Goal: Task Accomplishment & Management: Use online tool/utility

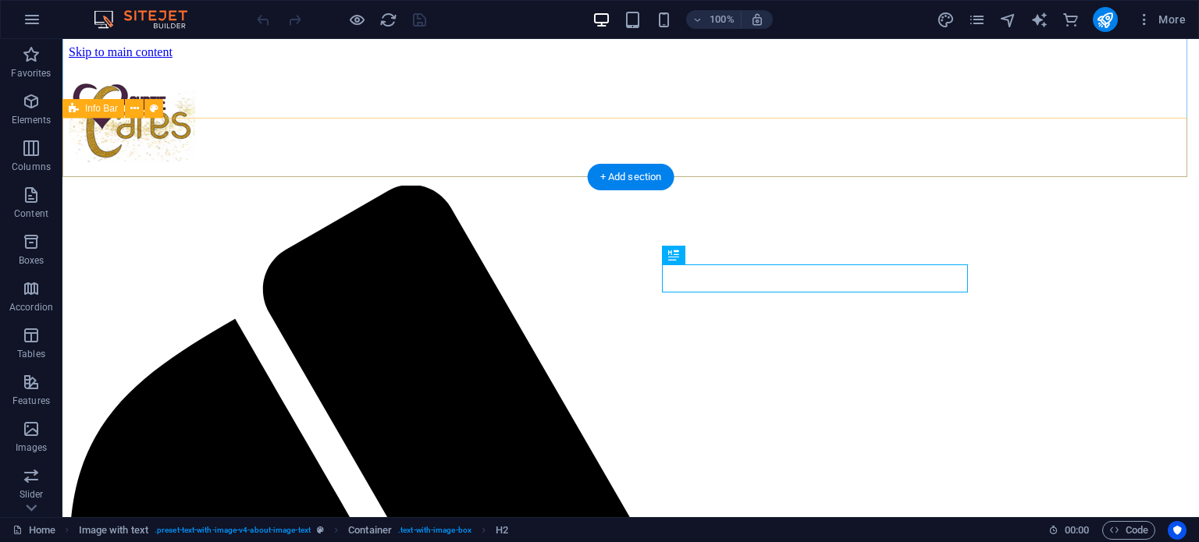
scroll to position [454, 0]
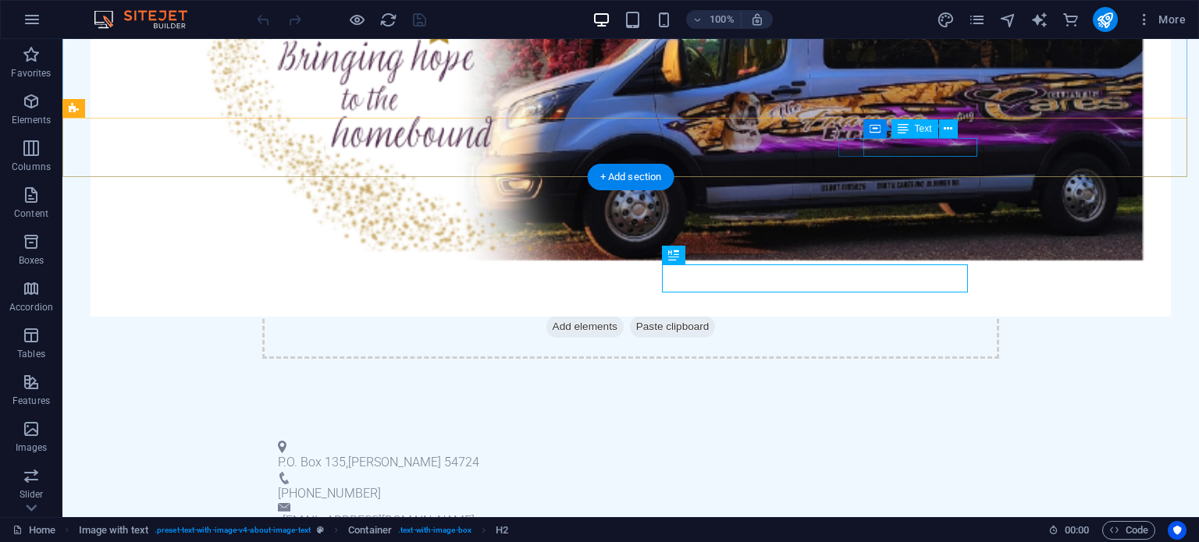
click at [474, 513] on link "[EMAIL_ADDRESS][DOMAIN_NAME]" at bounding box center [378, 520] width 192 height 15
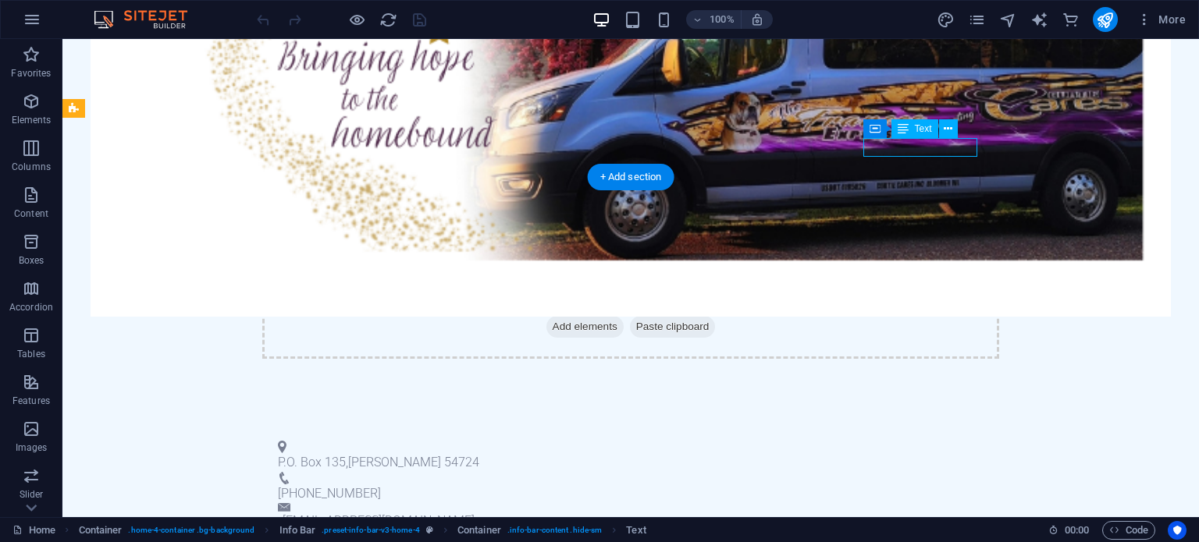
click at [474, 513] on link "[EMAIL_ADDRESS][DOMAIN_NAME]" at bounding box center [378, 520] width 192 height 15
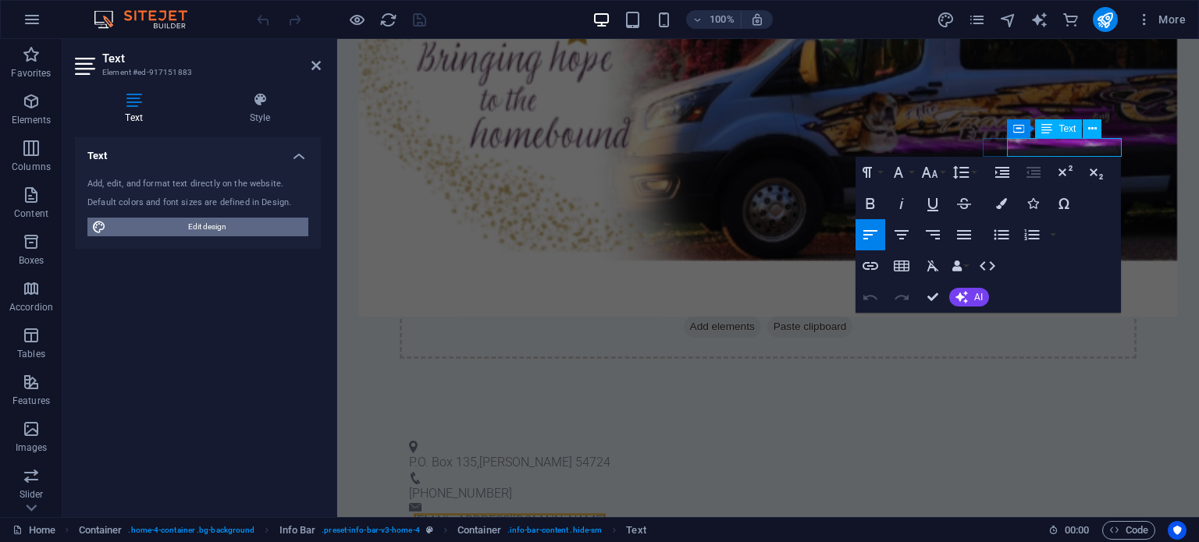
click at [190, 235] on span "Edit design" at bounding box center [207, 227] width 193 height 19
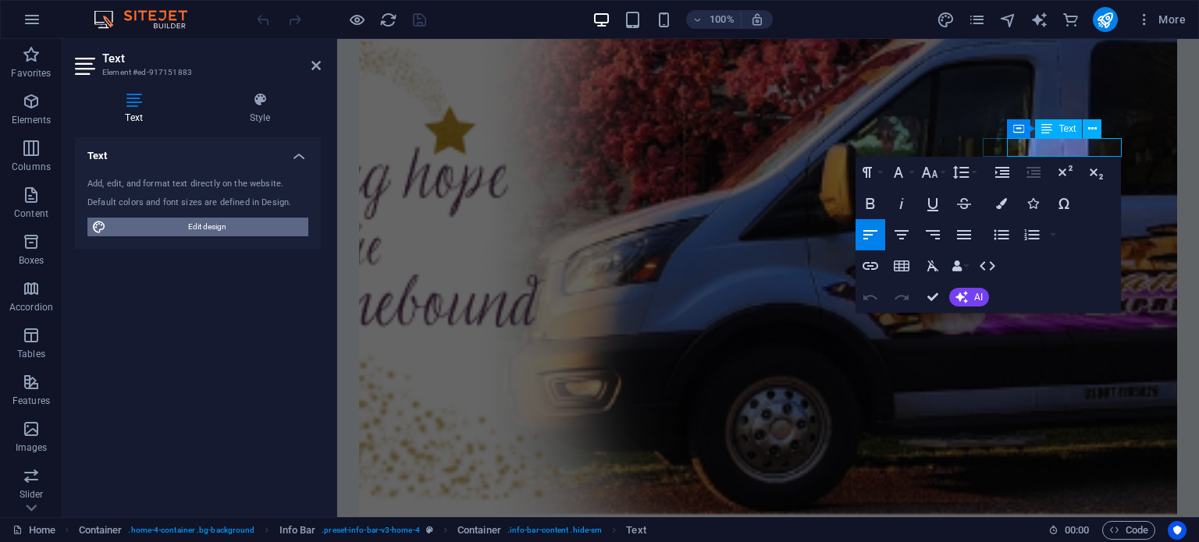
select select "px"
select select "200"
select select "px"
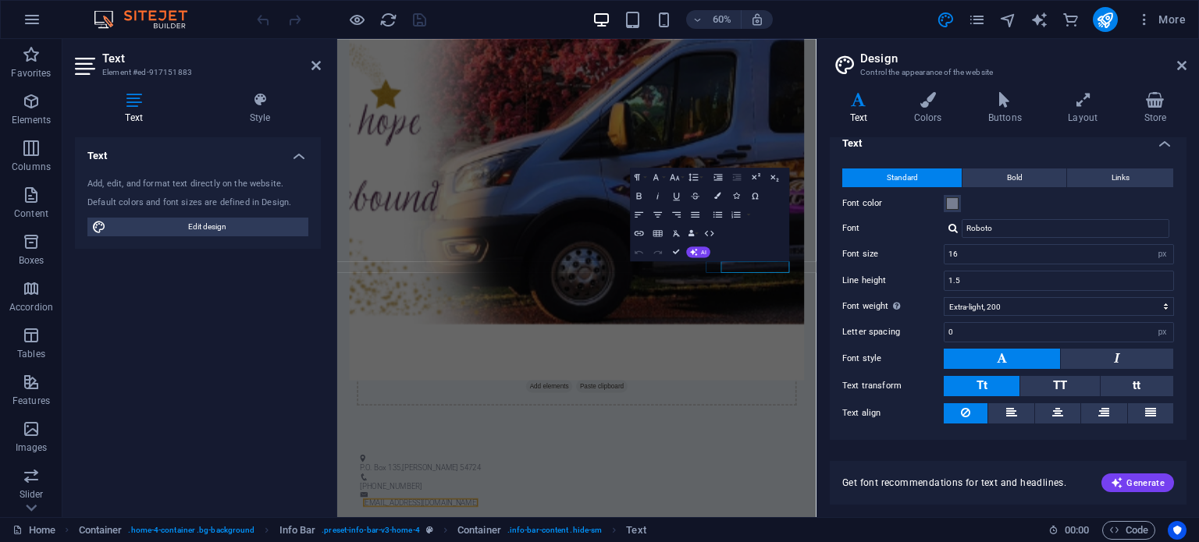
scroll to position [0, 0]
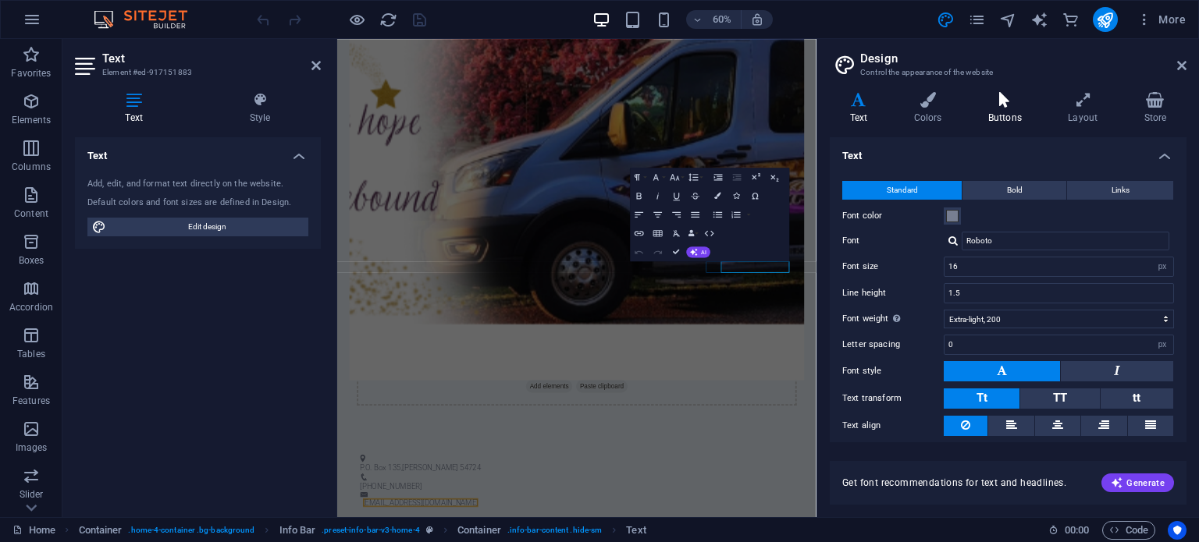
click at [991, 116] on h4 "Buttons" at bounding box center [1008, 108] width 80 height 33
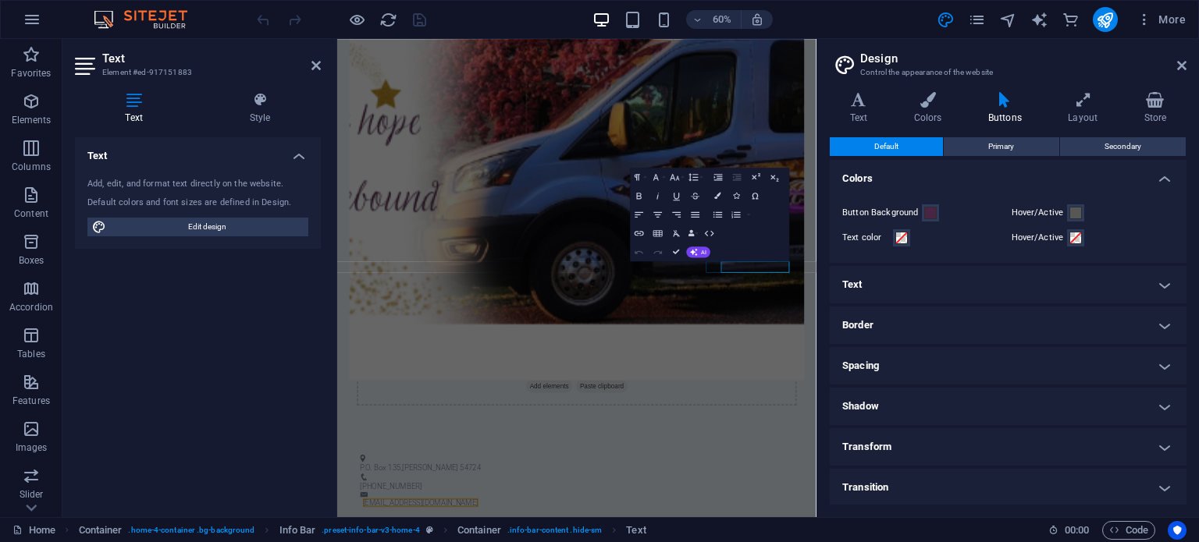
scroll to position [1, 0]
click at [1147, 118] on h4 "Store" at bounding box center [1155, 108] width 62 height 33
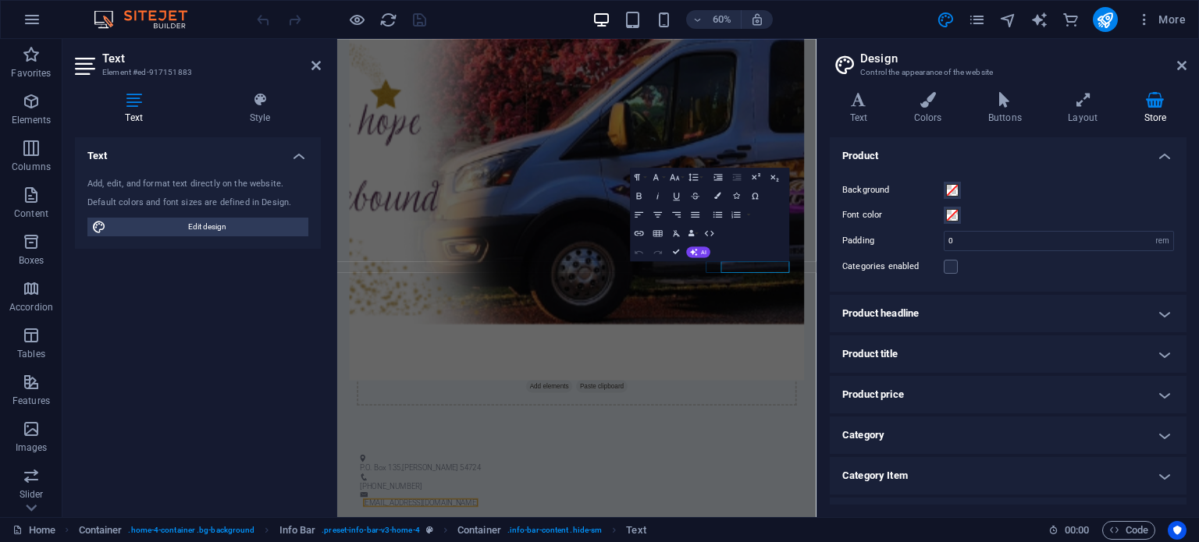
click at [1186, 68] on aside "Design Control the appearance of the website Variants Text Colors Buttons Layou…" at bounding box center [1007, 278] width 382 height 478
click at [1186, 62] on aside "Design Control the appearance of the website Variants Text Colors Buttons Layou…" at bounding box center [1007, 278] width 382 height 478
click at [1175, 63] on h2 "Design" at bounding box center [1023, 58] width 326 height 14
click at [1180, 69] on icon at bounding box center [1181, 65] width 9 height 12
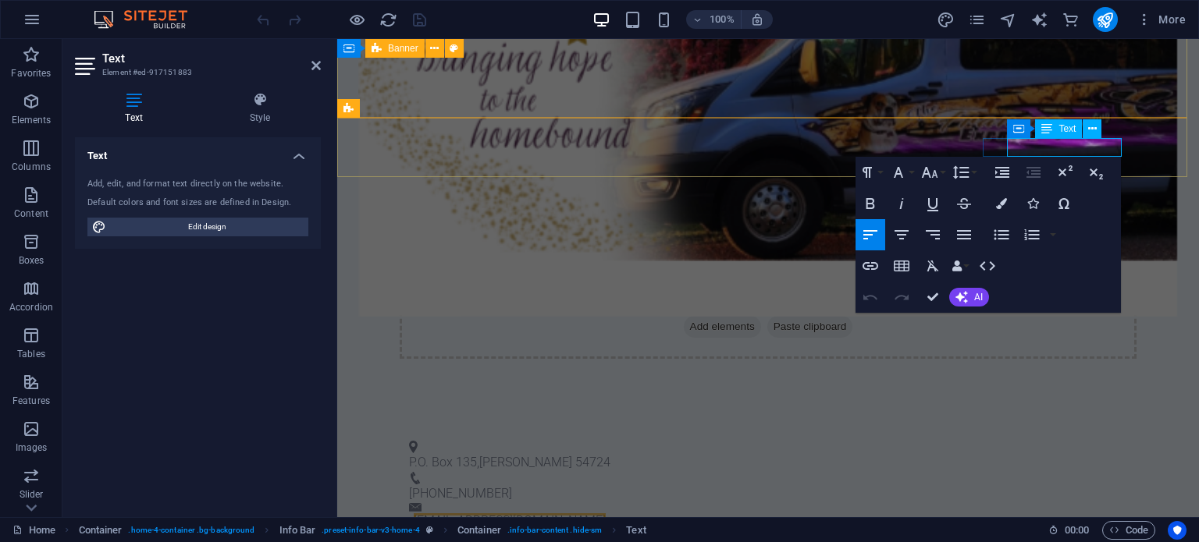
click at [606, 513] on link "[EMAIL_ADDRESS][DOMAIN_NAME]" at bounding box center [510, 520] width 192 height 15
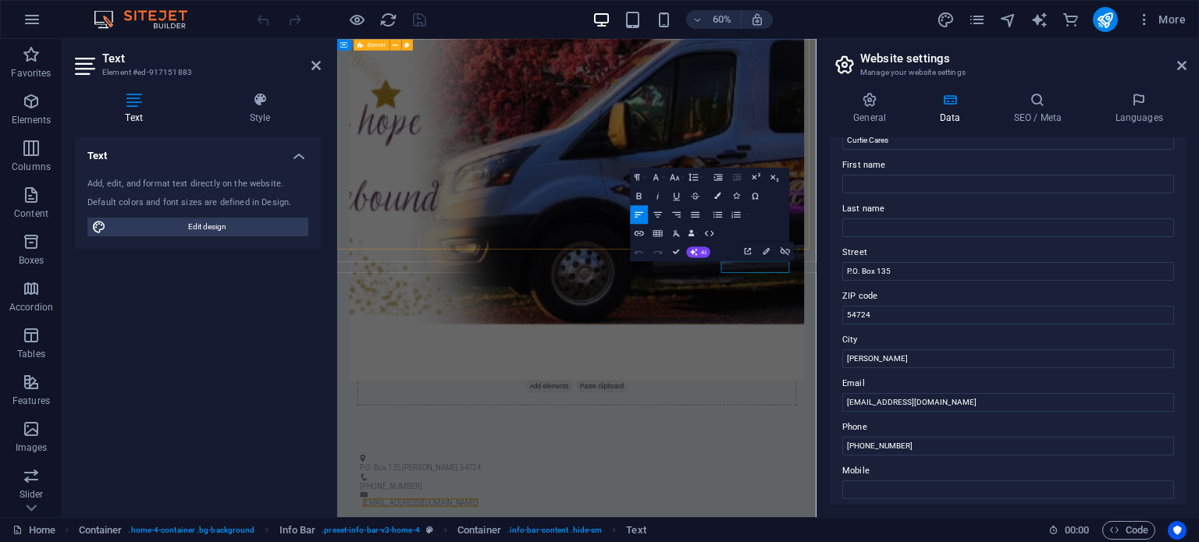
scroll to position [78, 0]
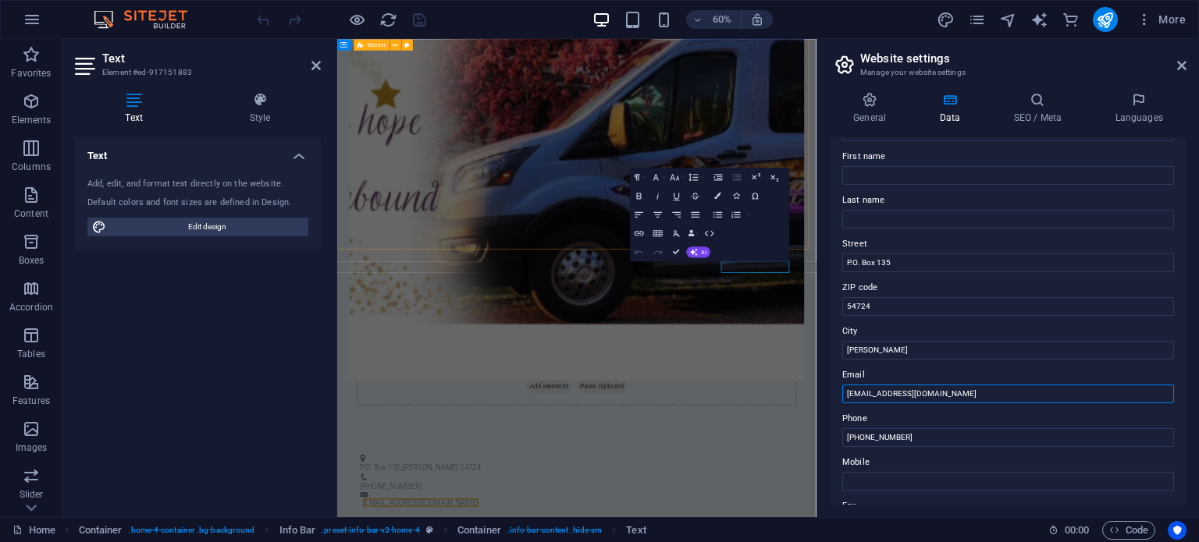
drag, startPoint x: 924, startPoint y: 391, endPoint x: 838, endPoint y: 377, distance: 87.0
click at [838, 377] on div "Contact data for this website. This can be used everywhere on the website and w…" at bounding box center [1007, 321] width 357 height 368
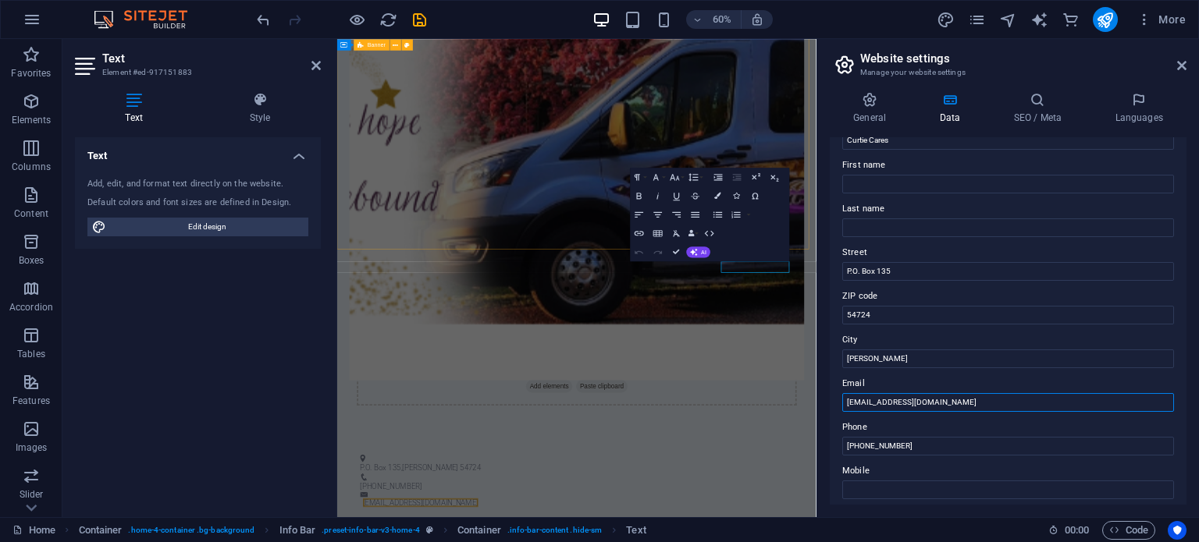
scroll to position [0, 0]
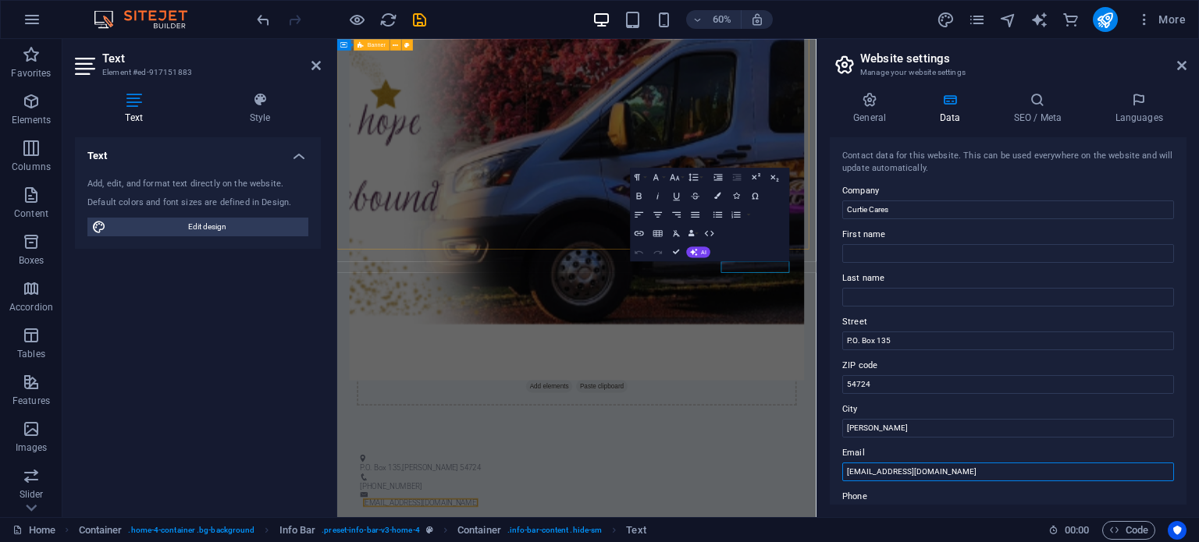
type input "[EMAIL_ADDRESS][DOMAIN_NAME]"
click at [1135, 182] on label "Company" at bounding box center [1008, 191] width 332 height 19
click at [1135, 201] on input "Curtie Cares" at bounding box center [1008, 210] width 332 height 19
click at [1177, 64] on icon at bounding box center [1181, 65] width 9 height 12
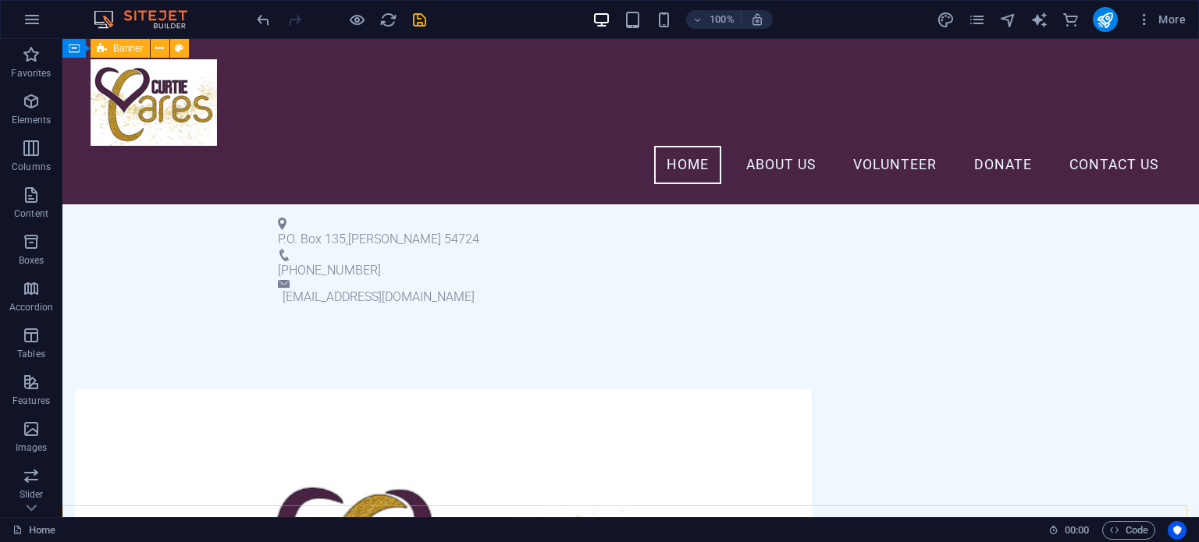
scroll to position [483, 0]
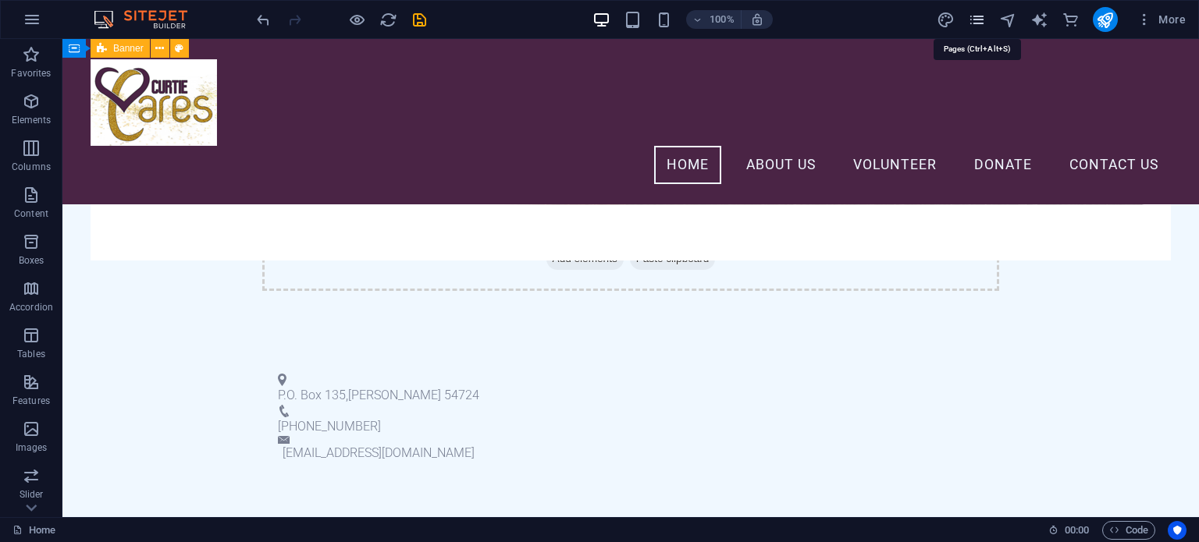
click at [974, 19] on icon "pages" at bounding box center [977, 20] width 18 height 18
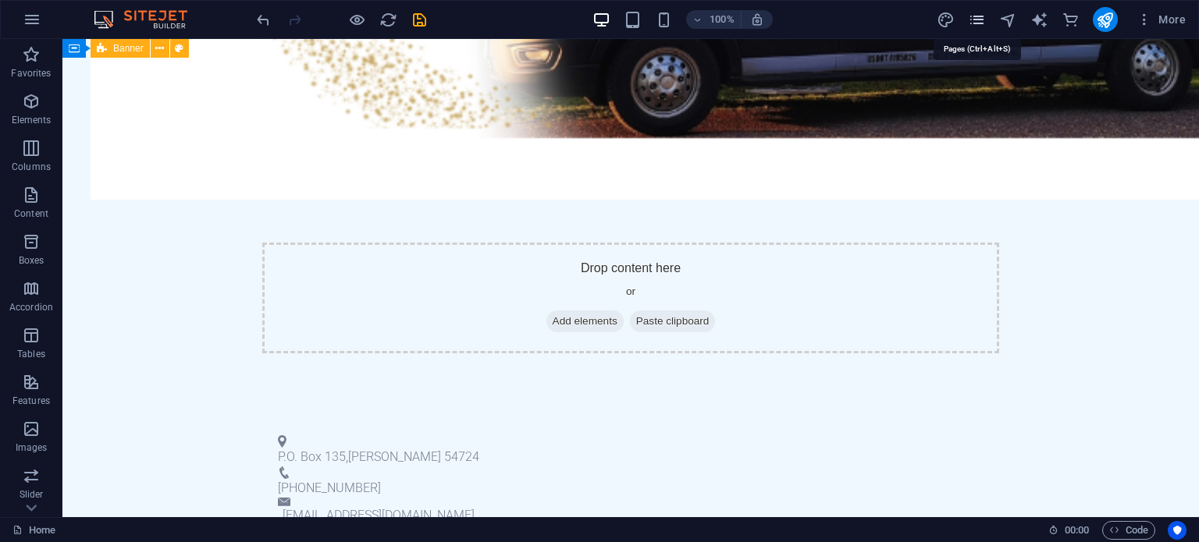
scroll to position [631, 0]
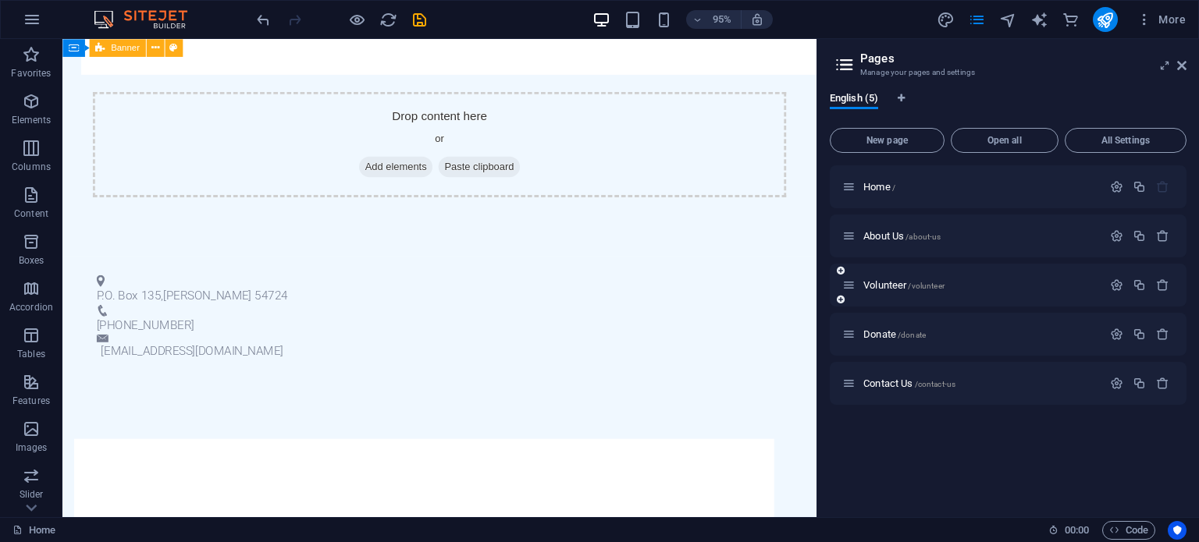
click at [838, 268] on icon at bounding box center [840, 270] width 8 height 9
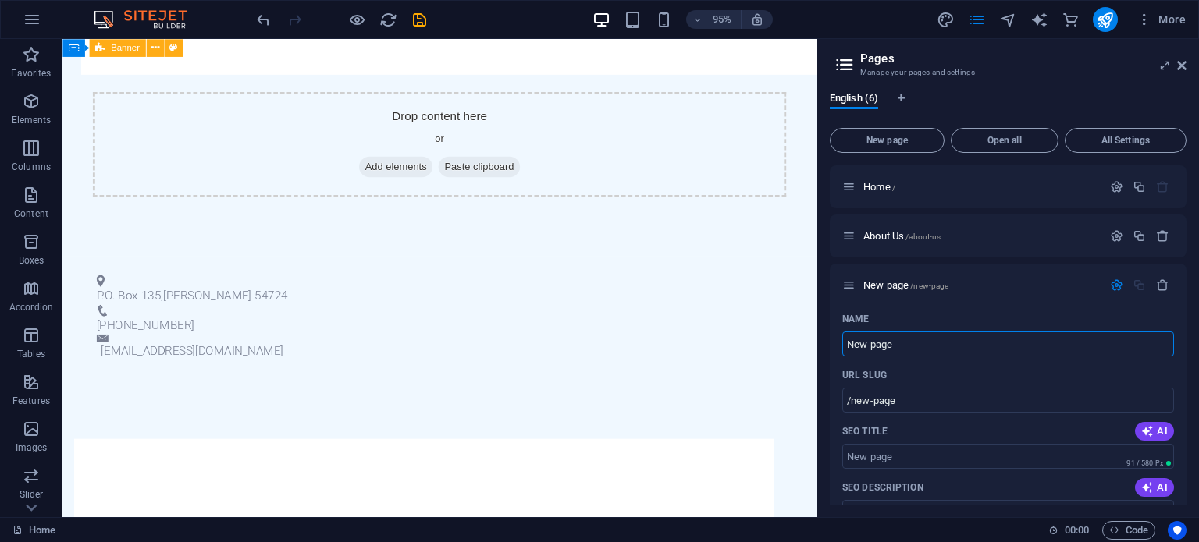
scroll to position [669, 0]
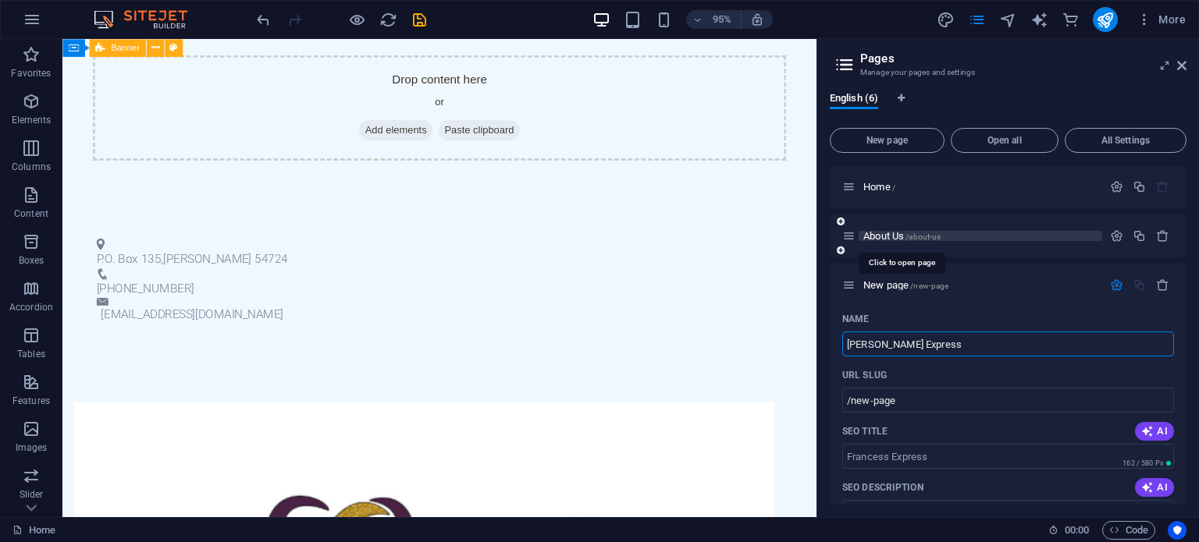
type input "[PERSON_NAME] Express"
type input "/[PERSON_NAME]-express"
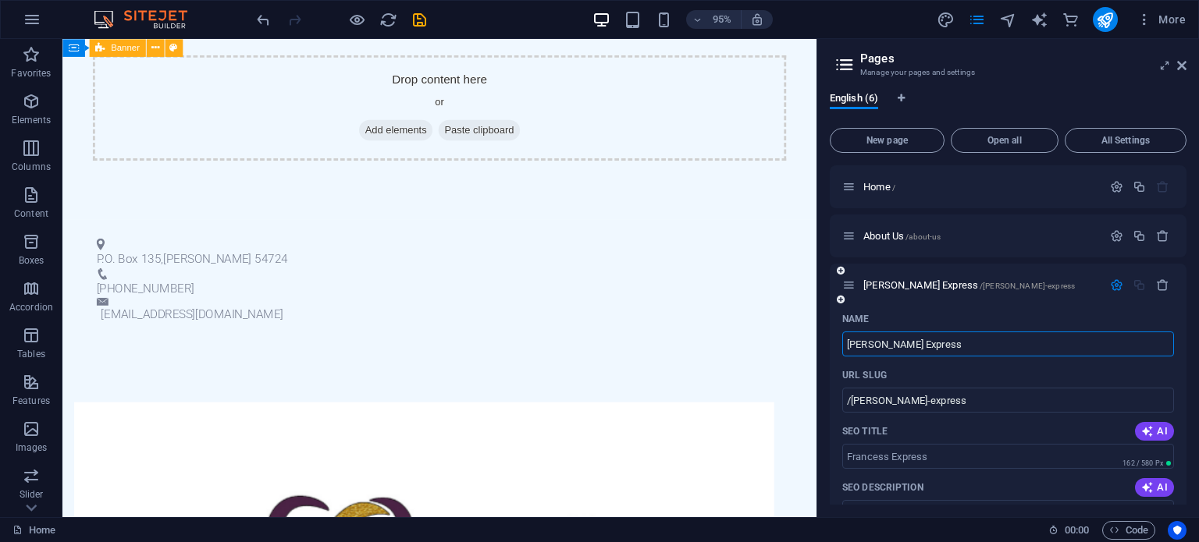
click at [876, 344] on input "[PERSON_NAME] Express" at bounding box center [1008, 344] width 332 height 25
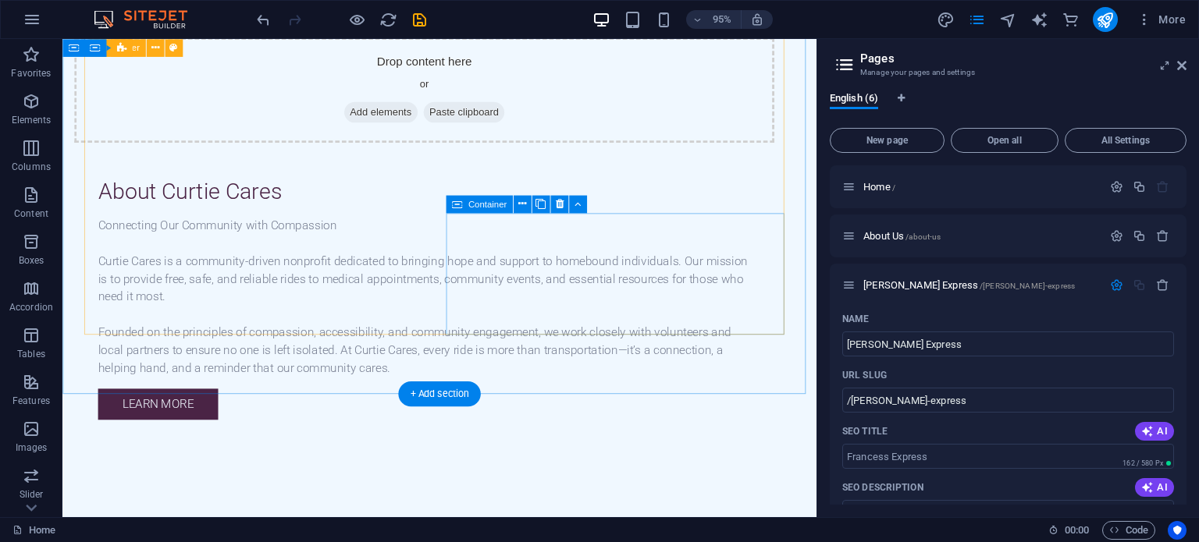
scroll to position [1684, 0]
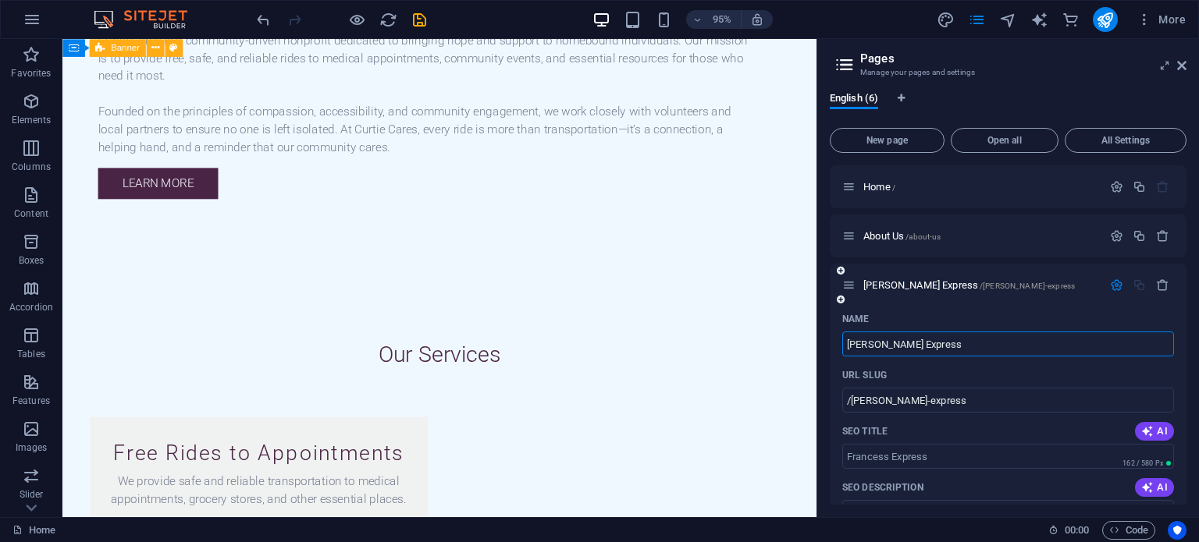
click at [888, 344] on input "[PERSON_NAME] Express" at bounding box center [1008, 344] width 332 height 25
type input "[PERSON_NAME] Express"
type input "/[PERSON_NAME]-express"
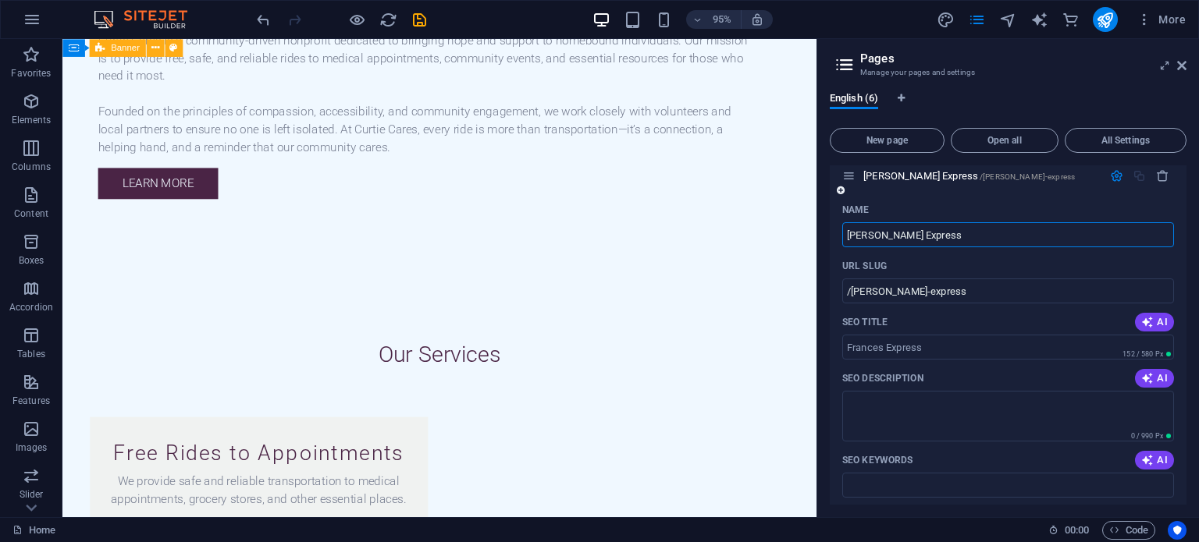
scroll to position [0, 0]
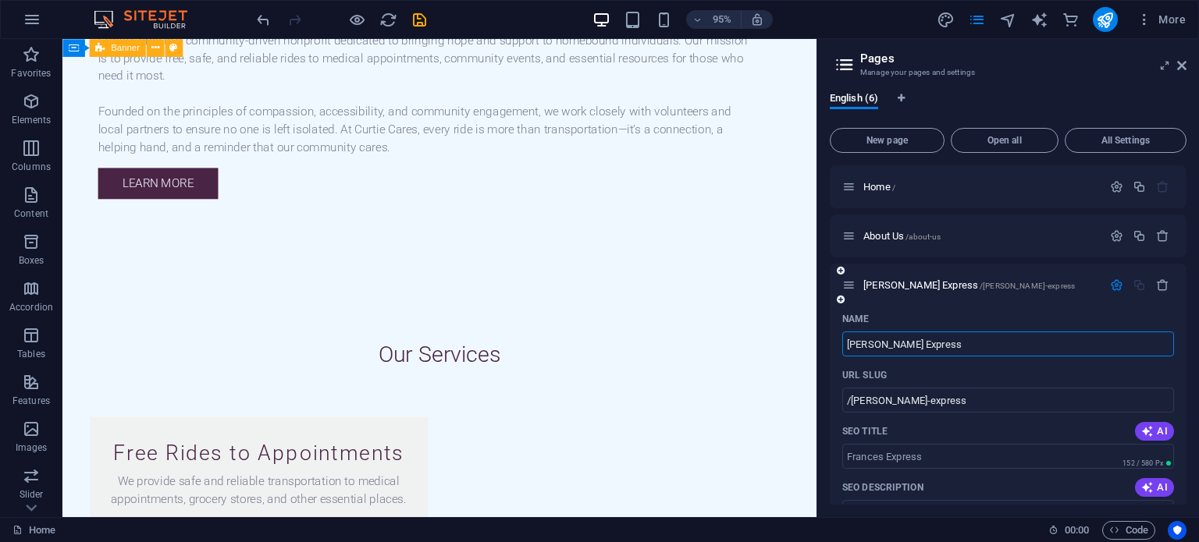
type input "[PERSON_NAME] Express"
click at [938, 307] on div "Name" at bounding box center [1008, 319] width 332 height 25
click at [1178, 63] on icon at bounding box center [1181, 65] width 9 height 12
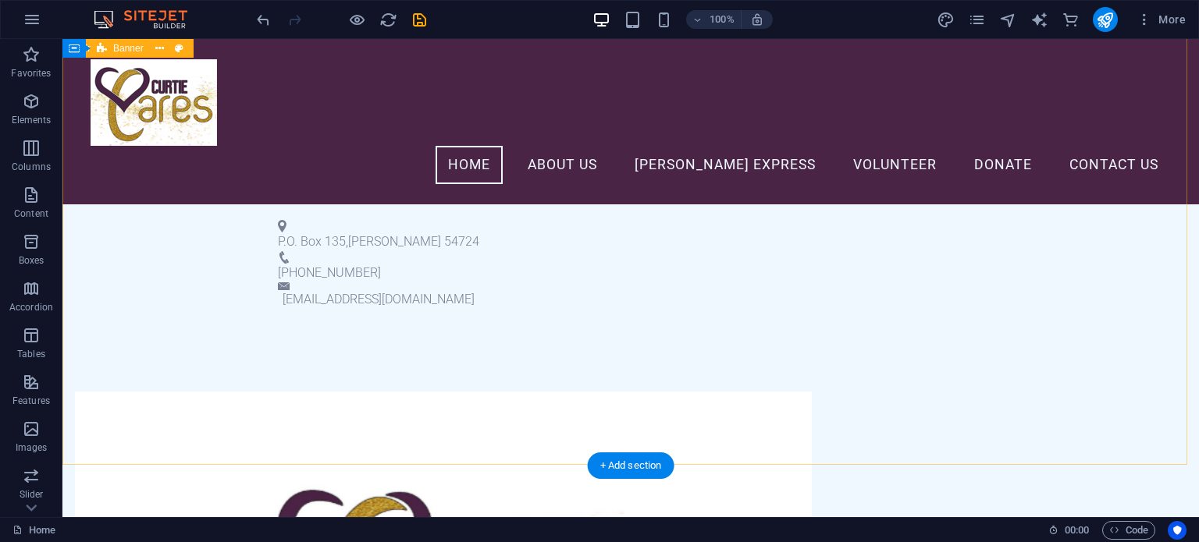
scroll to position [405, 0]
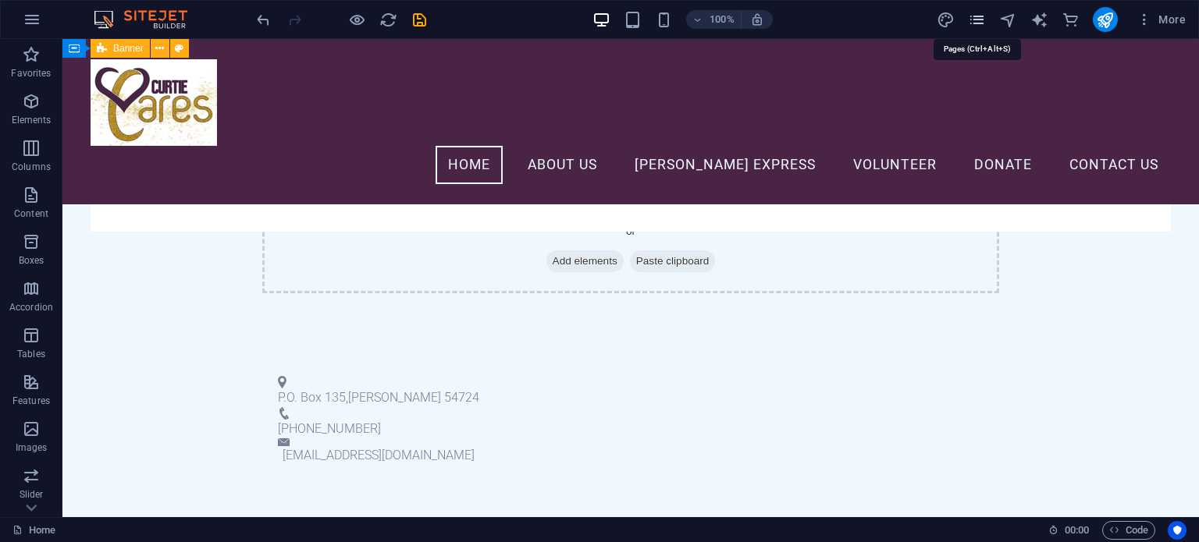
click at [979, 27] on icon "pages" at bounding box center [977, 20] width 18 height 18
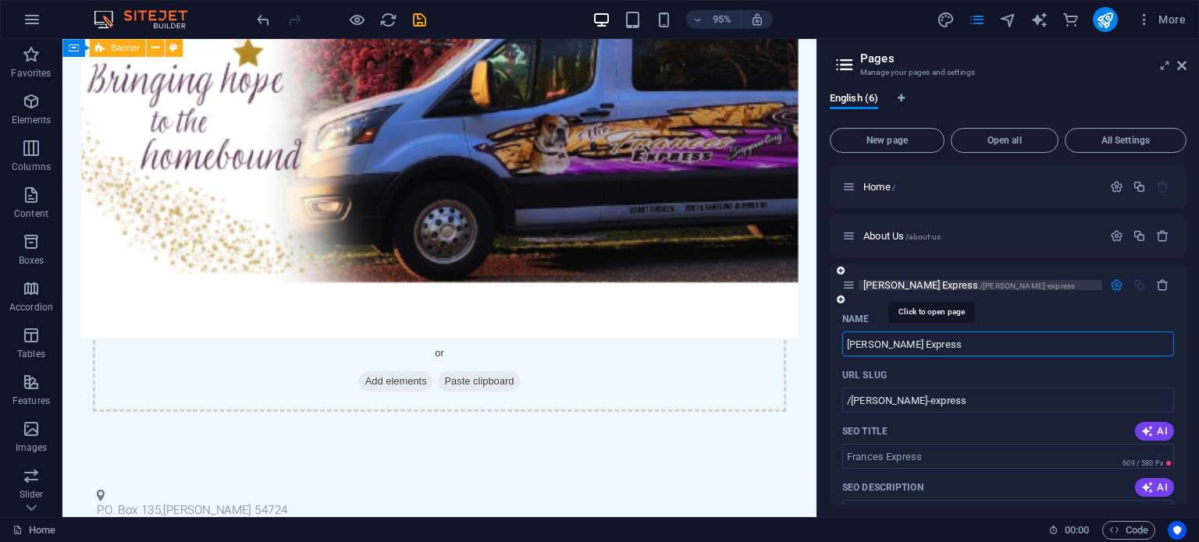
click at [880, 282] on span "[PERSON_NAME] Express /[PERSON_NAME]-express" at bounding box center [968, 285] width 211 height 12
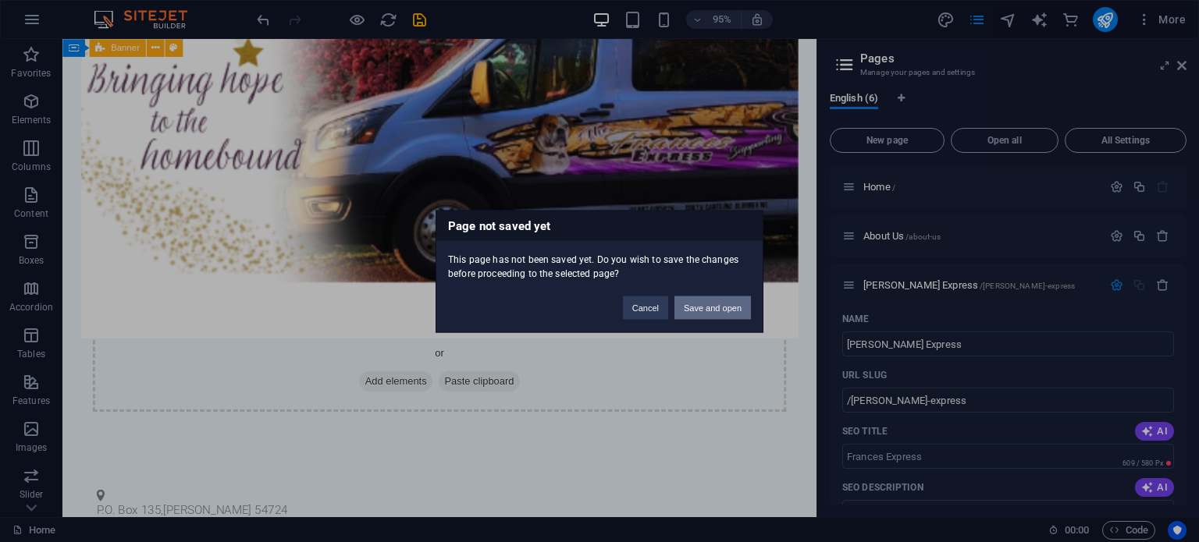
click at [701, 300] on button "Save and open" at bounding box center [712, 307] width 76 height 23
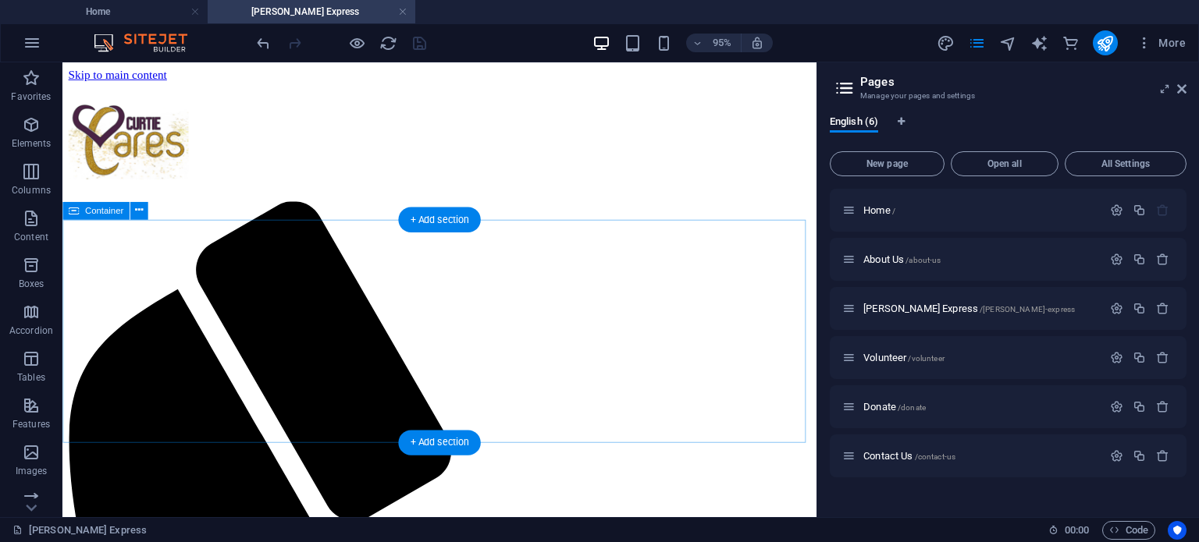
scroll to position [0, 0]
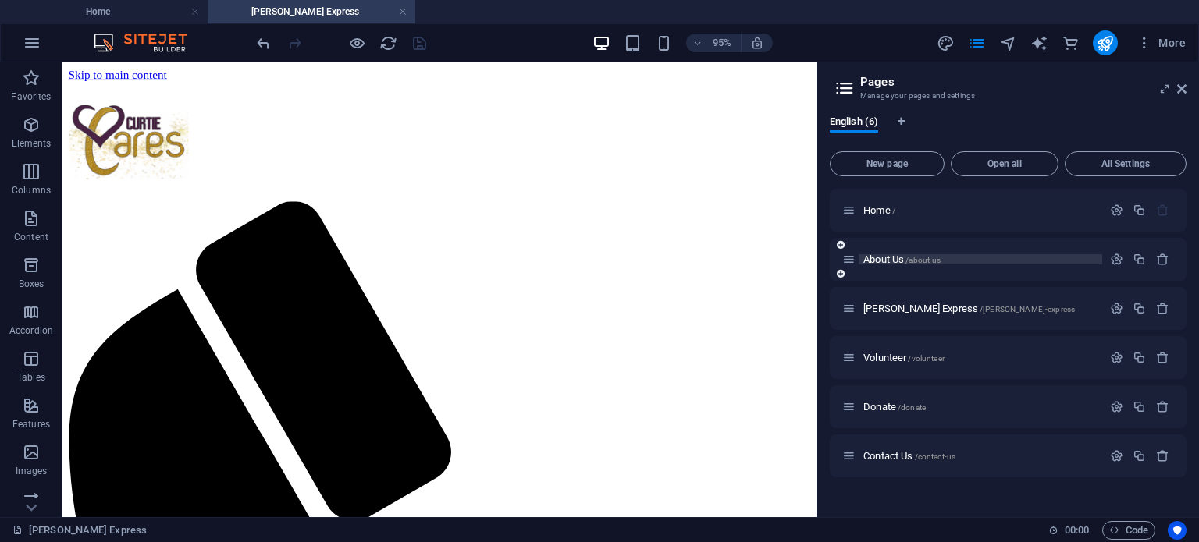
click at [888, 261] on span "About Us /about-us" at bounding box center [901, 260] width 77 height 12
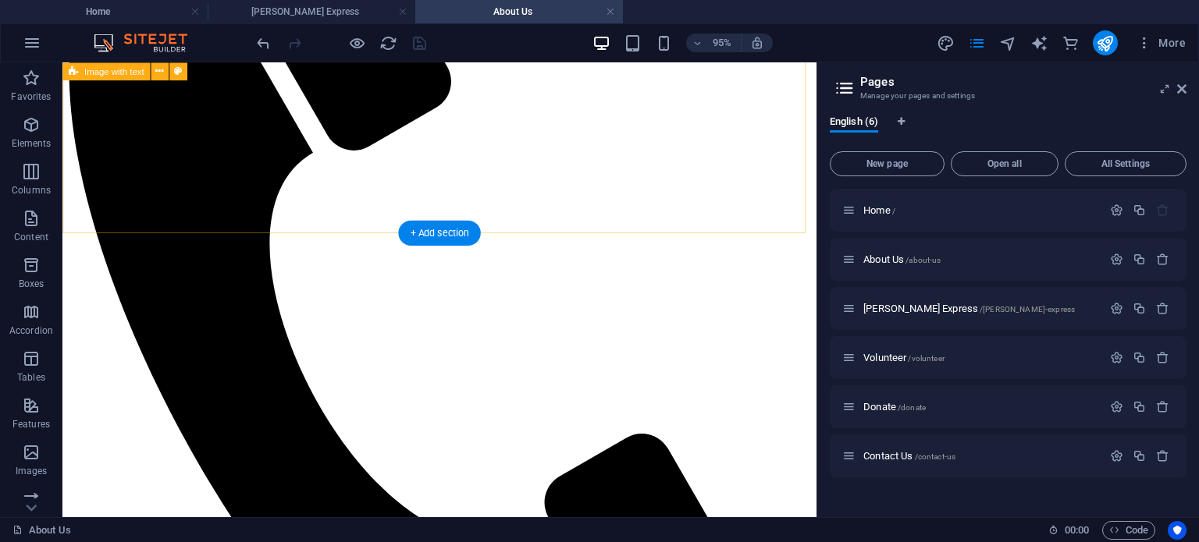
scroll to position [624, 0]
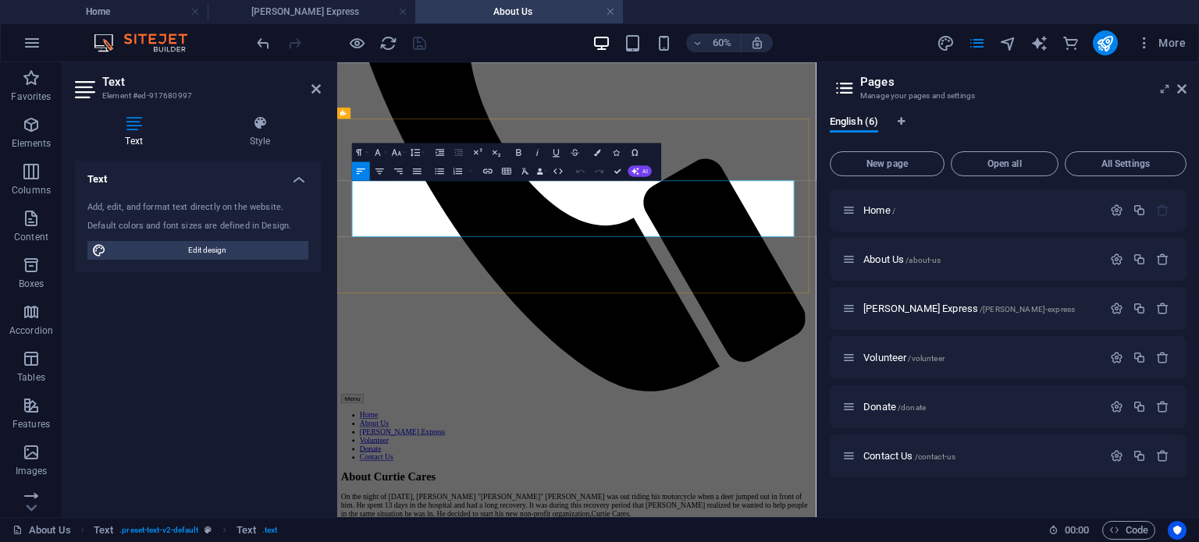
click at [320, 86] on icon at bounding box center [315, 89] width 9 height 12
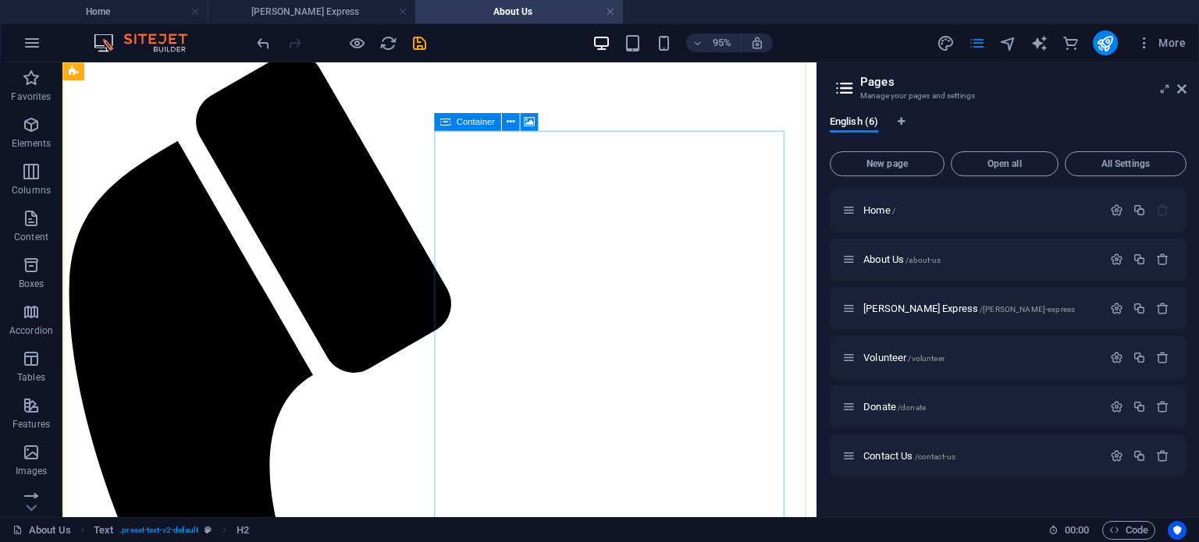
scroll to position [0, 0]
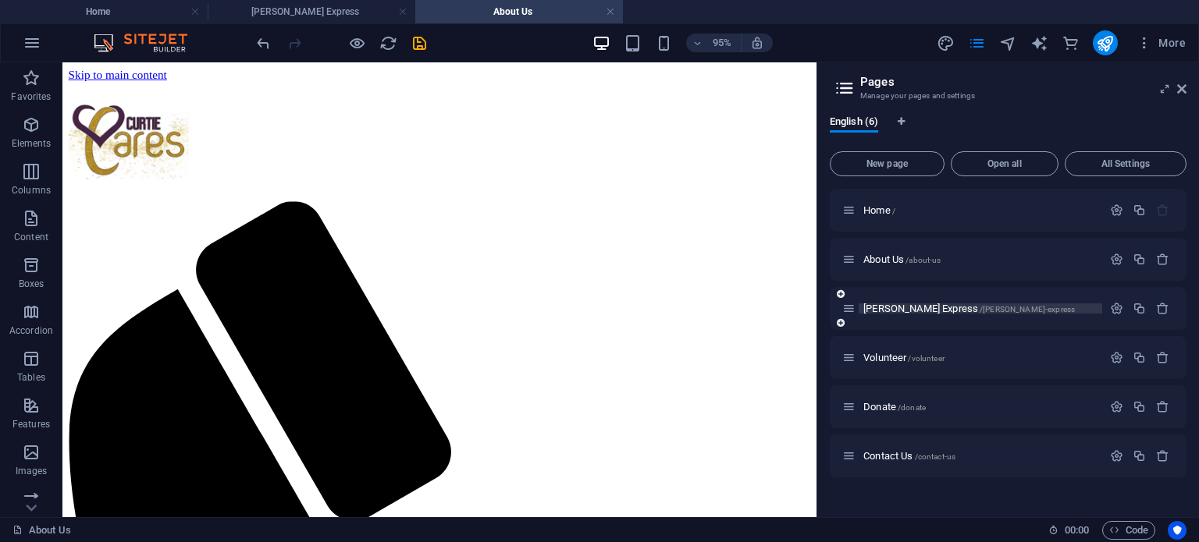
click at [891, 305] on span "[PERSON_NAME] Express /[PERSON_NAME]-express" at bounding box center [968, 309] width 211 height 12
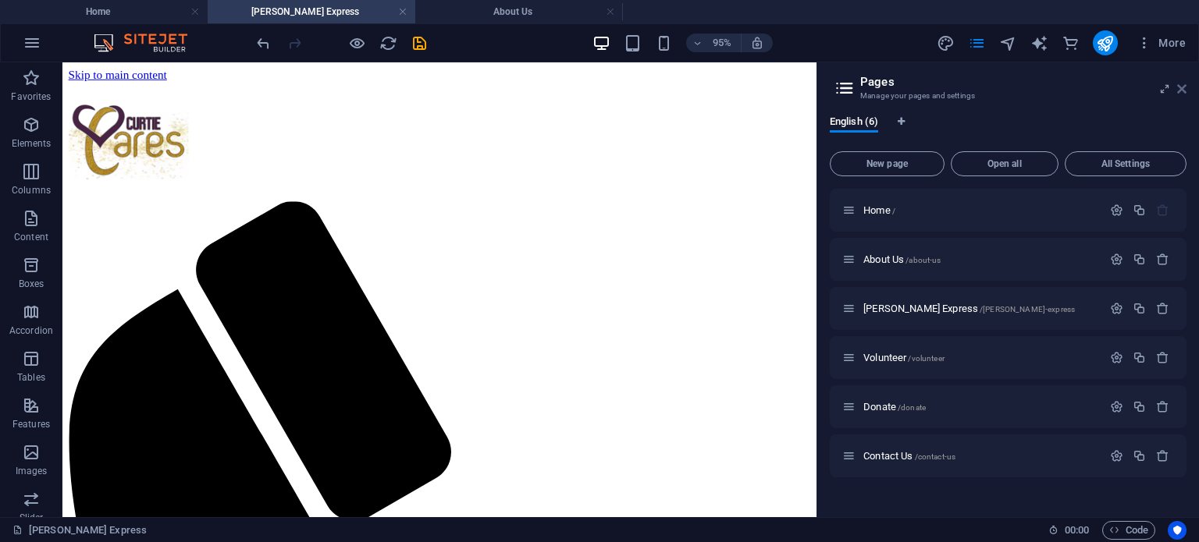
drag, startPoint x: 1181, startPoint y: 91, endPoint x: 1104, endPoint y: 29, distance: 99.3
click at [1181, 91] on icon at bounding box center [1181, 89] width 9 height 12
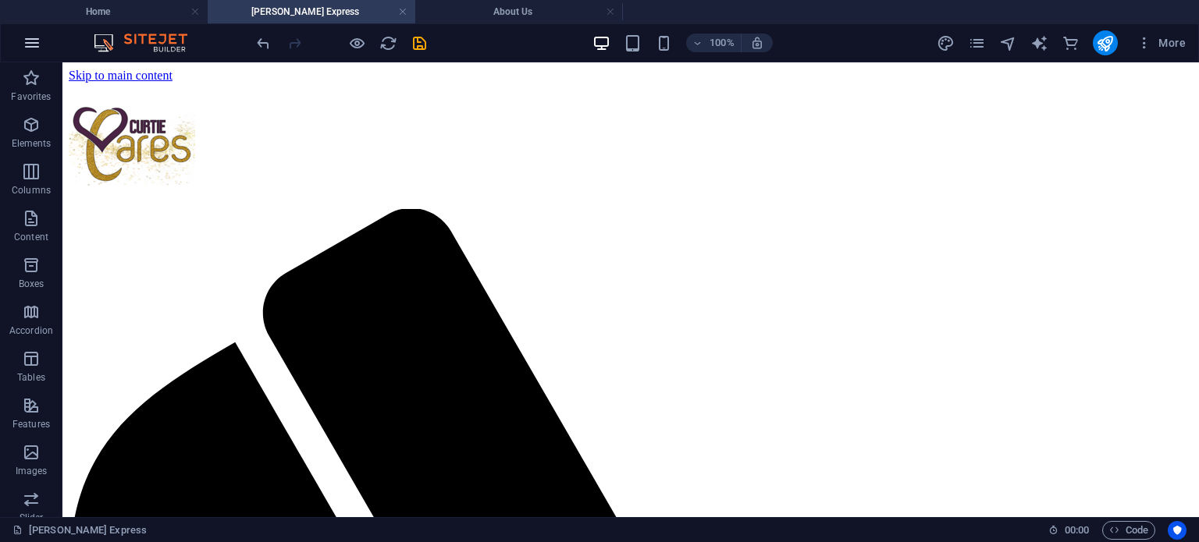
click at [34, 52] on button "button" at bounding box center [31, 42] width 37 height 37
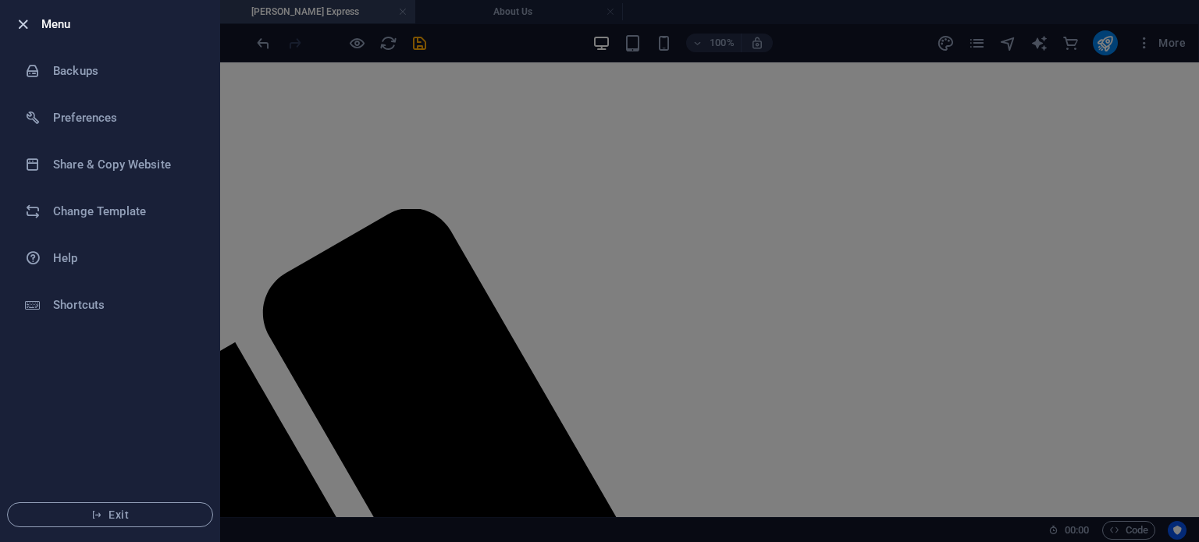
click at [20, 20] on icon "button" at bounding box center [23, 25] width 18 height 18
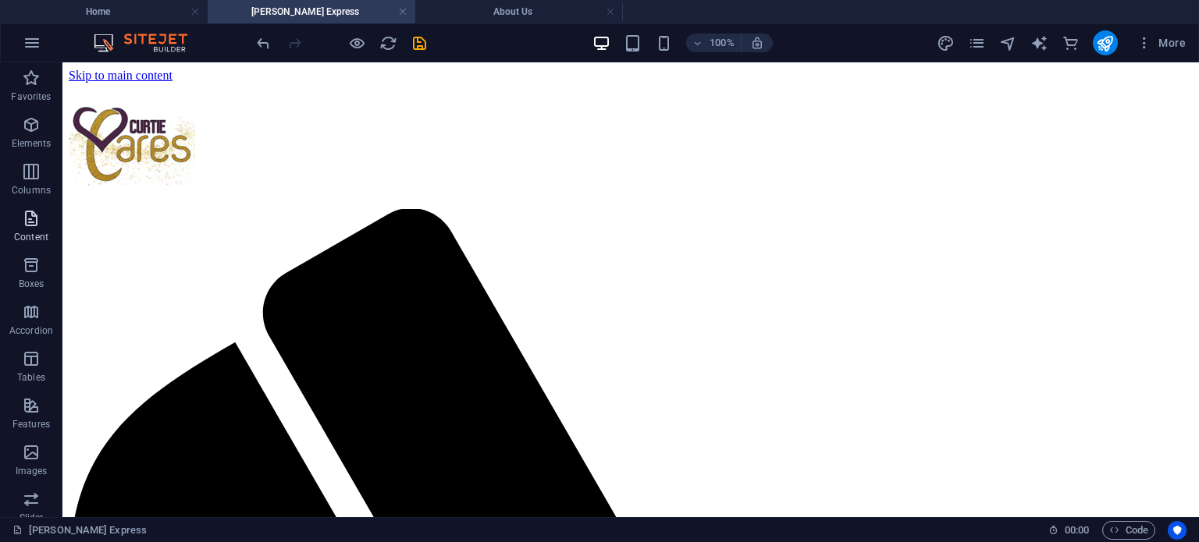
click at [35, 215] on icon "button" at bounding box center [31, 218] width 19 height 19
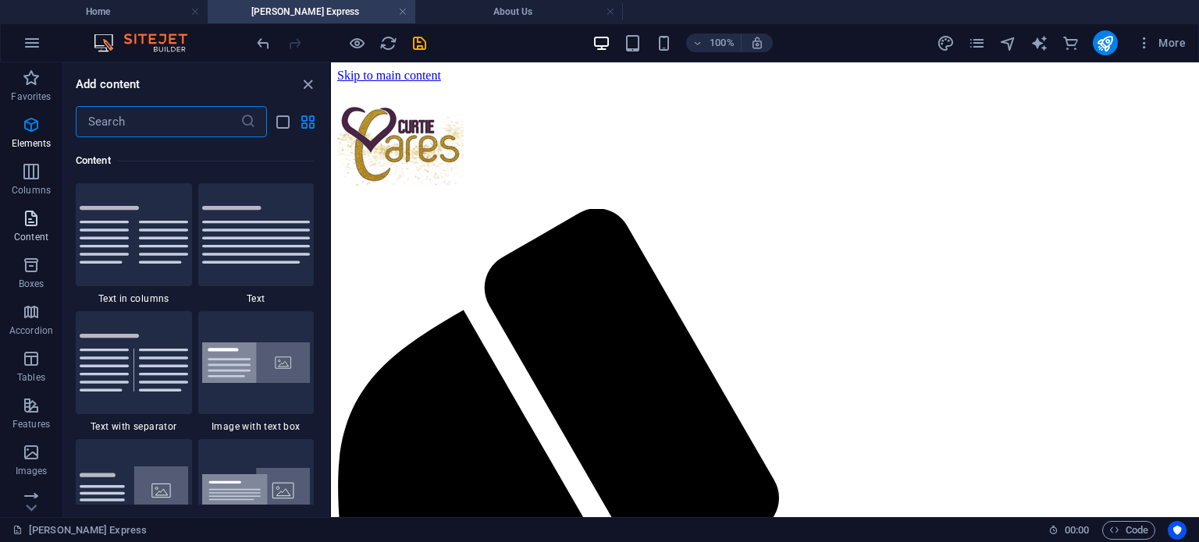
scroll to position [2730, 0]
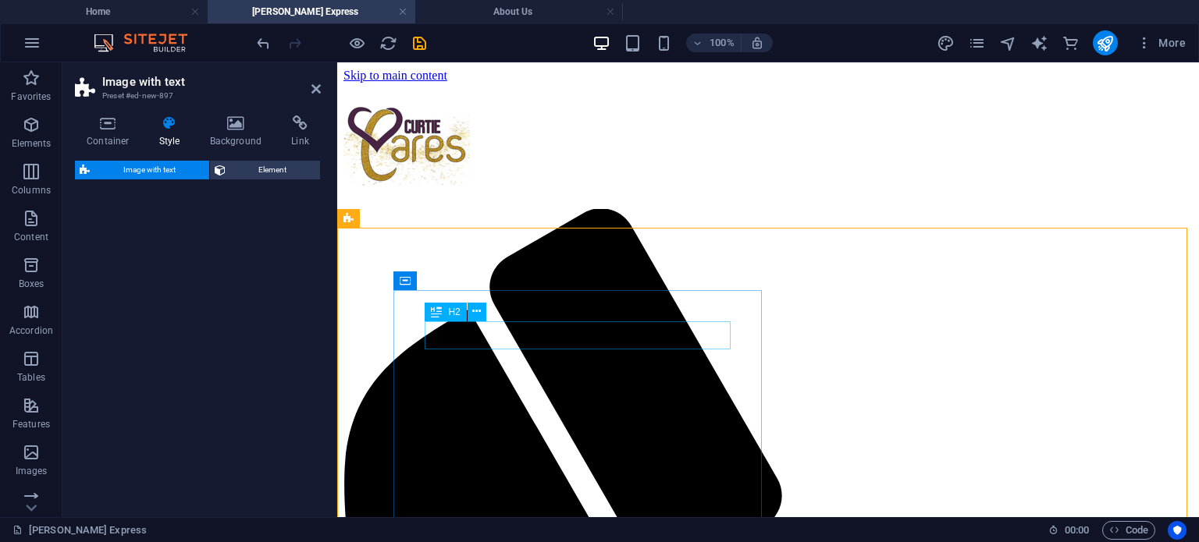
select select "rem"
select select "px"
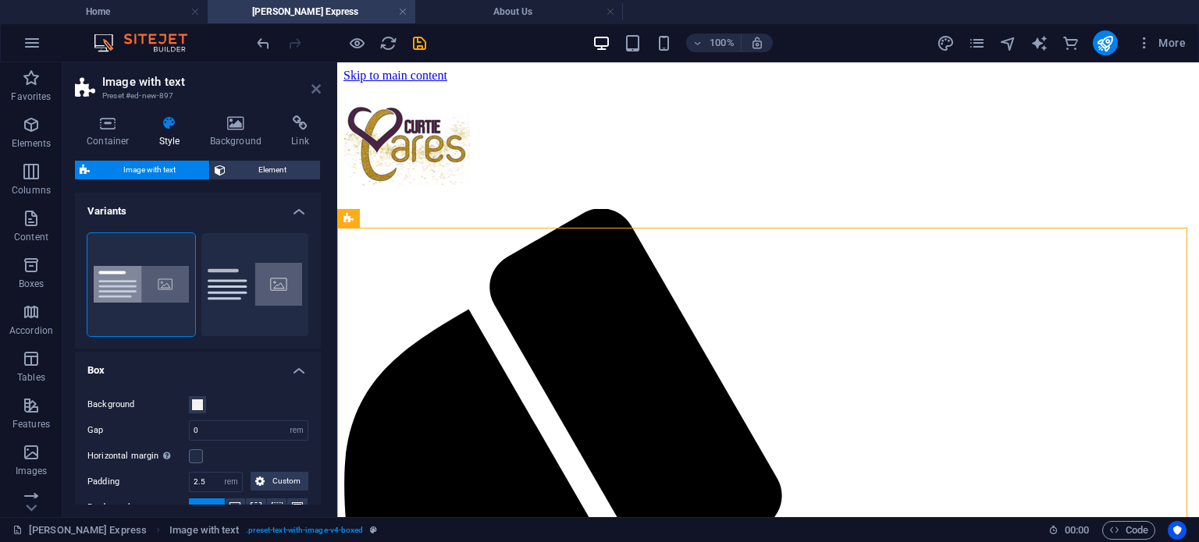
click at [316, 85] on icon at bounding box center [315, 89] width 9 height 12
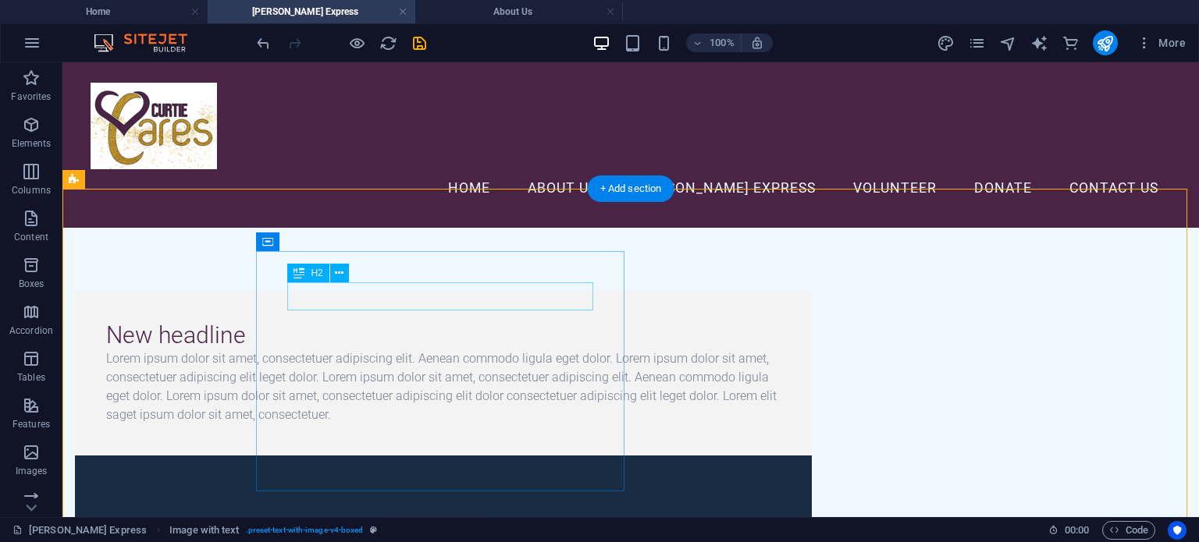
click at [353, 321] on div "New headline" at bounding box center [443, 335] width 674 height 28
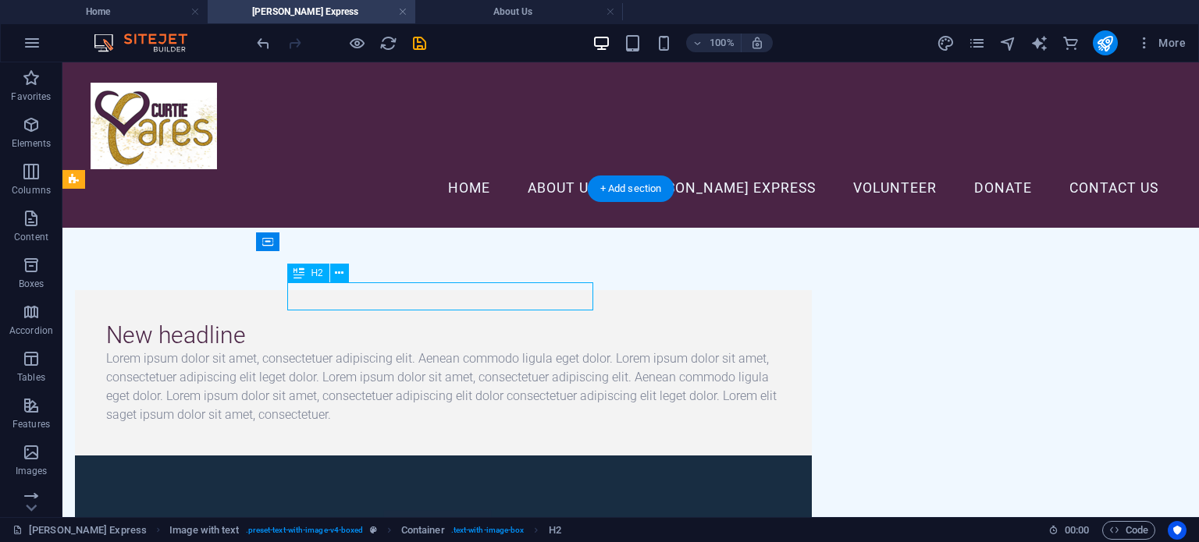
click at [385, 321] on div "New headline" at bounding box center [443, 335] width 674 height 28
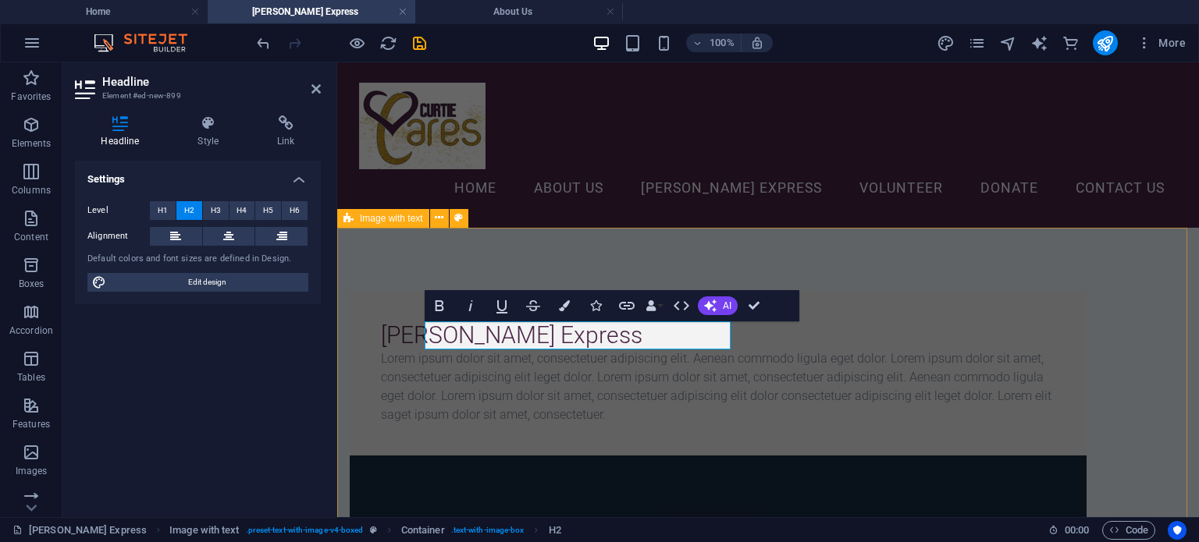
drag, startPoint x: 660, startPoint y: 299, endPoint x: 385, endPoint y: 299, distance: 274.7
click at [385, 299] on div "[PERSON_NAME] Express Lorem ipsum dolor sit amet, consectetuer adipiscing elit.…" at bounding box center [767, 548] width 861 height 641
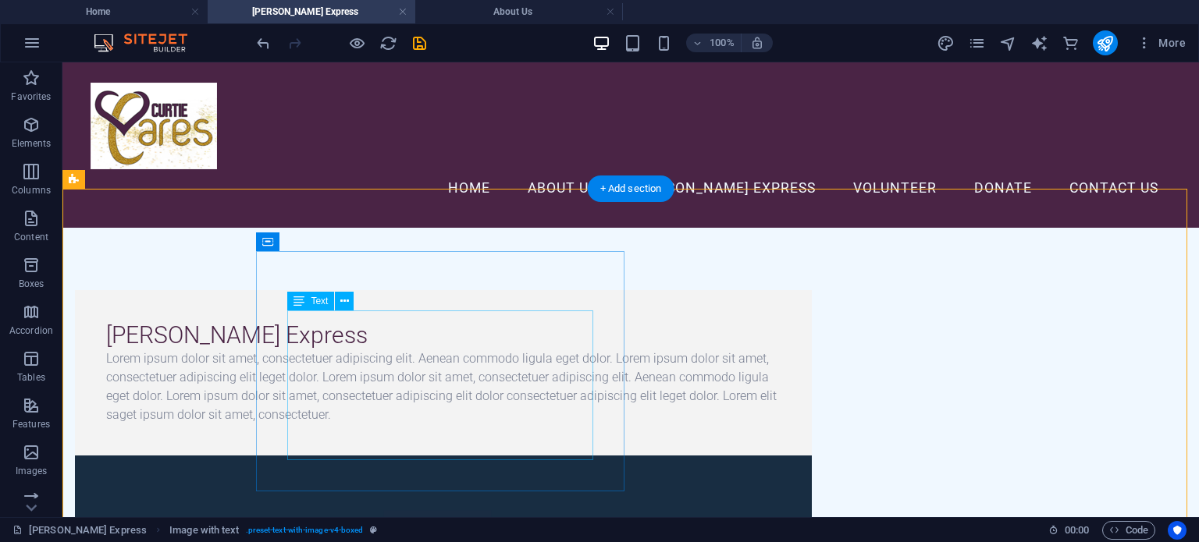
click at [445, 350] on div "Lorem ipsum dolor sit amet, consectetuer adipiscing elit. Aenean commodo ligula…" at bounding box center [443, 387] width 674 height 75
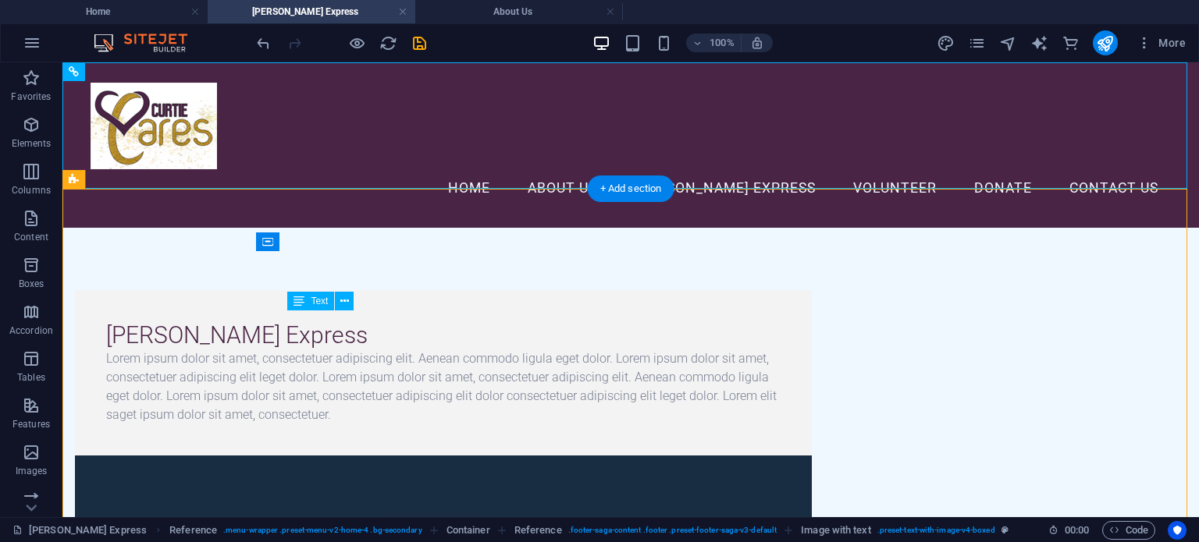
click at [445, 350] on div "Lorem ipsum dolor sit amet, consectetuer adipiscing elit. Aenean commodo ligula…" at bounding box center [443, 387] width 674 height 75
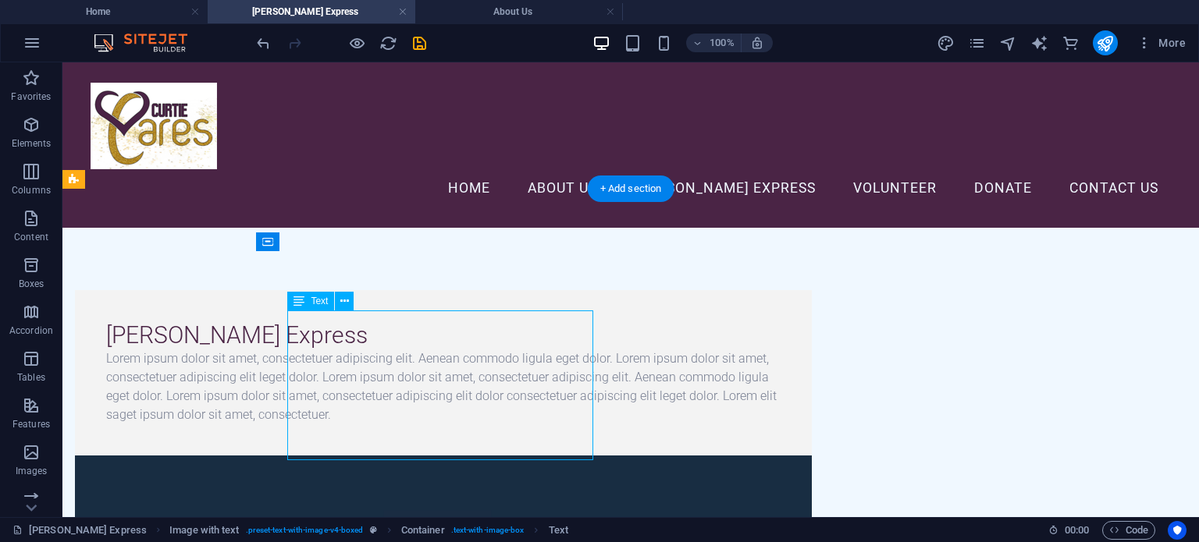
click at [445, 350] on div "Lorem ipsum dolor sit amet, consectetuer adipiscing elit. Aenean commodo ligula…" at bounding box center [443, 387] width 674 height 75
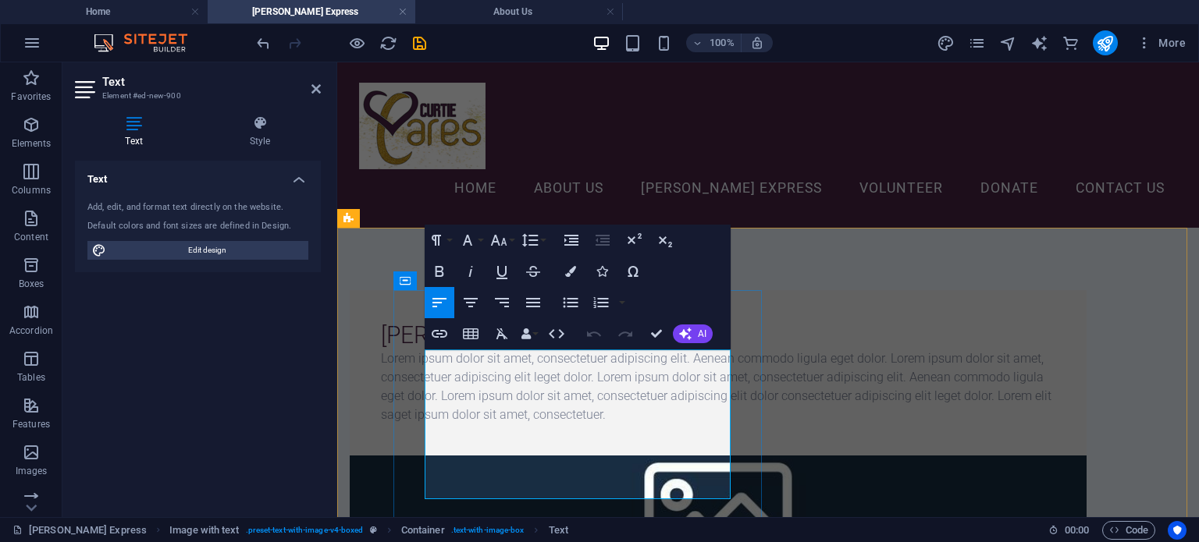
click at [454, 396] on p "Lorem ipsum dolor sit amet, consectetuer adipiscing elit. Aenean commodo ligula…" at bounding box center [718, 387] width 674 height 75
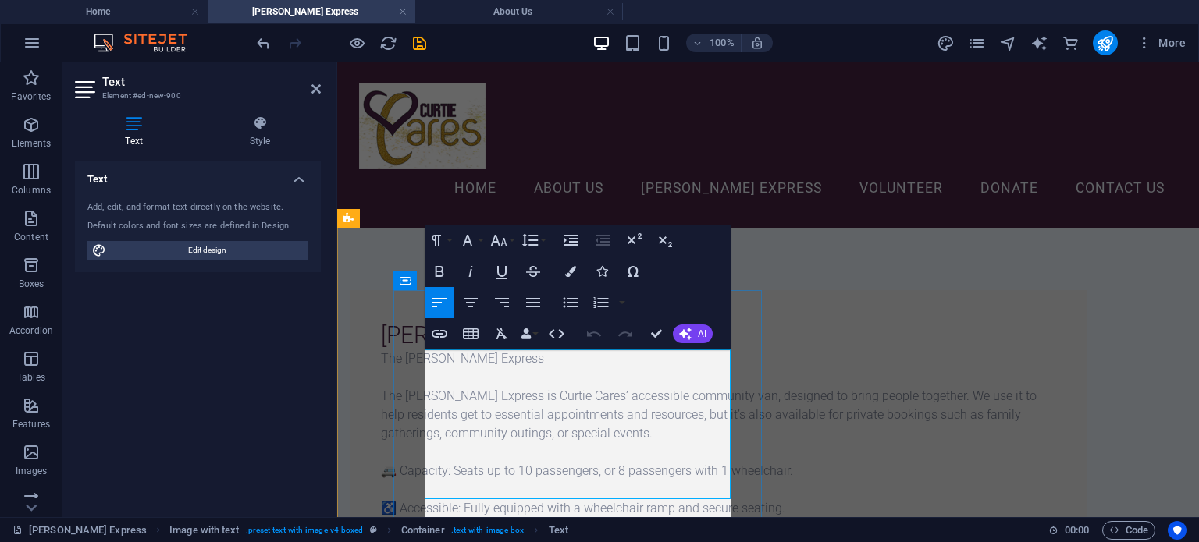
scroll to position [12408, 2]
drag, startPoint x: 556, startPoint y: 363, endPoint x: 421, endPoint y: 361, distance: 134.2
click at [421, 361] on div "[PERSON_NAME] Express The [PERSON_NAME] Express The [PERSON_NAME] Express is Cu…" at bounding box center [718, 485] width 737 height 390
click at [427, 394] on p "The [PERSON_NAME] Express is Curtie Cares’ accessible community van, designed t…" at bounding box center [718, 415] width 674 height 56
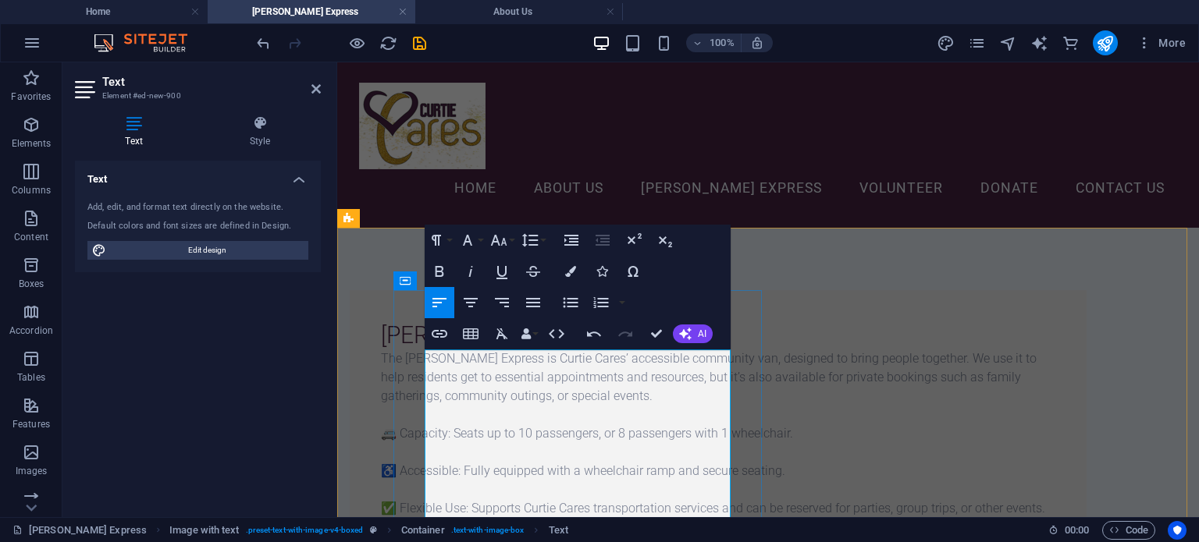
scroll to position [156, 0]
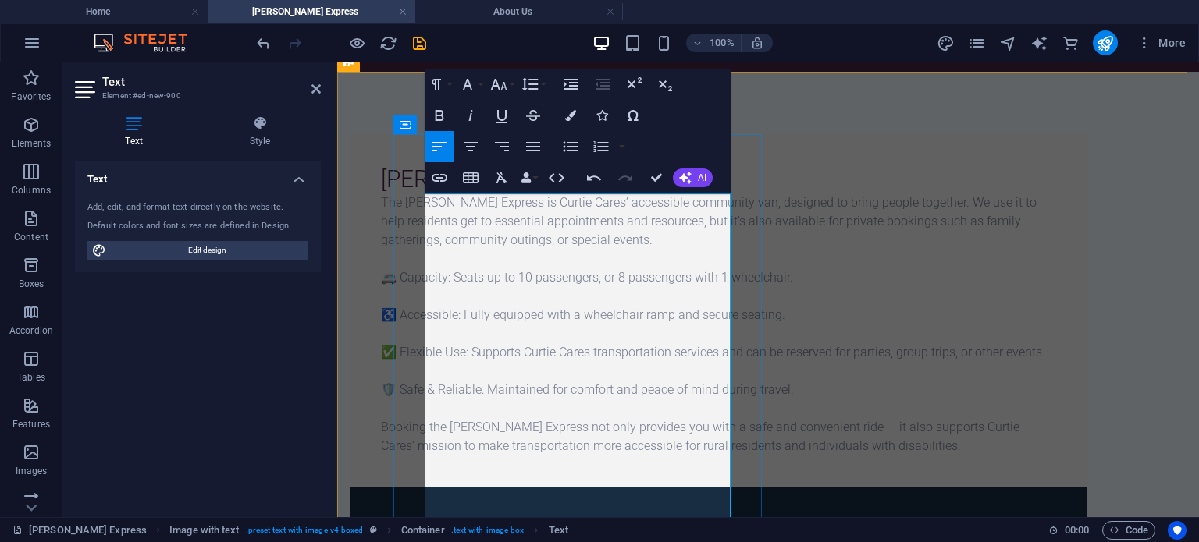
click at [449, 287] on p "🚐 Capacity: Seats up to 10 passengers, or 8 passengers with 1 wheelchair." at bounding box center [718, 277] width 674 height 19
click at [569, 151] on icon "button" at bounding box center [570, 146] width 15 height 10
click at [442, 325] on p "♿ Accessible: Fully equipped with a wheelchair ramp and secure seating." at bounding box center [718, 315] width 674 height 19
click at [562, 156] on button "Unordered List" at bounding box center [571, 146] width 30 height 31
click at [443, 362] on p "✅ Flexible Use: Supports Curtie Cares transportation services and can be reserv…" at bounding box center [718, 352] width 674 height 19
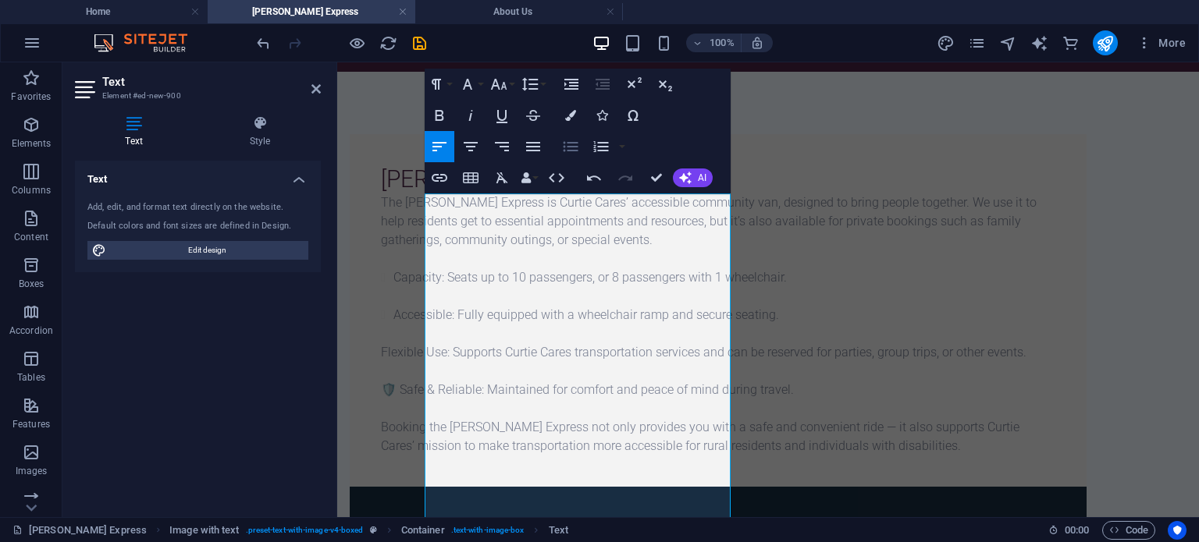
click at [574, 141] on icon "button" at bounding box center [570, 146] width 19 height 19
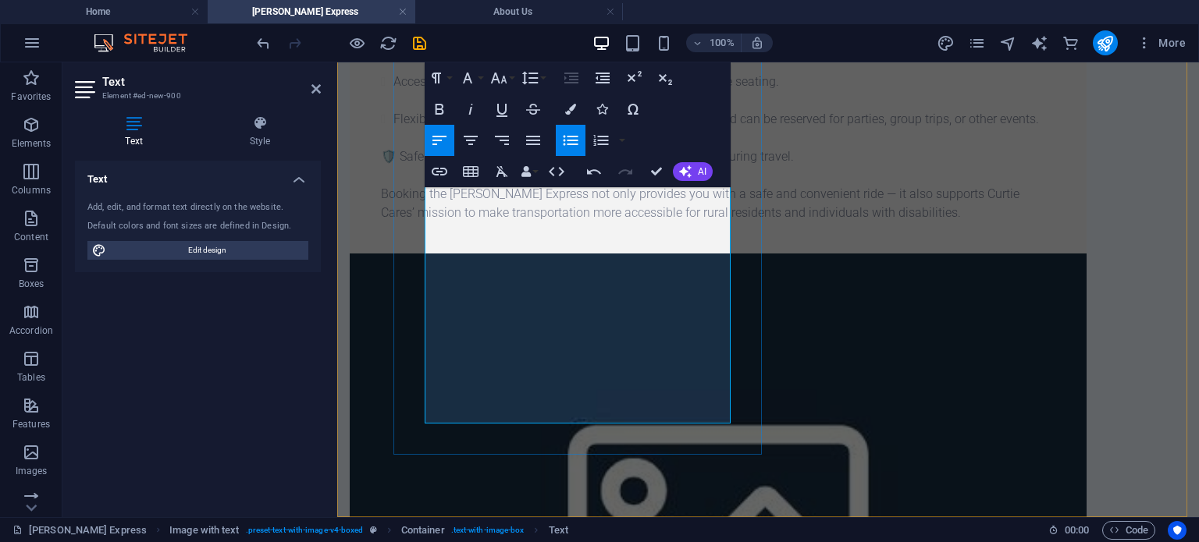
scroll to position [390, 0]
click at [446, 165] on p "🛡️ Safe & Reliable: Maintained for comfort and peace of mind during travel." at bounding box center [718, 156] width 674 height 19
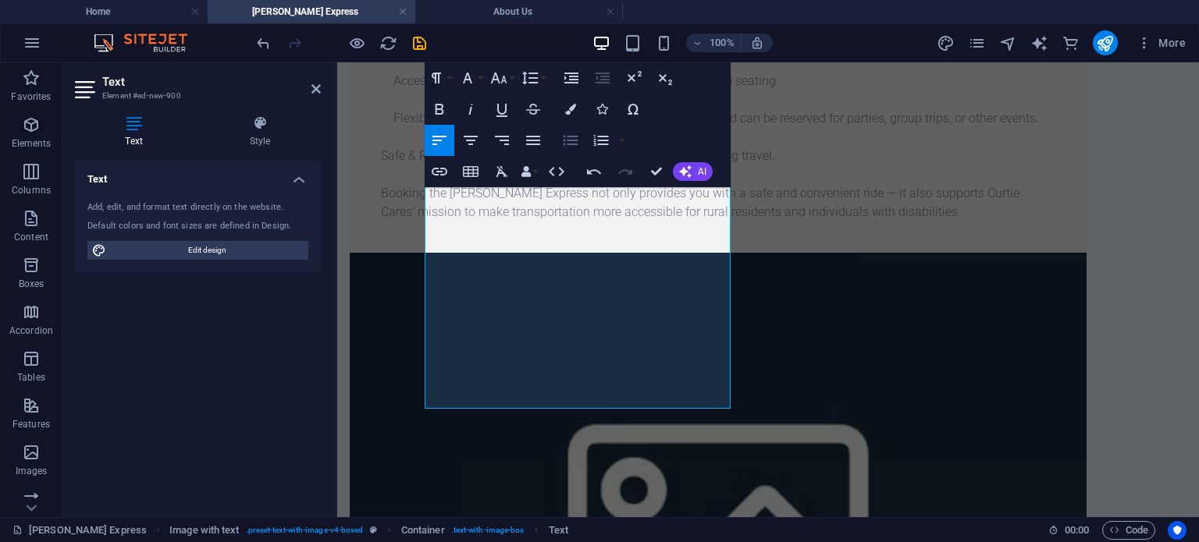
click at [568, 141] on icon "button" at bounding box center [570, 141] width 15 height 10
click at [495, 449] on div "[PERSON_NAME] Express The [PERSON_NAME] Express is Curtie Cares’ accessible com…" at bounding box center [767, 402] width 861 height 1128
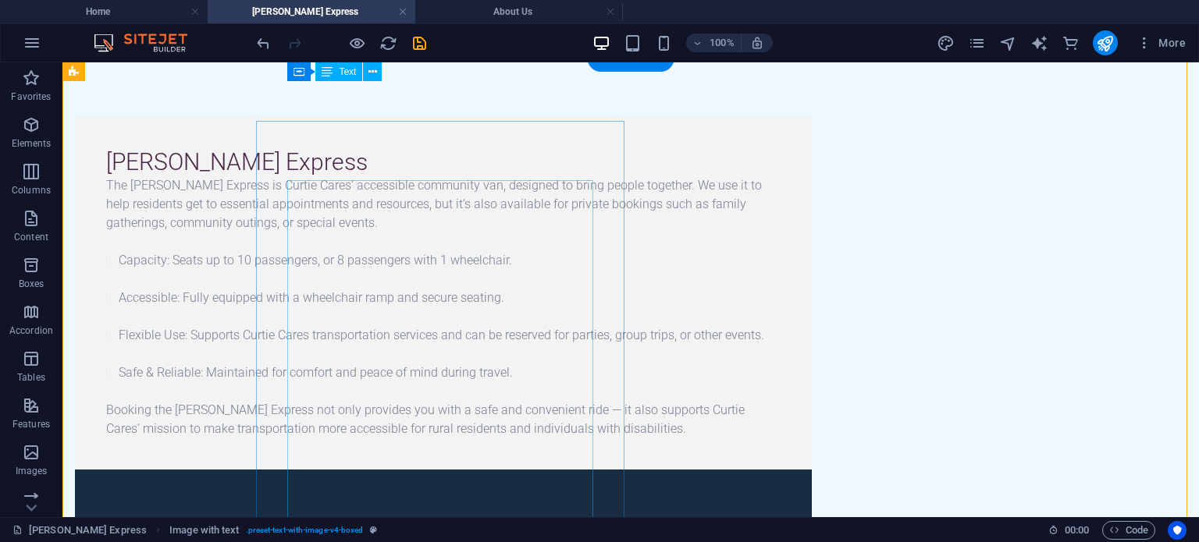
scroll to position [117, 0]
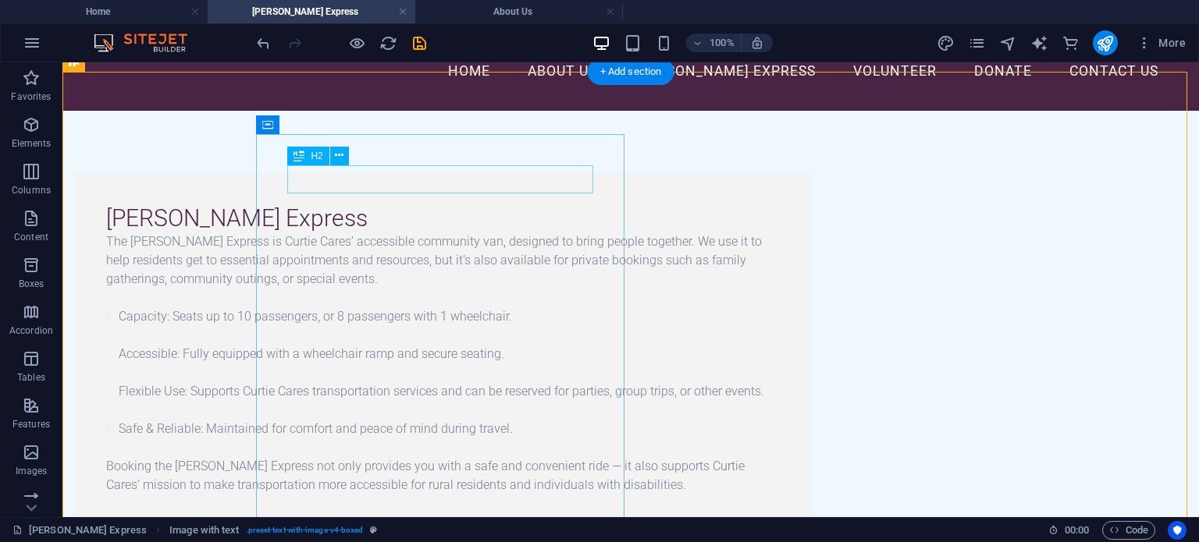
click at [293, 204] on div "[PERSON_NAME] Express" at bounding box center [443, 218] width 674 height 28
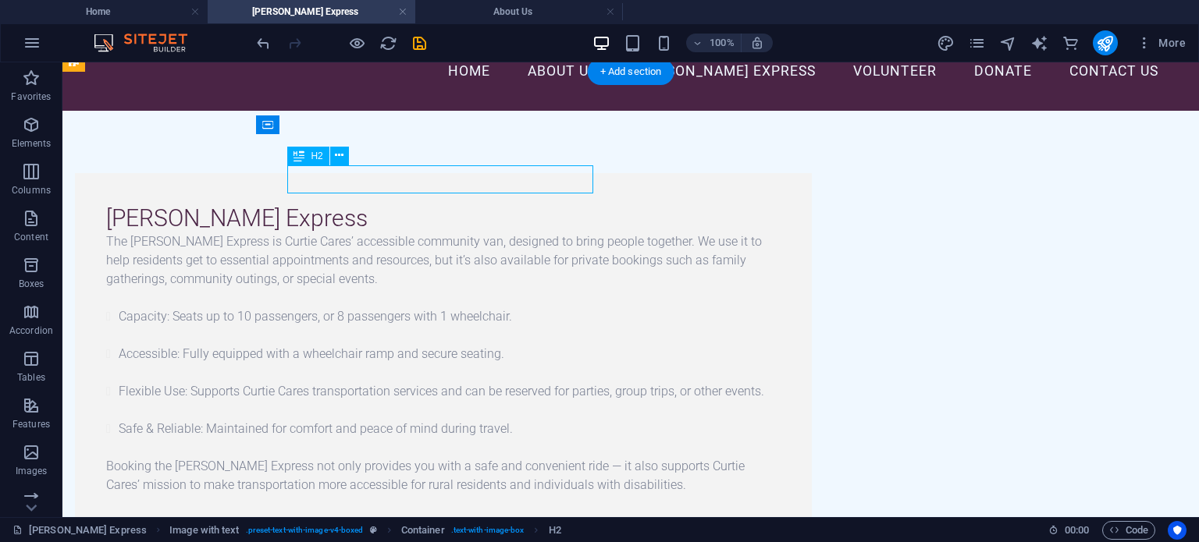
click at [293, 204] on div "[PERSON_NAME] Express" at bounding box center [443, 218] width 674 height 28
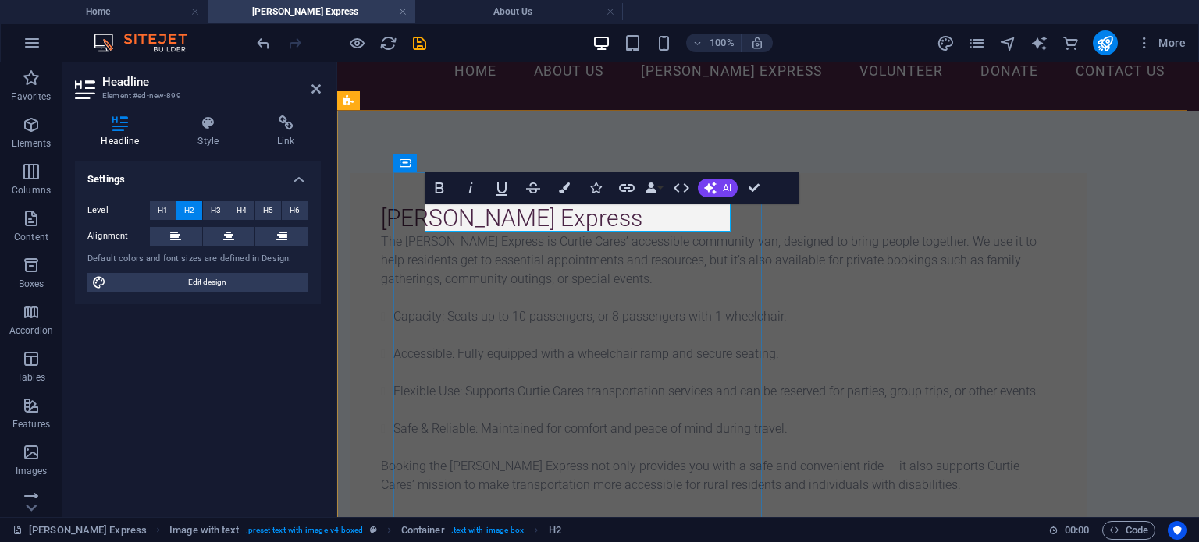
click at [426, 214] on h2 "[PERSON_NAME] Express" at bounding box center [718, 218] width 674 height 28
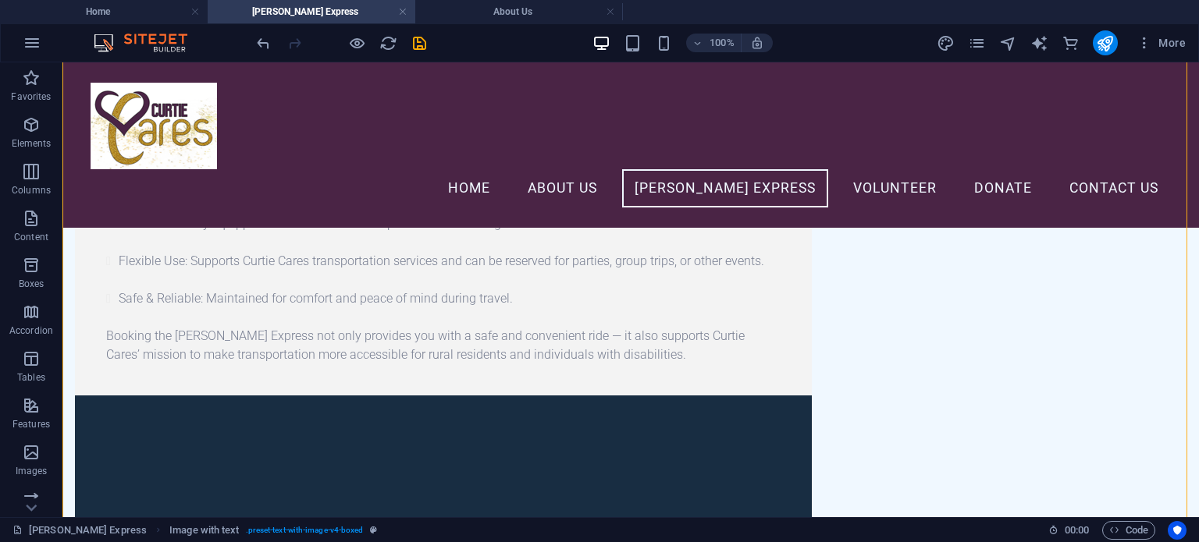
scroll to position [195, 0]
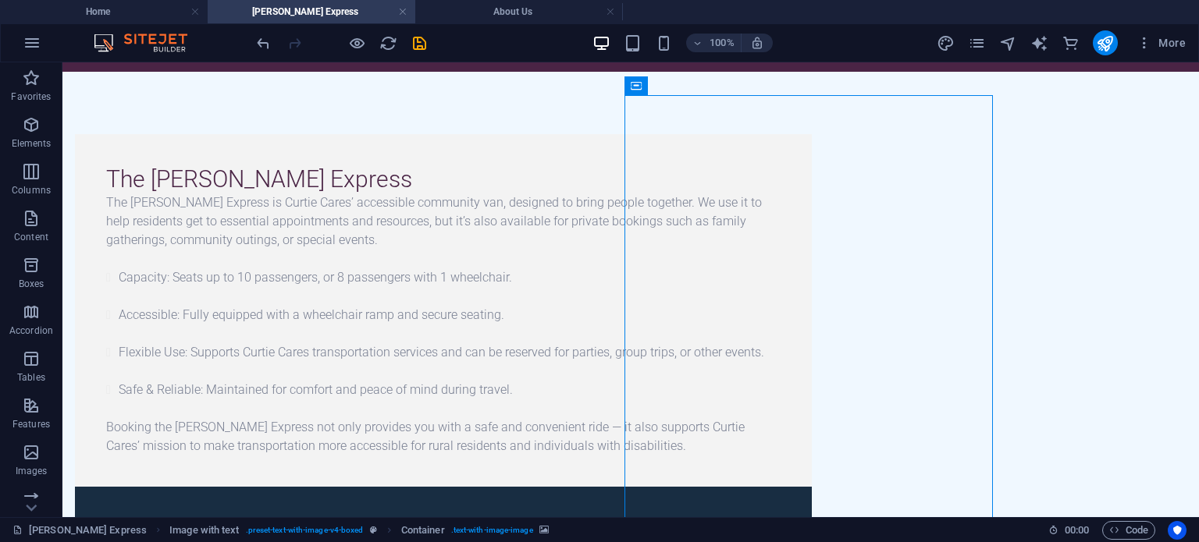
scroll to position [312, 0]
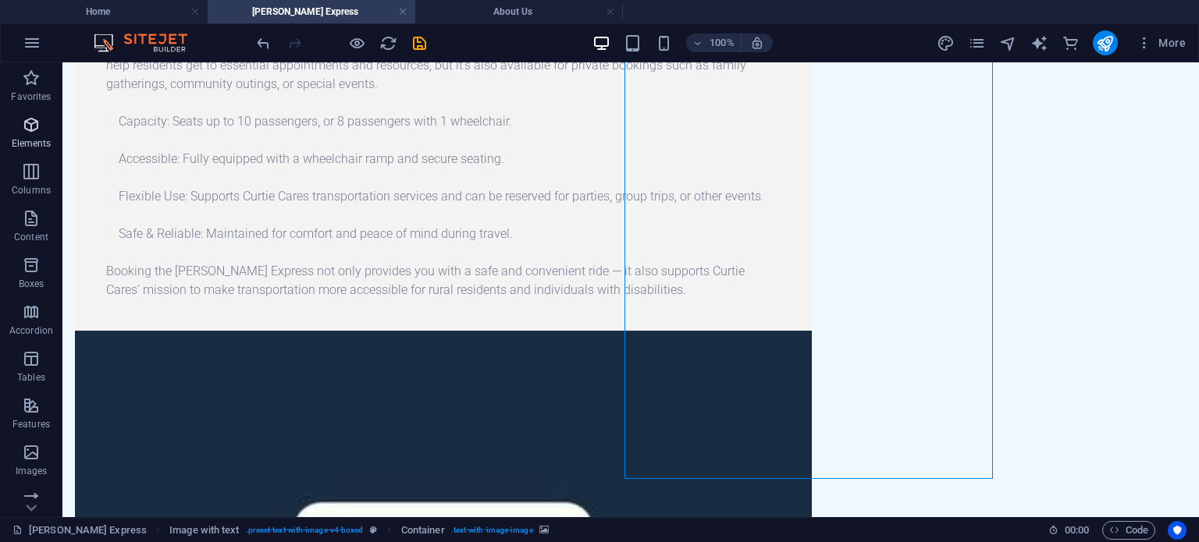
click at [30, 132] on icon "button" at bounding box center [31, 124] width 19 height 19
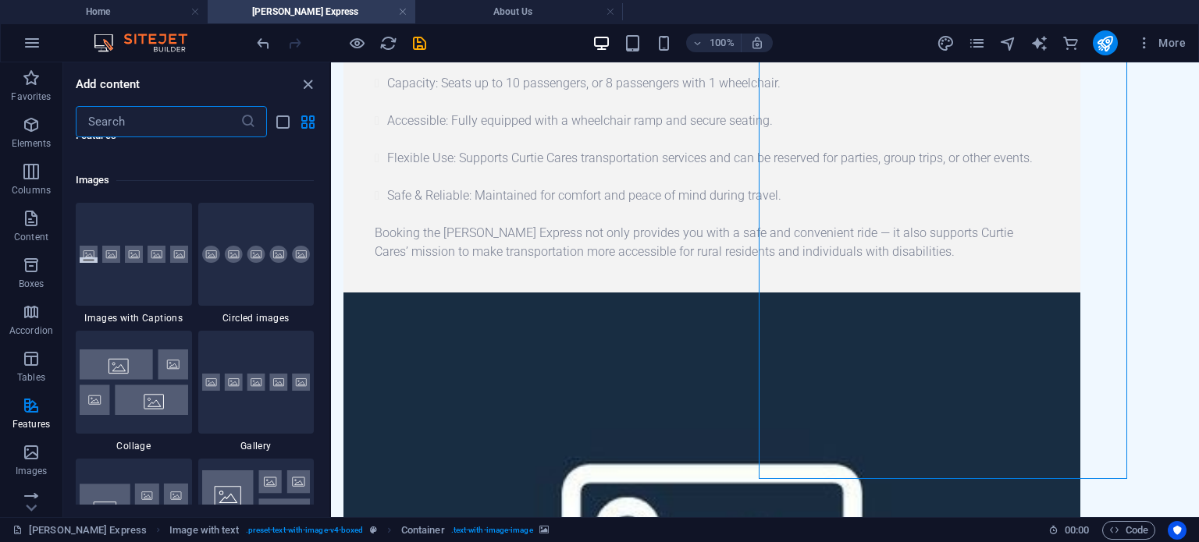
scroll to position [8047, 0]
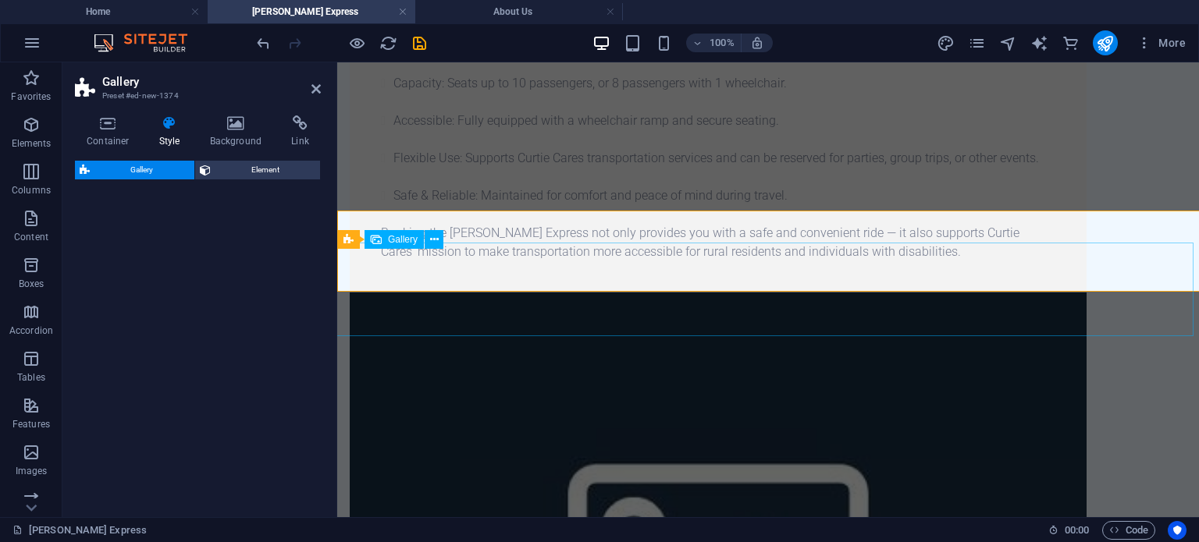
select select "rem"
select select "preset-gallery-v3-grid-dense"
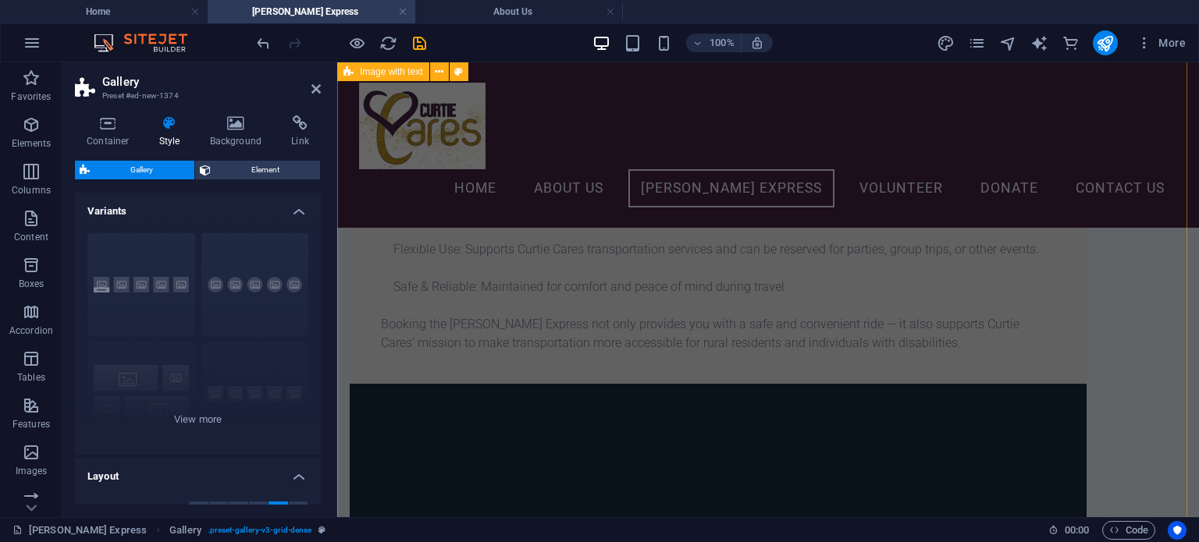
scroll to position [253, 0]
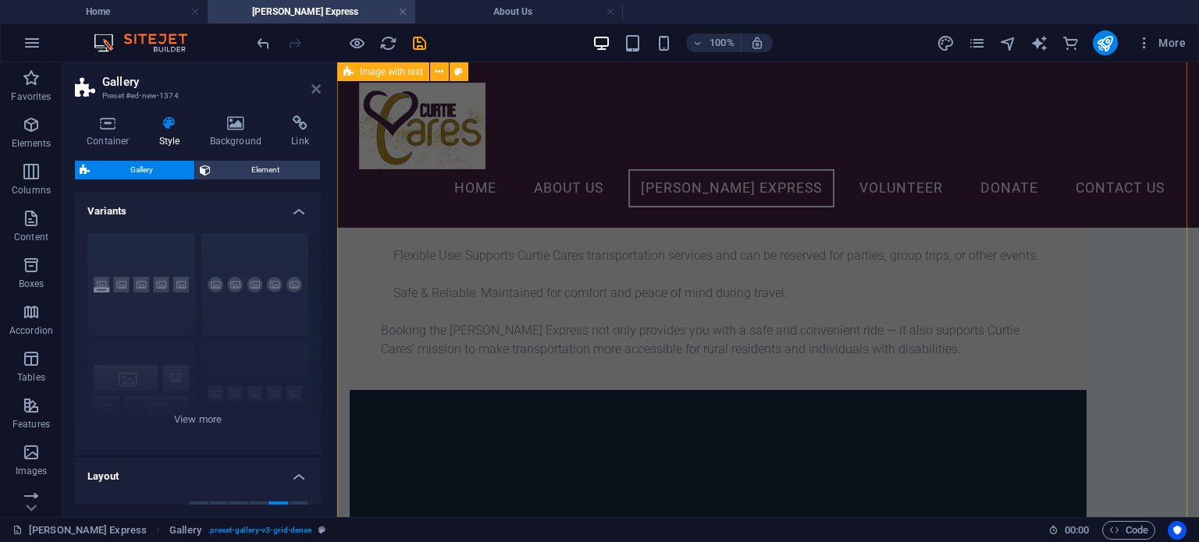
click at [318, 86] on icon at bounding box center [315, 89] width 9 height 12
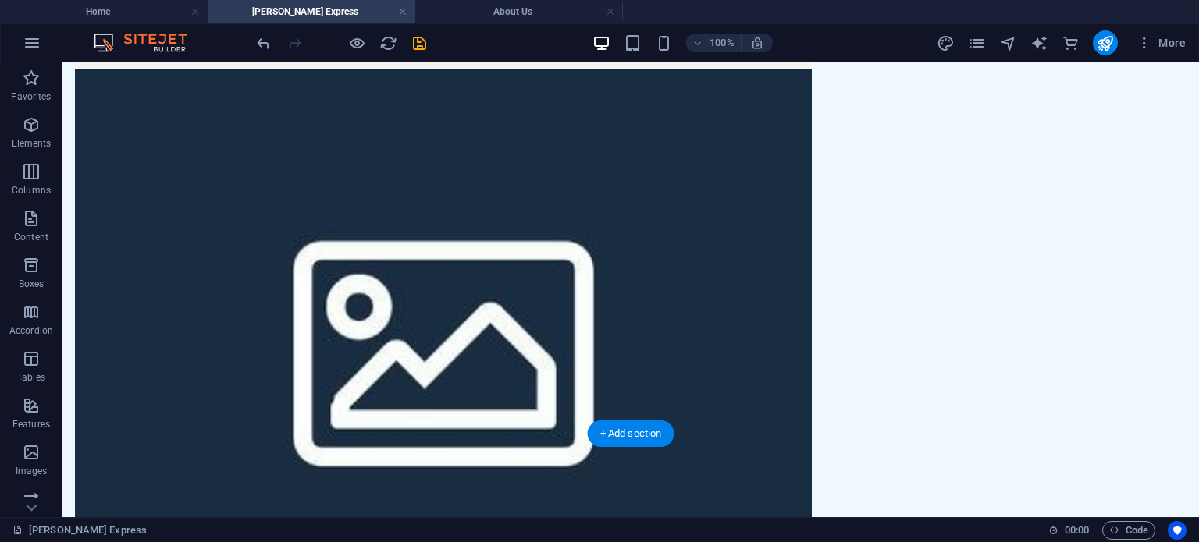
scroll to position [632, 0]
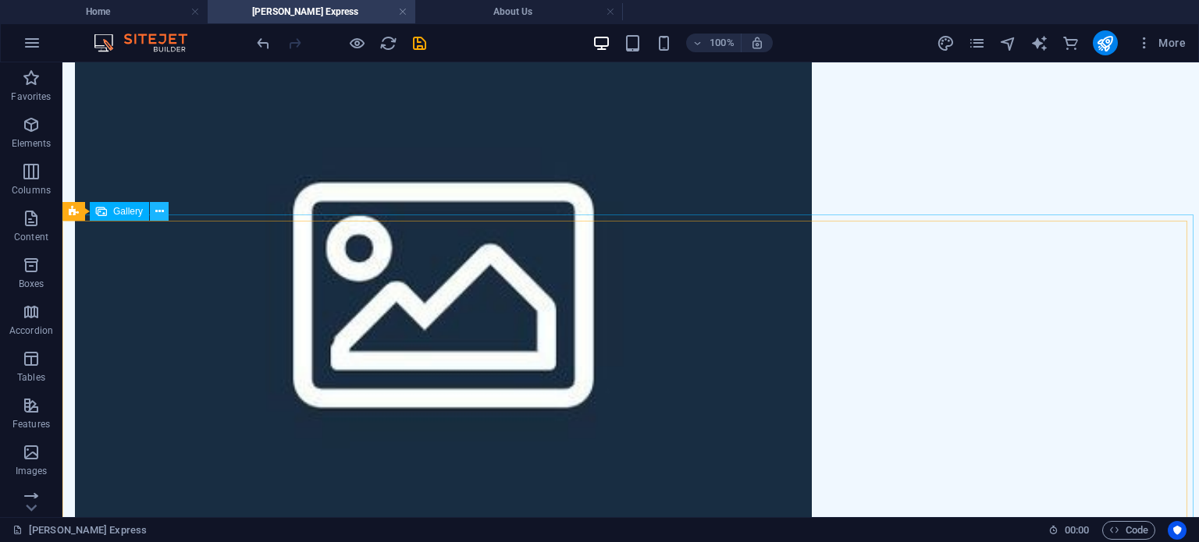
click at [159, 210] on icon at bounding box center [159, 212] width 9 height 16
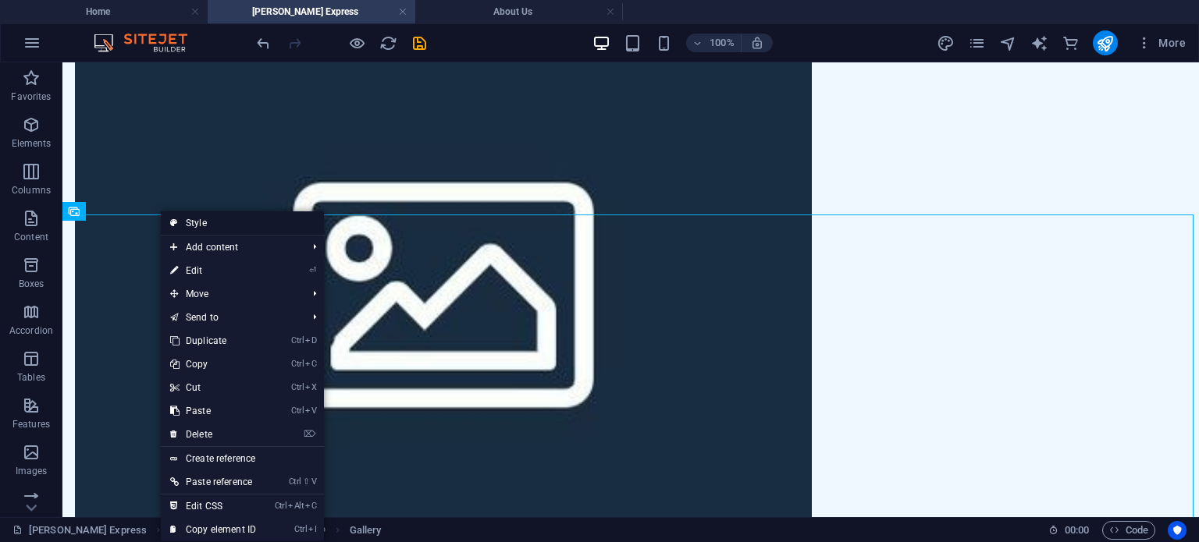
click at [232, 222] on link "Style" at bounding box center [242, 222] width 163 height 23
select select "rem"
select select "preset-gallery-v3-grid-dense"
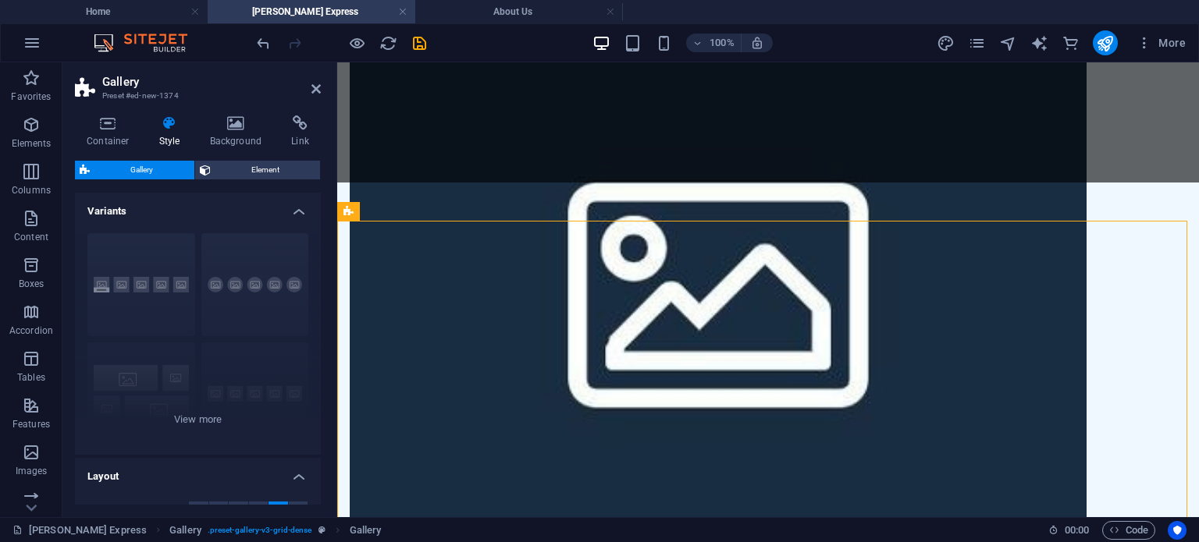
scroll to position [671, 0]
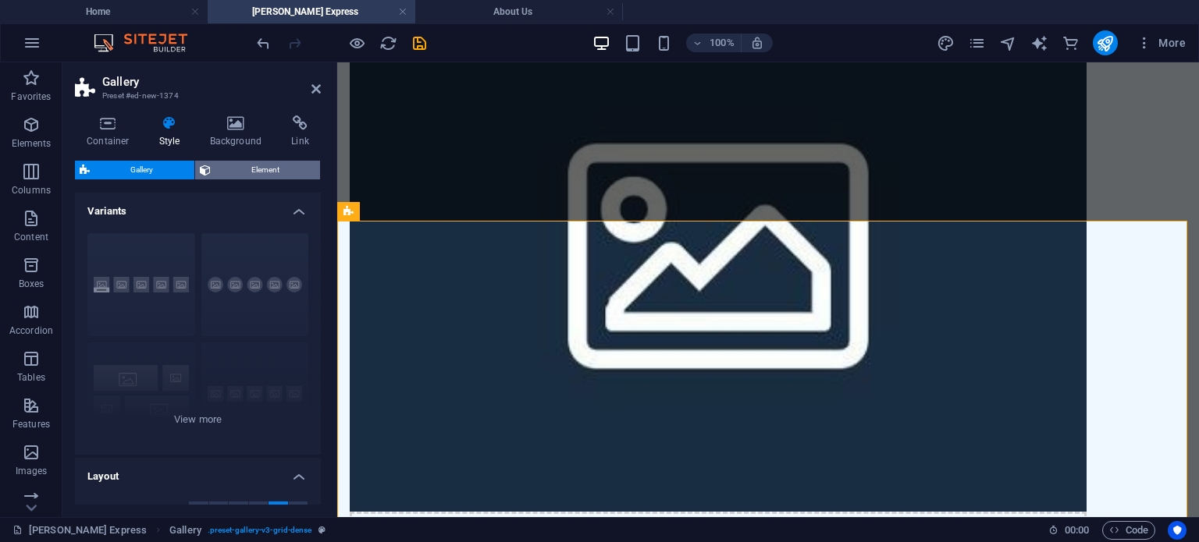
click at [258, 162] on span "Element" at bounding box center [265, 170] width 101 height 19
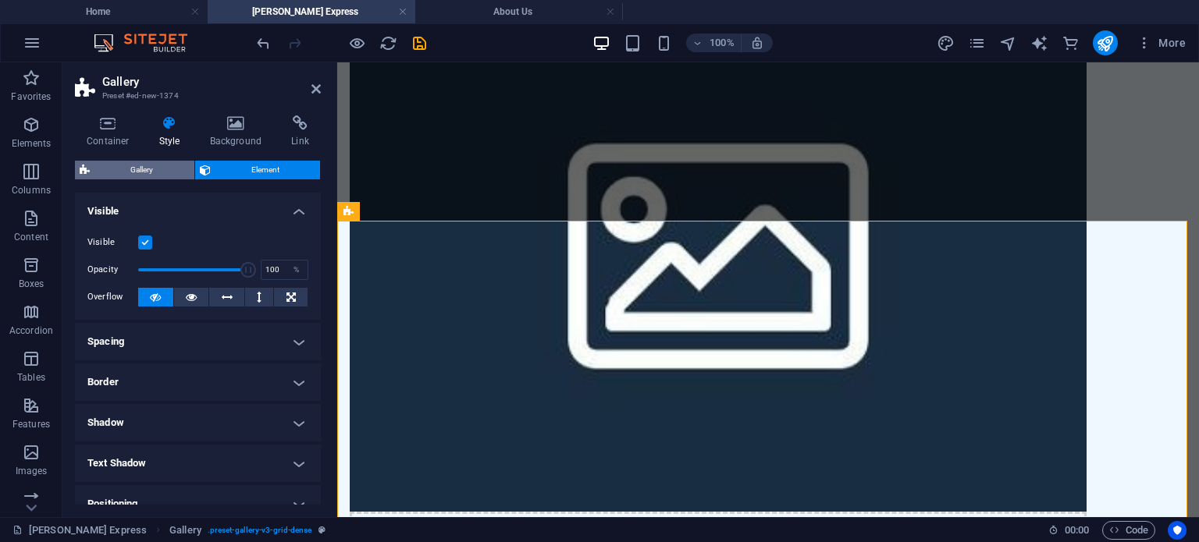
click at [148, 167] on span "Gallery" at bounding box center [141, 170] width 95 height 19
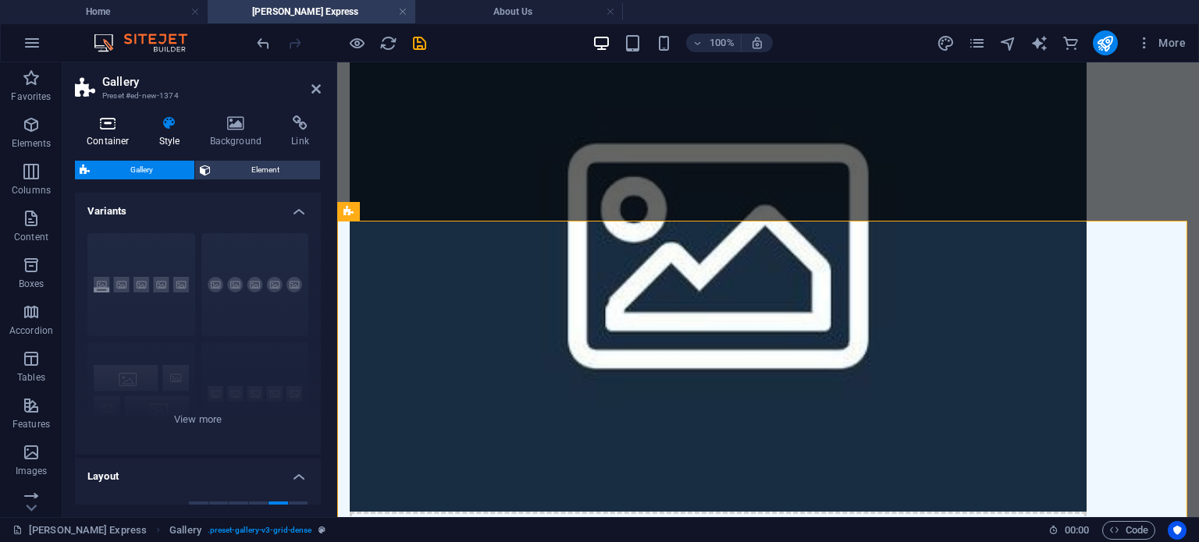
click at [105, 123] on icon at bounding box center [108, 123] width 66 height 16
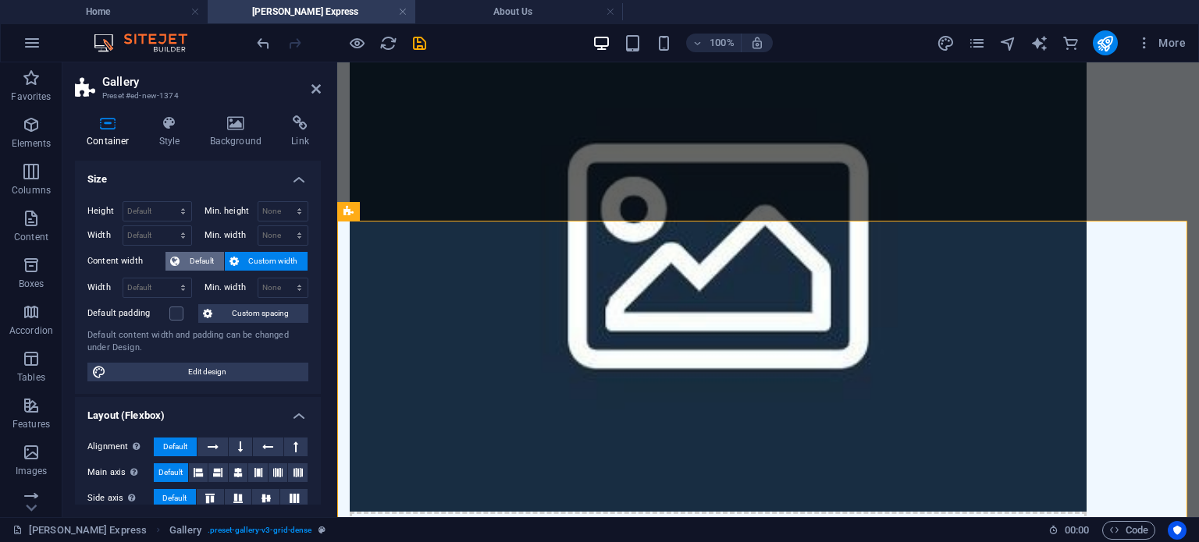
click at [196, 264] on span "Default" at bounding box center [201, 261] width 35 height 19
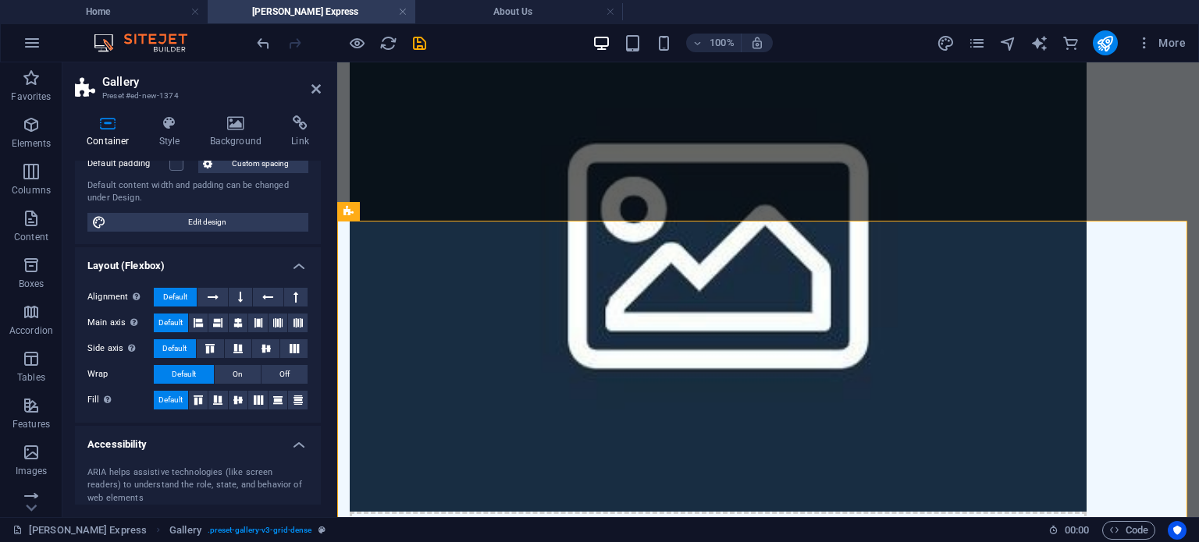
scroll to position [156, 0]
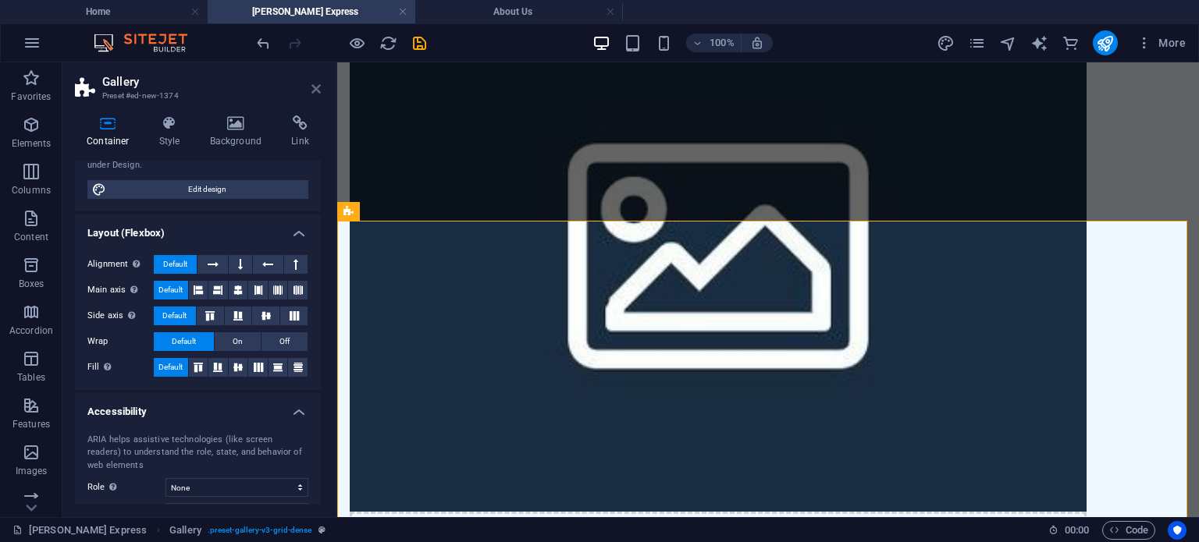
click at [315, 92] on icon at bounding box center [315, 89] width 9 height 12
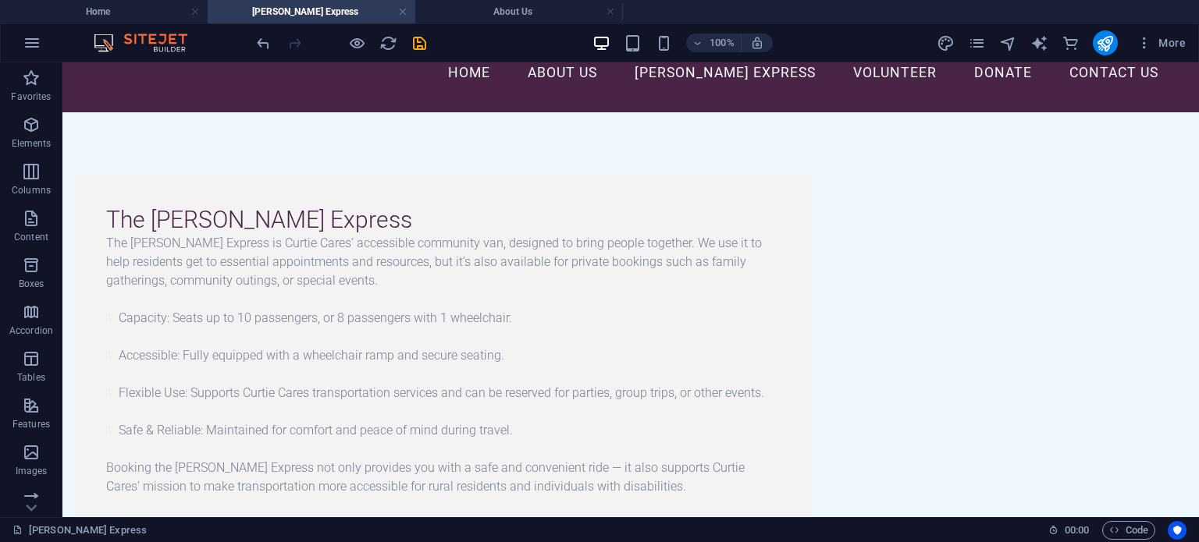
scroll to position [86, 0]
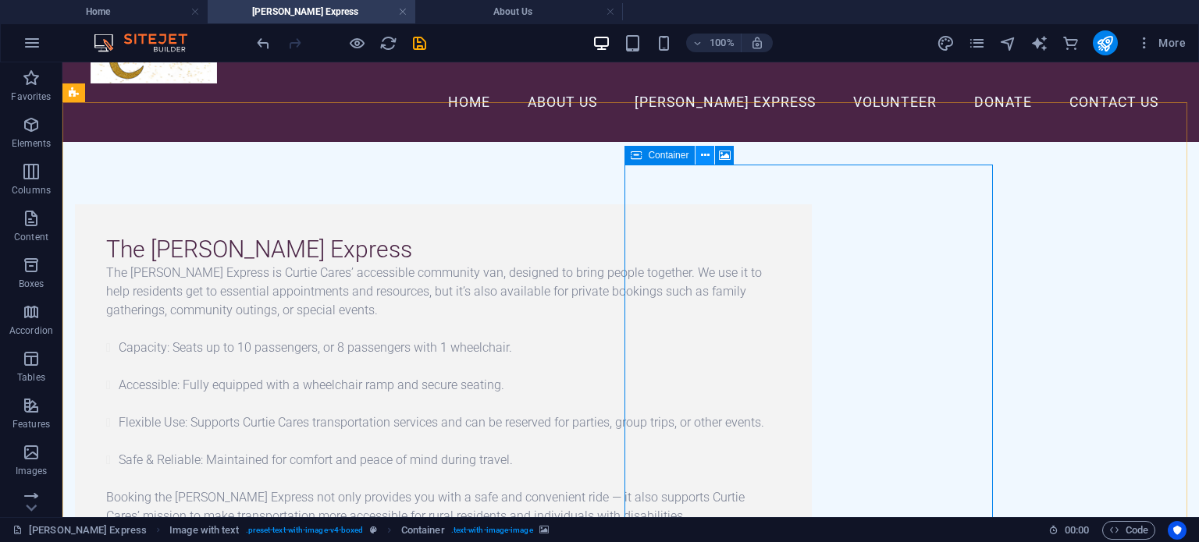
click at [702, 150] on icon at bounding box center [705, 155] width 9 height 16
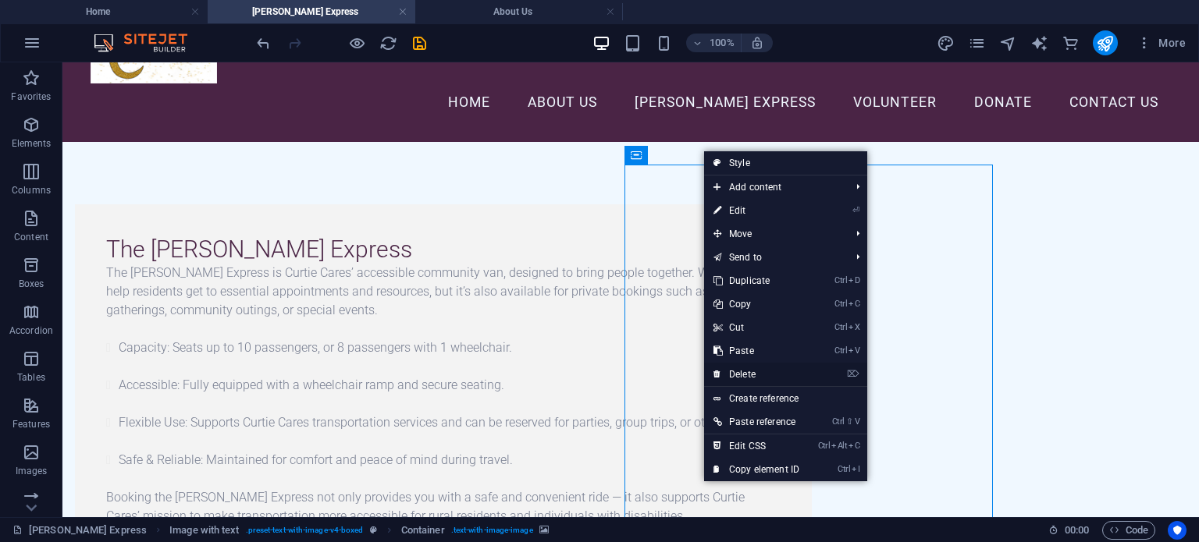
click at [747, 377] on link "⌦ Delete" at bounding box center [756, 374] width 105 height 23
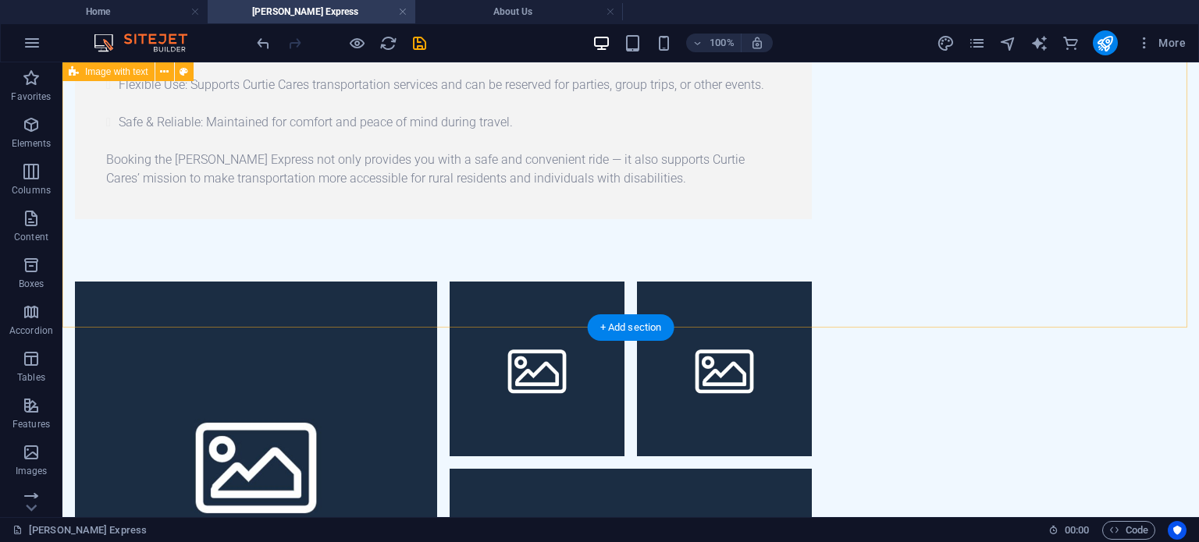
scroll to position [476, 0]
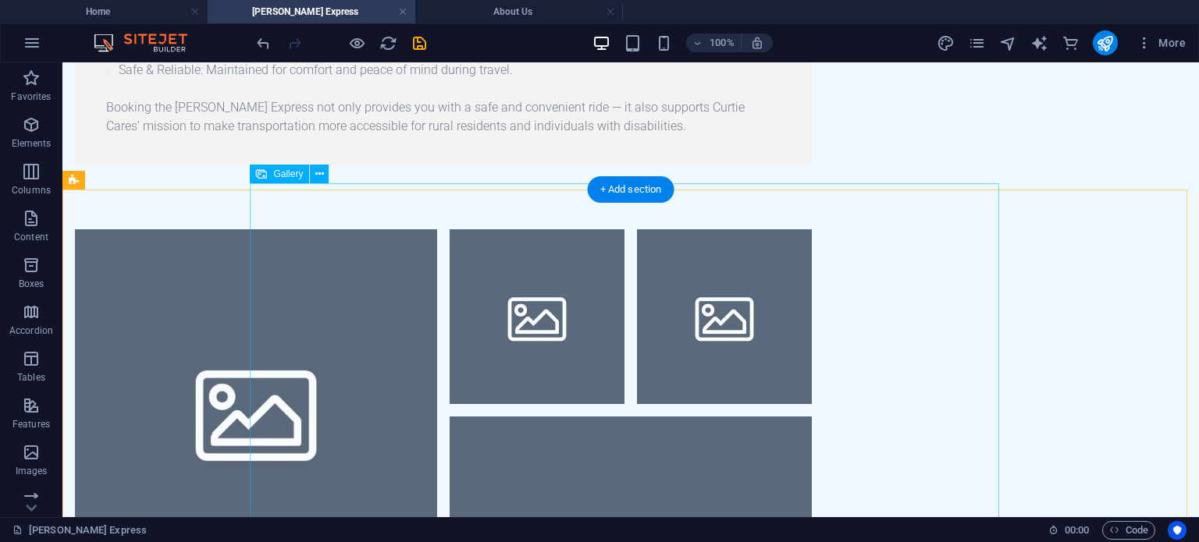
click at [437, 265] on li at bounding box center [256, 410] width 362 height 362
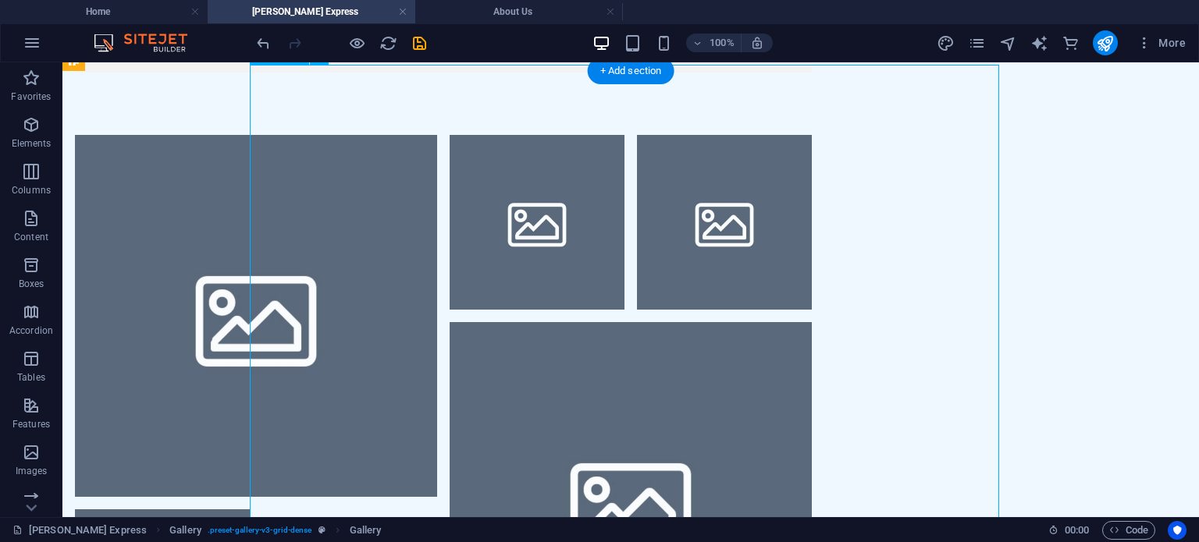
scroll to position [632, 0]
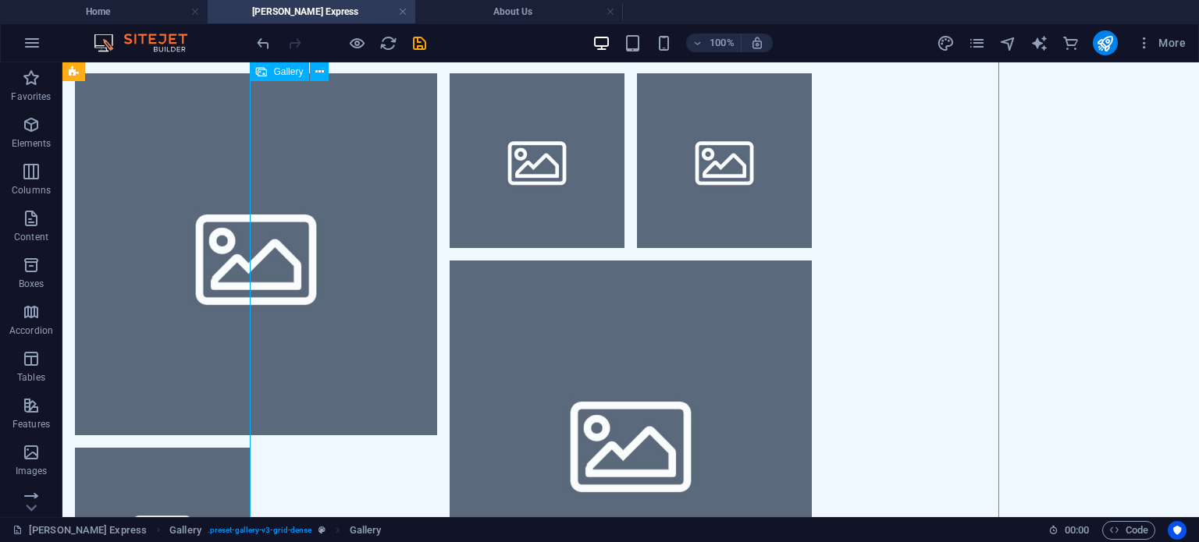
click at [437, 245] on li at bounding box center [256, 254] width 362 height 362
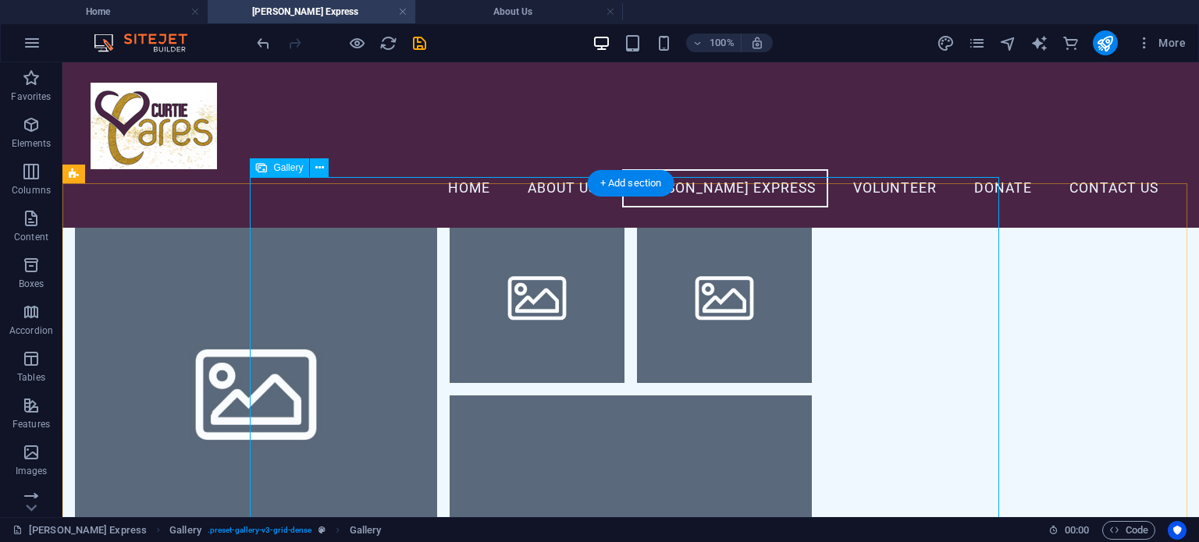
scroll to position [398, 0]
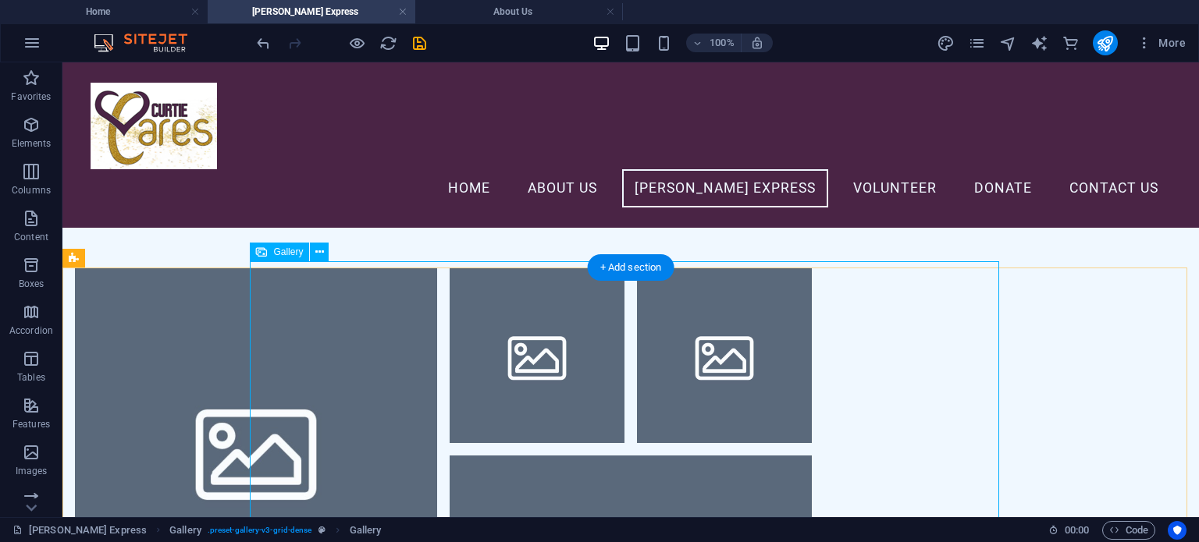
click at [314, 314] on li at bounding box center [256, 449] width 362 height 362
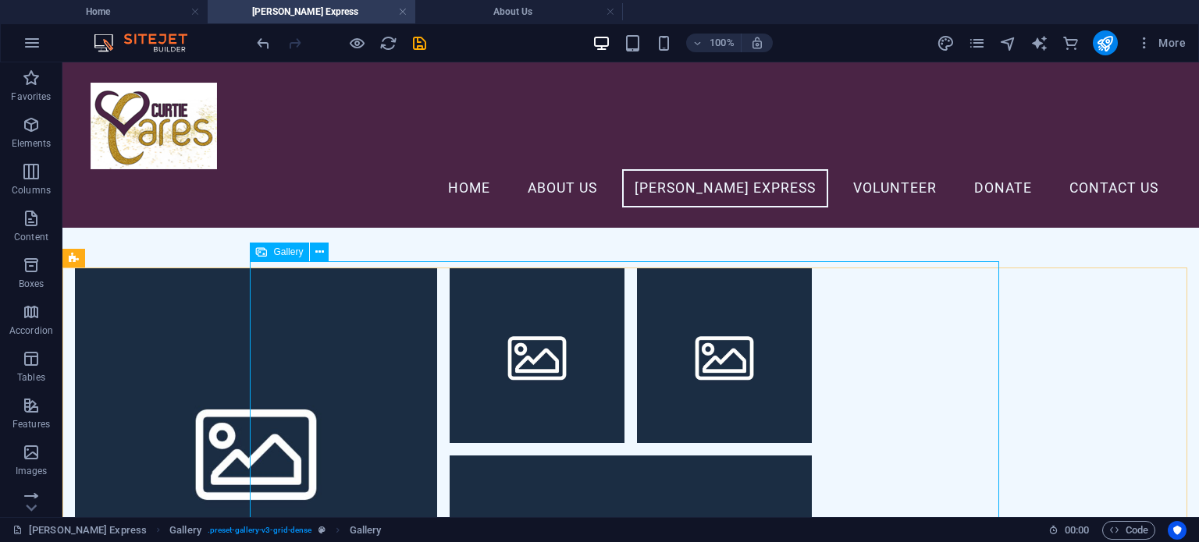
click at [276, 249] on span "Gallery" at bounding box center [288, 251] width 30 height 9
click at [321, 257] on icon at bounding box center [319, 252] width 9 height 16
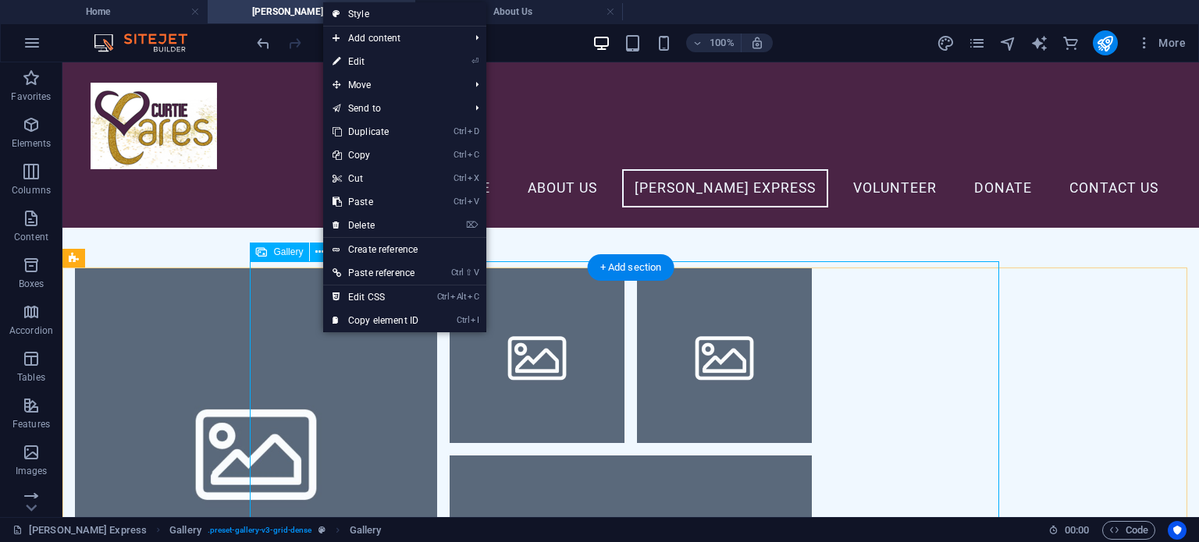
click at [407, 426] on li at bounding box center [256, 449] width 362 height 362
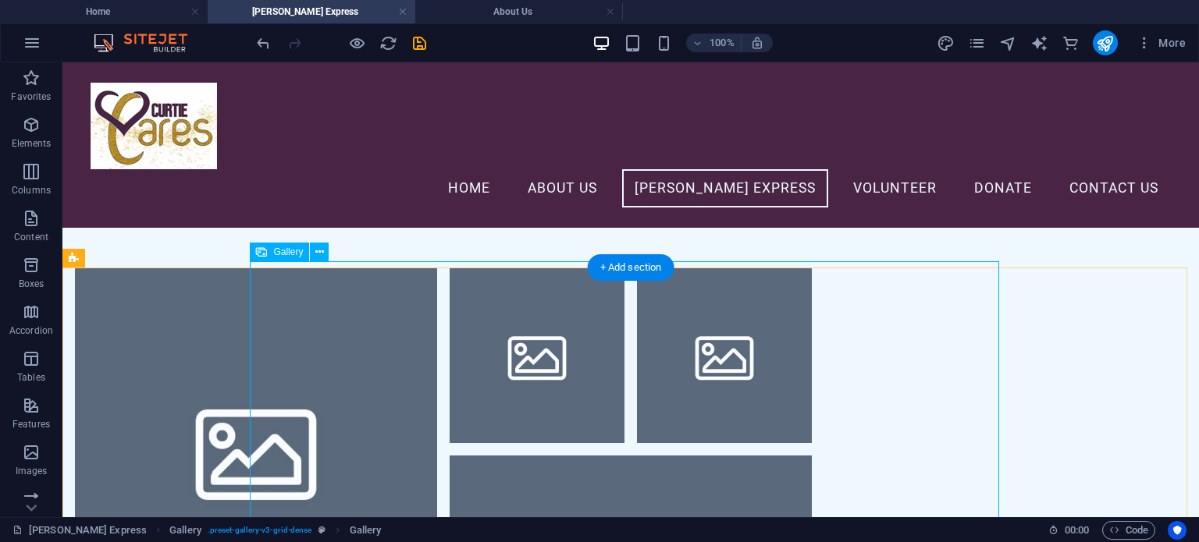
click at [407, 426] on li at bounding box center [256, 449] width 362 height 362
select select "4"
select select "px"
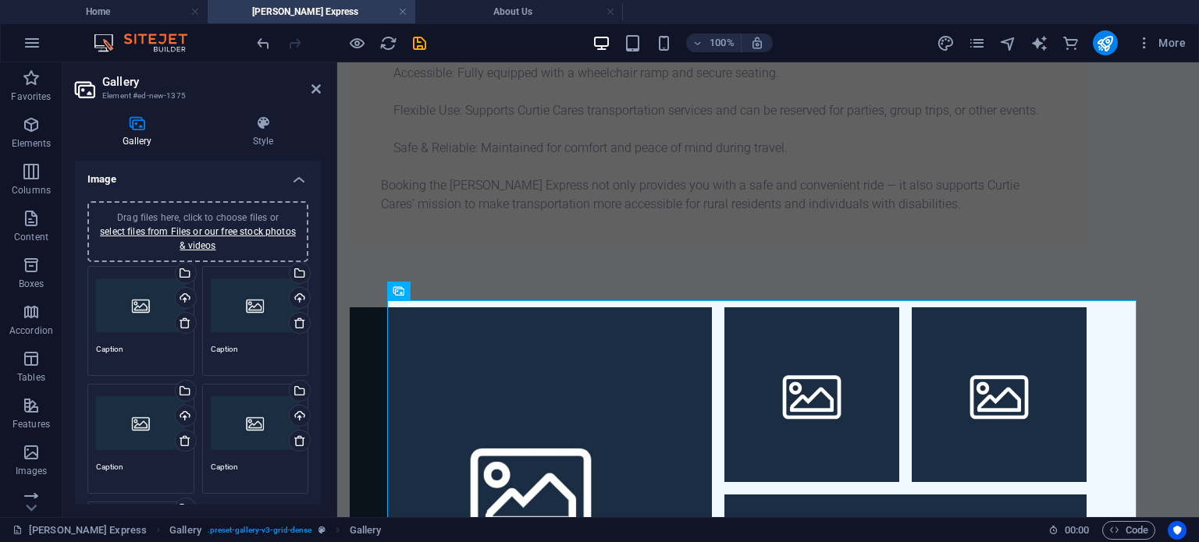
click at [160, 297] on div "Drag files here, click to choose files or select files from Files or our free s…" at bounding box center [141, 306] width 90 height 62
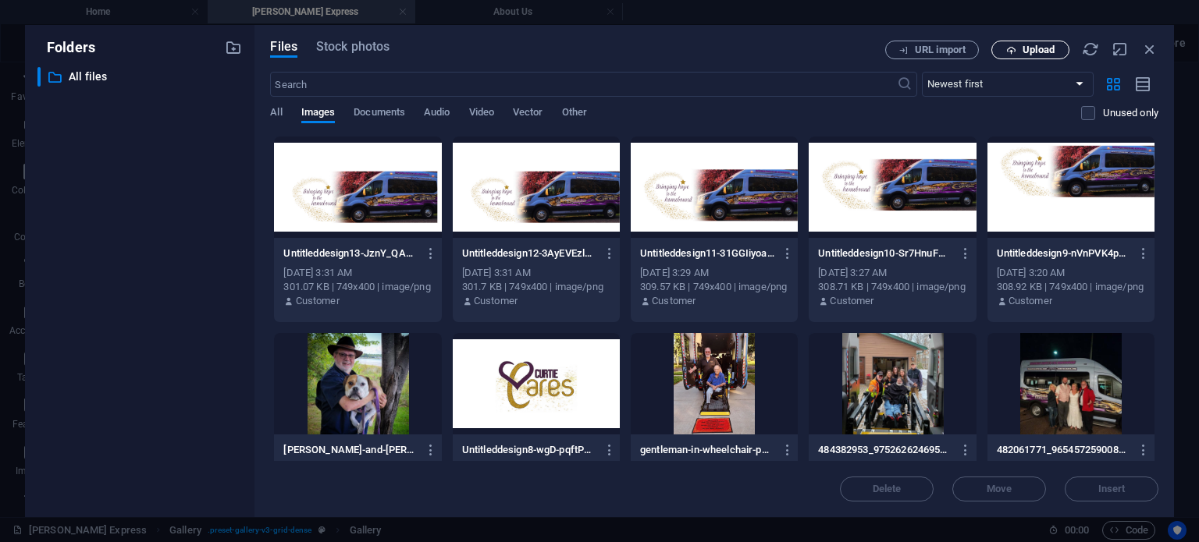
click at [1036, 52] on span "Upload" at bounding box center [1038, 49] width 32 height 9
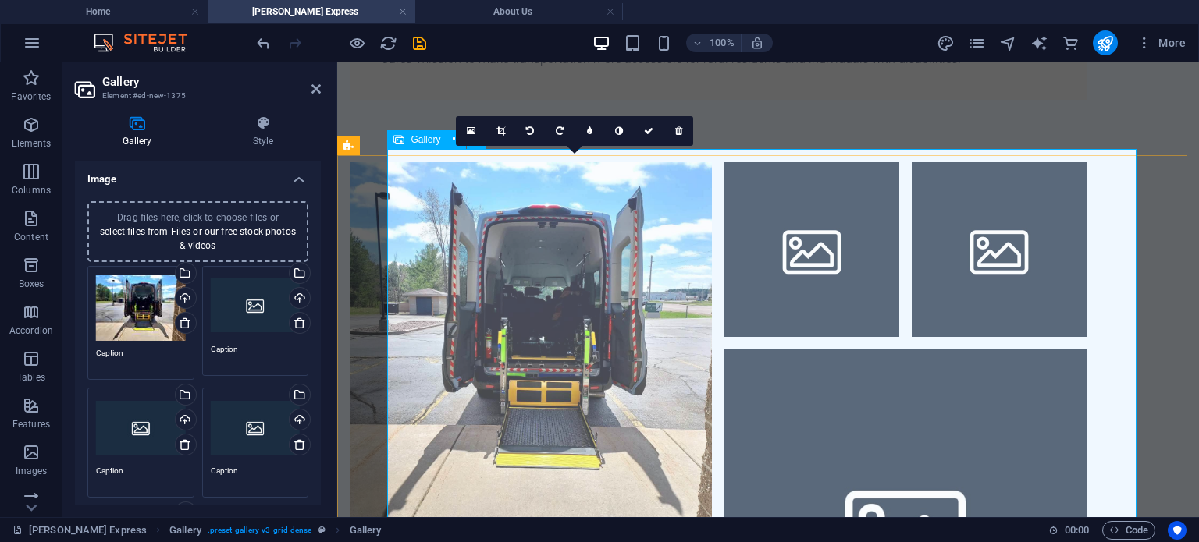
scroll to position [632, 0]
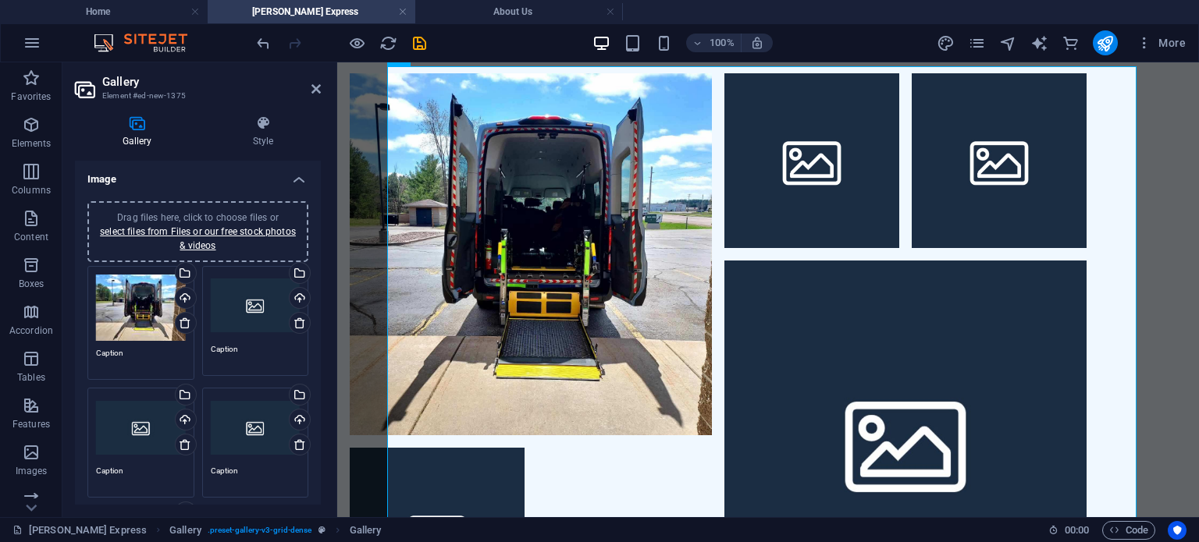
click at [246, 314] on div "Drag files here, click to choose files or select files from Files or our free s…" at bounding box center [256, 306] width 90 height 62
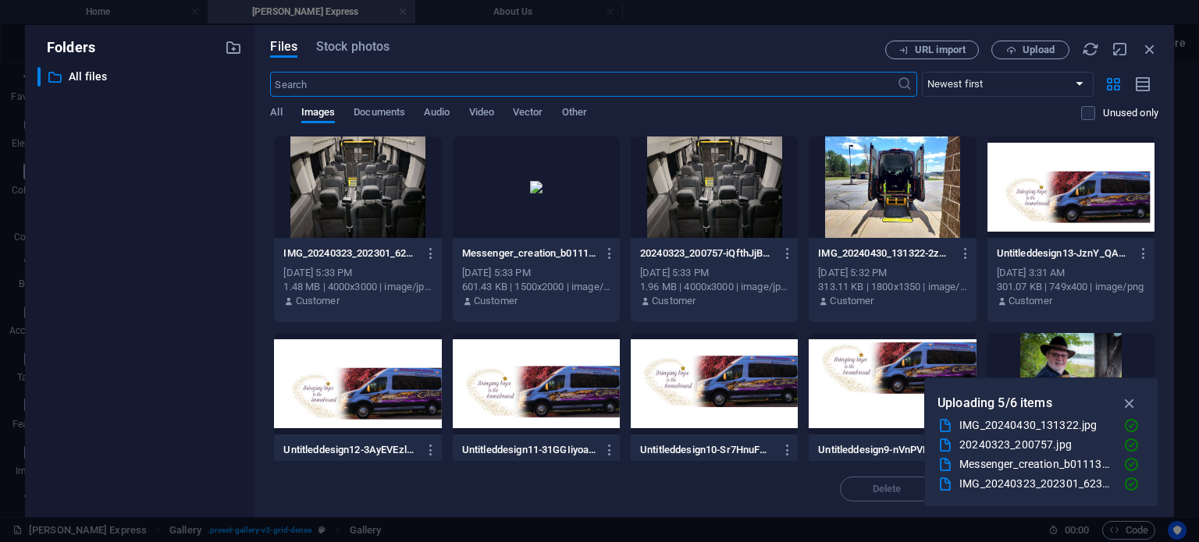
click at [360, 180] on div at bounding box center [357, 187] width 167 height 101
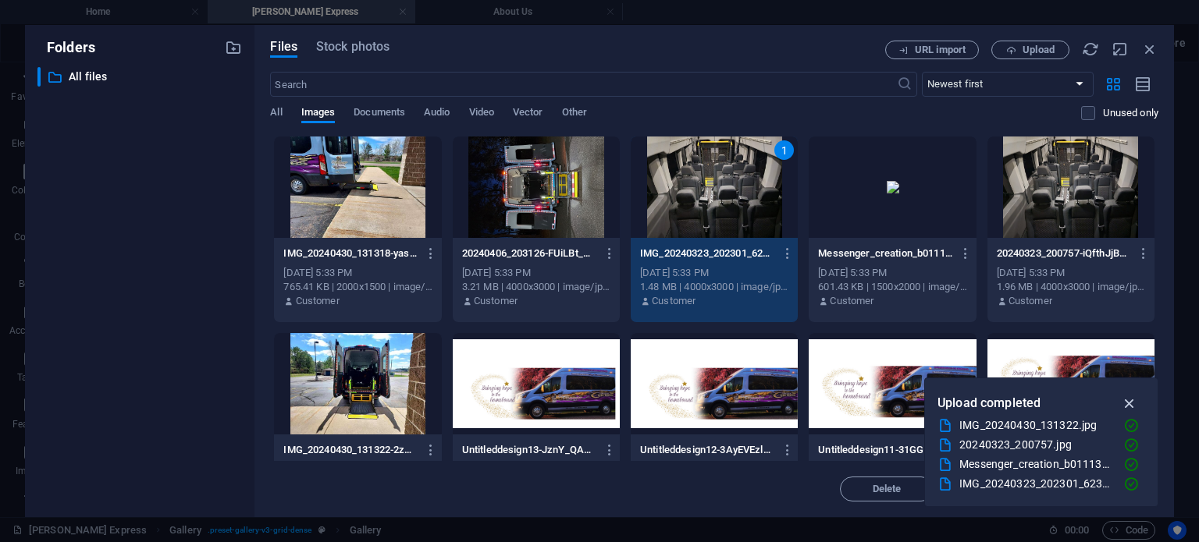
click at [1128, 401] on icon "button" at bounding box center [1130, 403] width 18 height 17
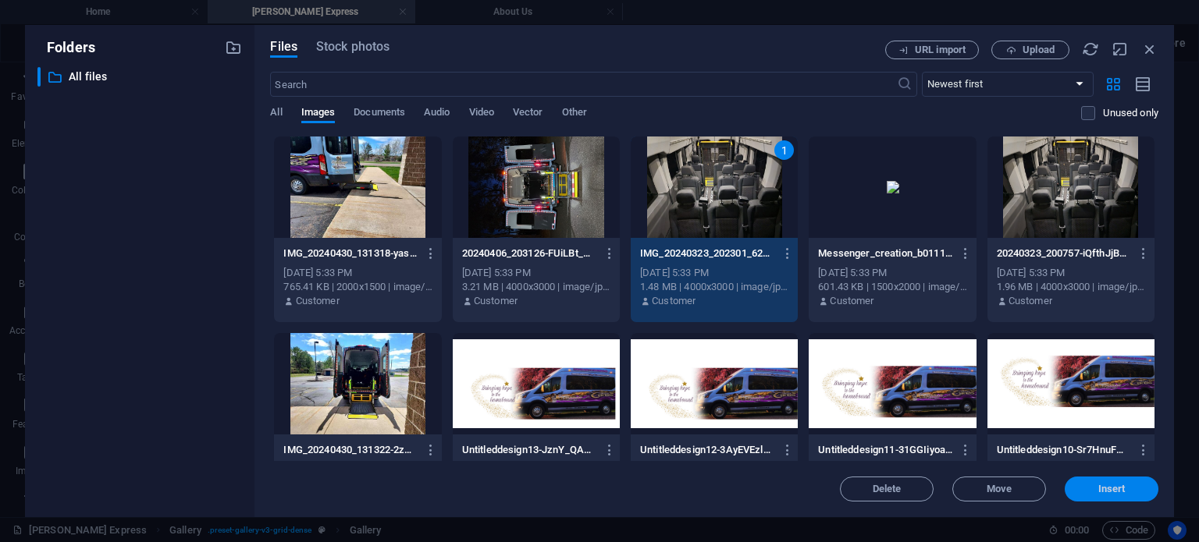
click at [1089, 488] on span "Insert" at bounding box center [1111, 489] width 81 height 9
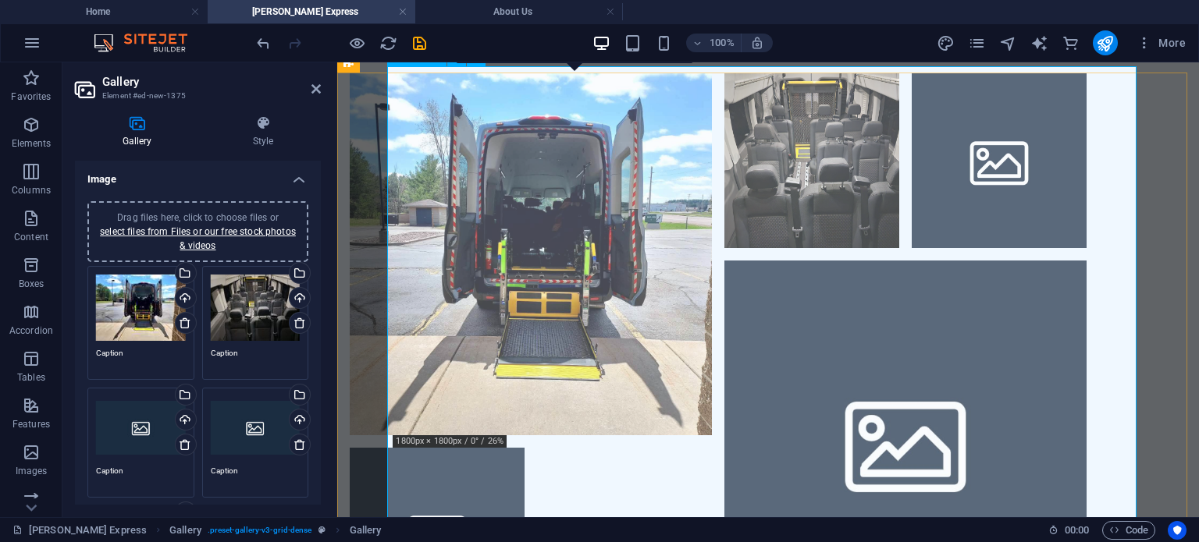
click at [551, 154] on li at bounding box center [531, 254] width 362 height 362
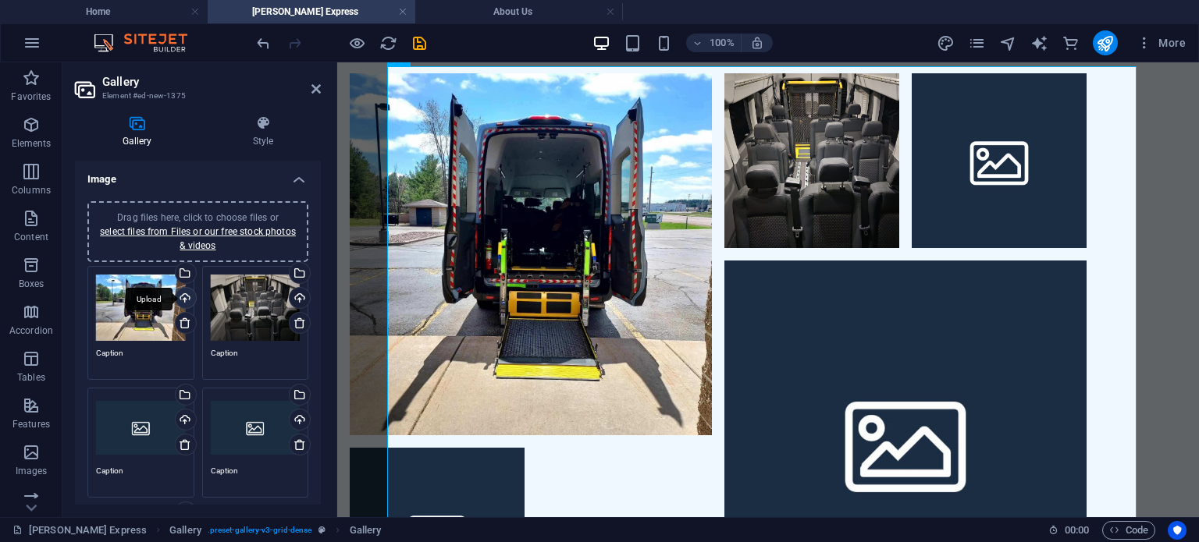
click at [186, 297] on div "Upload" at bounding box center [183, 299] width 23 height 23
click at [185, 267] on div "Select files from the file manager, stock photos, or upload file(s)" at bounding box center [183, 274] width 23 height 23
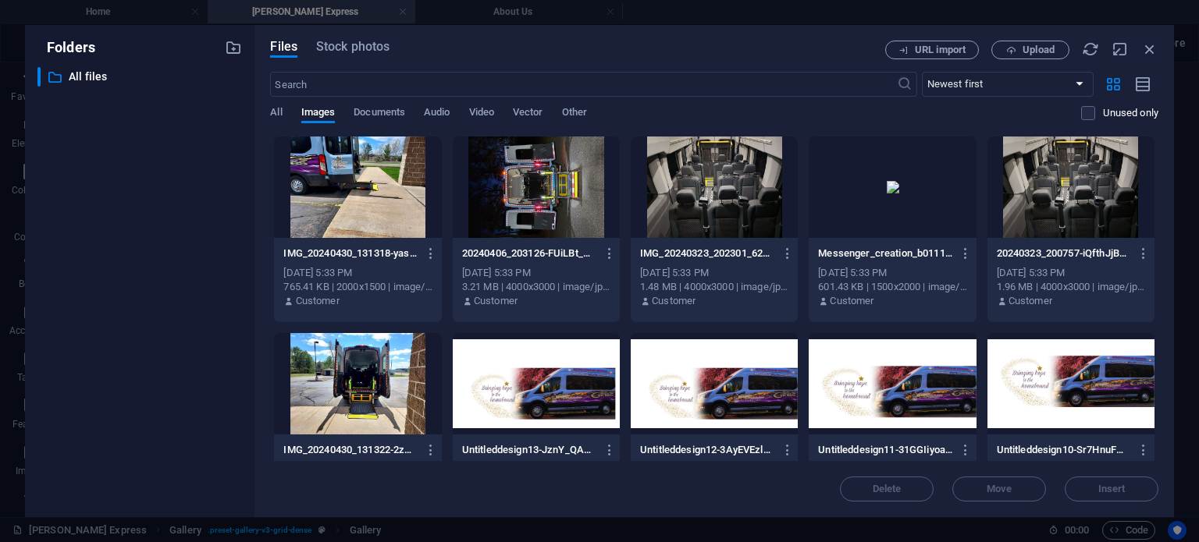
click at [868, 204] on div at bounding box center [891, 187] width 167 height 101
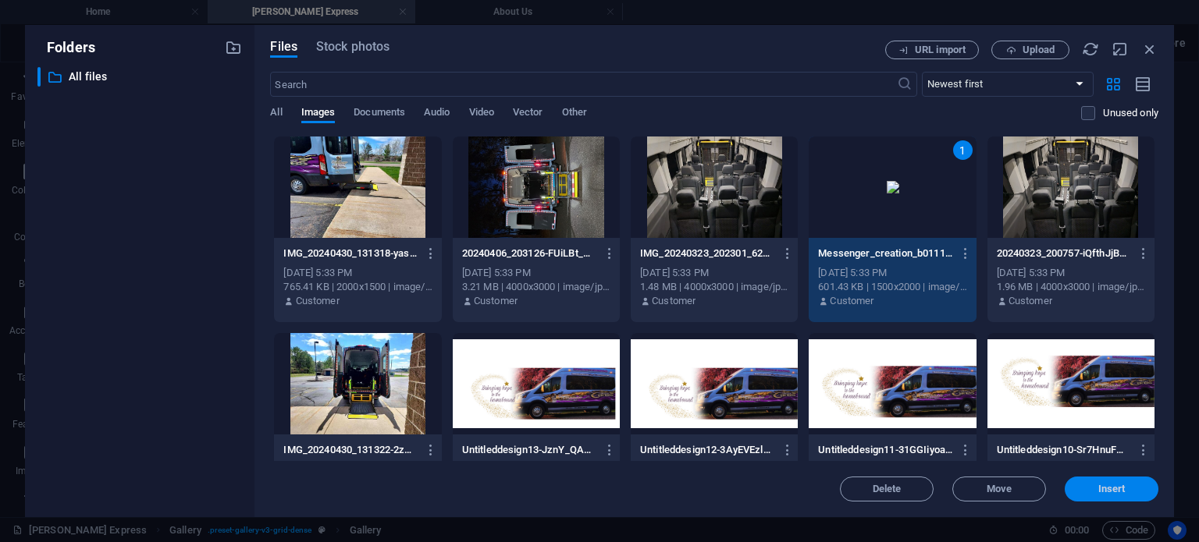
click at [1094, 497] on button "Insert" at bounding box center [1111, 489] width 94 height 25
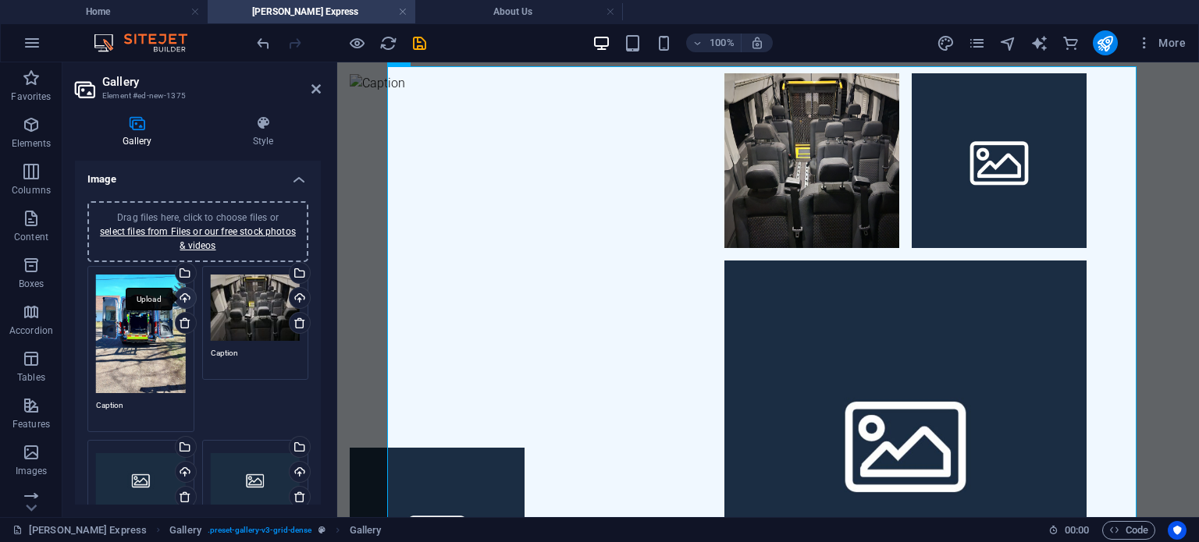
click at [179, 296] on div "Upload" at bounding box center [183, 299] width 23 height 23
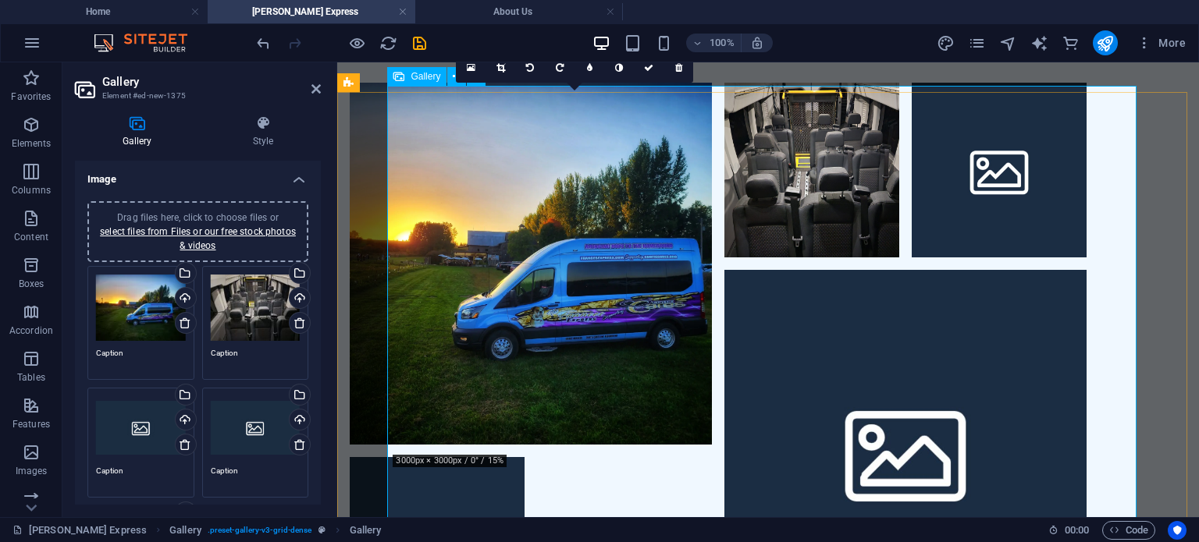
scroll to position [632, 0]
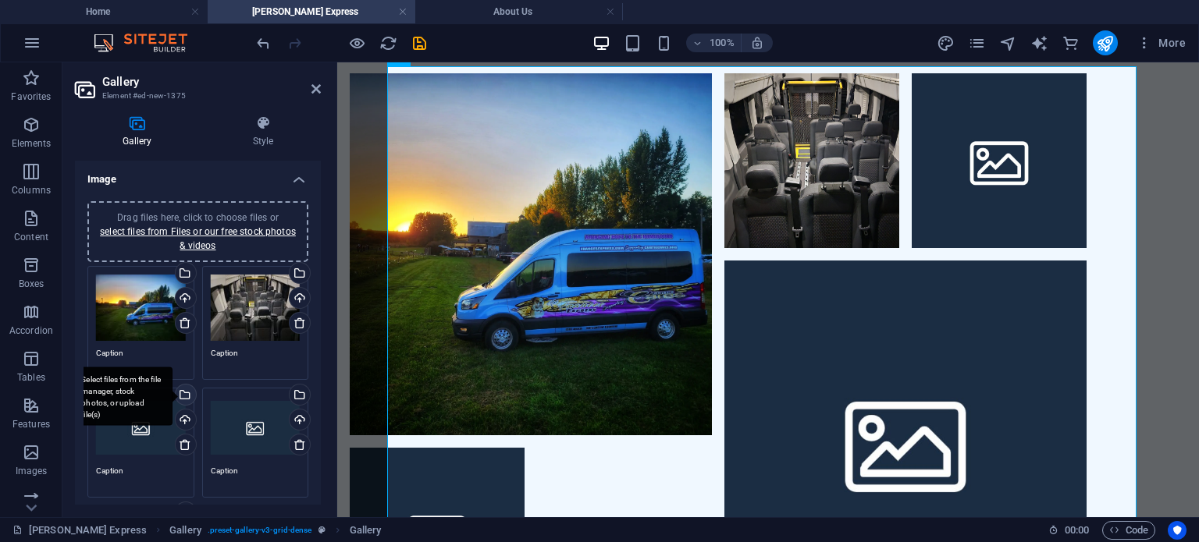
click at [184, 389] on div "Select files from the file manager, stock photos, or upload file(s)" at bounding box center [183, 396] width 23 height 23
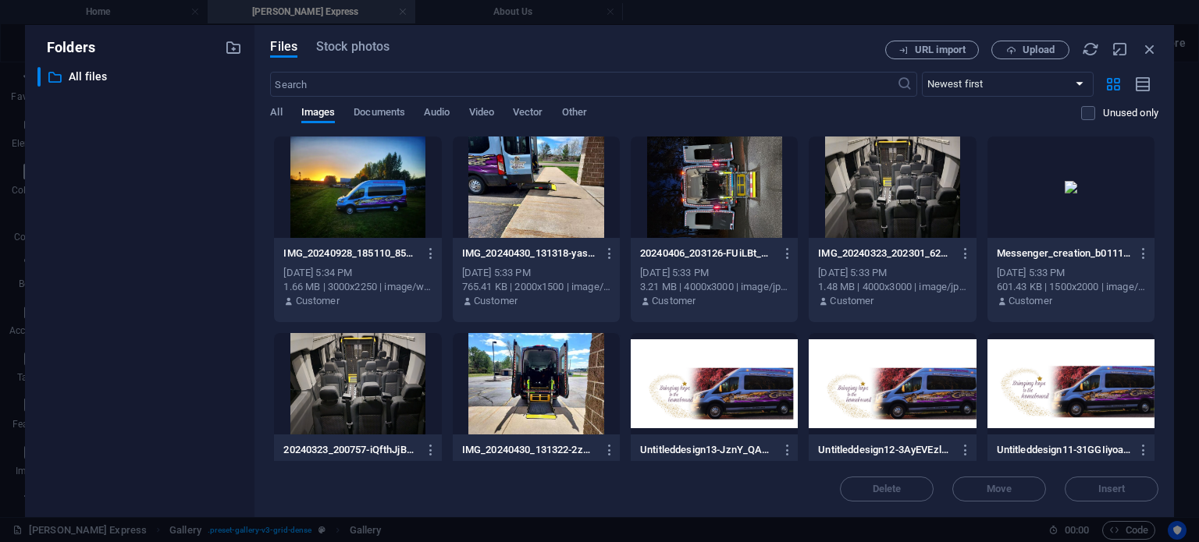
click at [508, 378] on div at bounding box center [536, 383] width 167 height 101
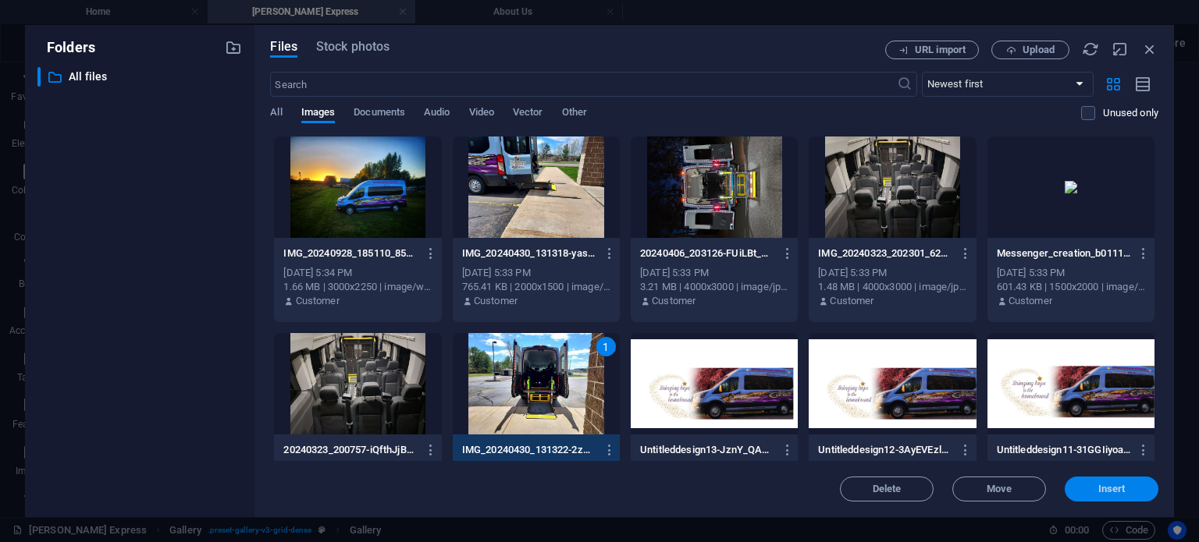
click at [1089, 477] on button "Insert" at bounding box center [1111, 489] width 94 height 25
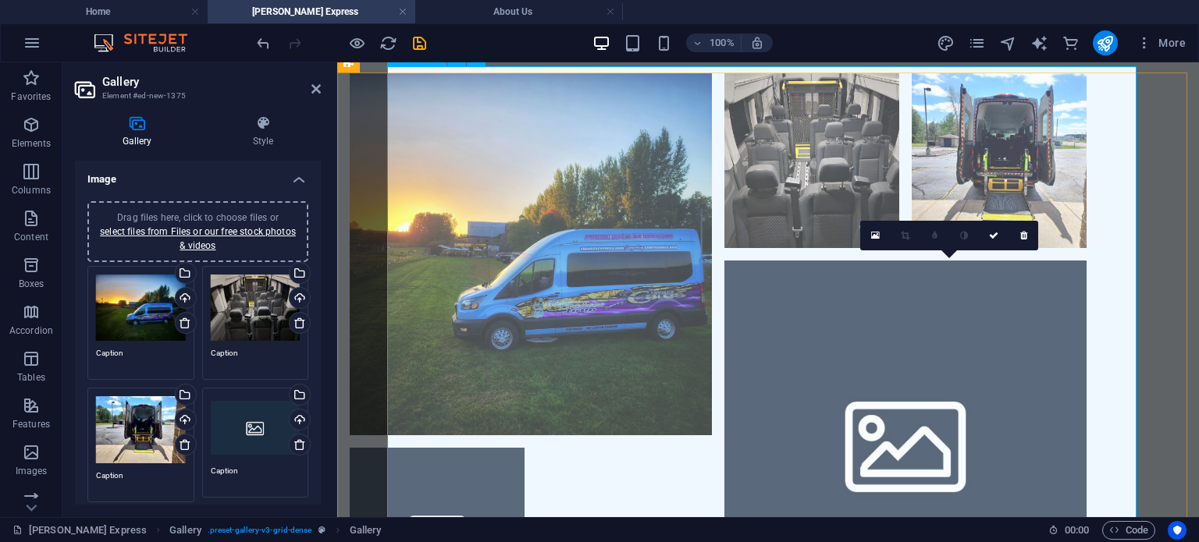
scroll to position [710, 0]
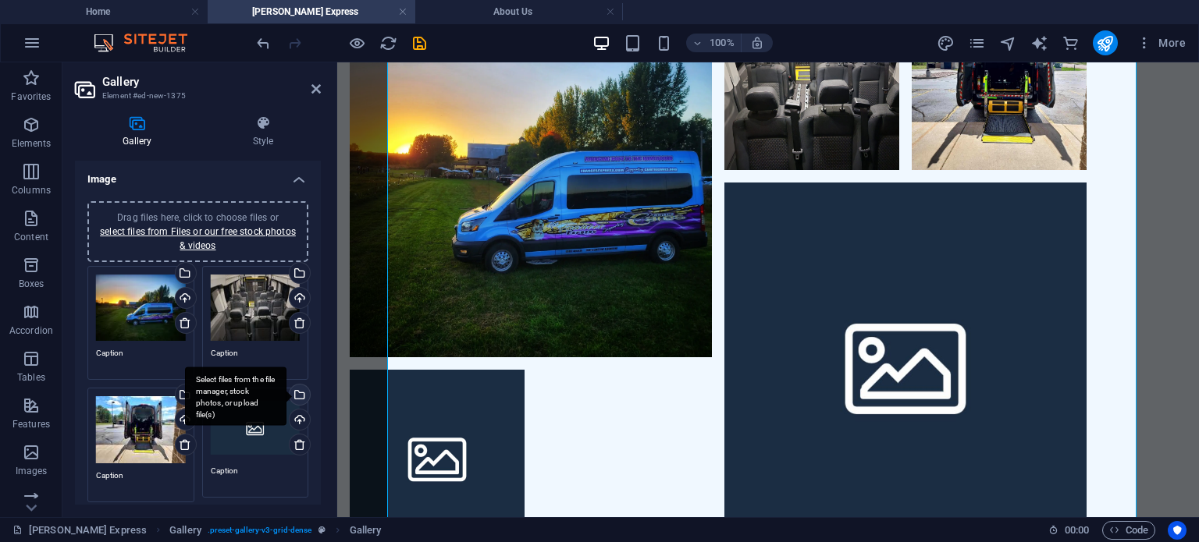
click at [286, 396] on div "Select files from the file manager, stock photos, or upload file(s)" at bounding box center [235, 397] width 101 height 59
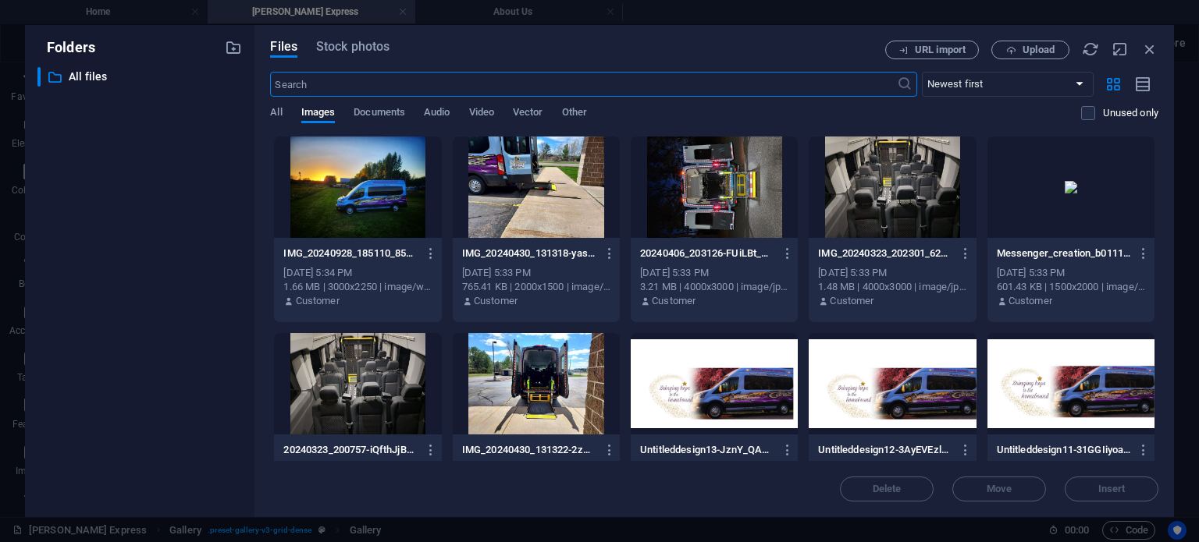
click at [345, 373] on div at bounding box center [357, 383] width 167 height 101
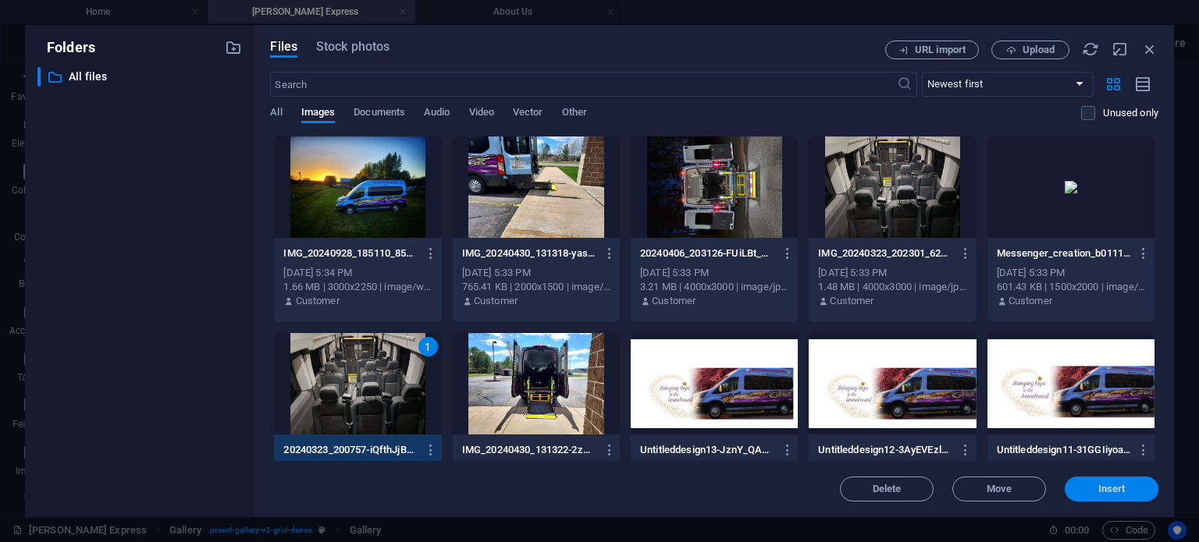
drag, startPoint x: 1095, startPoint y: 493, endPoint x: 744, endPoint y: 422, distance: 357.5
click at [1095, 493] on span "Insert" at bounding box center [1111, 489] width 81 height 9
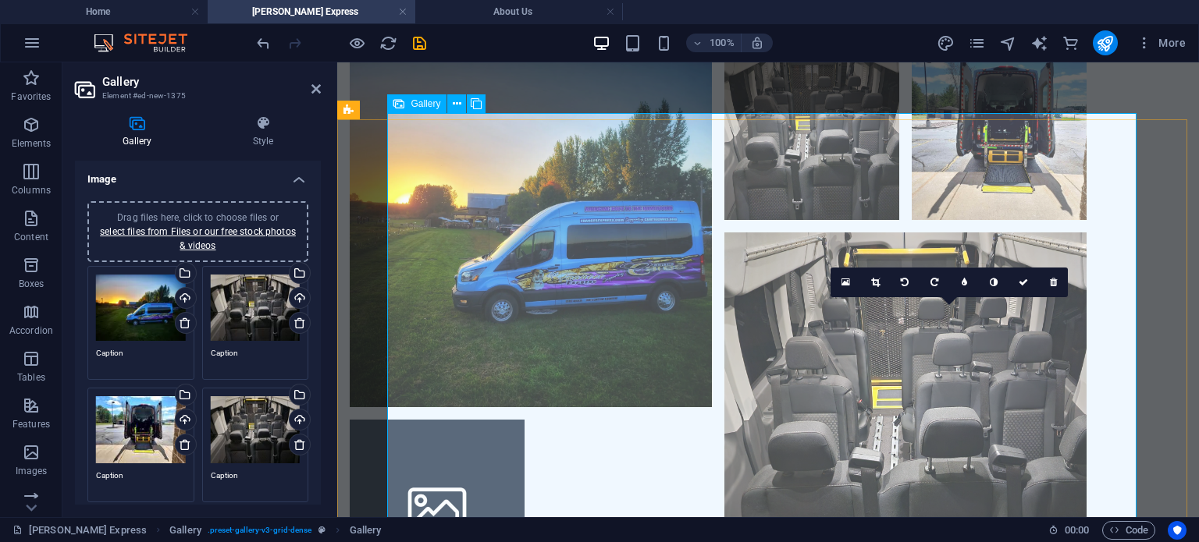
scroll to position [788, 0]
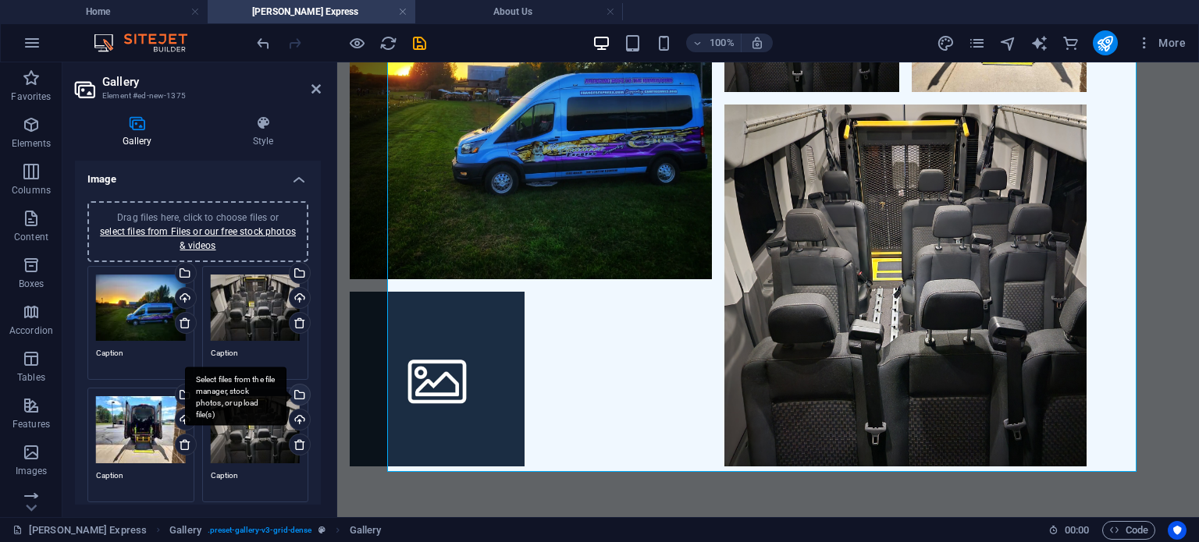
click at [297, 392] on div "Select files from the file manager, stock photos, or upload file(s)" at bounding box center [297, 396] width 23 height 23
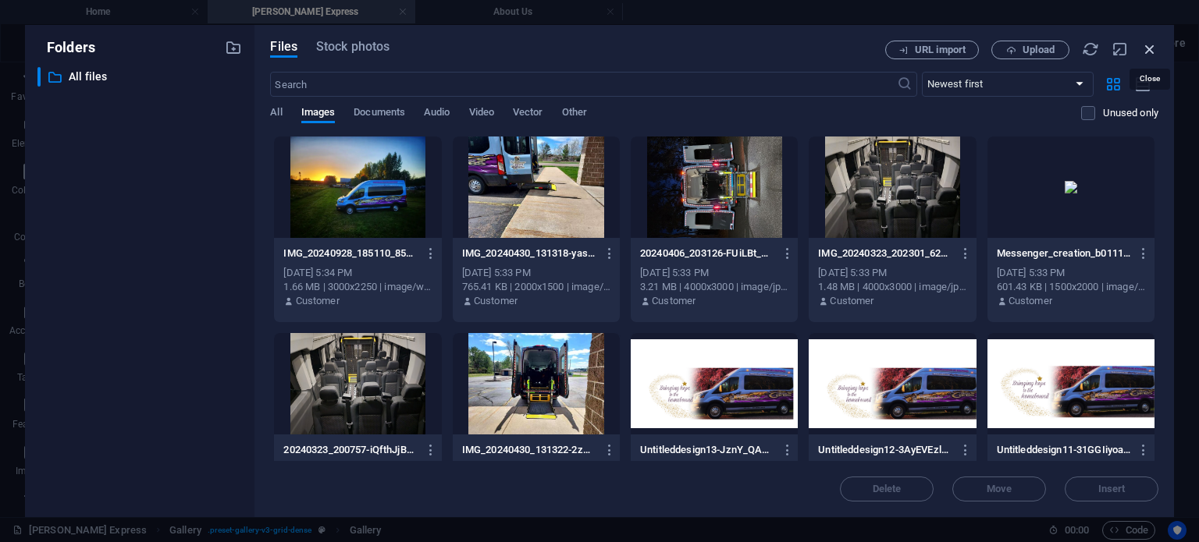
click at [1153, 43] on icon "button" at bounding box center [1149, 49] width 17 height 17
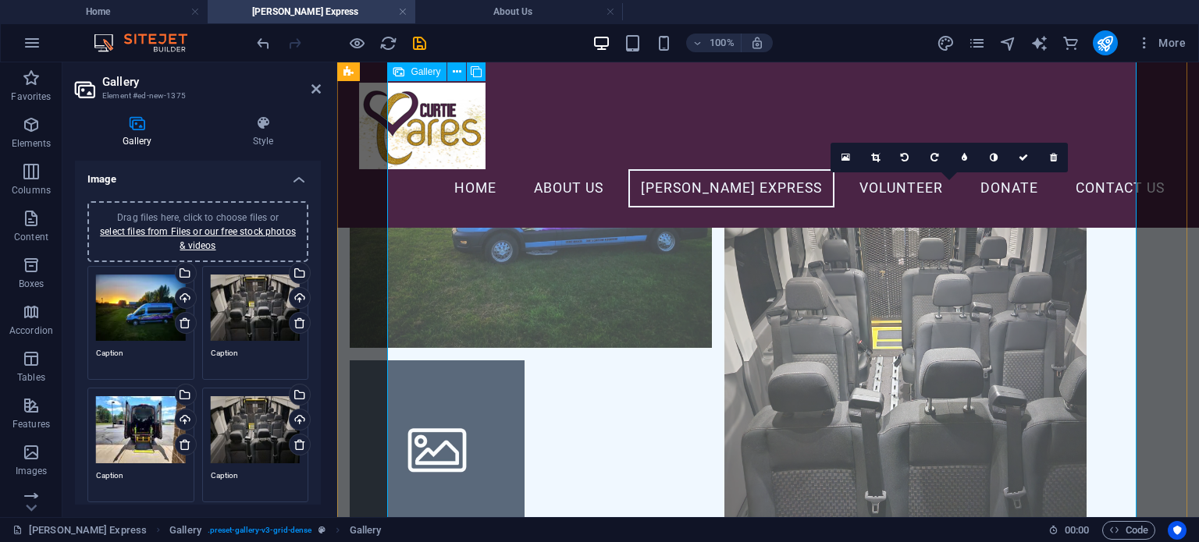
scroll to position [710, 0]
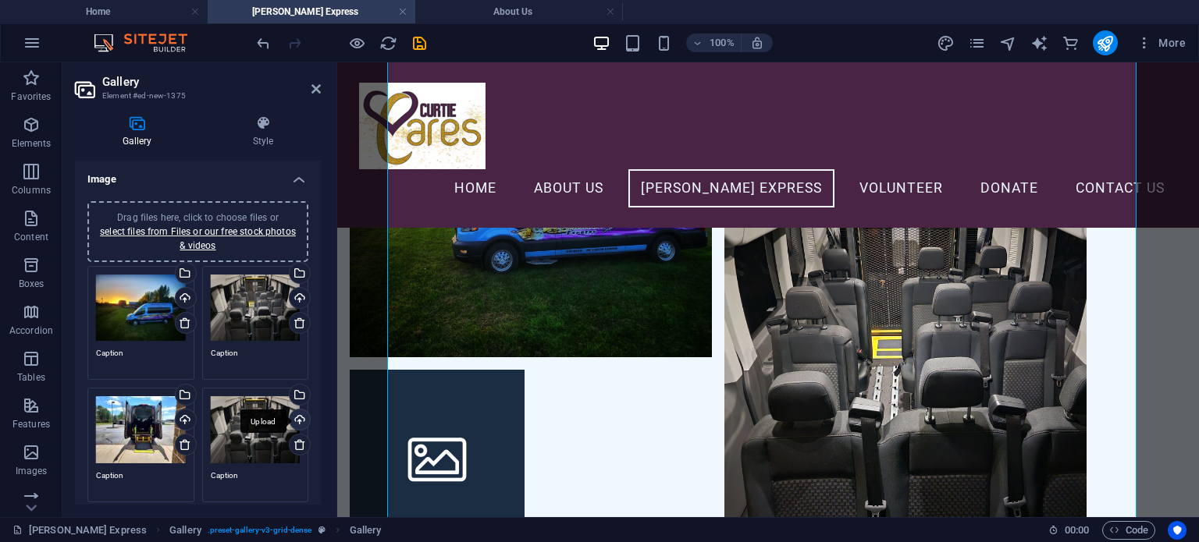
click at [295, 422] on div "Upload" at bounding box center [297, 421] width 23 height 23
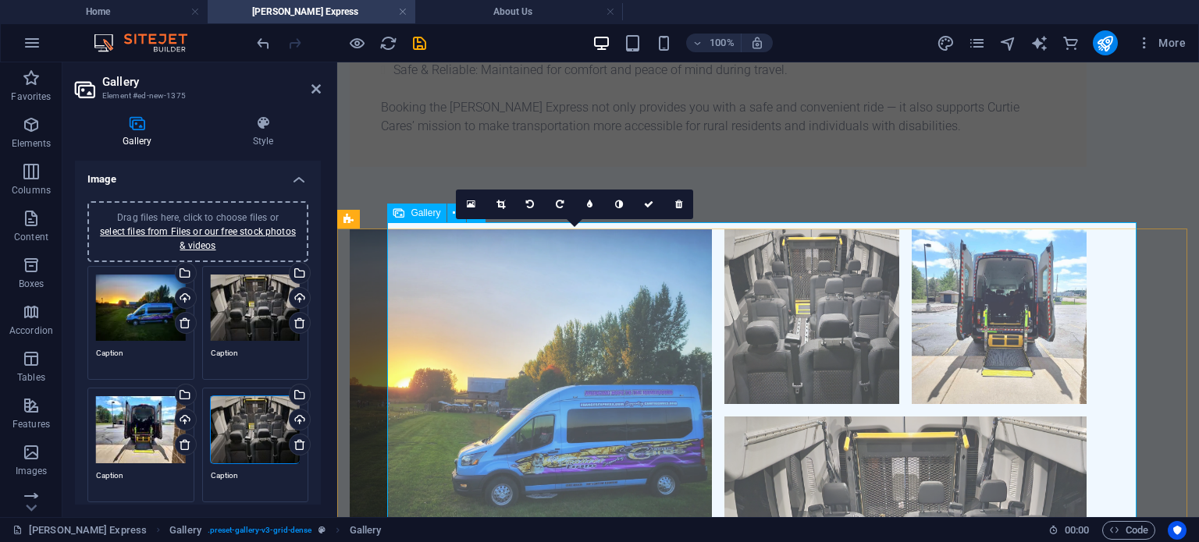
scroll to position [632, 0]
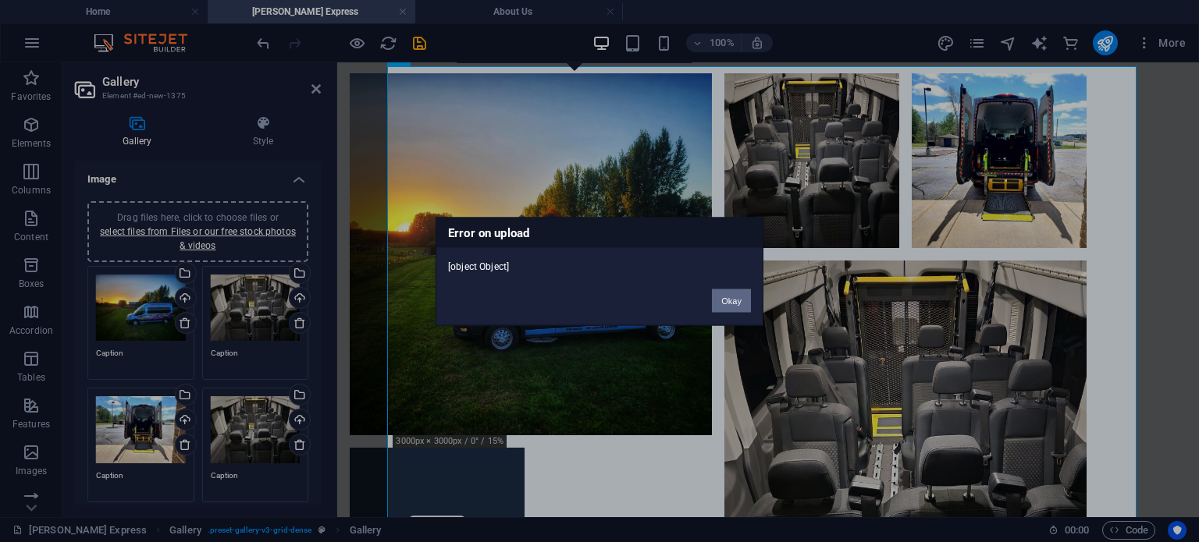
click at [719, 297] on button "Okay" at bounding box center [731, 300] width 39 height 23
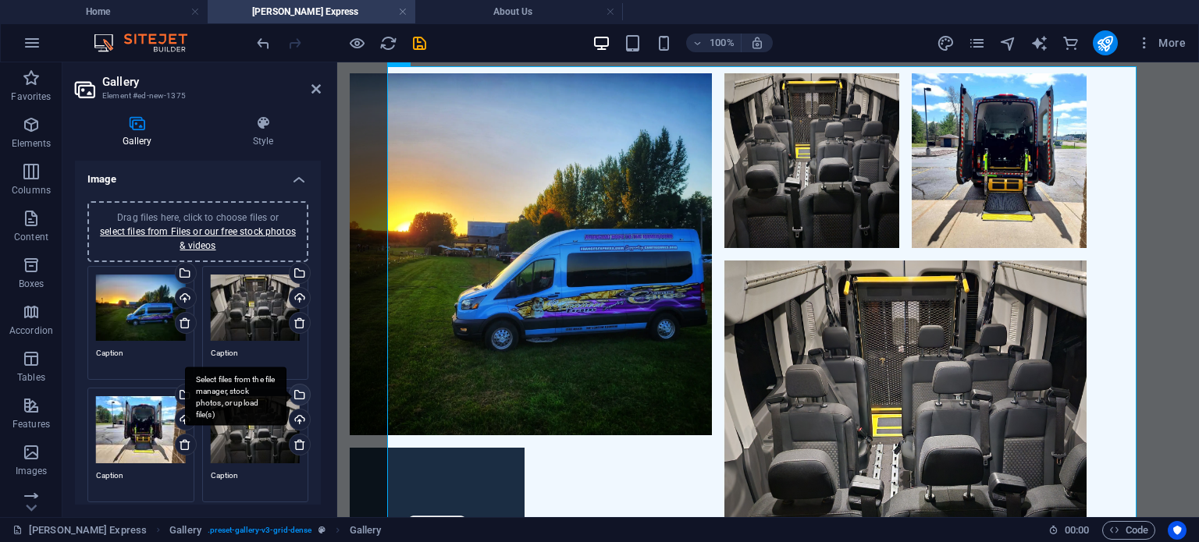
click at [295, 387] on div "Select files from the file manager, stock photos, or upload file(s)" at bounding box center [297, 396] width 23 height 23
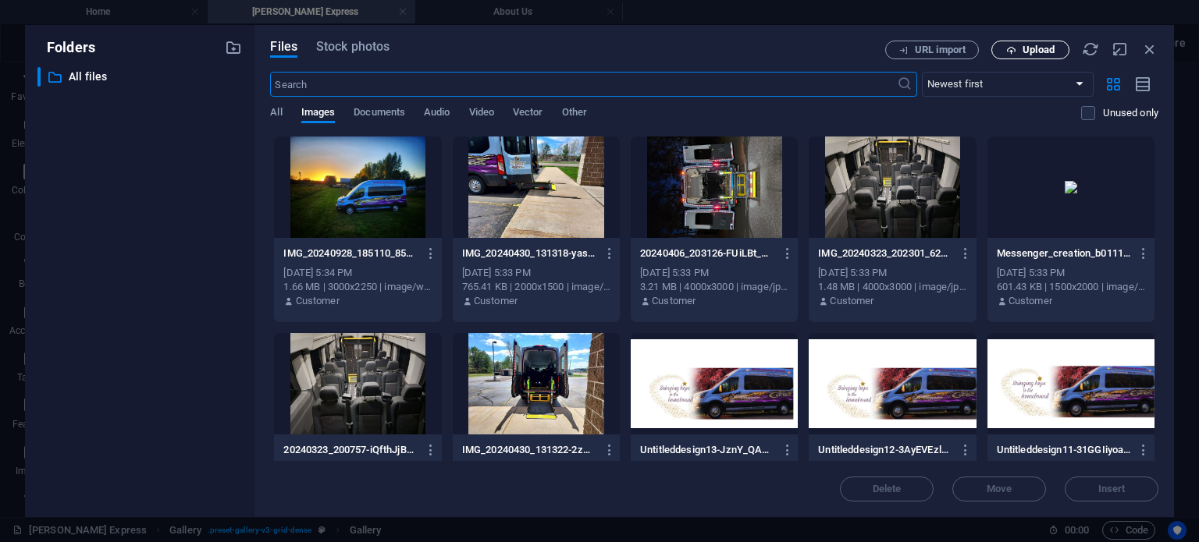
click at [1030, 57] on button "Upload" at bounding box center [1030, 50] width 78 height 19
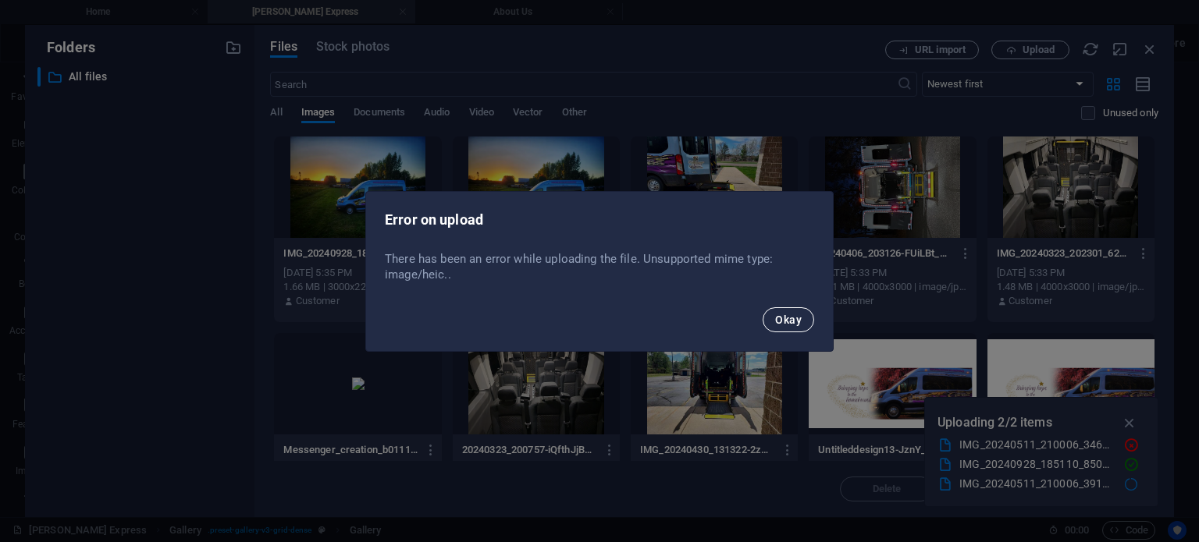
click at [790, 332] on button "Okay" at bounding box center [787, 319] width 51 height 25
click at [780, 319] on span "Okay" at bounding box center [788, 320] width 27 height 12
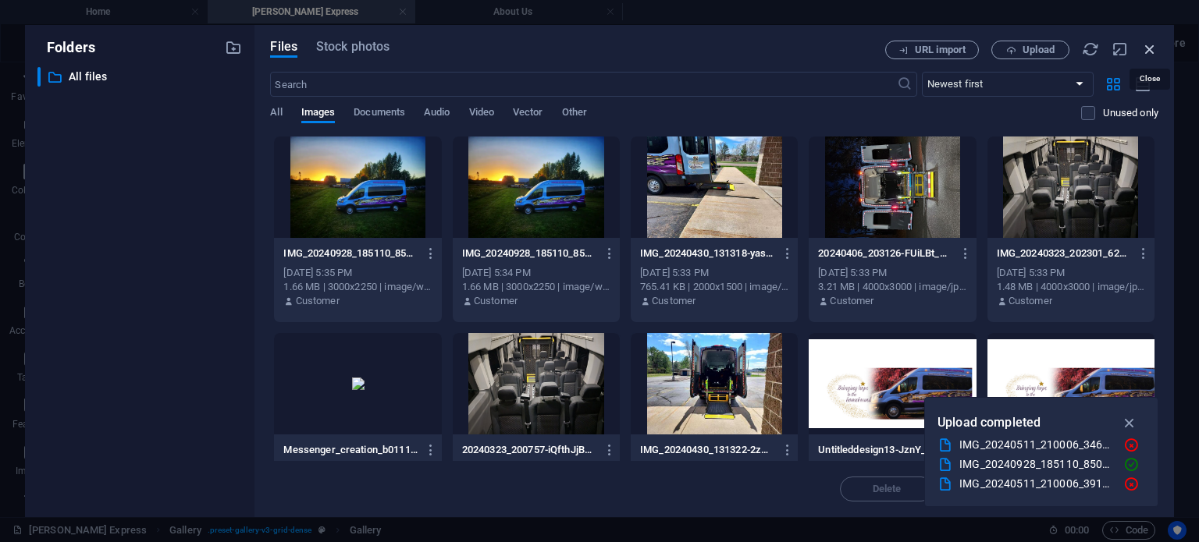
click at [1152, 47] on icon "button" at bounding box center [1149, 49] width 17 height 17
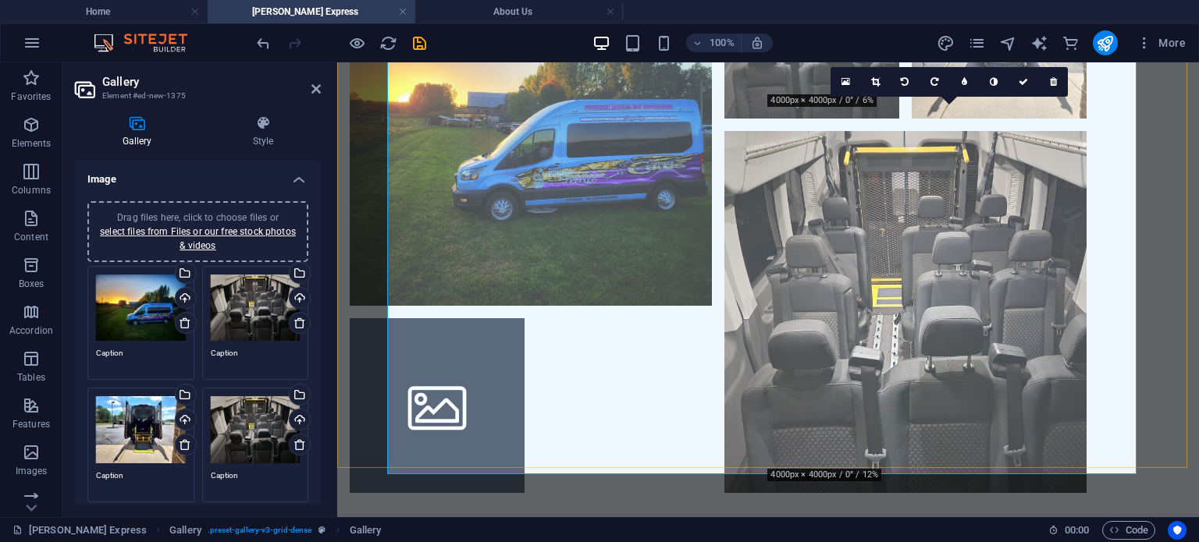
scroll to position [788, 0]
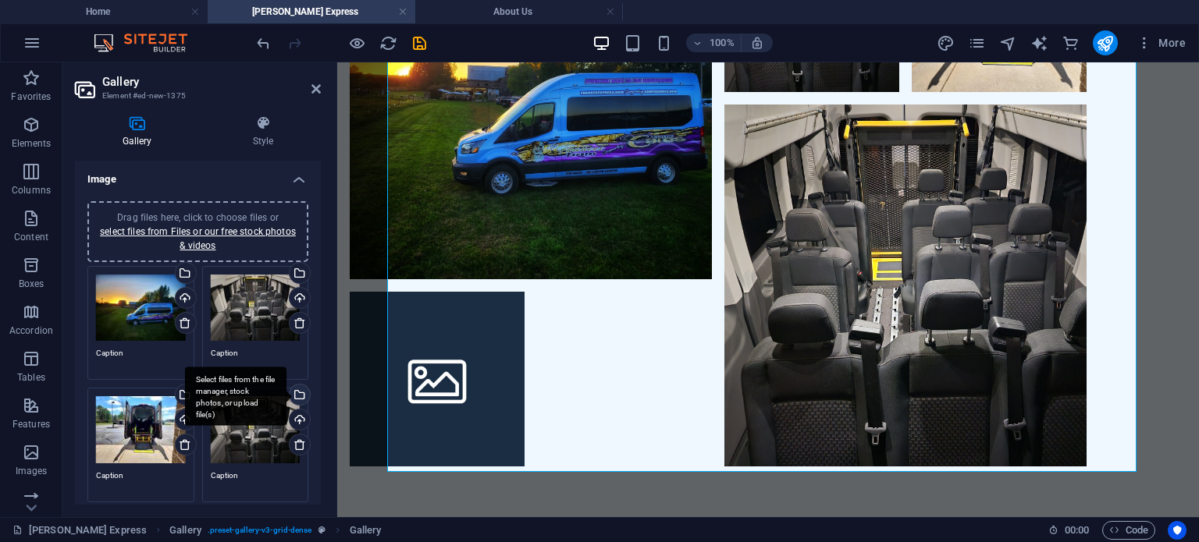
click at [286, 390] on div "Select files from the file manager, stock photos, or upload file(s)" at bounding box center [235, 397] width 101 height 59
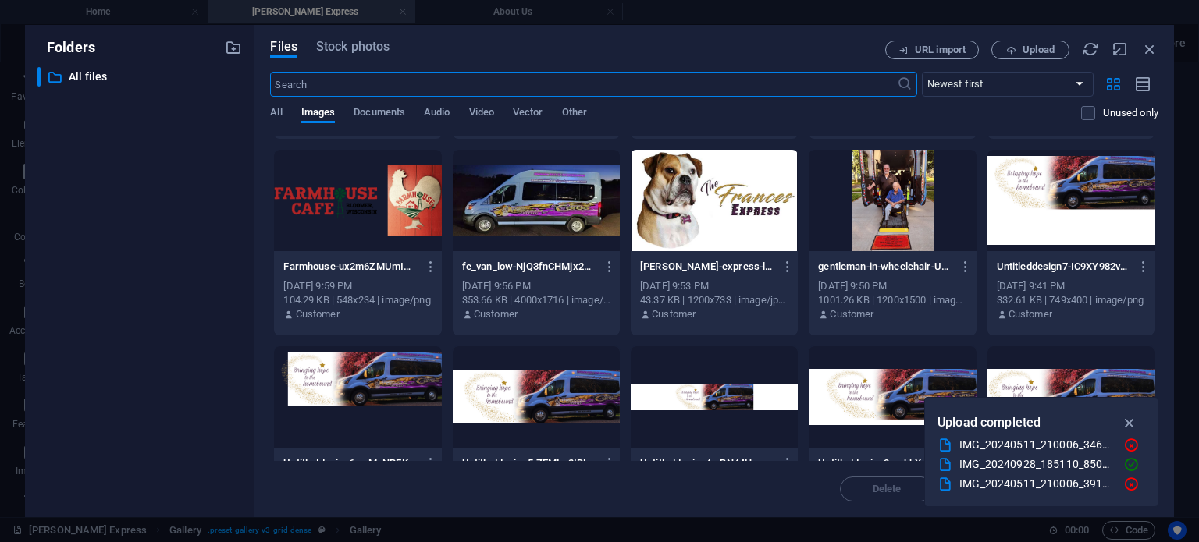
scroll to position [1122, 0]
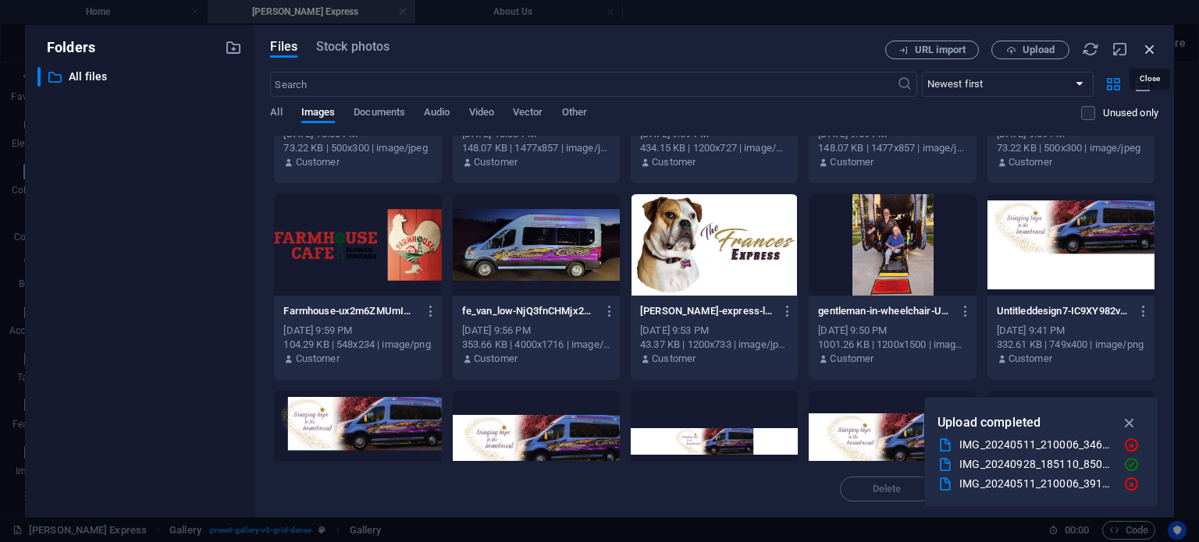
click at [1152, 50] on icon "button" at bounding box center [1149, 49] width 17 height 17
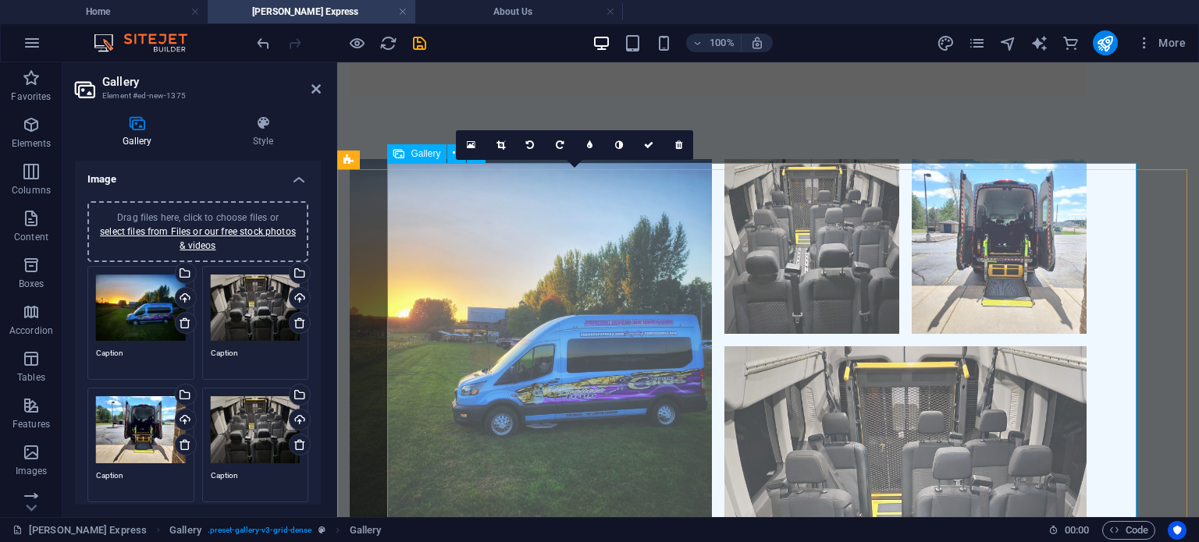
scroll to position [554, 0]
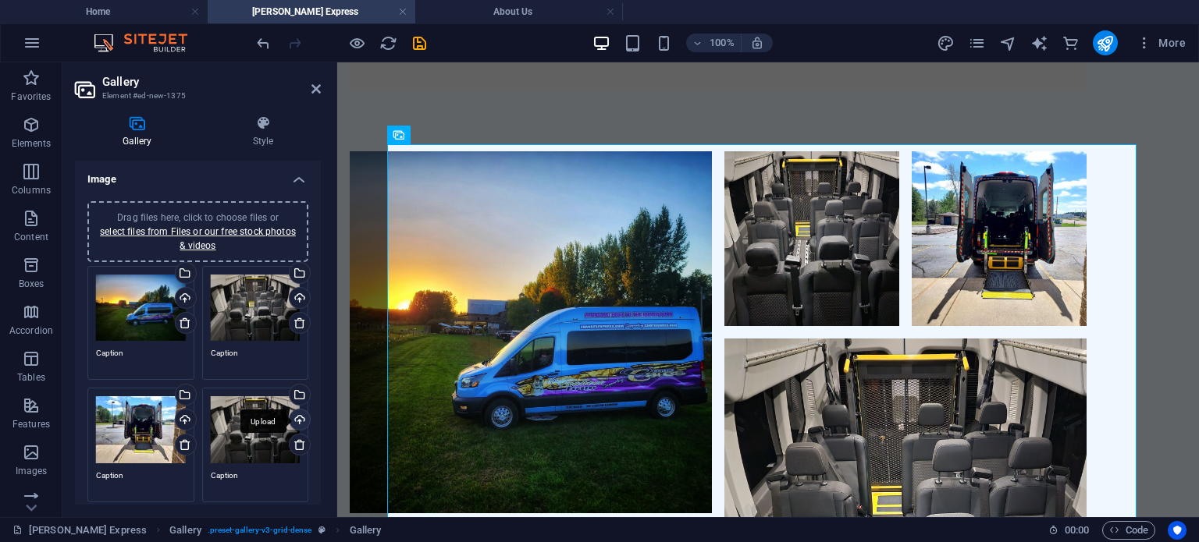
click at [296, 415] on div "Upload" at bounding box center [297, 421] width 23 height 23
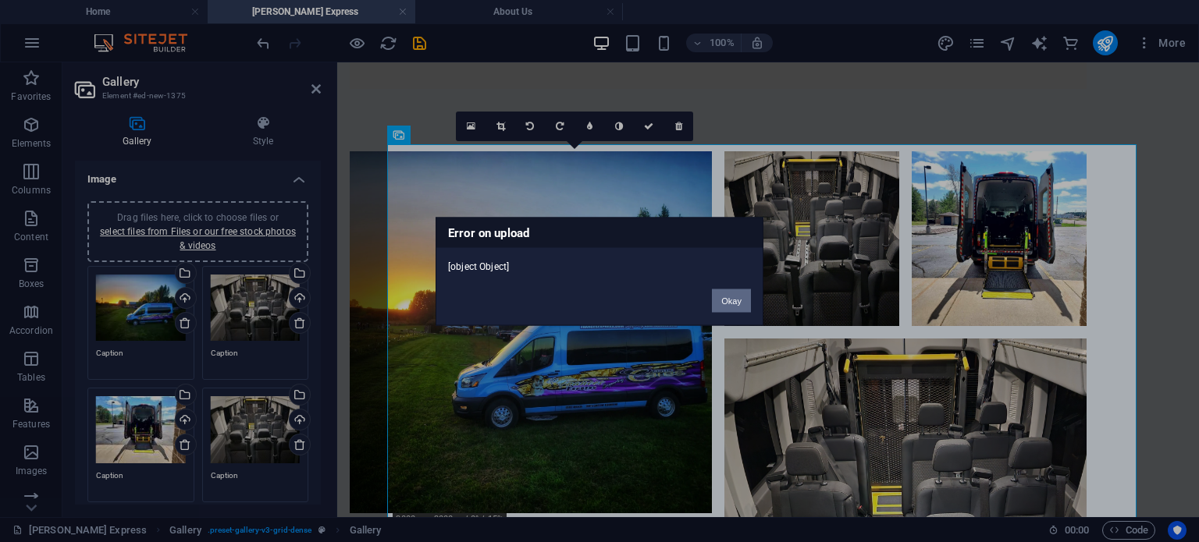
click at [737, 304] on button "Okay" at bounding box center [731, 300] width 39 height 23
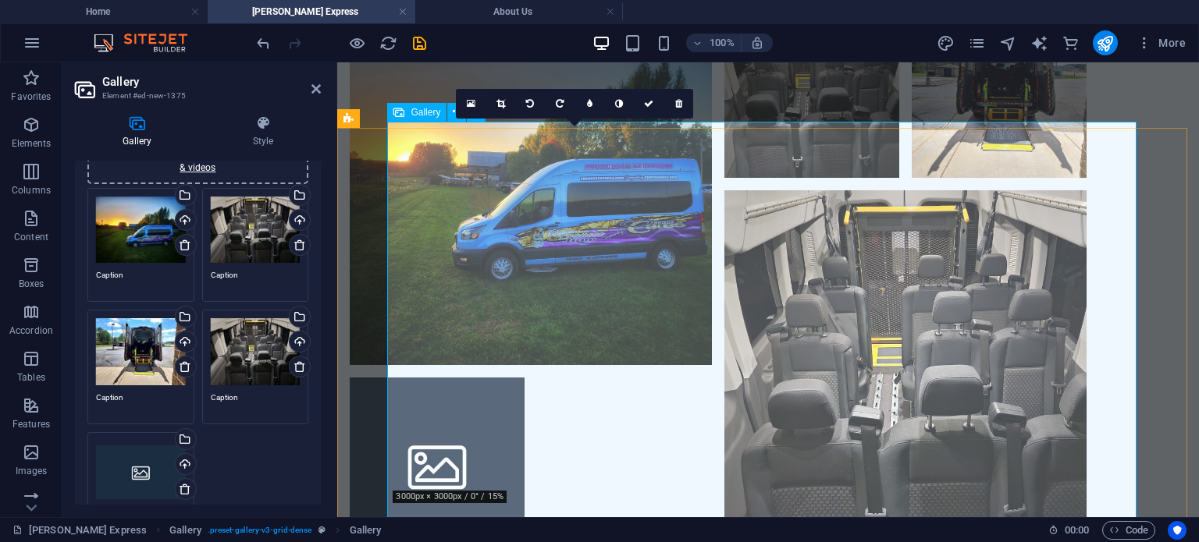
scroll to position [710, 0]
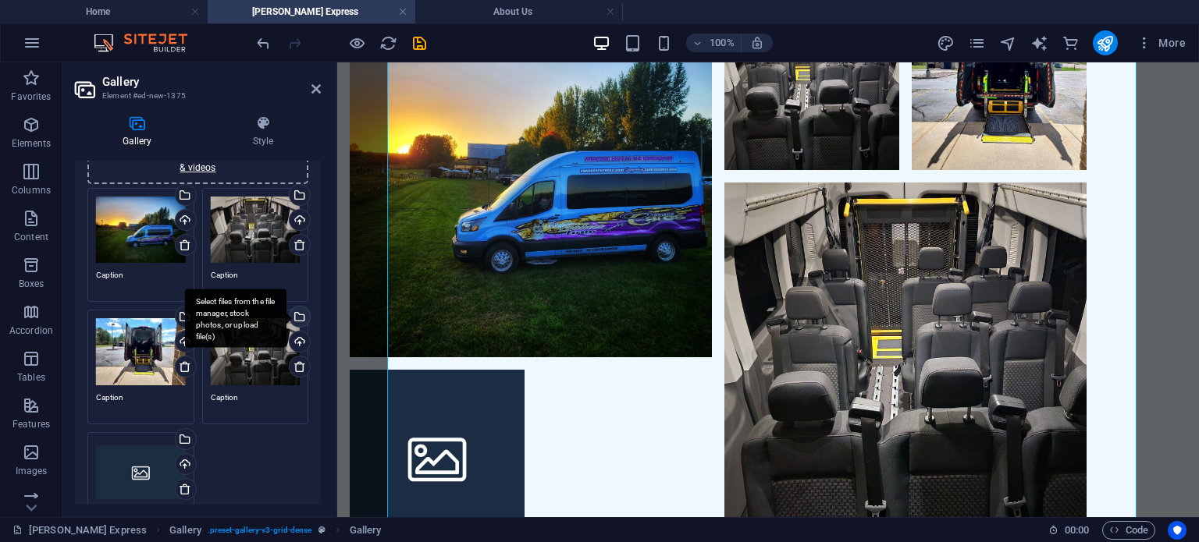
click at [304, 317] on div "Select files from the file manager, stock photos, or upload file(s)" at bounding box center [297, 318] width 23 height 23
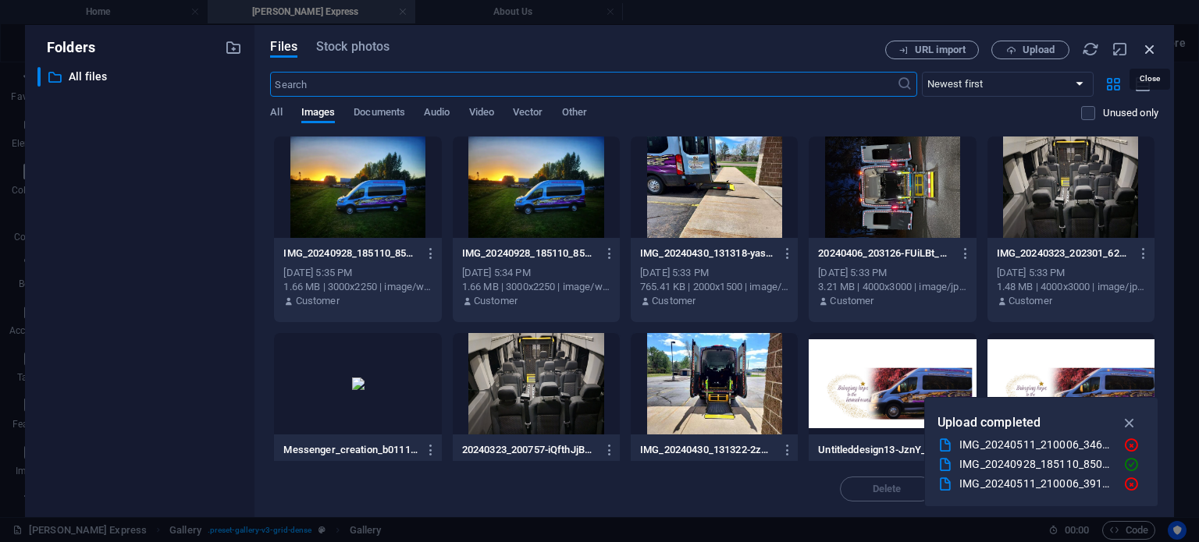
click at [1142, 47] on icon "button" at bounding box center [1149, 49] width 17 height 17
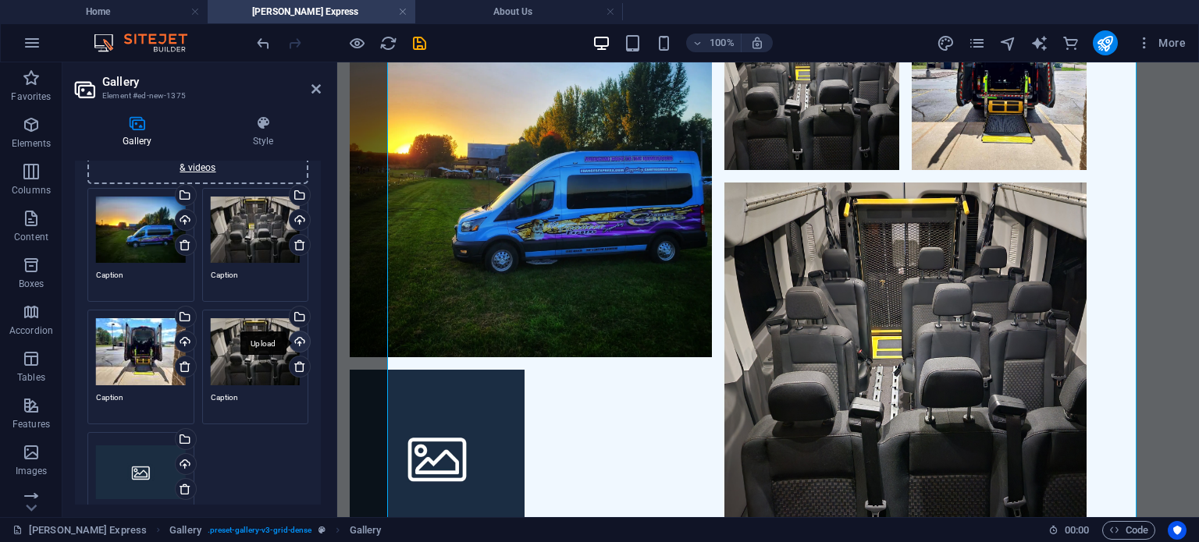
click at [304, 342] on div "Upload" at bounding box center [297, 343] width 23 height 23
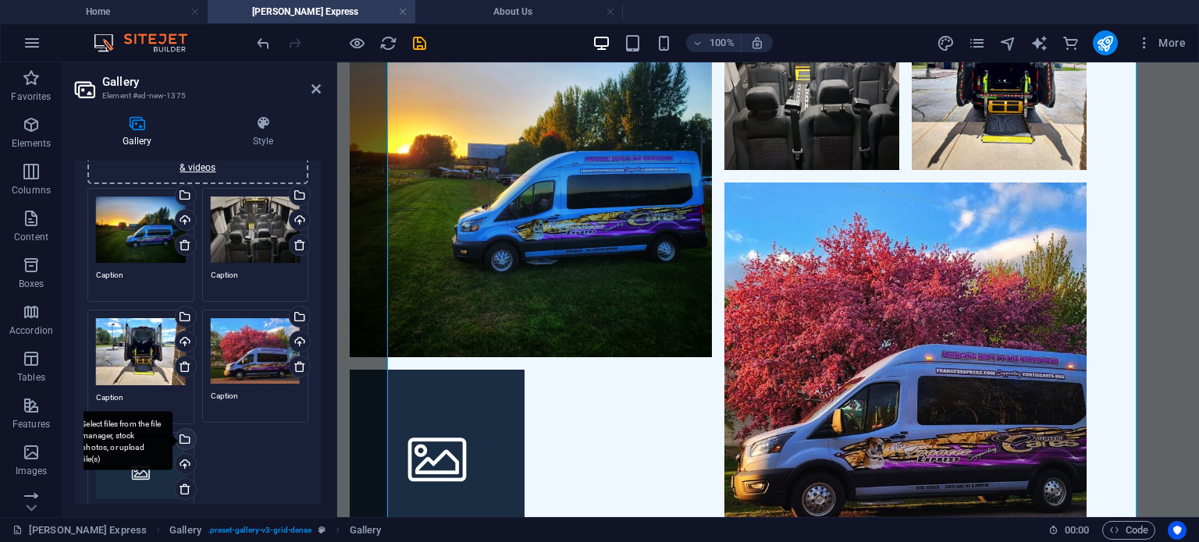
click at [172, 436] on div "Select files from the file manager, stock photos, or upload file(s)" at bounding box center [121, 441] width 101 height 59
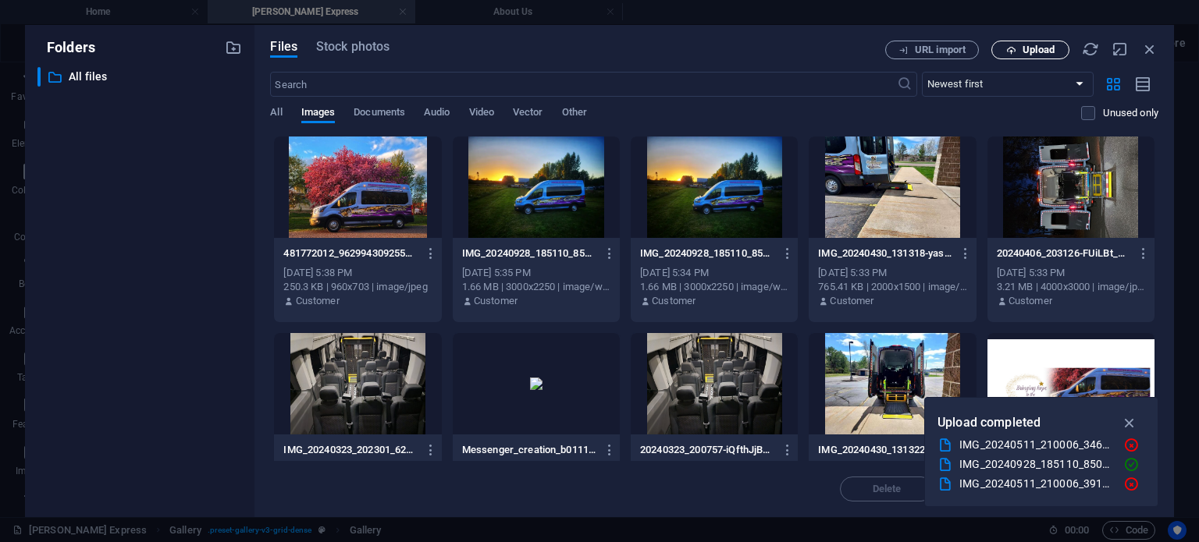
click at [1028, 59] on button "Upload" at bounding box center [1030, 50] width 78 height 19
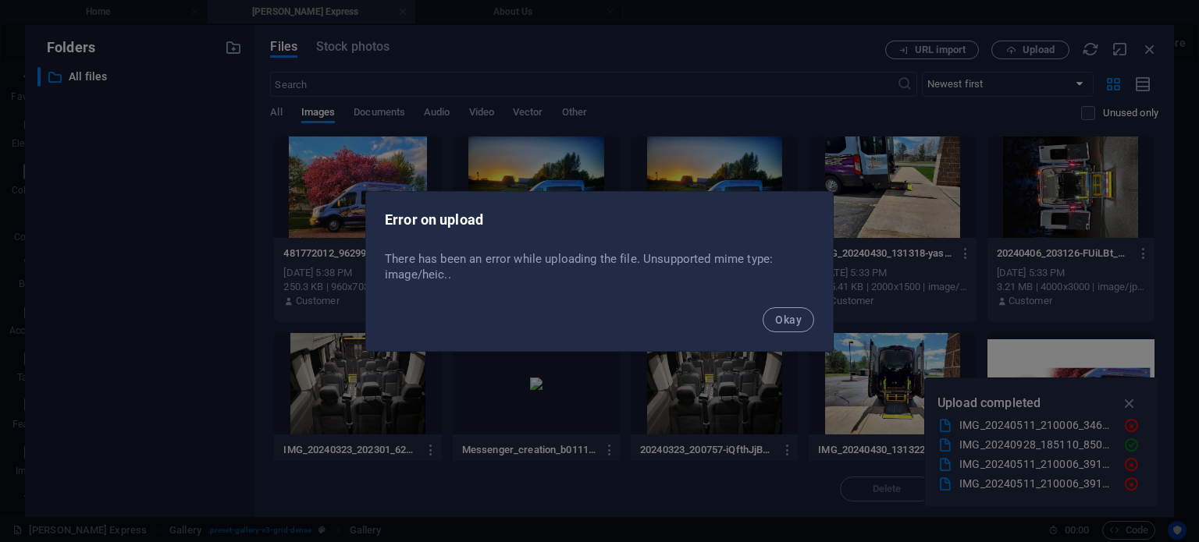
drag, startPoint x: 780, startPoint y: 314, endPoint x: 765, endPoint y: 293, distance: 25.8
click at [780, 314] on span "Okay" at bounding box center [788, 320] width 27 height 12
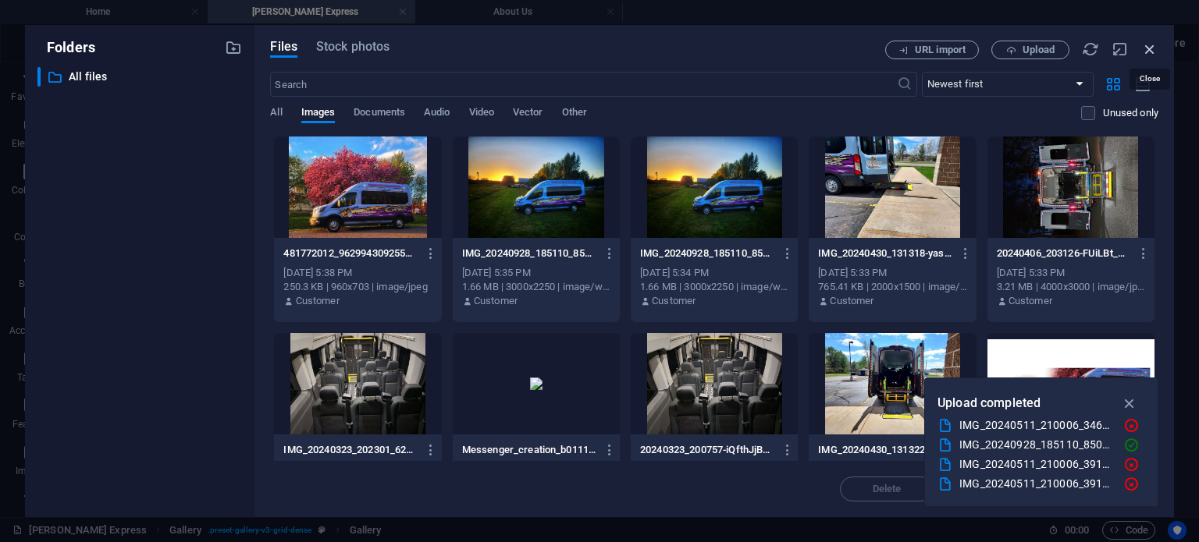
click at [1145, 42] on icon "button" at bounding box center [1149, 49] width 17 height 17
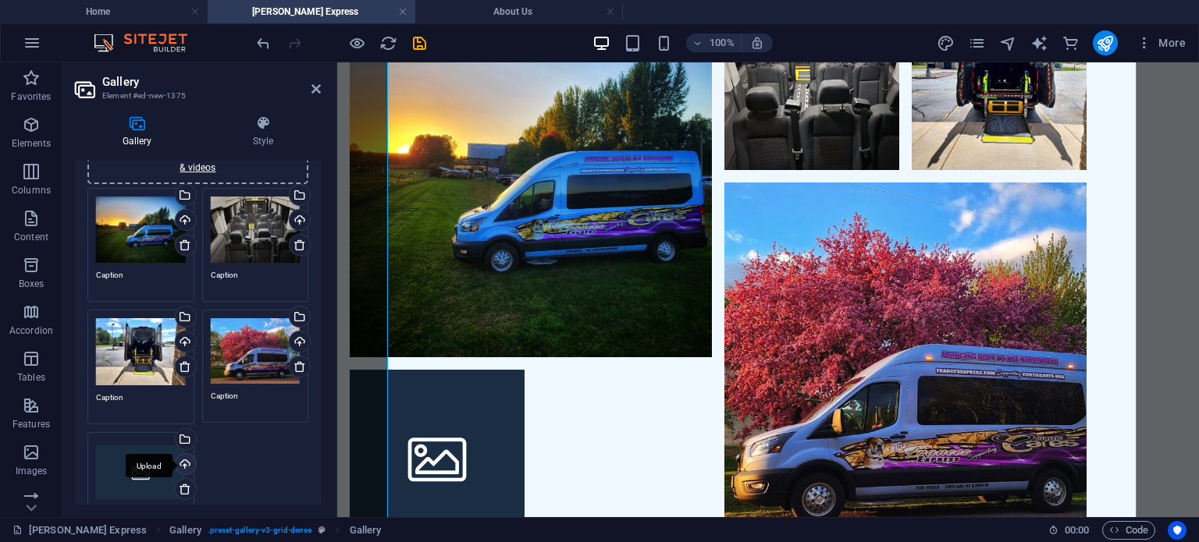
click at [183, 457] on div "Upload" at bounding box center [183, 465] width 23 height 23
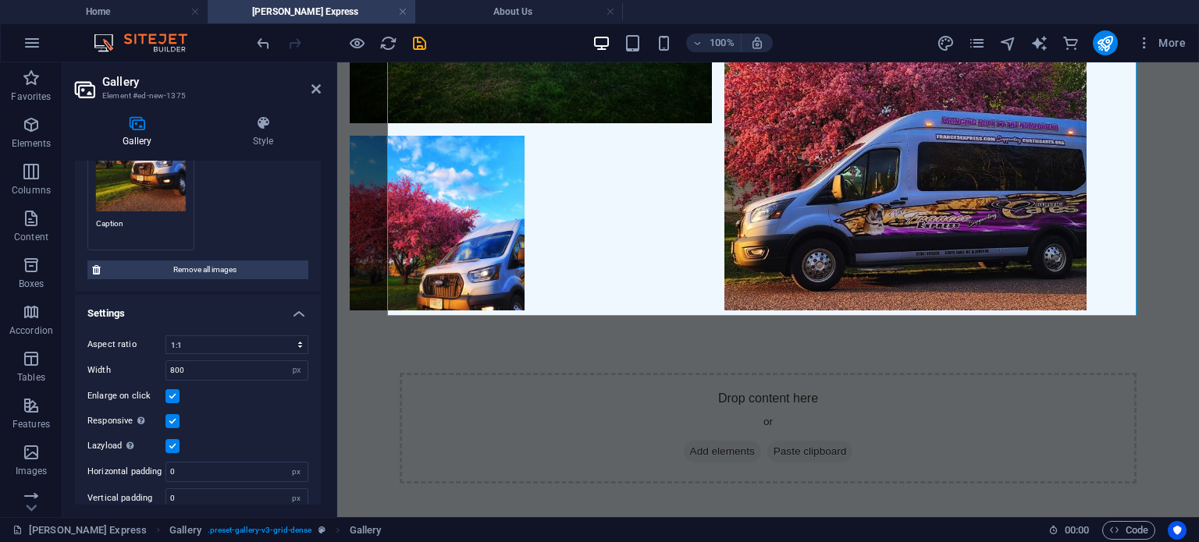
scroll to position [437, 0]
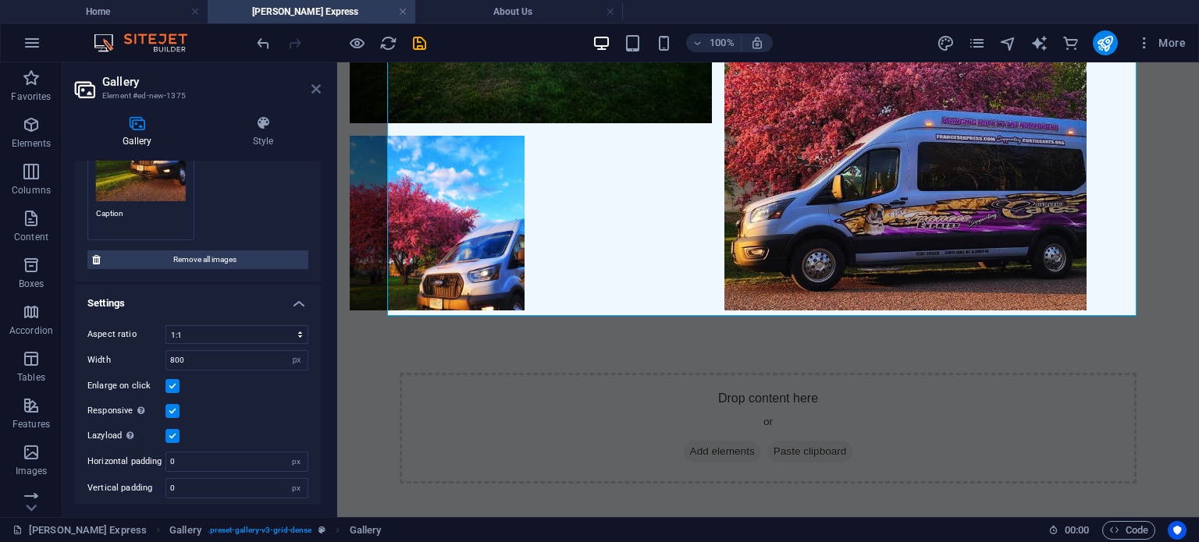
click at [317, 90] on icon at bounding box center [315, 89] width 9 height 12
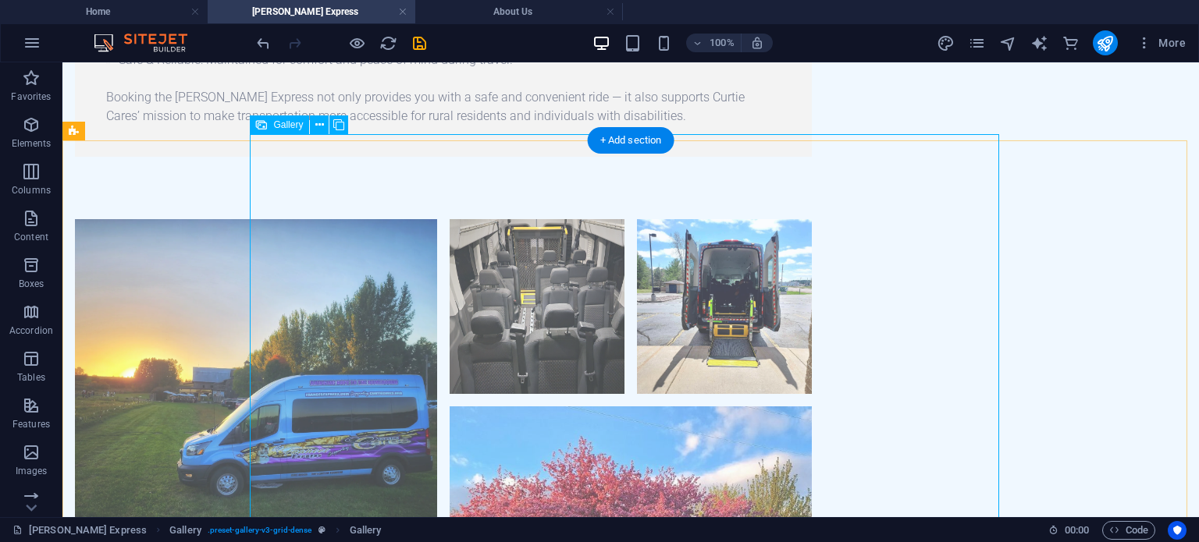
scroll to position [828, 0]
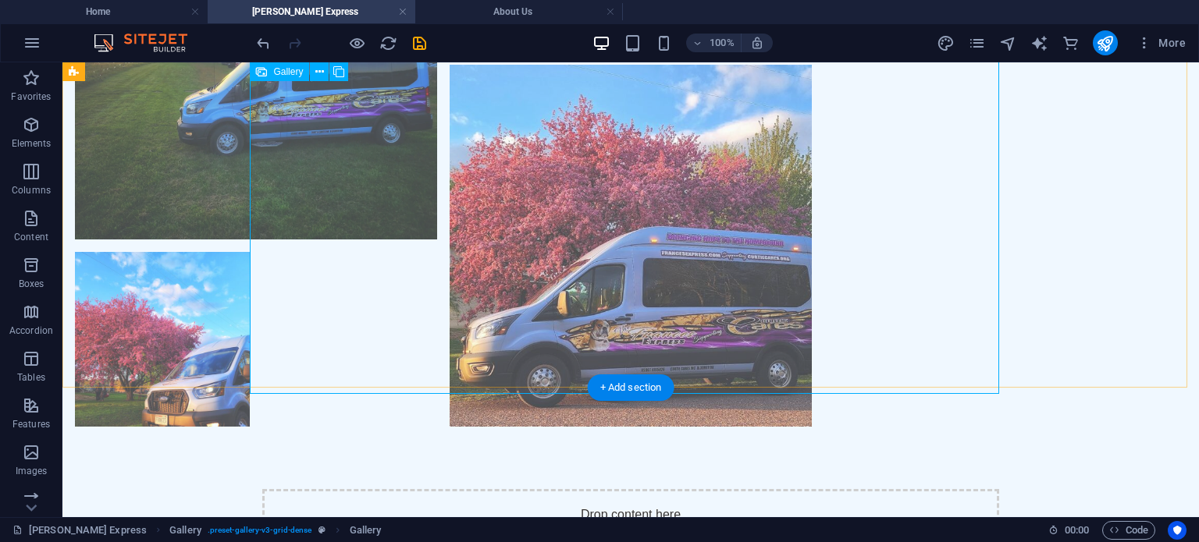
click at [250, 275] on li at bounding box center [162, 339] width 175 height 175
click at [250, 274] on li at bounding box center [162, 339] width 175 height 175
select select "4"
select select "px"
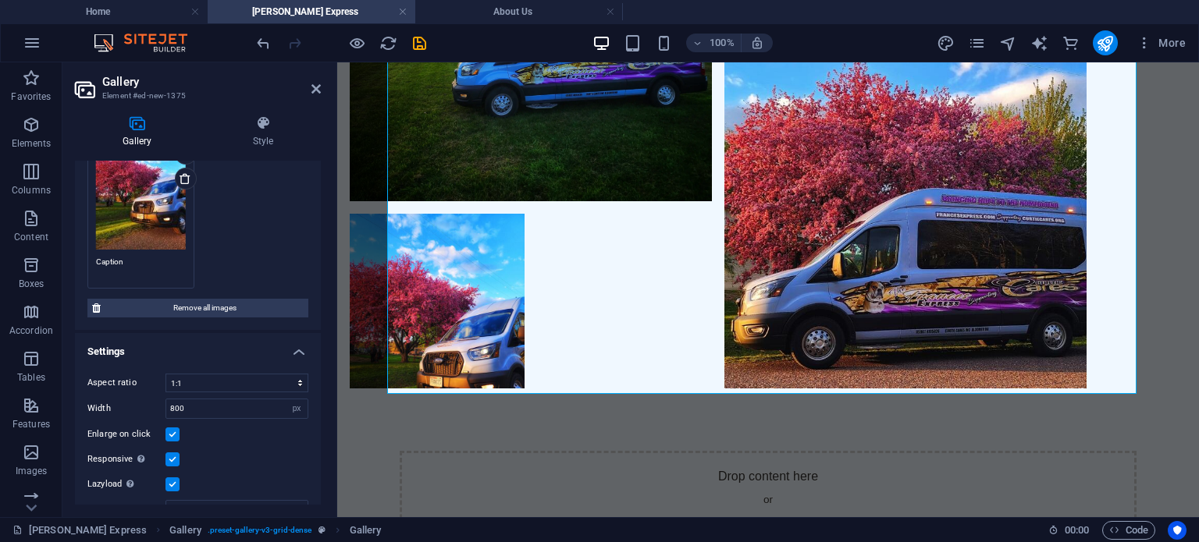
scroll to position [390, 0]
click at [142, 221] on div "Drag files here, click to choose files or select files from Files or our free s…" at bounding box center [141, 188] width 90 height 119
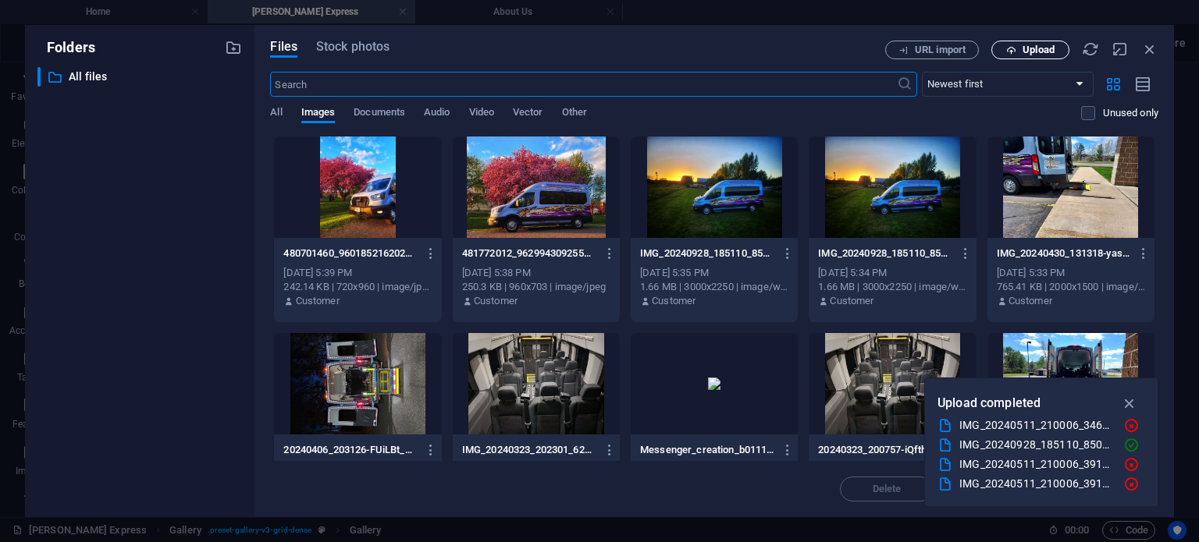
click at [1026, 41] on button "Upload" at bounding box center [1030, 50] width 78 height 19
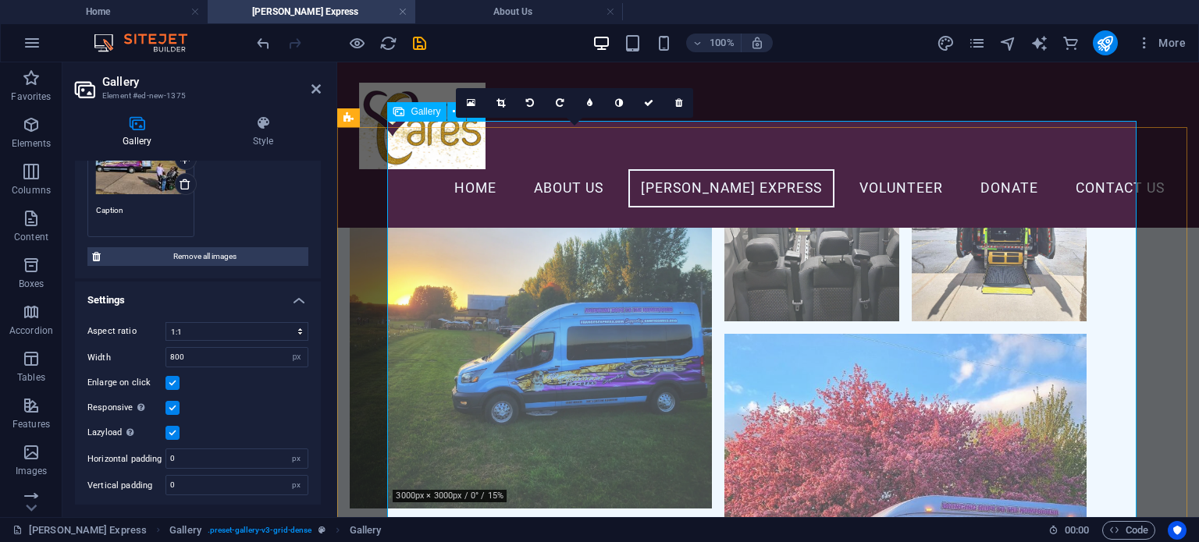
scroll to position [554, 0]
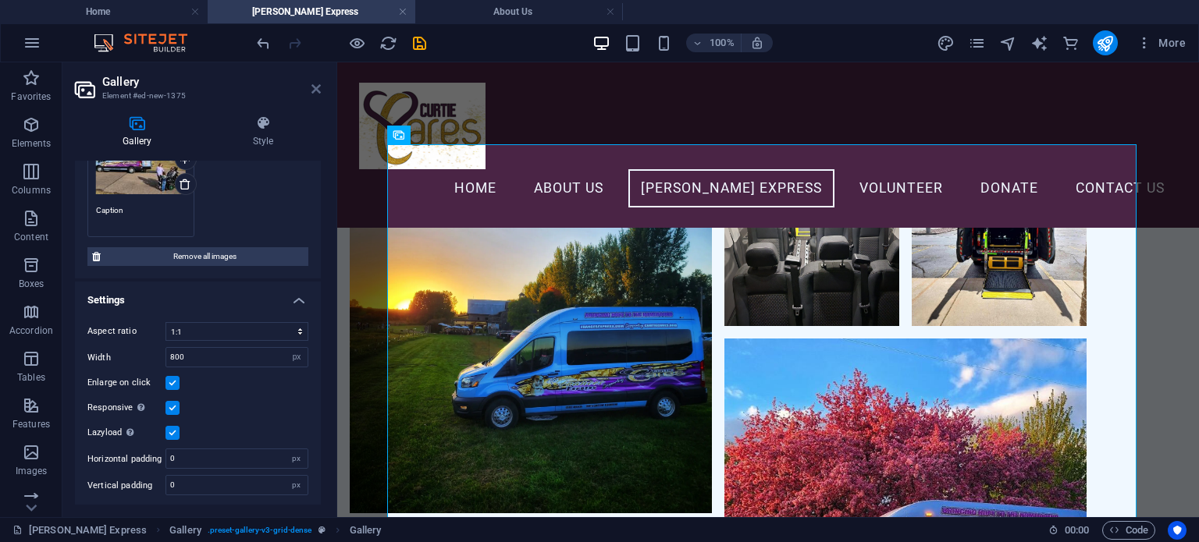
click at [314, 91] on icon at bounding box center [315, 89] width 9 height 12
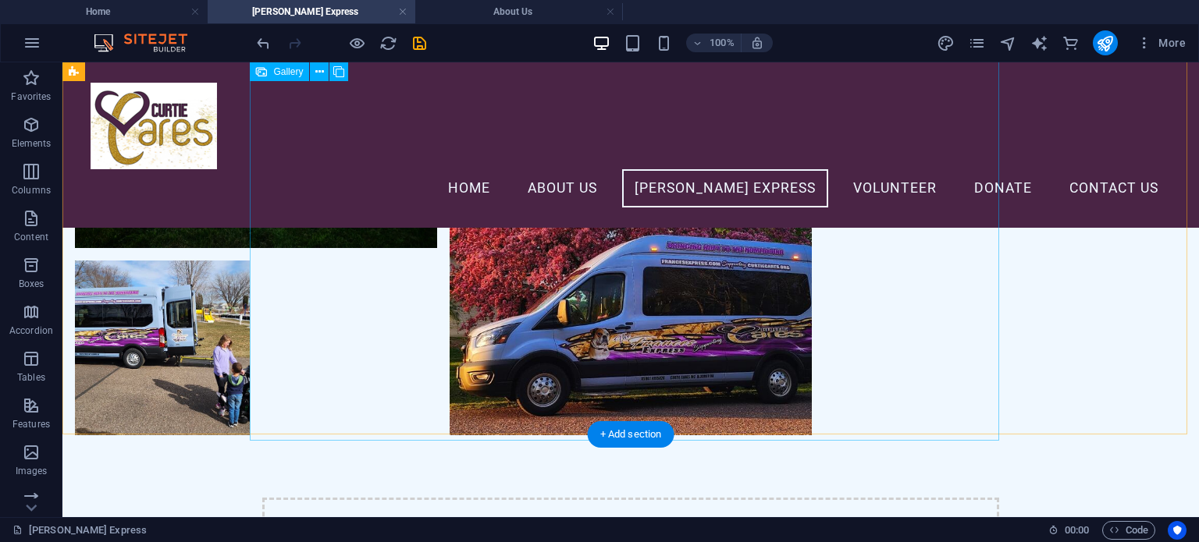
scroll to position [780, 0]
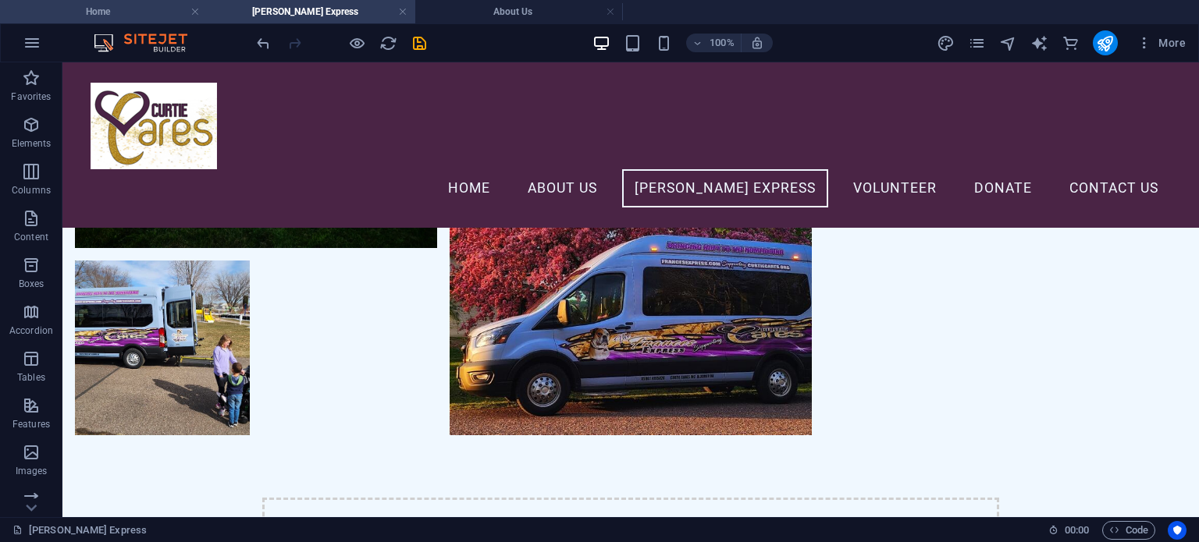
click at [136, 3] on h4 "Home" at bounding box center [104, 11] width 208 height 17
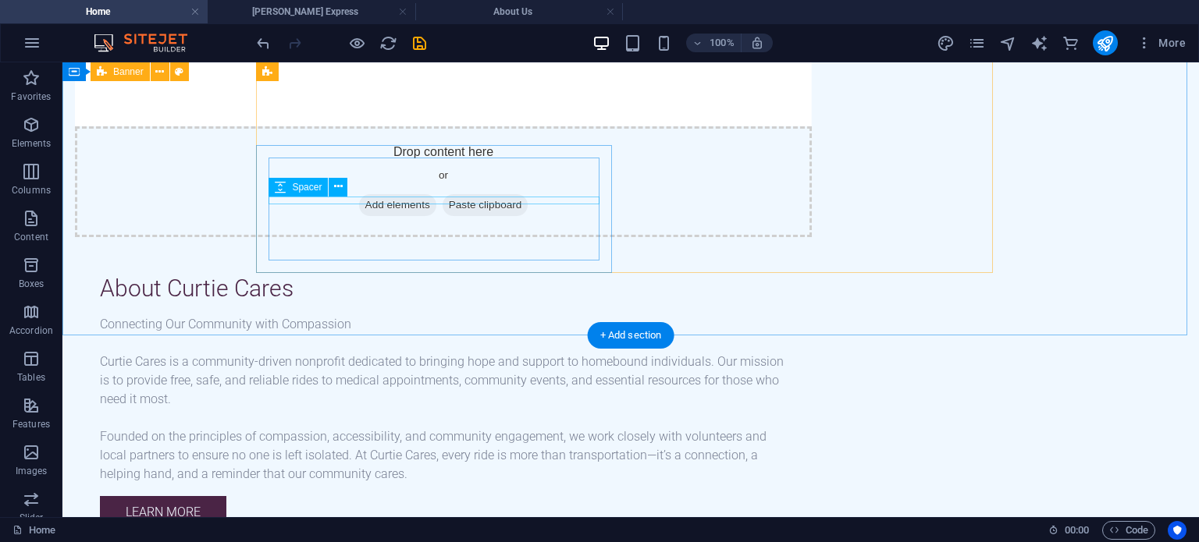
scroll to position [1731, 0]
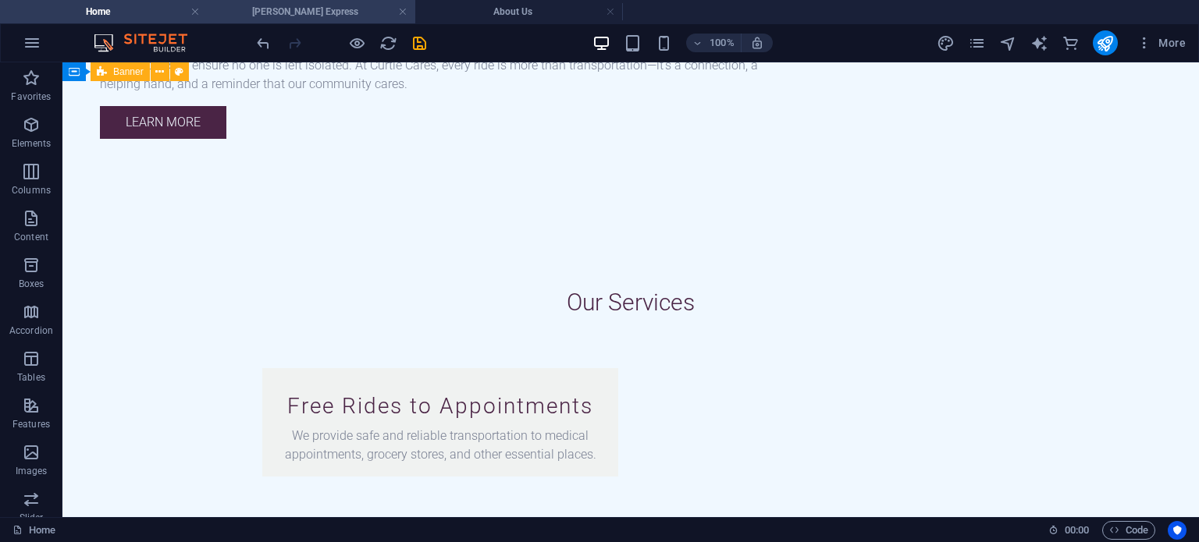
click at [254, 16] on h4 "[PERSON_NAME] Express" at bounding box center [312, 11] width 208 height 17
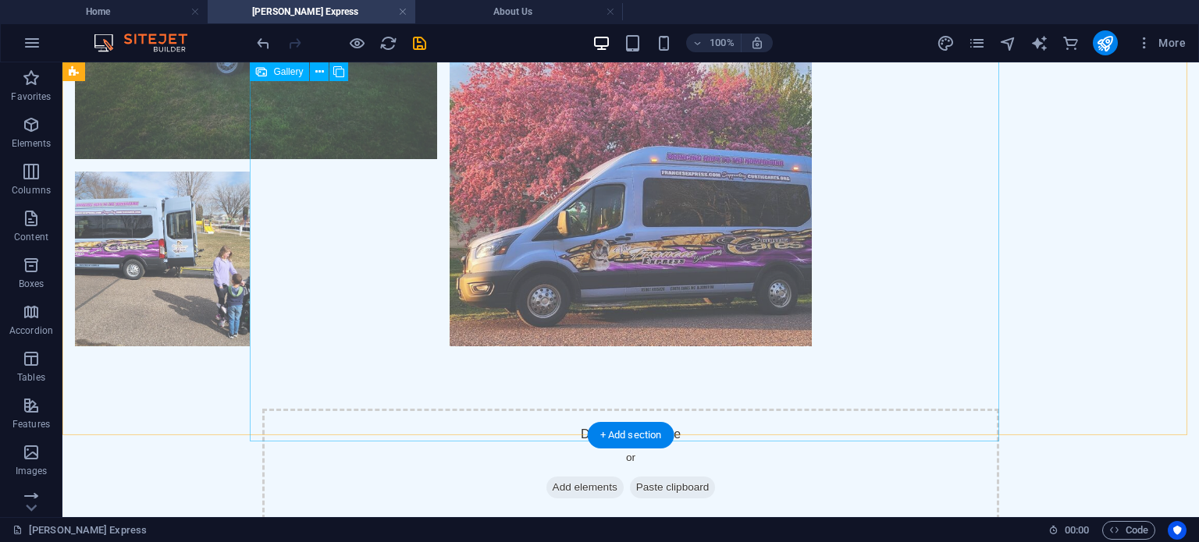
scroll to position [1014, 0]
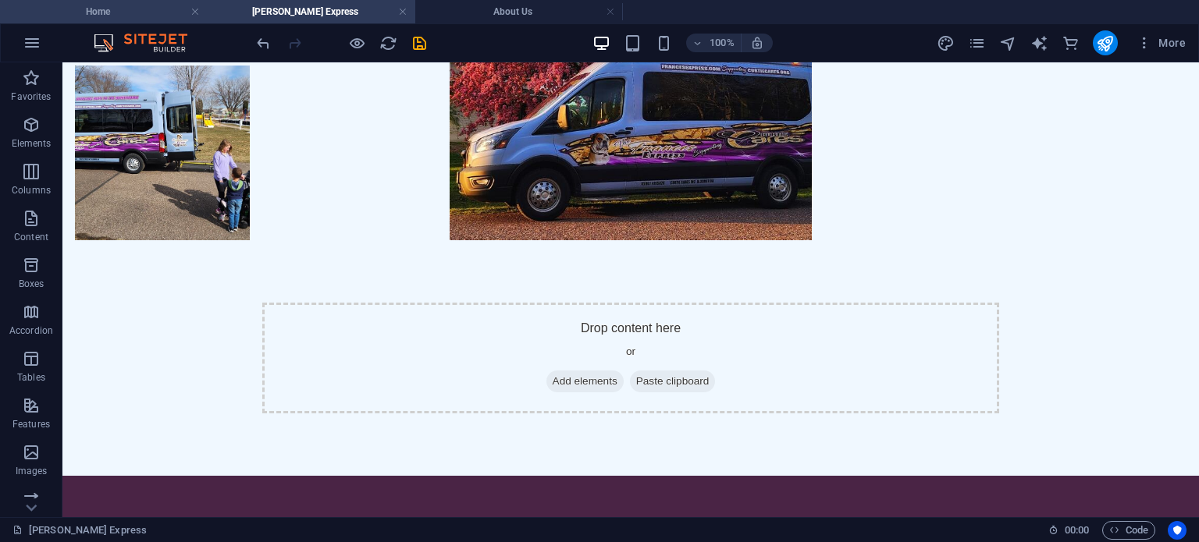
click at [133, 13] on h4 "Home" at bounding box center [104, 11] width 208 height 17
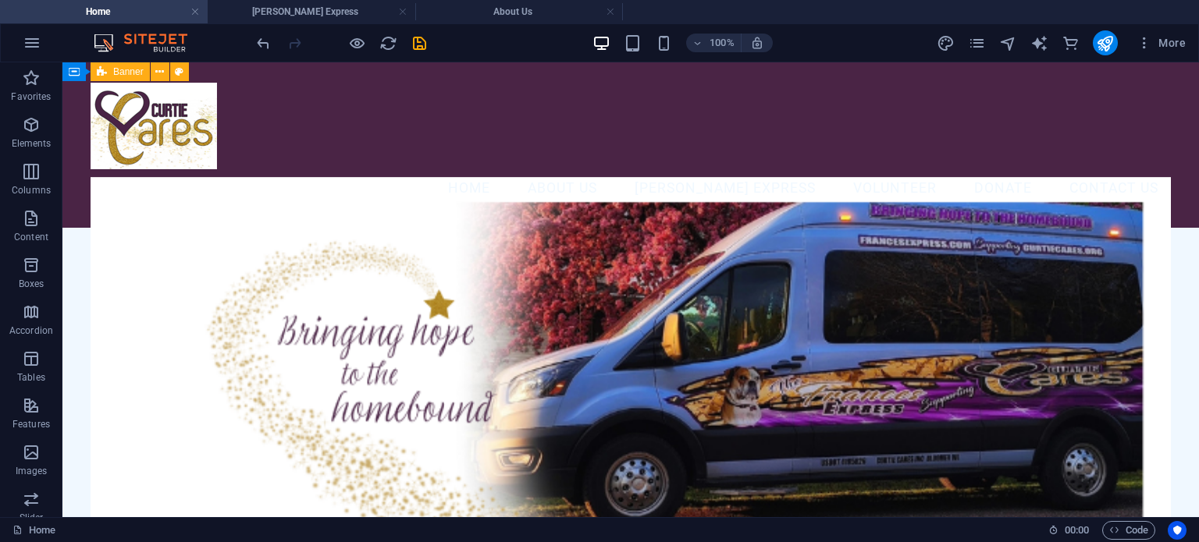
scroll to position [1731, 0]
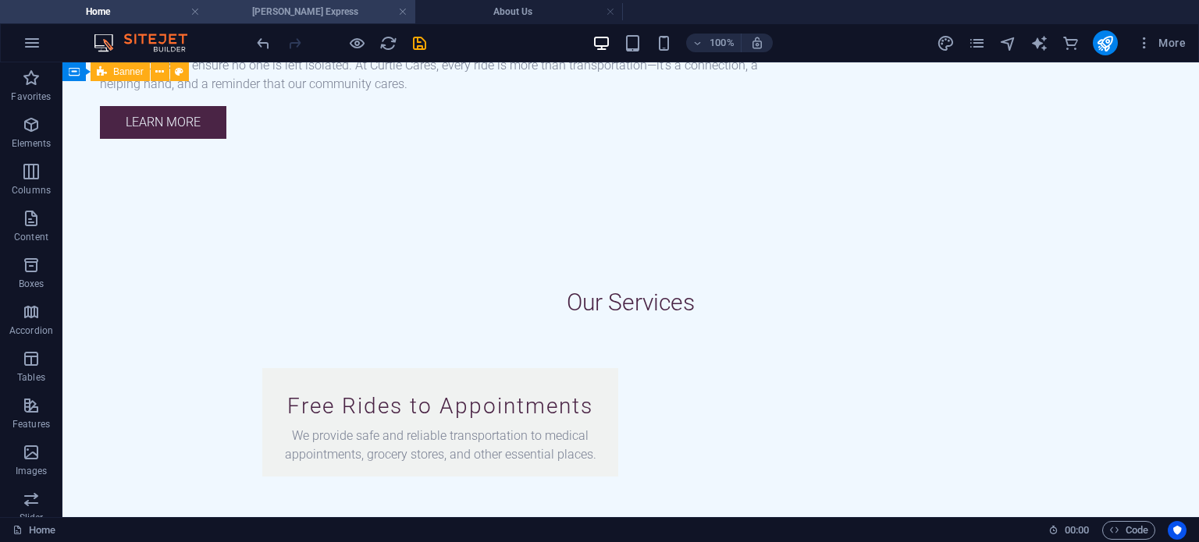
click at [304, 9] on h4 "[PERSON_NAME] Express" at bounding box center [312, 11] width 208 height 17
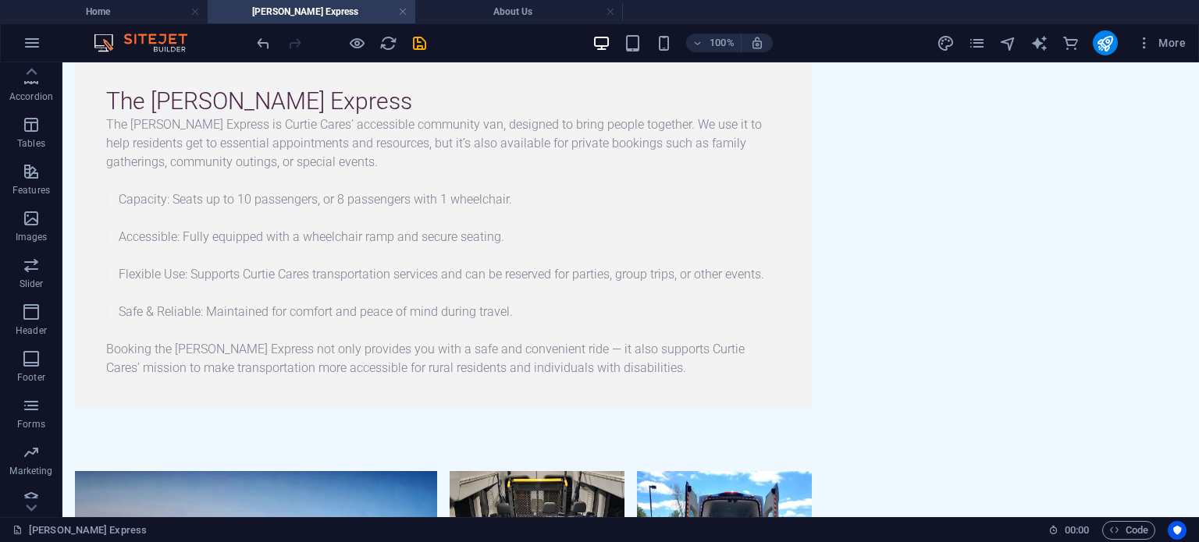
scroll to position [293, 0]
click at [30, 357] on span "Forms" at bounding box center [31, 355] width 62 height 37
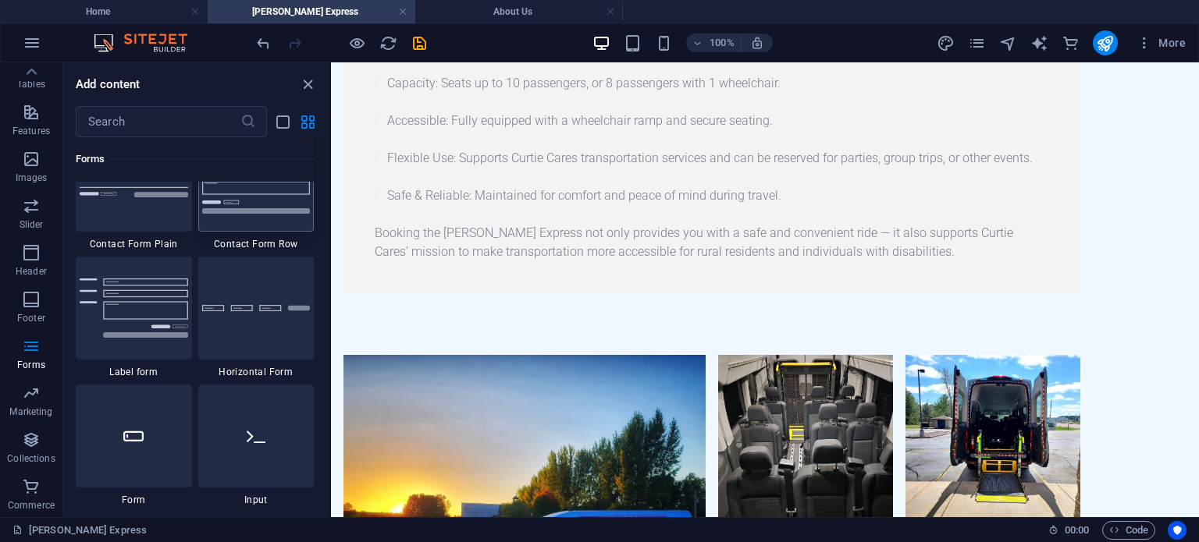
scroll to position [11704, 0]
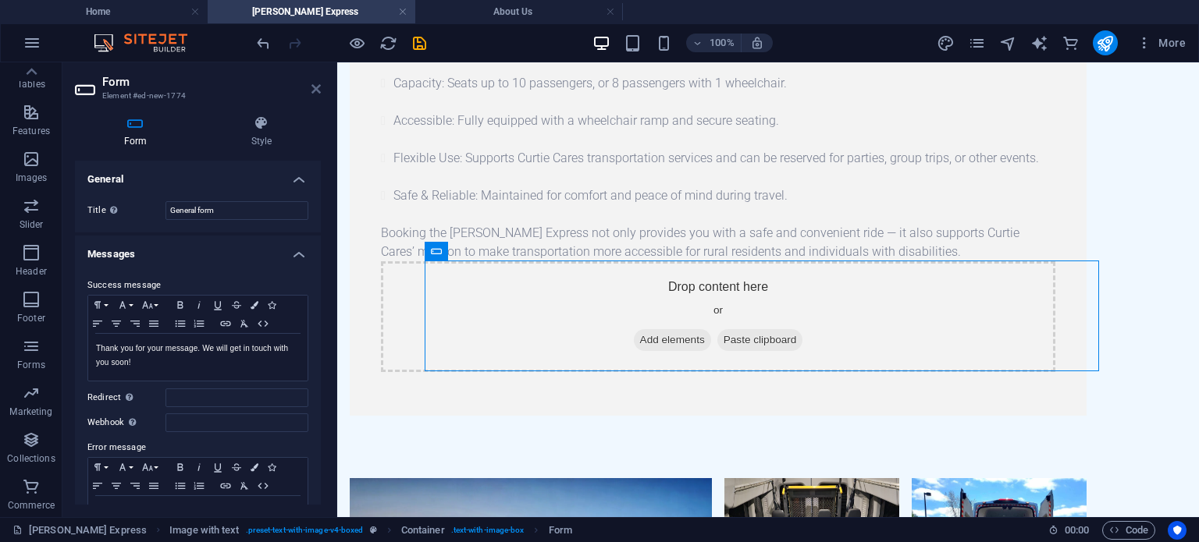
click at [314, 87] on icon at bounding box center [315, 89] width 9 height 12
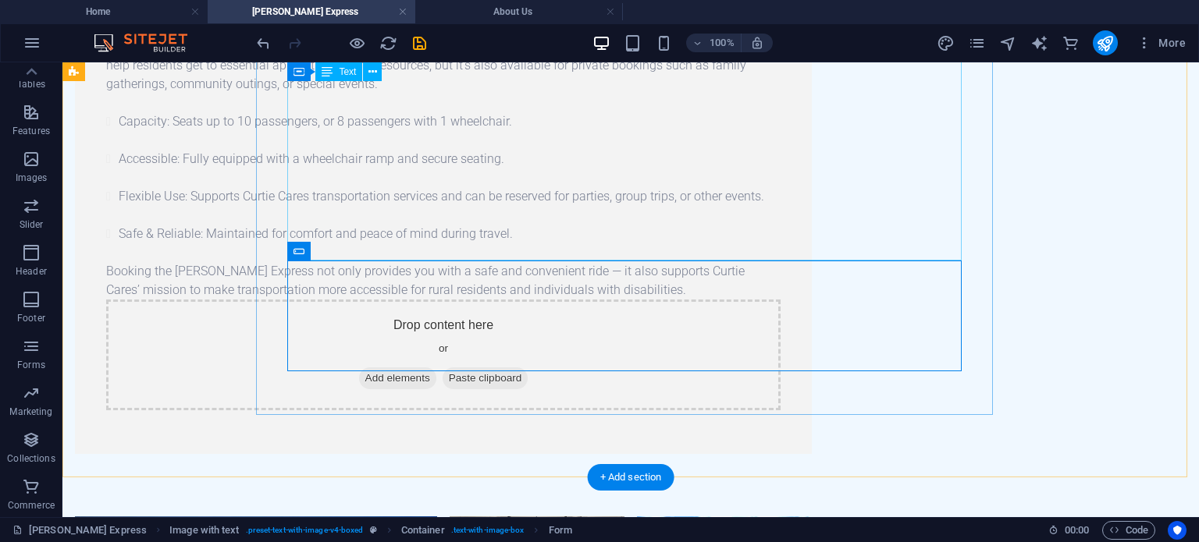
click at [344, 241] on div "The [PERSON_NAME] Express is Curtie Cares’ accessible community van, designed t…" at bounding box center [443, 168] width 674 height 262
click at [352, 300] on div "Drop content here or Add elements Paste clipboard" at bounding box center [443, 355] width 674 height 111
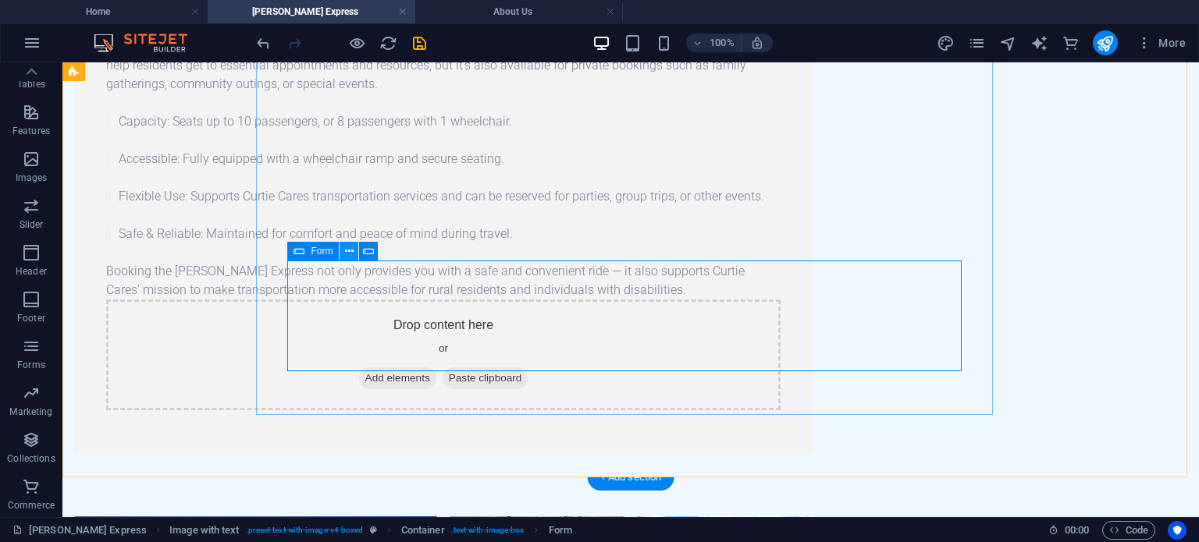
click at [347, 253] on icon at bounding box center [349, 251] width 9 height 16
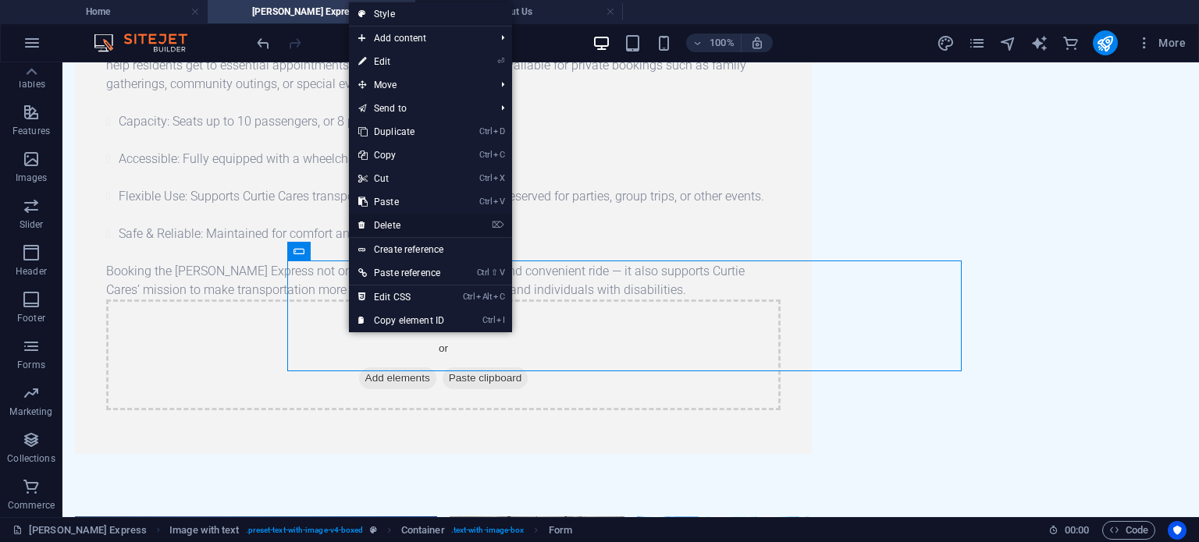
click at [437, 219] on link "⌦ Delete" at bounding box center [401, 225] width 105 height 23
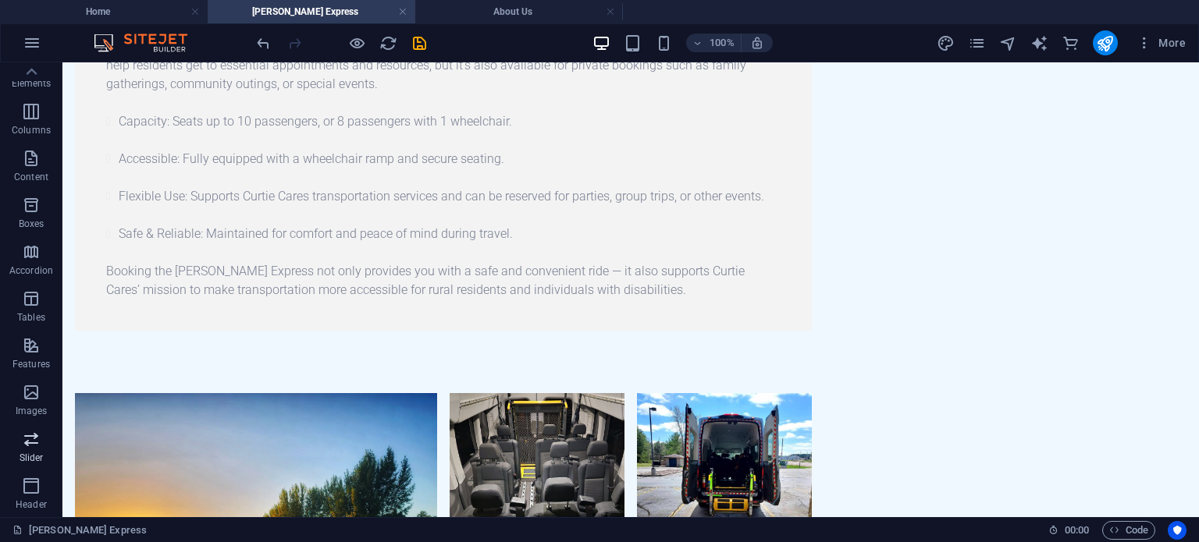
scroll to position [0, 0]
click at [17, 124] on span "Elements" at bounding box center [31, 133] width 62 height 37
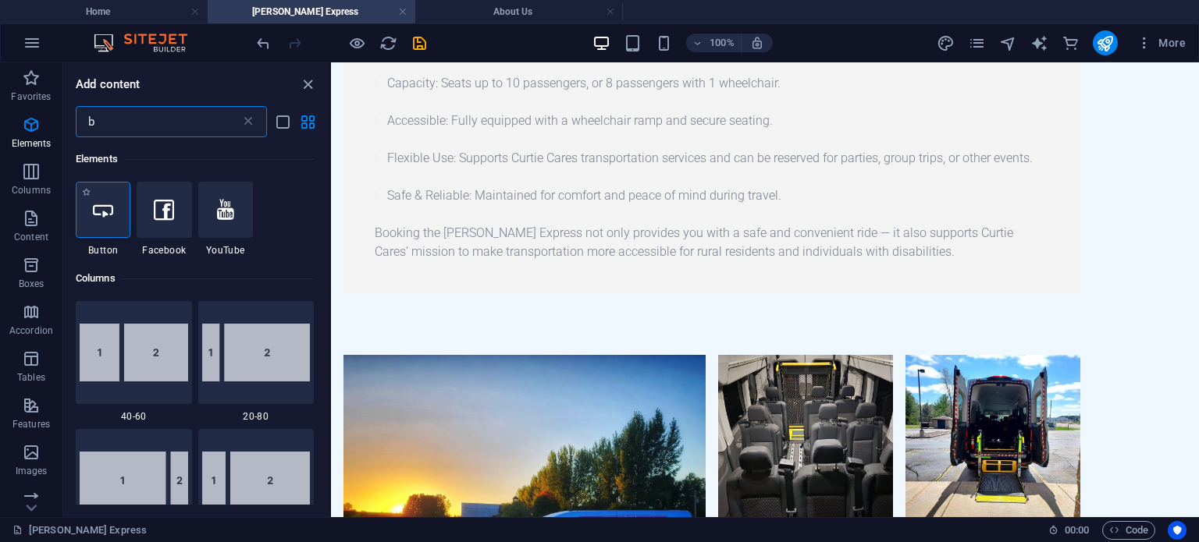
type input "b"
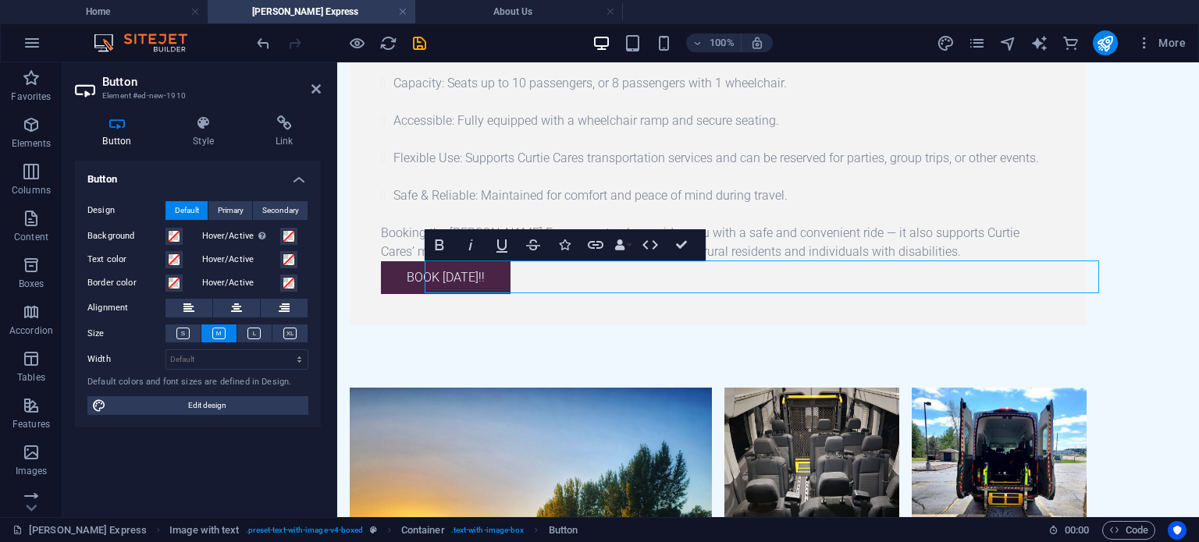
drag, startPoint x: 140, startPoint y: 16, endPoint x: 165, endPoint y: 27, distance: 27.3
click at [122, 18] on h4 "Home" at bounding box center [104, 11] width 208 height 17
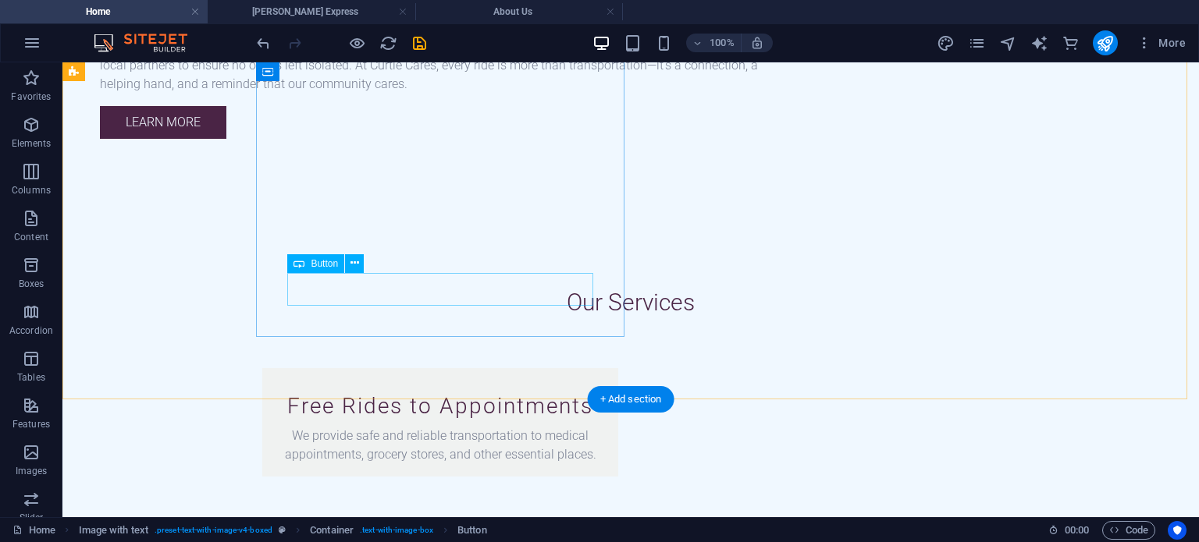
click at [350, 257] on icon at bounding box center [354, 263] width 9 height 16
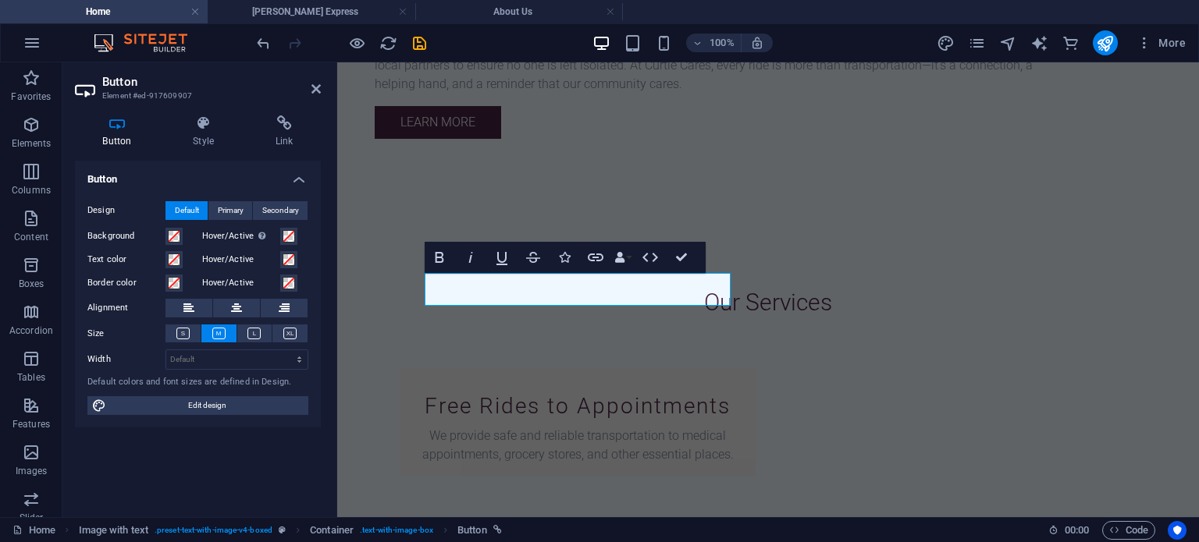
scroll to position [1770, 0]
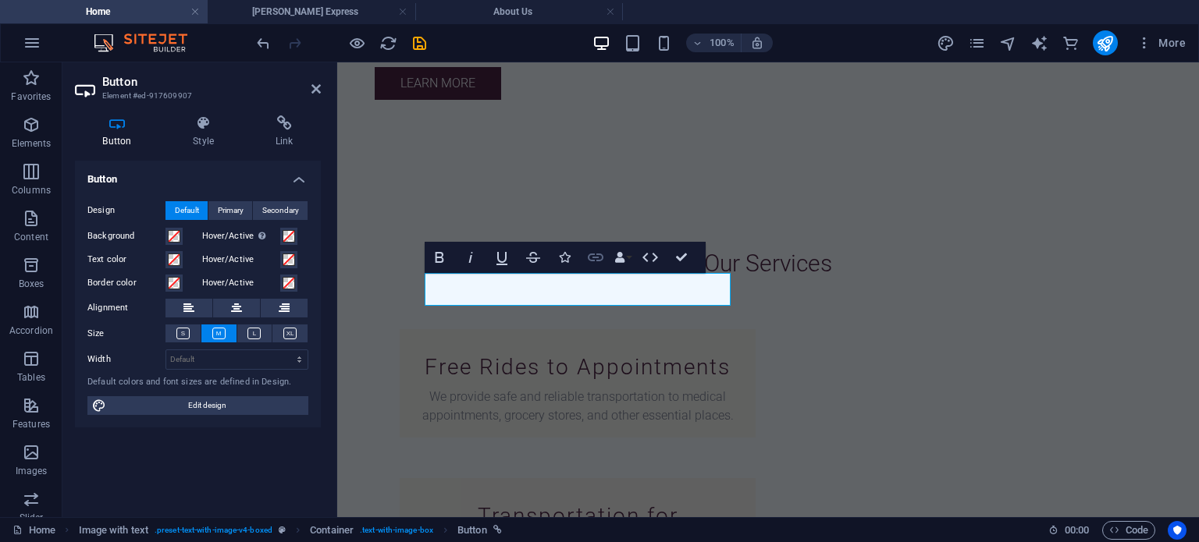
click at [601, 246] on button "Link" at bounding box center [596, 257] width 30 height 31
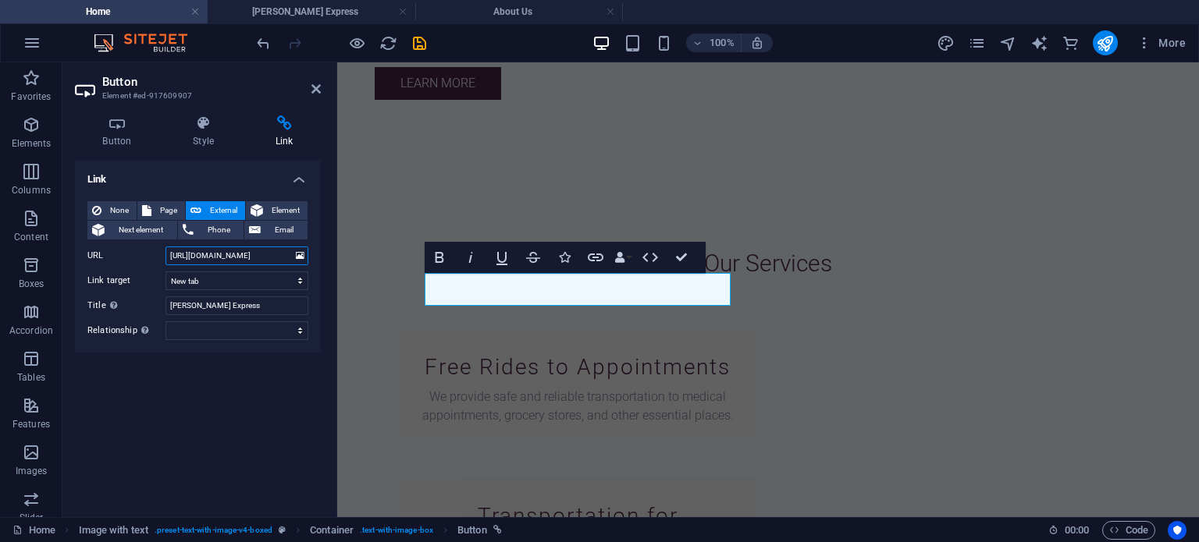
click at [275, 257] on input "[URL][DOMAIN_NAME]" at bounding box center [236, 256] width 143 height 19
drag, startPoint x: 275, startPoint y: 257, endPoint x: 163, endPoint y: 243, distance: 113.1
click at [163, 243] on div "None Page External Element Next element Phone Email Page Home About Us [PERSON_…" at bounding box center [197, 270] width 221 height 139
drag, startPoint x: 311, startPoint y: 20, endPoint x: 323, endPoint y: 27, distance: 14.3
click at [307, 14] on h4 "[PERSON_NAME] Express" at bounding box center [312, 11] width 208 height 17
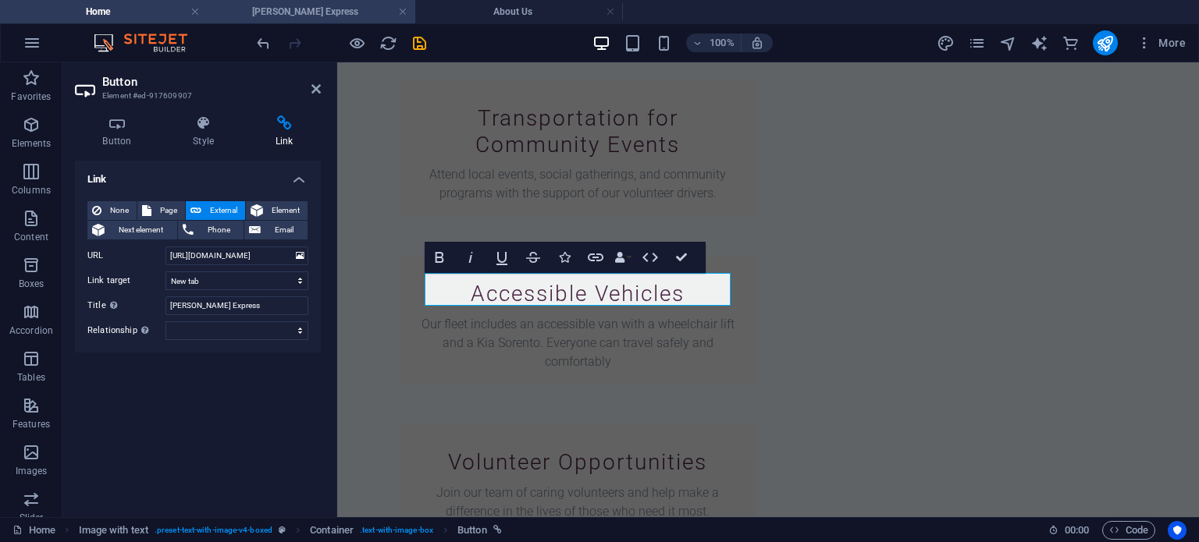
scroll to position [0, 0]
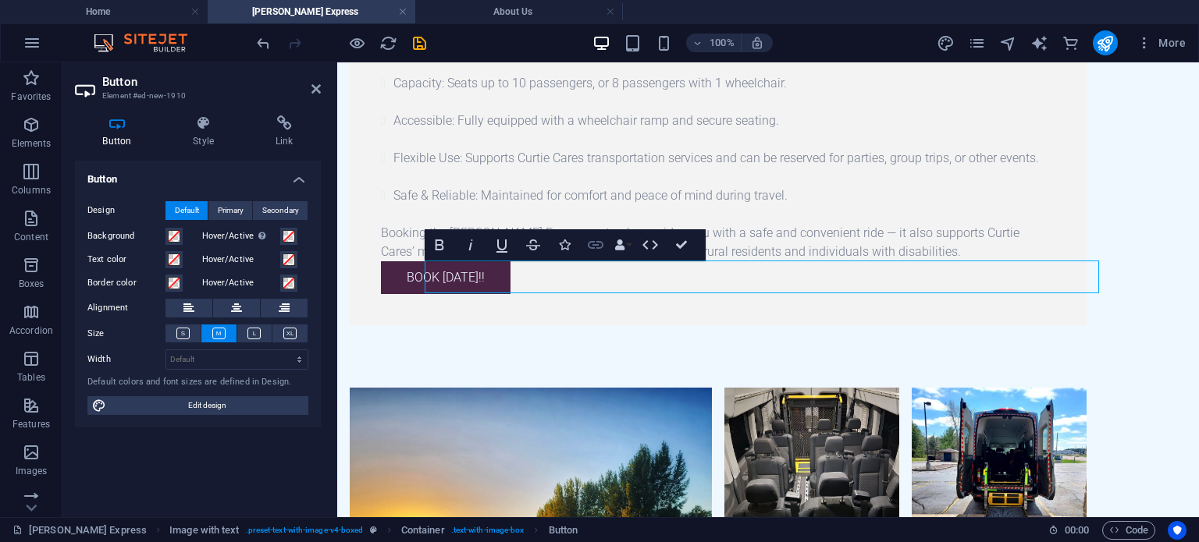
click at [590, 249] on icon "button" at bounding box center [595, 245] width 19 height 19
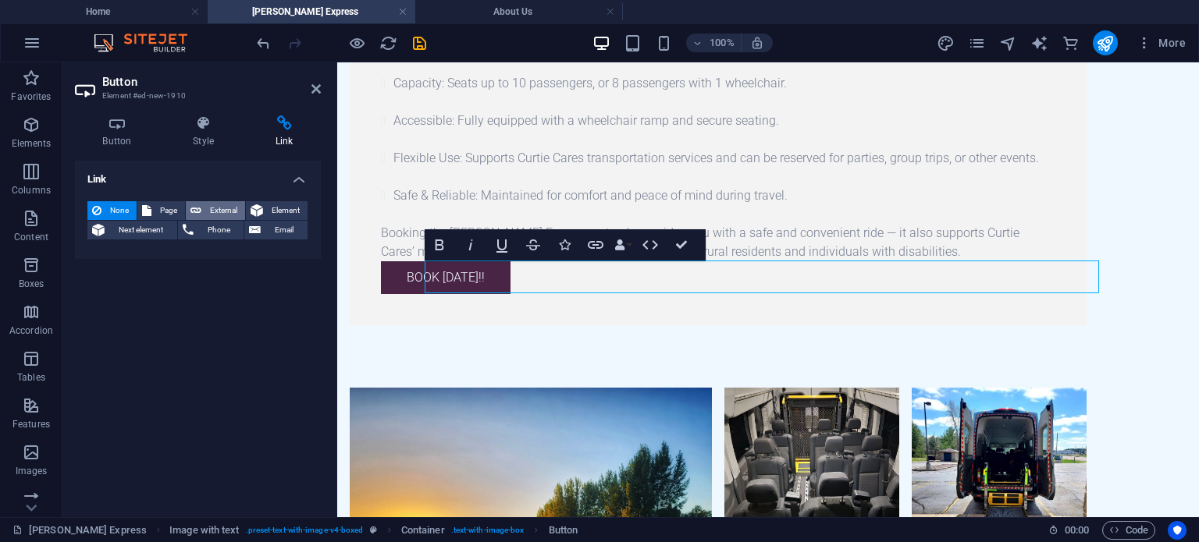
click at [195, 212] on icon at bounding box center [195, 210] width 11 height 19
select select "blank"
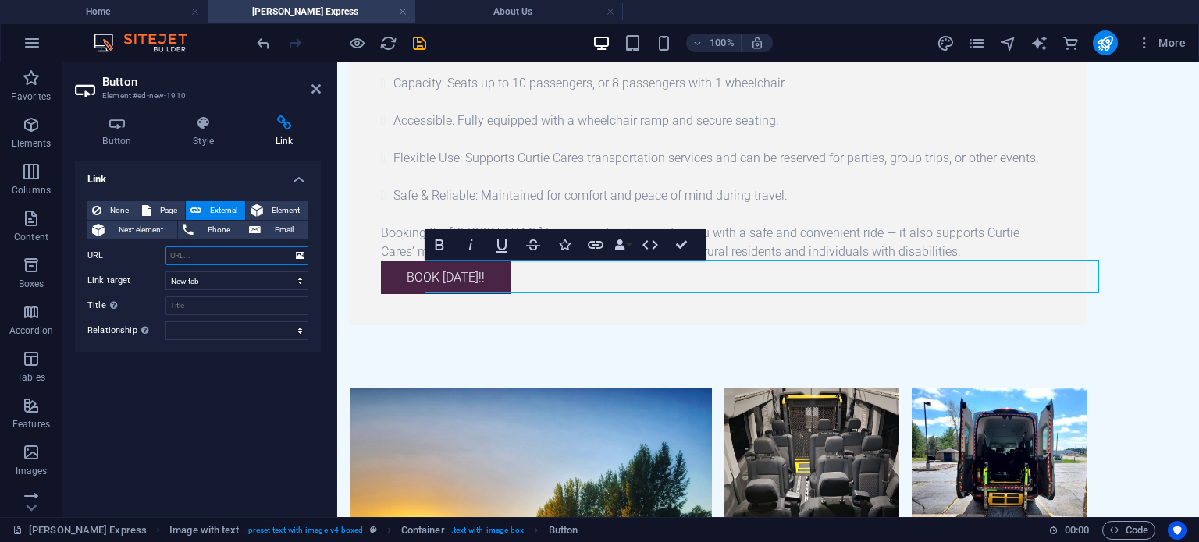
click at [214, 252] on input "URL" at bounding box center [236, 256] width 143 height 19
paste input "[URL][DOMAIN_NAME]"
type input "[URL][DOMAIN_NAME]"
click at [397, 332] on div "The [PERSON_NAME] Express The [PERSON_NAME] Express is Curtie Cares’ accessible…" at bounding box center [767, 132] width 861 height 510
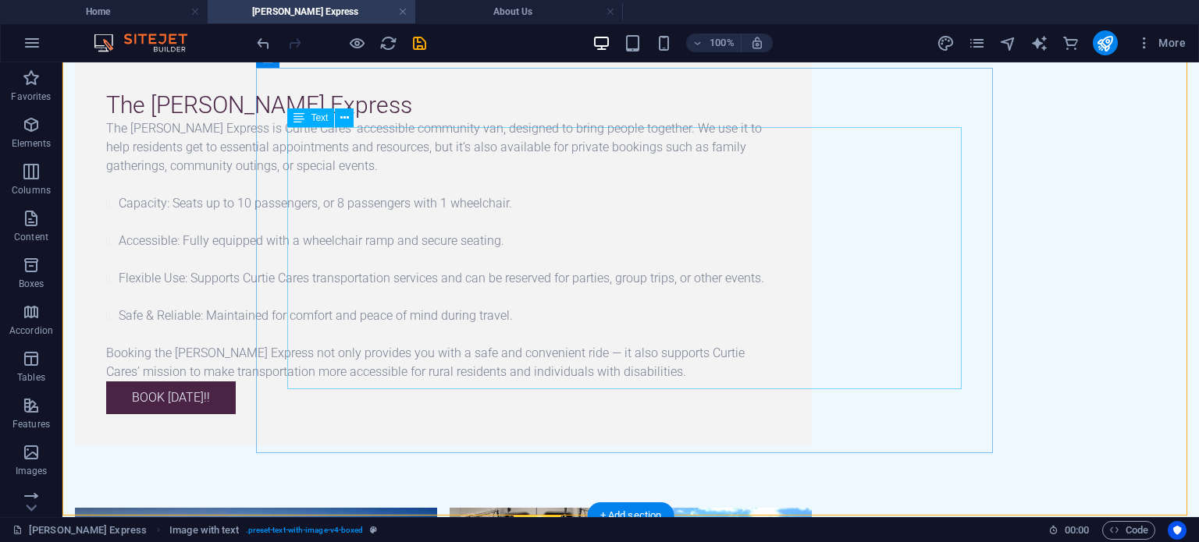
scroll to position [234, 0]
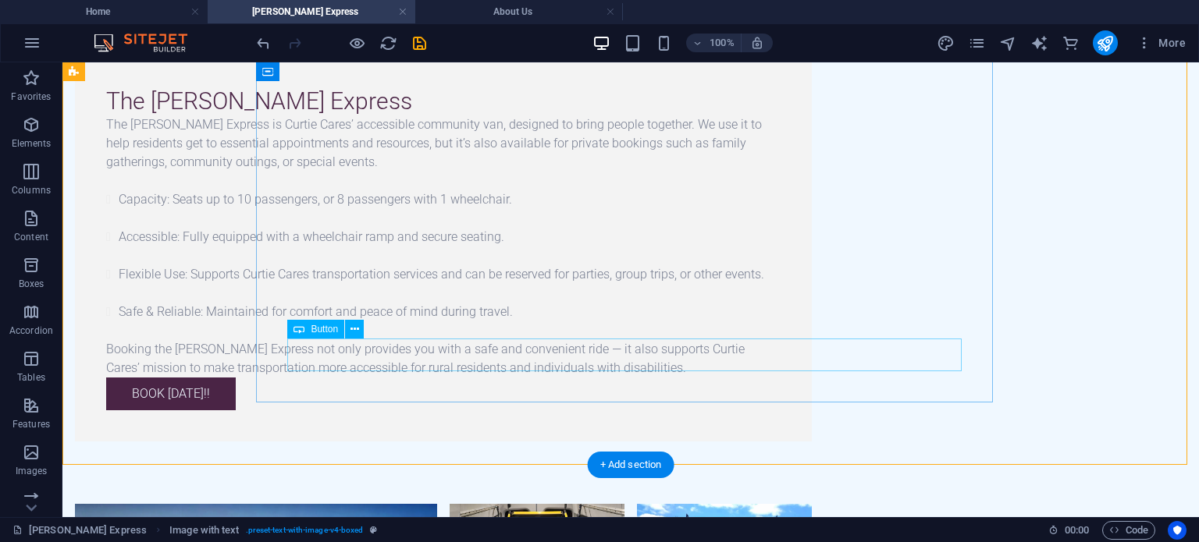
click at [411, 378] on div "Book [DATE]!!" at bounding box center [443, 394] width 674 height 33
click at [355, 325] on icon at bounding box center [354, 329] width 9 height 16
click at [382, 378] on div "Book [DATE]!!" at bounding box center [443, 394] width 674 height 33
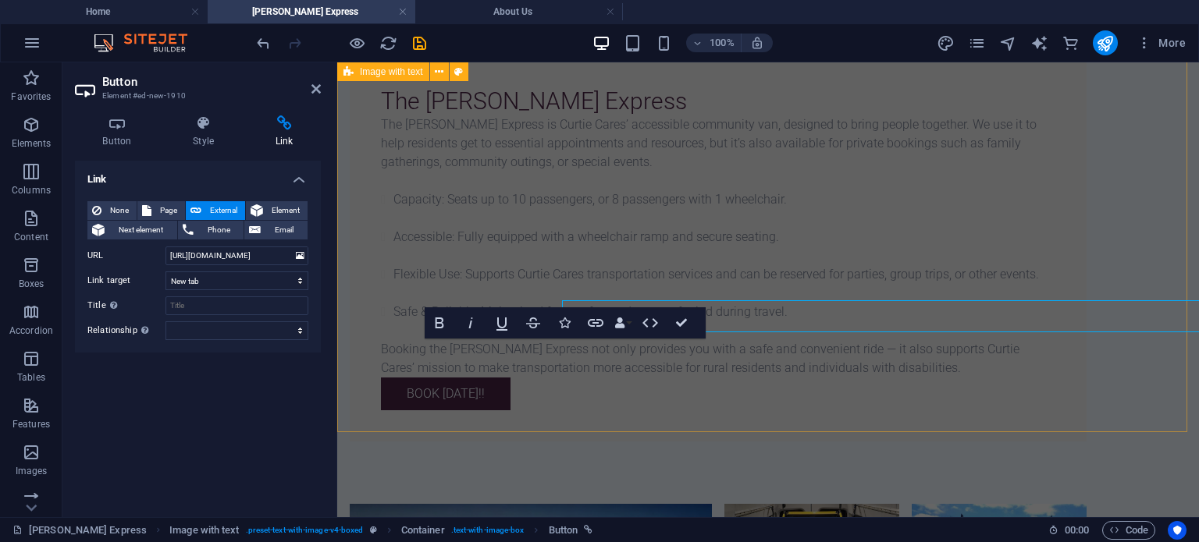
scroll to position [272, 0]
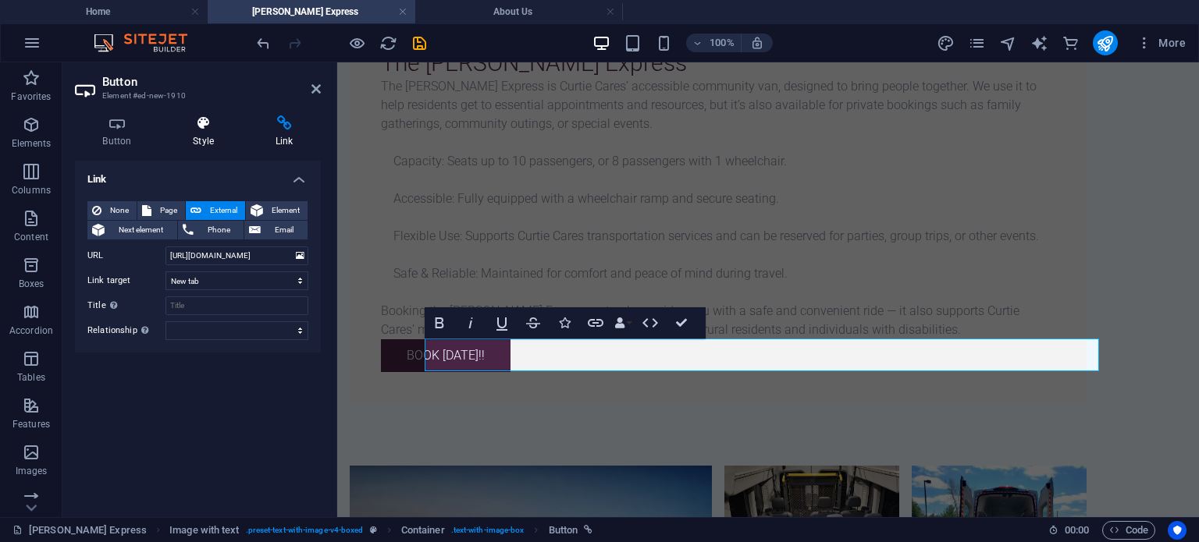
click at [205, 145] on h4 "Style" at bounding box center [206, 131] width 83 height 33
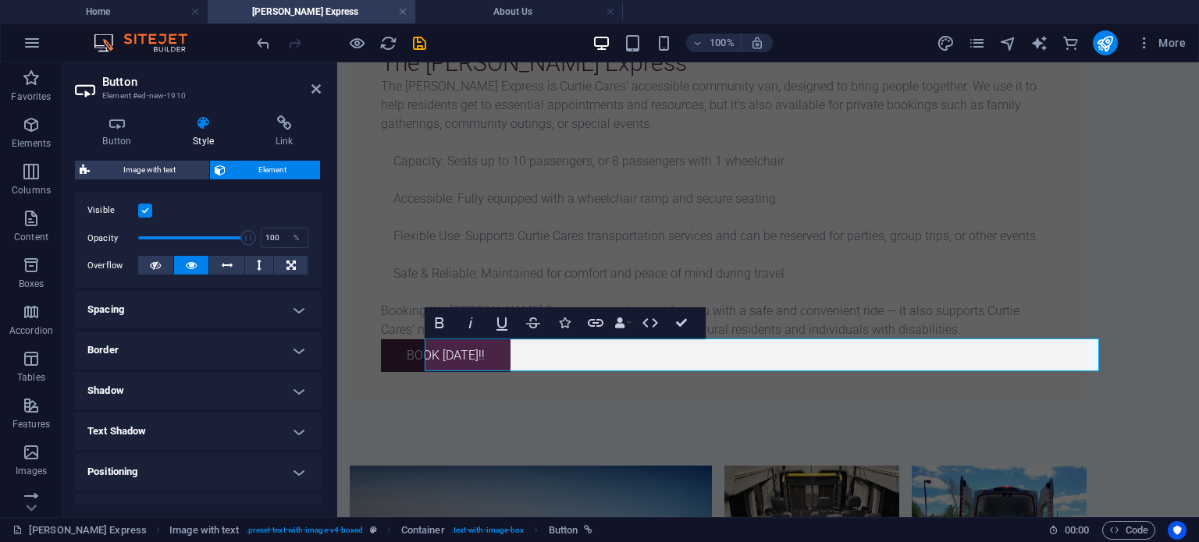
scroll to position [234, 0]
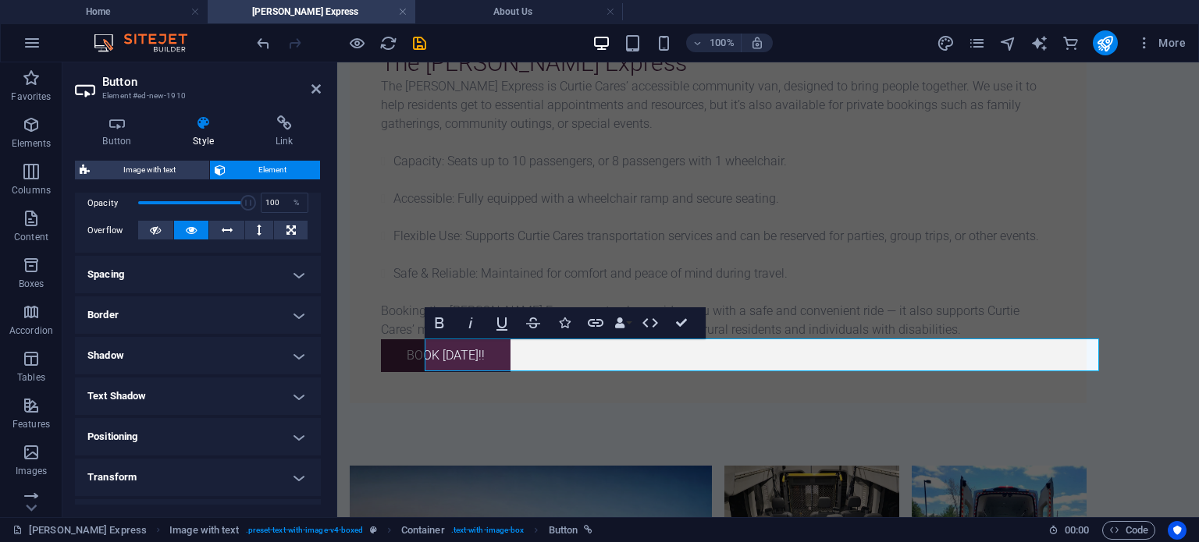
click at [243, 277] on h4 "Spacing" at bounding box center [198, 274] width 246 height 37
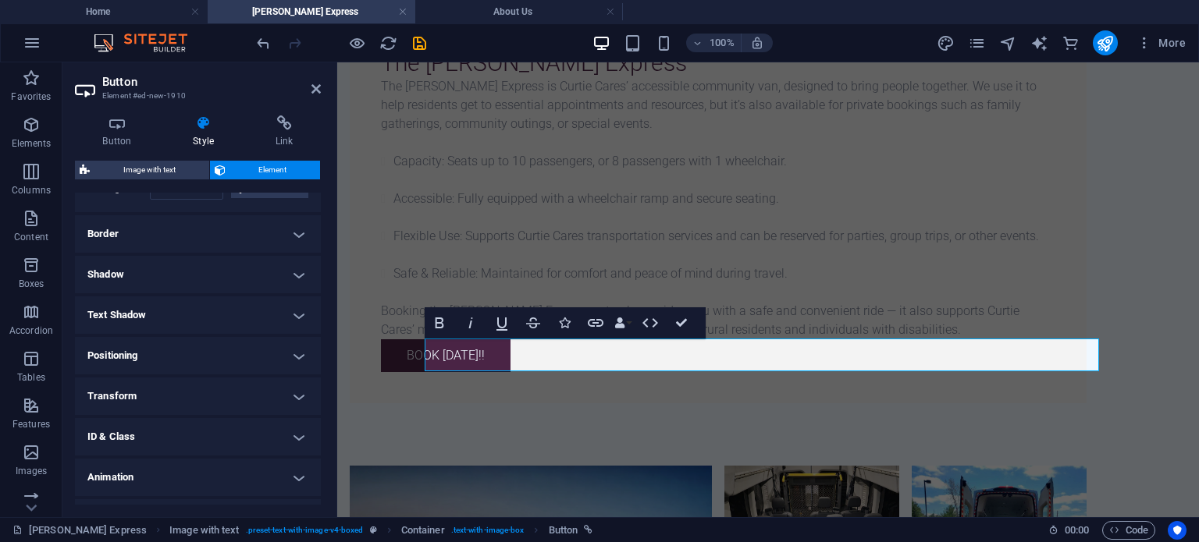
scroll to position [390, 0]
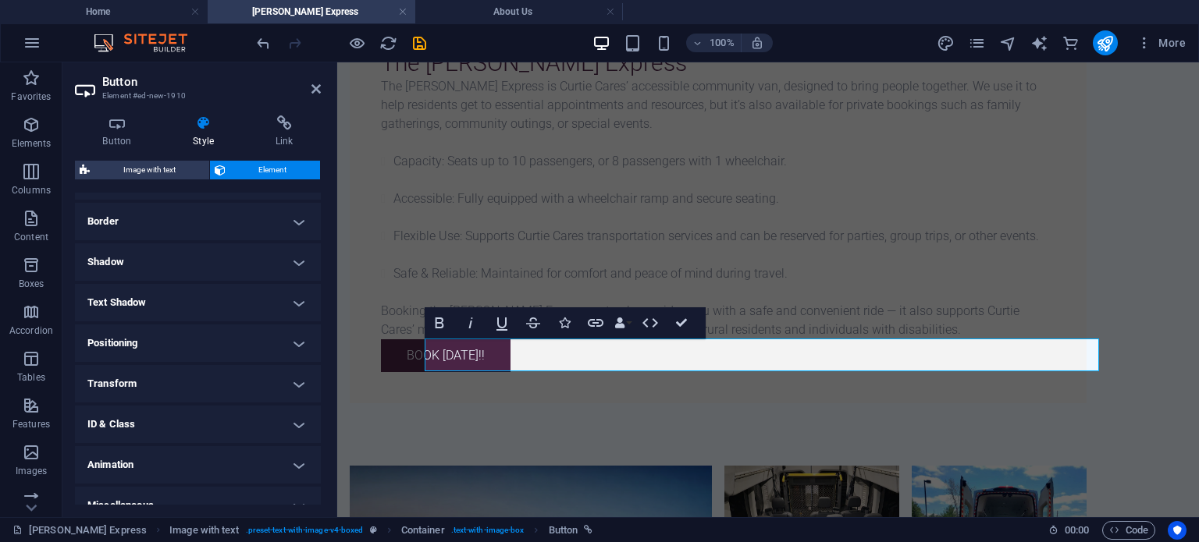
click at [216, 335] on h4 "Positioning" at bounding box center [198, 343] width 246 height 37
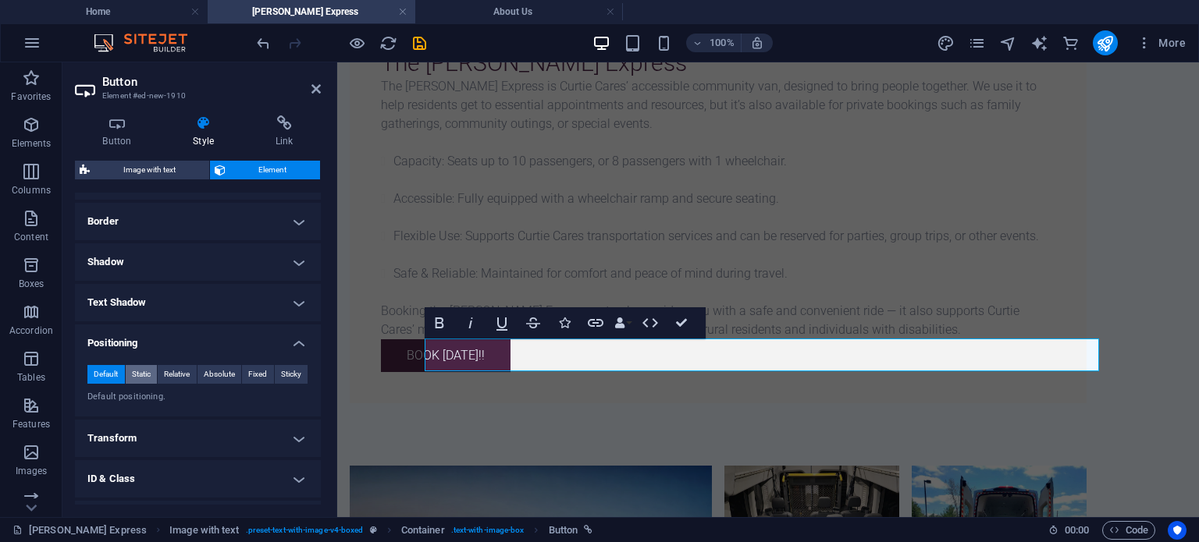
click at [141, 366] on span "Static" at bounding box center [141, 374] width 19 height 19
click at [170, 376] on span "Relative" at bounding box center [177, 374] width 26 height 19
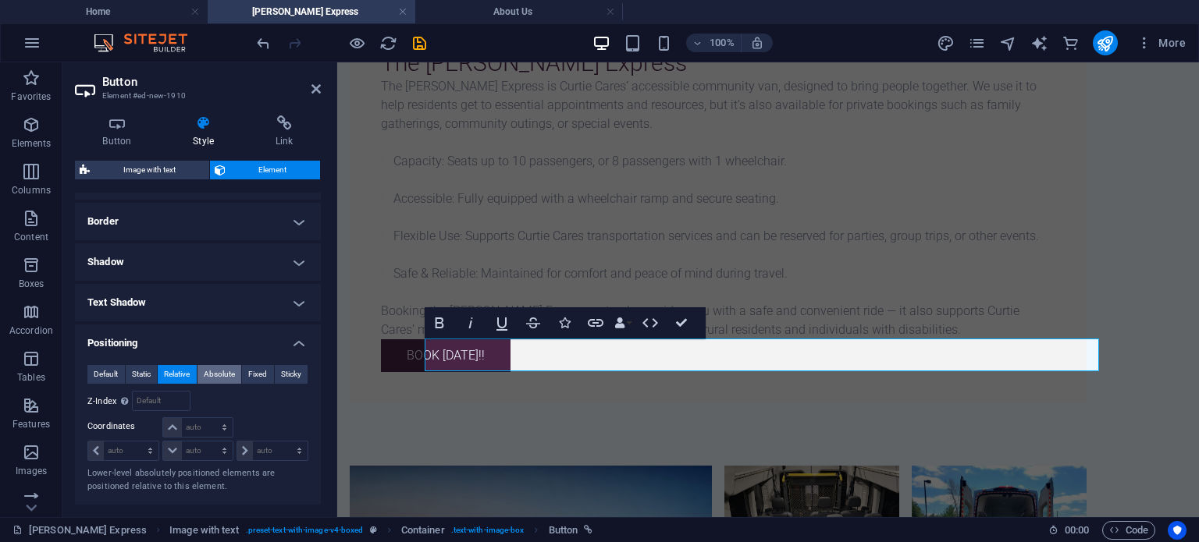
click at [210, 377] on span "Absolute" at bounding box center [219, 374] width 31 height 19
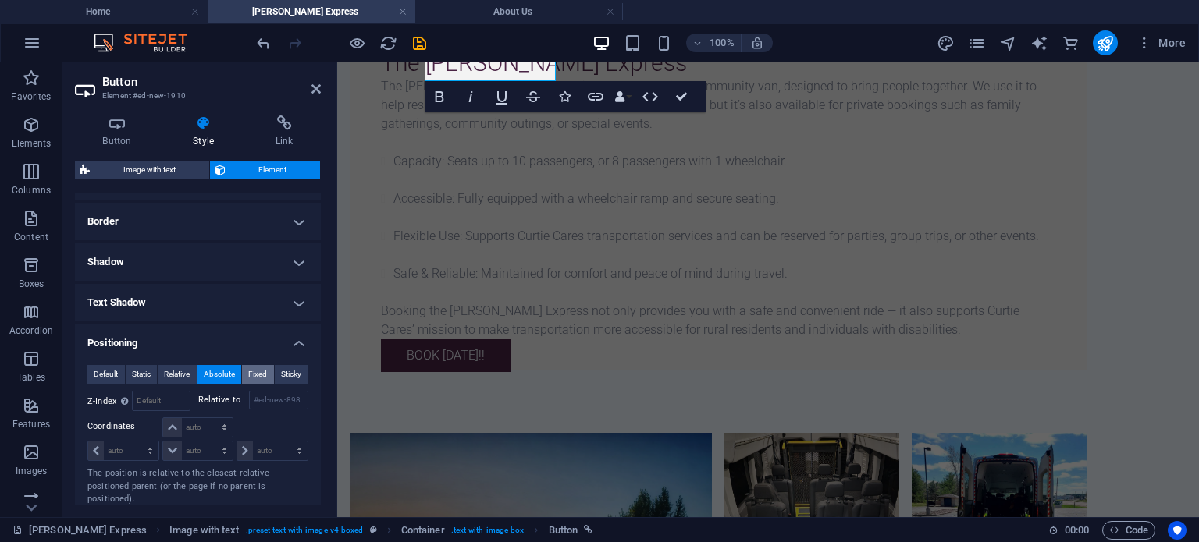
click at [256, 381] on span "Fixed" at bounding box center [257, 374] width 19 height 19
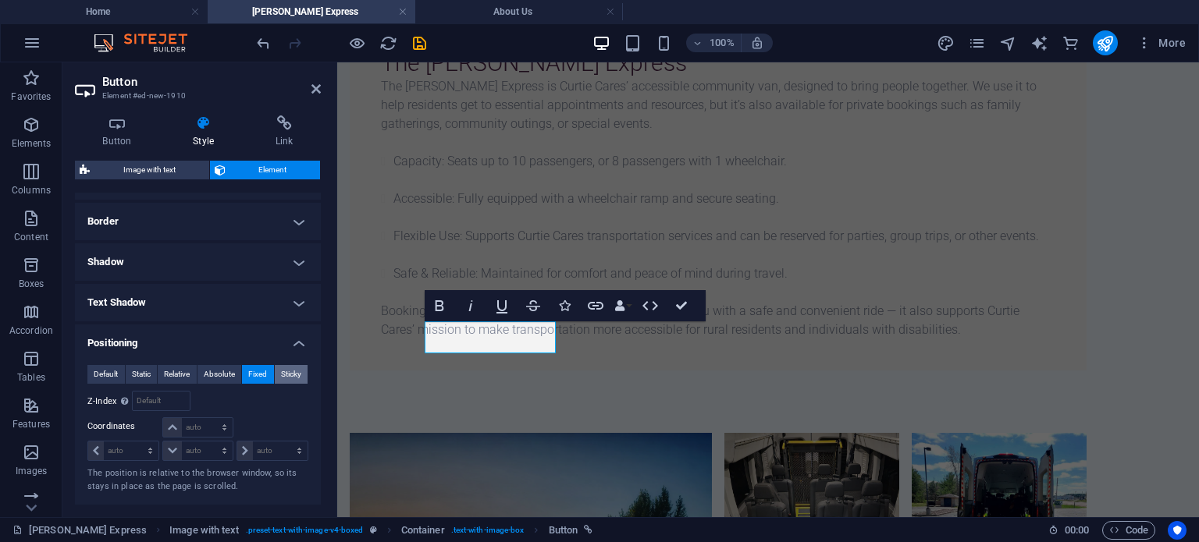
click at [276, 381] on button "Sticky" at bounding box center [292, 374] width 34 height 19
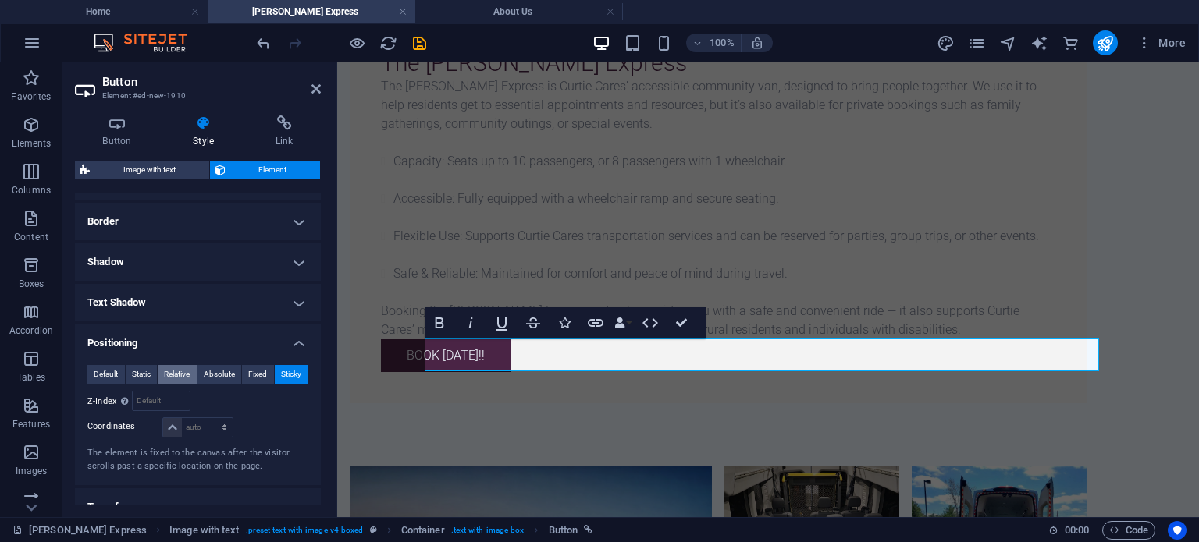
click at [176, 375] on span "Relative" at bounding box center [177, 374] width 26 height 19
click at [148, 375] on span "Static" at bounding box center [141, 374] width 19 height 19
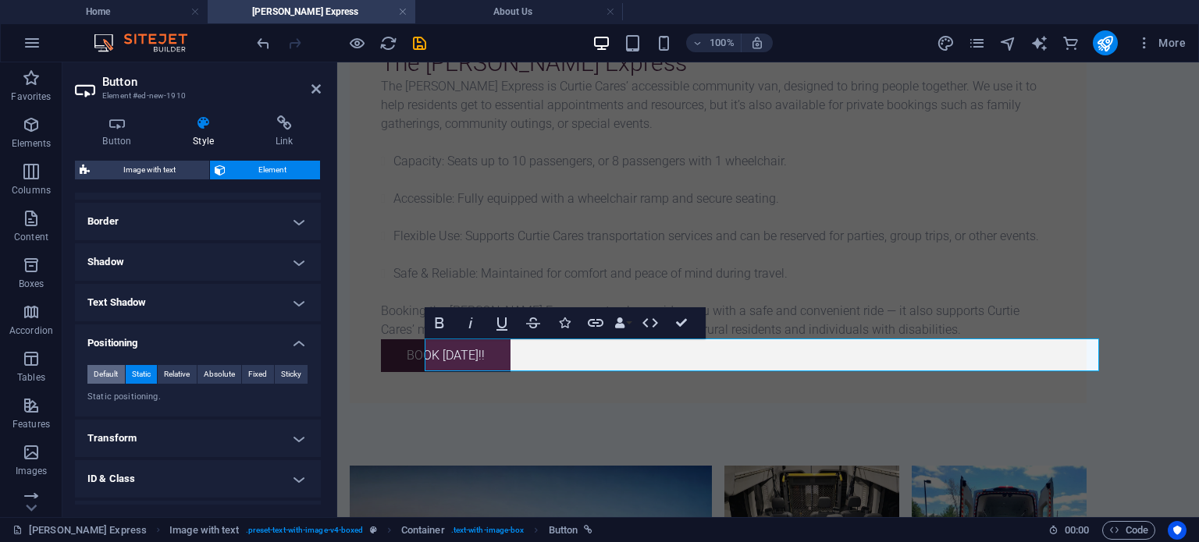
click at [108, 375] on span "Default" at bounding box center [106, 374] width 24 height 19
click at [165, 371] on span "Relative" at bounding box center [177, 374] width 26 height 19
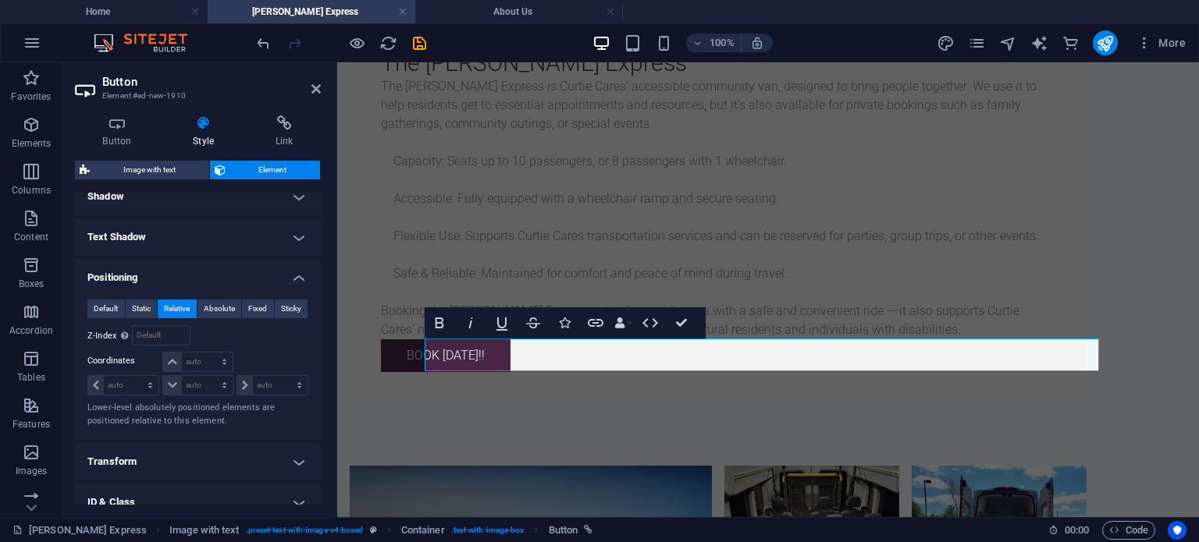
scroll to position [468, 0]
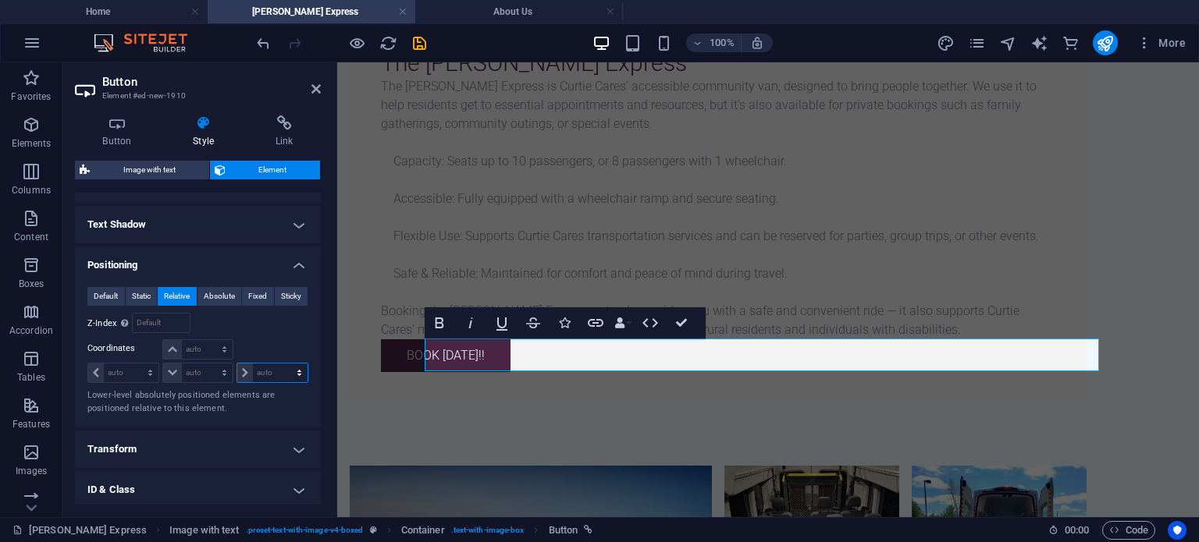
click at [245, 375] on select "auto px rem % em" at bounding box center [272, 373] width 70 height 19
click at [251, 378] on select "auto px rem % em" at bounding box center [272, 373] width 70 height 19
click at [268, 373] on select "auto px rem % em" at bounding box center [272, 373] width 70 height 19
click at [283, 372] on select "auto px rem % em" at bounding box center [272, 373] width 70 height 19
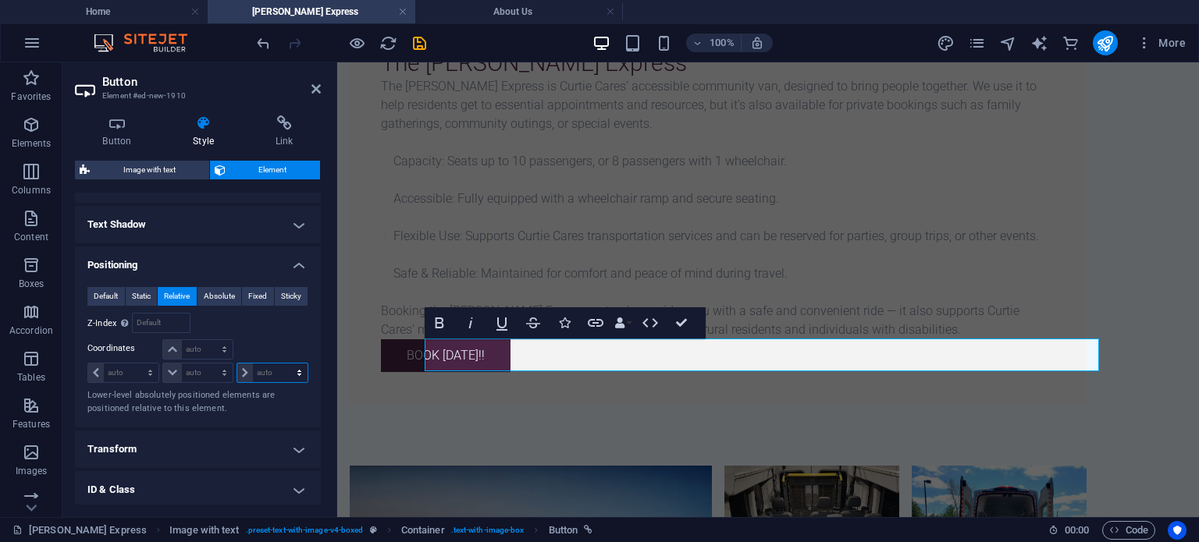
select select "%"
click at [282, 364] on select "auto px rem % em" at bounding box center [272, 373] width 70 height 19
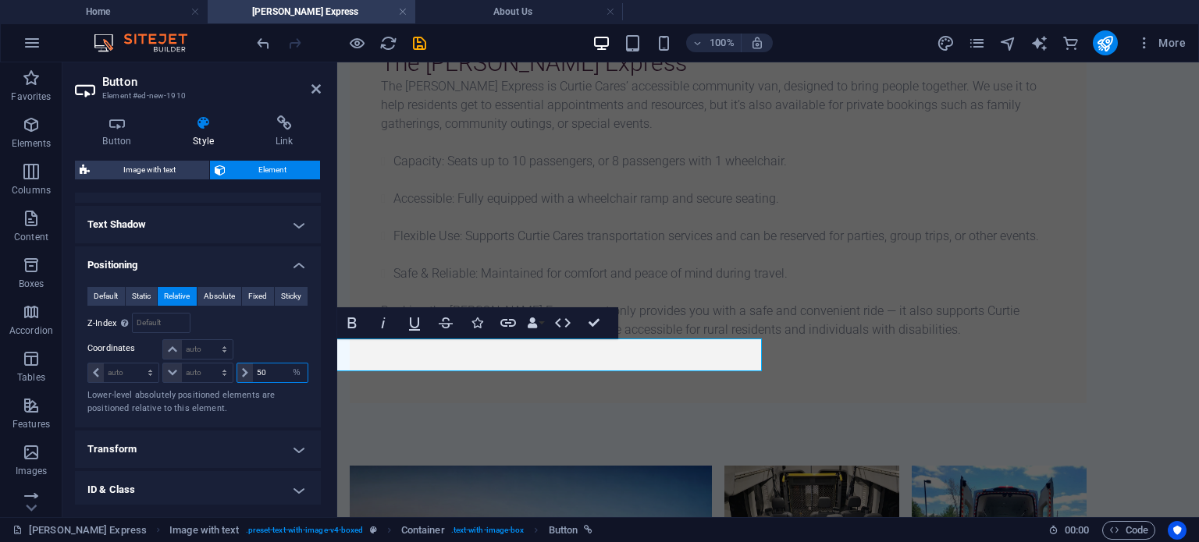
type input "50"
click at [166, 392] on p "Lower-level absolutely positioned elements are positioned relative to this elem…" at bounding box center [197, 402] width 221 height 26
click at [126, 376] on select "auto px rem % em" at bounding box center [123, 373] width 70 height 19
select select "%"
click at [136, 364] on select "auto px rem % em" at bounding box center [123, 373] width 70 height 19
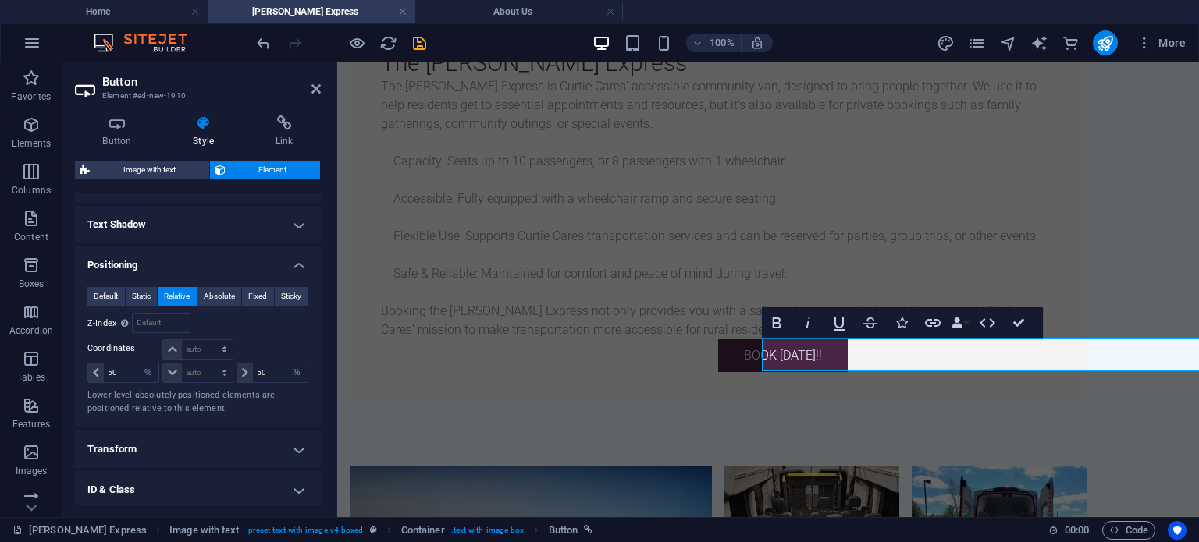
click at [130, 396] on p "Lower-level absolutely positioned elements are positioned relative to this elem…" at bounding box center [197, 402] width 221 height 26
click at [122, 376] on input "50" at bounding box center [131, 373] width 55 height 19
type input "5"
type input "45"
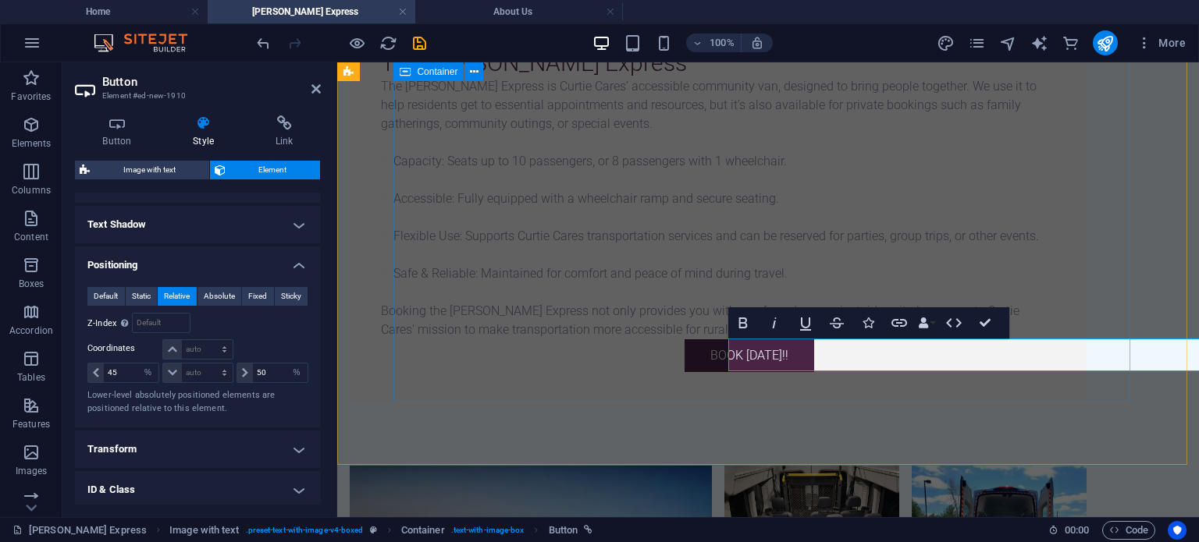
click at [428, 381] on div "The [PERSON_NAME] Express The [PERSON_NAME] Express is Curtie Cares’ accessible…" at bounding box center [718, 210] width 737 height 385
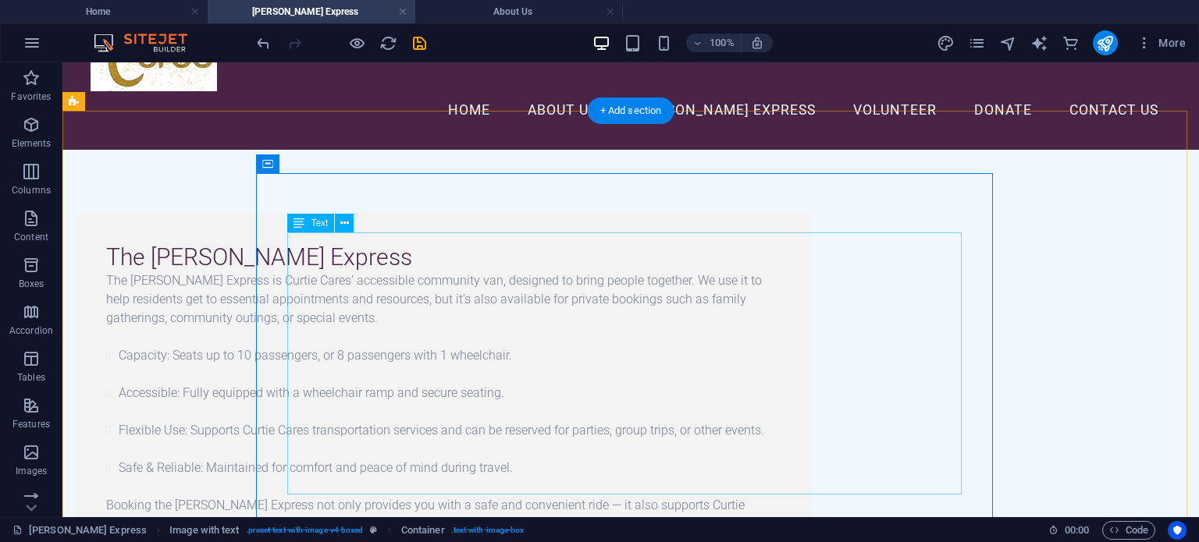
scroll to position [234, 0]
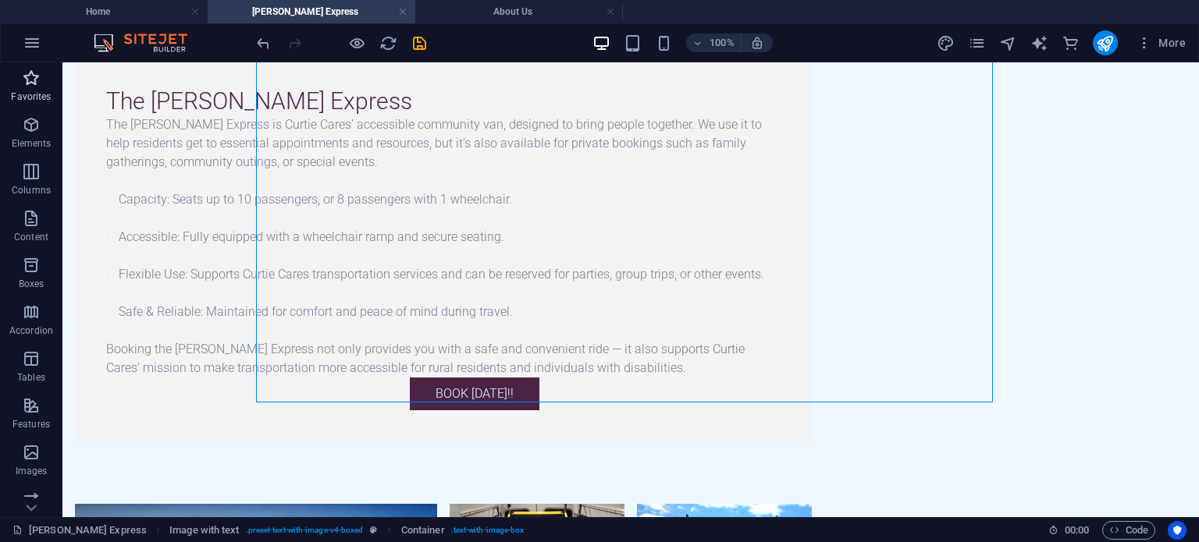
click at [12, 87] on span "Favorites" at bounding box center [31, 87] width 62 height 37
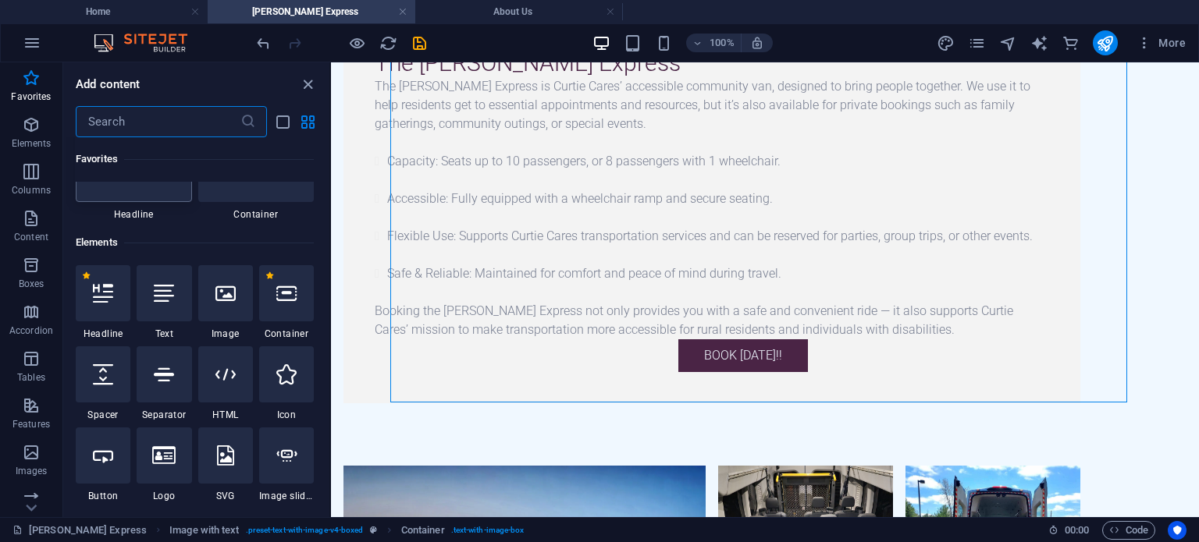
scroll to position [156, 0]
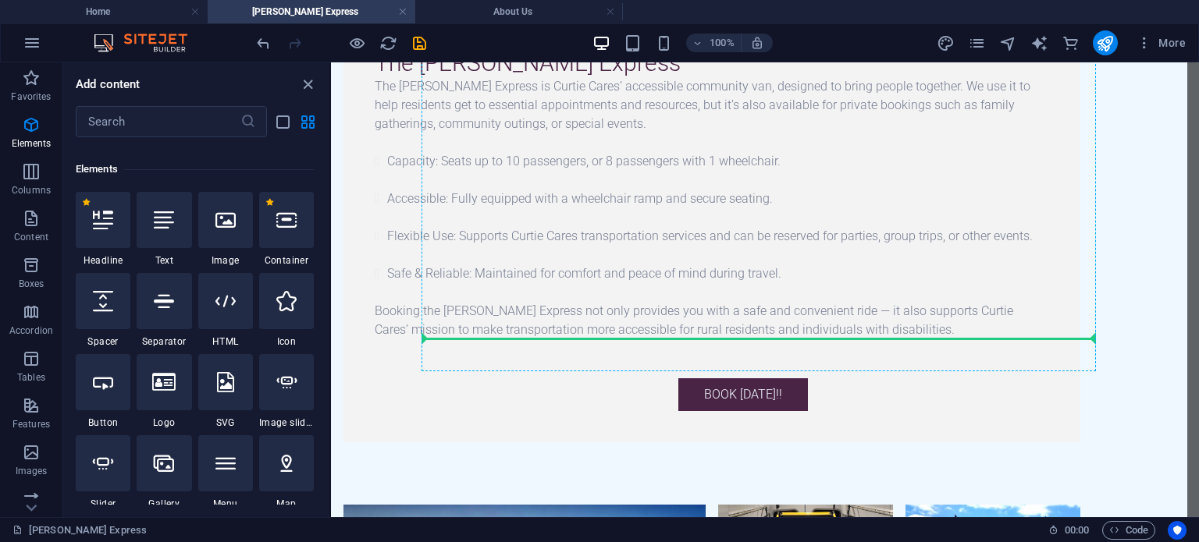
select select "px"
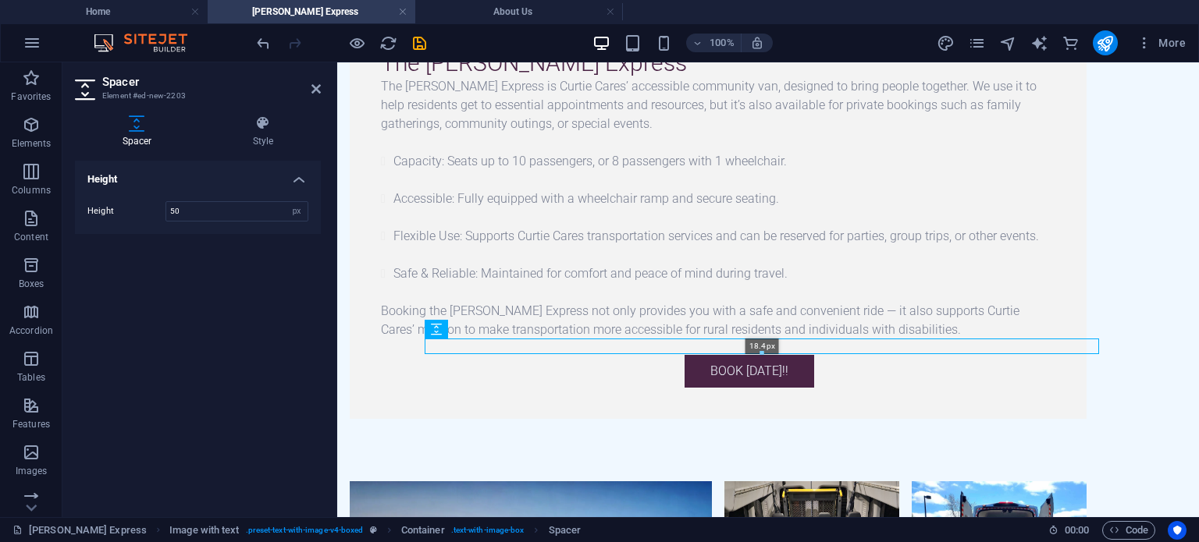
drag, startPoint x: 762, startPoint y: 377, endPoint x: 757, endPoint y: 349, distance: 28.5
click at [757, 349] on div "18.4px" at bounding box center [761, 347] width 674 height 16
type input "18"
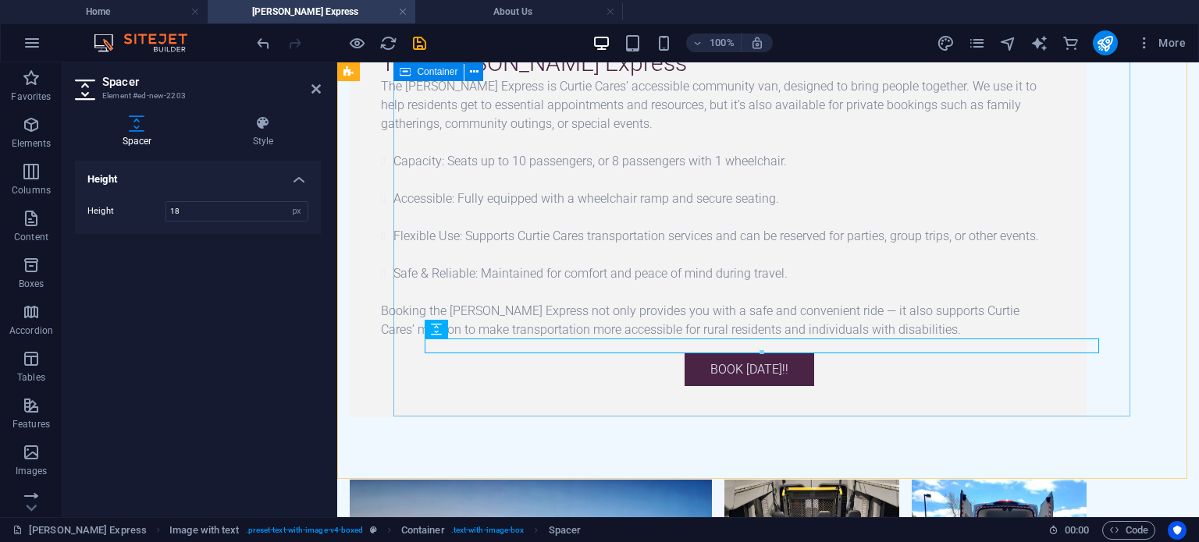
click at [676, 381] on div "The [PERSON_NAME] Express The [PERSON_NAME] Express is Curtie Cares’ accessible…" at bounding box center [718, 218] width 737 height 400
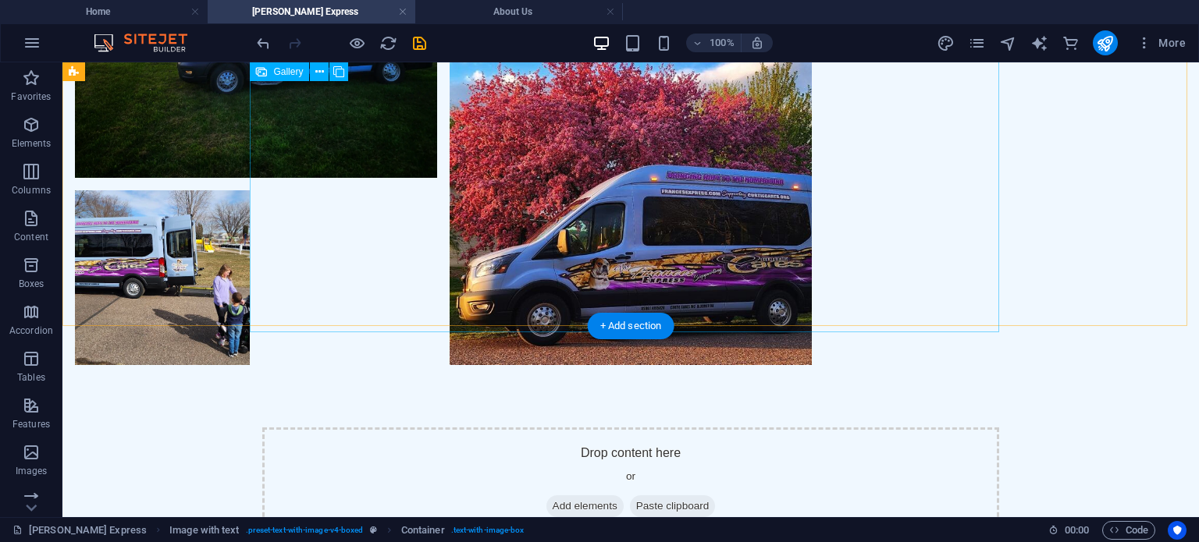
scroll to position [1092, 0]
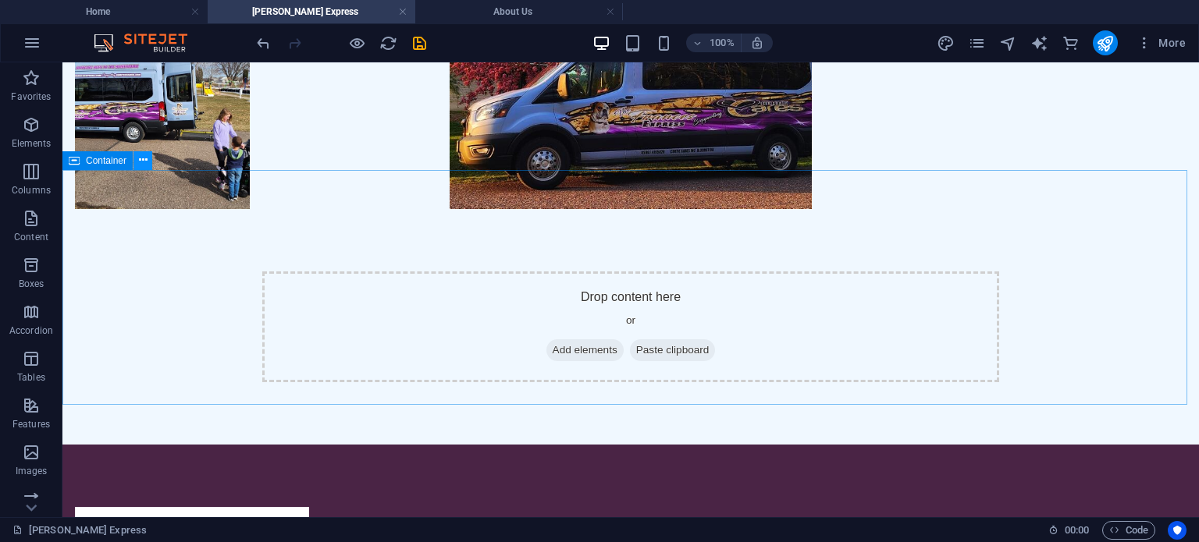
click at [144, 160] on icon at bounding box center [143, 160] width 9 height 16
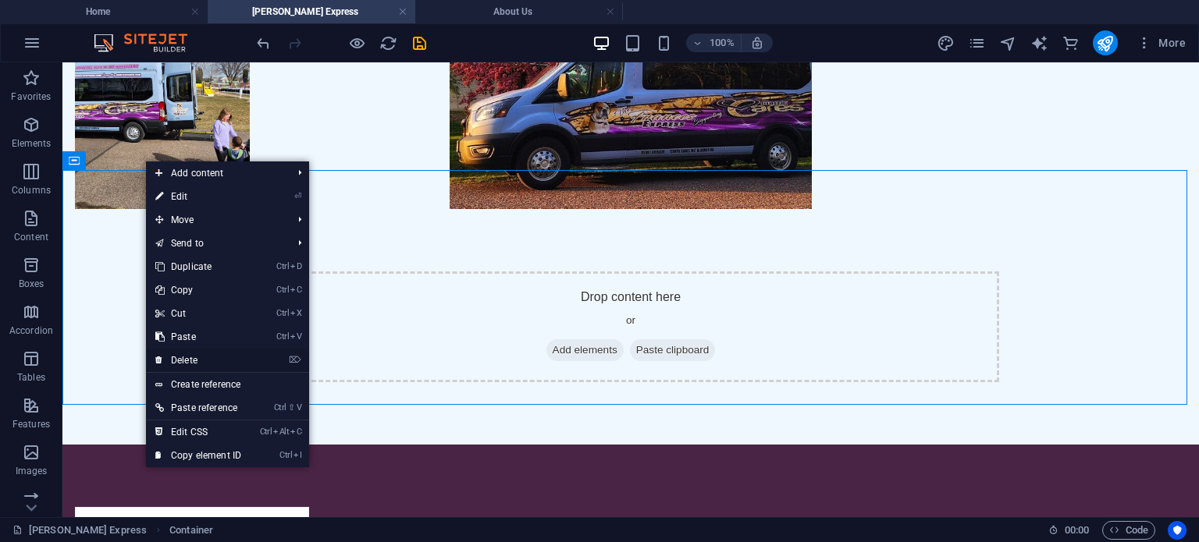
click at [197, 362] on link "⌦ Delete" at bounding box center [198, 360] width 105 height 23
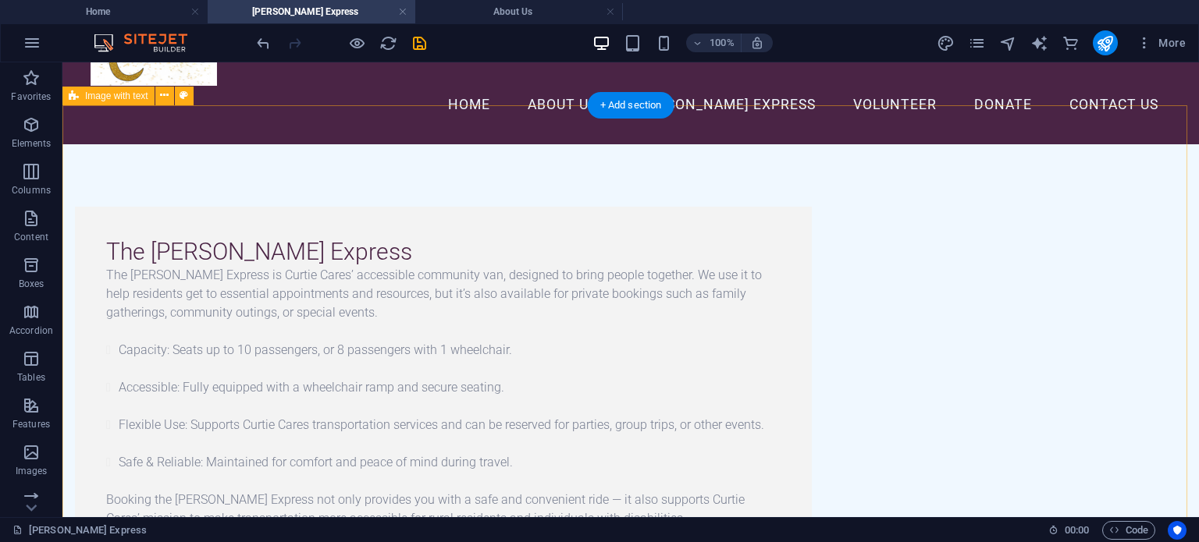
scroll to position [78, 0]
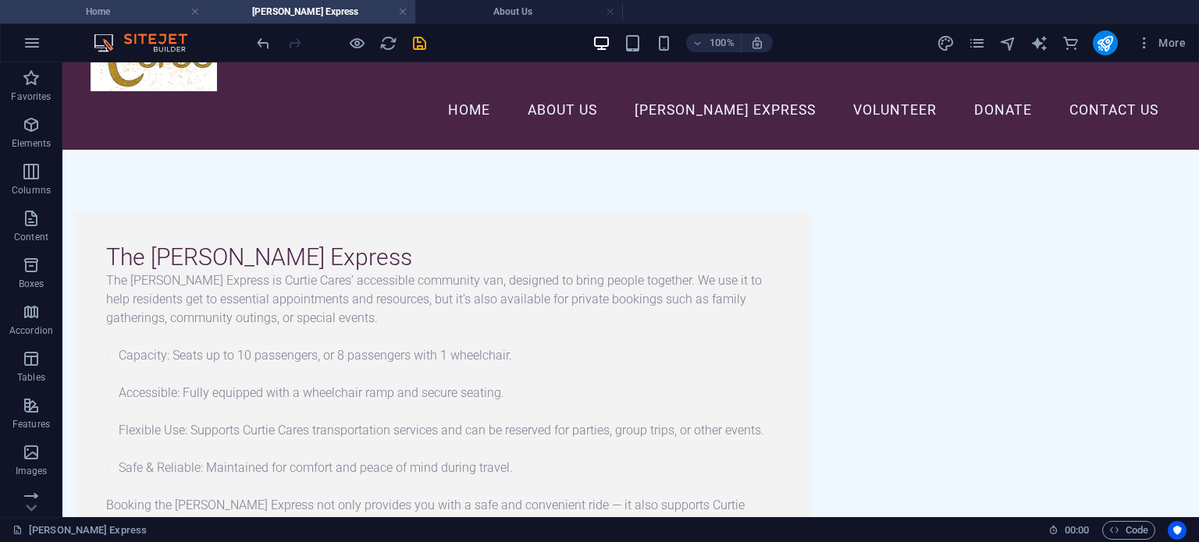
click at [154, 16] on h4 "Home" at bounding box center [104, 11] width 208 height 17
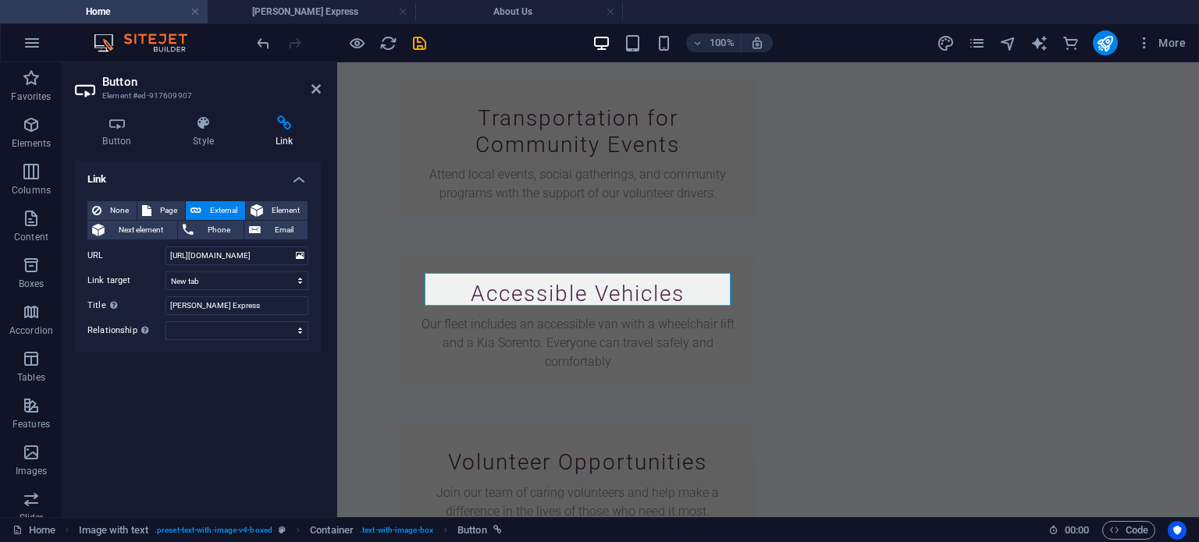
scroll to position [0, 0]
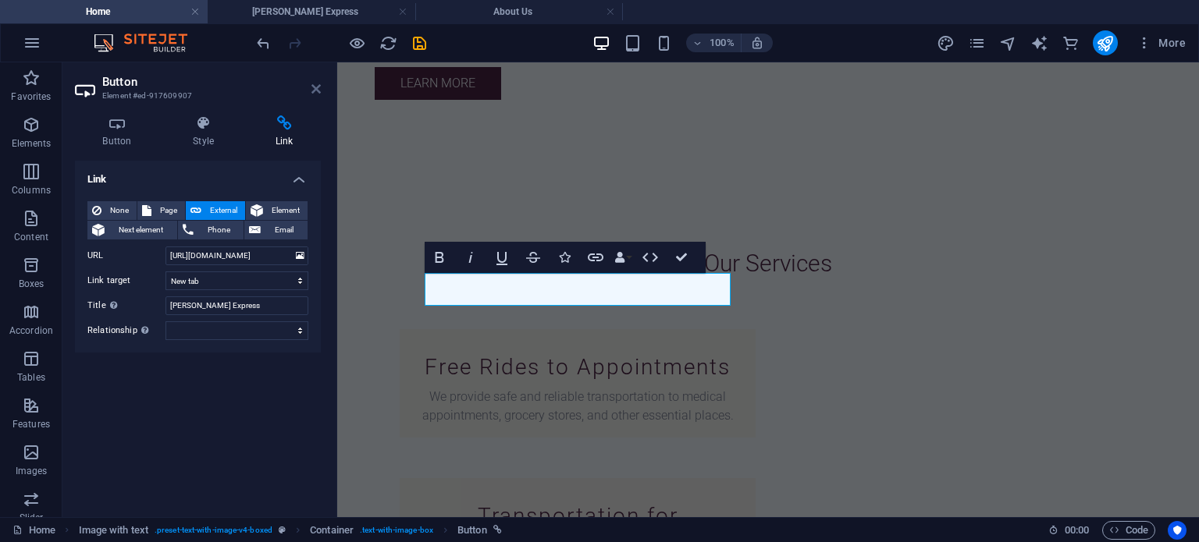
click at [318, 88] on icon at bounding box center [315, 89] width 9 height 12
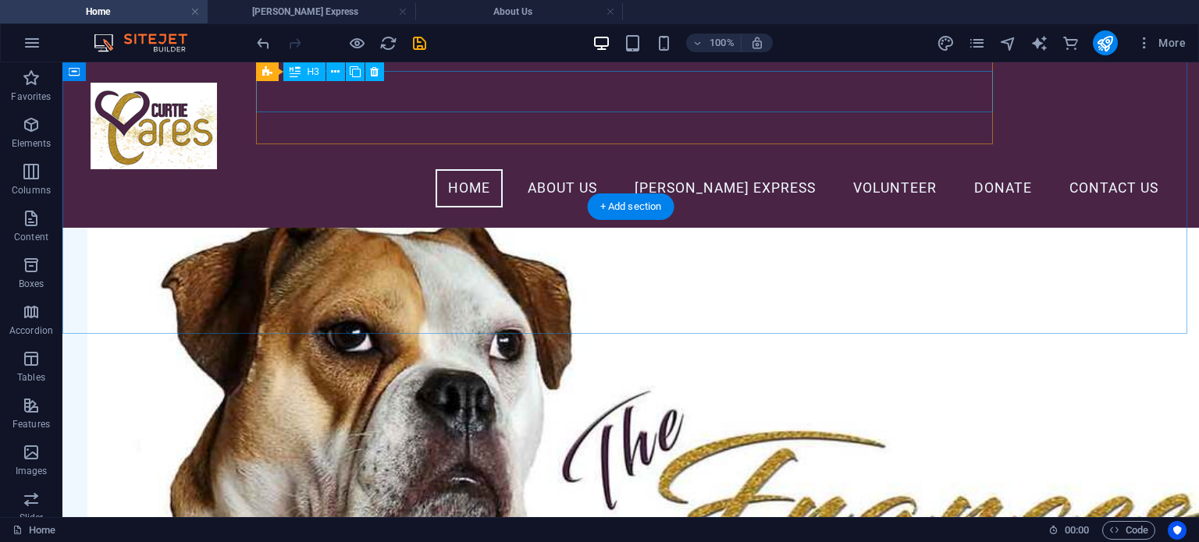
scroll to position [2463, 0]
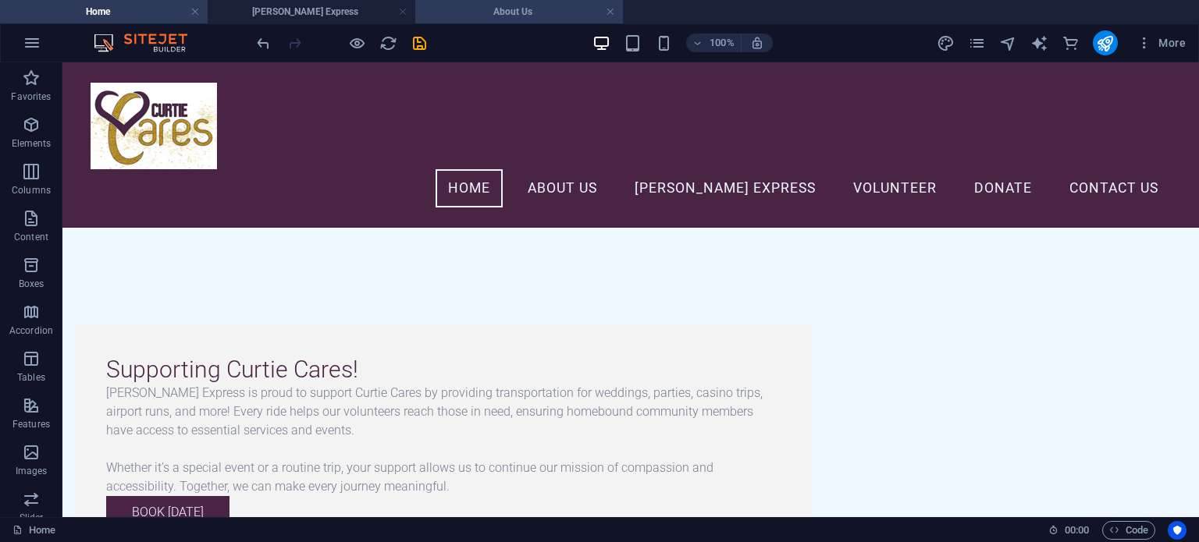
click at [444, 12] on h4 "About Us" at bounding box center [519, 11] width 208 height 17
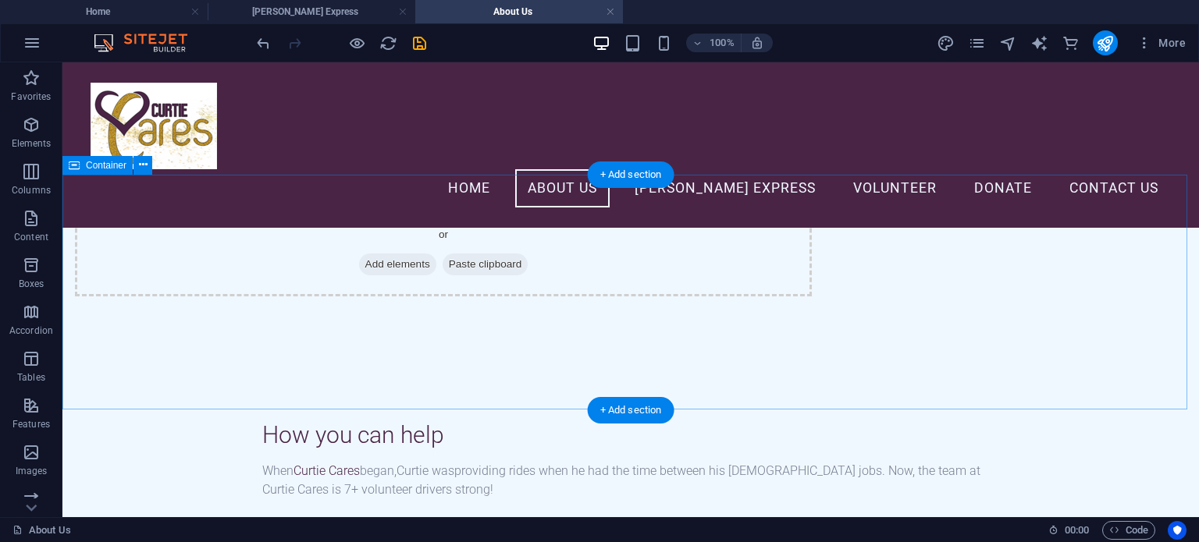
scroll to position [780, 0]
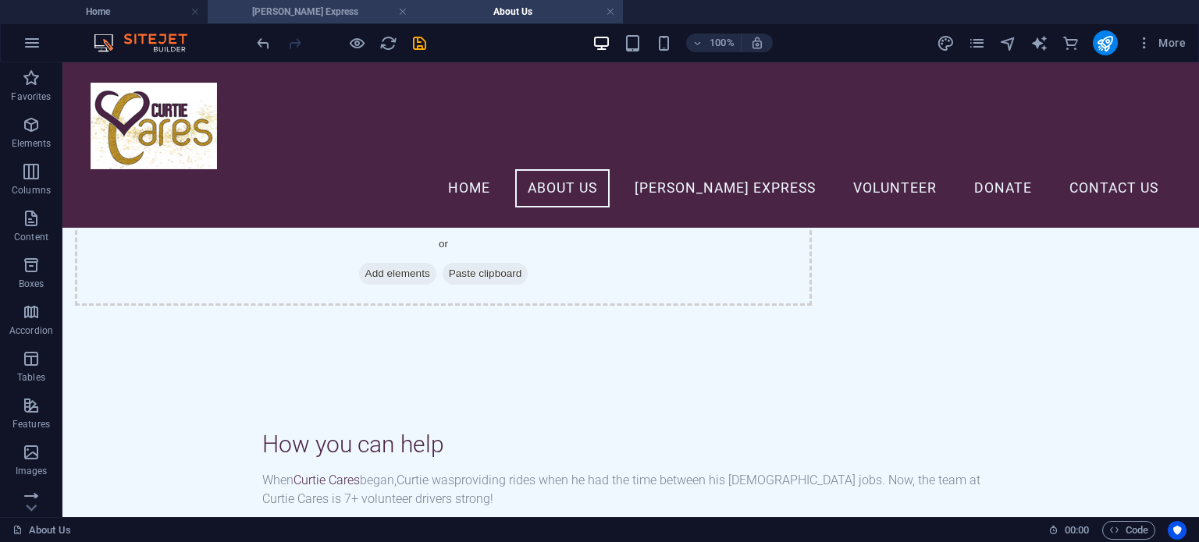
click at [341, 18] on h4 "[PERSON_NAME] Express" at bounding box center [312, 11] width 208 height 17
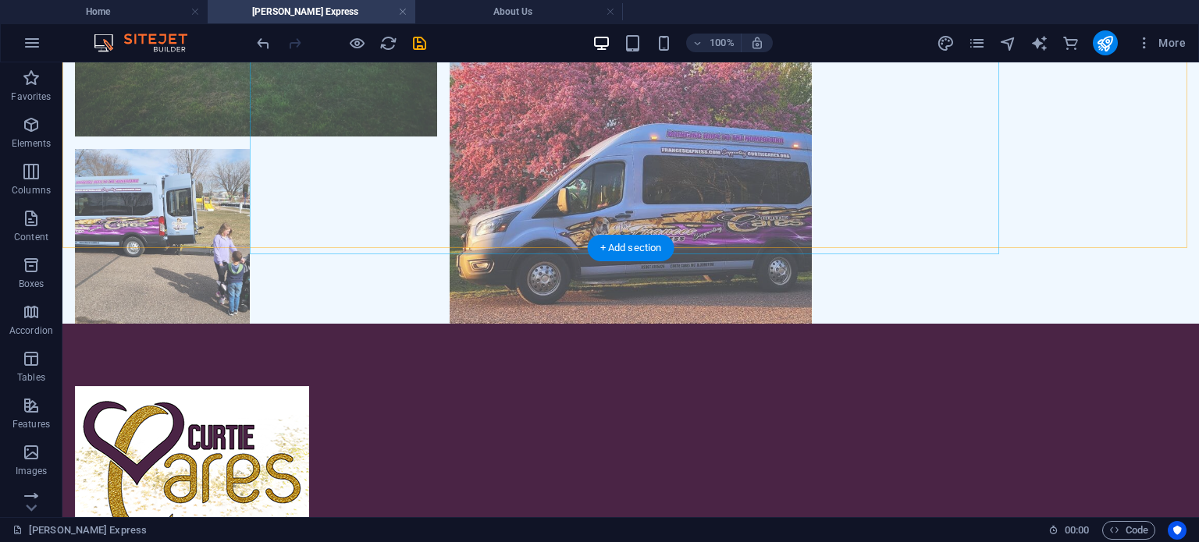
scroll to position [1014, 0]
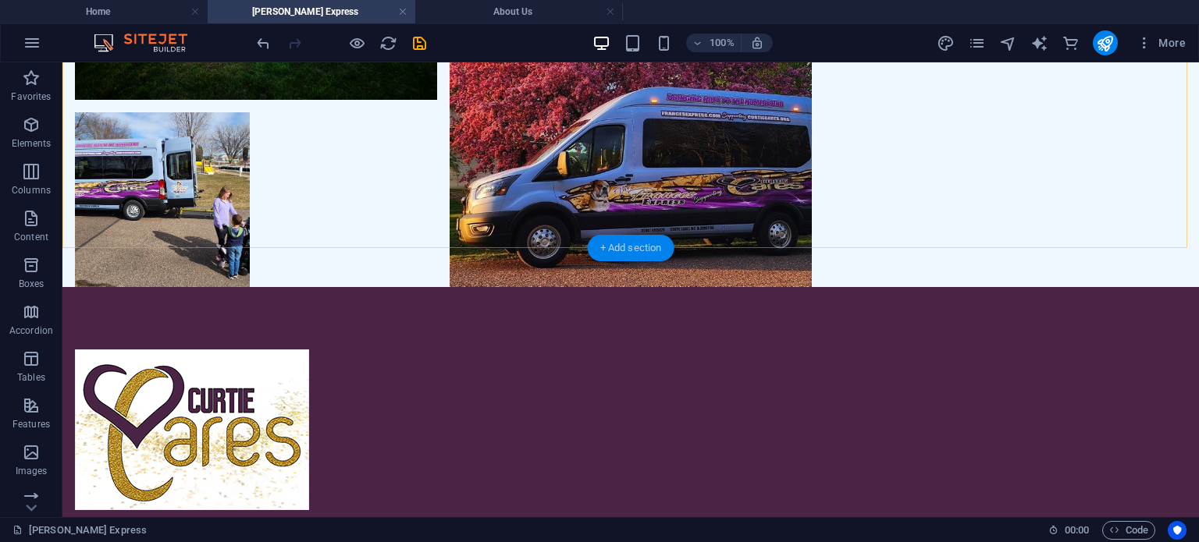
drag, startPoint x: 616, startPoint y: 246, endPoint x: 275, endPoint y: 167, distance: 350.0
click at [616, 246] on div "+ Add section" at bounding box center [631, 248] width 87 height 27
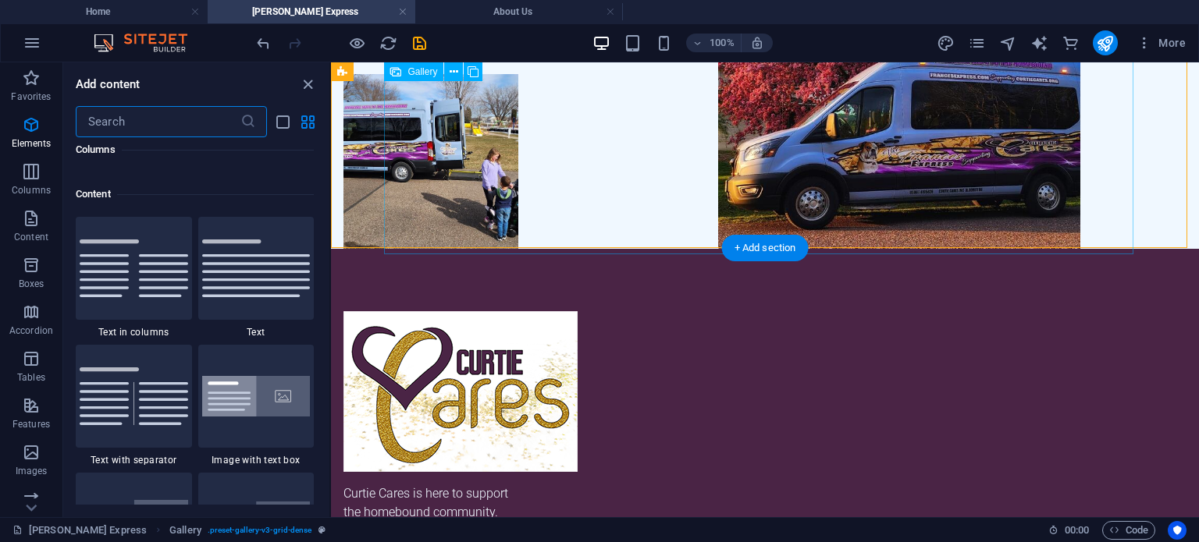
scroll to position [2730, 0]
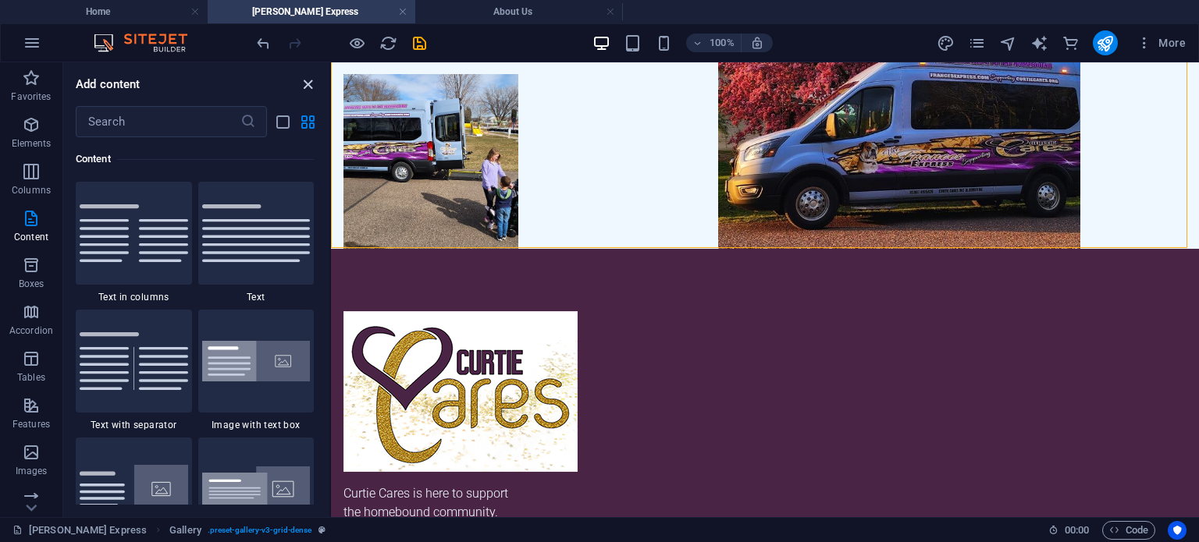
click at [304, 85] on icon "close panel" at bounding box center [308, 85] width 18 height 18
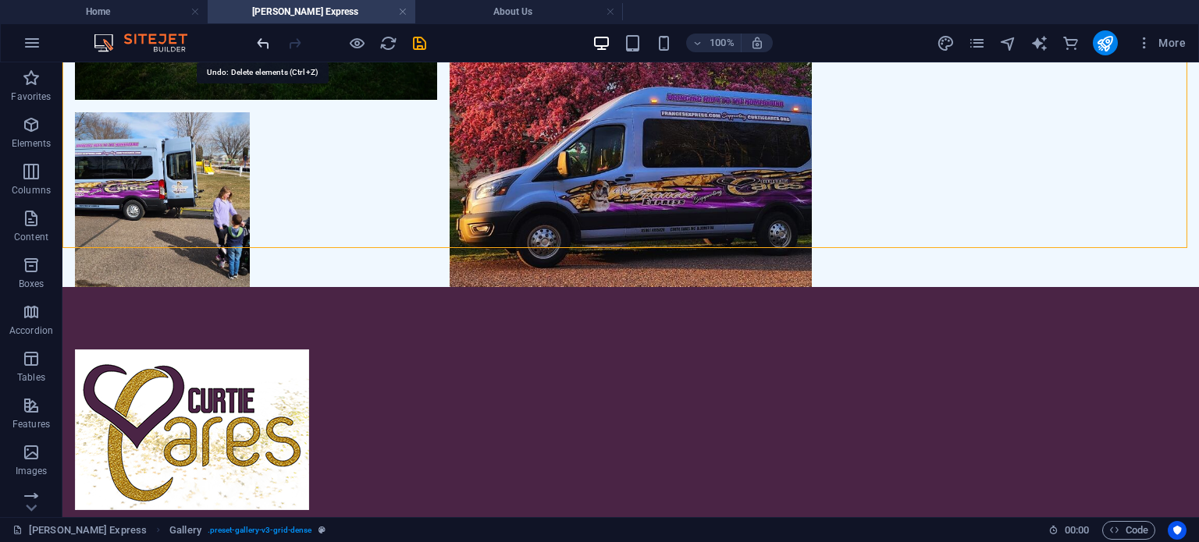
click at [265, 44] on icon "undo" at bounding box center [263, 43] width 18 height 18
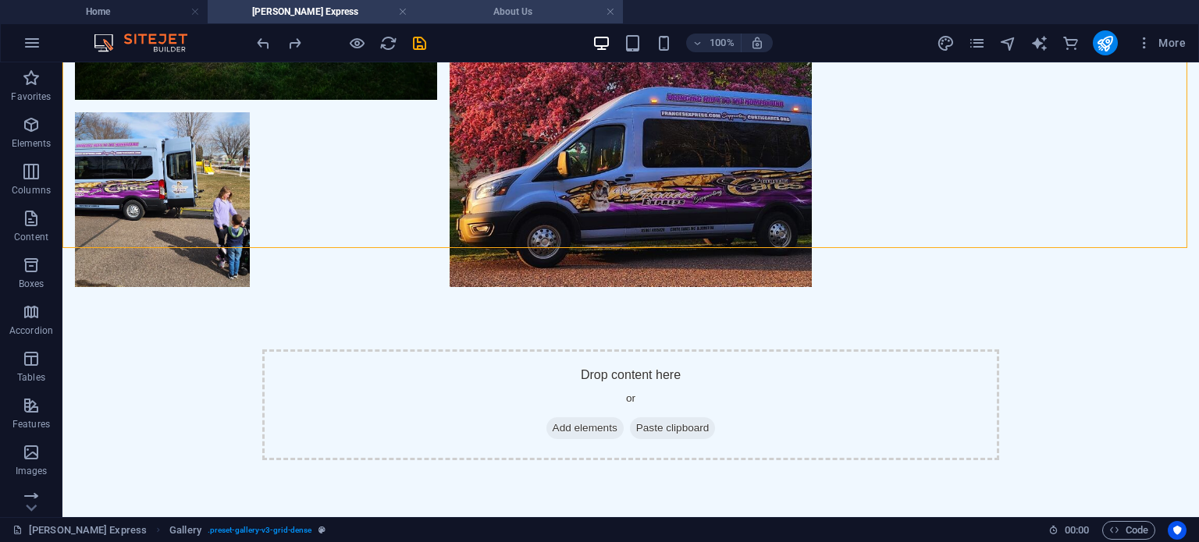
click at [531, 12] on h4 "About Us" at bounding box center [519, 11] width 208 height 17
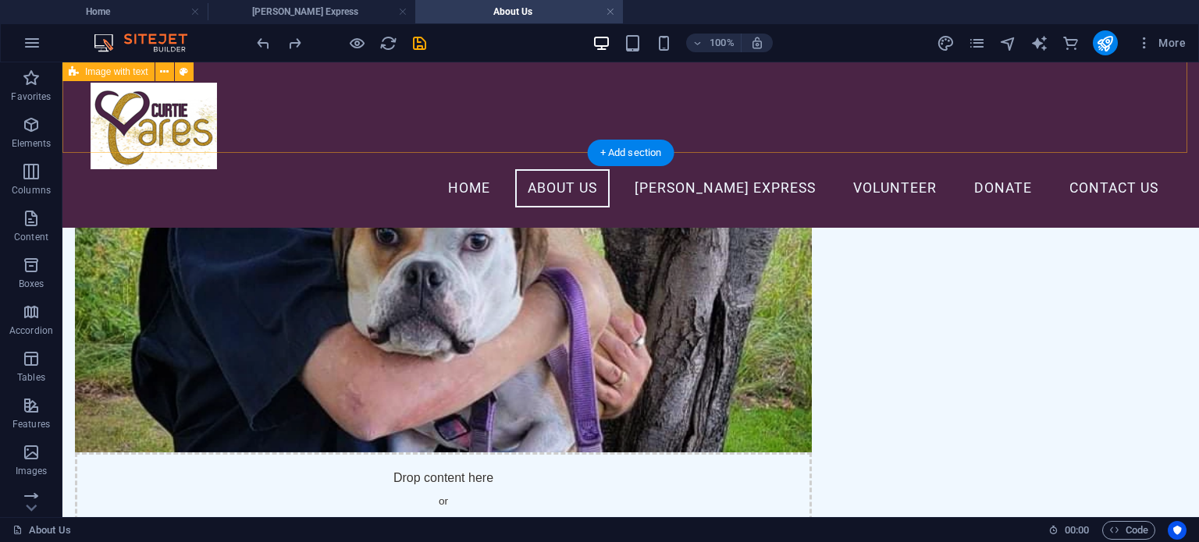
scroll to position [468, 0]
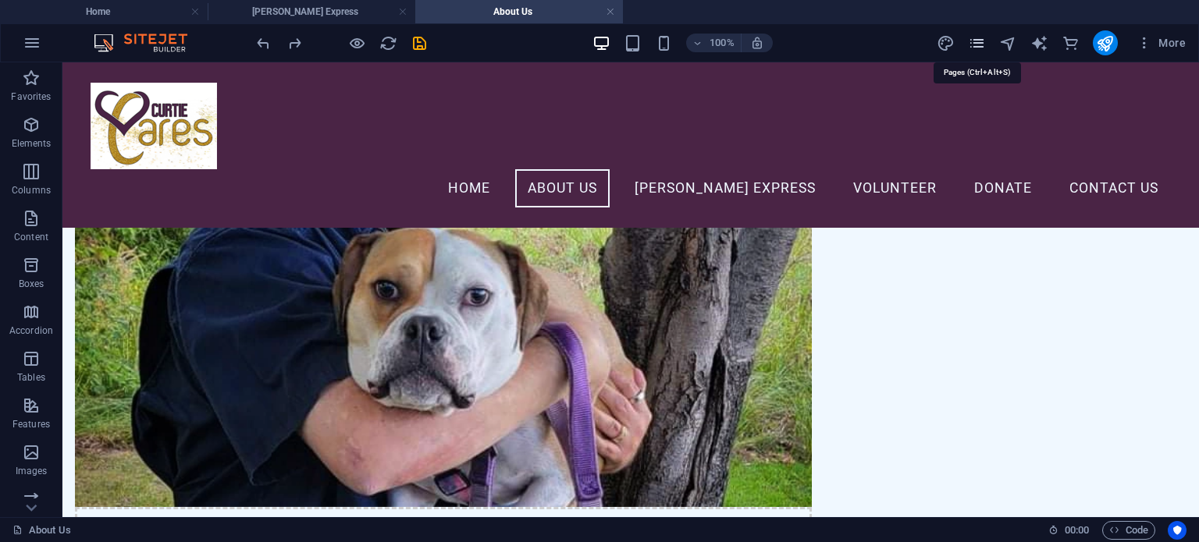
click at [975, 35] on icon "pages" at bounding box center [977, 43] width 18 height 18
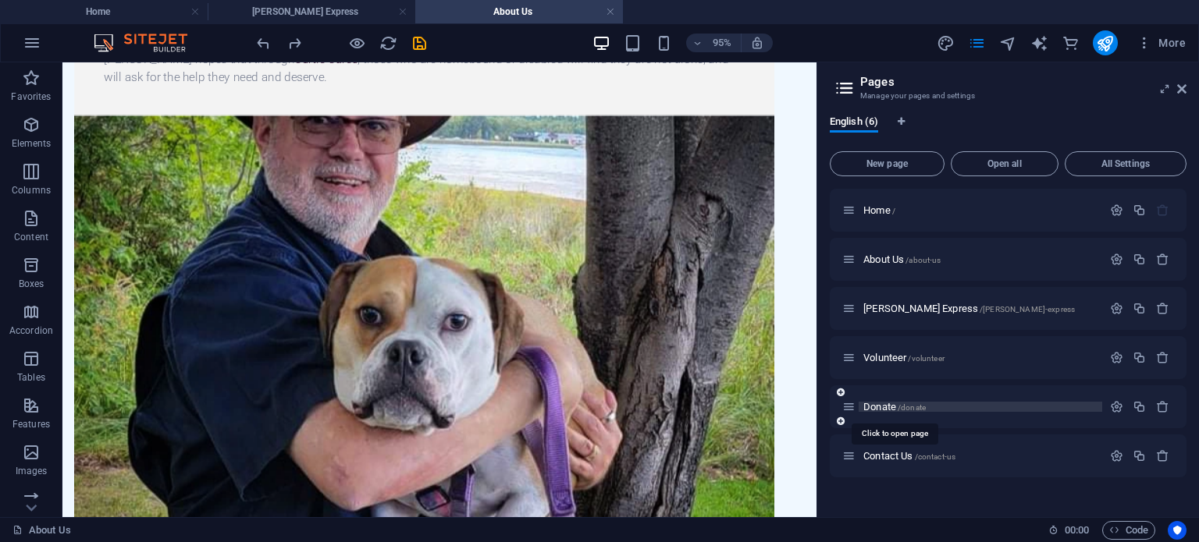
click at [879, 403] on span "Donate /donate" at bounding box center [894, 407] width 62 height 12
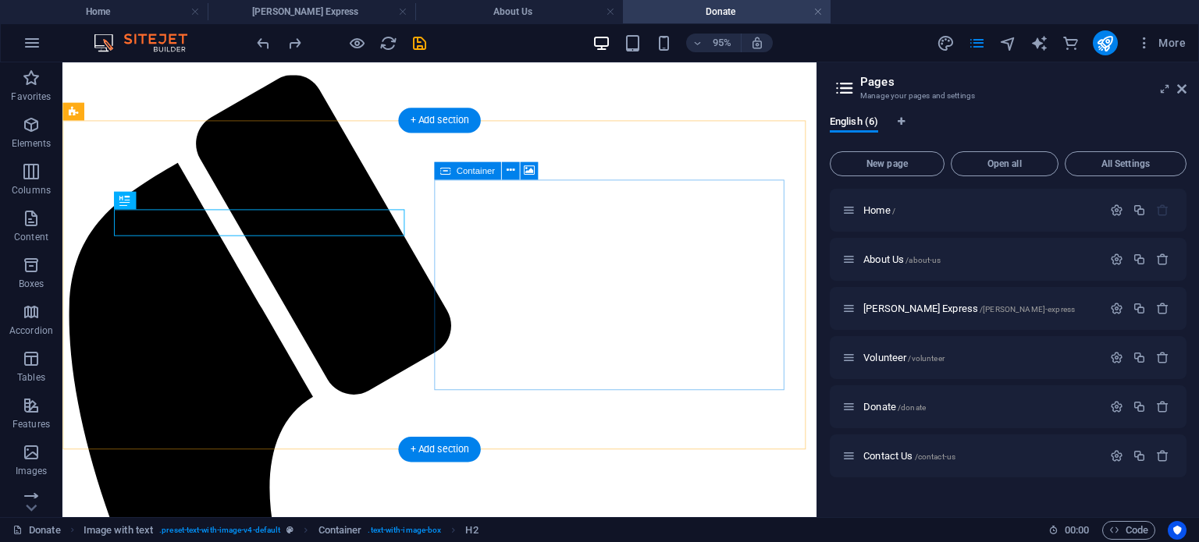
scroll to position [156, 0]
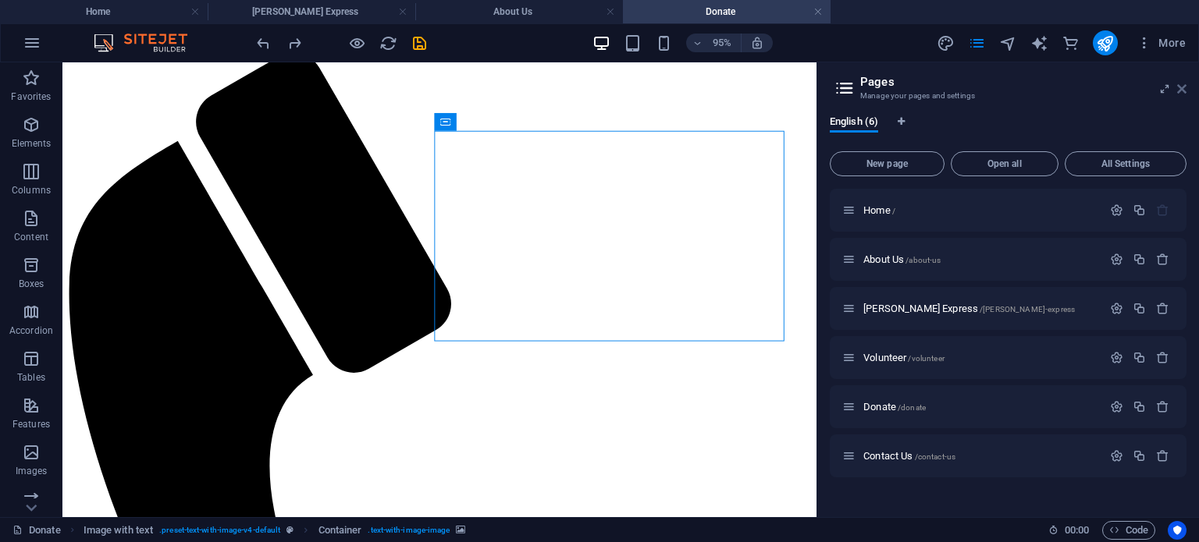
click at [1181, 83] on icon at bounding box center [1181, 89] width 9 height 12
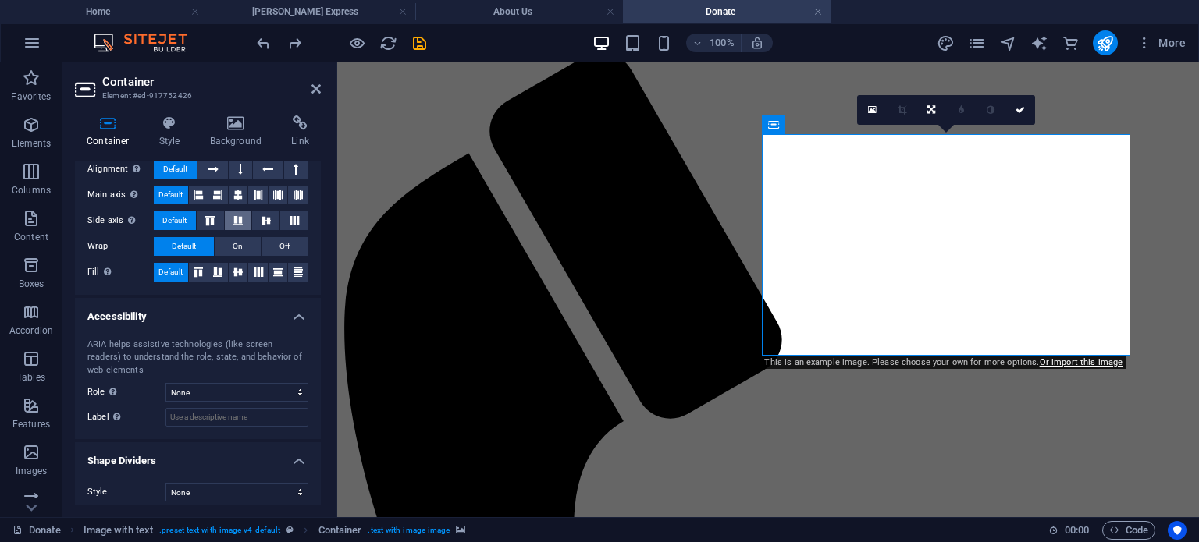
scroll to position [286, 0]
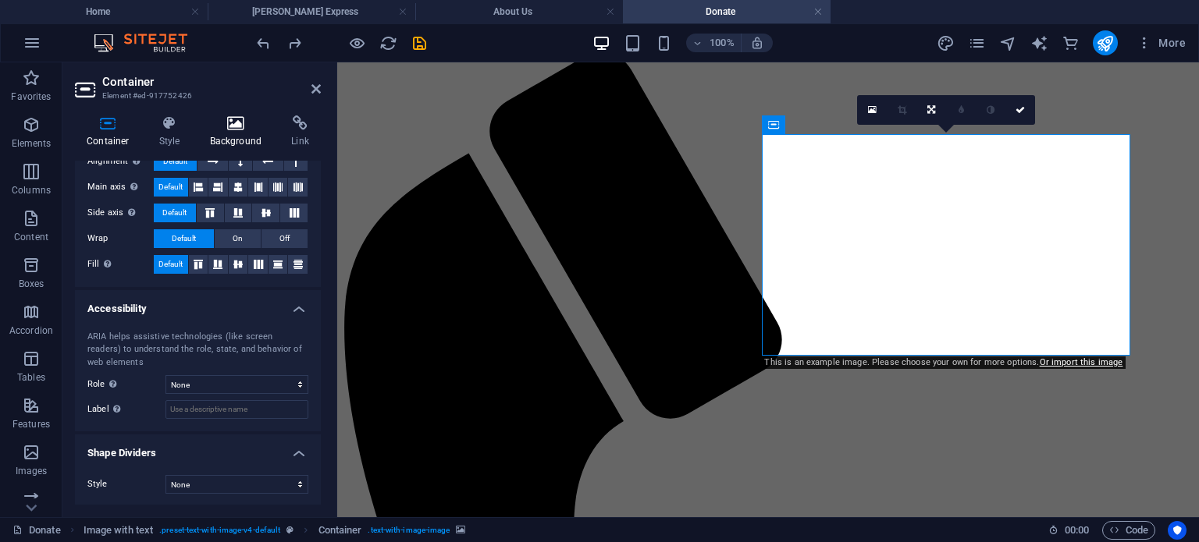
click at [229, 135] on h4 "Background" at bounding box center [239, 131] width 82 height 33
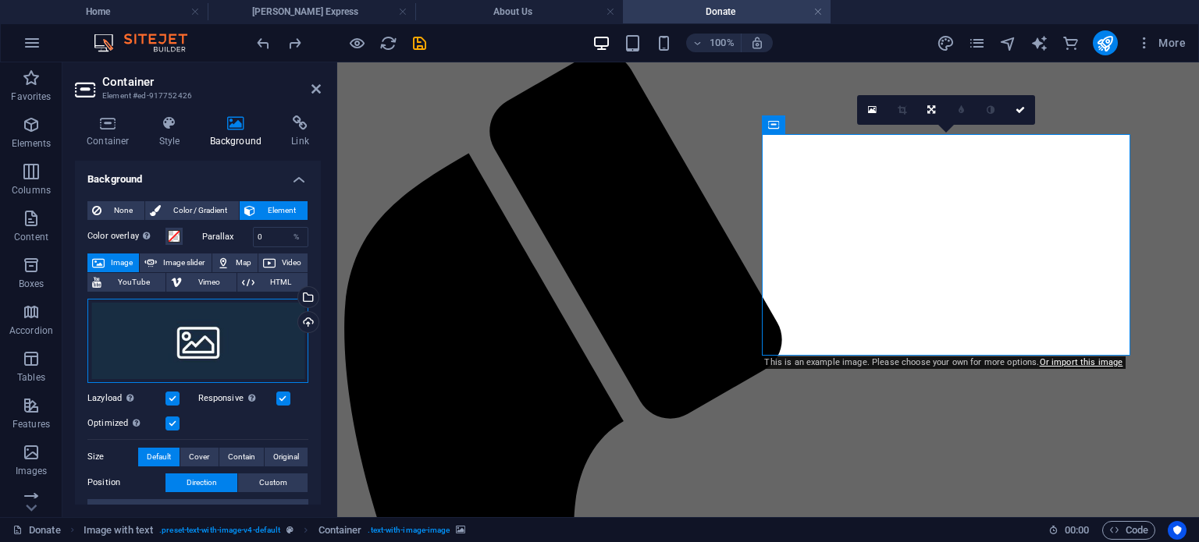
click at [188, 348] on div "Drag files here, click to choose files or select files from Files or our free s…" at bounding box center [197, 341] width 221 height 84
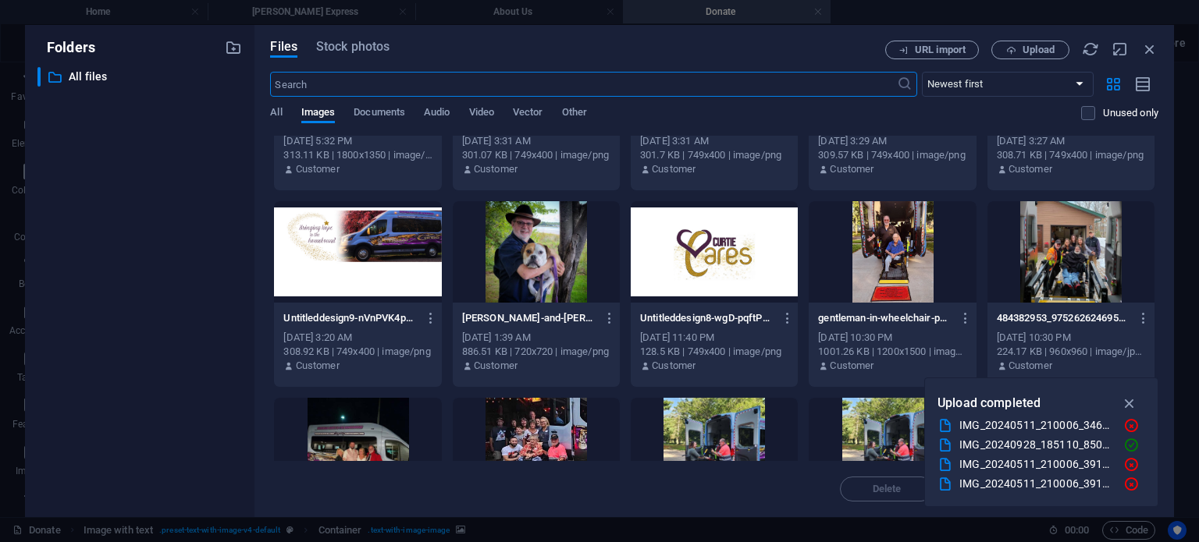
scroll to position [546, 0]
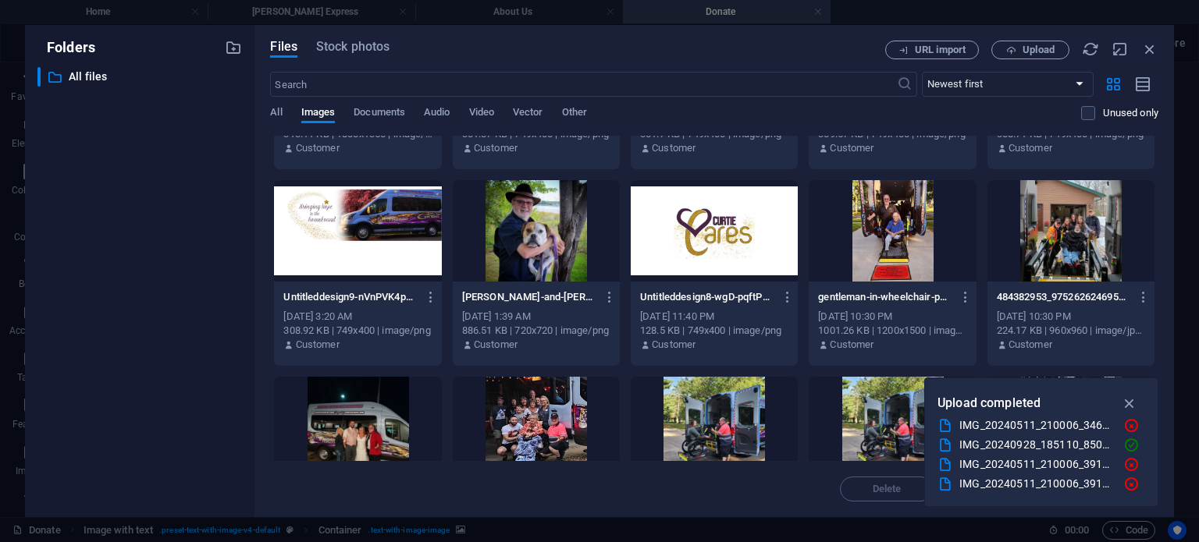
click at [698, 224] on div at bounding box center [713, 230] width 167 height 101
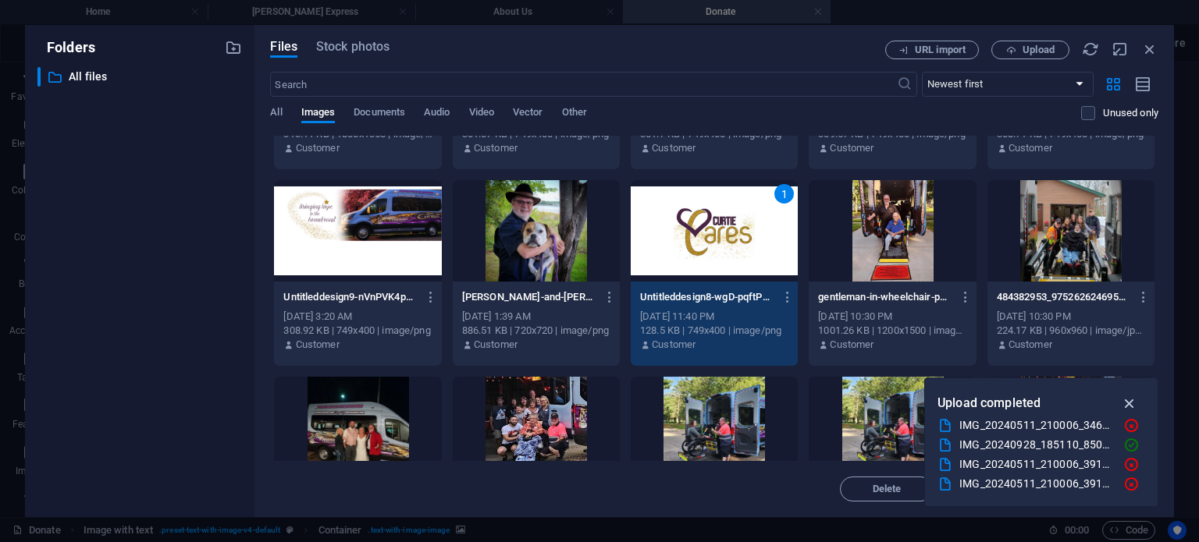
click at [1130, 395] on icon "button" at bounding box center [1130, 403] width 18 height 17
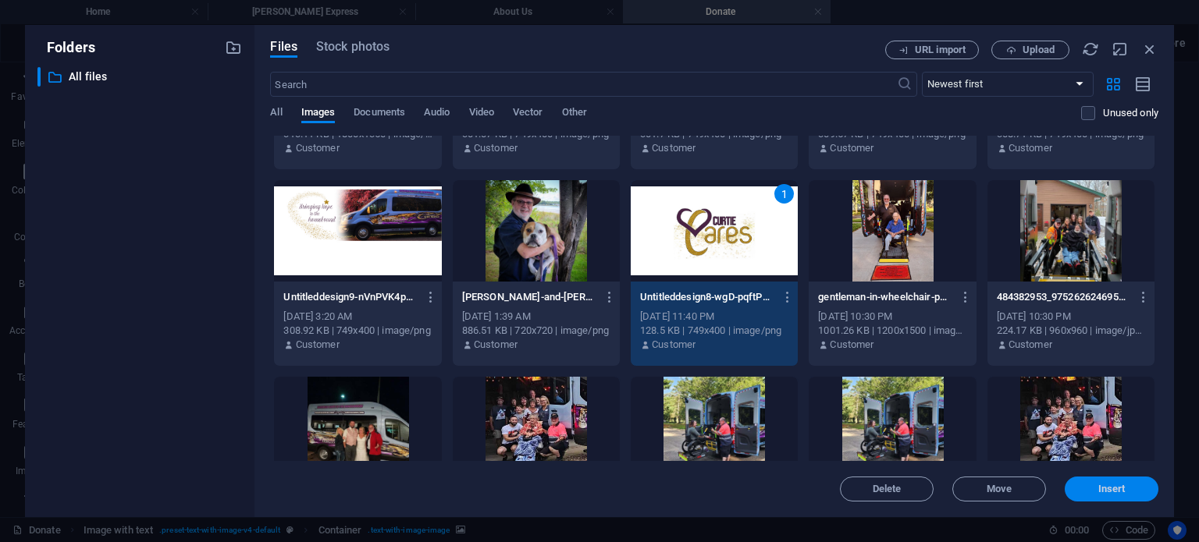
click at [1094, 491] on span "Insert" at bounding box center [1111, 489] width 81 height 9
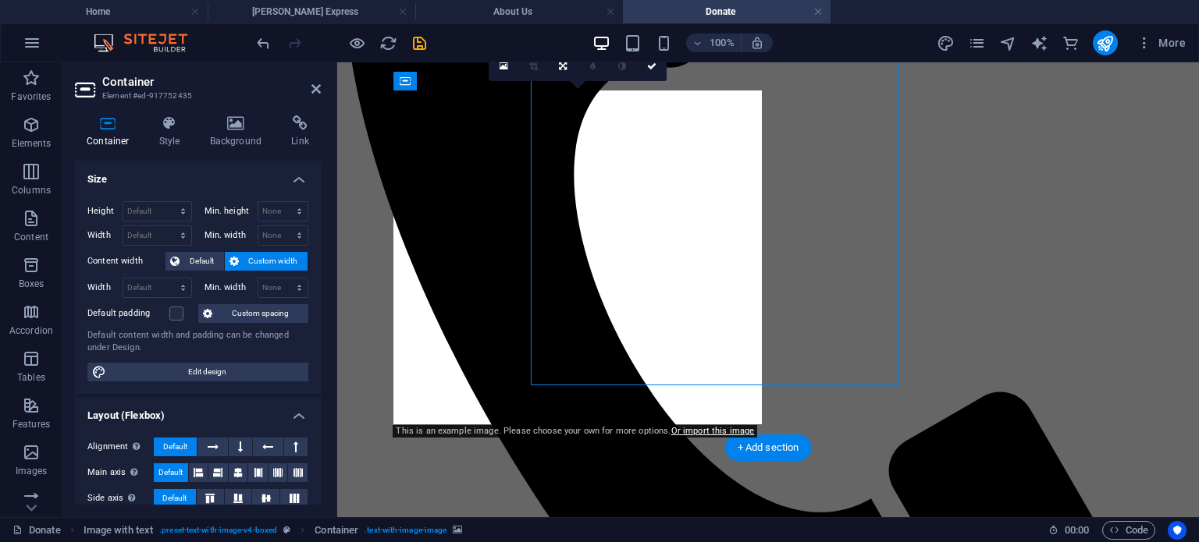
scroll to position [546, 0]
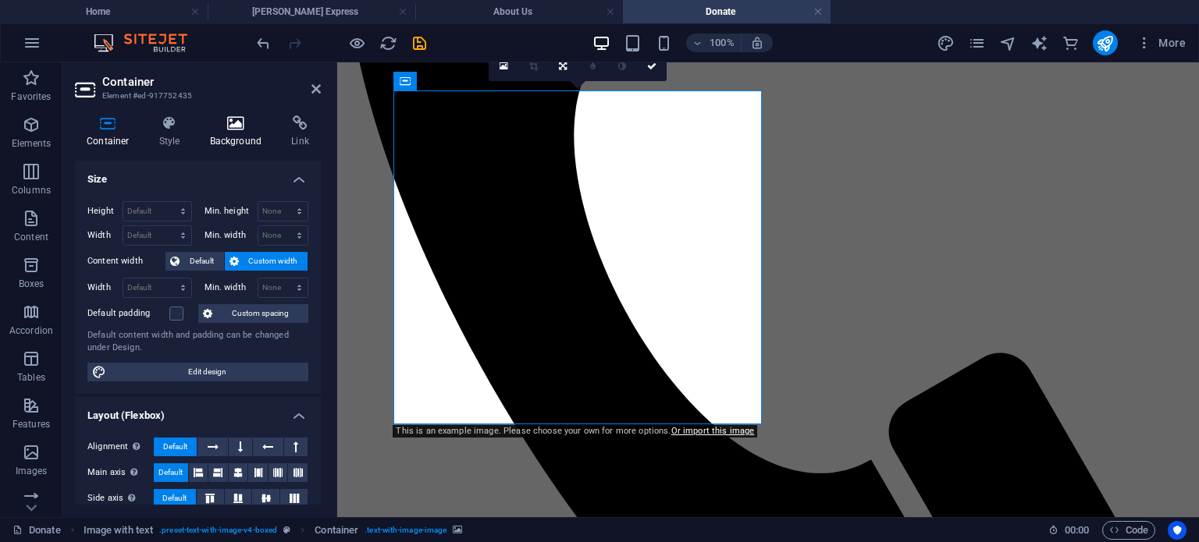
click at [231, 138] on h4 "Background" at bounding box center [239, 131] width 82 height 33
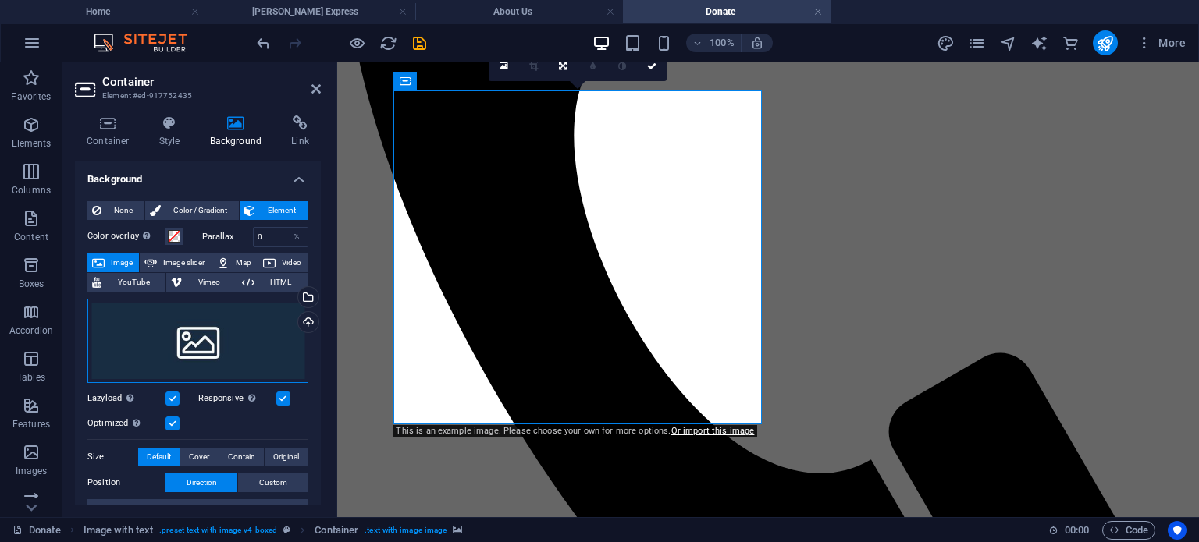
click at [165, 333] on div "Drag files here, click to choose files or select files from Files or our free s…" at bounding box center [197, 341] width 221 height 84
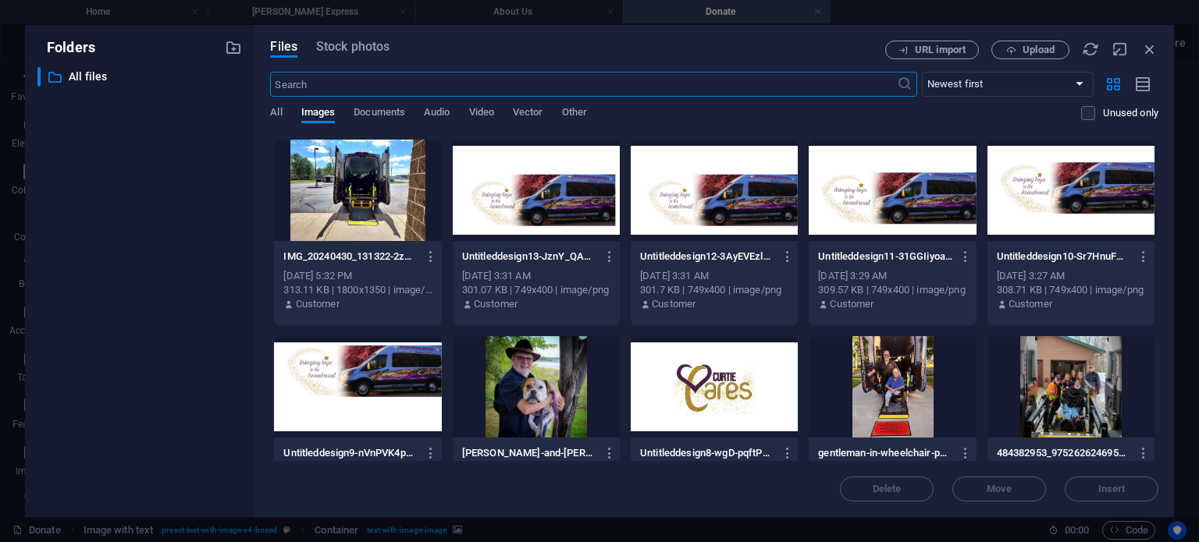
scroll to position [468, 0]
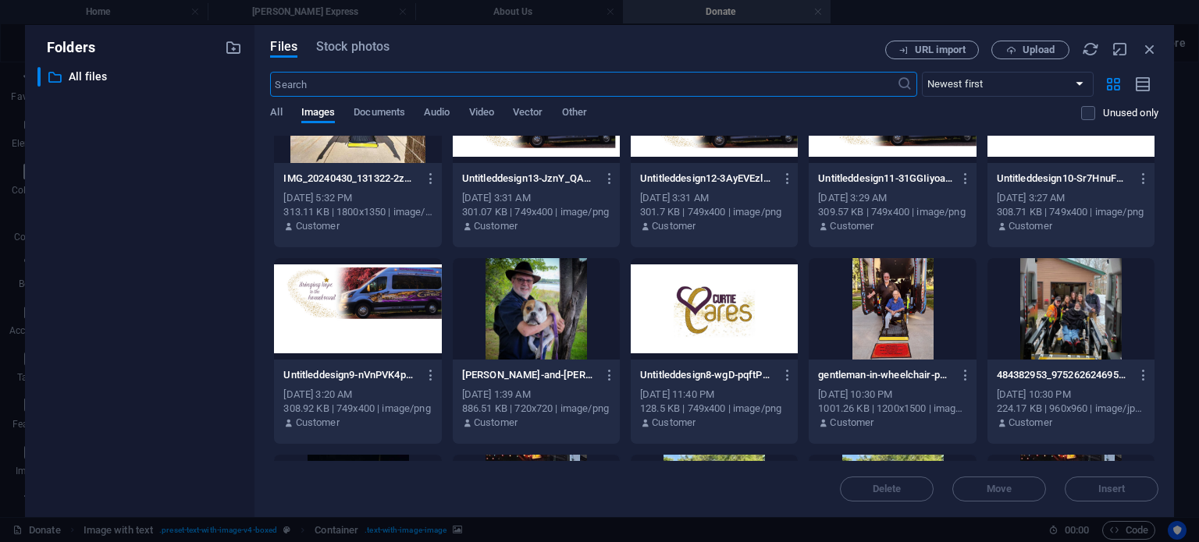
click at [1050, 312] on div at bounding box center [1070, 308] width 167 height 101
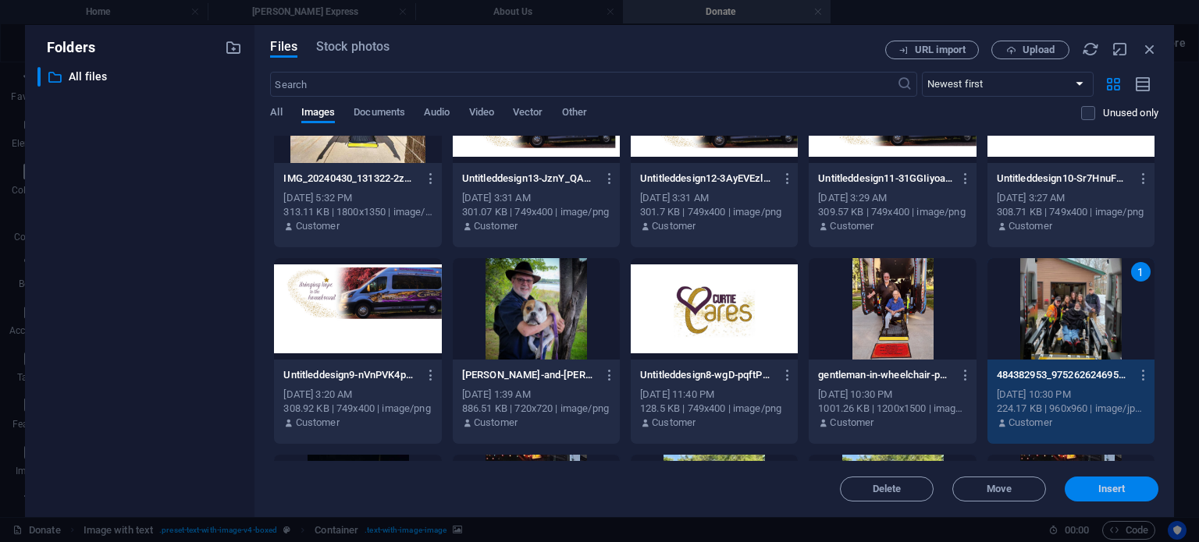
drag, startPoint x: 1093, startPoint y: 493, endPoint x: 745, endPoint y: 396, distance: 361.4
click at [1093, 493] on span "Insert" at bounding box center [1111, 489] width 81 height 9
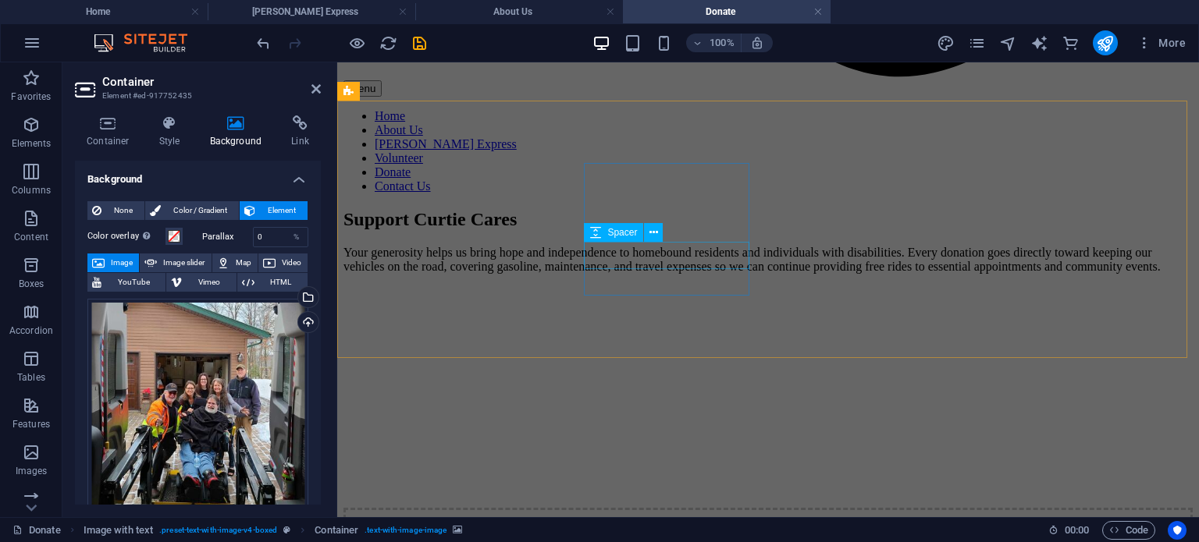
scroll to position [1248, 0]
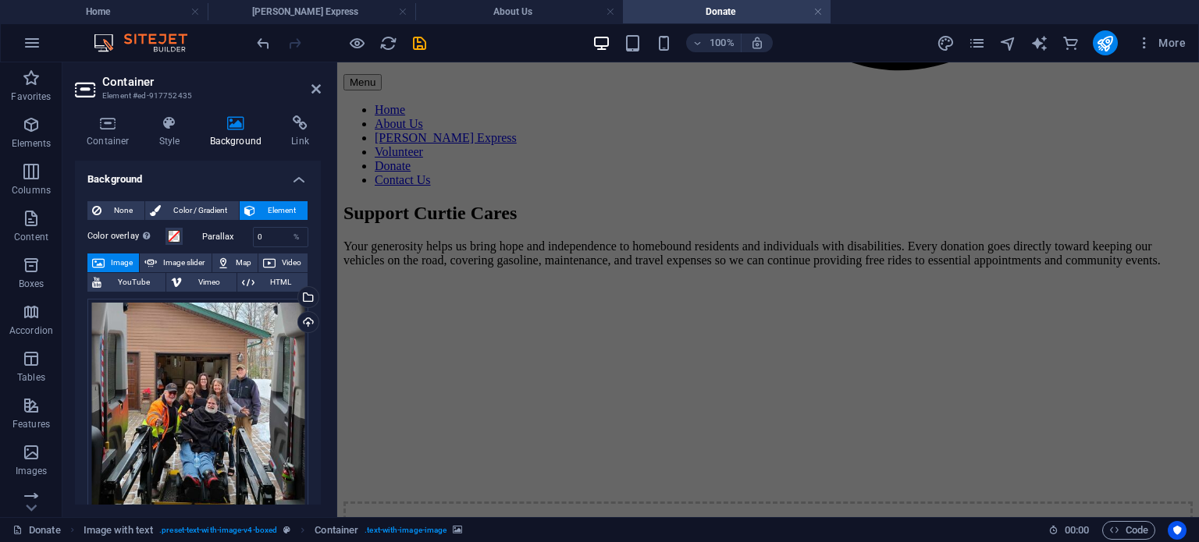
click at [314, 97] on header "Container Element #ed-917752435" at bounding box center [198, 82] width 246 height 41
click at [315, 86] on icon at bounding box center [315, 89] width 9 height 12
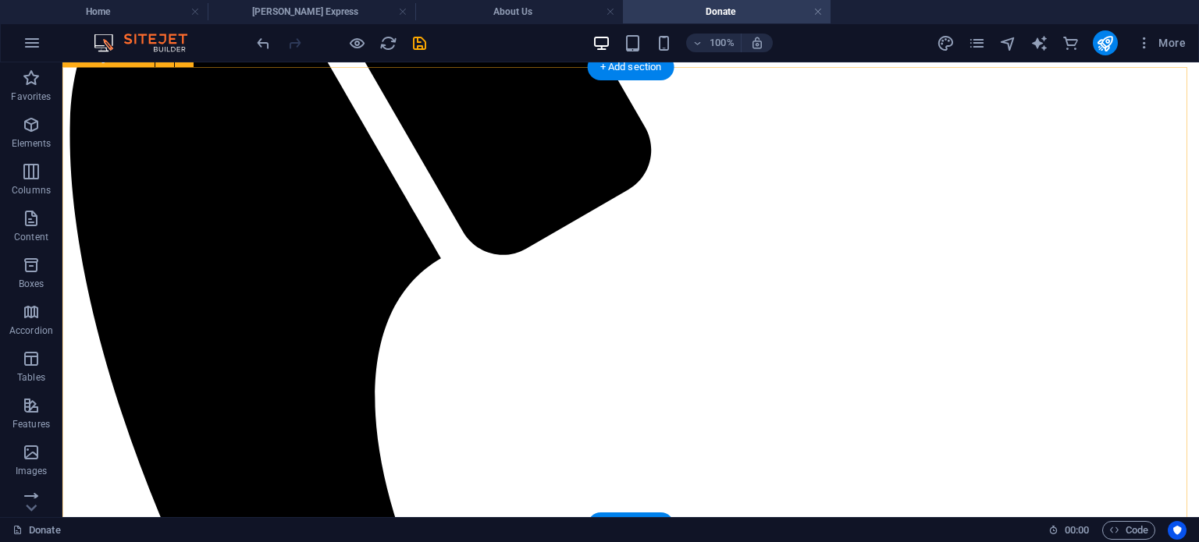
scroll to position [468, 0]
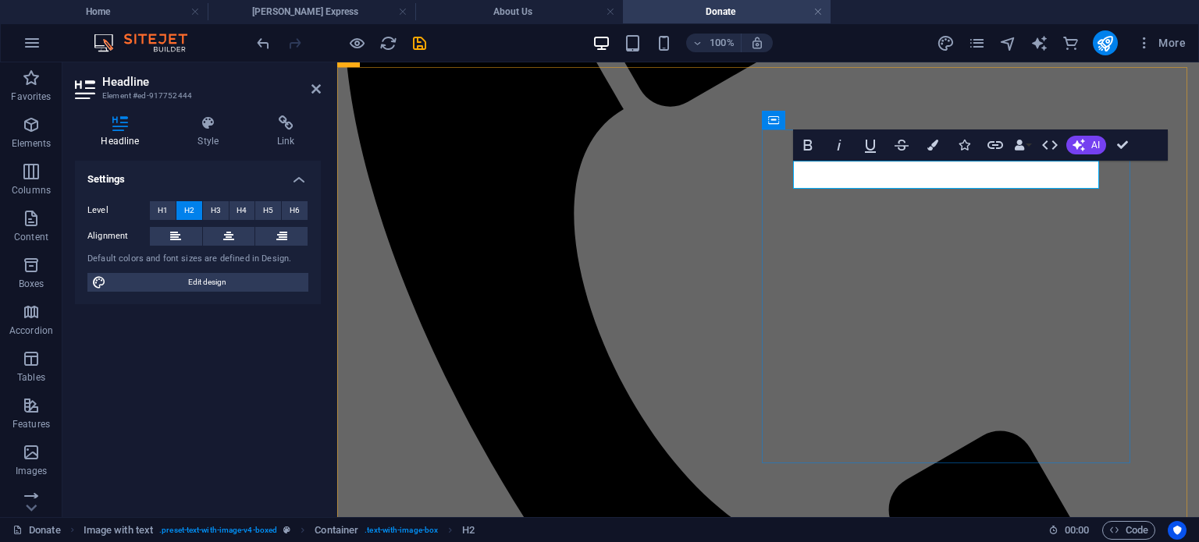
scroll to position [506, 0]
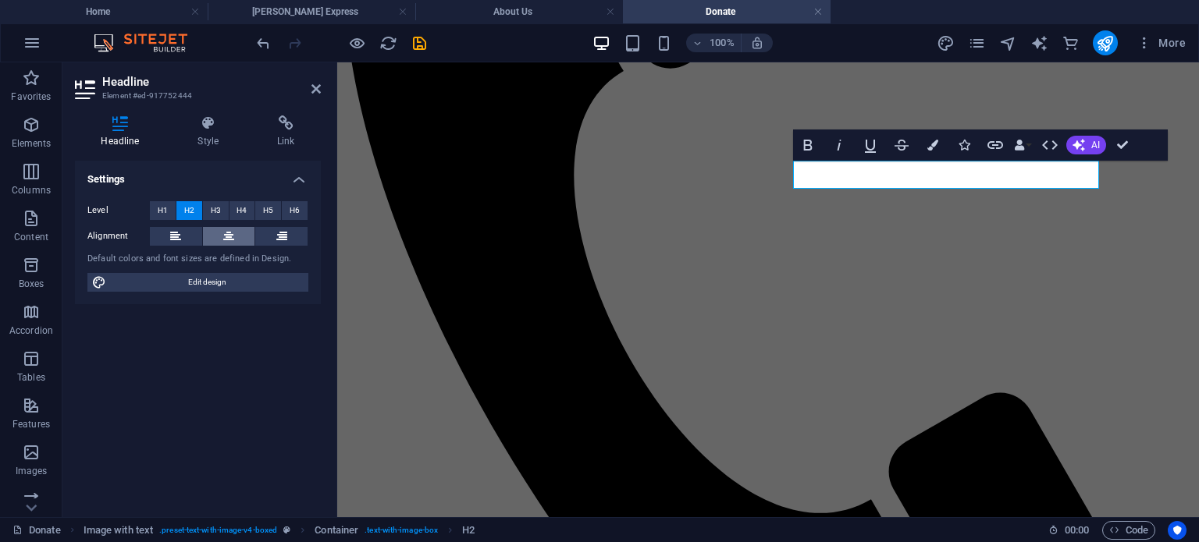
click at [240, 242] on button at bounding box center [229, 236] width 52 height 19
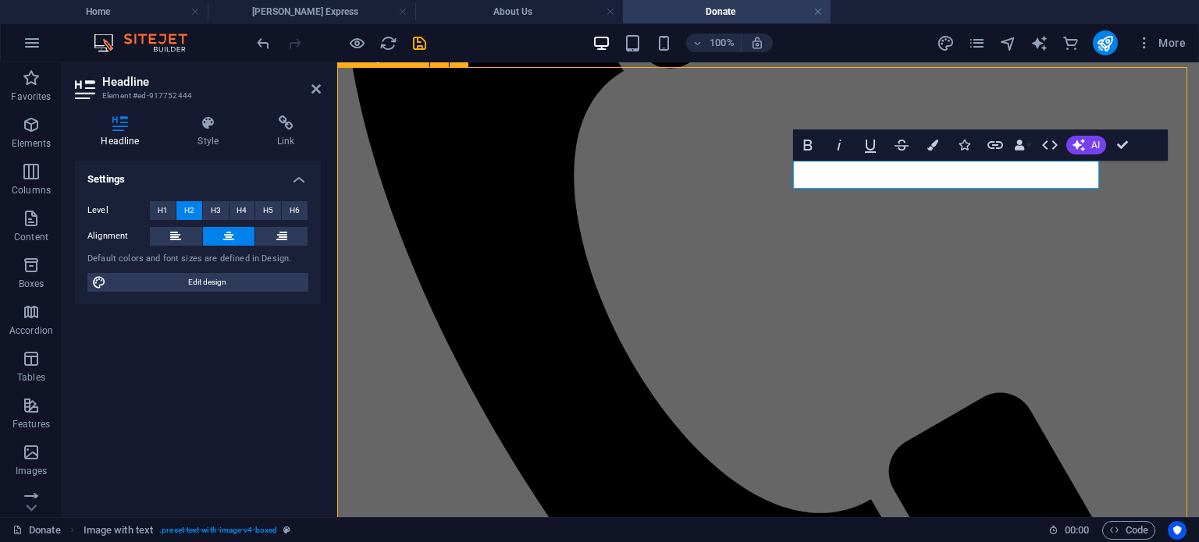
scroll to position [468, 0]
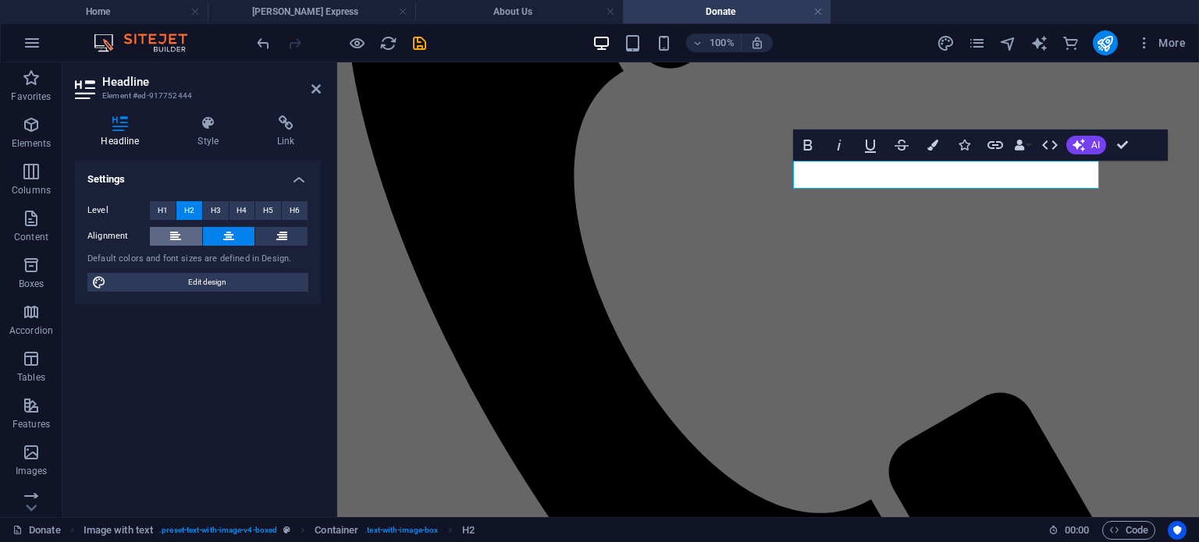
click at [194, 239] on button at bounding box center [176, 236] width 52 height 19
click at [318, 95] on header "Headline Element #ed-917752444" at bounding box center [198, 82] width 246 height 41
click at [317, 87] on icon at bounding box center [315, 89] width 9 height 12
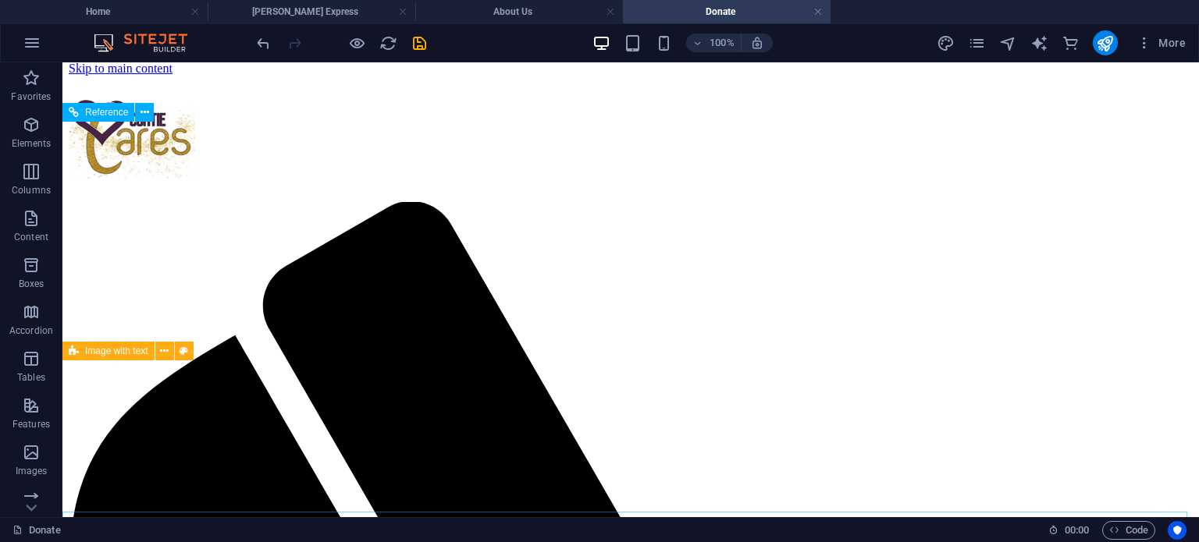
scroll to position [0, 0]
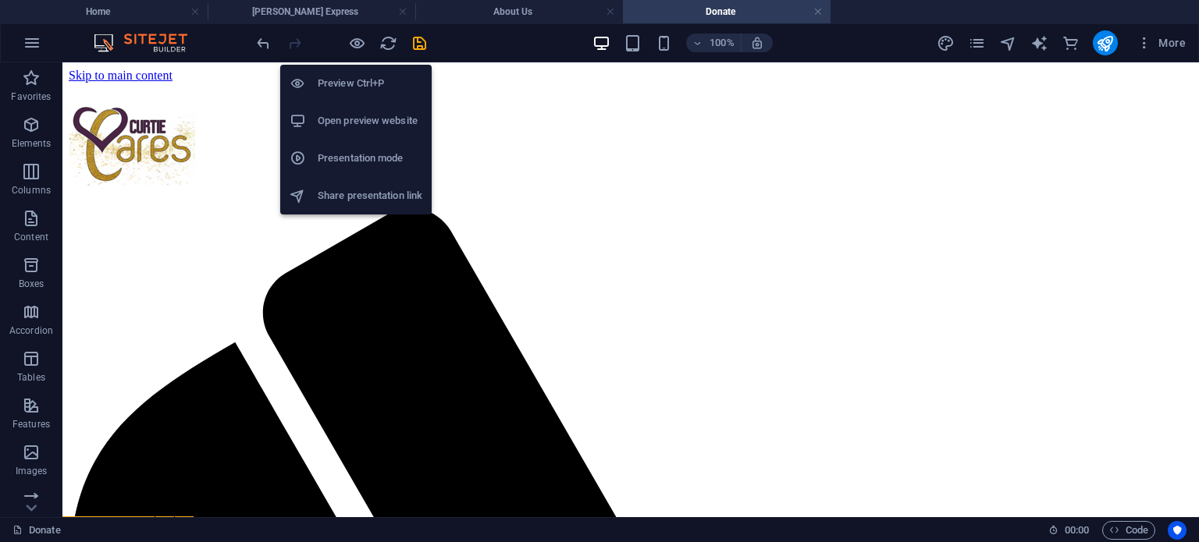
click at [379, 123] on h6 "Open preview website" at bounding box center [370, 121] width 105 height 19
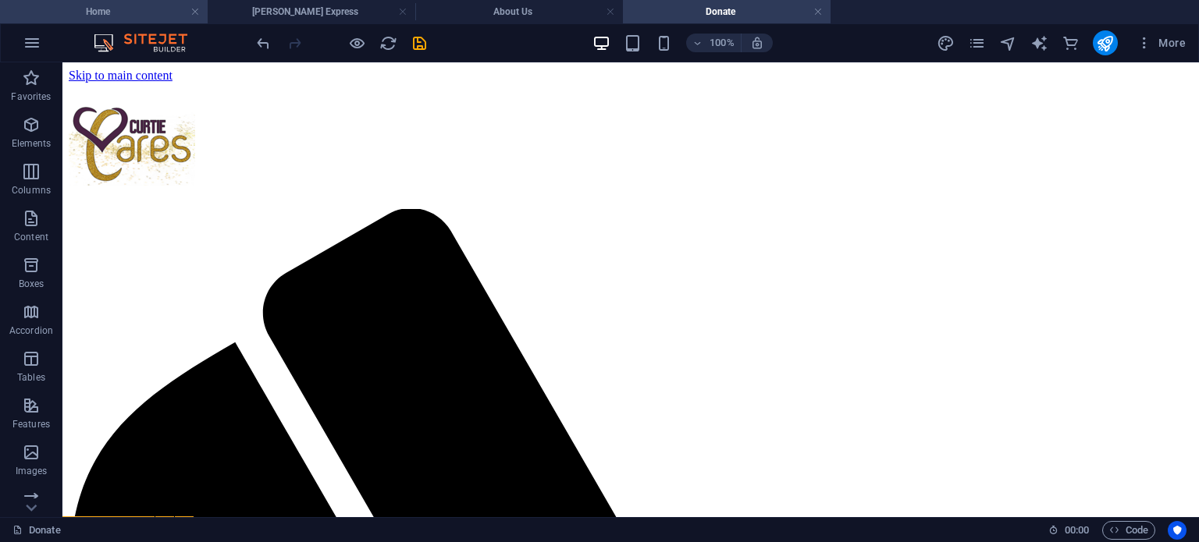
click at [120, 11] on h4 "Home" at bounding box center [104, 11] width 208 height 17
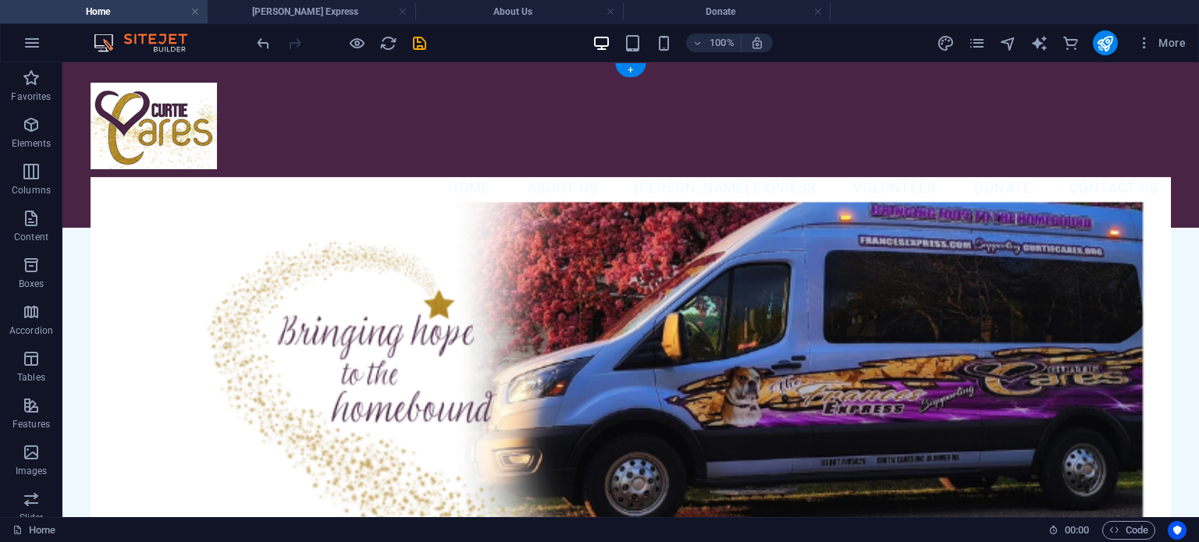
click at [310, 263] on figure at bounding box center [630, 384] width 1079 height 414
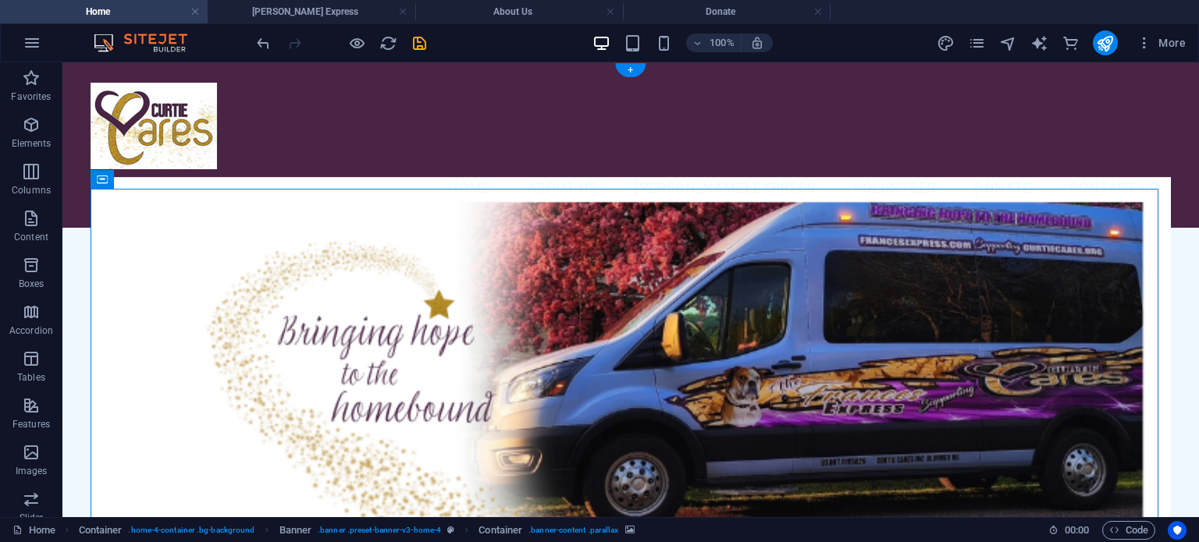
click at [310, 263] on figure at bounding box center [630, 384] width 1079 height 414
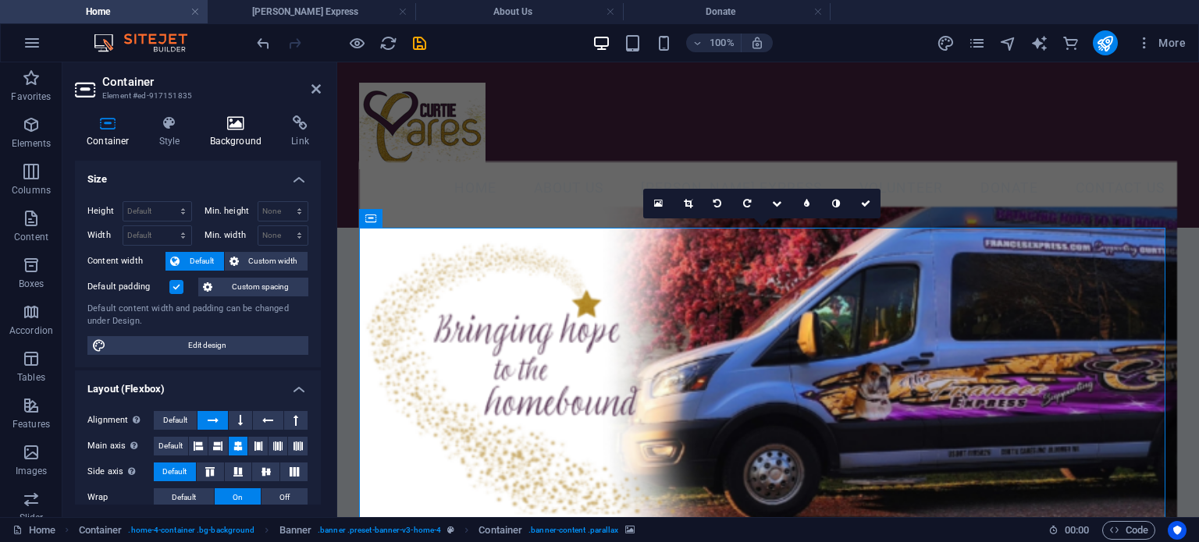
click at [212, 135] on h4 "Background" at bounding box center [239, 131] width 82 height 33
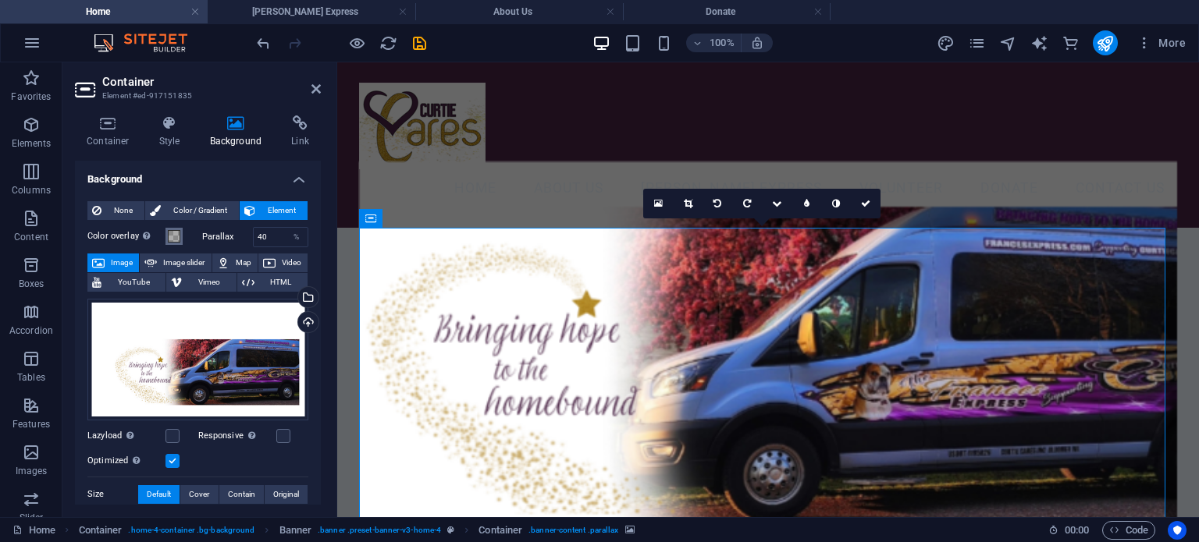
click at [170, 235] on span at bounding box center [174, 236] width 12 height 12
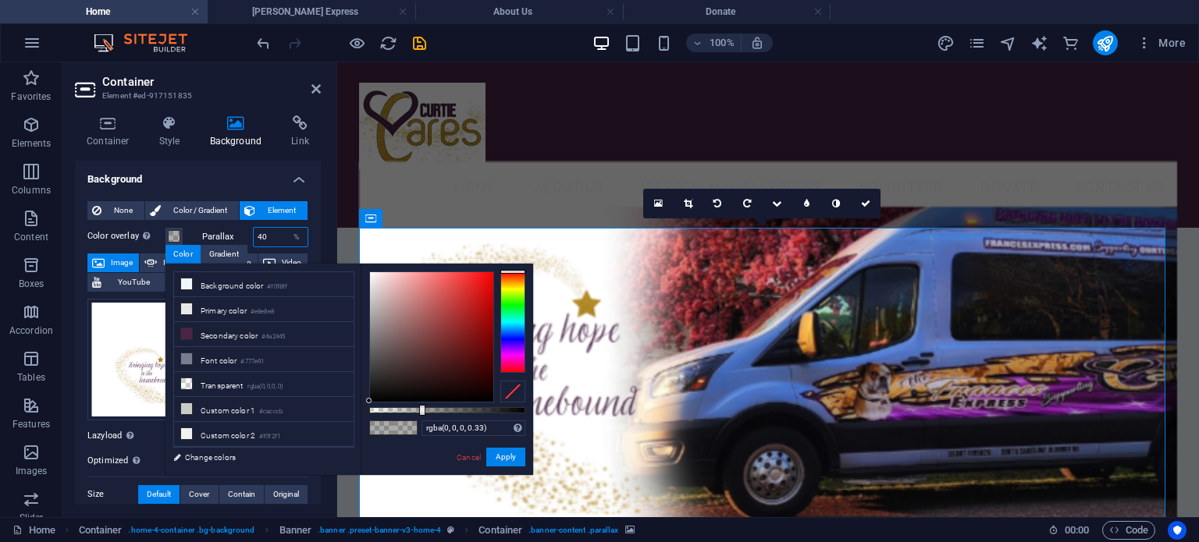
click at [262, 237] on input "40" at bounding box center [281, 237] width 55 height 19
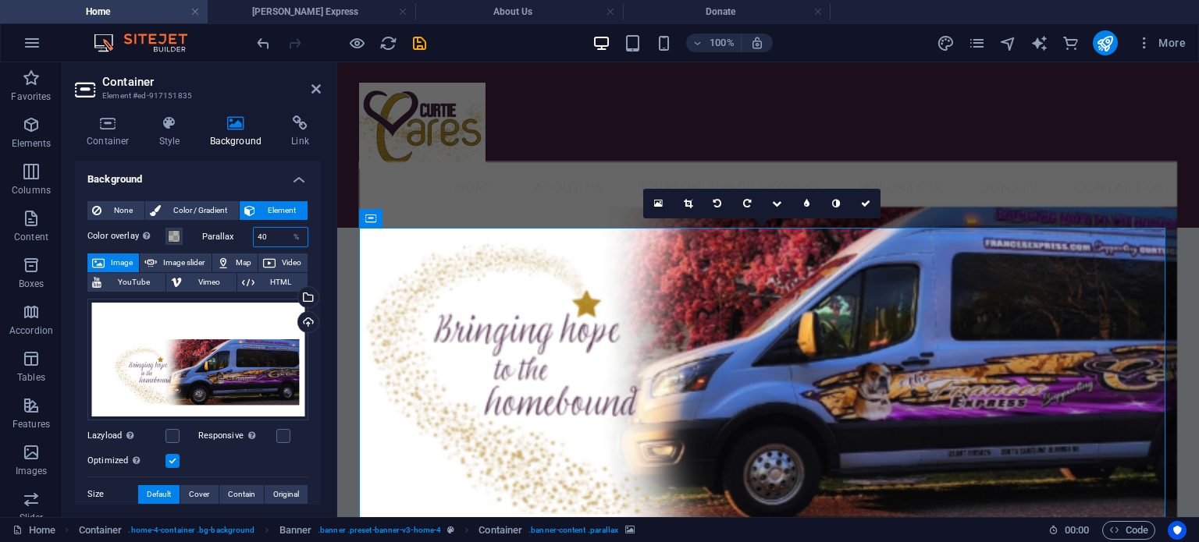
drag, startPoint x: 262, startPoint y: 237, endPoint x: 249, endPoint y: 232, distance: 14.3
click at [249, 232] on div "Parallax 40 %" at bounding box center [255, 237] width 107 height 20
type input "0"
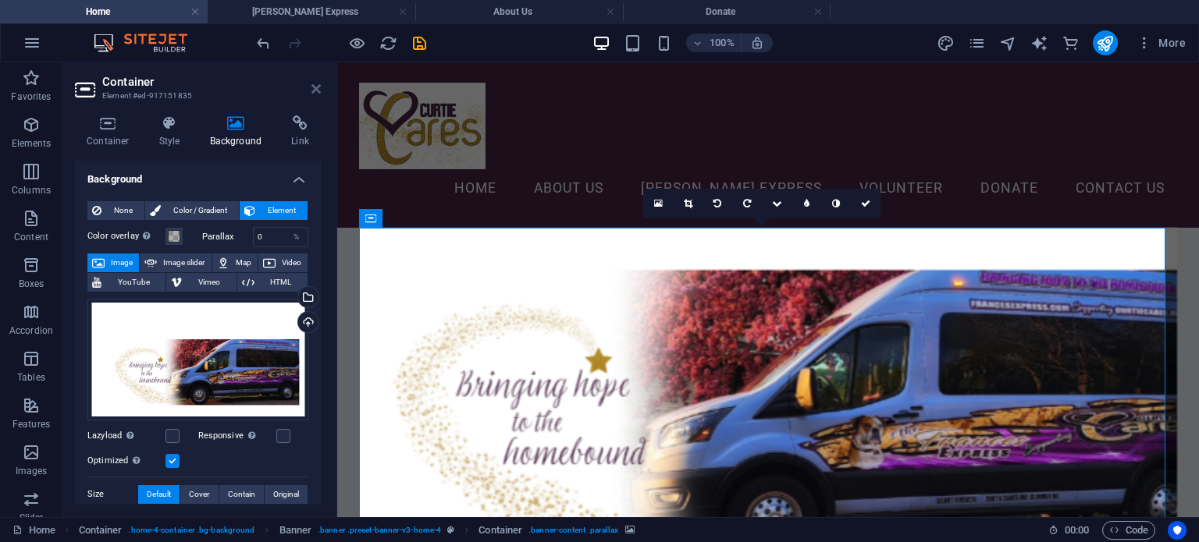
click at [317, 91] on icon at bounding box center [315, 89] width 9 height 12
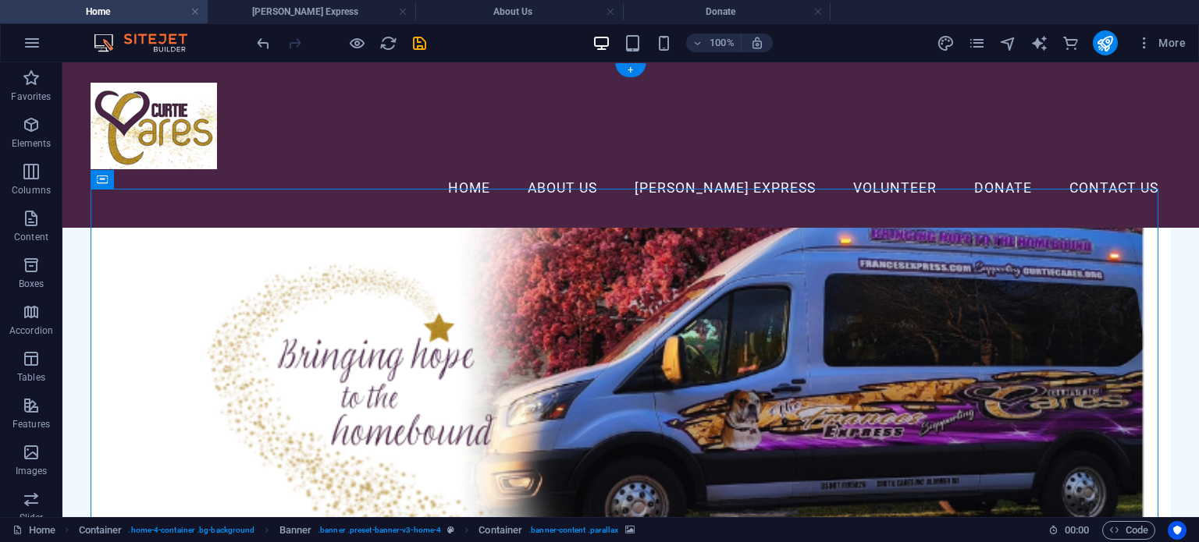
click at [439, 233] on figure at bounding box center [630, 421] width 1079 height 387
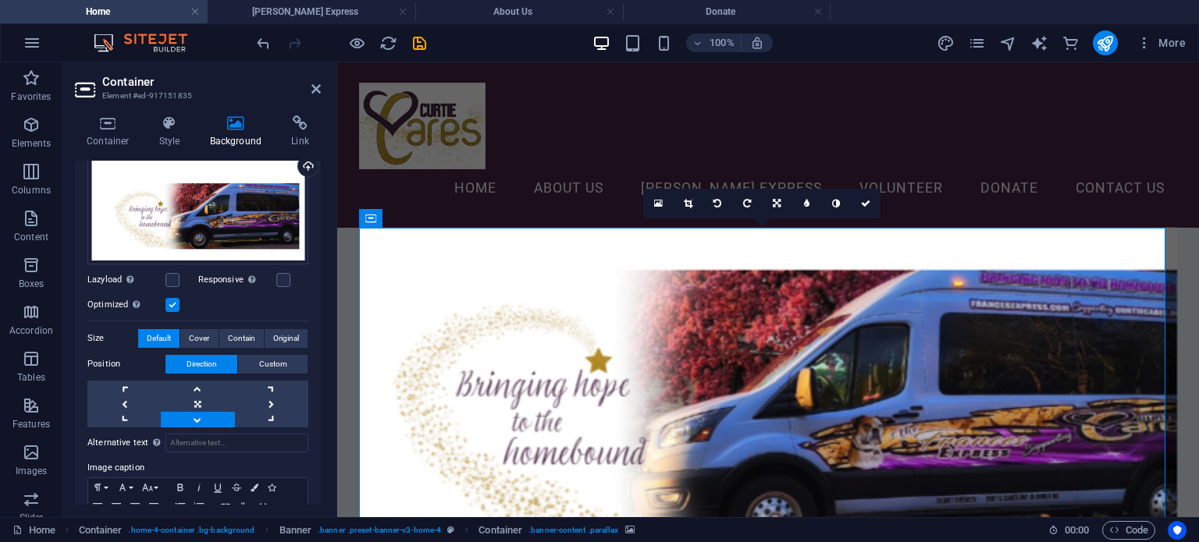
scroll to position [226, 0]
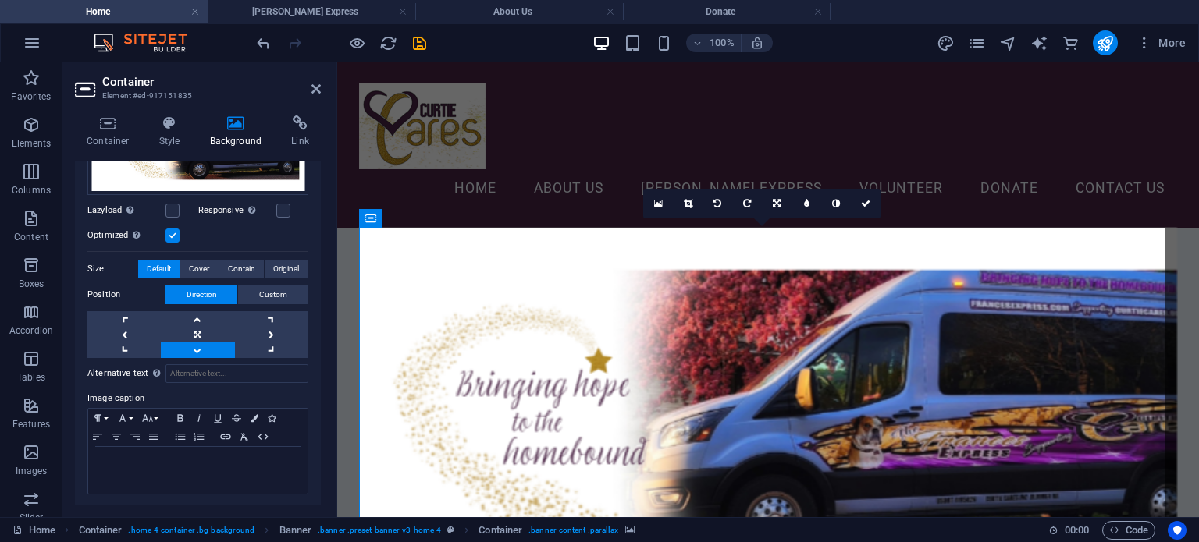
click at [310, 94] on header "Container Element #ed-917151835" at bounding box center [198, 82] width 246 height 41
click at [315, 80] on h2 "Container" at bounding box center [211, 82] width 218 height 14
click at [319, 90] on icon at bounding box center [315, 89] width 9 height 12
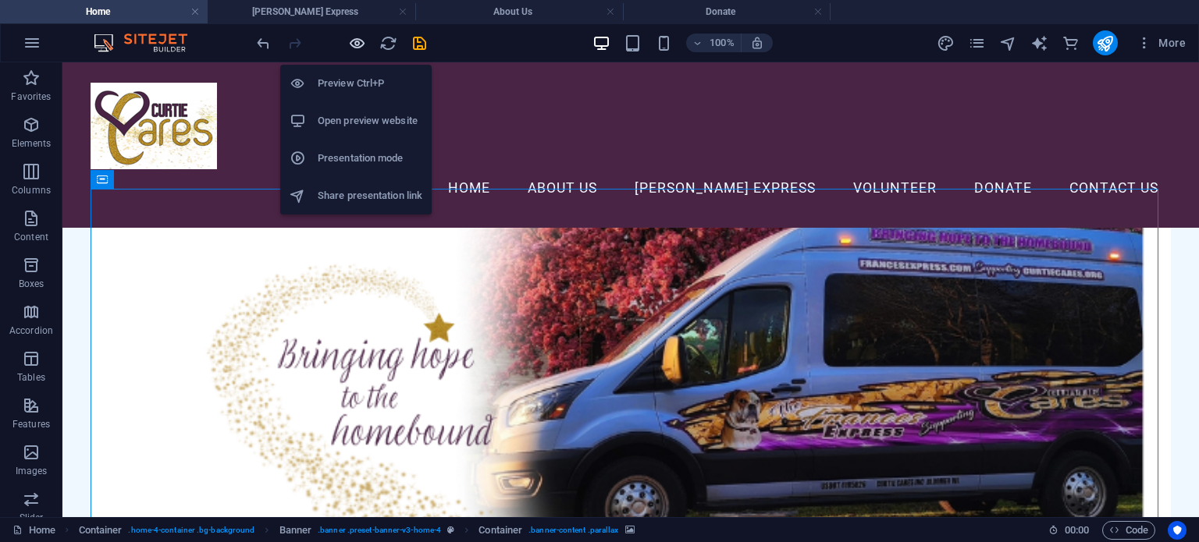
click at [353, 41] on icon "button" at bounding box center [357, 43] width 18 height 18
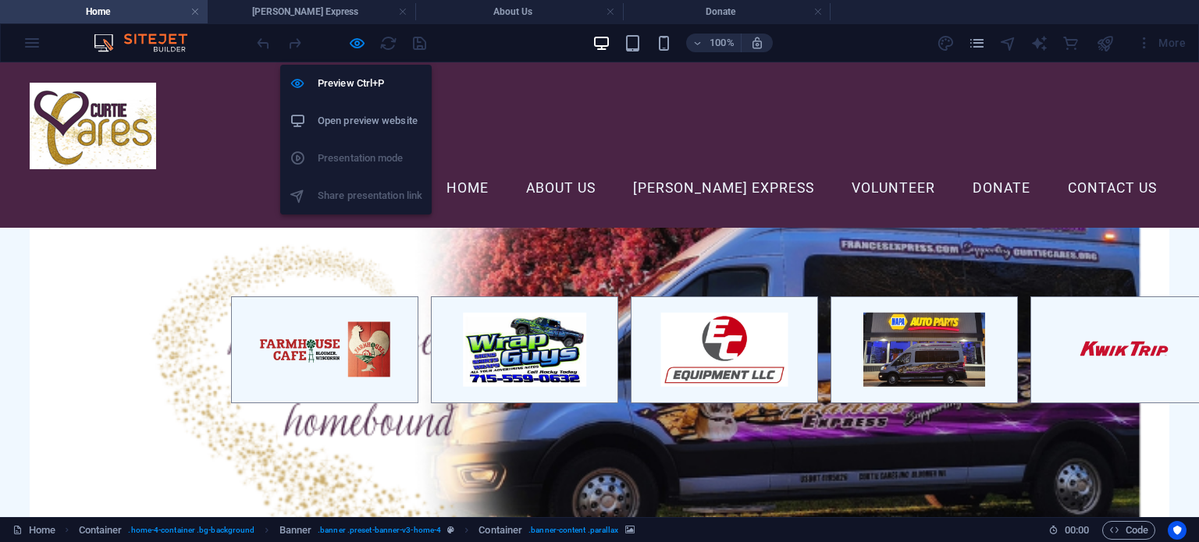
click at [354, 123] on h6 "Open preview website" at bounding box center [370, 121] width 105 height 19
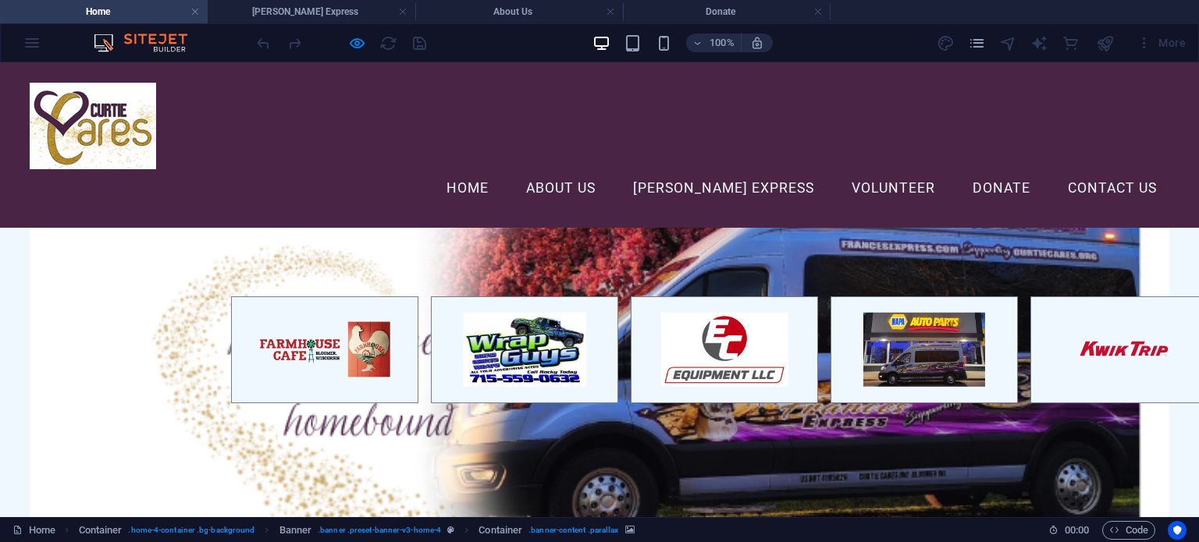
click at [261, 371] on div at bounding box center [599, 421] width 1138 height 387
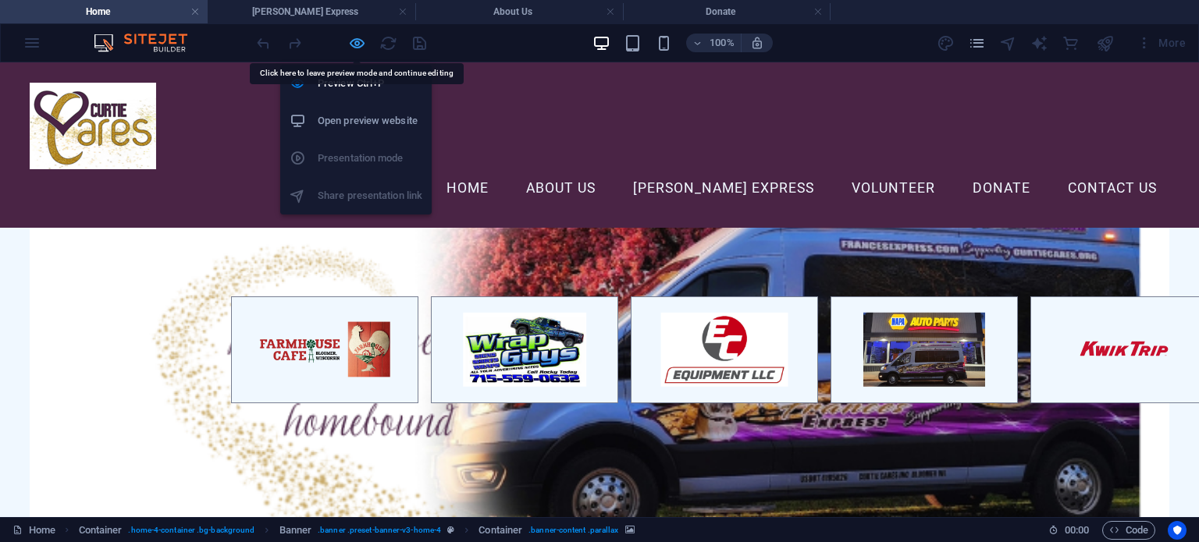
click at [357, 40] on icon "button" at bounding box center [357, 43] width 18 height 18
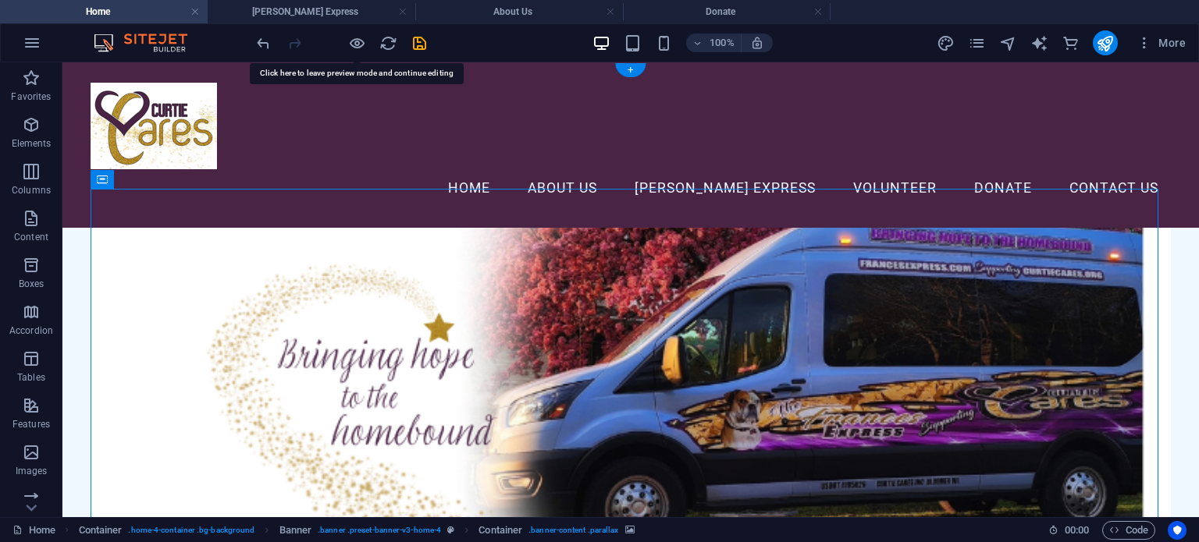
click at [250, 279] on figure at bounding box center [630, 421] width 1079 height 387
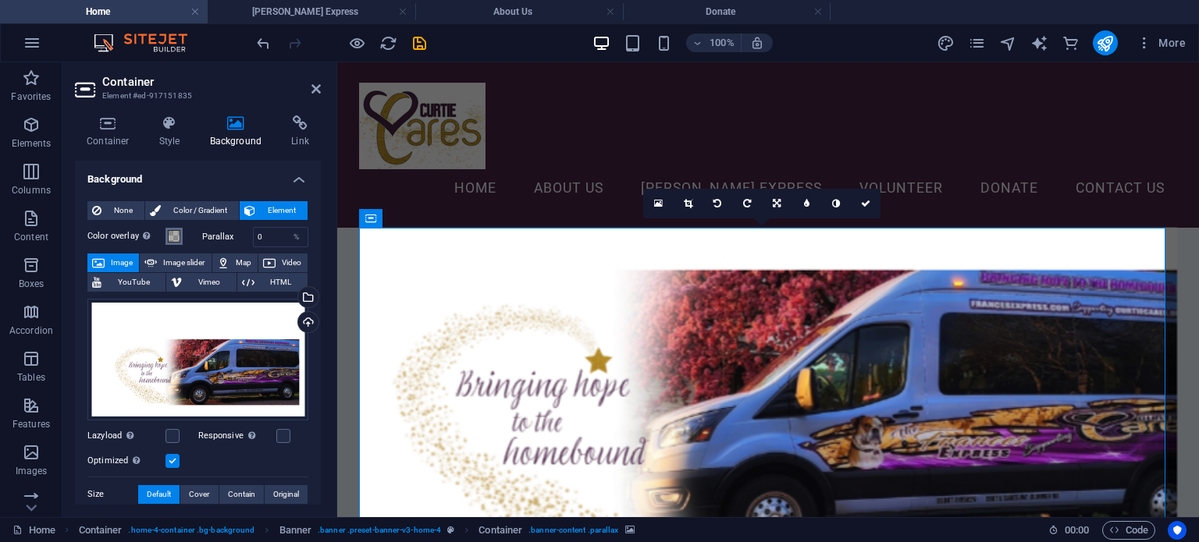
click at [175, 231] on span at bounding box center [174, 236] width 12 height 12
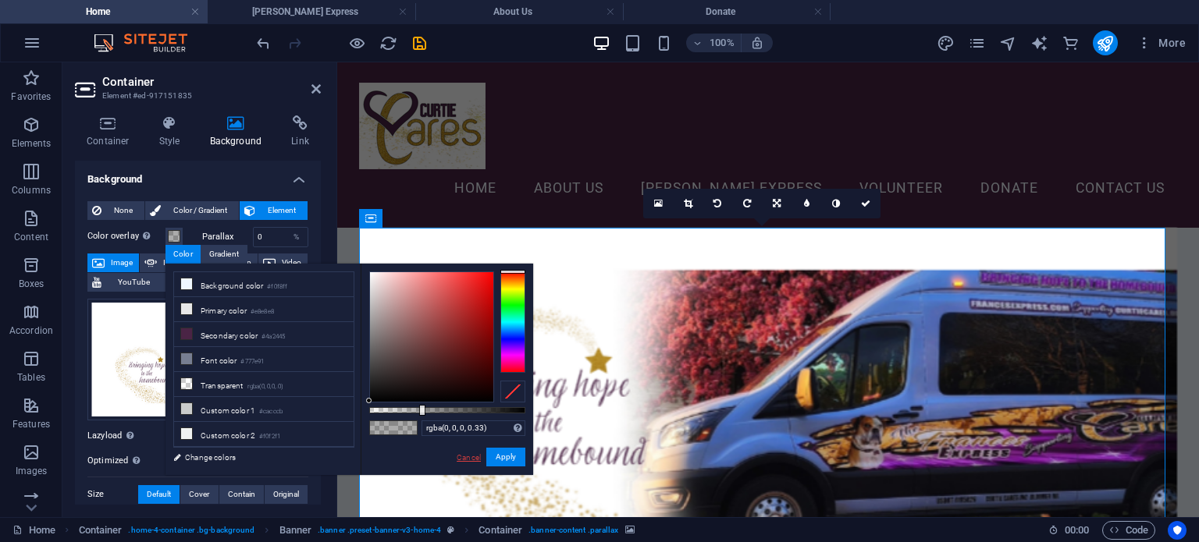
click at [462, 455] on link "Cancel" at bounding box center [468, 458] width 27 height 12
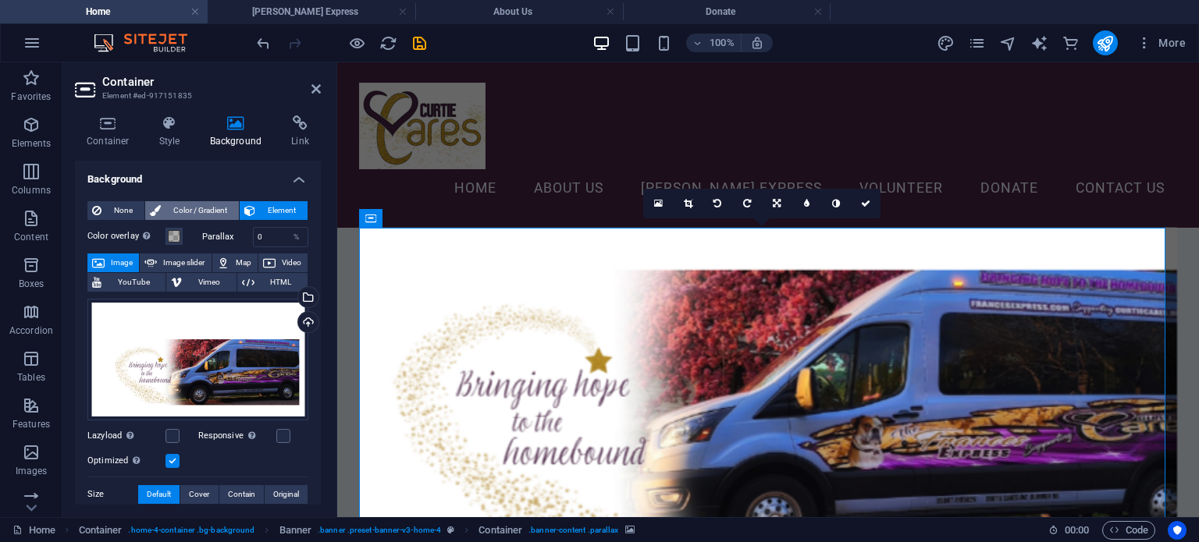
click at [190, 205] on span "Color / Gradient" at bounding box center [199, 210] width 69 height 19
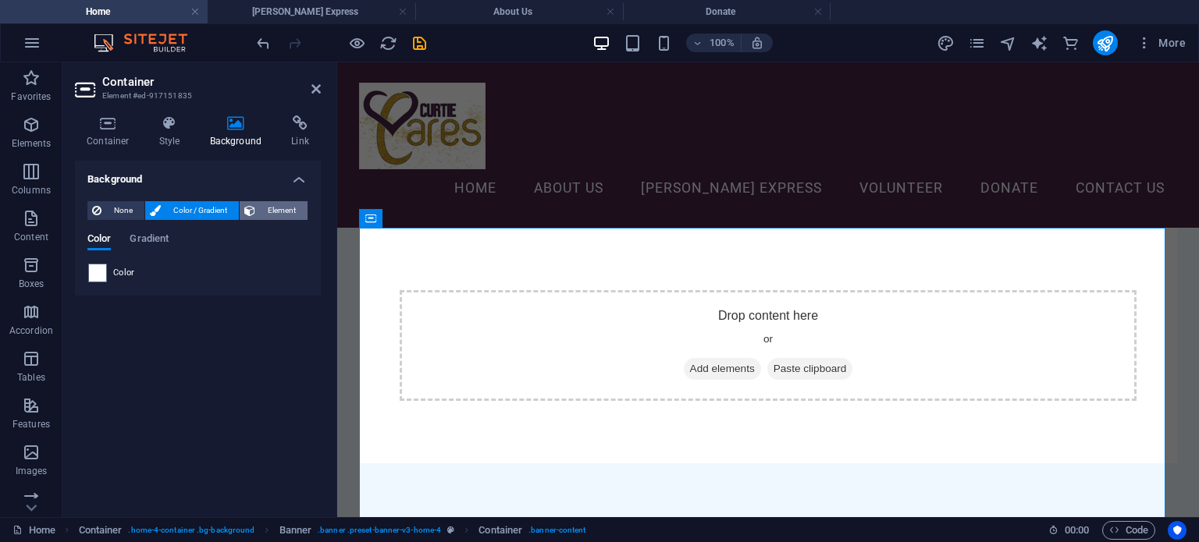
click at [275, 217] on span "Element" at bounding box center [281, 210] width 43 height 19
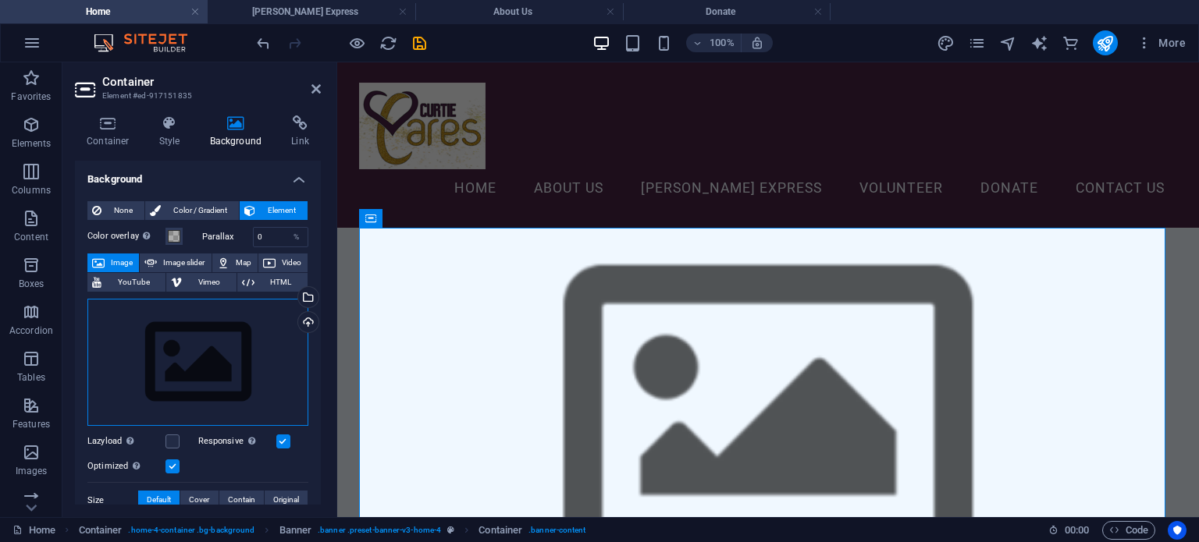
click at [157, 353] on div "Drag files here, click to choose files or select files from Files or our free s…" at bounding box center [197, 363] width 221 height 128
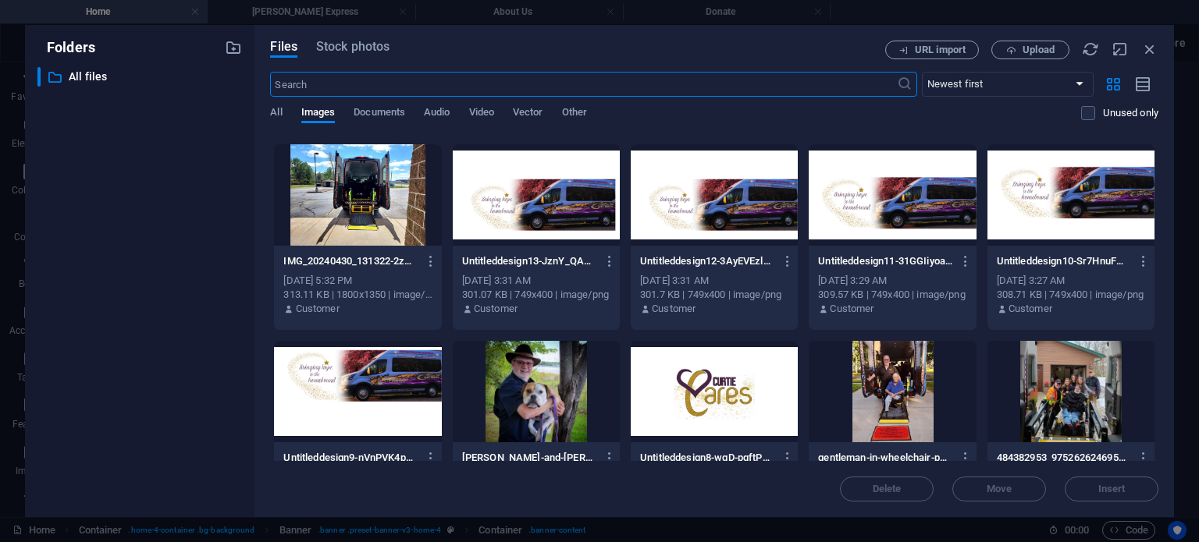
scroll to position [390, 0]
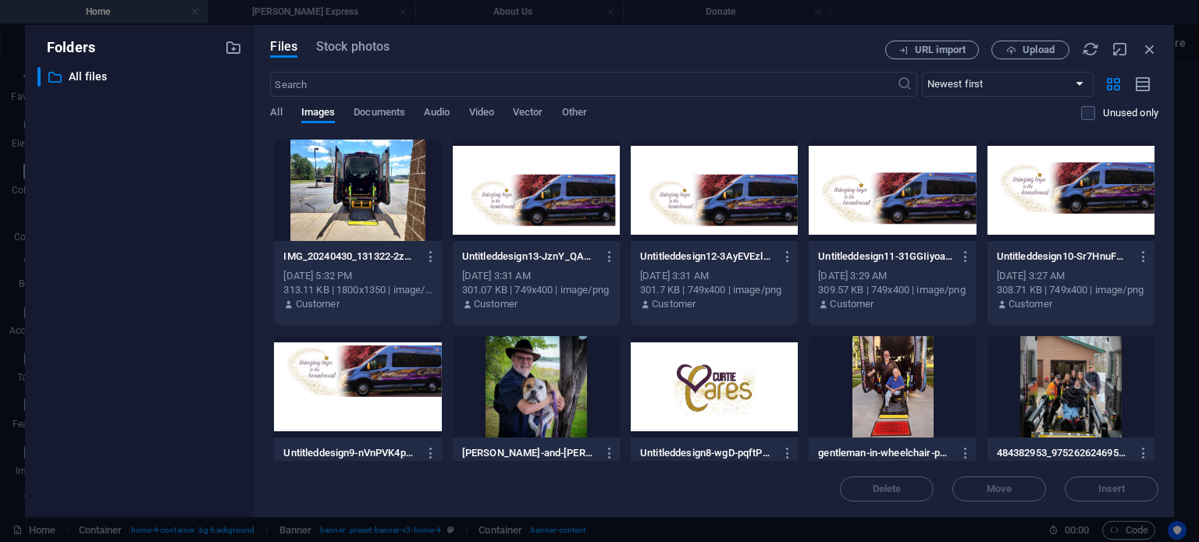
click at [540, 197] on div at bounding box center [536, 190] width 167 height 101
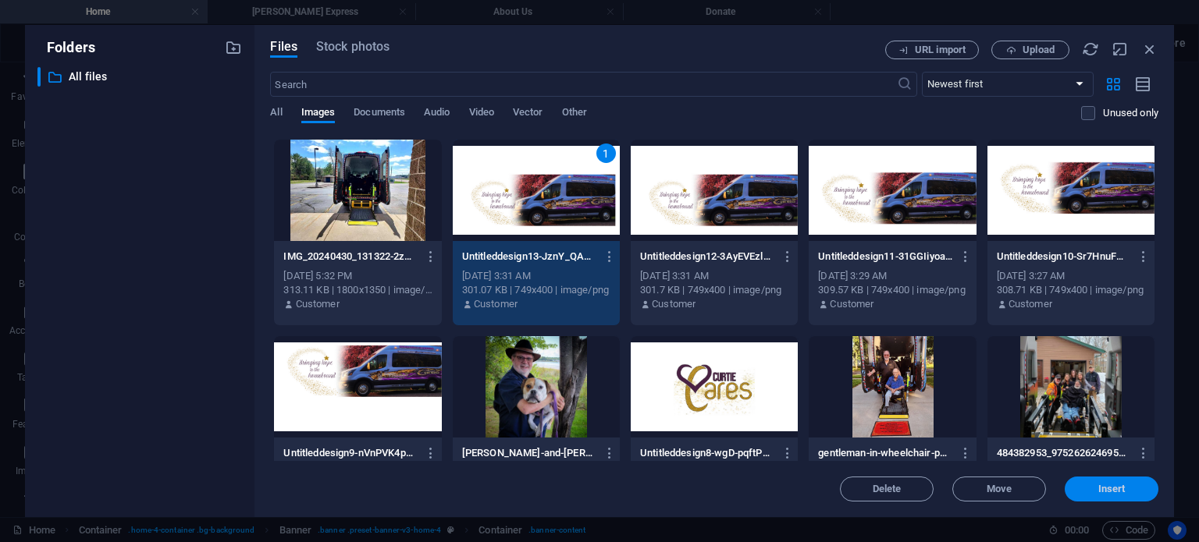
click at [1075, 481] on button "Insert" at bounding box center [1111, 489] width 94 height 25
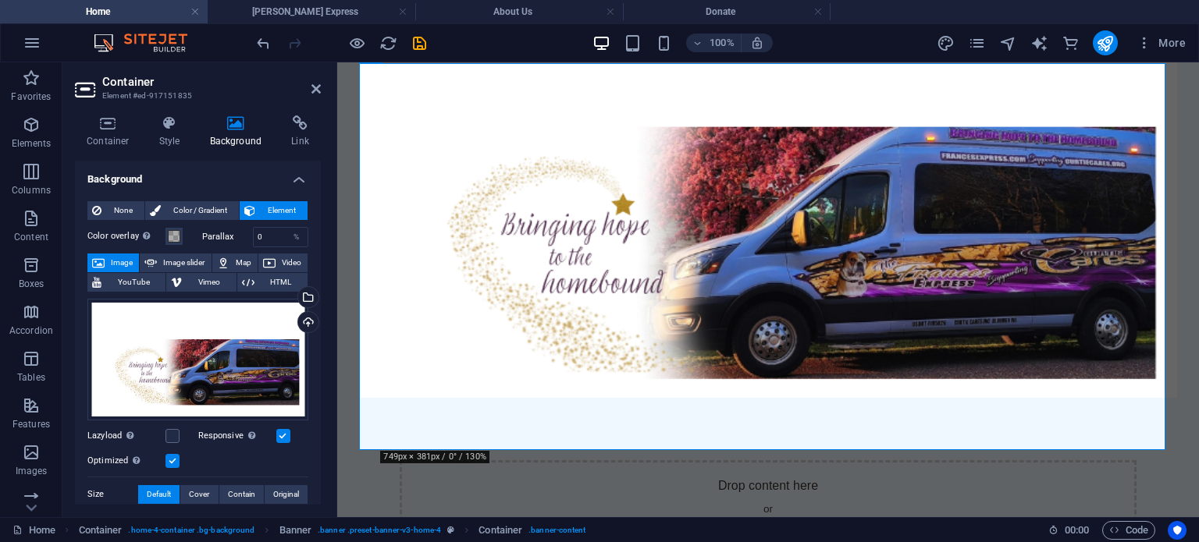
scroll to position [234, 0]
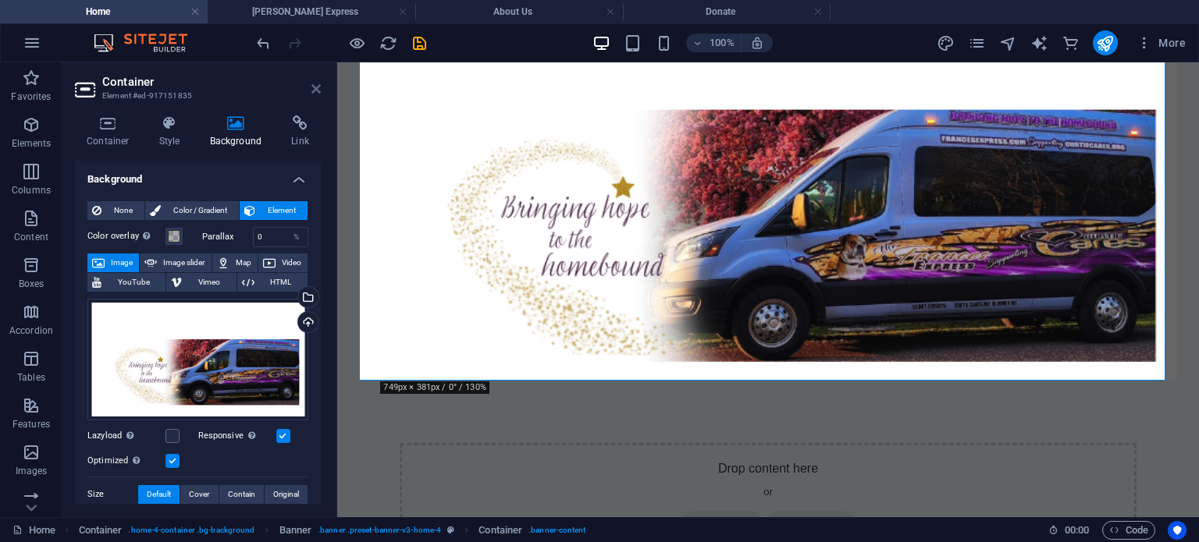
click at [311, 83] on icon at bounding box center [315, 89] width 9 height 12
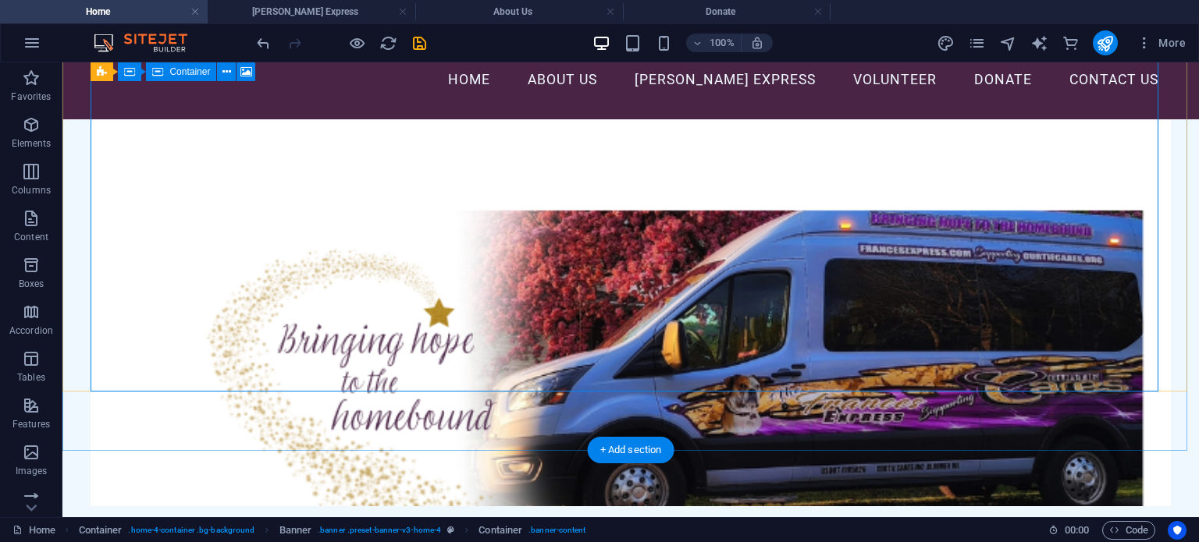
scroll to position [78, 0]
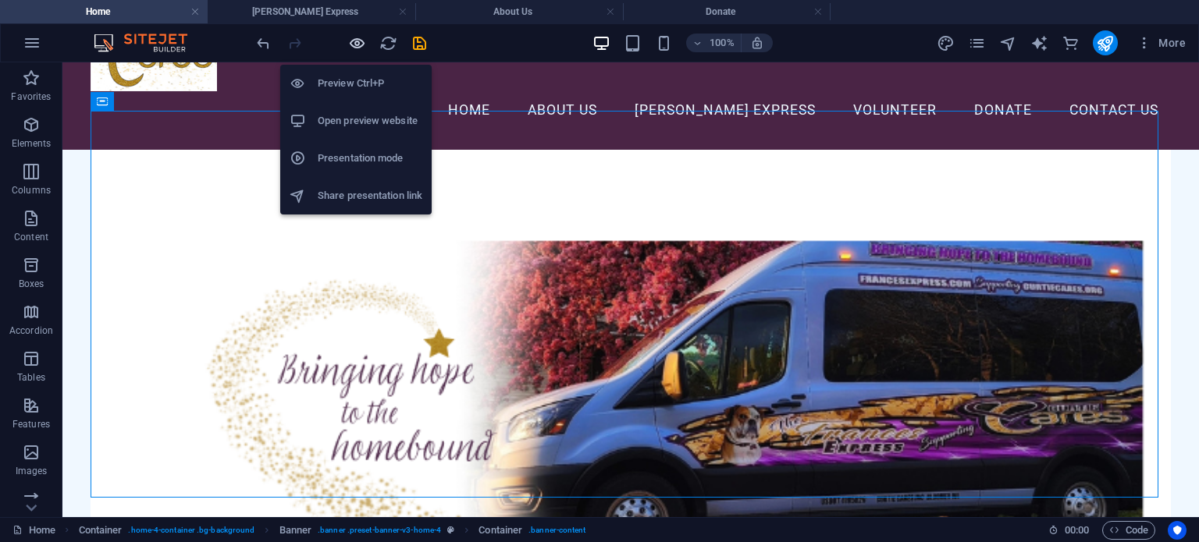
click at [351, 47] on icon "button" at bounding box center [357, 43] width 18 height 18
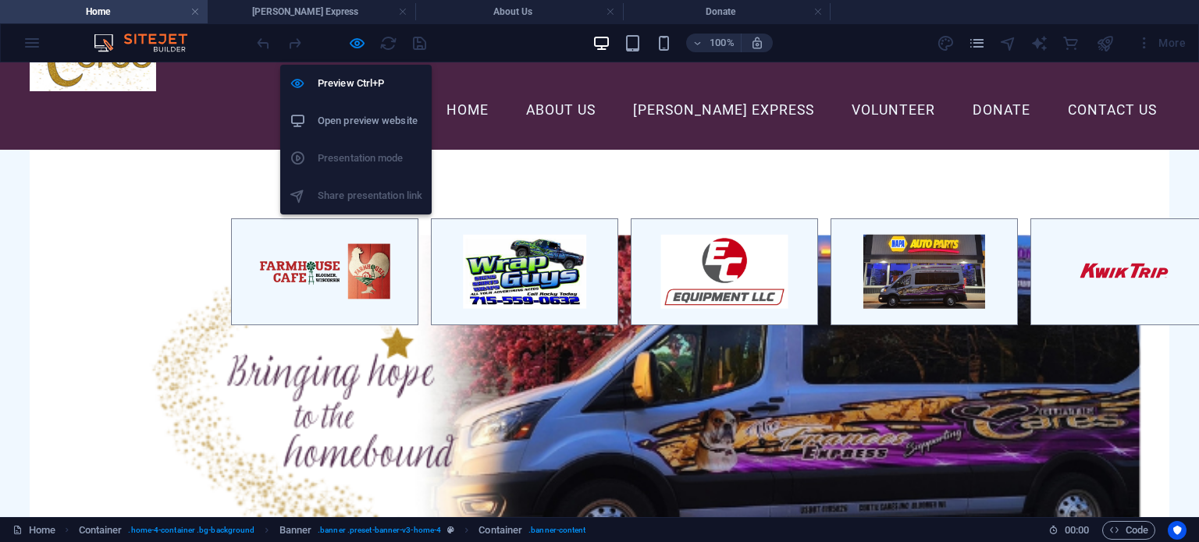
click at [352, 122] on h6 "Open preview website" at bounding box center [370, 121] width 105 height 19
click at [356, 37] on icon "button" at bounding box center [357, 43] width 18 height 18
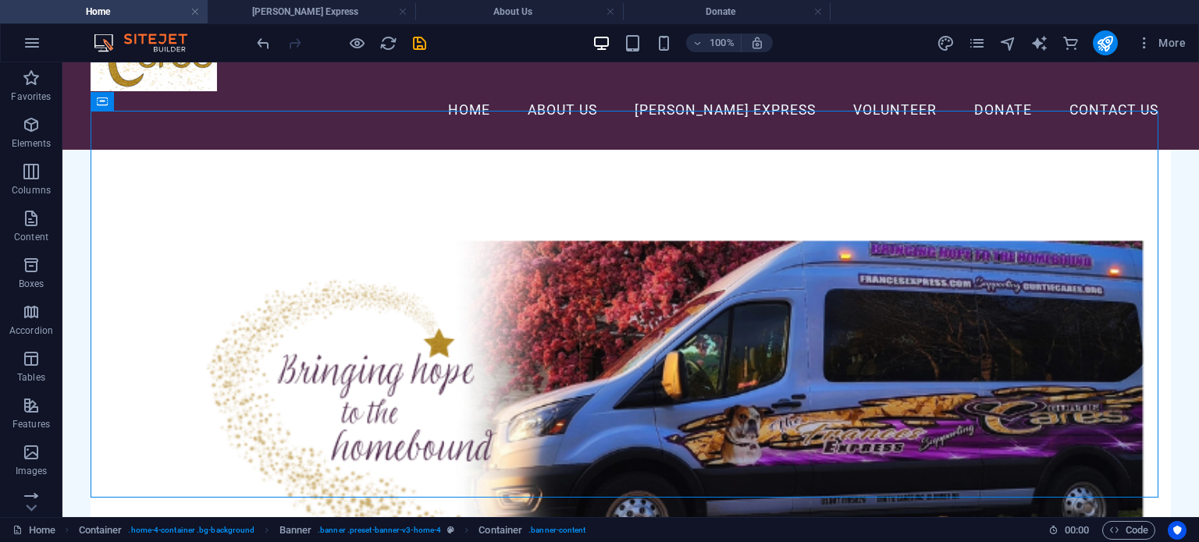
click at [162, 299] on figure at bounding box center [630, 343] width 1079 height 387
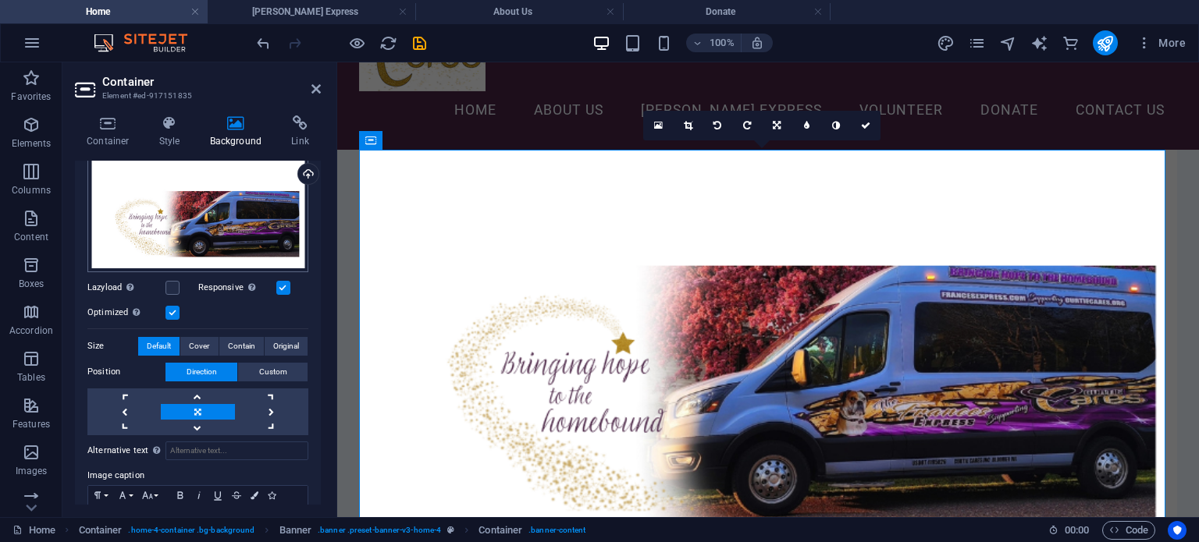
scroll to position [156, 0]
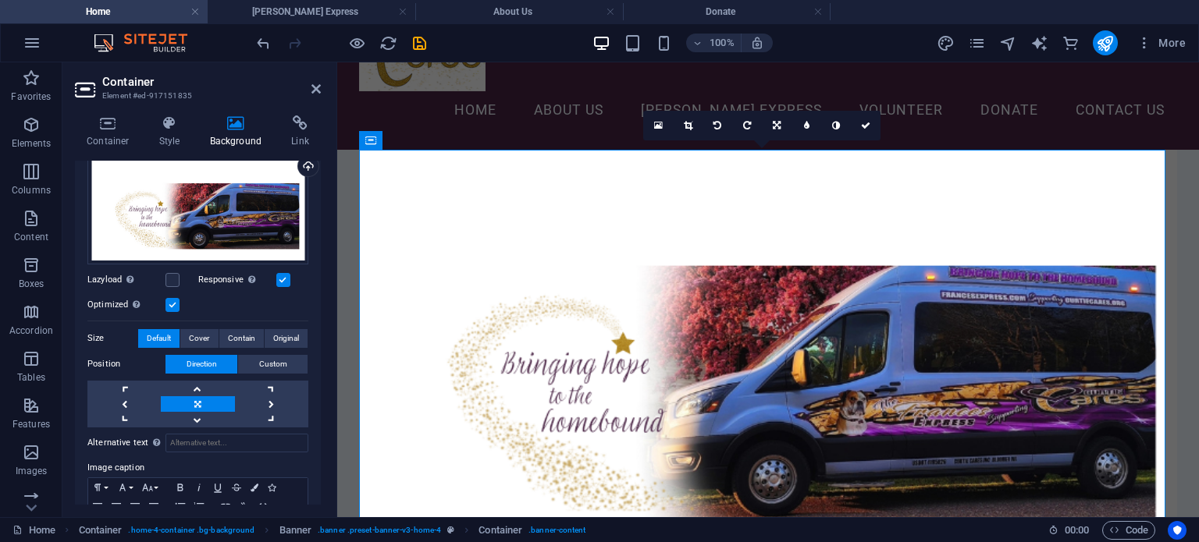
click at [173, 298] on label at bounding box center [172, 305] width 14 height 14
click at [0, 0] on input "Optimized Images are compressed to improve page speed." at bounding box center [0, 0] width 0 height 0
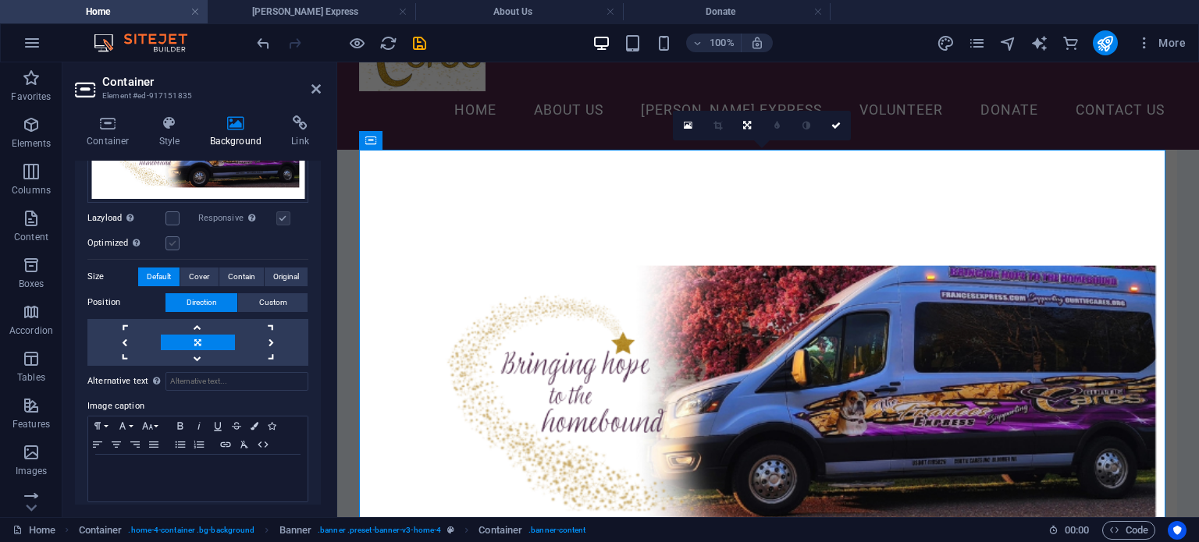
scroll to position [226, 0]
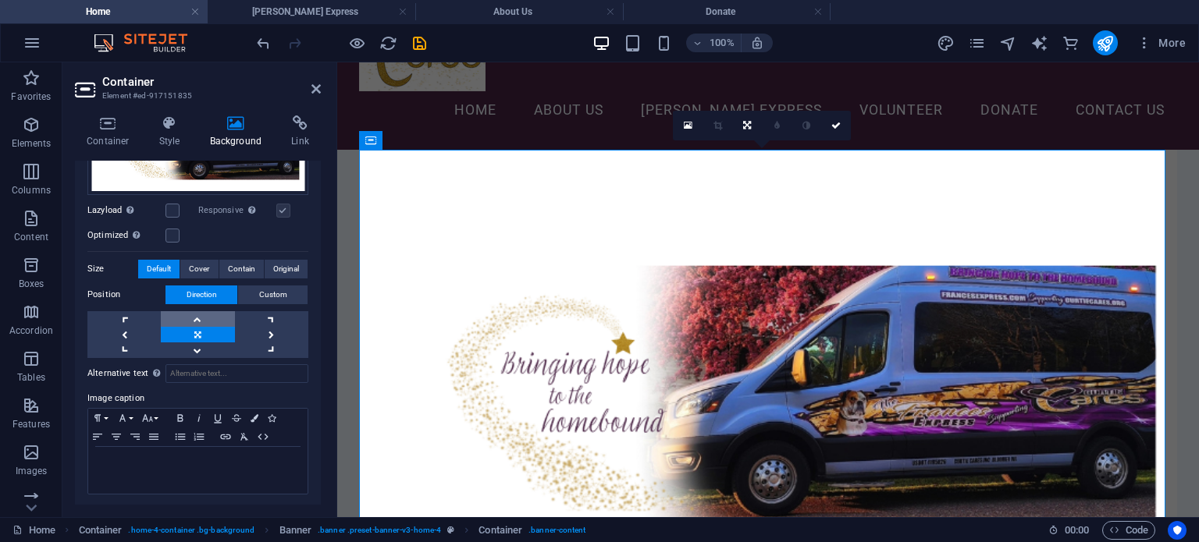
click at [192, 311] on link at bounding box center [197, 319] width 73 height 16
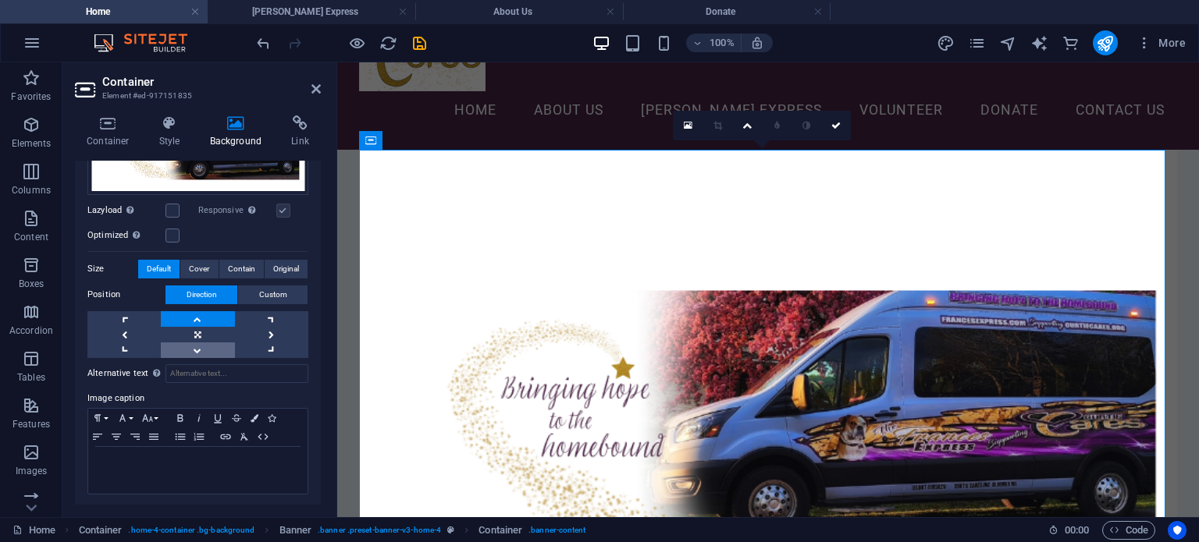
click at [202, 348] on link at bounding box center [197, 351] width 73 height 16
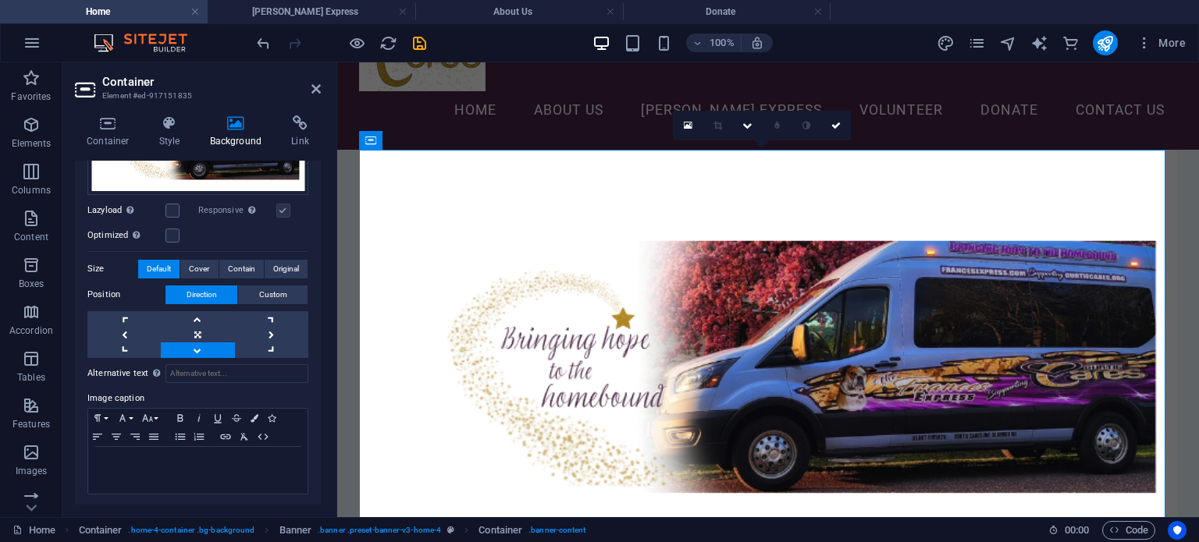
click at [202, 348] on link at bounding box center [197, 351] width 73 height 16
click at [317, 88] on icon at bounding box center [315, 89] width 9 height 12
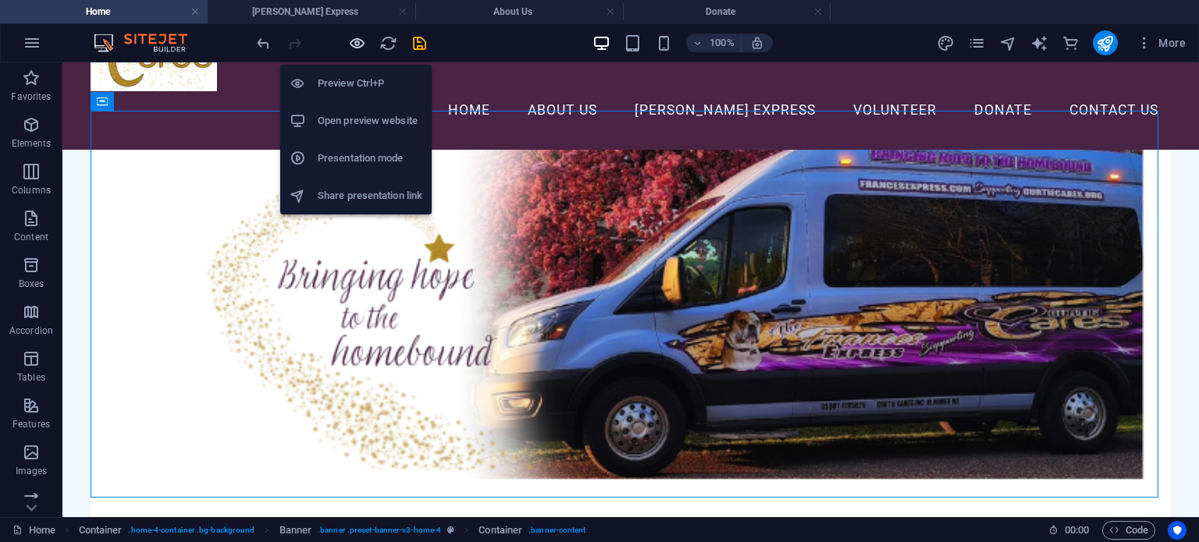
click at [355, 51] on icon "button" at bounding box center [357, 43] width 18 height 18
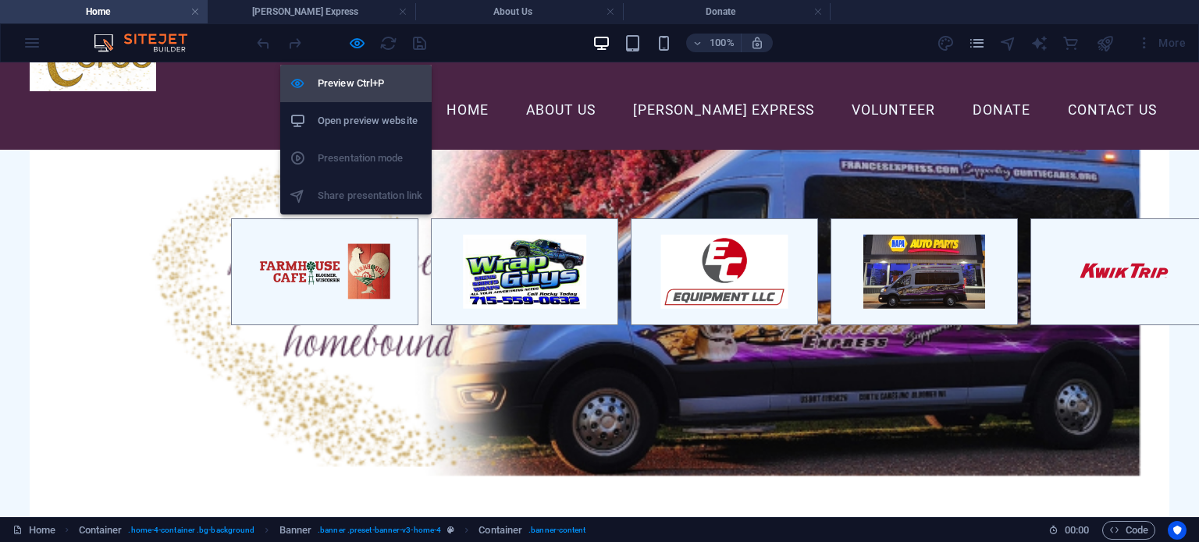
click at [371, 90] on h6 "Preview Ctrl+P" at bounding box center [370, 83] width 105 height 19
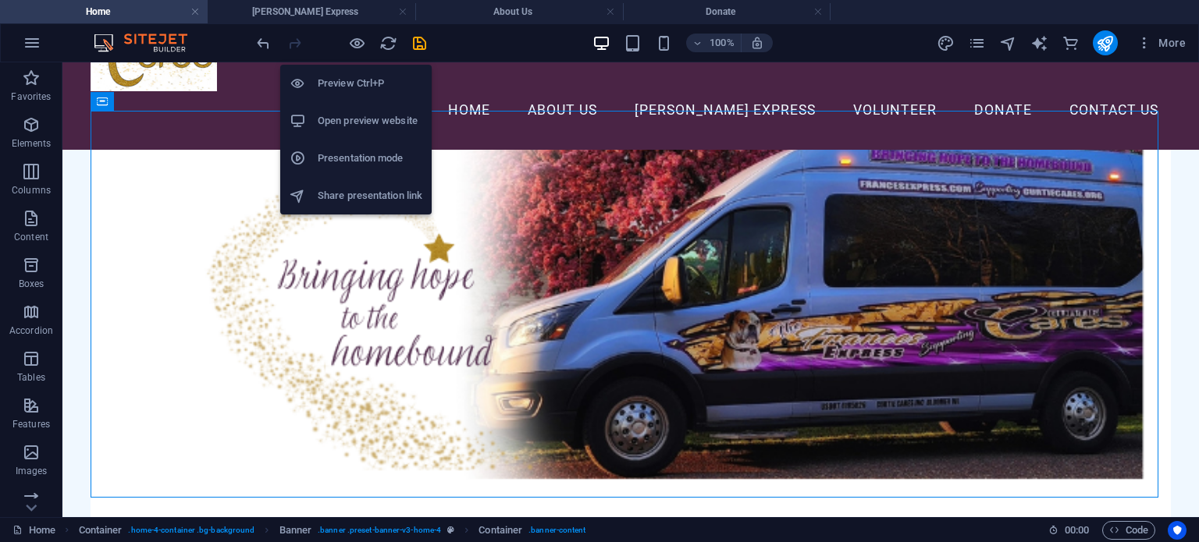
click at [371, 90] on h6 "Preview Ctrl+P" at bounding box center [370, 83] width 105 height 19
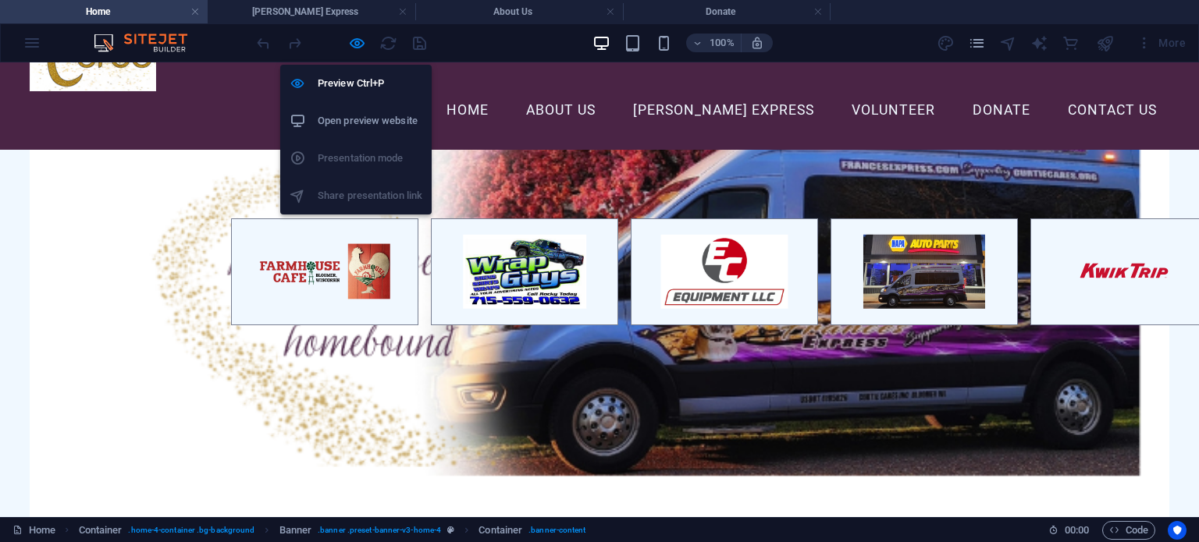
click at [371, 134] on li "Open preview website" at bounding box center [355, 120] width 151 height 37
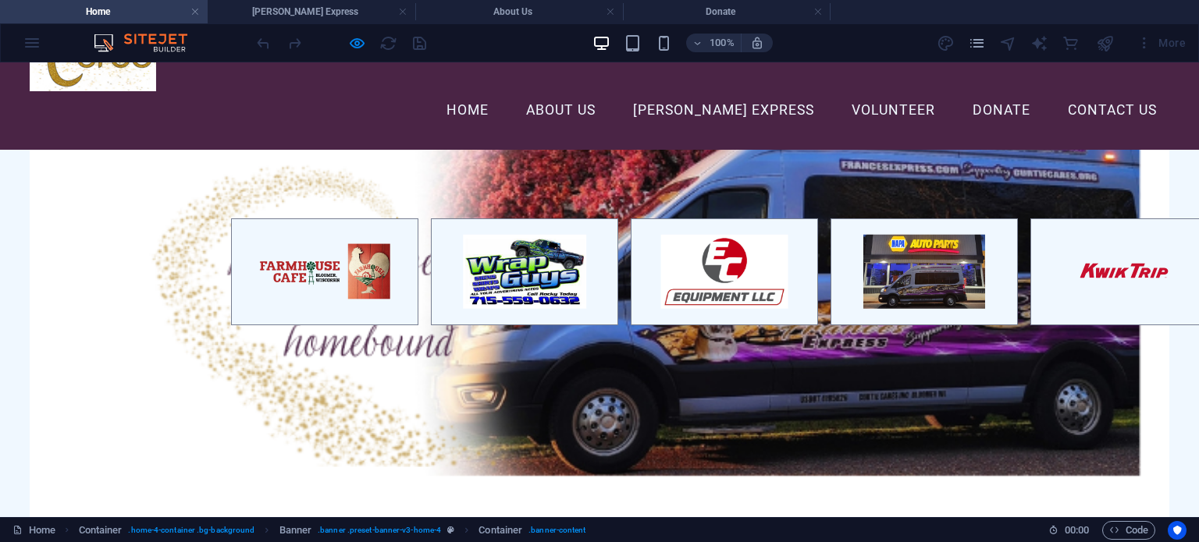
click at [364, 264] on div at bounding box center [599, 343] width 1138 height 387
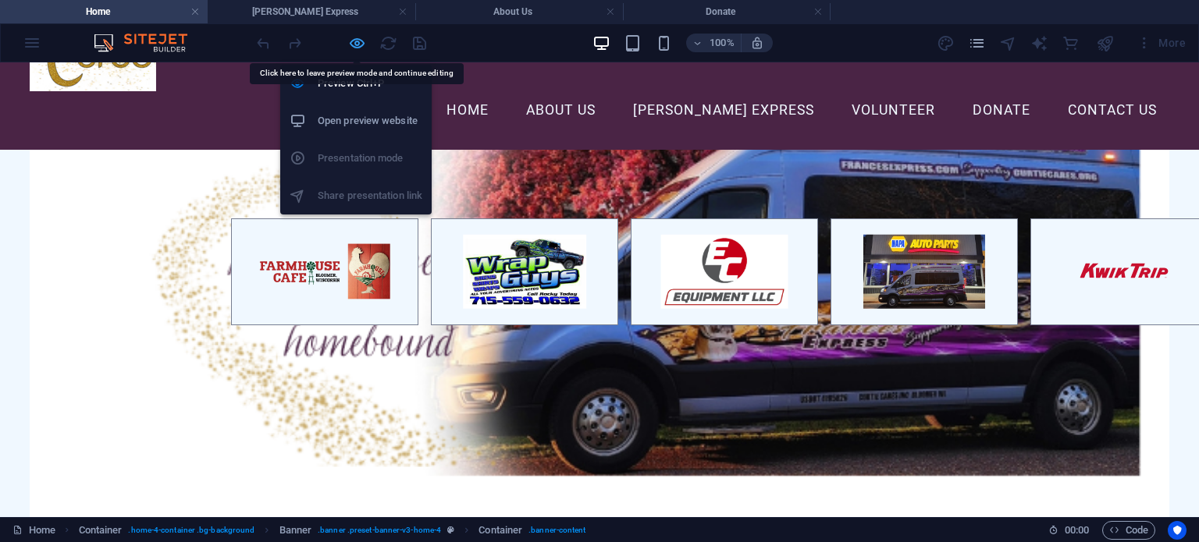
click at [353, 47] on icon "button" at bounding box center [357, 43] width 18 height 18
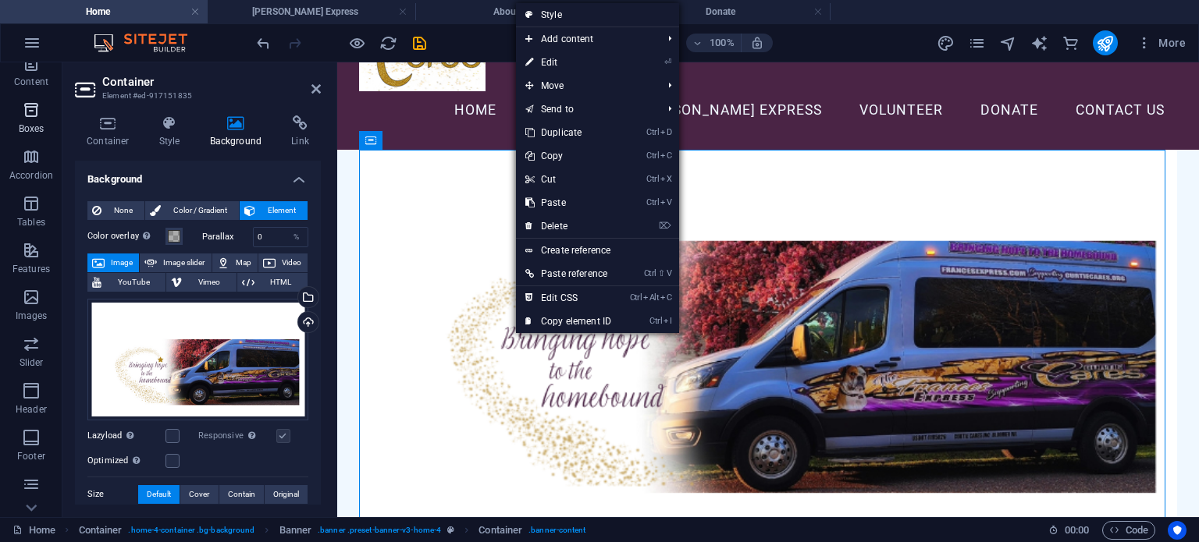
scroll to position [234, 0]
click at [35, 221] on icon "button" at bounding box center [31, 218] width 19 height 19
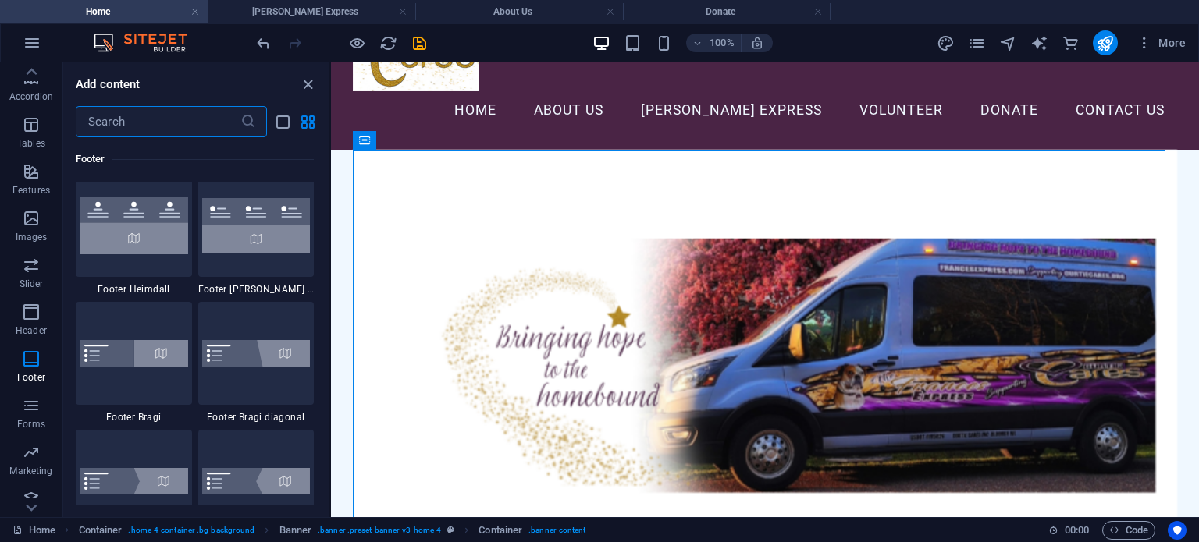
scroll to position [10643, 0]
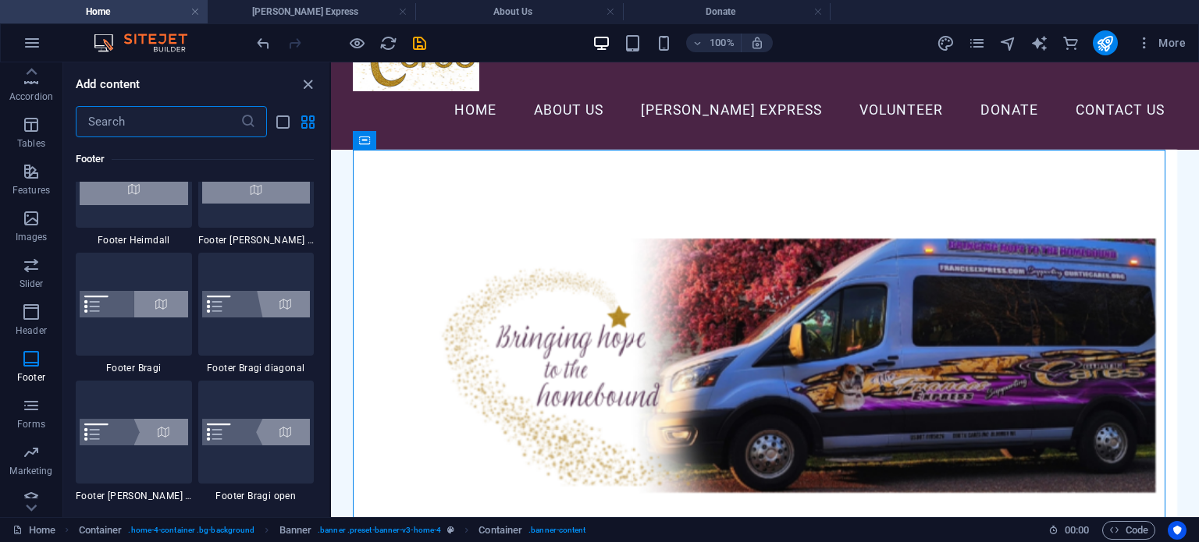
click at [609, 192] on figure at bounding box center [765, 343] width 824 height 387
click at [419, 162] on figure at bounding box center [765, 343] width 824 height 387
click at [417, 147] on icon at bounding box center [419, 140] width 9 height 16
select select "preset-banner-v3-home-4"
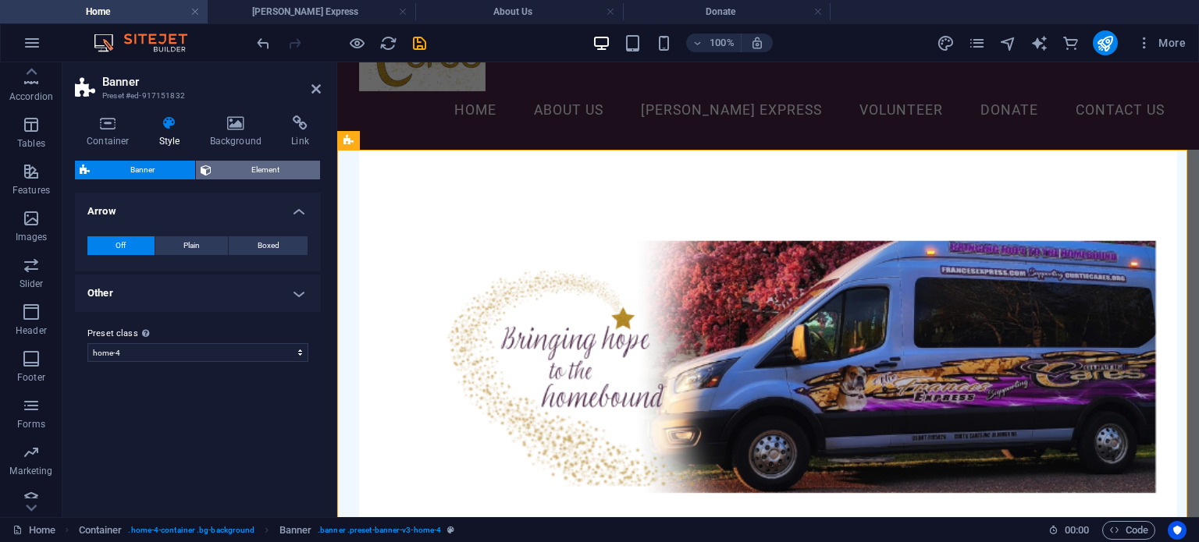
click at [236, 172] on span "Element" at bounding box center [266, 170] width 100 height 19
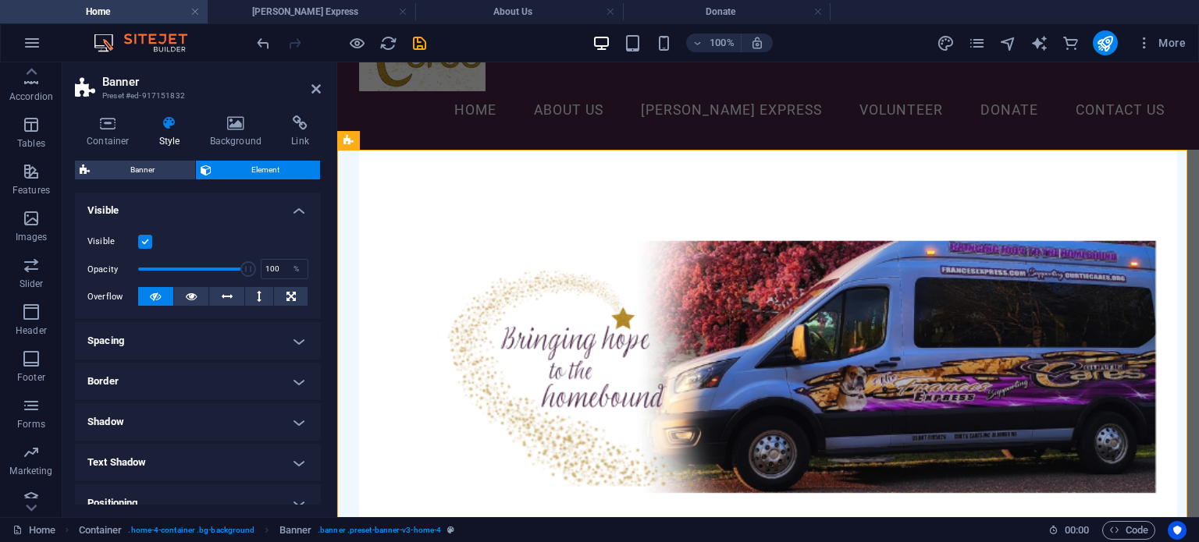
scroll to position [156, 0]
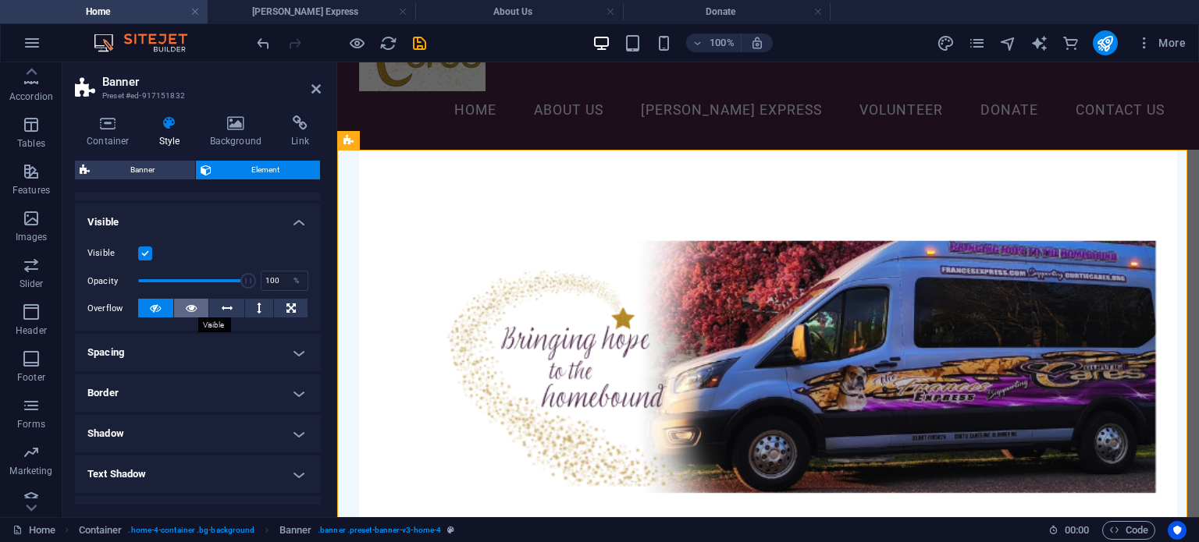
click at [183, 316] on button at bounding box center [191, 308] width 35 height 19
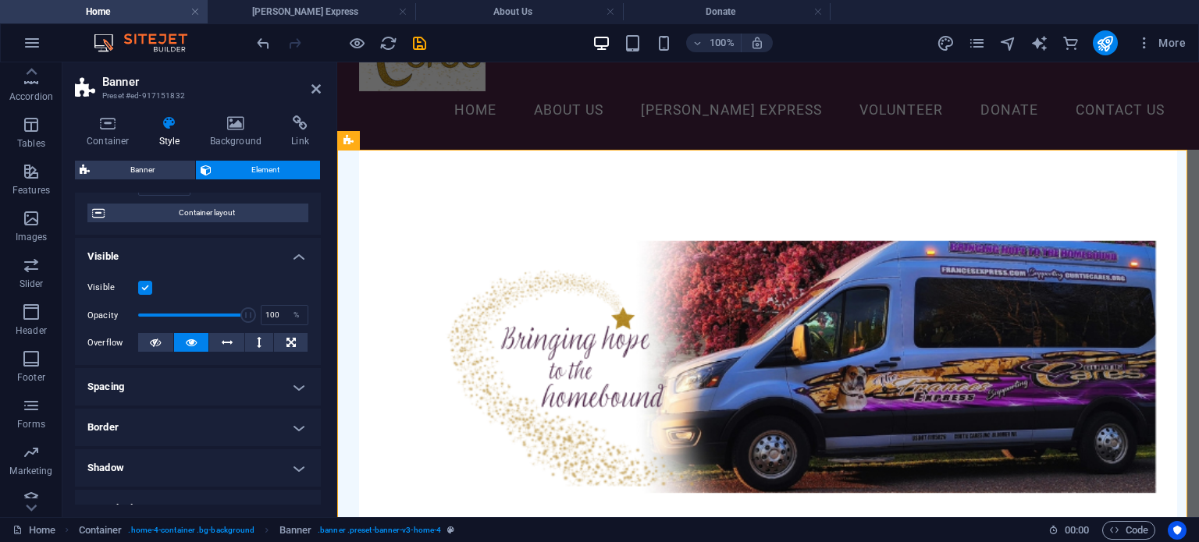
scroll to position [112, 0]
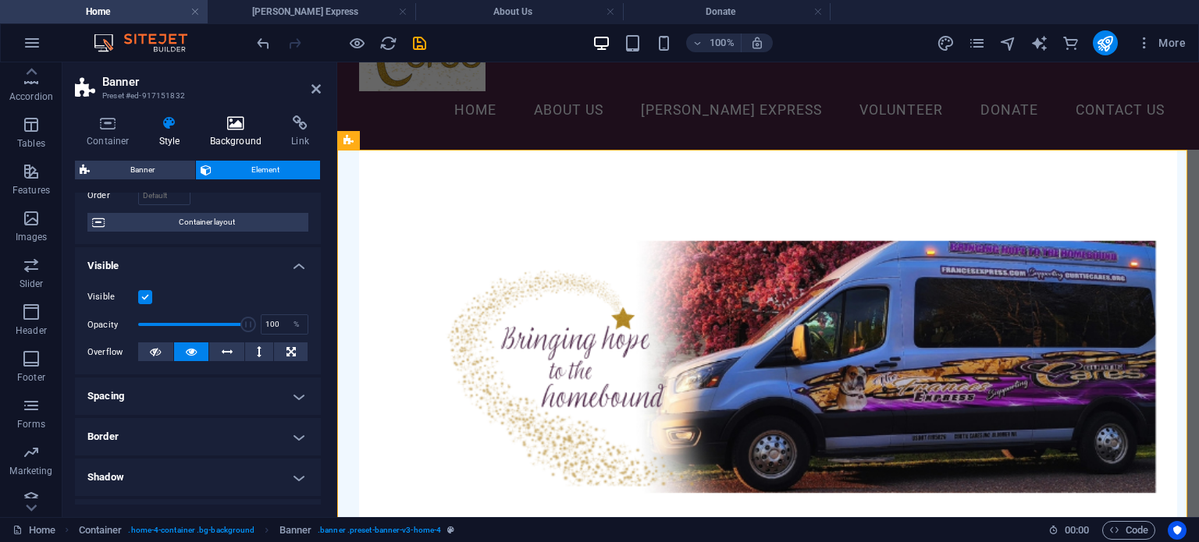
click at [230, 132] on h4 "Background" at bounding box center [239, 131] width 82 height 33
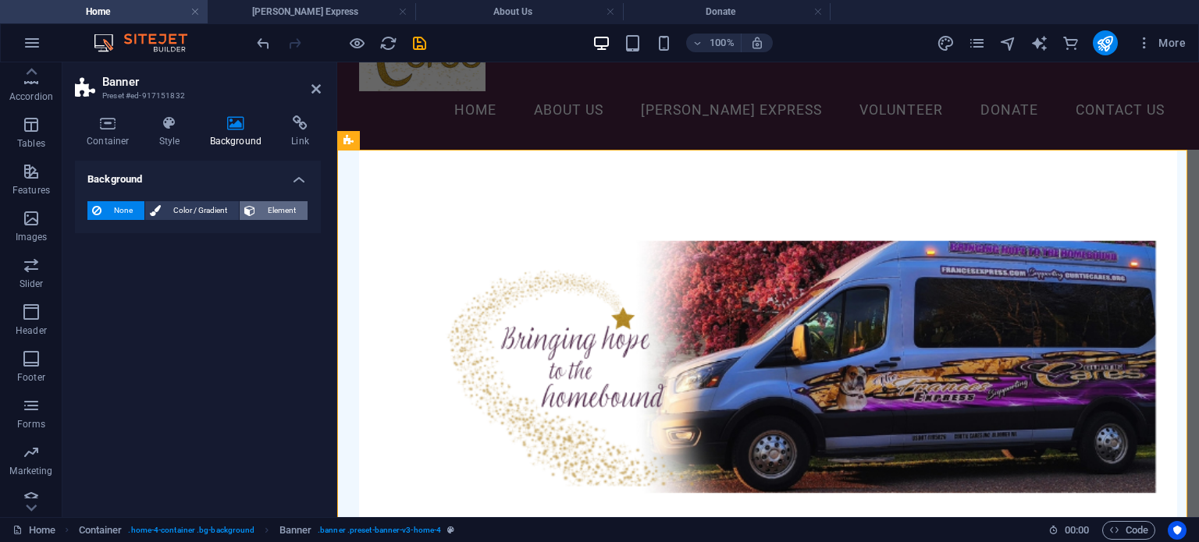
click at [261, 207] on span "Element" at bounding box center [281, 210] width 43 height 19
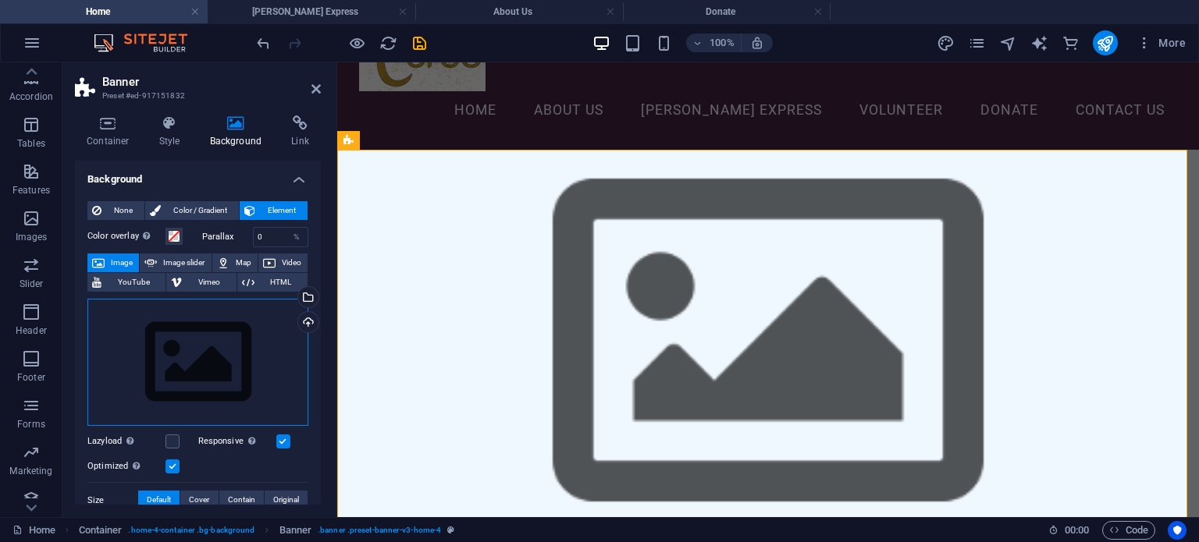
click at [236, 351] on div "Drag files here, click to choose files or select files from Files or our free s…" at bounding box center [197, 363] width 221 height 128
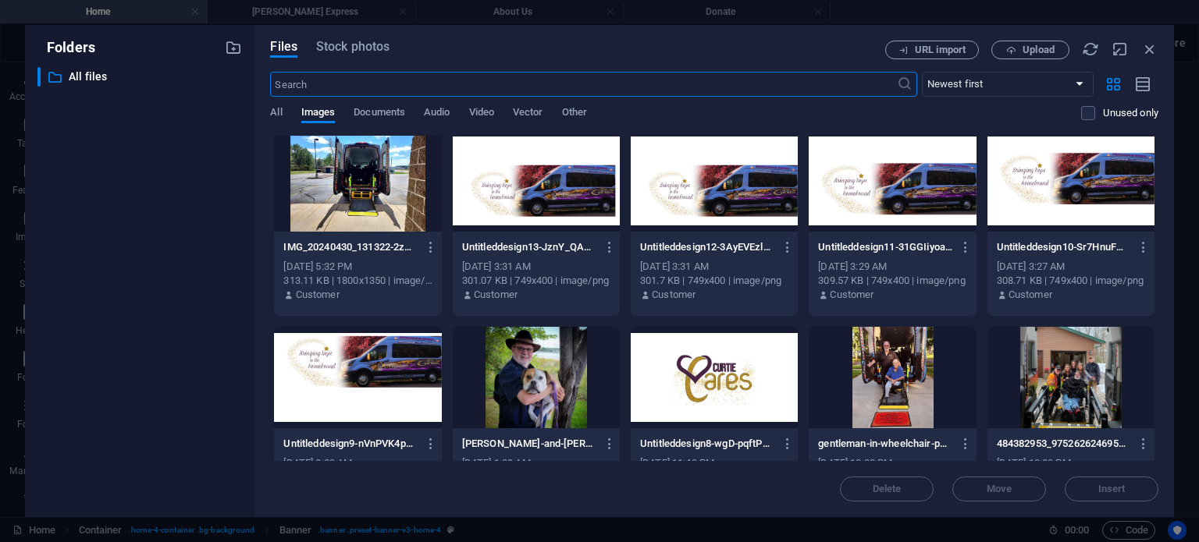
scroll to position [390, 0]
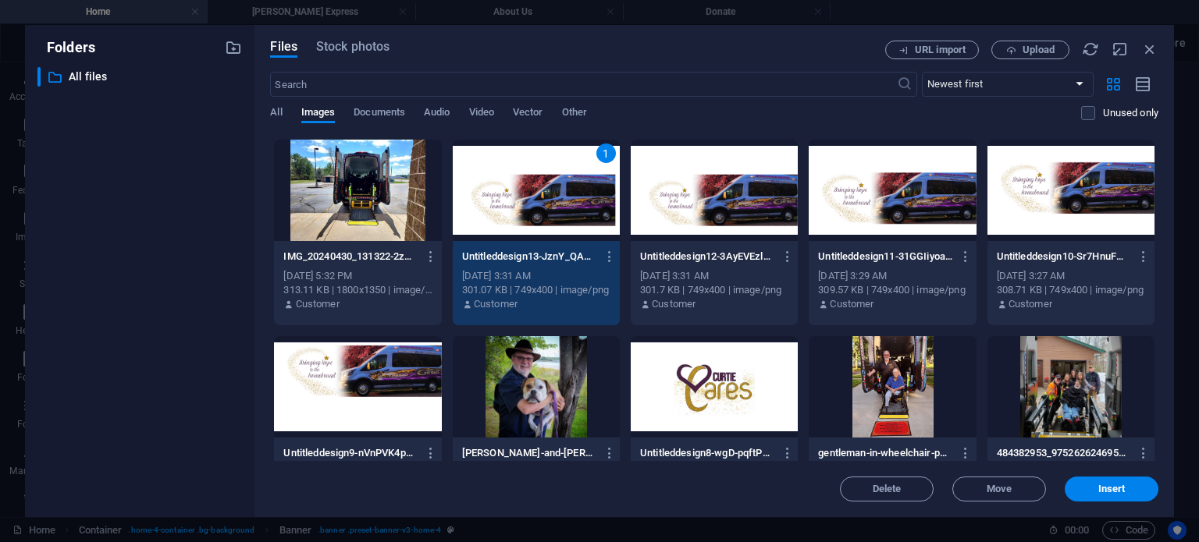
click at [1128, 474] on div "Delete Move Insert" at bounding box center [714, 481] width 888 height 41
click at [1122, 485] on span "Insert" at bounding box center [1111, 489] width 27 height 9
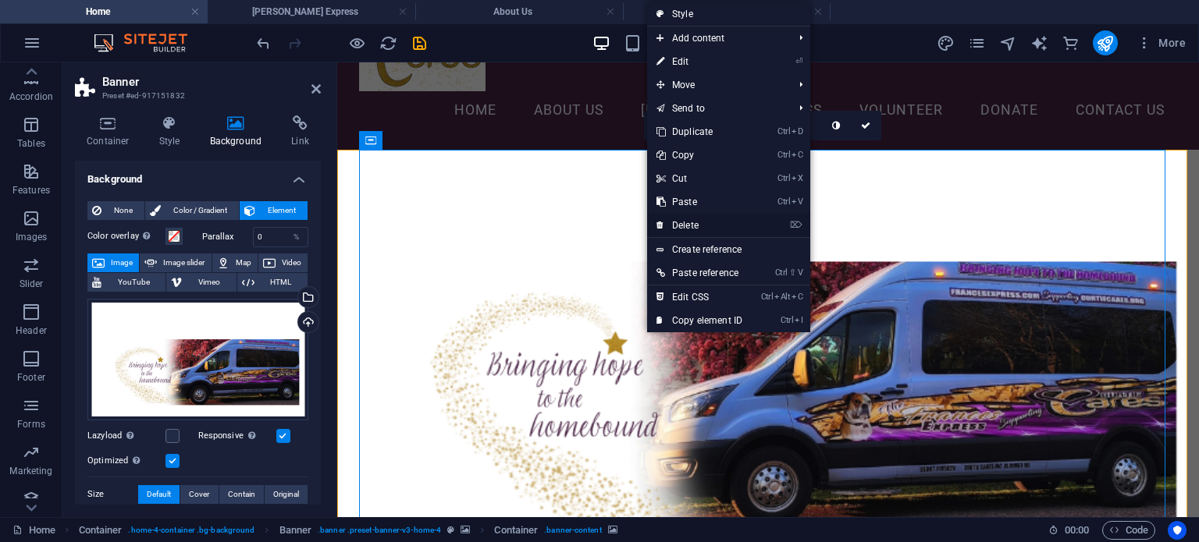
click at [664, 226] on link "⌦ Delete" at bounding box center [699, 225] width 105 height 23
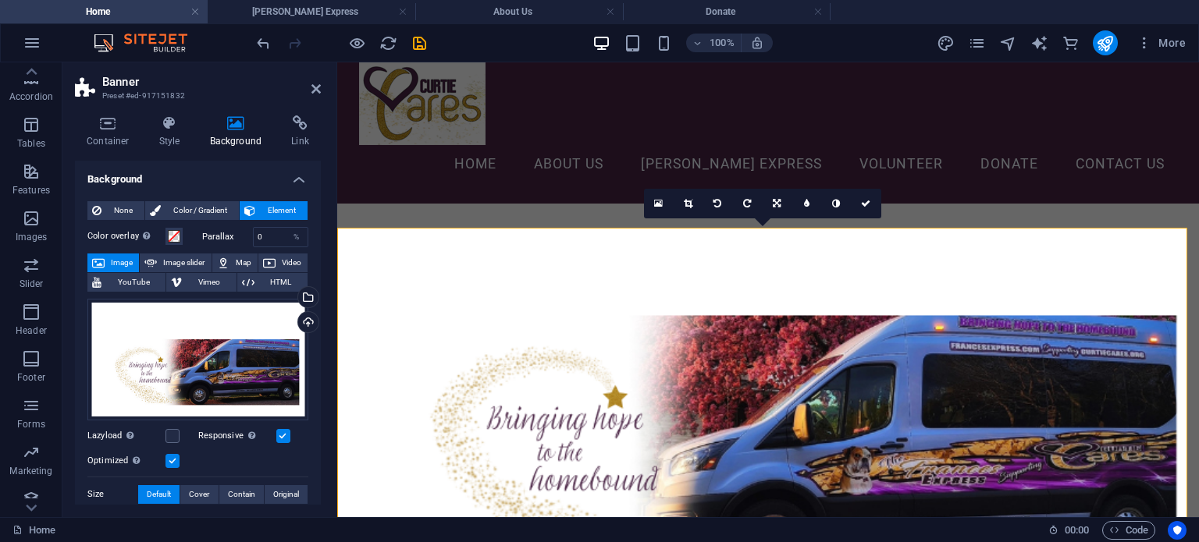
scroll to position [0, 0]
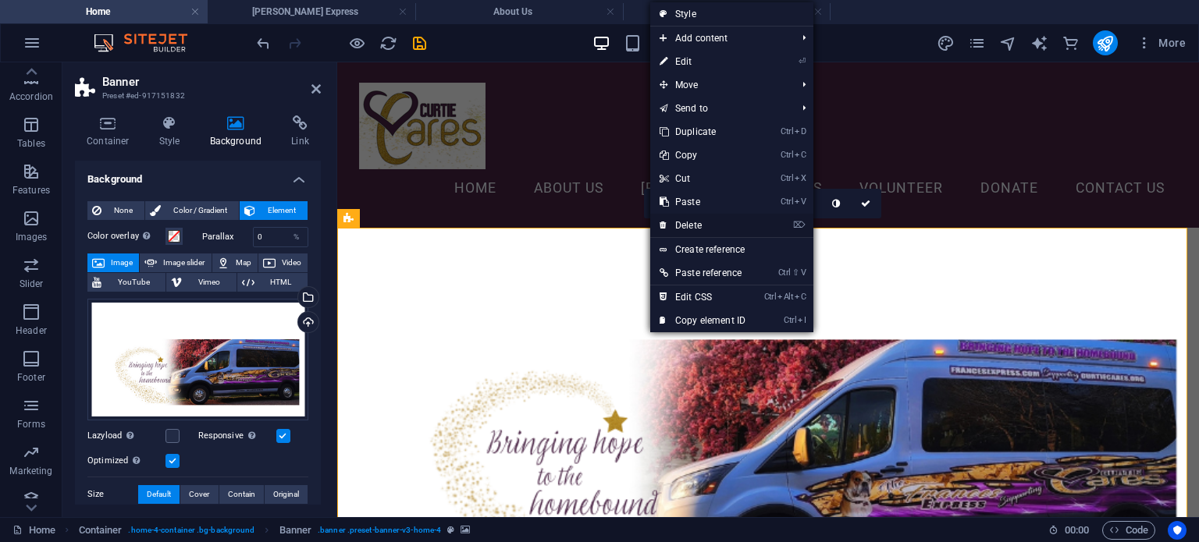
click at [677, 225] on link "⌦ Delete" at bounding box center [702, 225] width 105 height 23
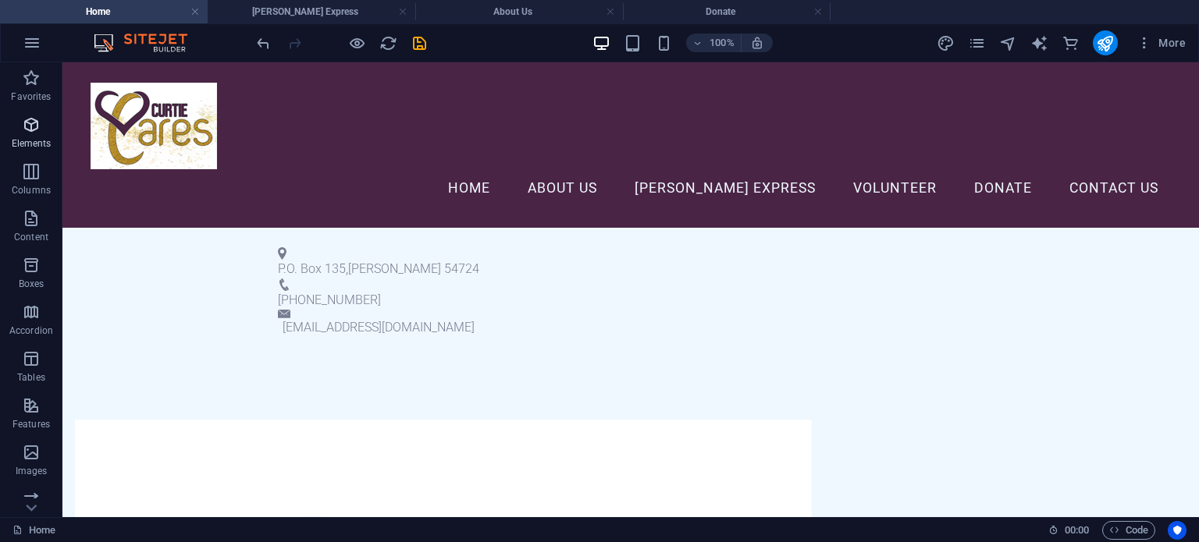
click at [51, 109] on div "Favorites Elements Columns Content Boxes Accordion Tables Features Images Slide…" at bounding box center [31, 436] width 62 height 749
click at [30, 126] on icon "button" at bounding box center [31, 124] width 19 height 19
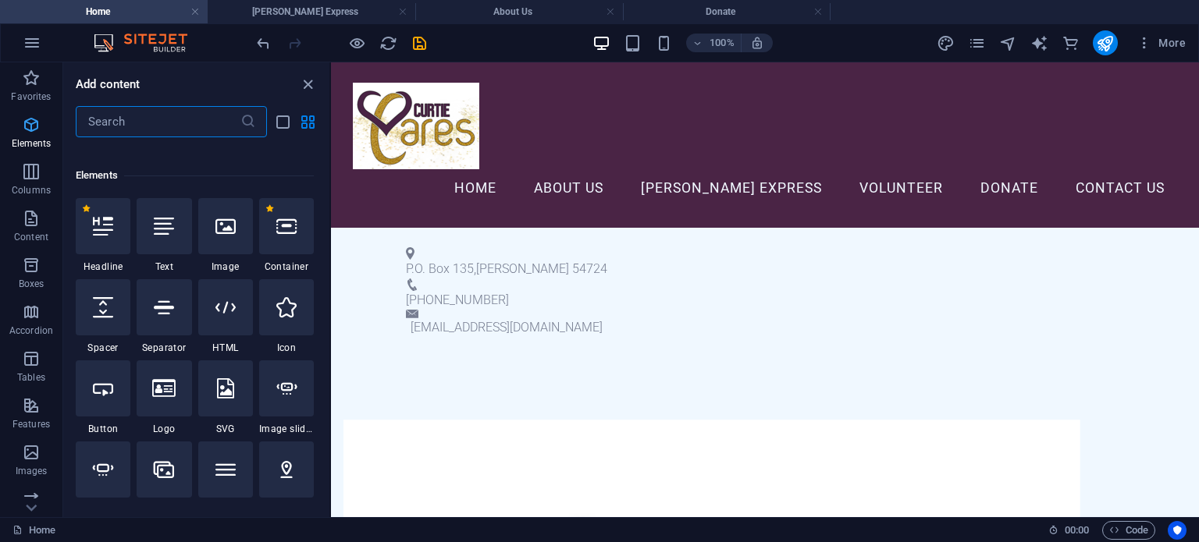
scroll to position [166, 0]
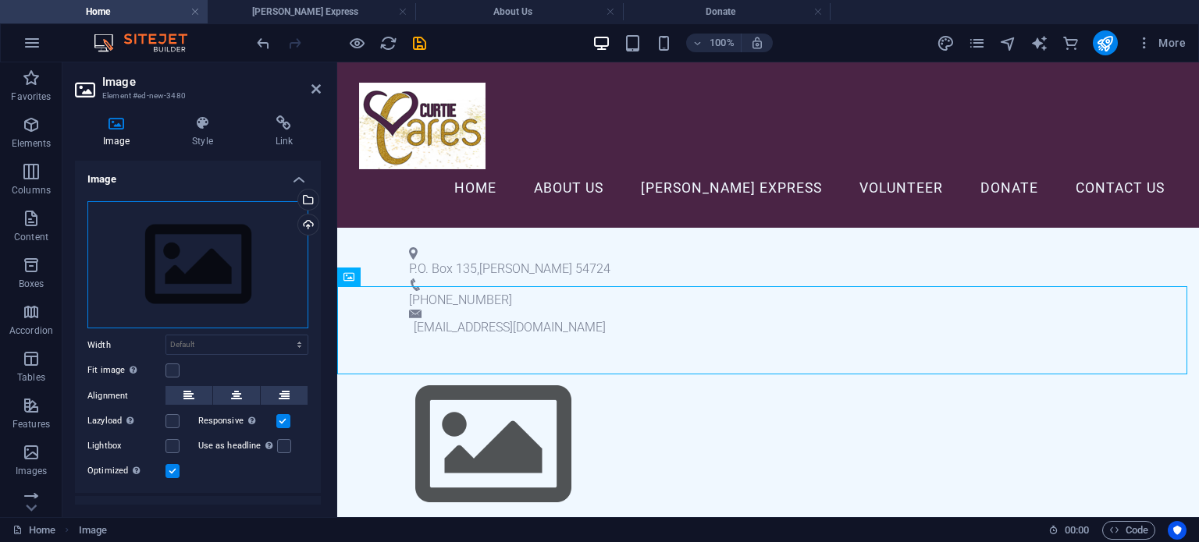
click at [218, 293] on div "Drag files here, click to choose files or select files from Files or our free s…" at bounding box center [197, 265] width 221 height 128
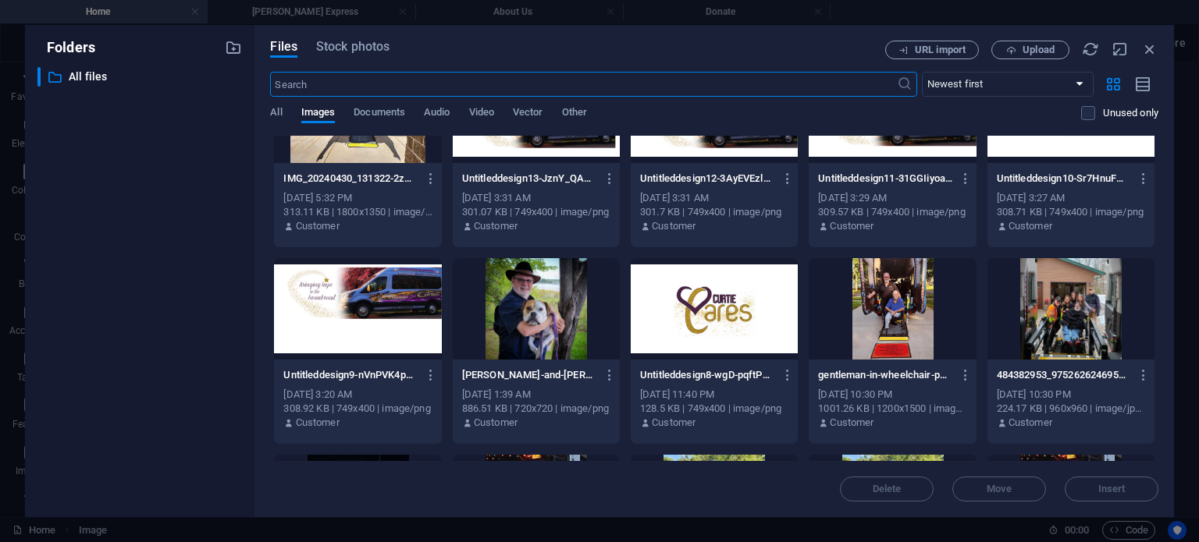
scroll to position [390, 0]
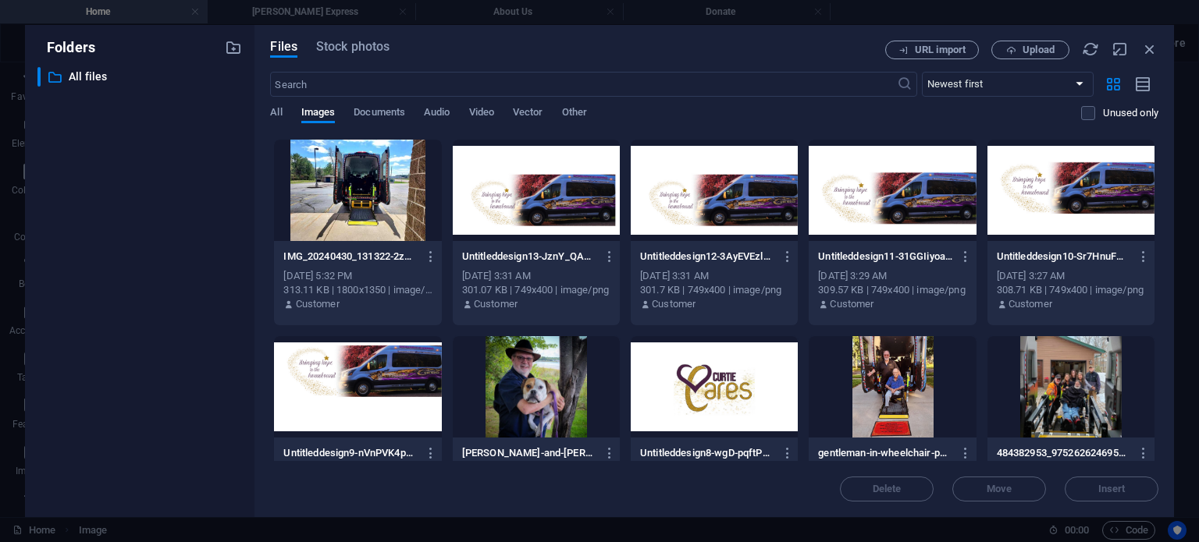
click at [506, 179] on div at bounding box center [536, 190] width 167 height 101
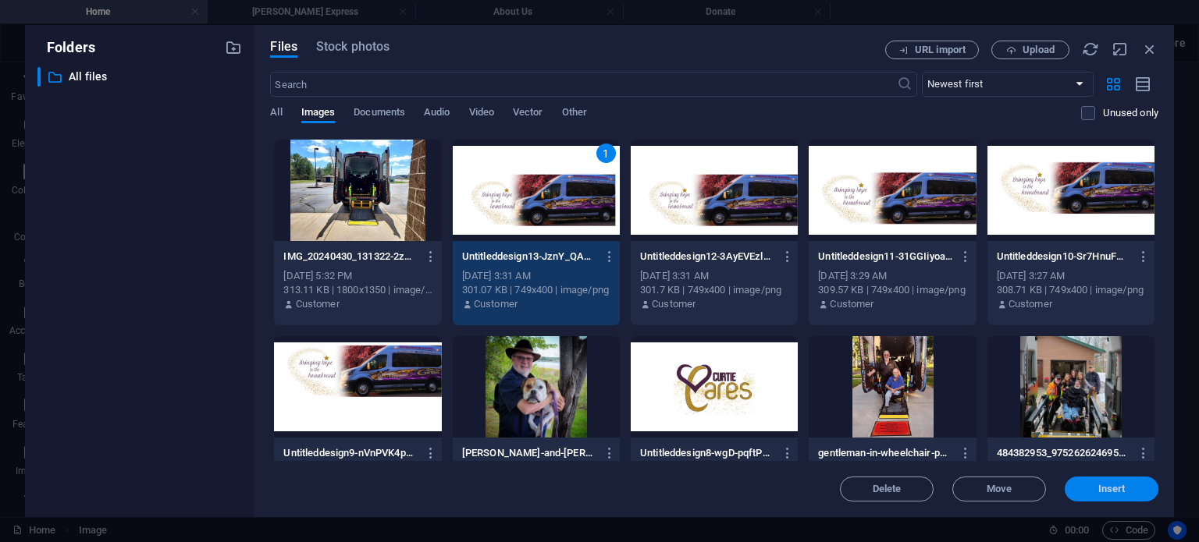
click at [1088, 495] on button "Insert" at bounding box center [1111, 489] width 94 height 25
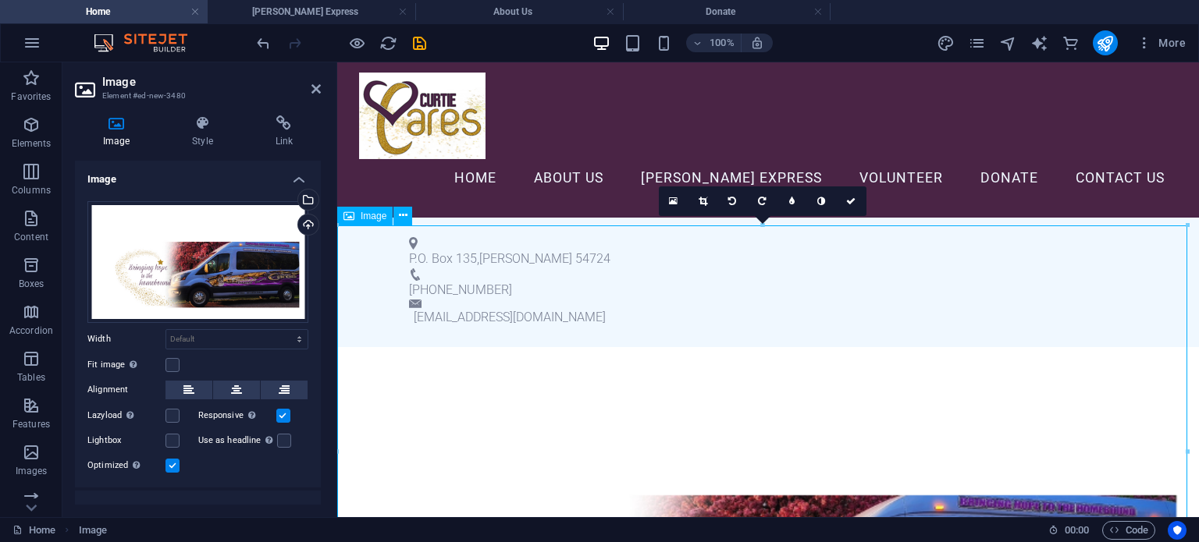
scroll to position [0, 0]
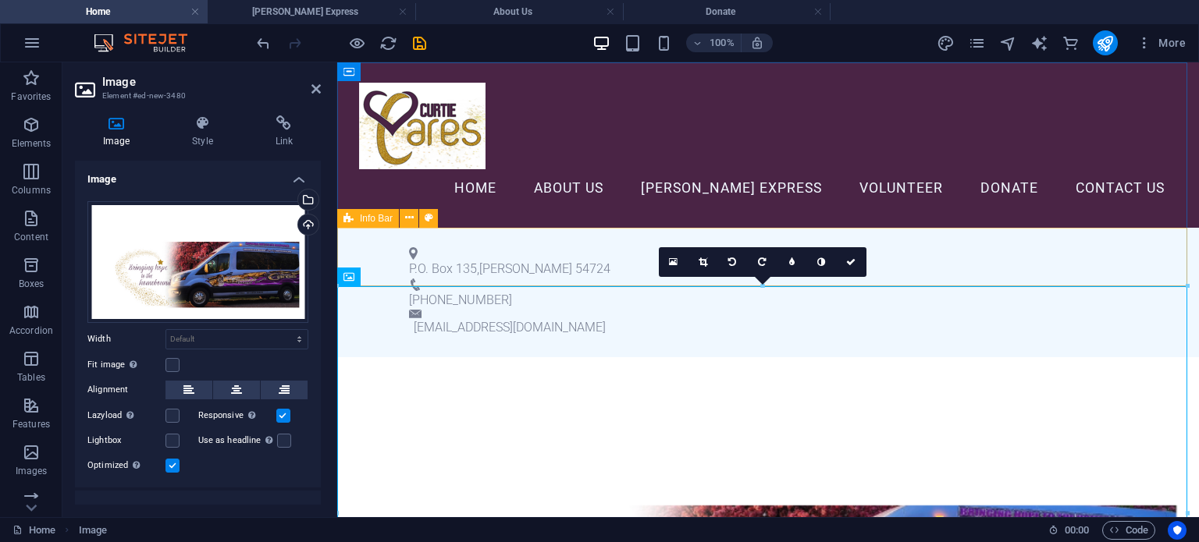
click at [406, 282] on div "P.O. Box 135 , [PERSON_NAME] 54724 715-568-2211 [EMAIL_ADDRESS][DOMAIN_NAME]" at bounding box center [767, 293] width 861 height 130
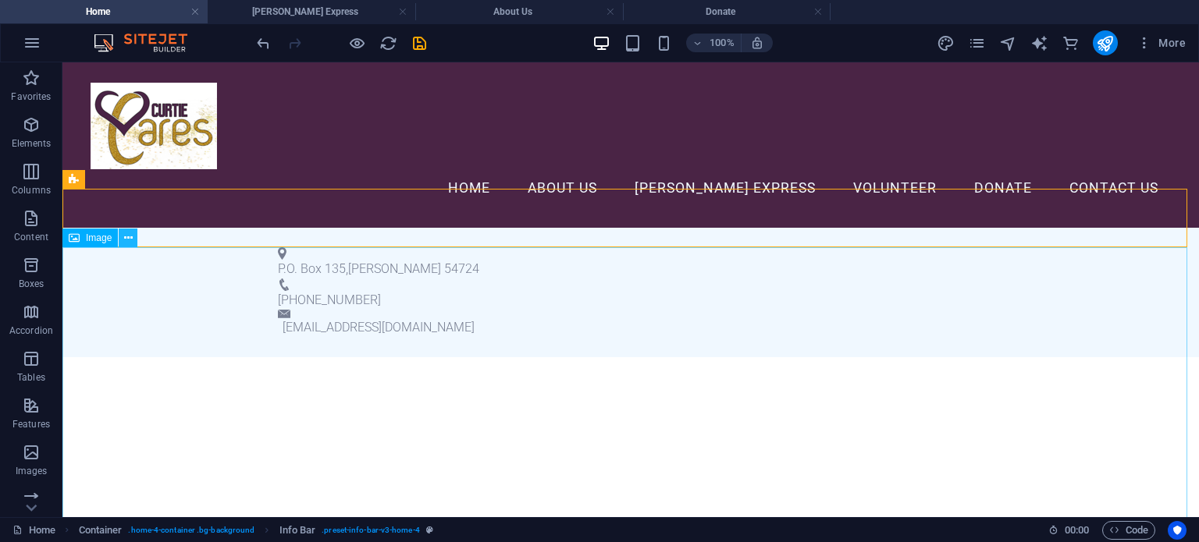
click at [137, 237] on button at bounding box center [128, 238] width 19 height 19
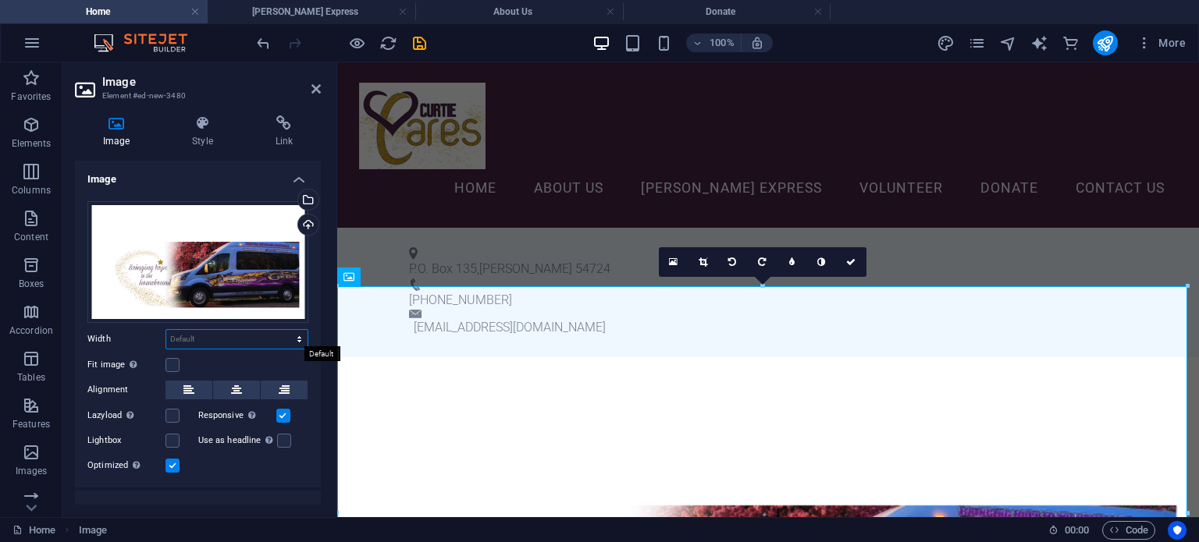
click at [208, 332] on select "Default auto px rem % em vh vw" at bounding box center [236, 339] width 141 height 19
click at [166, 330] on select "Default auto px rem % em vh vw" at bounding box center [236, 339] width 141 height 19
click at [247, 334] on select "Default auto px rem % em vh vw" at bounding box center [236, 339] width 141 height 19
click at [166, 330] on select "Default auto px rem % em vh vw" at bounding box center [236, 339] width 141 height 19
select select "DISABLED_OPTION_VALUE"
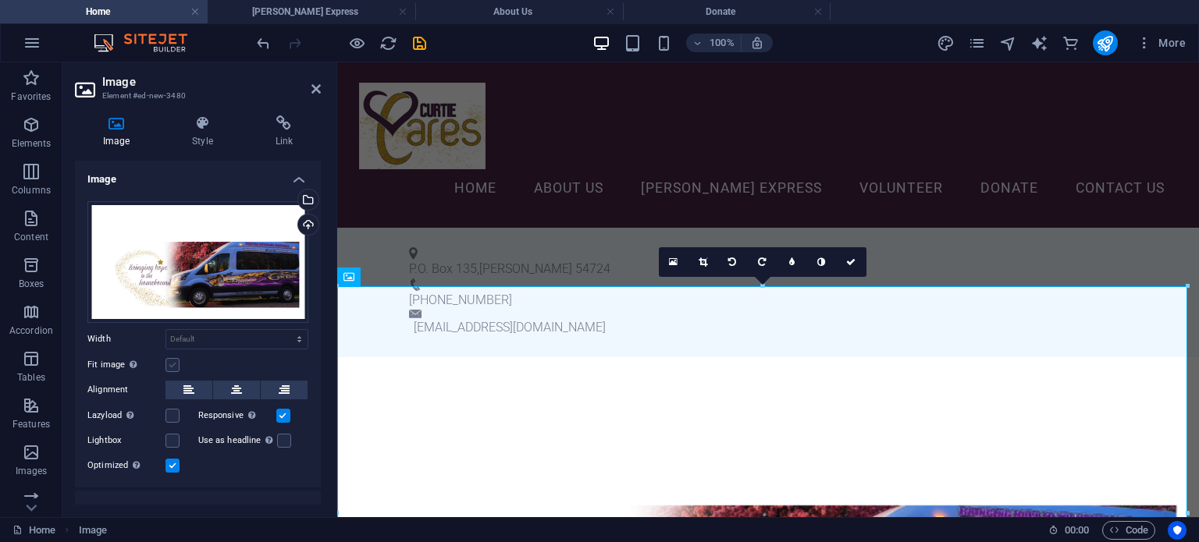
click at [176, 361] on label at bounding box center [172, 365] width 14 height 14
click at [0, 0] on input "Fit image Automatically fit image to a fixed width and height" at bounding box center [0, 0] width 0 height 0
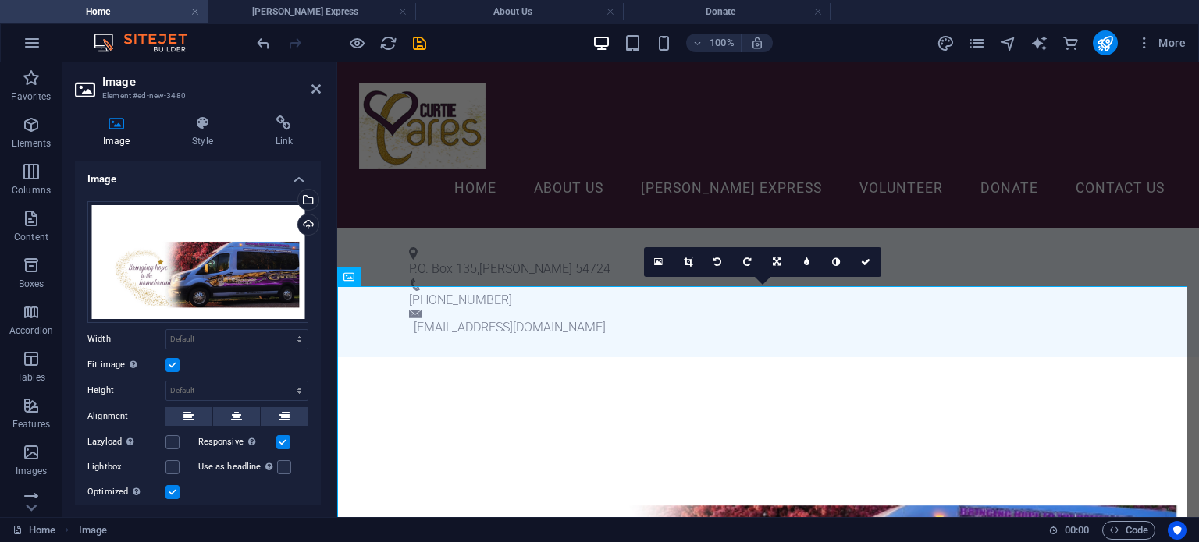
click at [176, 361] on label at bounding box center [172, 365] width 14 height 14
click at [0, 0] on input "Fit image Automatically fit image to a fixed width and height" at bounding box center [0, 0] width 0 height 0
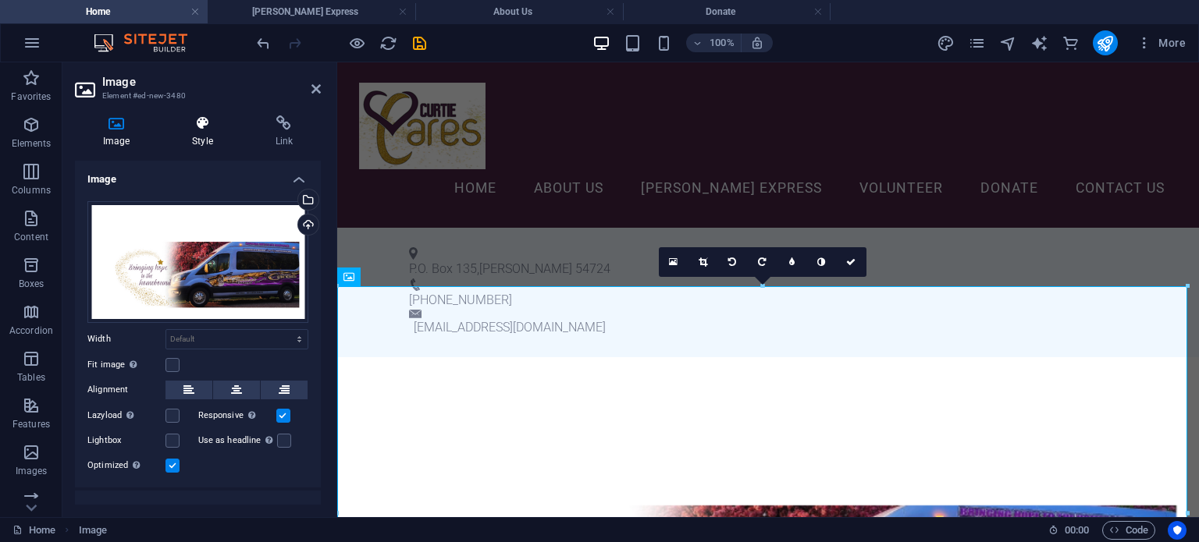
click at [188, 144] on h4 "Style" at bounding box center [205, 131] width 83 height 33
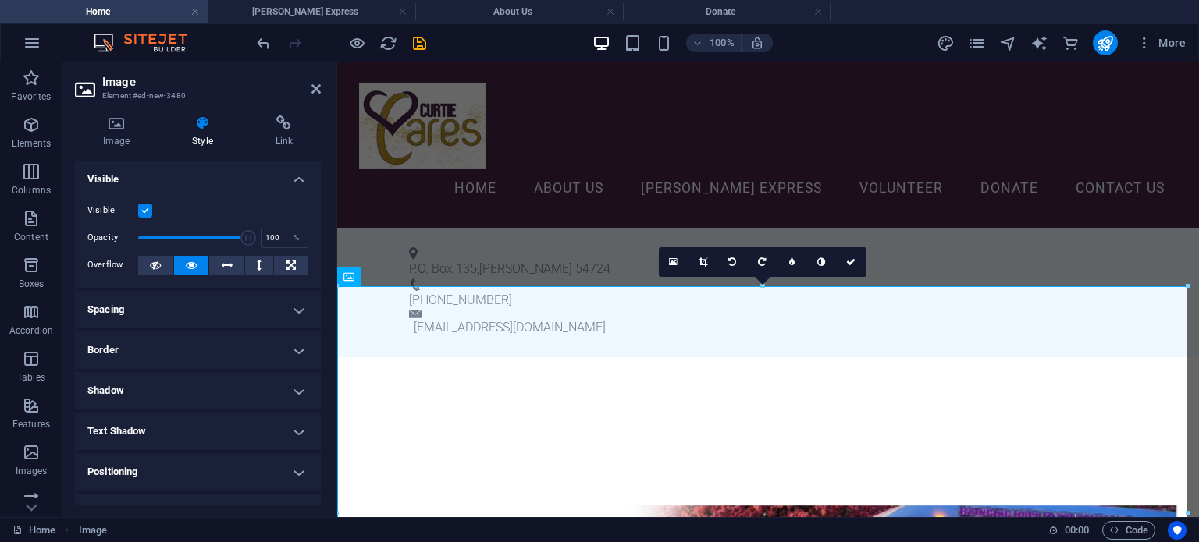
scroll to position [78, 0]
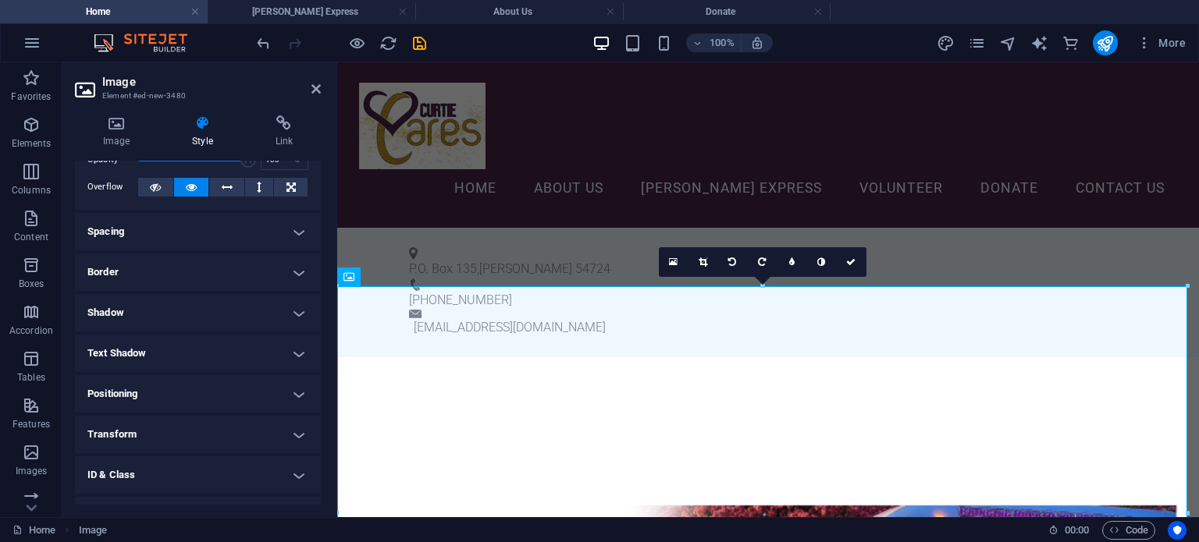
click at [247, 389] on h4 "Positioning" at bounding box center [198, 393] width 246 height 37
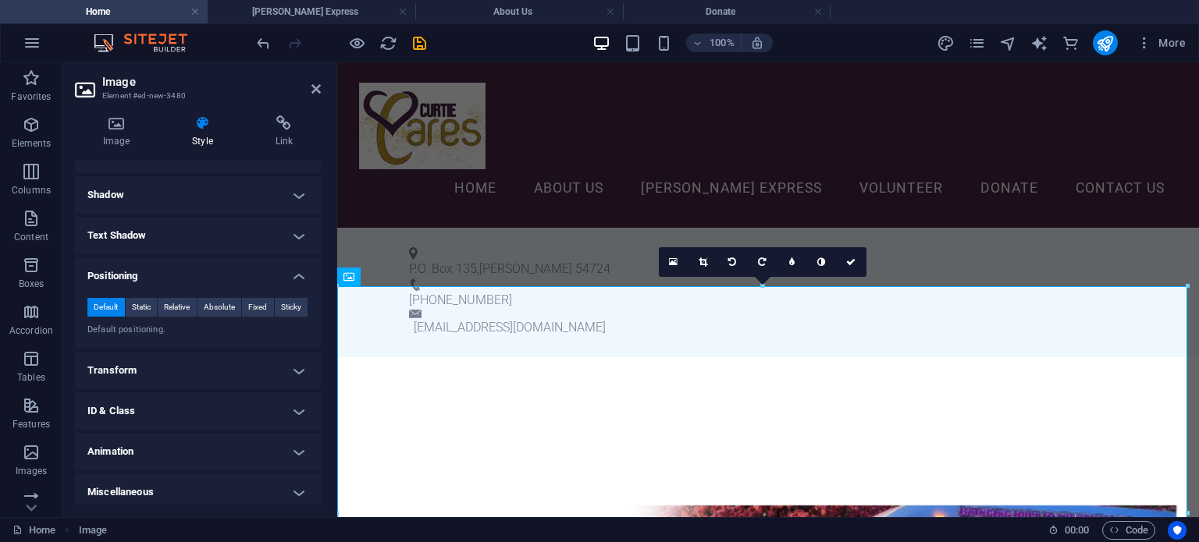
scroll to position [201, 0]
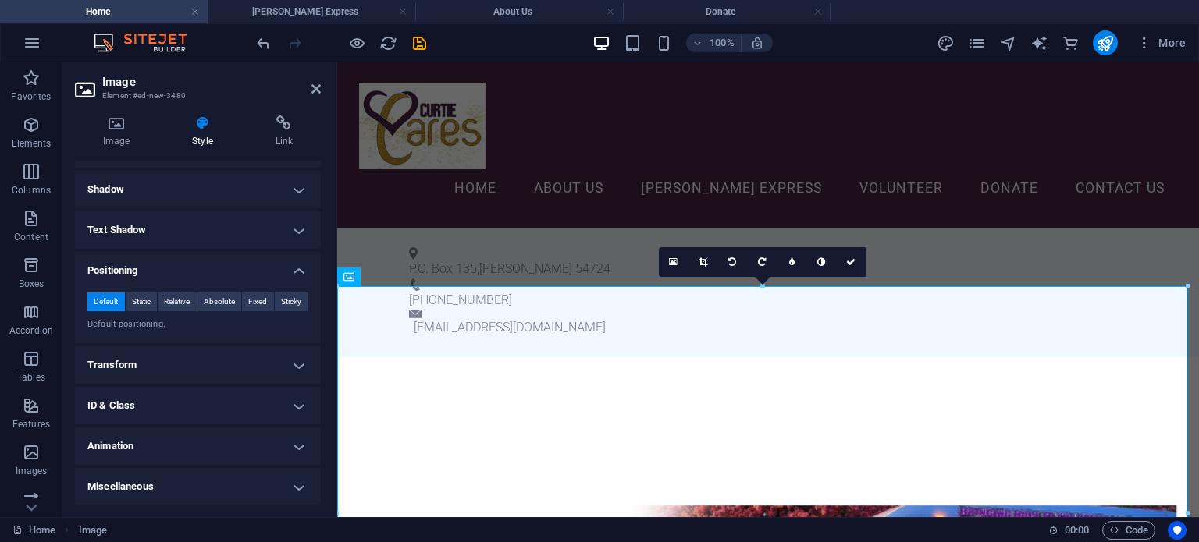
click at [324, 86] on aside "Image Element #ed-new-3480 Image Style Link Image Drag files here, click to cho…" at bounding box center [199, 289] width 275 height 455
click at [314, 83] on icon at bounding box center [315, 89] width 9 height 12
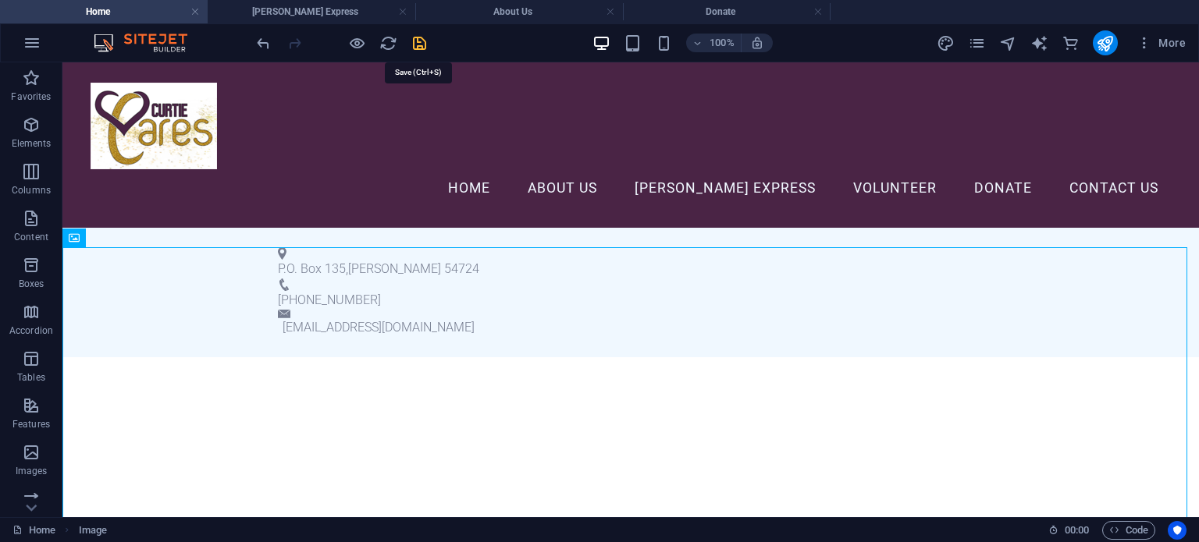
click at [412, 35] on icon "save" at bounding box center [419, 43] width 18 height 18
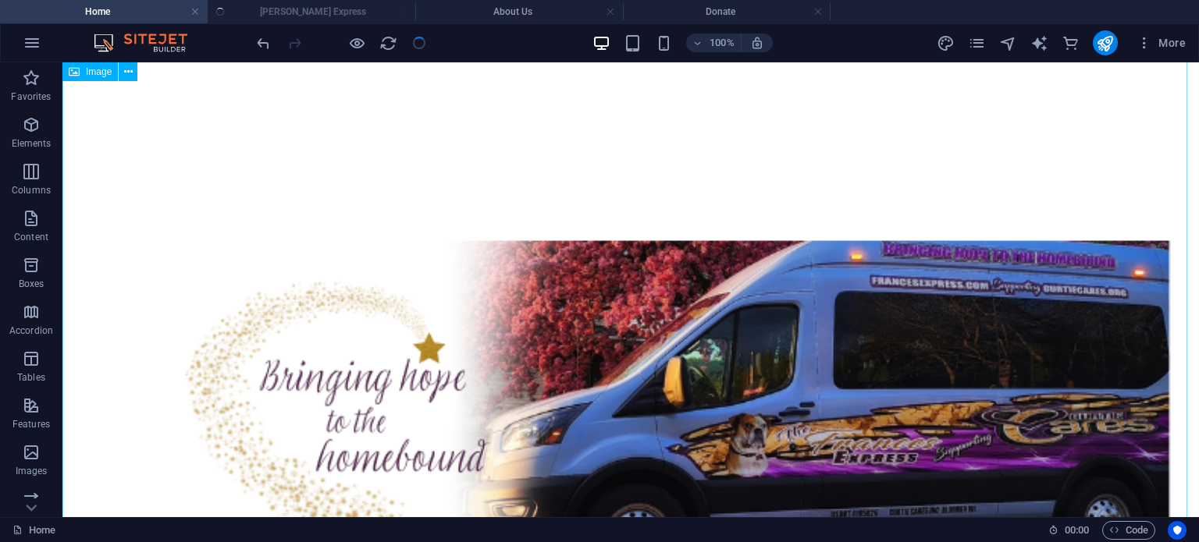
scroll to position [0, 0]
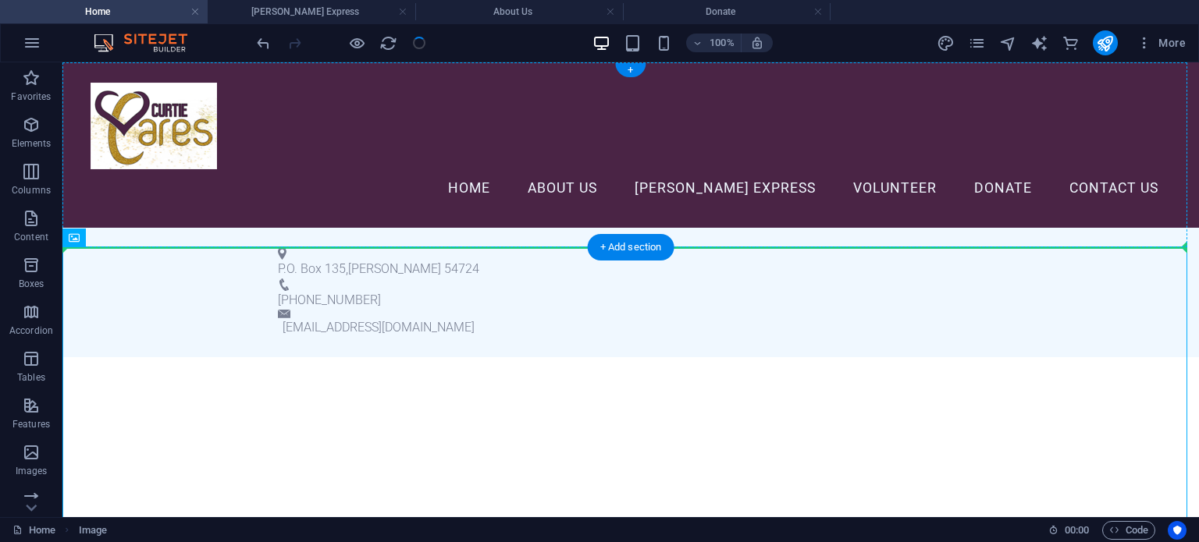
drag, startPoint x: 508, startPoint y: 302, endPoint x: 499, endPoint y: 217, distance: 85.5
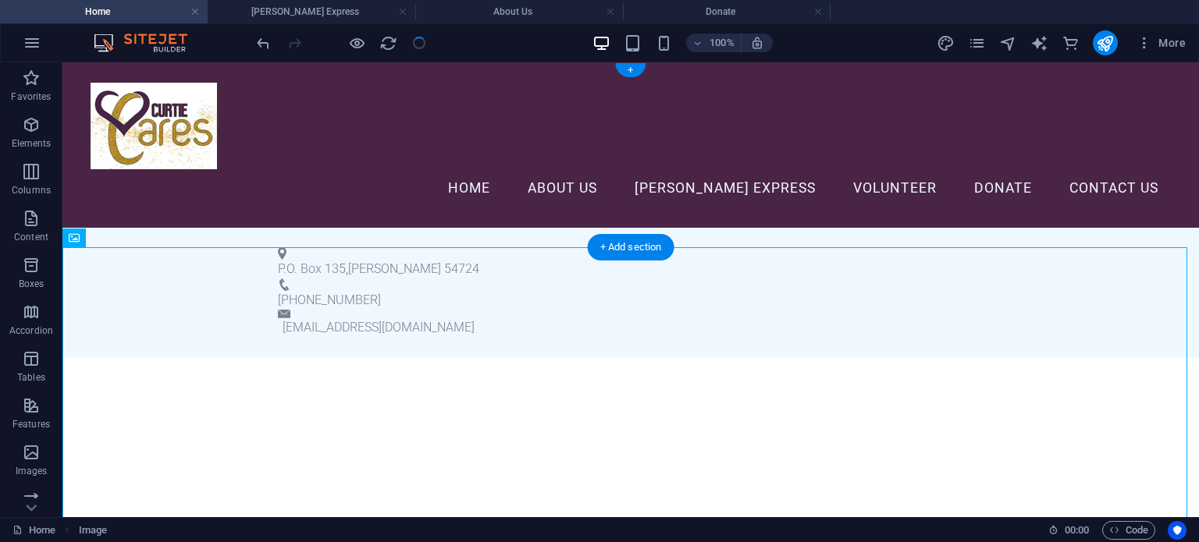
click at [502, 228] on div "P.O. Box 135 , [PERSON_NAME] 54724 715-568-2211 [EMAIL_ADDRESS][DOMAIN_NAME]" at bounding box center [630, 293] width 1136 height 130
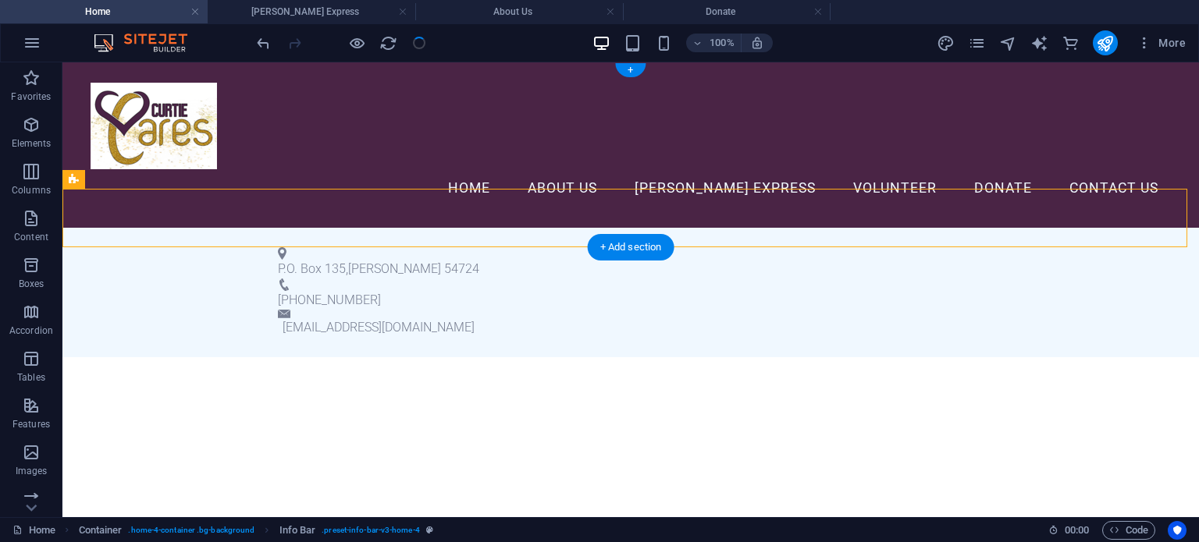
click at [502, 228] on div "P.O. Box 135 , [PERSON_NAME] 54724 715-568-2211 [EMAIL_ADDRESS][DOMAIN_NAME]" at bounding box center [630, 293] width 1136 height 130
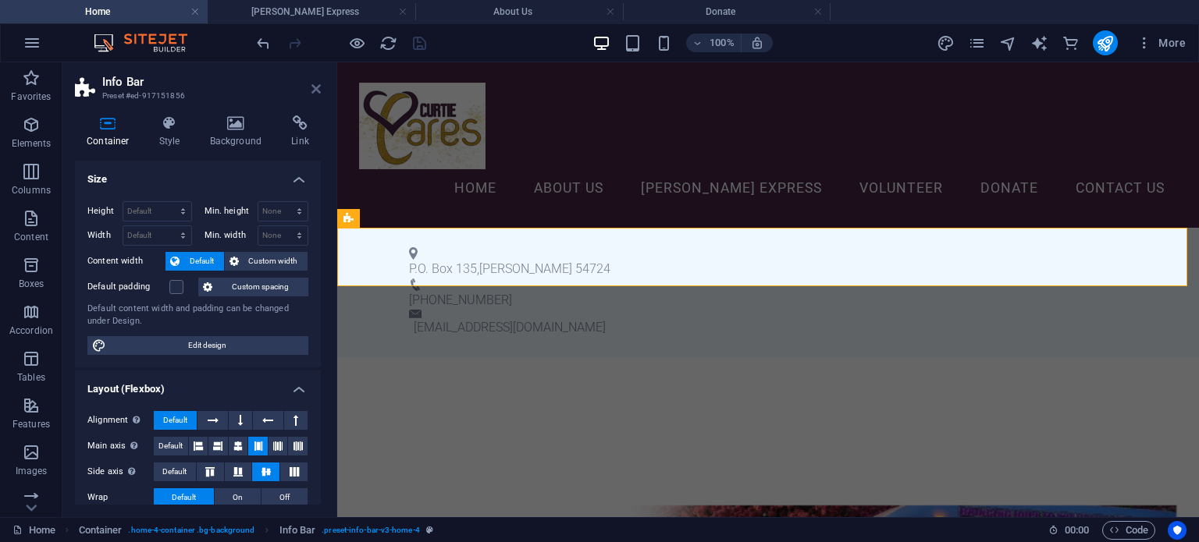
click at [318, 90] on icon at bounding box center [315, 89] width 9 height 12
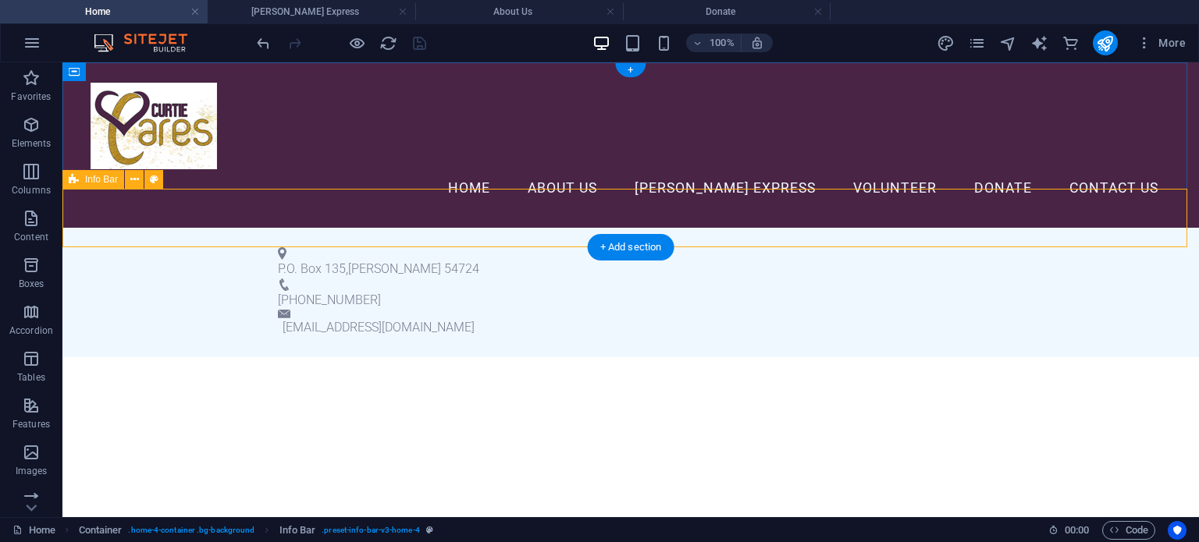
click at [472, 228] on div "P.O. Box 135 , [PERSON_NAME] 54724 715-568-2211 [EMAIL_ADDRESS][DOMAIN_NAME]" at bounding box center [630, 293] width 1136 height 130
click at [160, 228] on div "P.O. Box 135 , [PERSON_NAME] 54724 715-568-2211 [EMAIL_ADDRESS][DOMAIN_NAME]" at bounding box center [630, 293] width 1136 height 130
click at [132, 181] on icon at bounding box center [134, 180] width 9 height 16
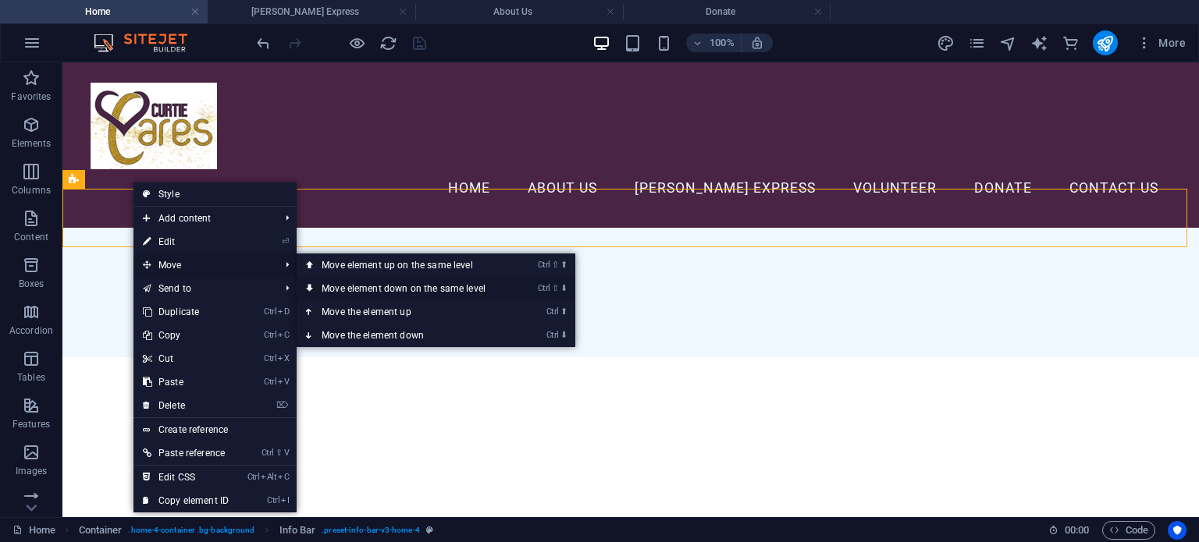
click at [361, 282] on link "Ctrl ⇧ ⬇ Move element down on the same level" at bounding box center [407, 288] width 220 height 23
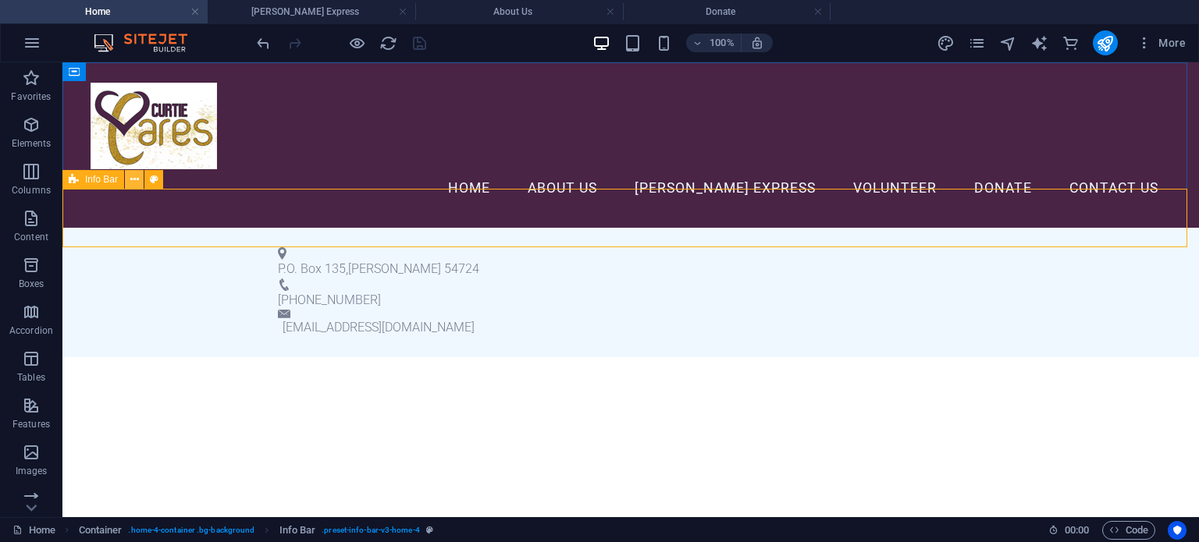
click at [134, 182] on icon at bounding box center [134, 180] width 9 height 16
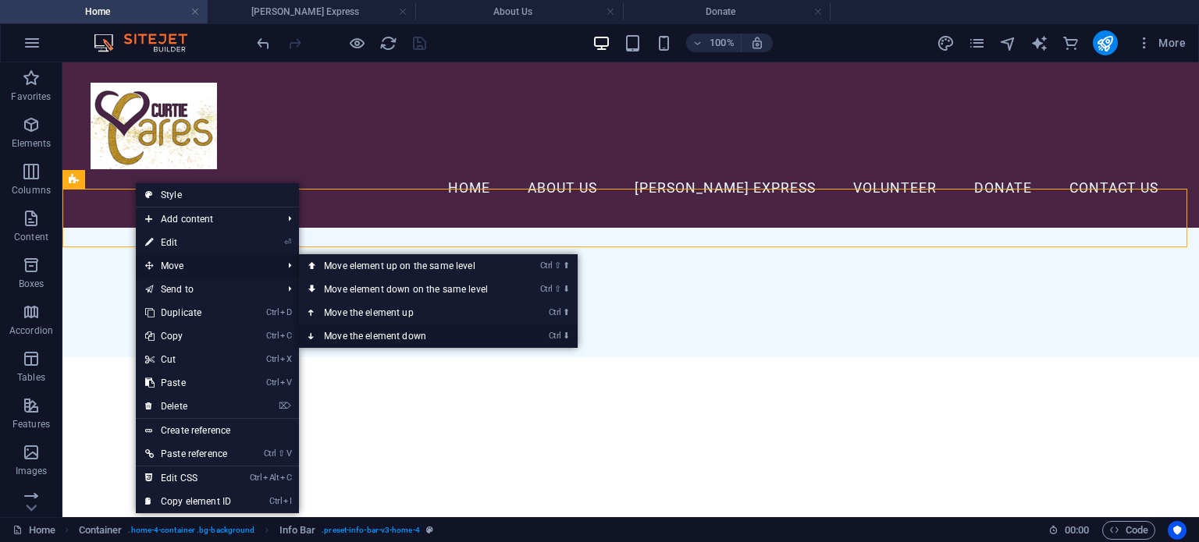
click at [378, 335] on link "Ctrl ⬇ Move the element down" at bounding box center [409, 336] width 220 height 23
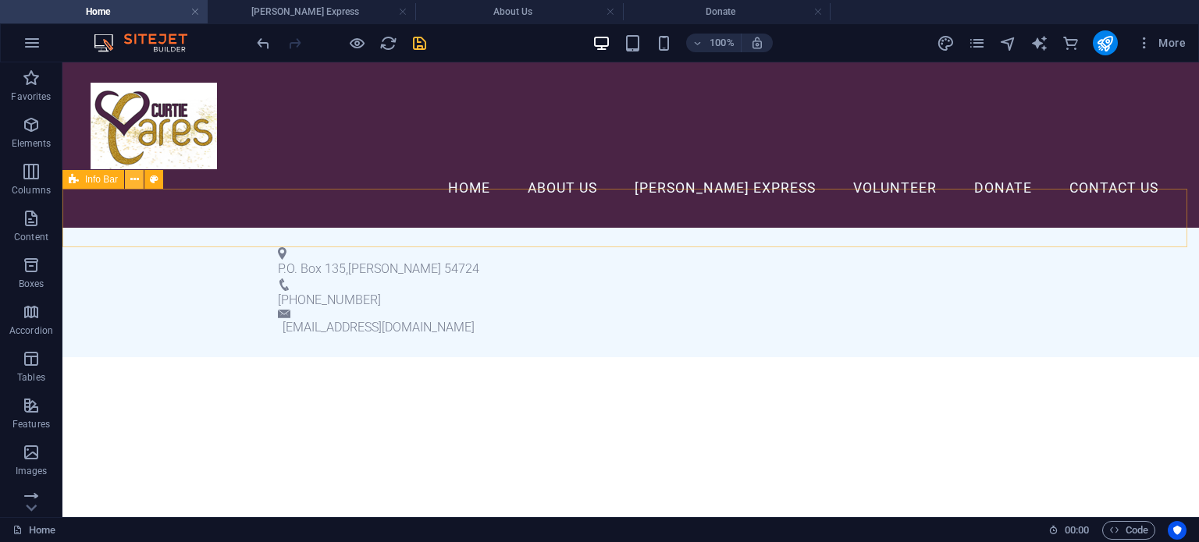
click at [133, 186] on icon at bounding box center [134, 180] width 9 height 16
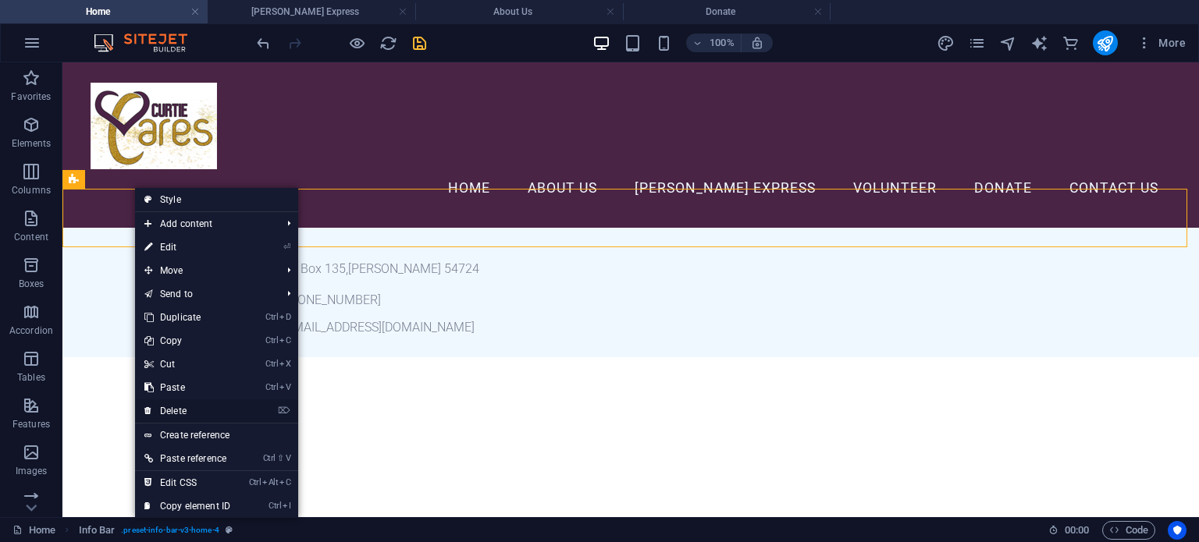
click at [204, 408] on link "⌦ Delete" at bounding box center [187, 411] width 105 height 23
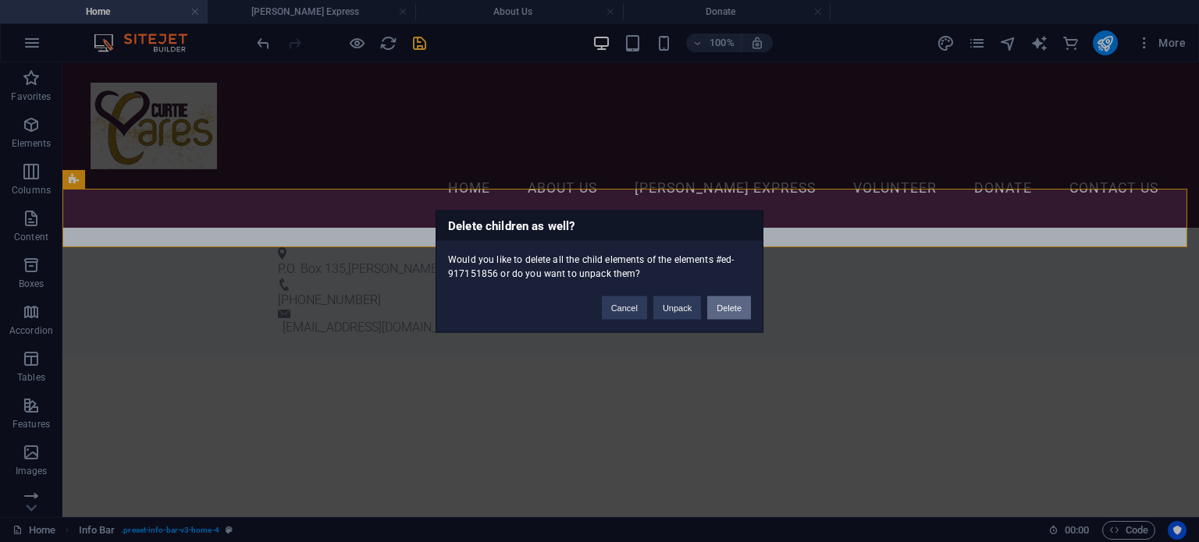
drag, startPoint x: 733, startPoint y: 299, endPoint x: 669, endPoint y: 235, distance: 89.9
click at [733, 299] on button "Delete" at bounding box center [729, 307] width 44 height 23
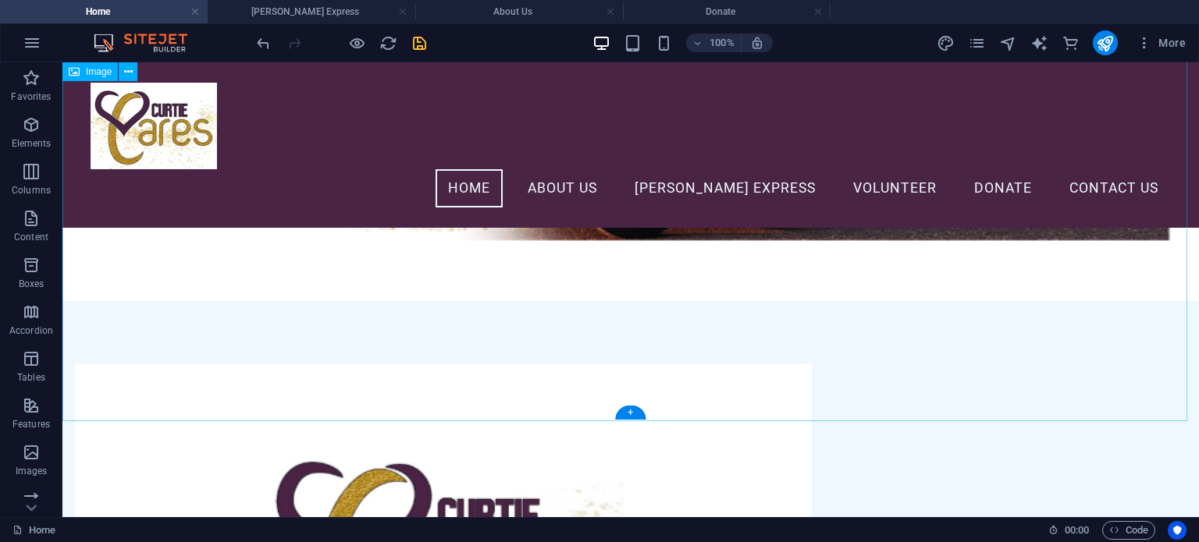
scroll to position [263, 0]
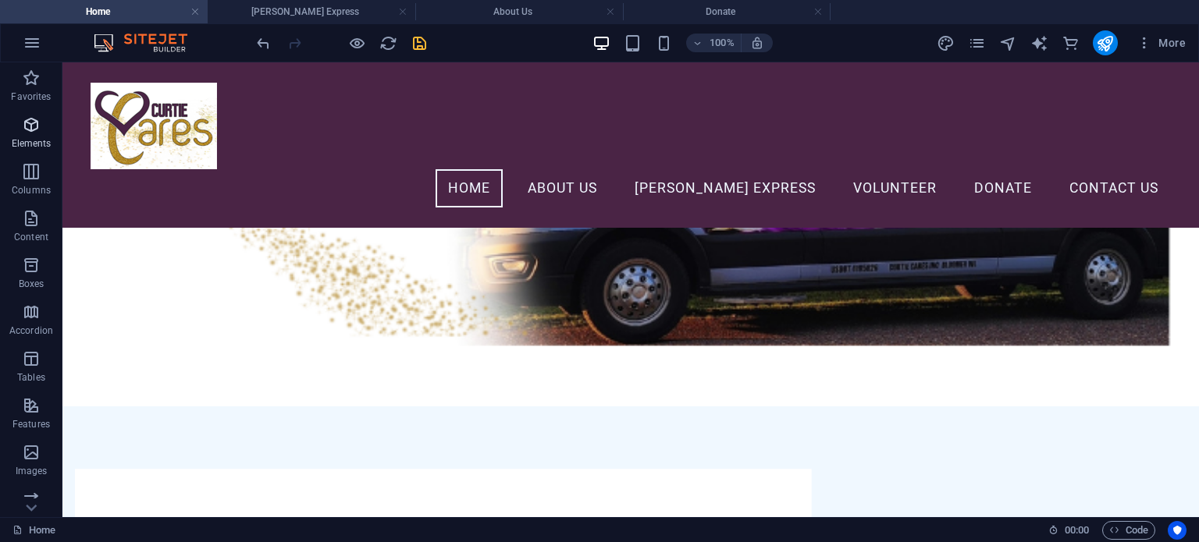
click at [33, 132] on icon "button" at bounding box center [31, 124] width 19 height 19
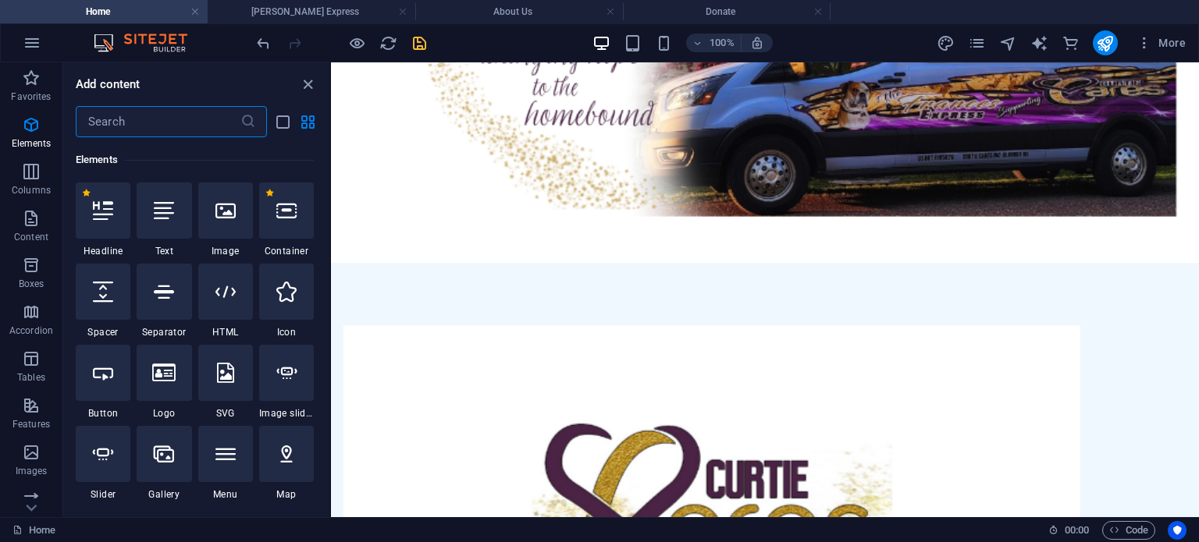
scroll to position [166, 0]
click at [105, 123] on input "text" at bounding box center [158, 121] width 165 height 31
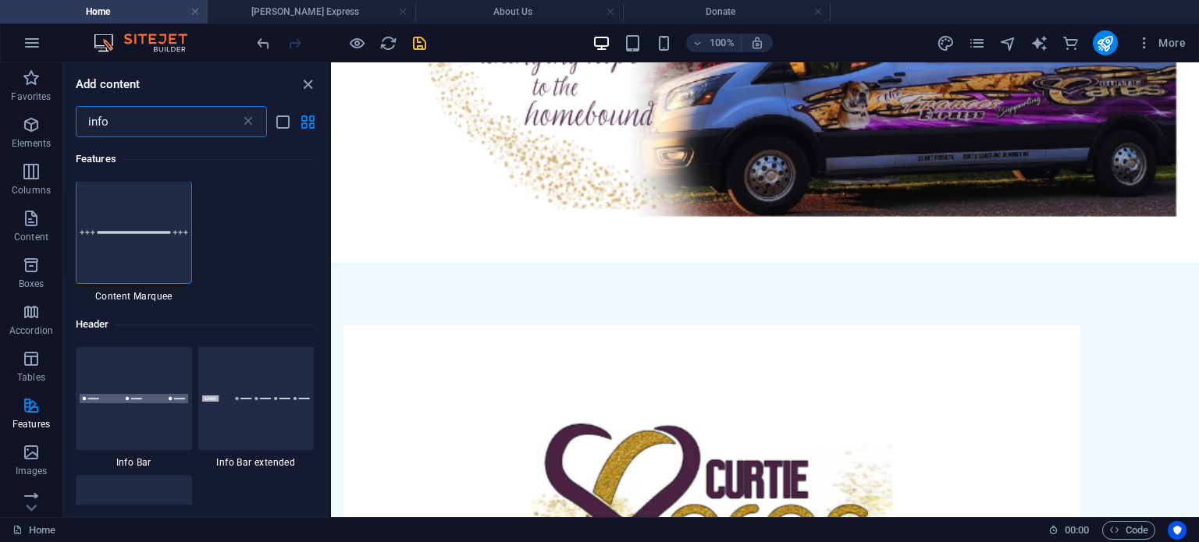
scroll to position [0, 0]
type input "info"
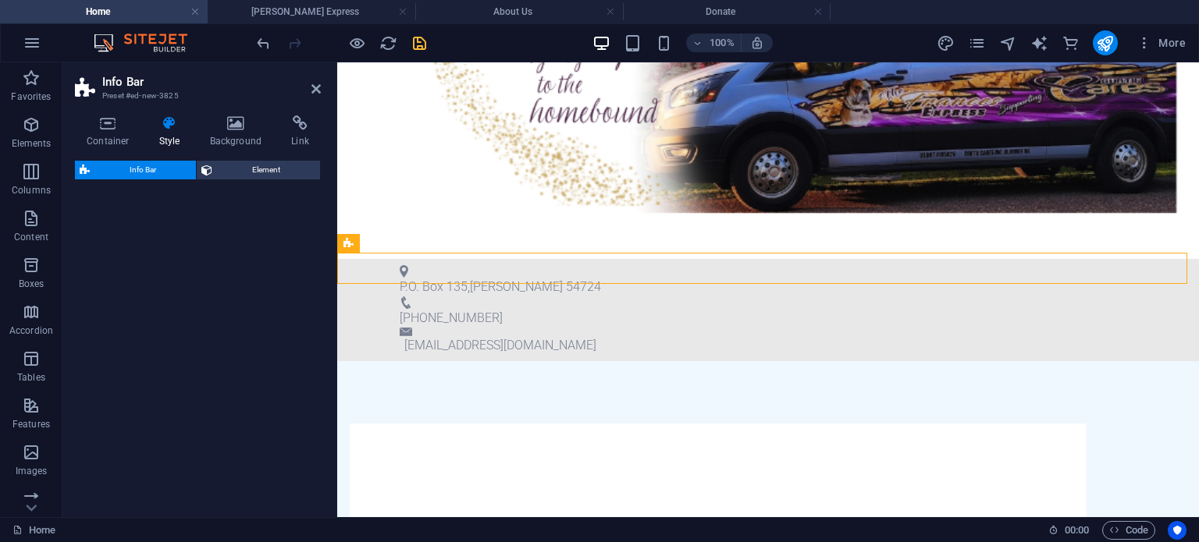
select select "rem"
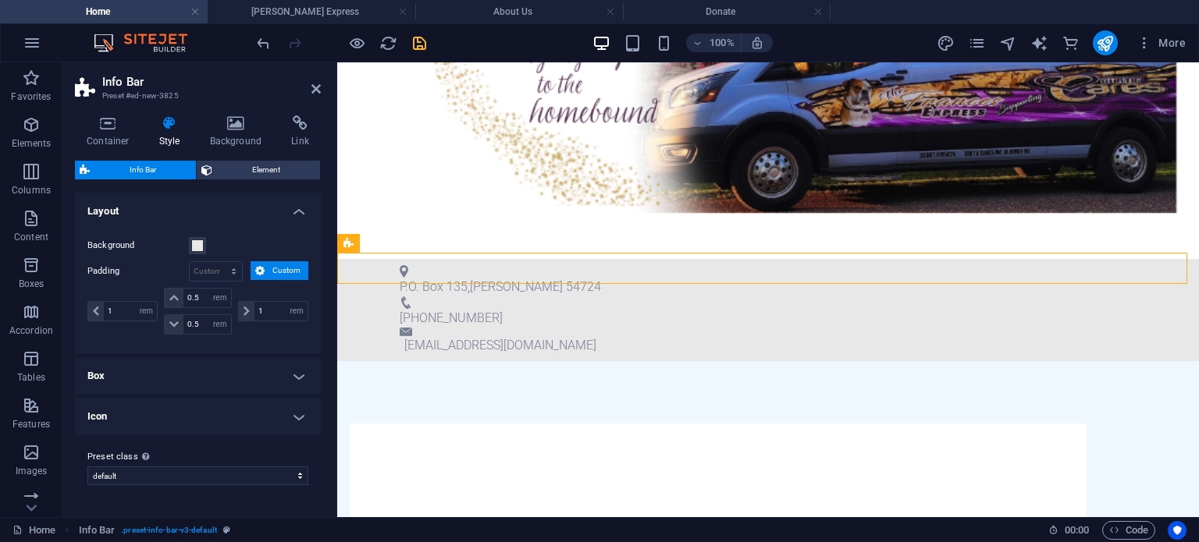
click at [317, 79] on h2 "Info Bar" at bounding box center [211, 82] width 218 height 14
click at [315, 87] on icon at bounding box center [315, 89] width 9 height 12
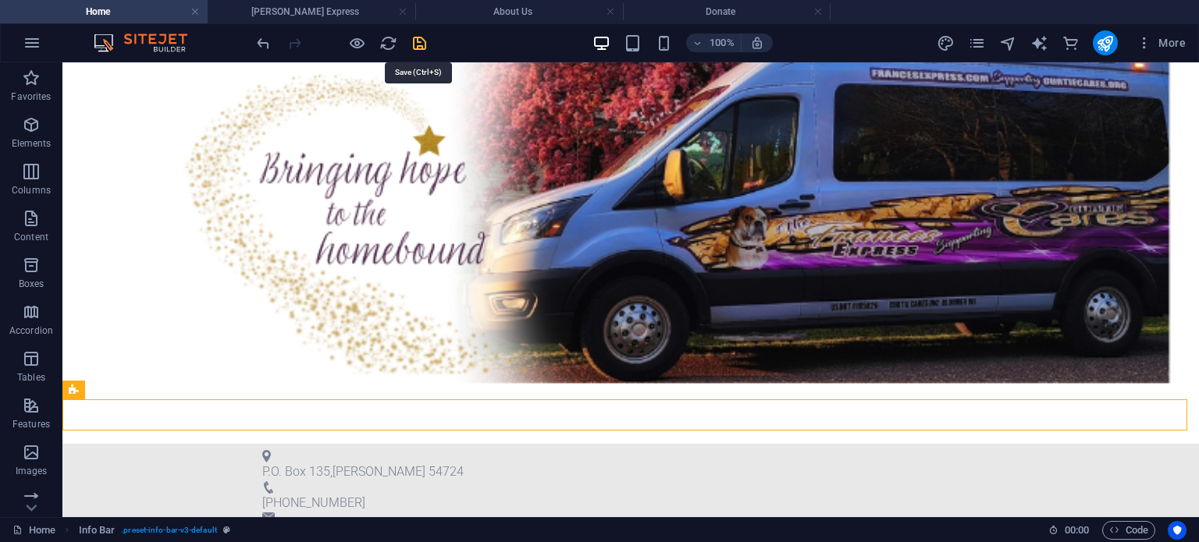
click at [414, 41] on icon "save" at bounding box center [419, 43] width 18 height 18
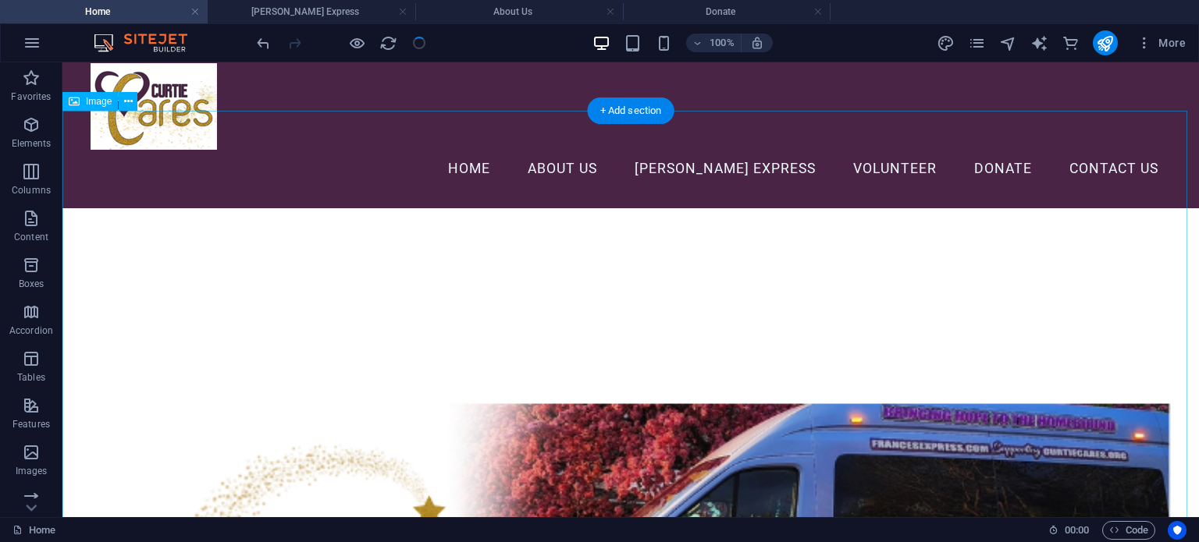
scroll to position [0, 0]
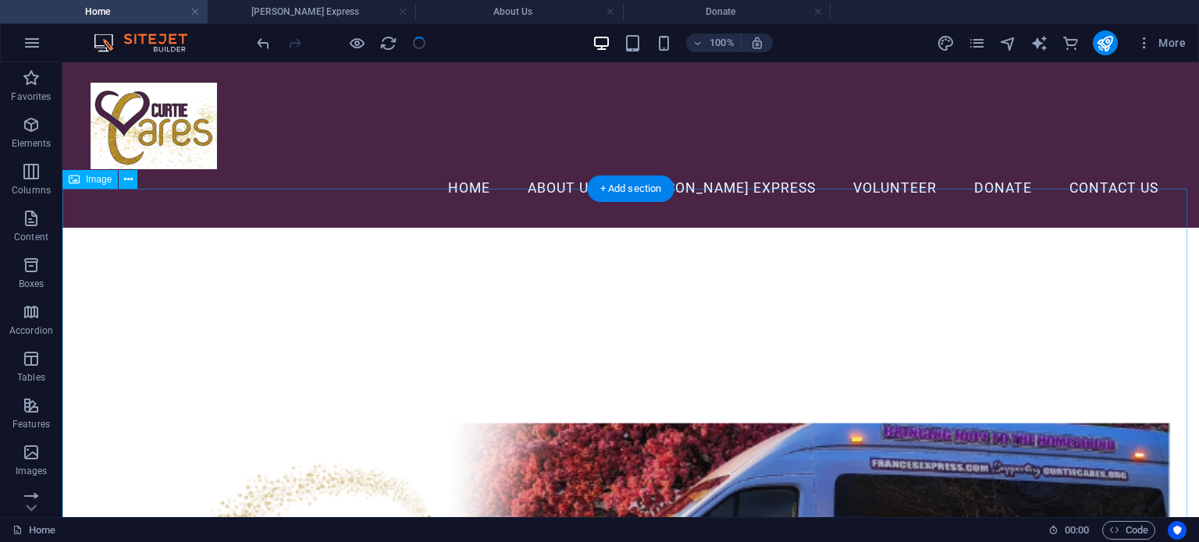
click at [519, 236] on figure at bounding box center [630, 531] width 1136 height 607
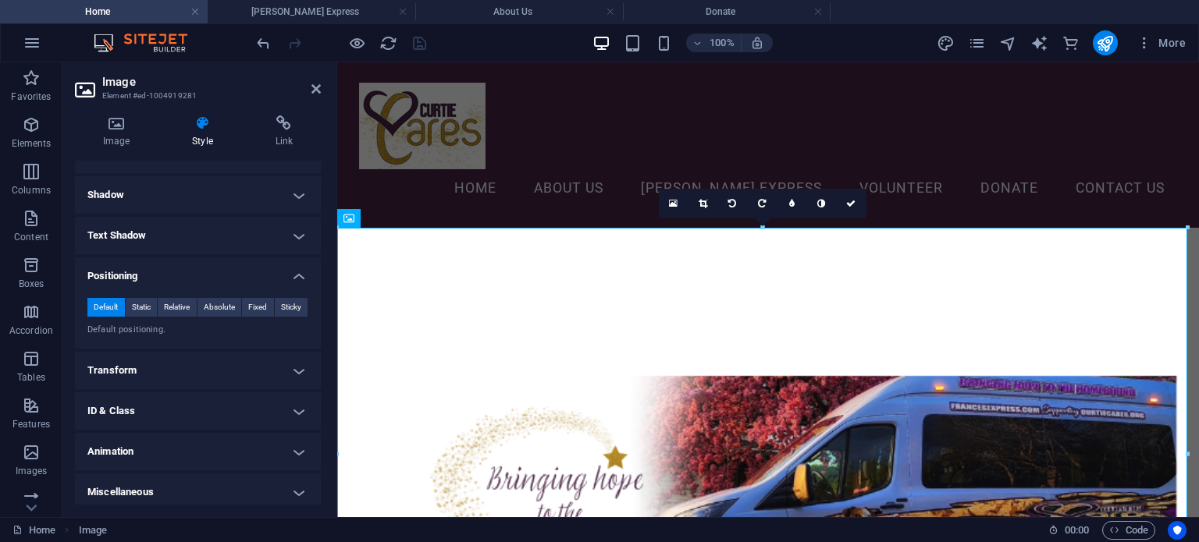
scroll to position [201, 0]
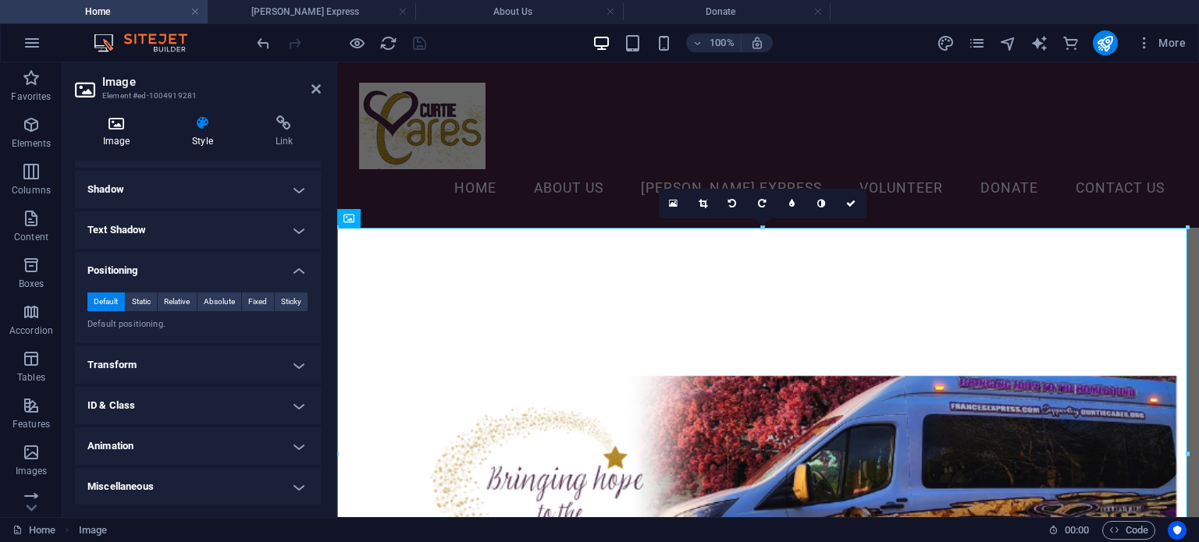
click at [111, 133] on h4 "Image" at bounding box center [119, 131] width 89 height 33
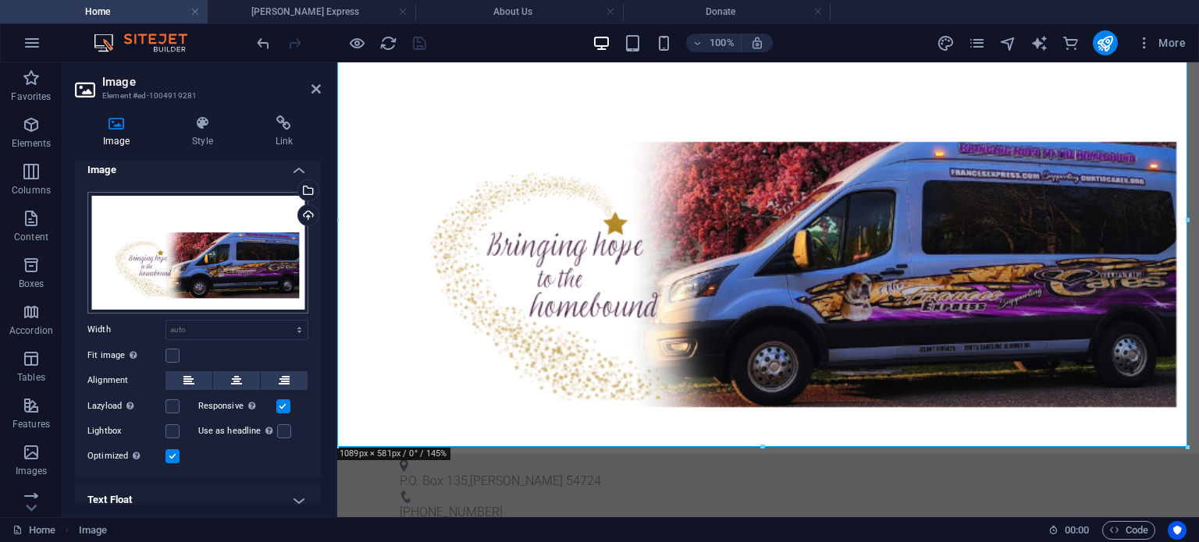
scroll to position [0, 0]
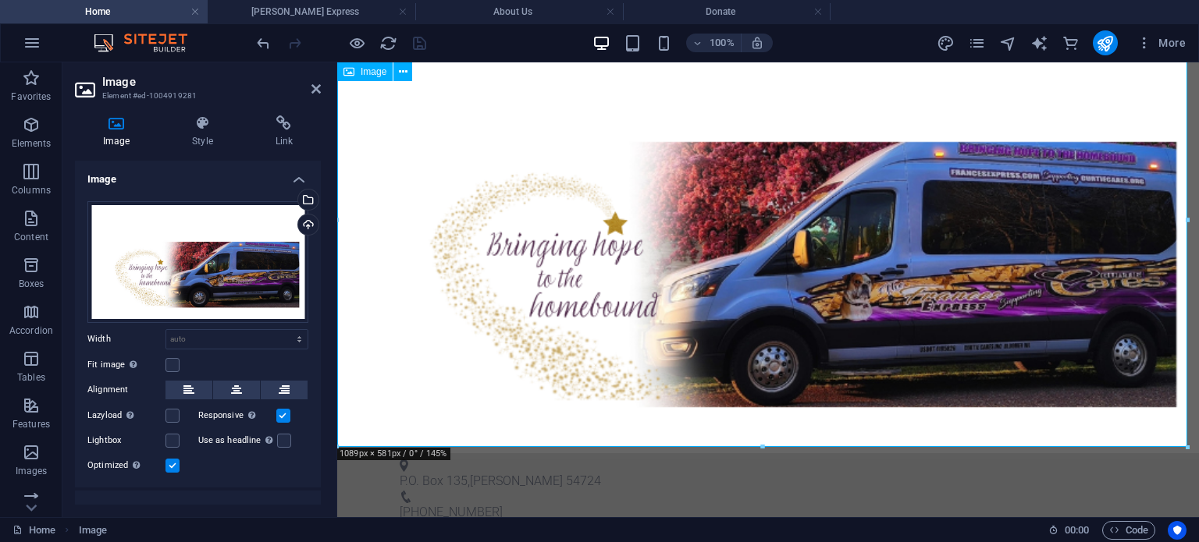
click at [398, 224] on figure at bounding box center [767, 224] width 861 height 460
click at [401, 78] on icon at bounding box center [403, 72] width 9 height 16
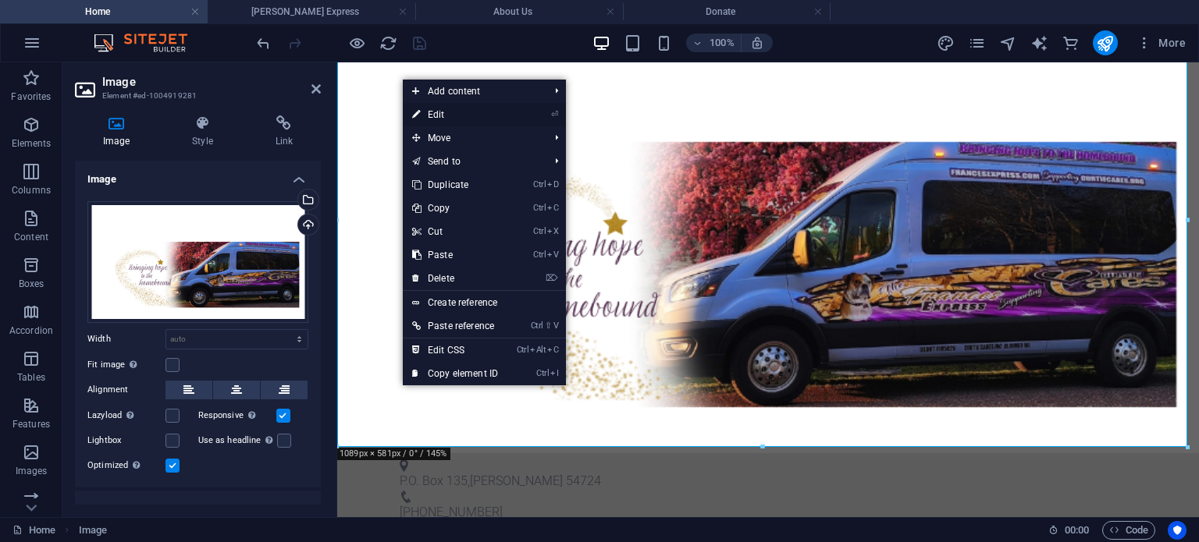
click at [411, 112] on link "⏎ Edit" at bounding box center [455, 114] width 105 height 23
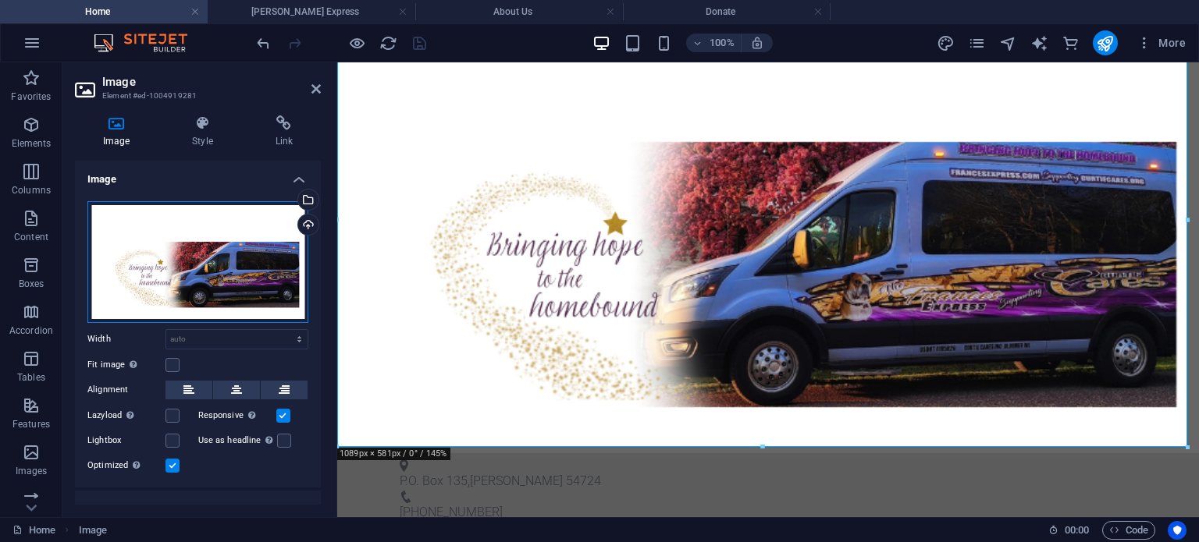
click at [253, 249] on div "Drag files here, click to choose files or select files from Files or our free s…" at bounding box center [197, 262] width 221 height 122
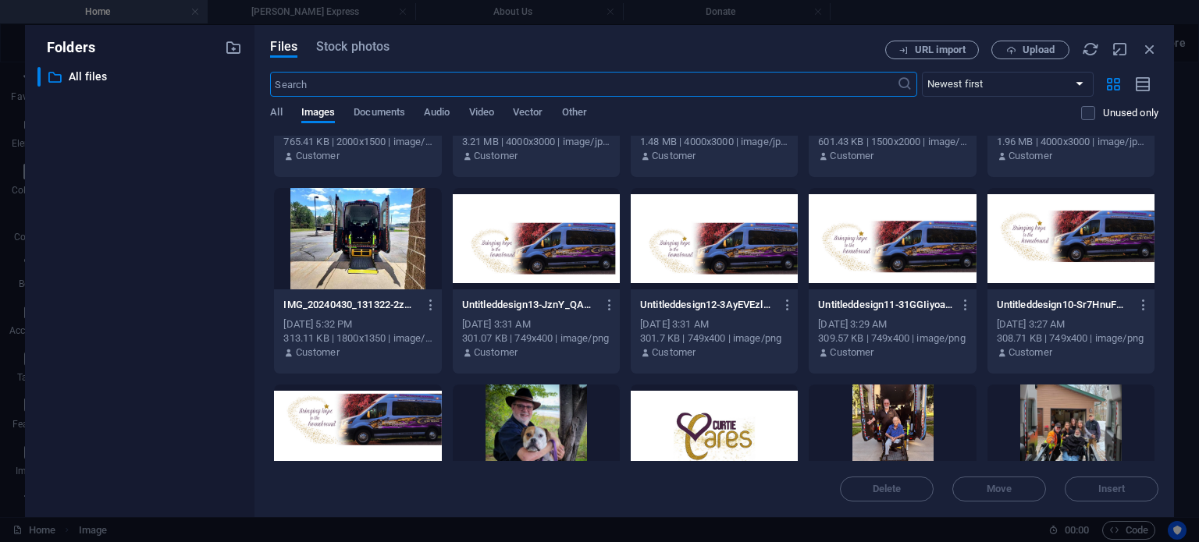
scroll to position [390, 0]
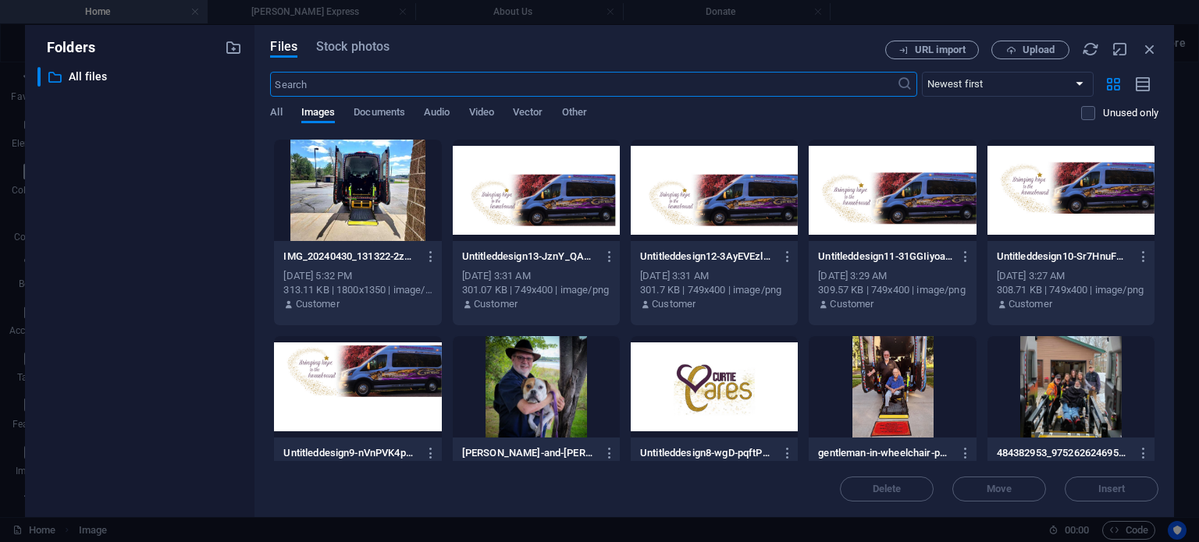
click at [1054, 172] on div at bounding box center [1070, 190] width 167 height 101
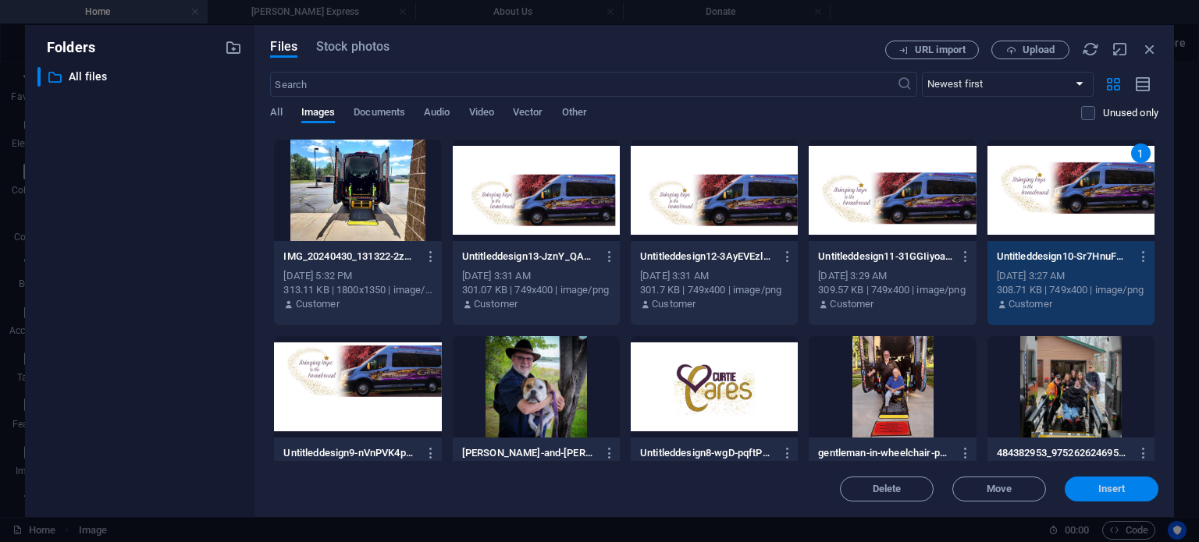
drag, startPoint x: 1128, startPoint y: 484, endPoint x: 686, endPoint y: 338, distance: 465.9
click at [1128, 484] on button "Insert" at bounding box center [1111, 489] width 94 height 25
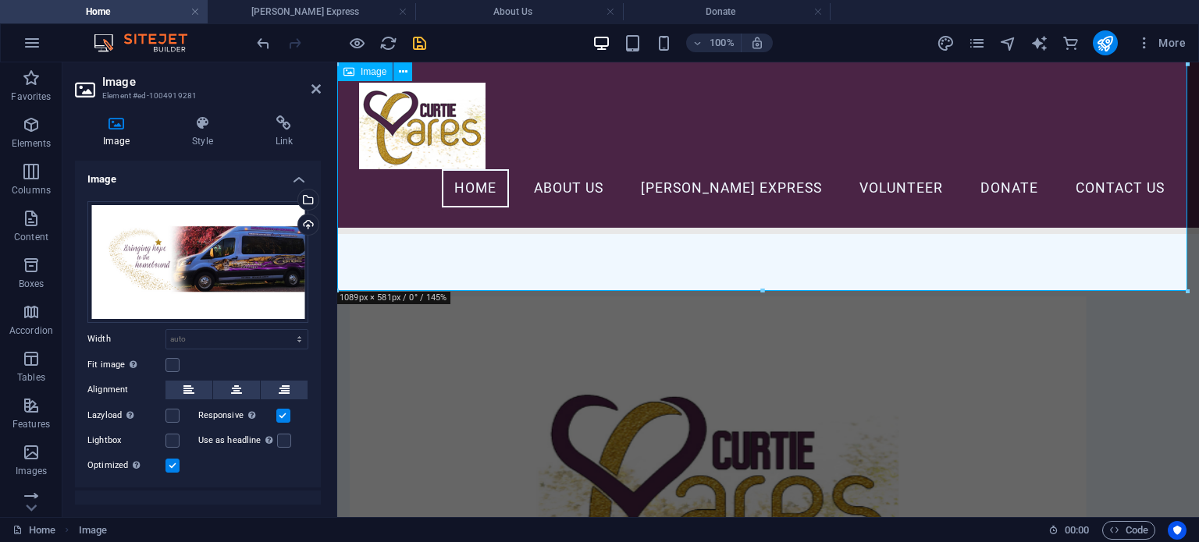
scroll to position [0, 0]
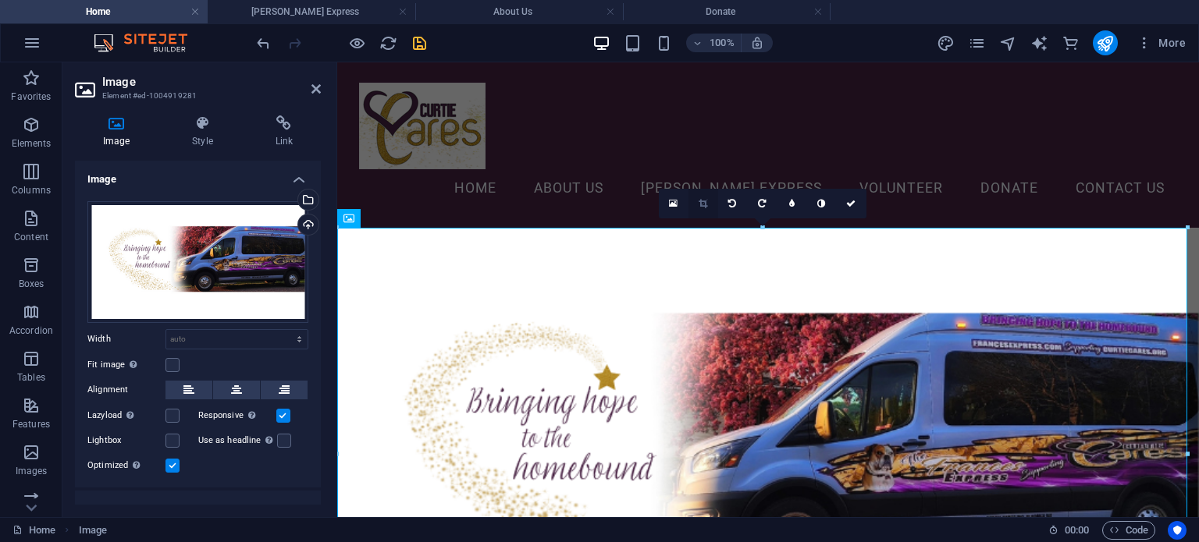
click at [699, 207] on icon at bounding box center [702, 203] width 9 height 9
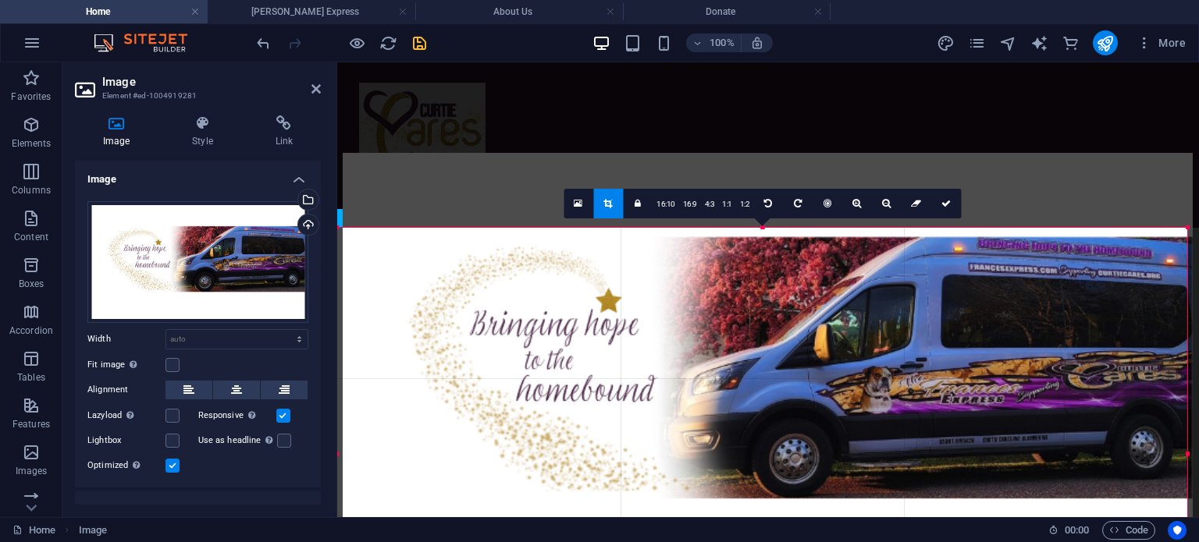
drag, startPoint x: 722, startPoint y: 328, endPoint x: 727, endPoint y: 253, distance: 75.1
click at [727, 253] on div at bounding box center [768, 380] width 850 height 454
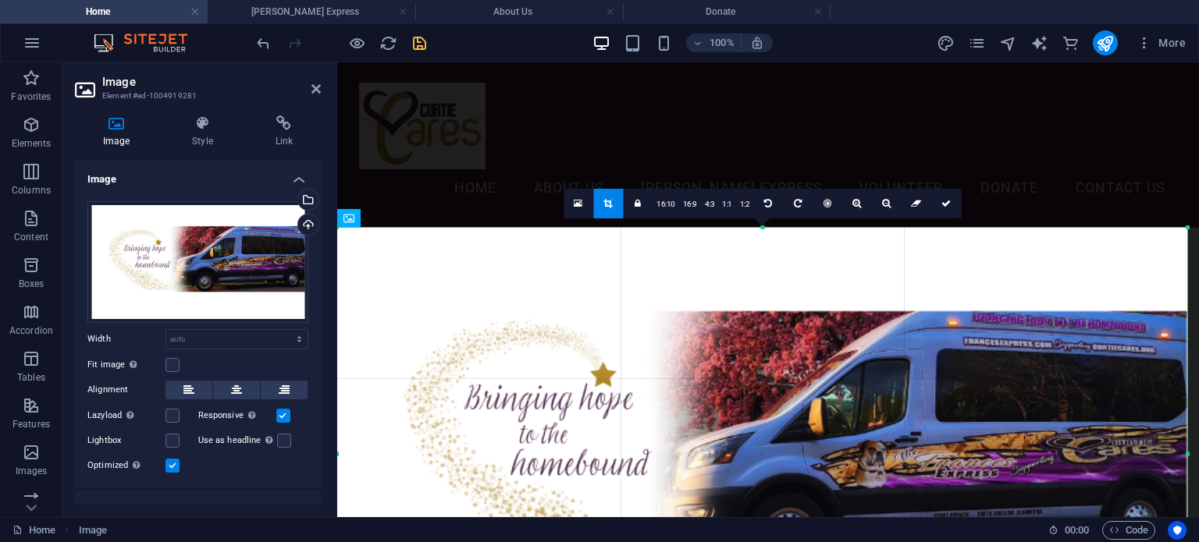
click at [727, 246] on div at bounding box center [762, 454] width 850 height 454
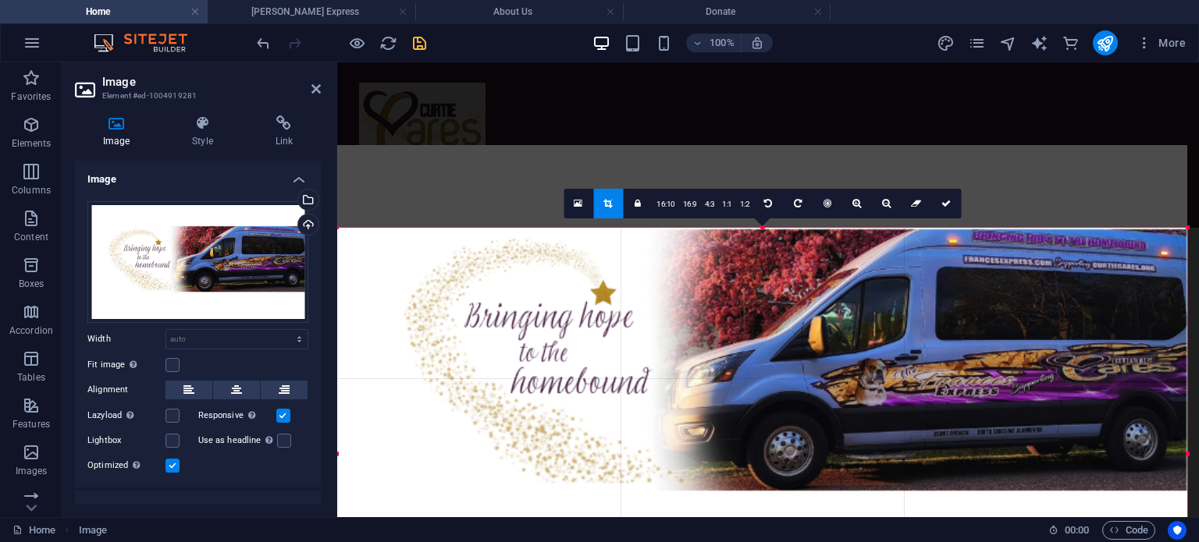
drag, startPoint x: 764, startPoint y: 361, endPoint x: 765, endPoint y: 279, distance: 81.9
click at [765, 279] on div at bounding box center [762, 372] width 850 height 454
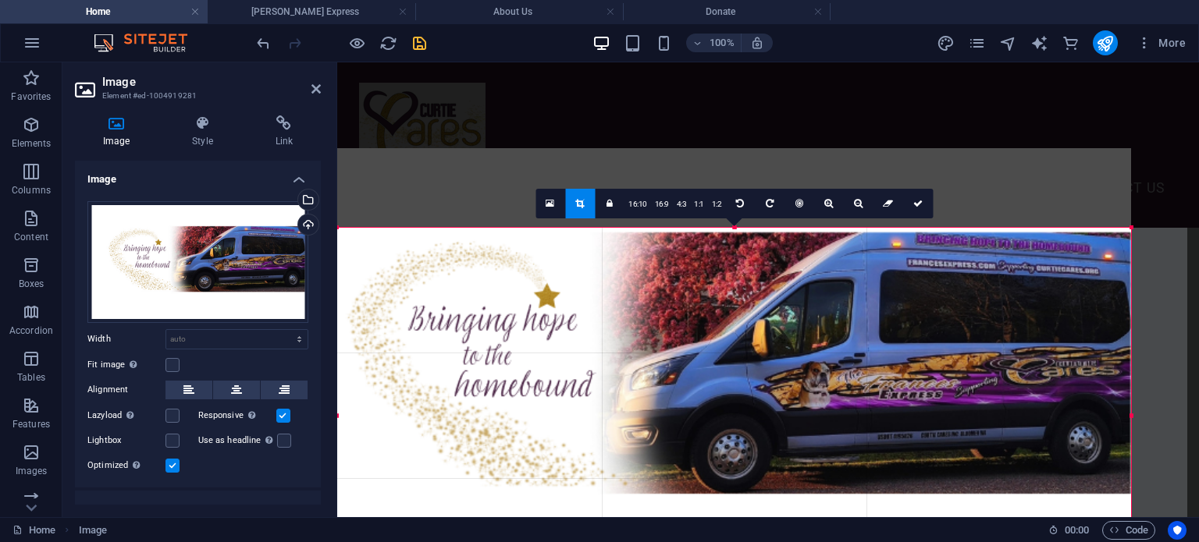
drag, startPoint x: 340, startPoint y: 230, endPoint x: 396, endPoint y: 309, distance: 96.8
click at [396, 309] on div "180 170 160 150 140 130 120 110 100 90 80 70 60 50 40 30 20 10 0 -10 -20 -30 -4…" at bounding box center [734, 416] width 794 height 376
click at [788, 396] on div at bounding box center [706, 375] width 850 height 454
click at [916, 205] on icon at bounding box center [917, 203] width 9 height 9
type input "1017"
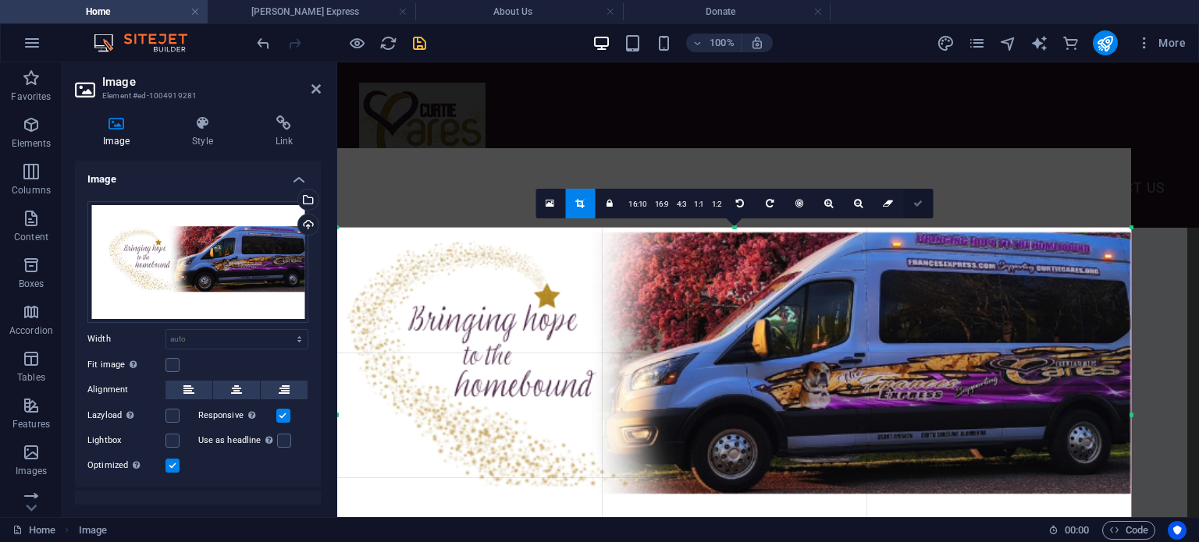
select select "px"
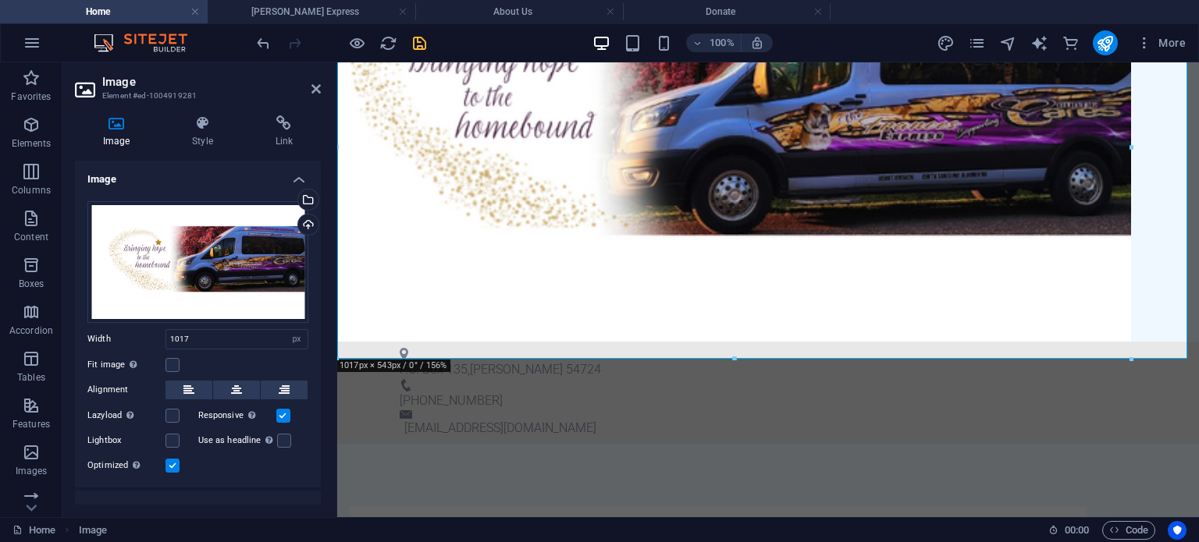
scroll to position [312, 0]
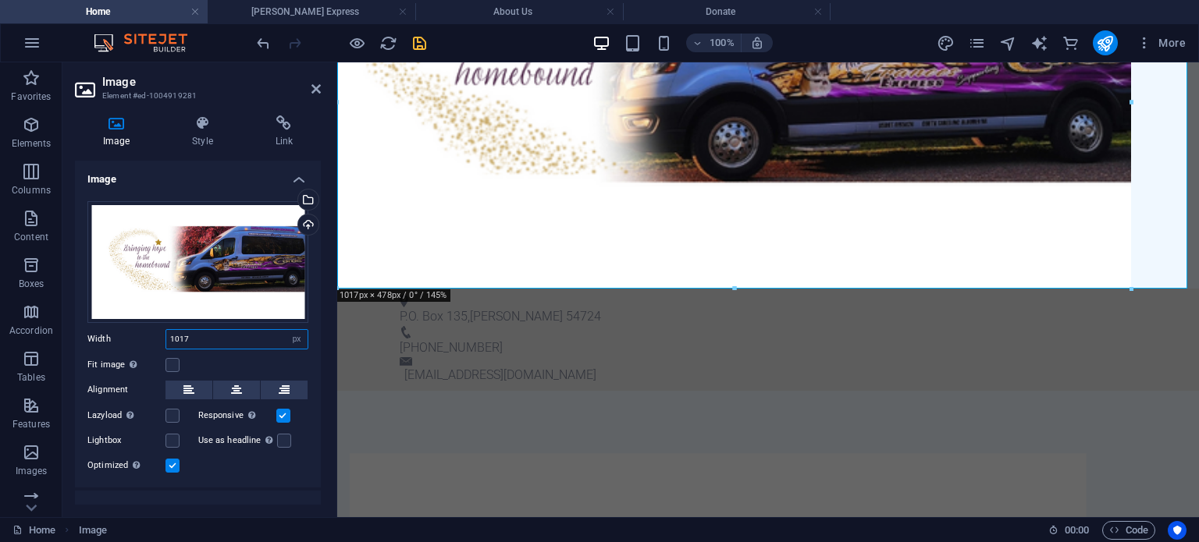
click at [236, 340] on input "1017" at bounding box center [236, 339] width 141 height 19
click at [564, 194] on figure at bounding box center [767, 102] width 861 height 373
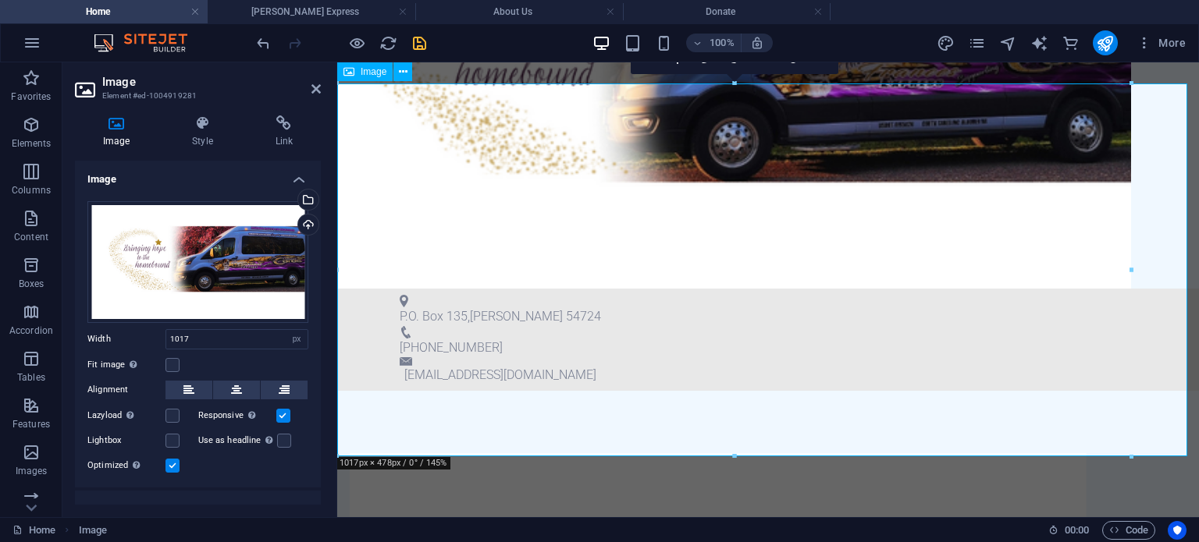
scroll to position [78, 0]
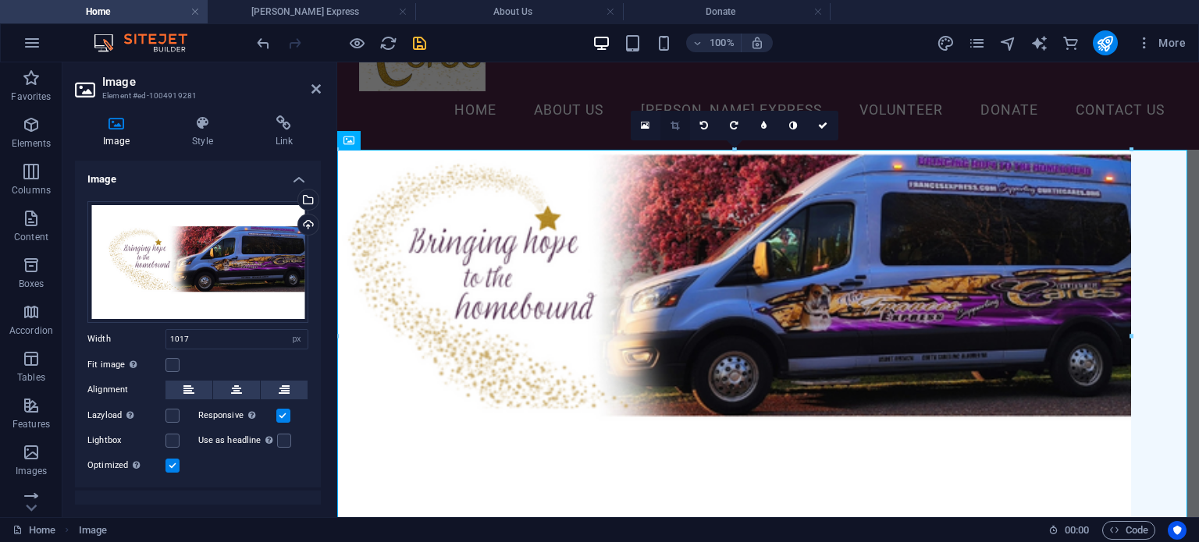
click at [673, 119] on link at bounding box center [675, 126] width 30 height 30
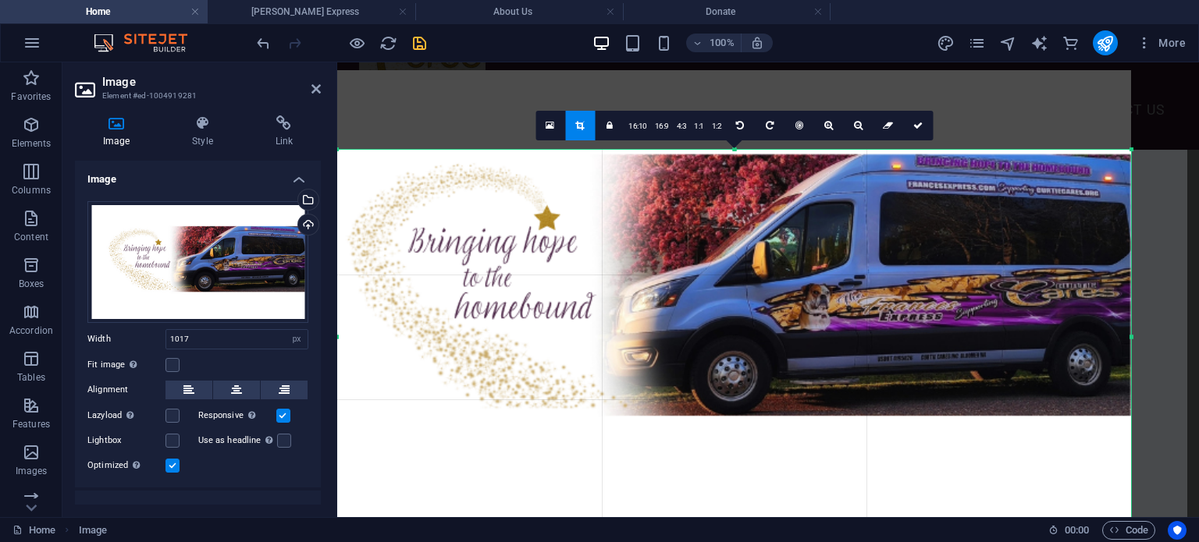
drag, startPoint x: 1131, startPoint y: 516, endPoint x: 1131, endPoint y: 491, distance: 25.0
click at [1131, 491] on div at bounding box center [1130, 337] width 5 height 375
click at [641, 118] on link "16:10" at bounding box center [637, 127] width 27 height 30
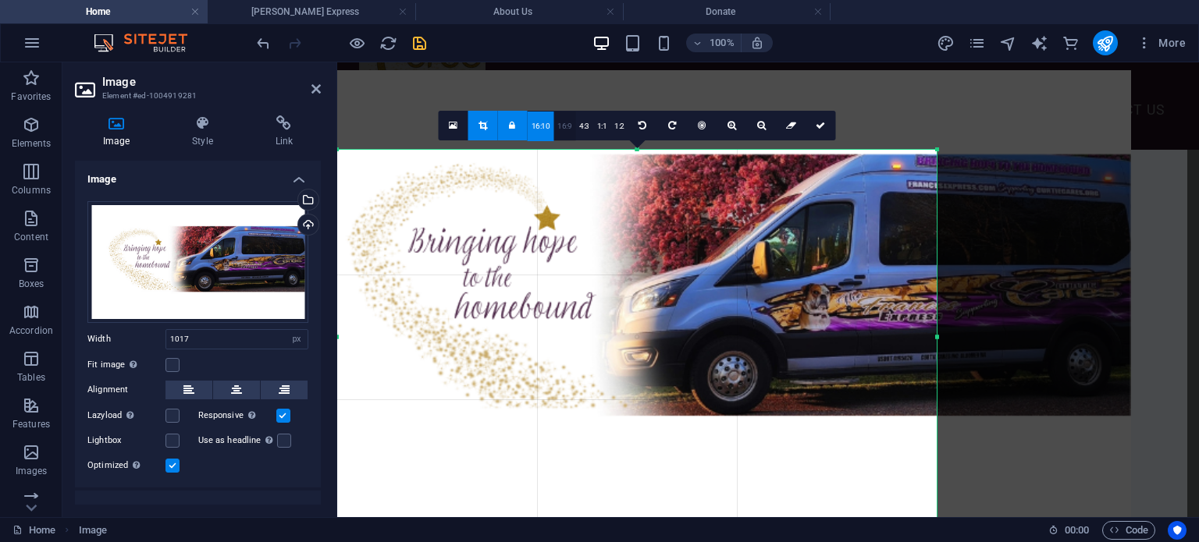
click at [565, 123] on link "16:9" at bounding box center [564, 127] width 22 height 30
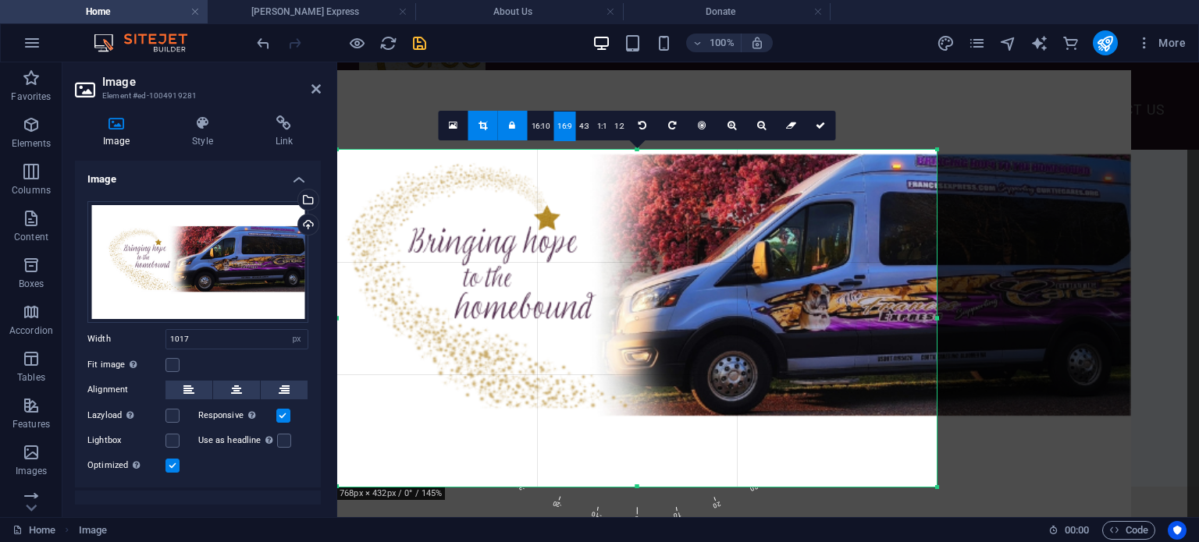
click at [512, 128] on icon at bounding box center [512, 125] width 6 height 9
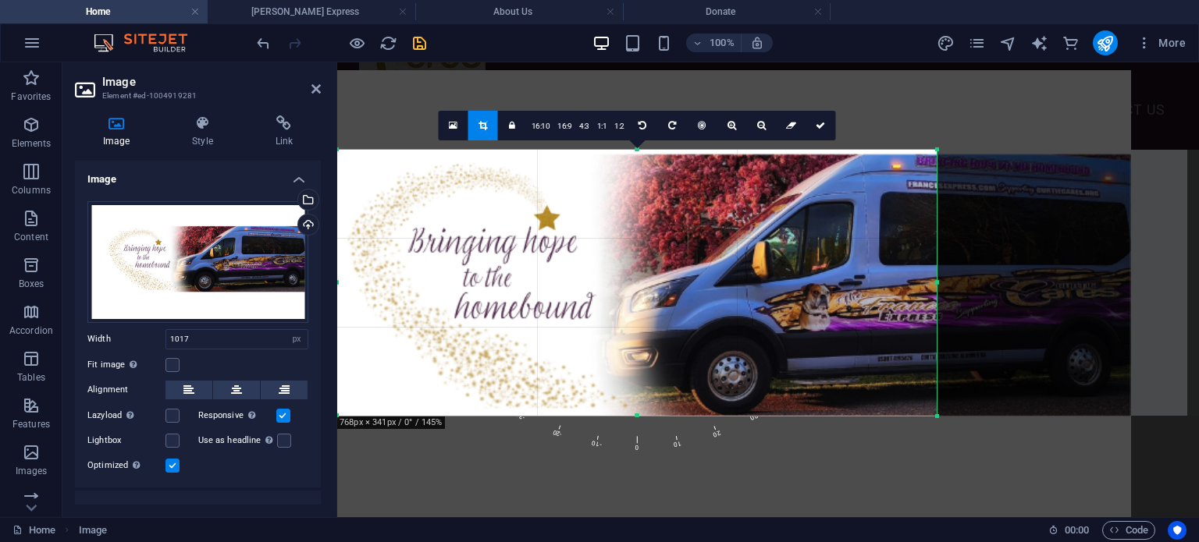
drag, startPoint x: 637, startPoint y: 485, endPoint x: 613, endPoint y: 414, distance: 74.8
click at [613, 414] on div at bounding box center [636, 416] width 599 height 5
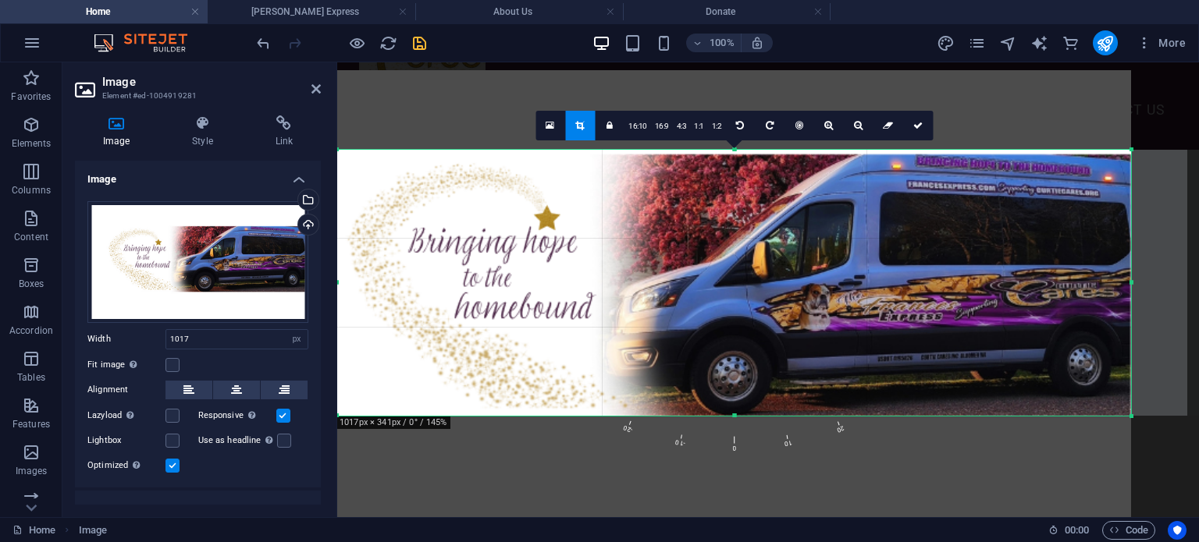
drag, startPoint x: 939, startPoint y: 282, endPoint x: 1134, endPoint y: 281, distance: 195.1
click at [1131, 281] on div "180 170 160 150 140 130 120 110 100 90 80 70 60 50 40 30 20 10 0 -10 -20 -30 -4…" at bounding box center [734, 283] width 794 height 266
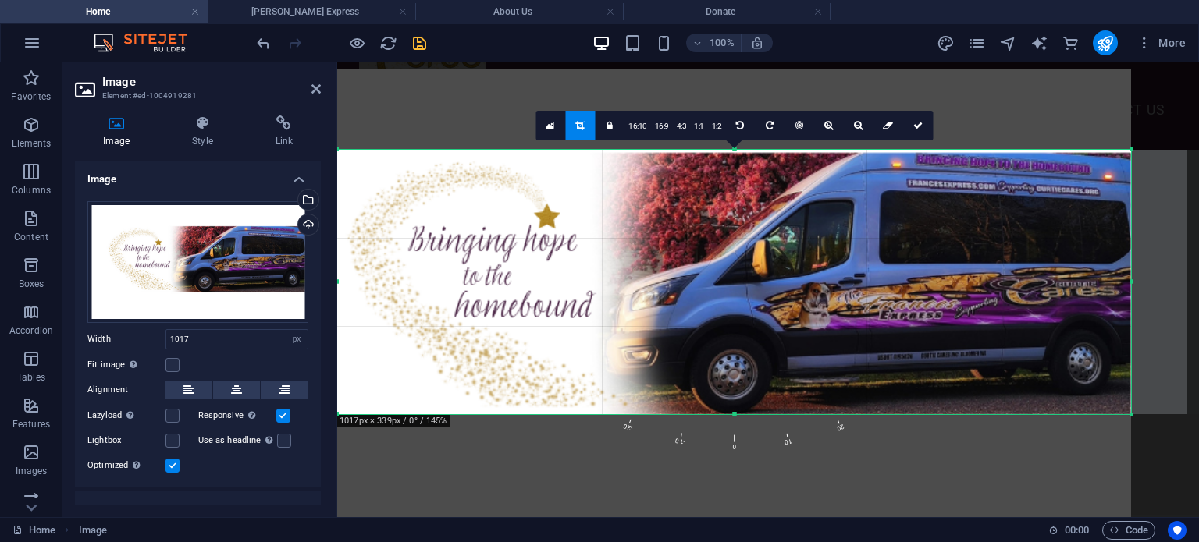
click at [734, 151] on div at bounding box center [734, 149] width 794 height 5
click at [918, 119] on link at bounding box center [918, 126] width 30 height 30
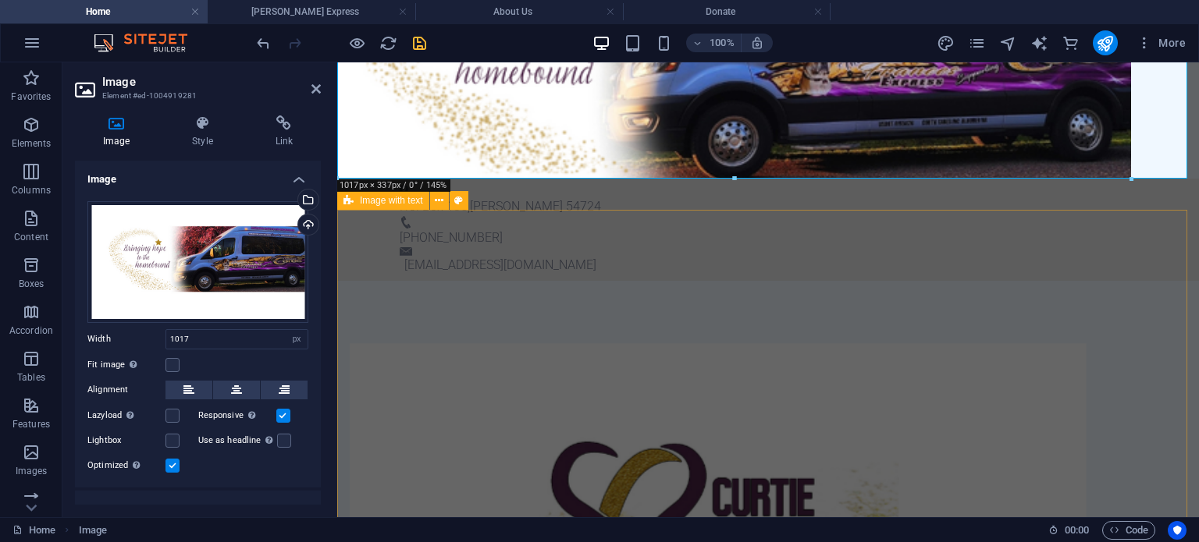
scroll to position [234, 0]
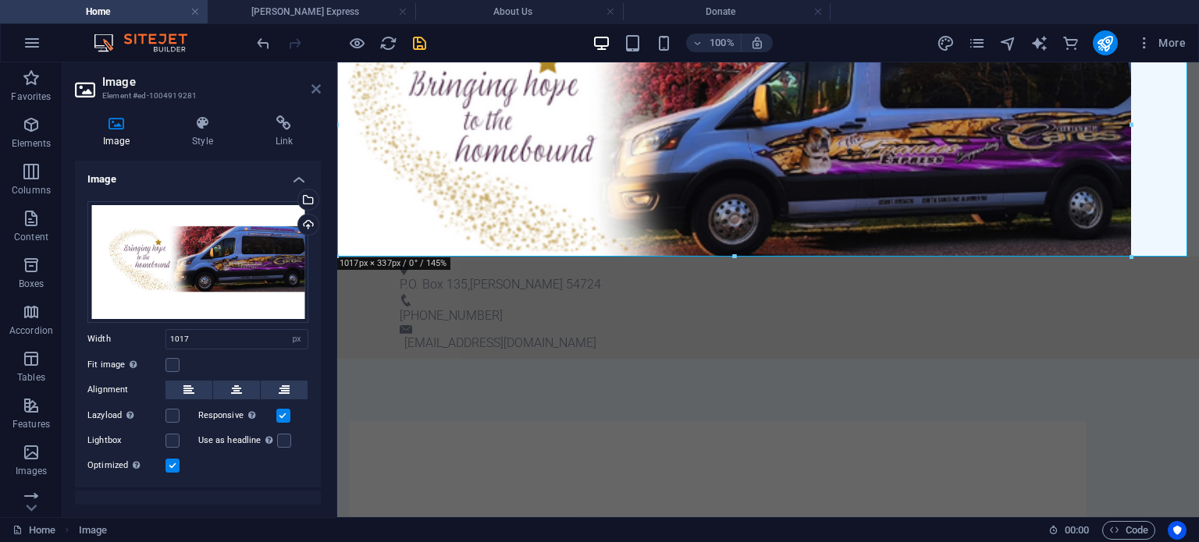
click at [317, 93] on icon at bounding box center [315, 89] width 9 height 12
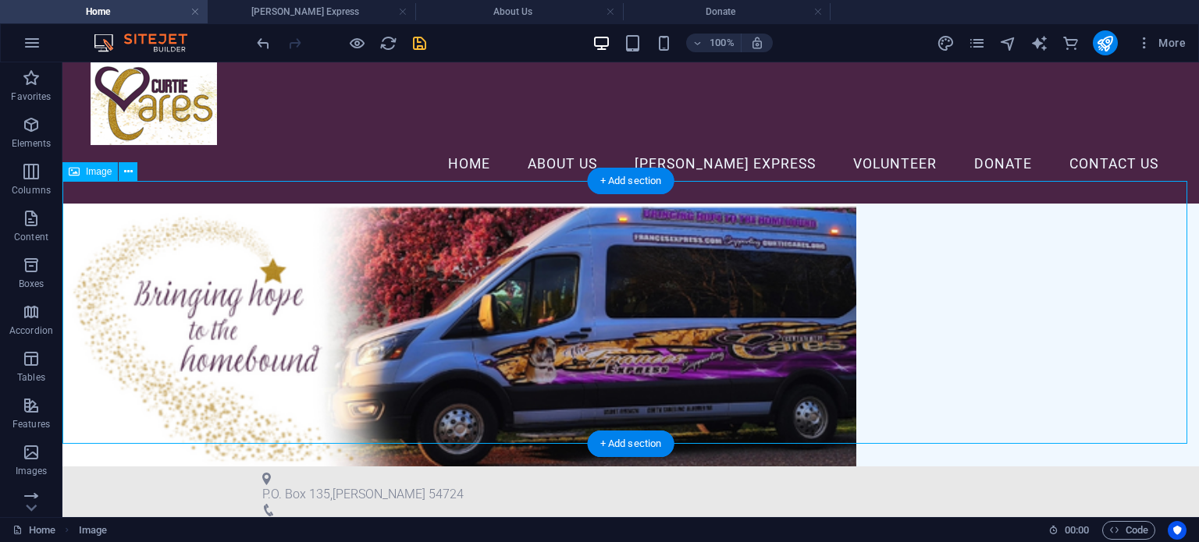
scroll to position [0, 0]
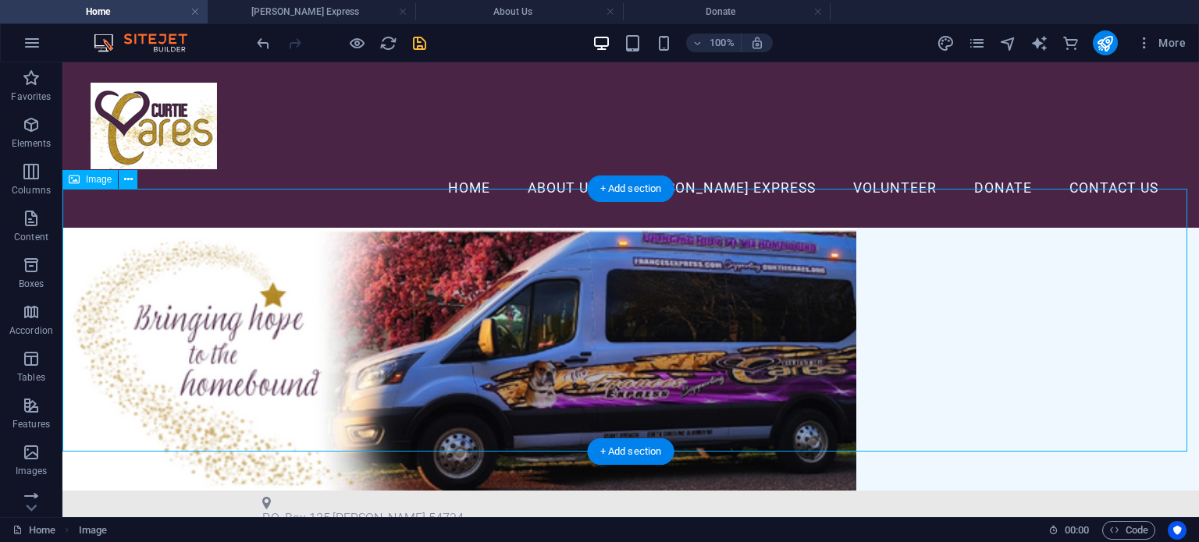
click at [522, 269] on figure at bounding box center [630, 359] width 1136 height 263
select select "px"
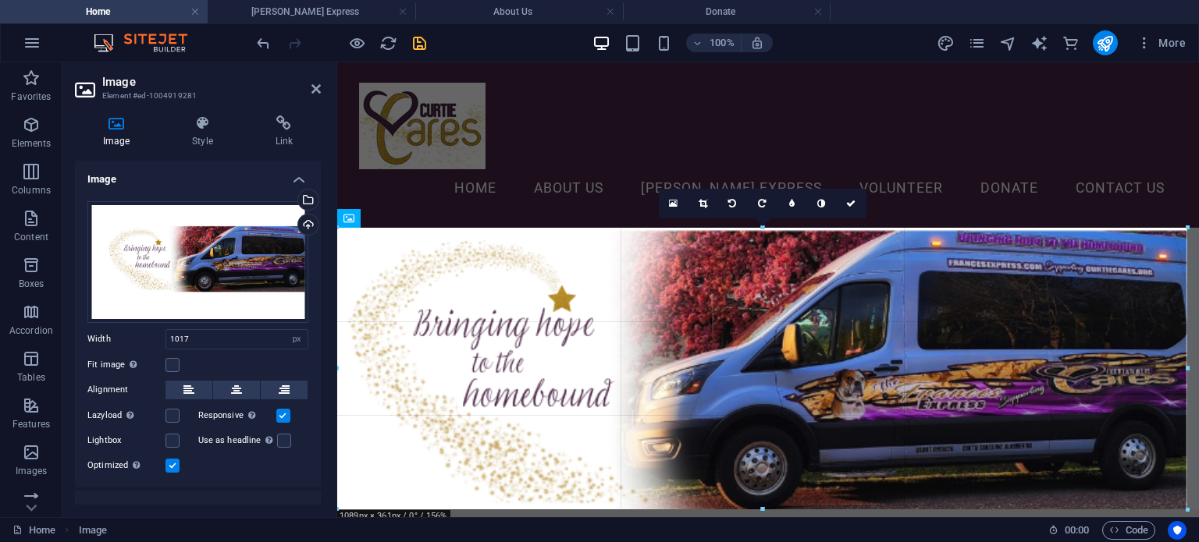
drag, startPoint x: 1128, startPoint y: 359, endPoint x: 1189, endPoint y: 349, distance: 61.7
type input "1089"
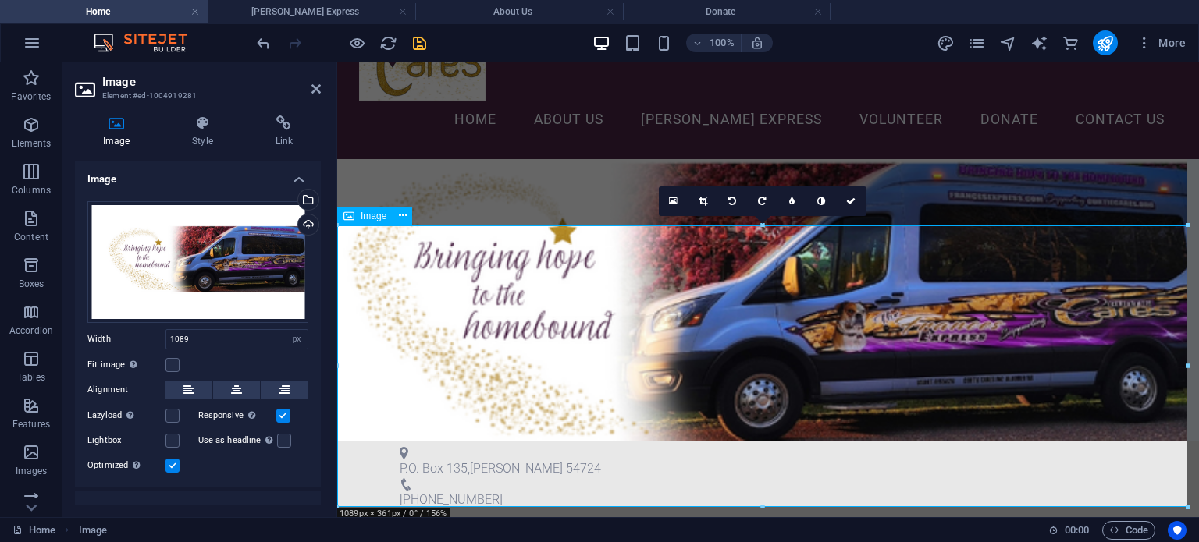
scroll to position [78, 0]
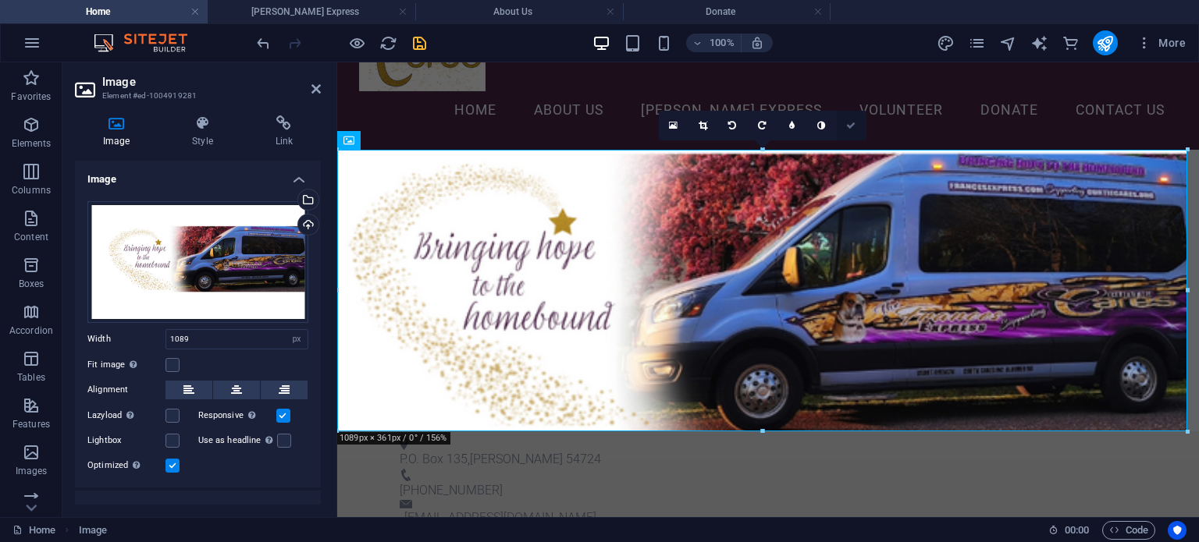
click at [847, 132] on link at bounding box center [851, 126] width 30 height 30
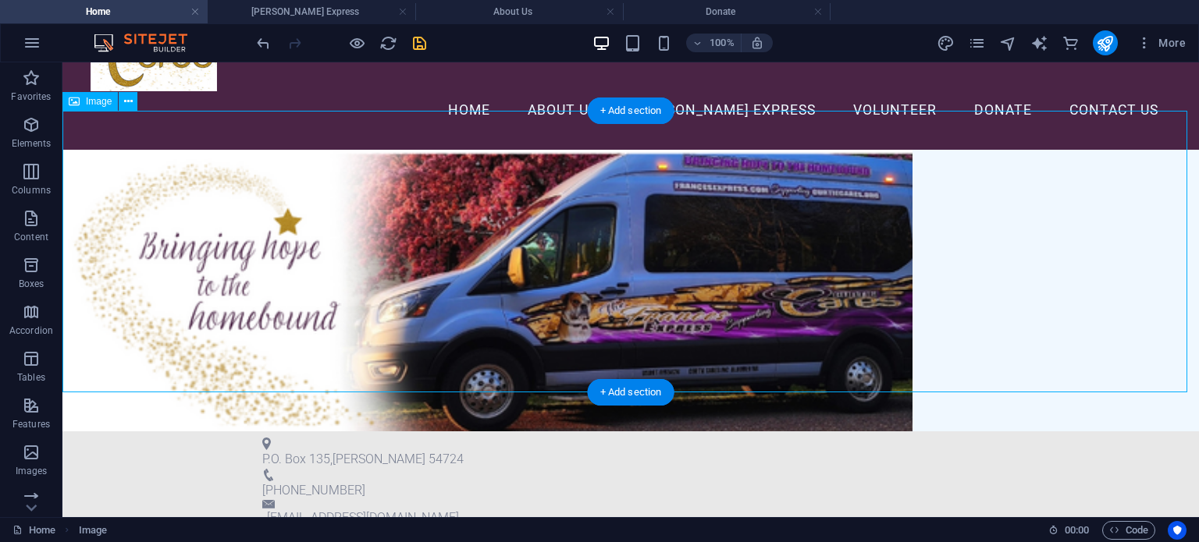
click at [794, 221] on figure at bounding box center [630, 291] width 1136 height 282
select select "px"
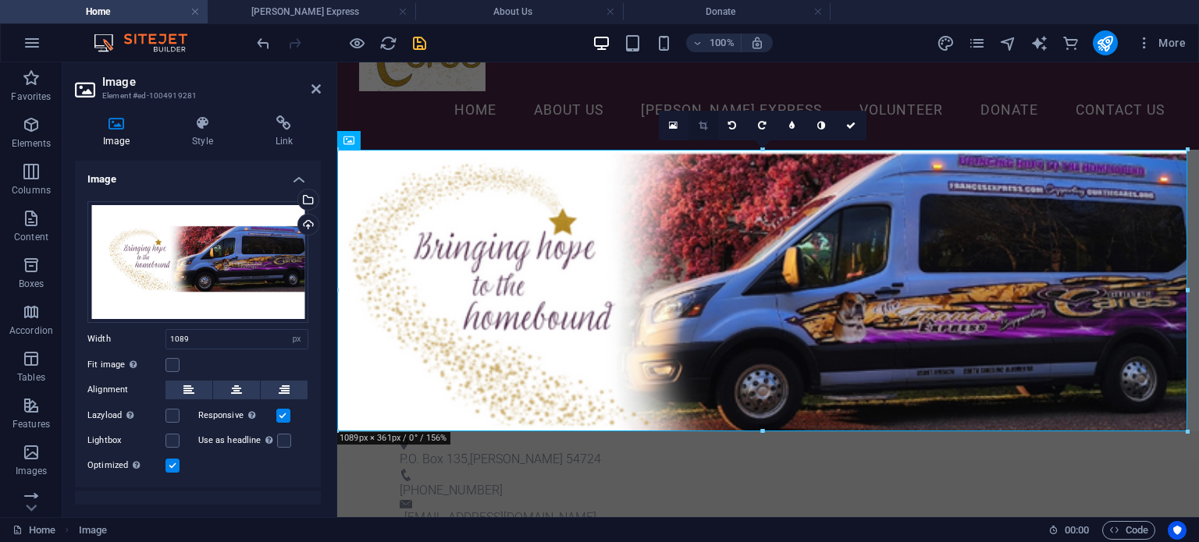
click at [704, 121] on icon at bounding box center [702, 125] width 9 height 9
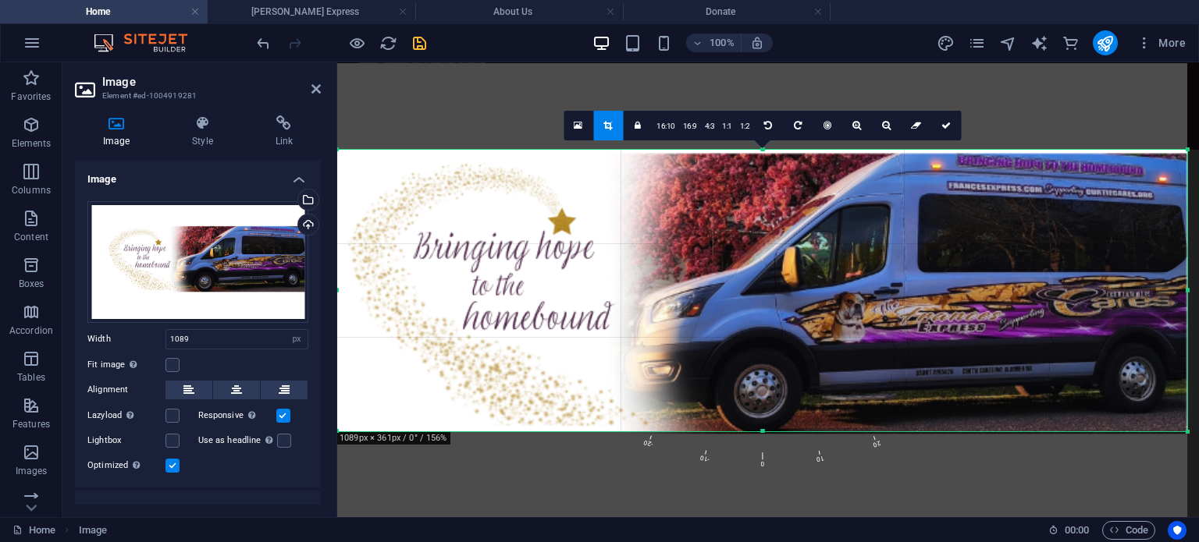
click at [1131, 290] on div at bounding box center [732, 306] width 910 height 486
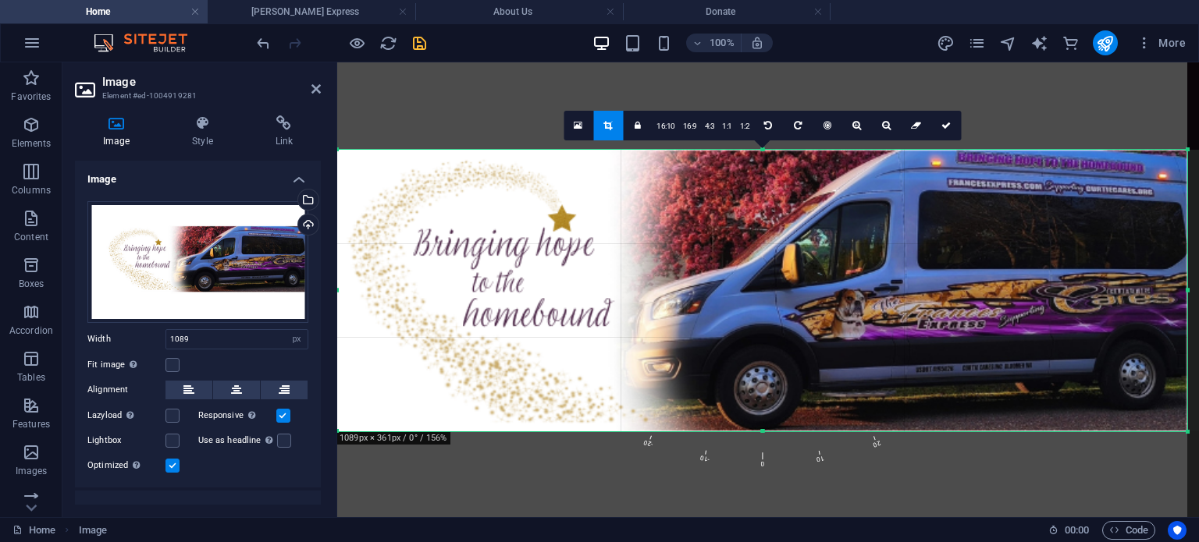
click at [1016, 259] on div at bounding box center [732, 303] width 910 height 486
click at [282, 335] on input "1089" at bounding box center [236, 339] width 141 height 19
drag, startPoint x: 282, startPoint y: 335, endPoint x: 160, endPoint y: 328, distance: 121.9
click at [160, 329] on div "Width 1089 Default auto px rem % em vh vw" at bounding box center [197, 339] width 221 height 20
click at [208, 361] on div "Fit image Automatically fit image to a fixed width and height" at bounding box center [197, 365] width 221 height 19
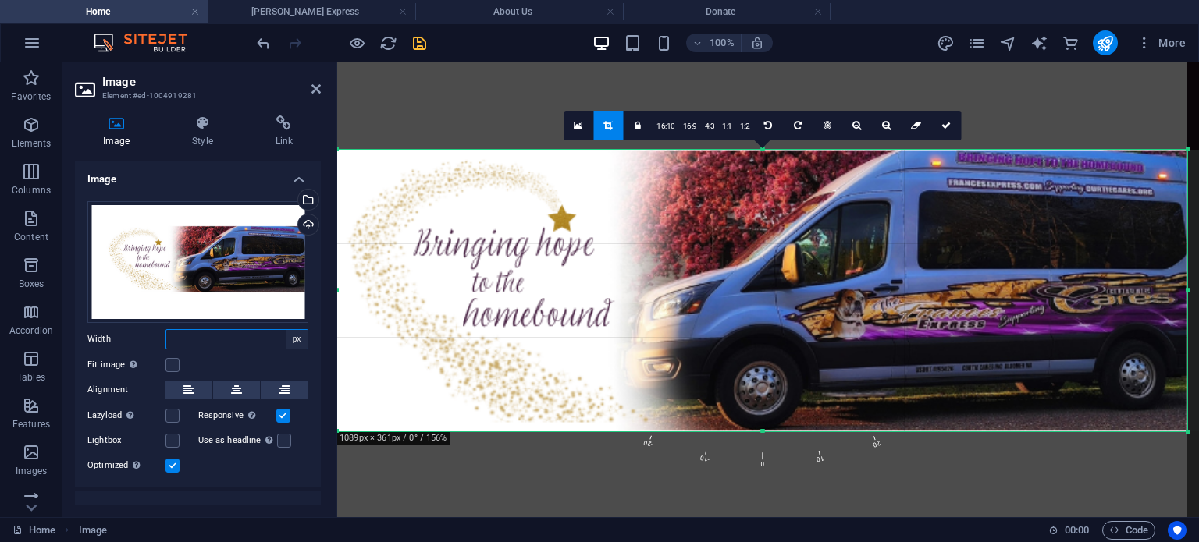
click at [293, 343] on select "Default auto px rem % em vh vw" at bounding box center [297, 339] width 22 height 19
click at [286, 330] on select "Default auto px rem % em vh vw" at bounding box center [297, 339] width 22 height 19
select select "DISABLED_OPTION_VALUE"
click at [943, 134] on link at bounding box center [946, 126] width 30 height 30
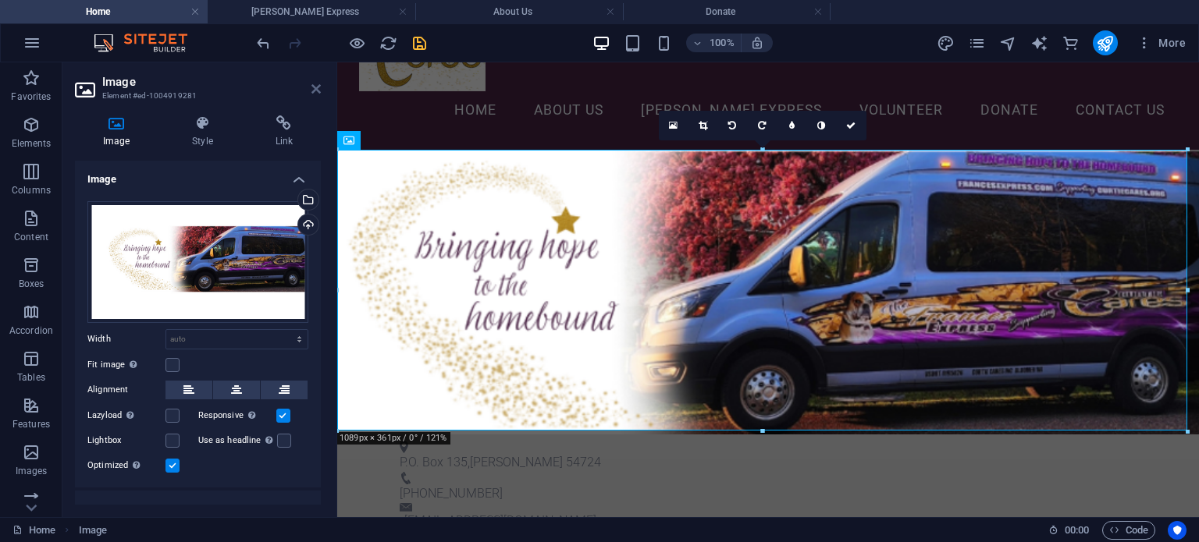
click at [312, 95] on link at bounding box center [315, 89] width 9 height 13
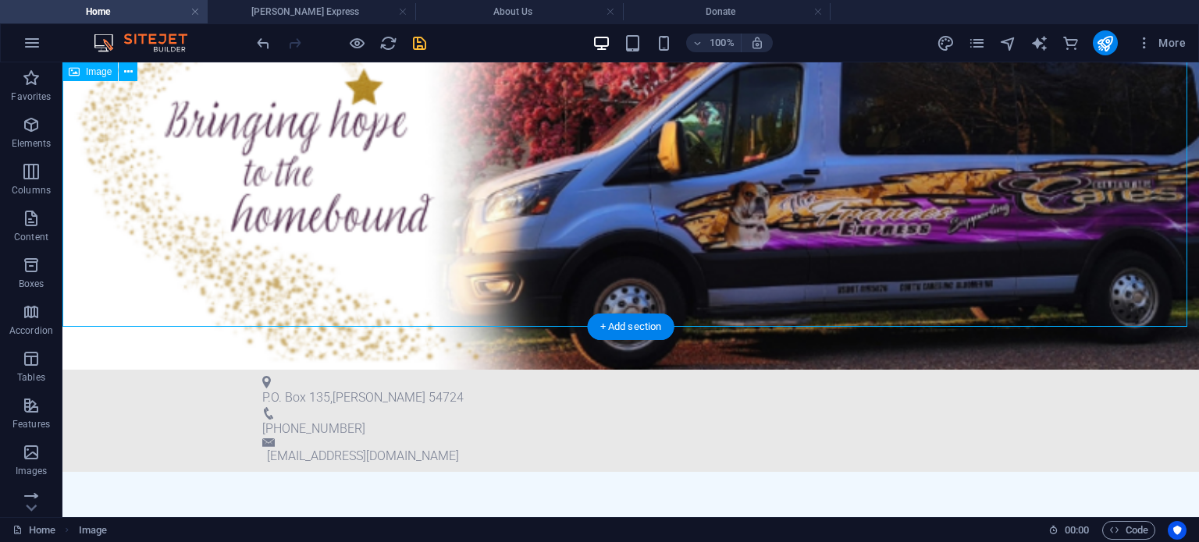
scroll to position [390, 0]
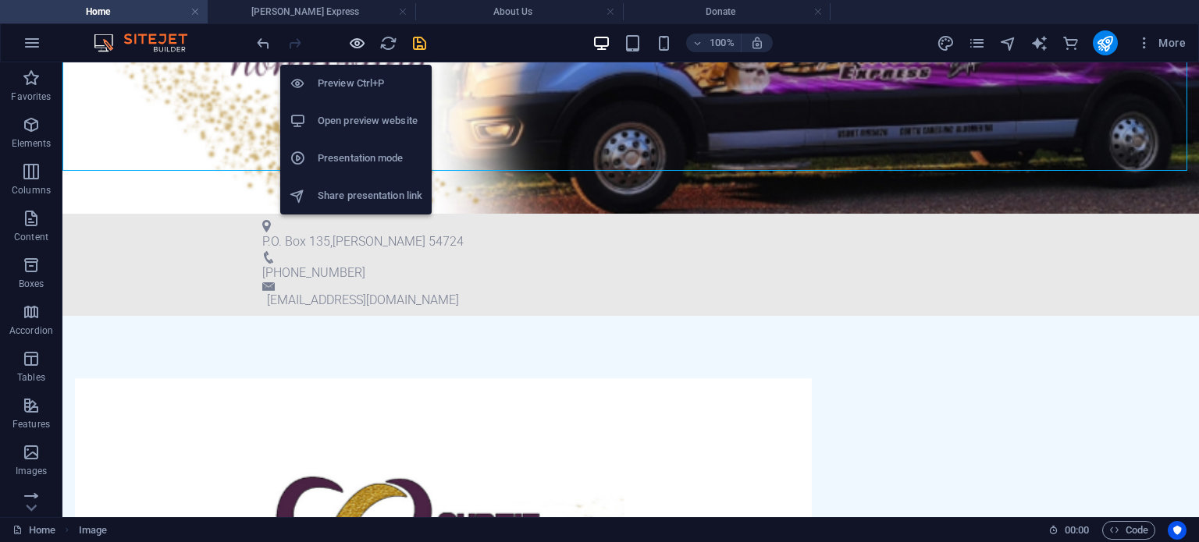
click at [359, 34] on icon "button" at bounding box center [357, 43] width 18 height 18
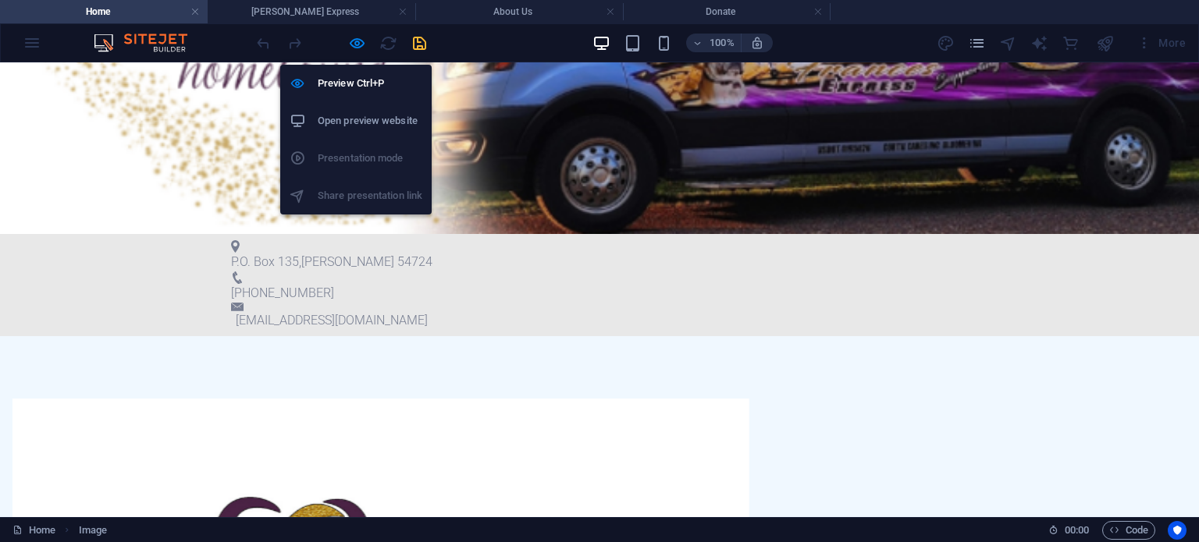
click at [357, 115] on h6 "Open preview website" at bounding box center [370, 121] width 105 height 19
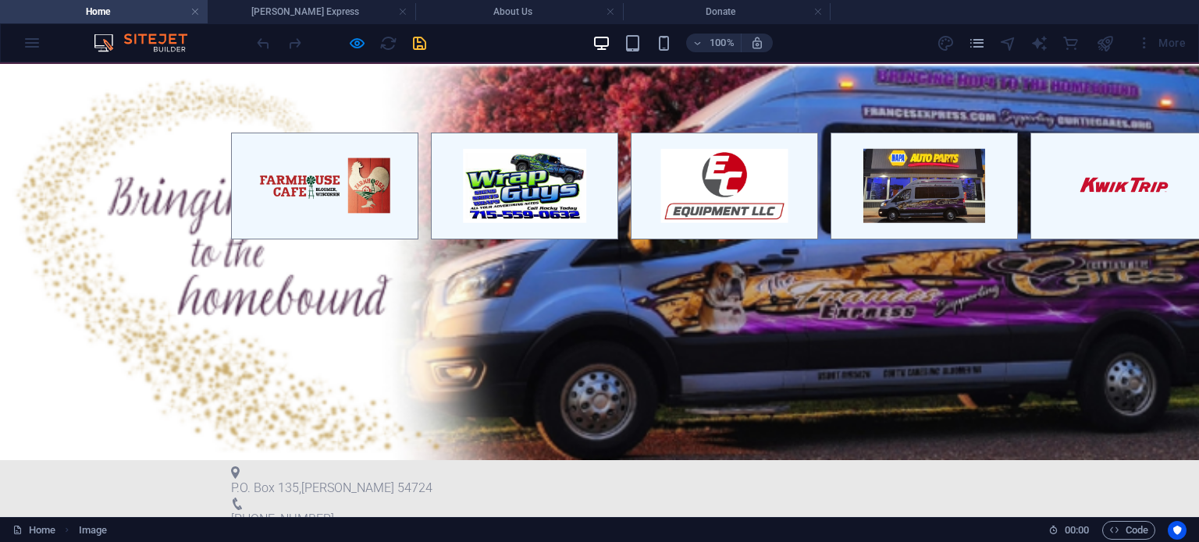
scroll to position [0, 0]
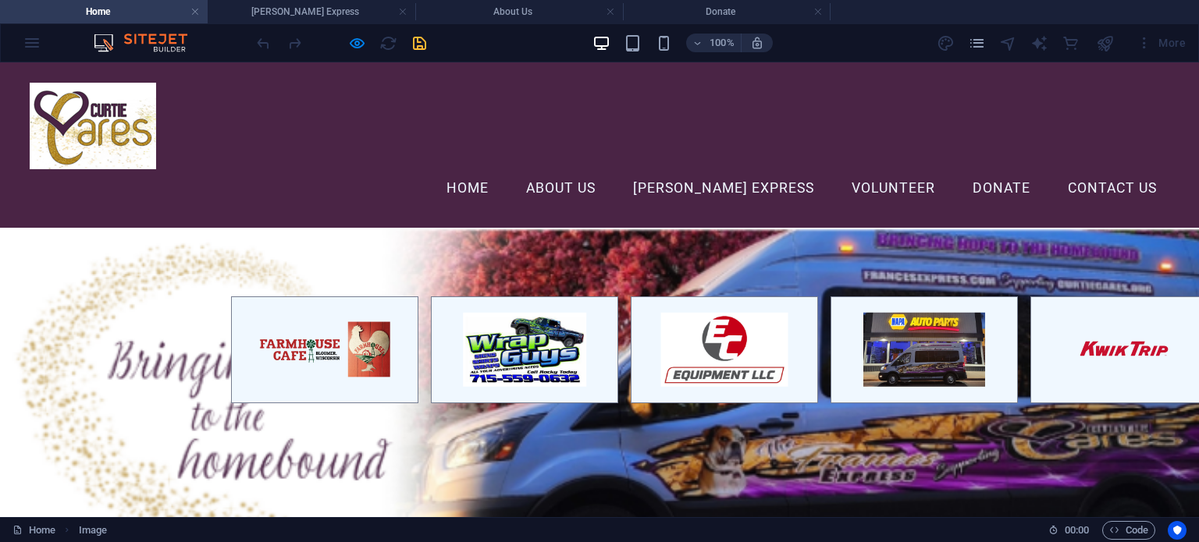
click at [606, 283] on img at bounding box center [599, 426] width 1199 height 397
click at [589, 285] on img at bounding box center [599, 426] width 1199 height 397
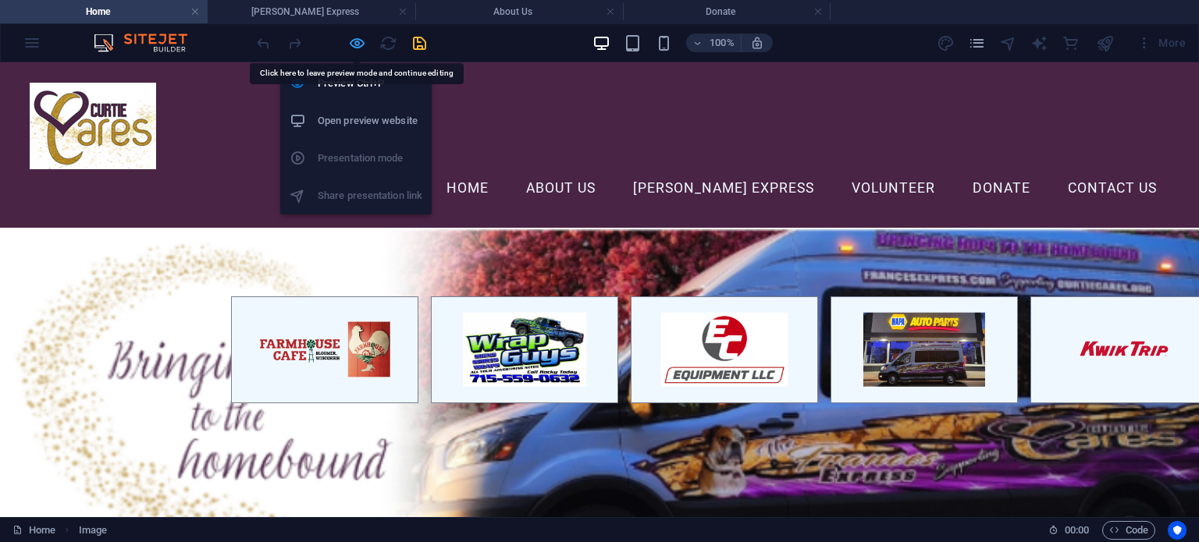
click at [354, 39] on icon "button" at bounding box center [357, 43] width 18 height 18
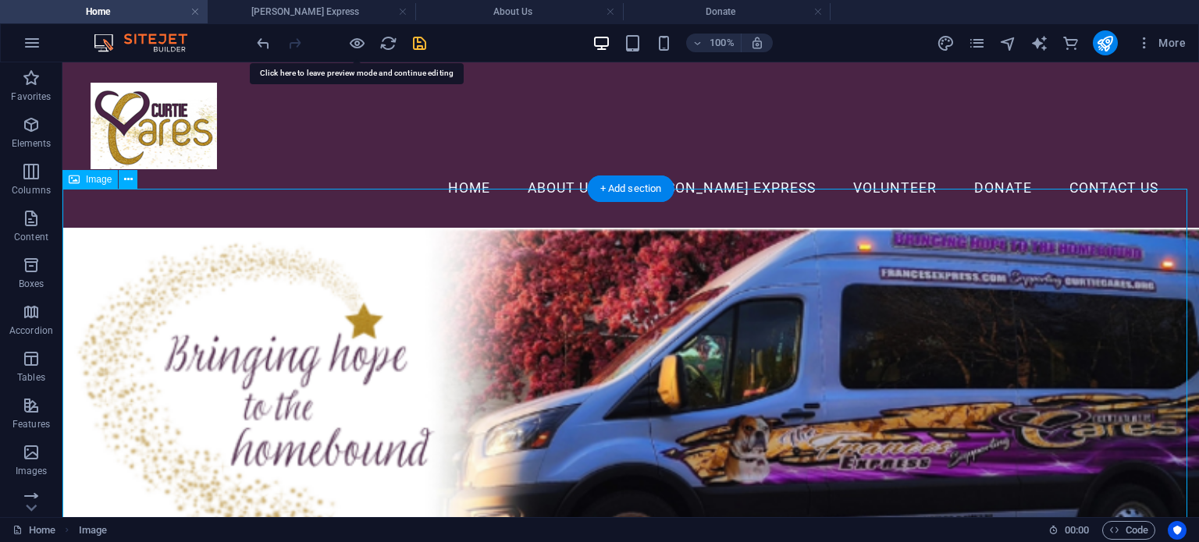
click at [398, 228] on figure at bounding box center [630, 416] width 1136 height 376
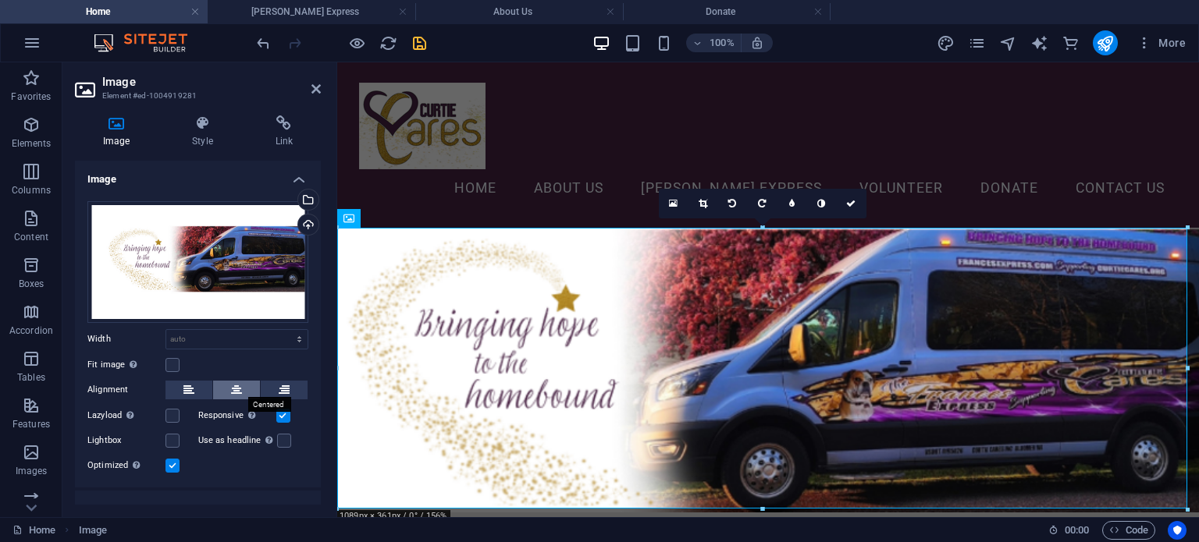
click at [226, 381] on button at bounding box center [236, 390] width 47 height 19
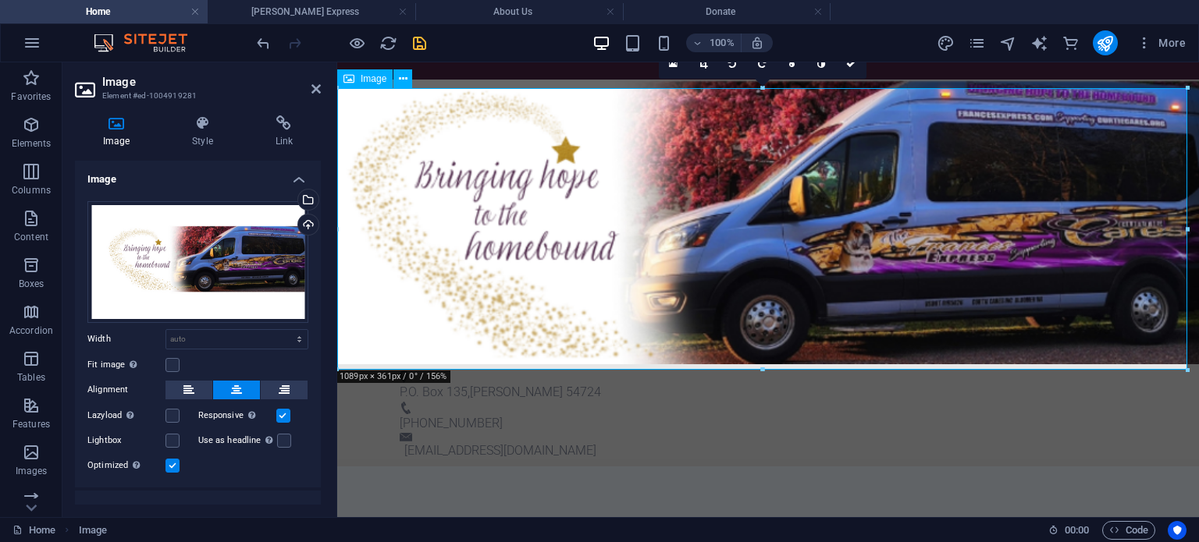
scroll to position [78, 0]
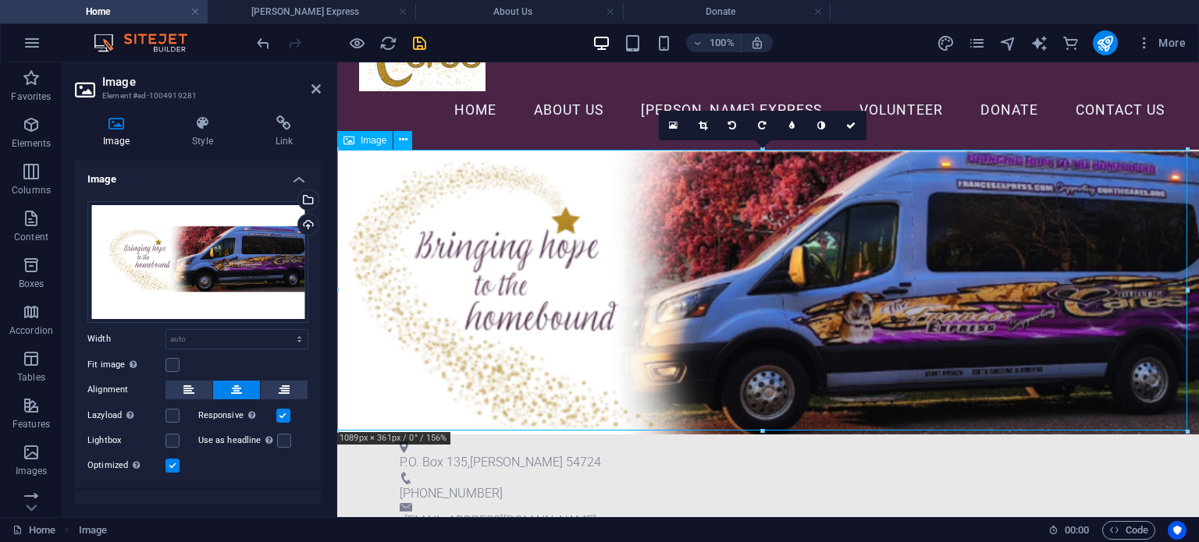
drag, startPoint x: 721, startPoint y: 346, endPoint x: 719, endPoint y: 338, distance: 8.0
click at [719, 338] on figure at bounding box center [767, 293] width 861 height 286
click at [694, 119] on link at bounding box center [703, 126] width 30 height 30
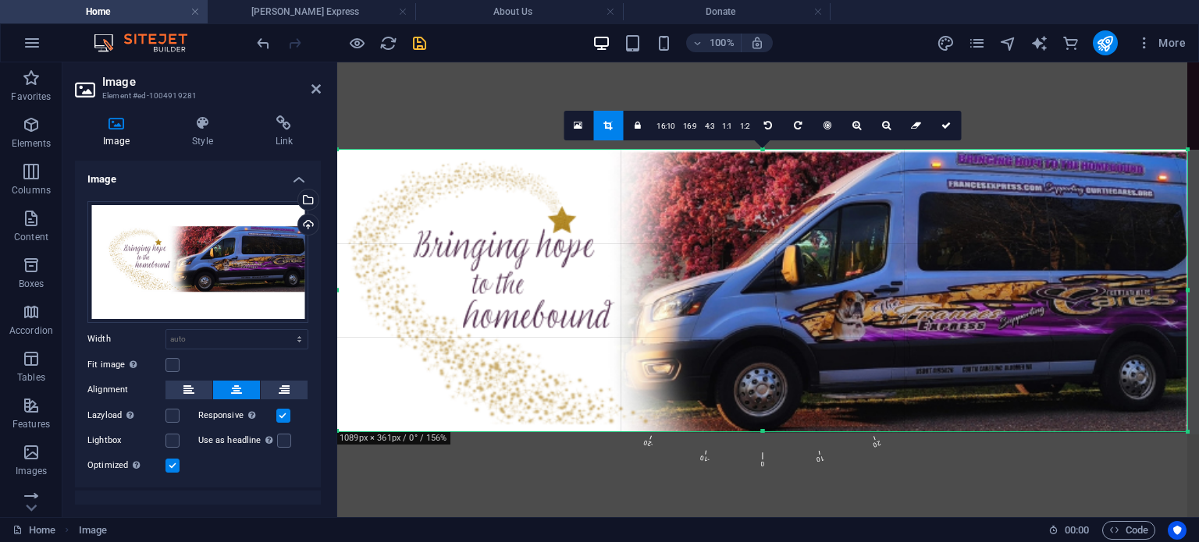
click at [738, 290] on div at bounding box center [732, 305] width 910 height 486
click at [940, 130] on link at bounding box center [946, 126] width 30 height 30
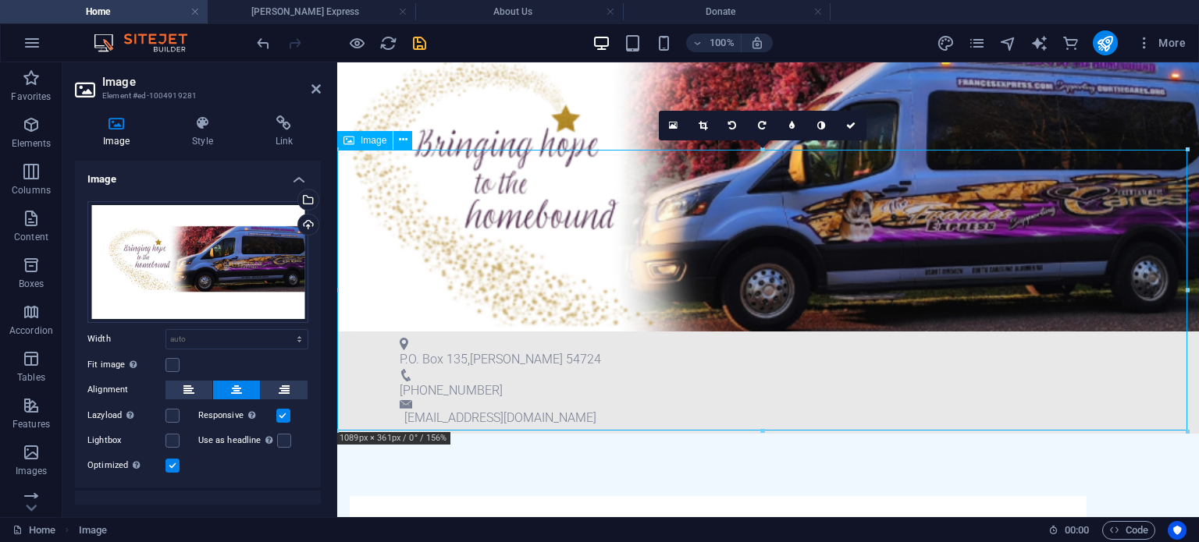
scroll to position [234, 0]
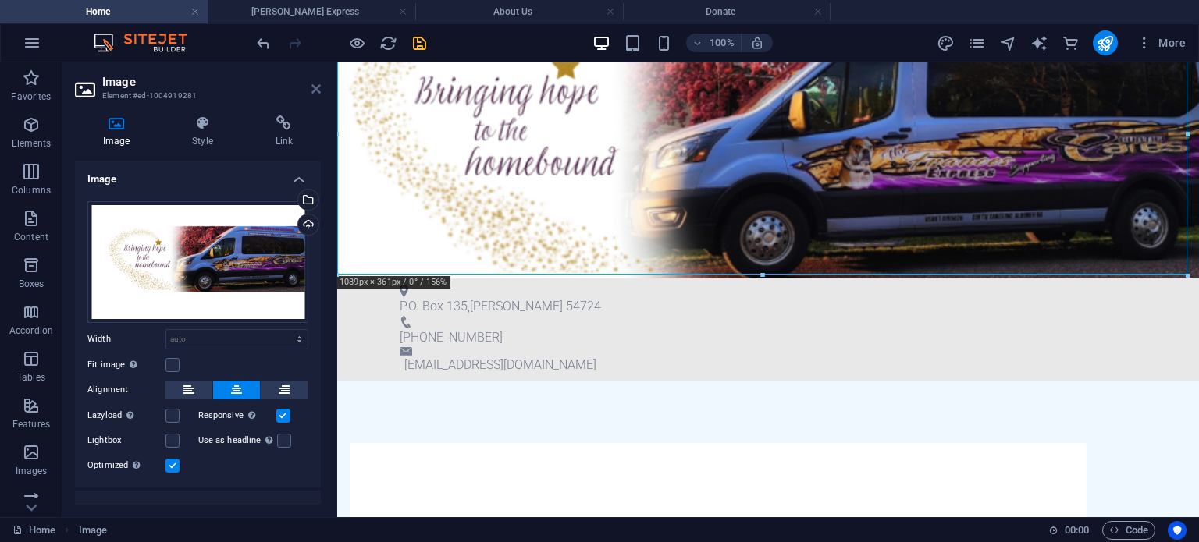
click at [312, 85] on icon at bounding box center [315, 89] width 9 height 12
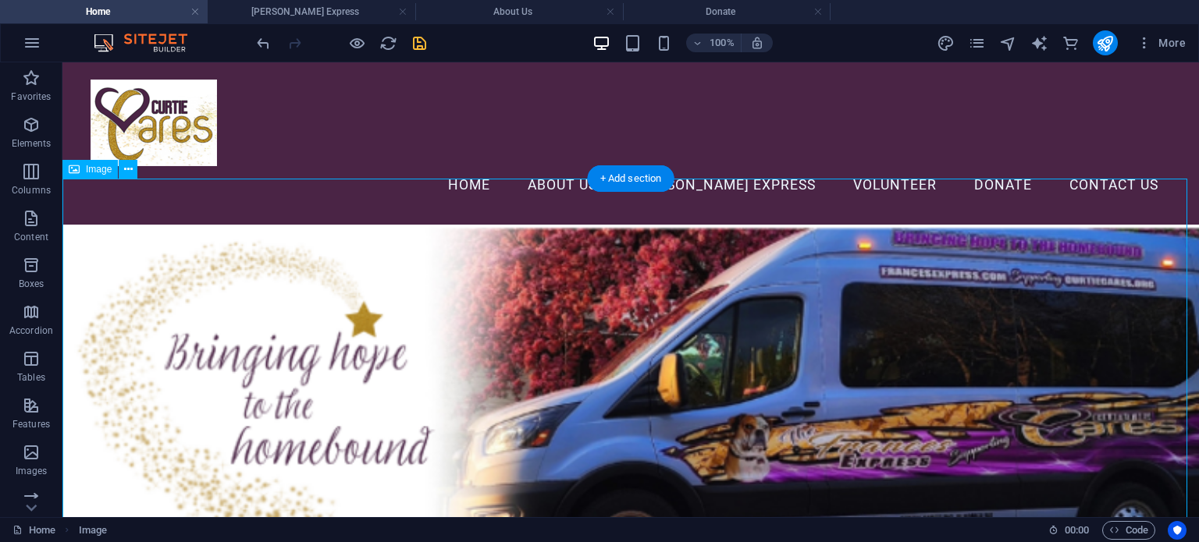
scroll to position [0, 0]
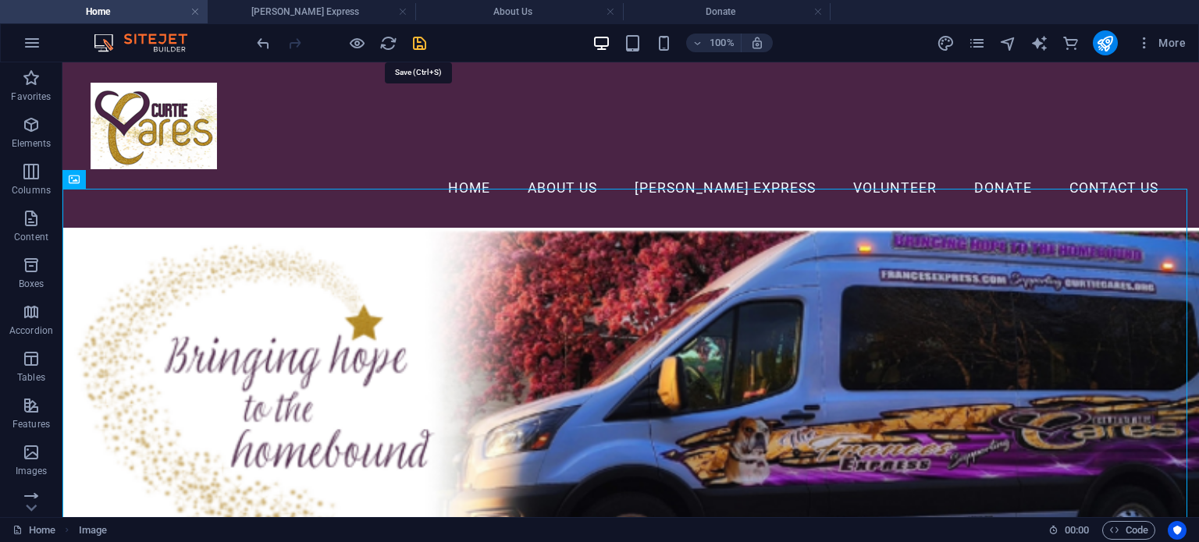
click at [423, 45] on icon "save" at bounding box center [419, 43] width 18 height 18
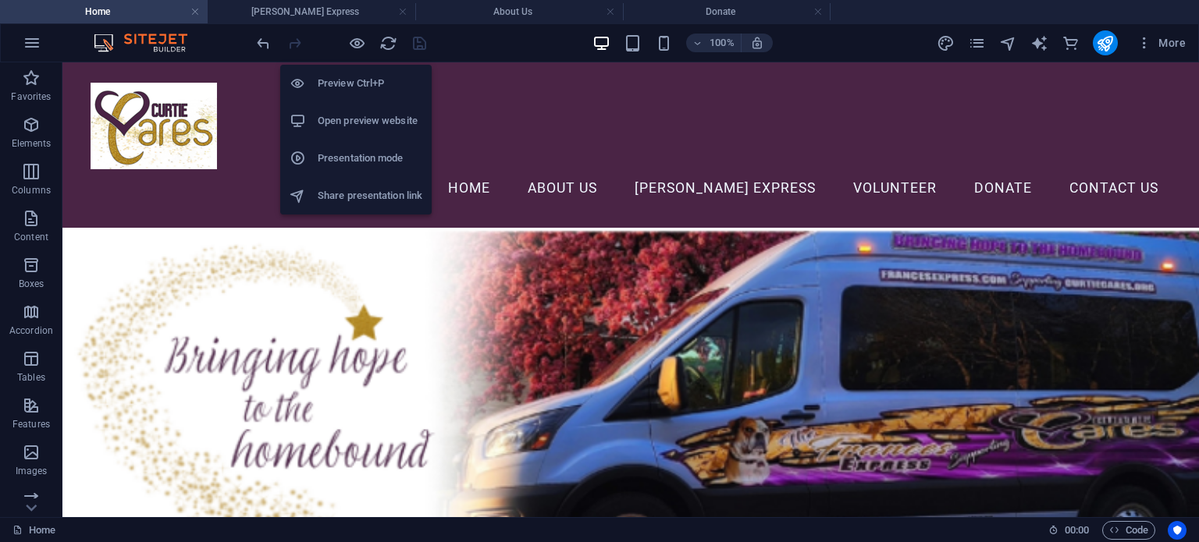
click at [355, 109] on li "Open preview website" at bounding box center [355, 120] width 151 height 37
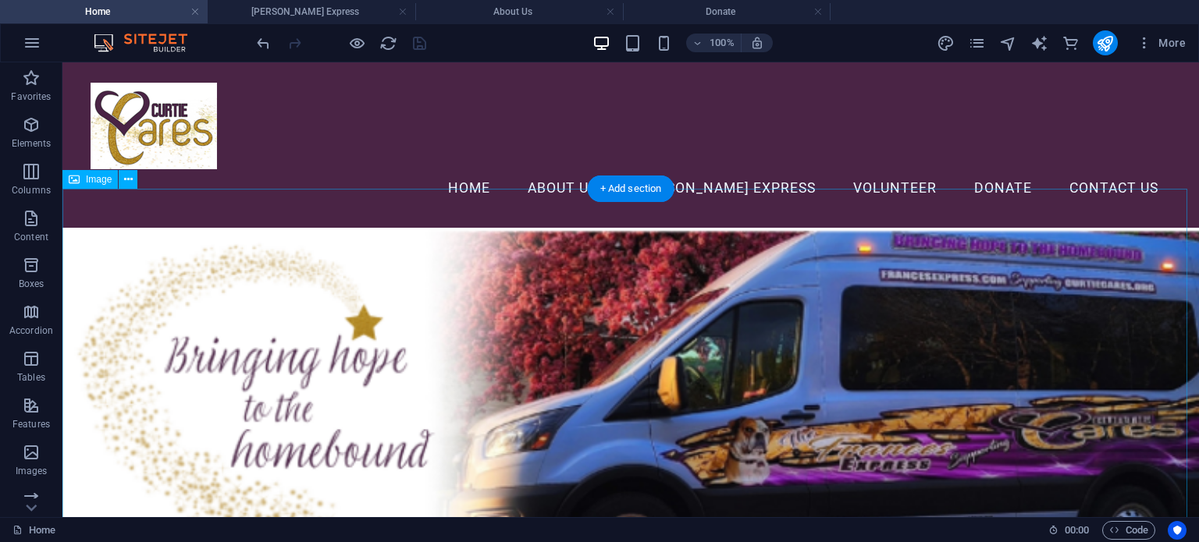
click at [521, 281] on figure at bounding box center [630, 416] width 1136 height 376
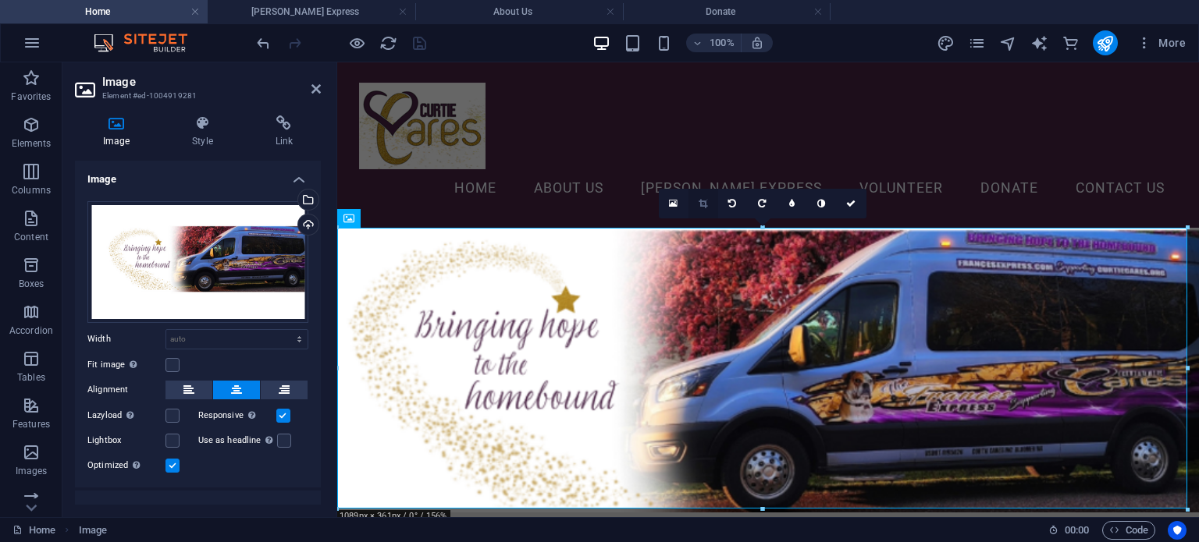
click at [698, 194] on link at bounding box center [703, 204] width 30 height 30
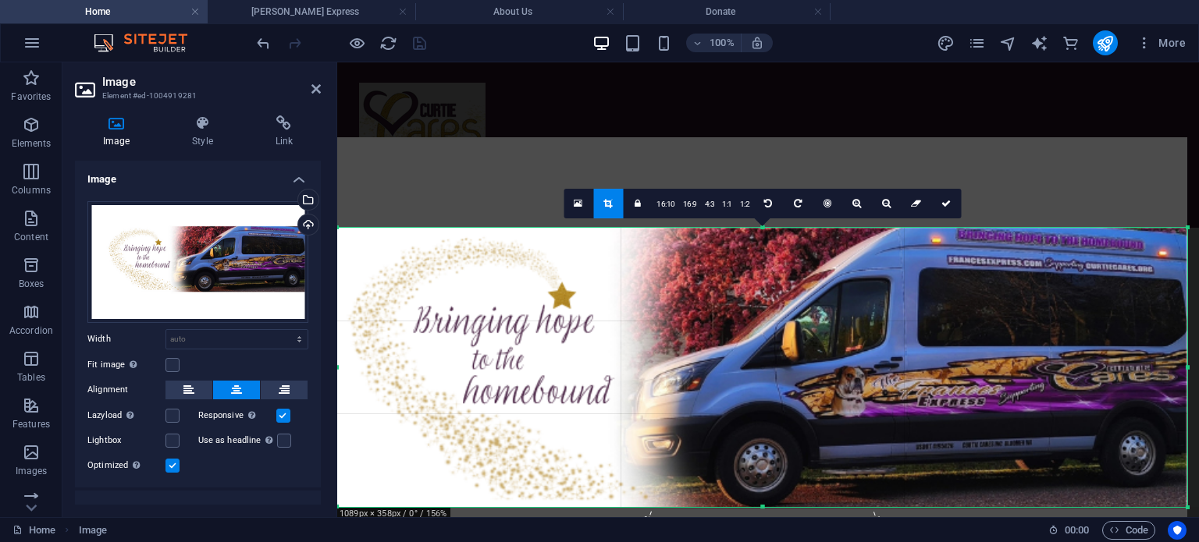
click at [755, 231] on div "180 170 160 150 140 130 120 110 100 90 80 70 60 50 40 30 20 10 0 -10 -20 -30 -4…" at bounding box center [762, 367] width 850 height 279
drag, startPoint x: 948, startPoint y: 202, endPoint x: 604, endPoint y: 140, distance: 349.7
click at [948, 202] on icon at bounding box center [945, 203] width 9 height 9
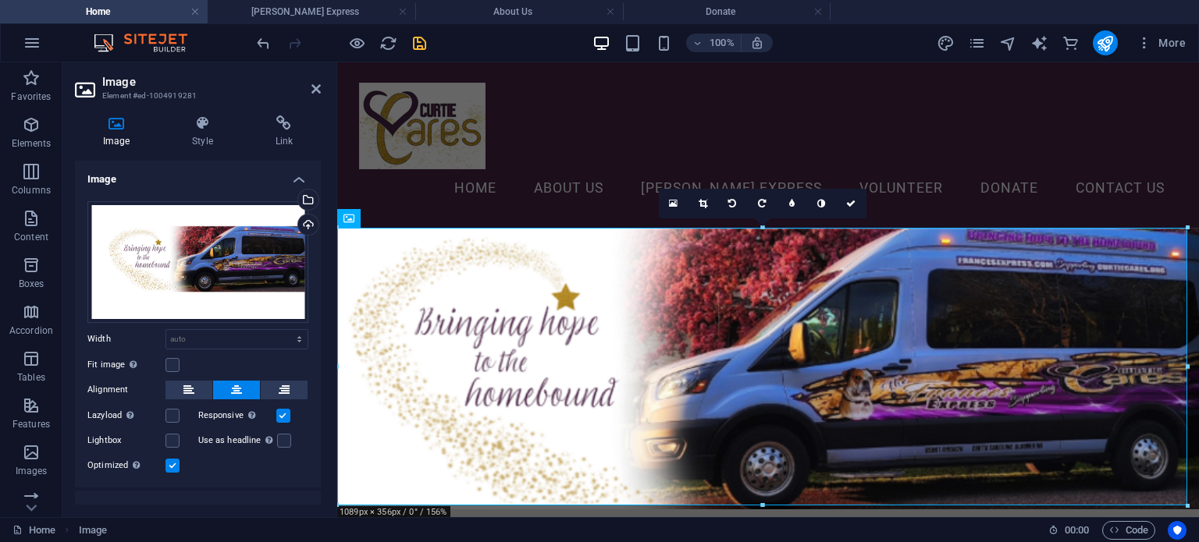
click at [321, 93] on aside "Image Element #ed-1004919281 Image Style Link Image Drag files here, click to c…" at bounding box center [199, 289] width 275 height 455
drag, startPoint x: 319, startPoint y: 93, endPoint x: 261, endPoint y: 30, distance: 85.0
click at [319, 93] on icon at bounding box center [315, 89] width 9 height 12
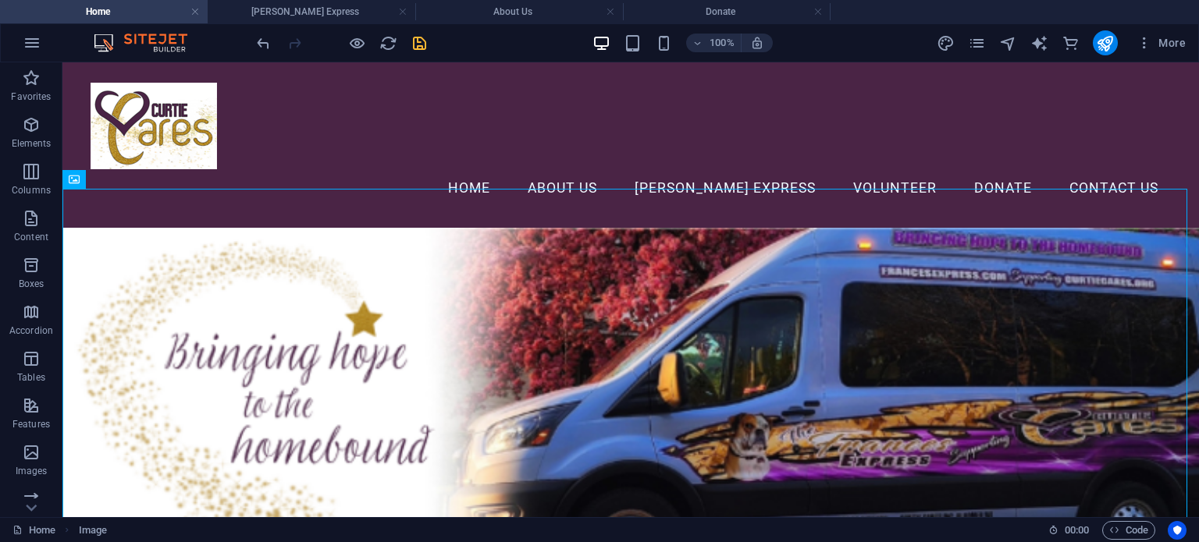
click at [432, 42] on div "100% More" at bounding box center [723, 42] width 938 height 25
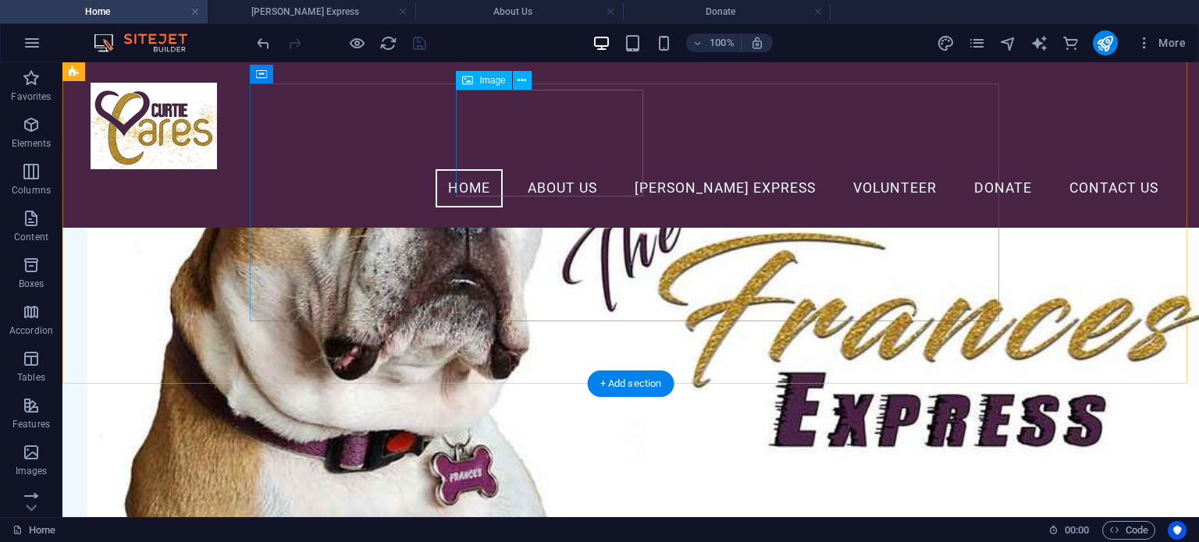
scroll to position [2527, 0]
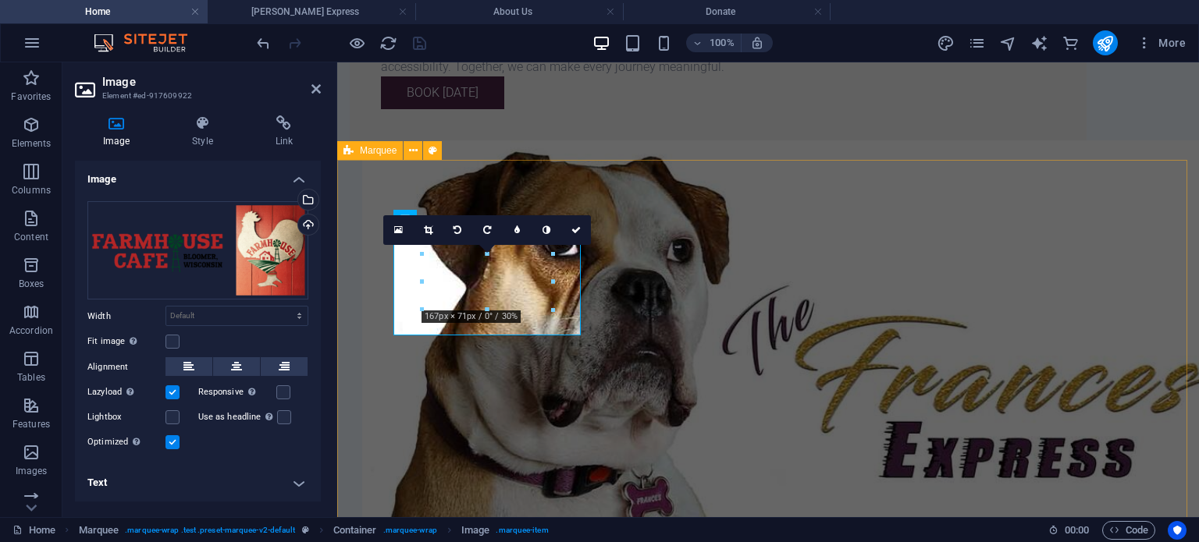
scroll to position [2602, 0]
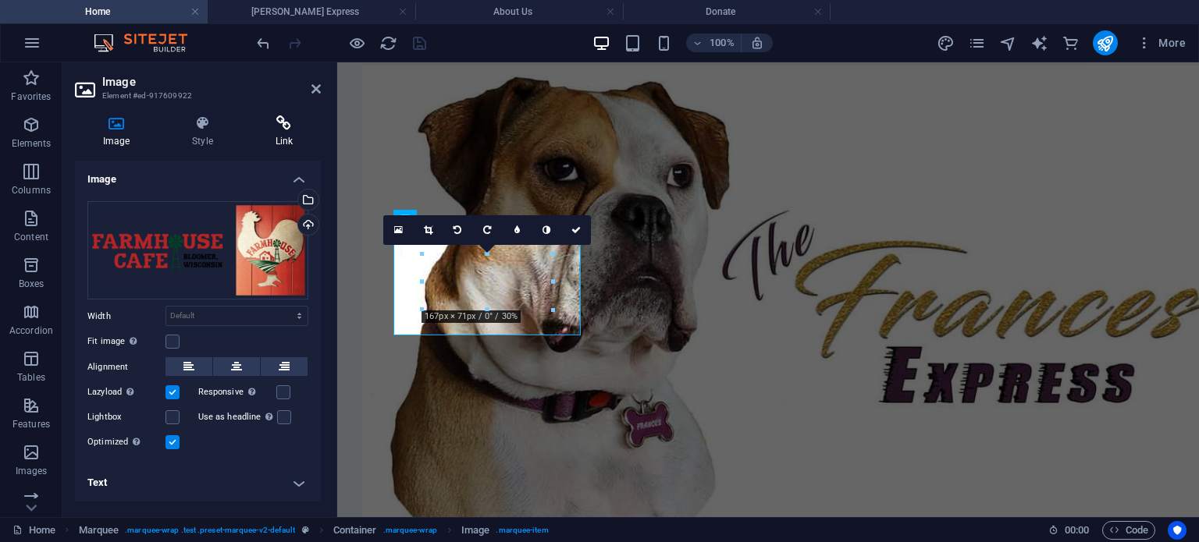
click at [274, 126] on icon at bounding box center [283, 123] width 73 height 16
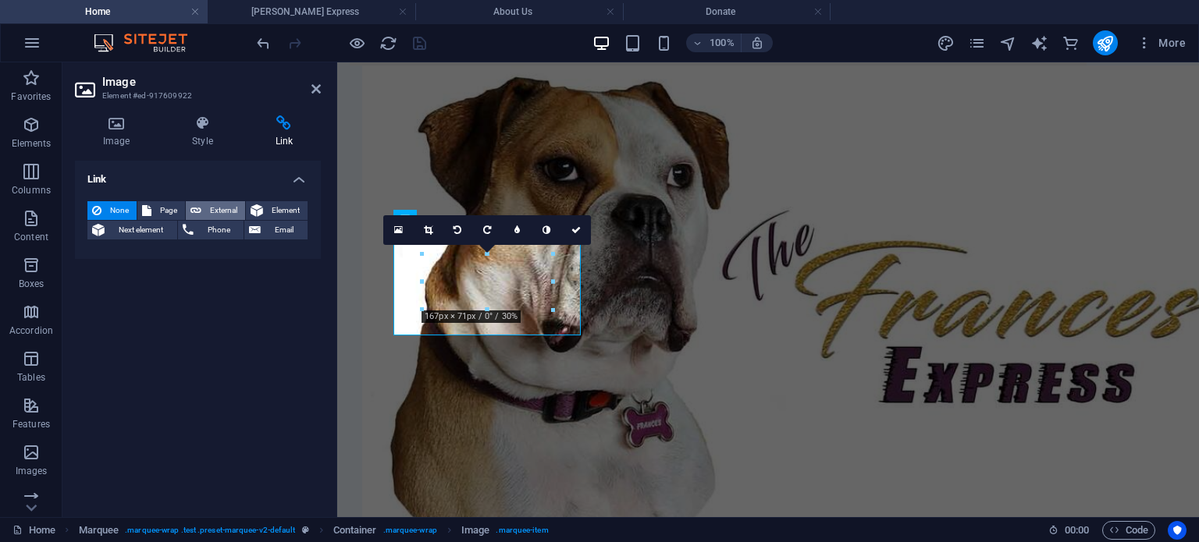
click at [212, 210] on span "External" at bounding box center [223, 210] width 34 height 19
select select "blank"
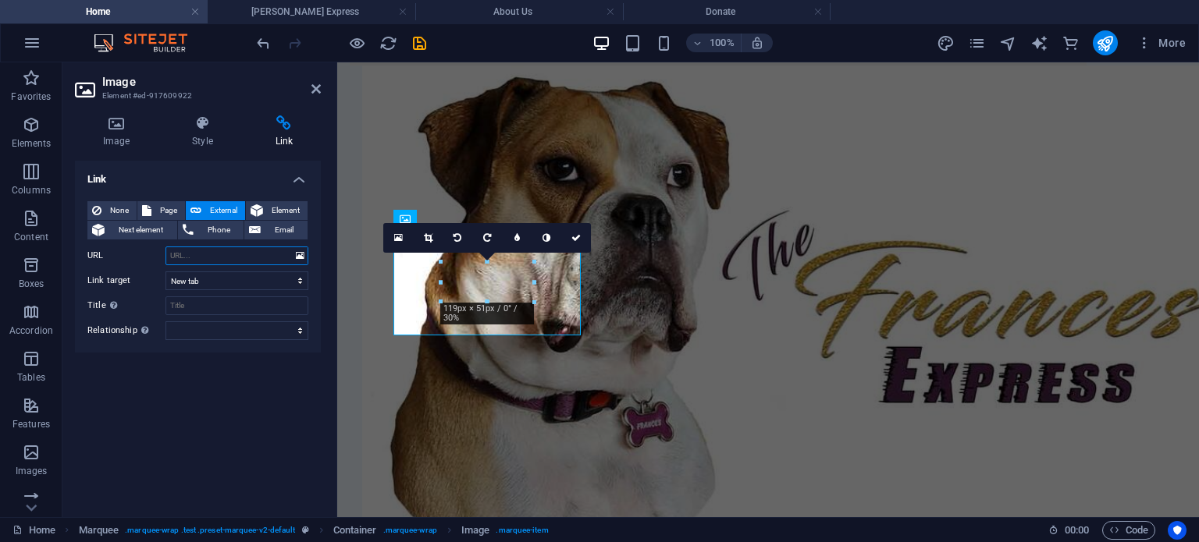
click at [254, 252] on input "URL" at bounding box center [236, 256] width 143 height 19
paste input "https://www.facebook.com/farmhousebloomerwi/"
type input "https://www.facebook.com/farmhousebloomerwi/"
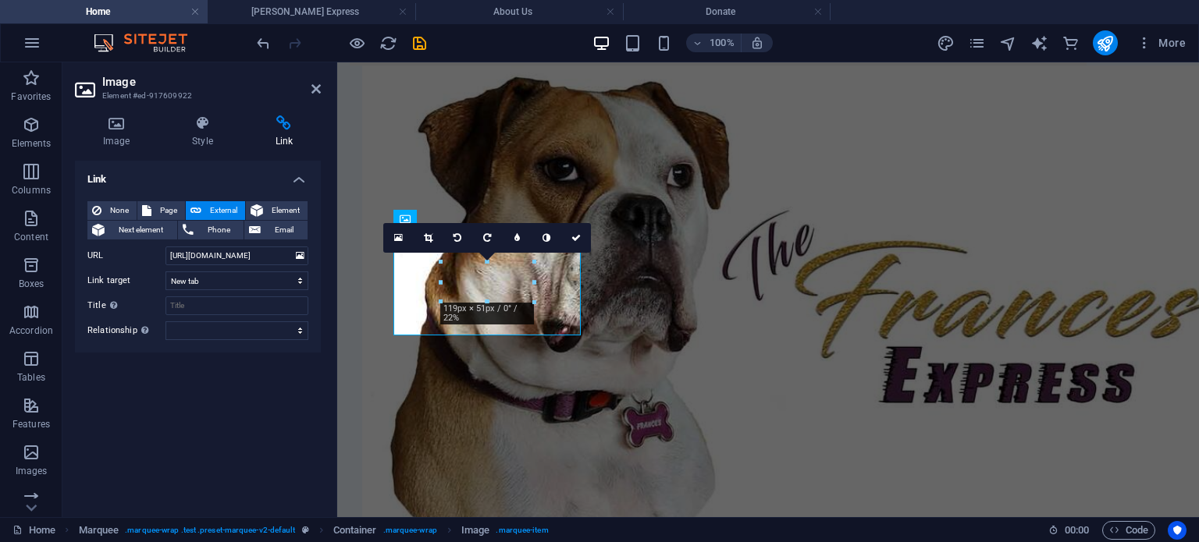
click at [304, 399] on div "Link None Page External Element Next element Phone Email Page Home About Us Fra…" at bounding box center [198, 333] width 246 height 344
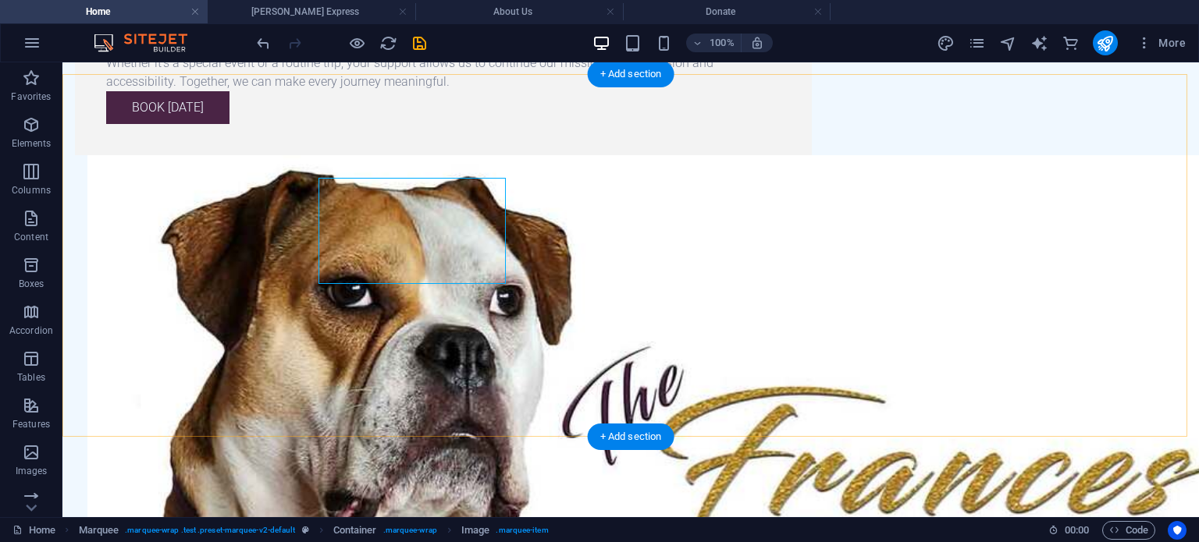
scroll to position [2653, 0]
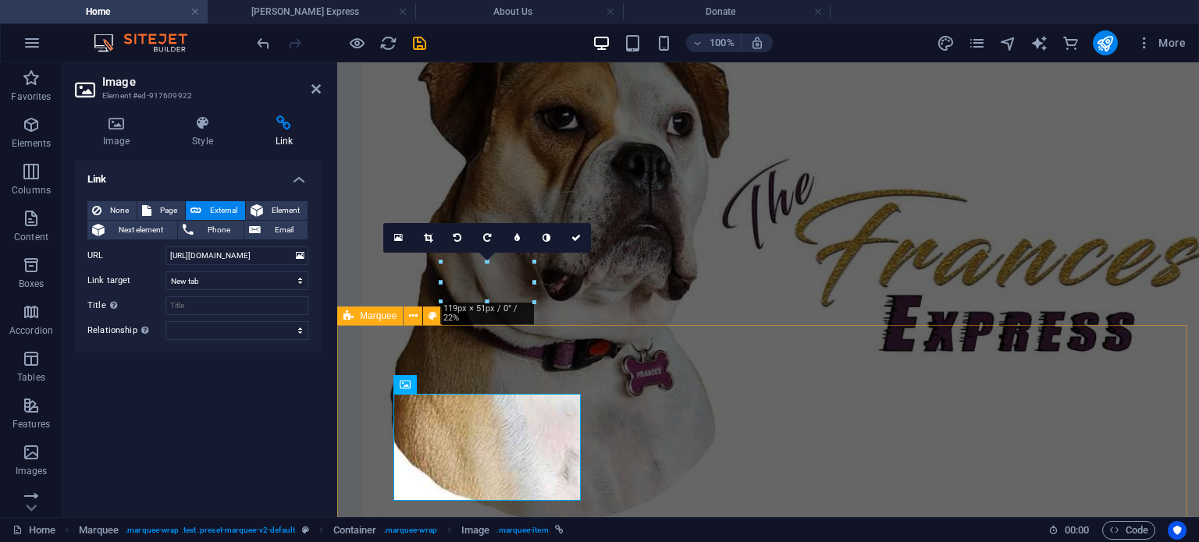
scroll to position [2602, 0]
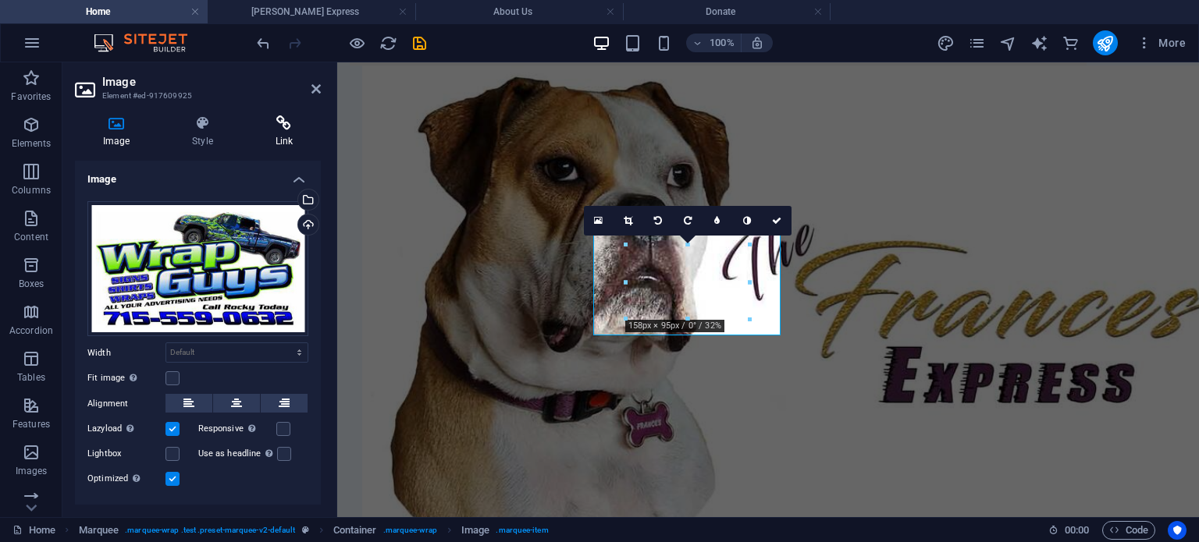
click at [264, 135] on h4 "Link" at bounding box center [283, 131] width 73 height 33
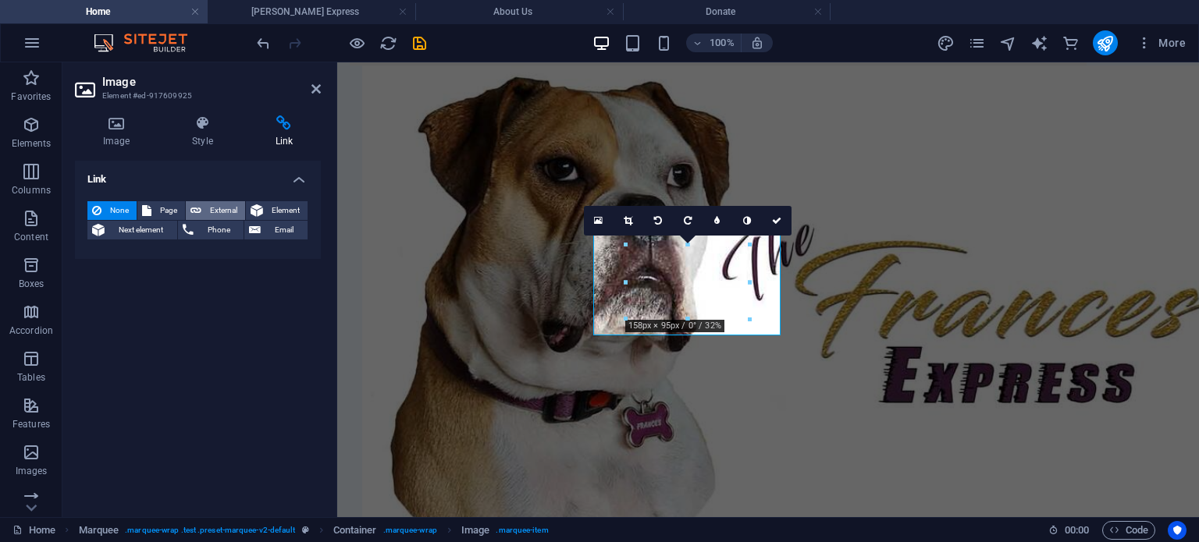
click at [215, 205] on span "External" at bounding box center [223, 210] width 34 height 19
select select "blank"
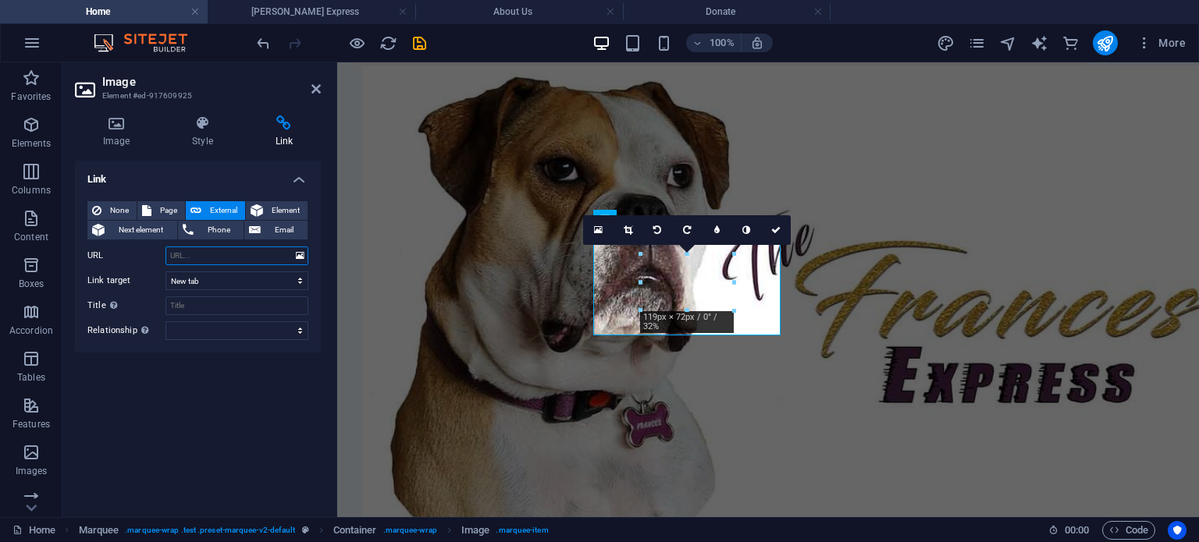
click at [211, 254] on input "URL" at bounding box center [236, 256] width 143 height 19
paste input "https://www.facebook.com/wrapguys.rk/"
type input "https://www.facebook.com/wrapguys.rk/"
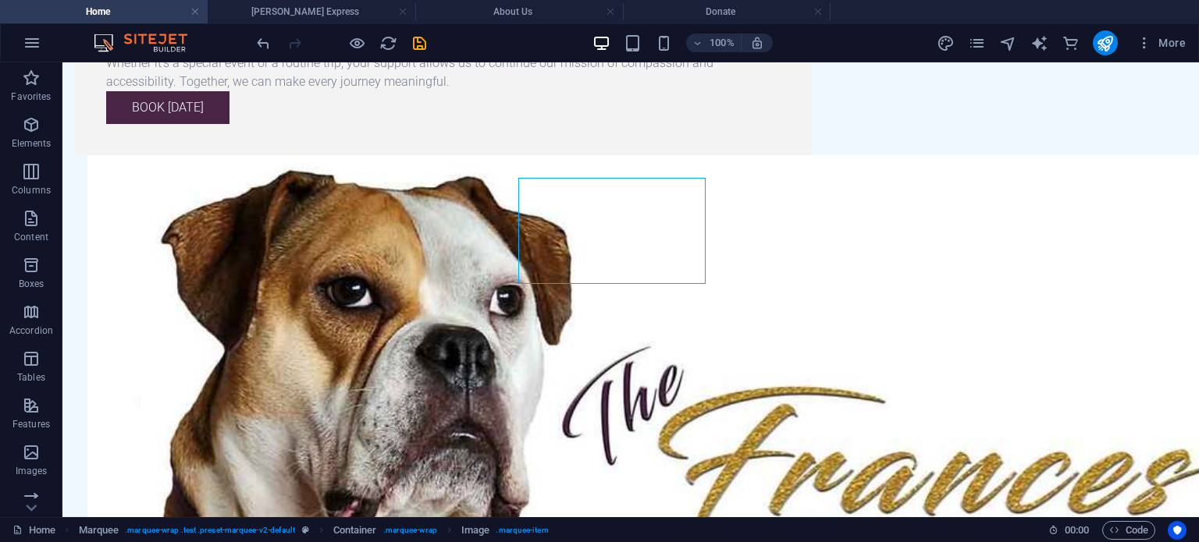
scroll to position [2653, 0]
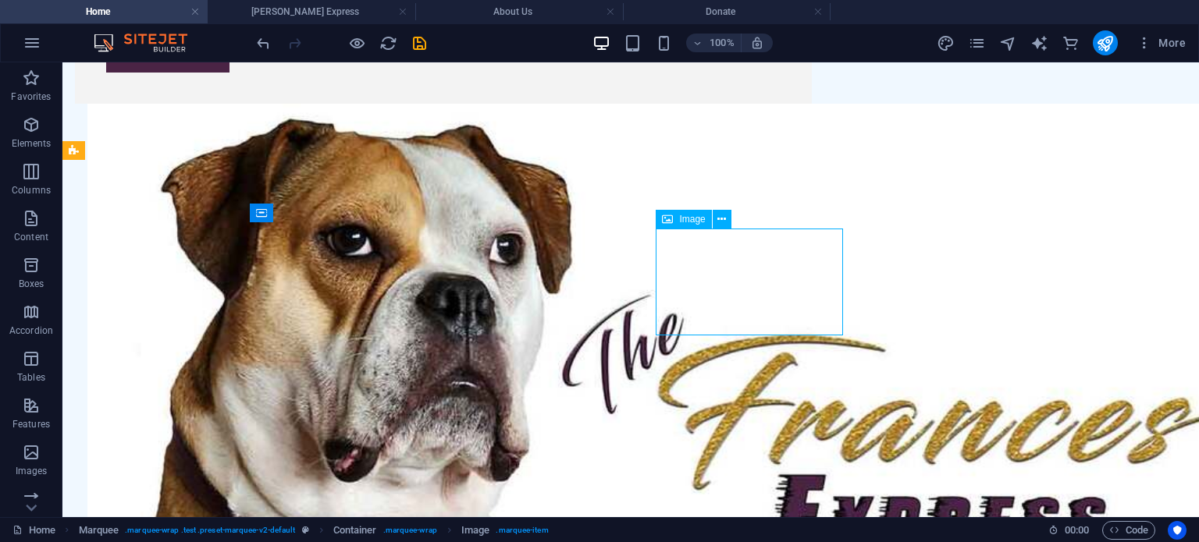
drag, startPoint x: 759, startPoint y: 271, endPoint x: 484, endPoint y: 271, distance: 275.4
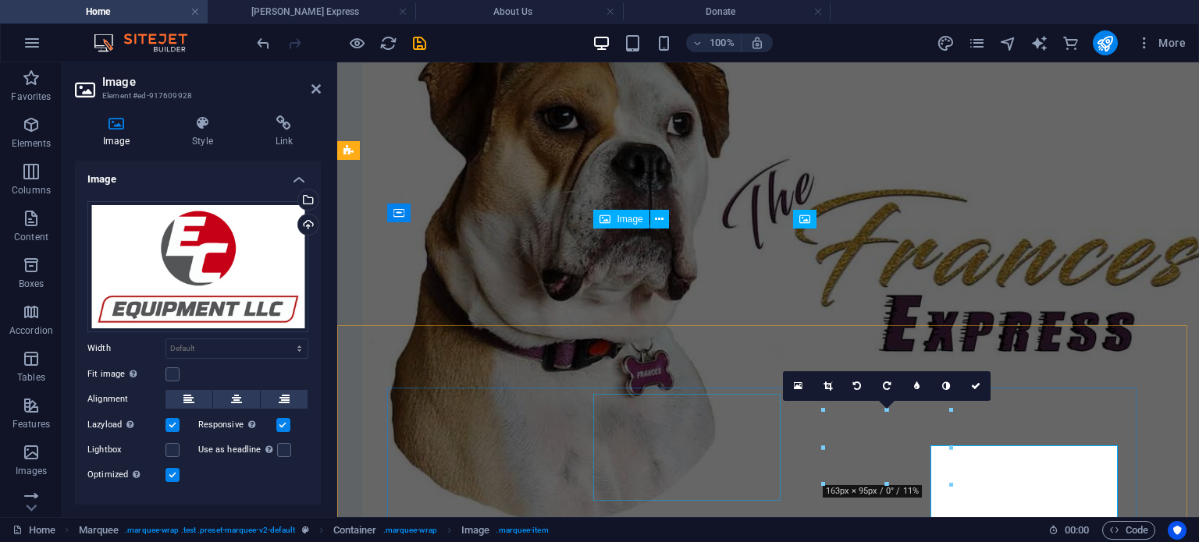
scroll to position [2602, 0]
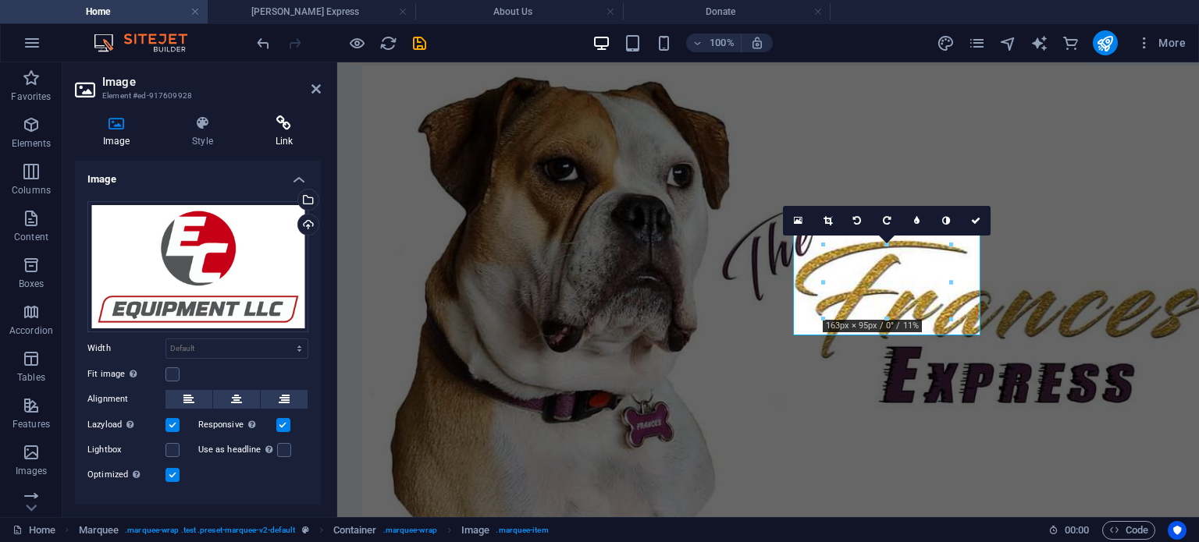
click at [279, 140] on h4 "Link" at bounding box center [283, 131] width 73 height 33
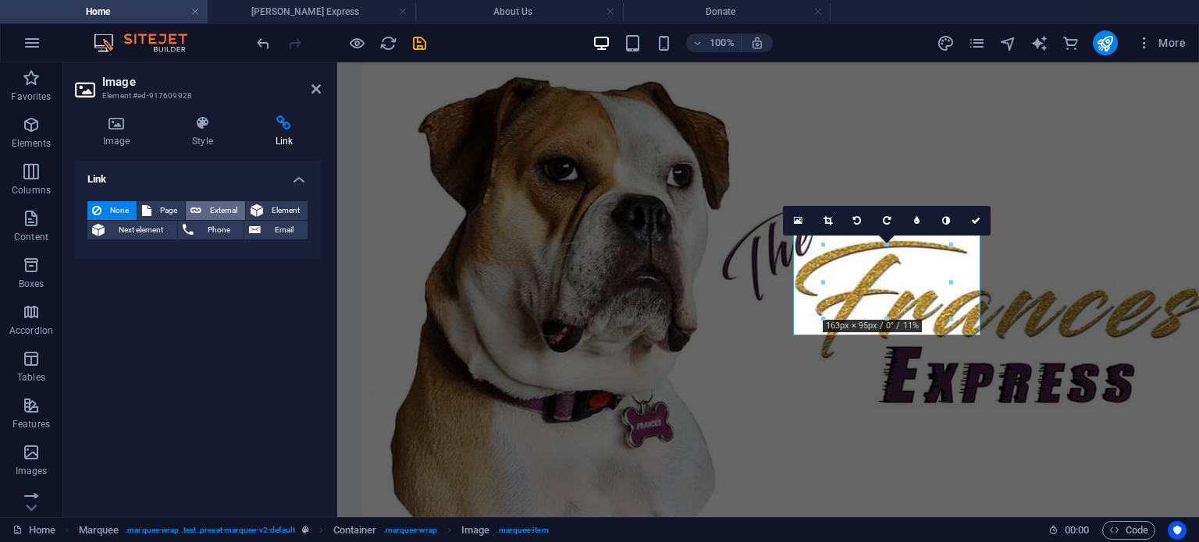
click at [218, 204] on span "External" at bounding box center [223, 210] width 34 height 19
select select "blank"
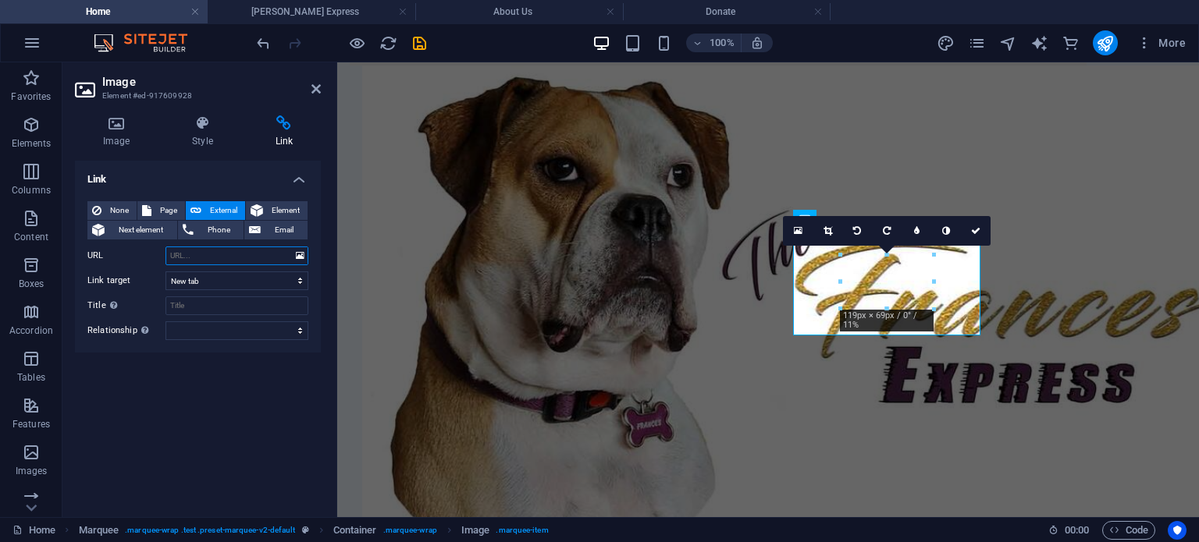
click at [190, 254] on input "URL" at bounding box center [236, 256] width 143 height 19
paste input "https://eceqautosales.com/"
type input "https://eceqautosales.com/"
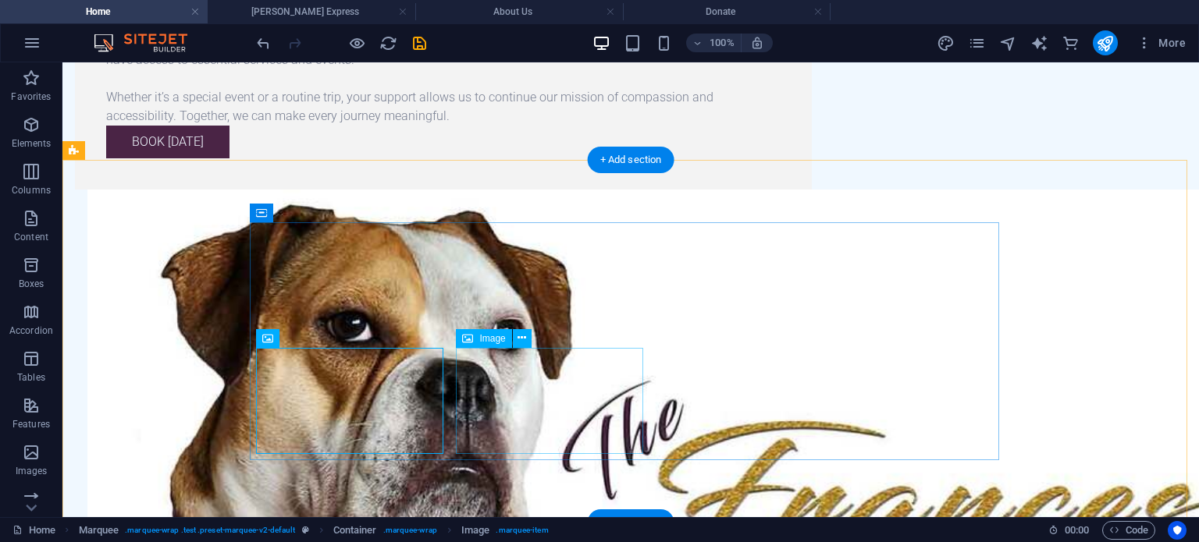
scroll to position [2653, 0]
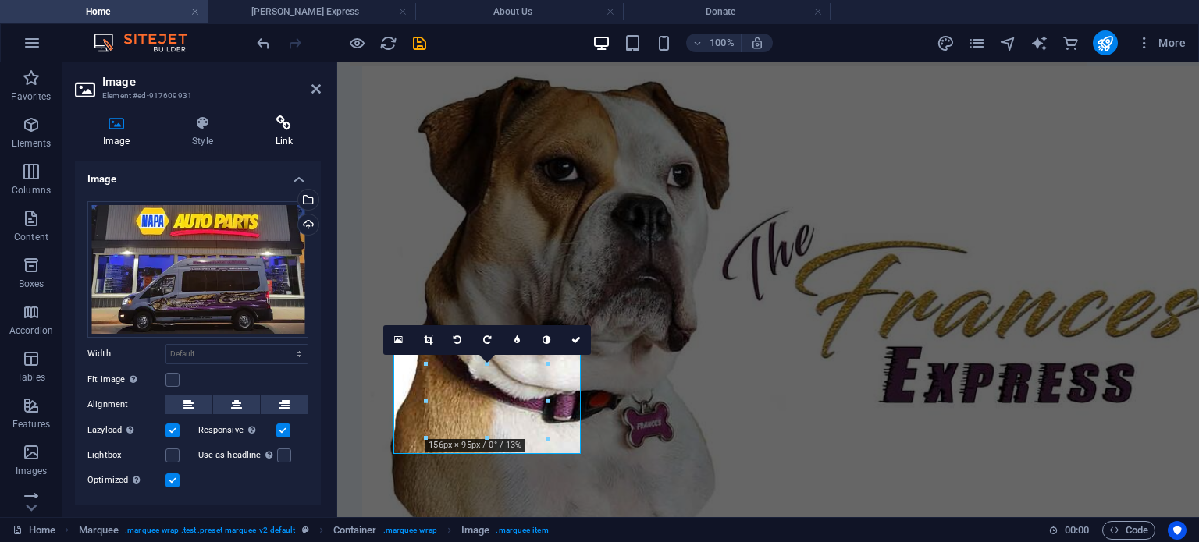
click at [277, 133] on h4 "Link" at bounding box center [283, 131] width 73 height 33
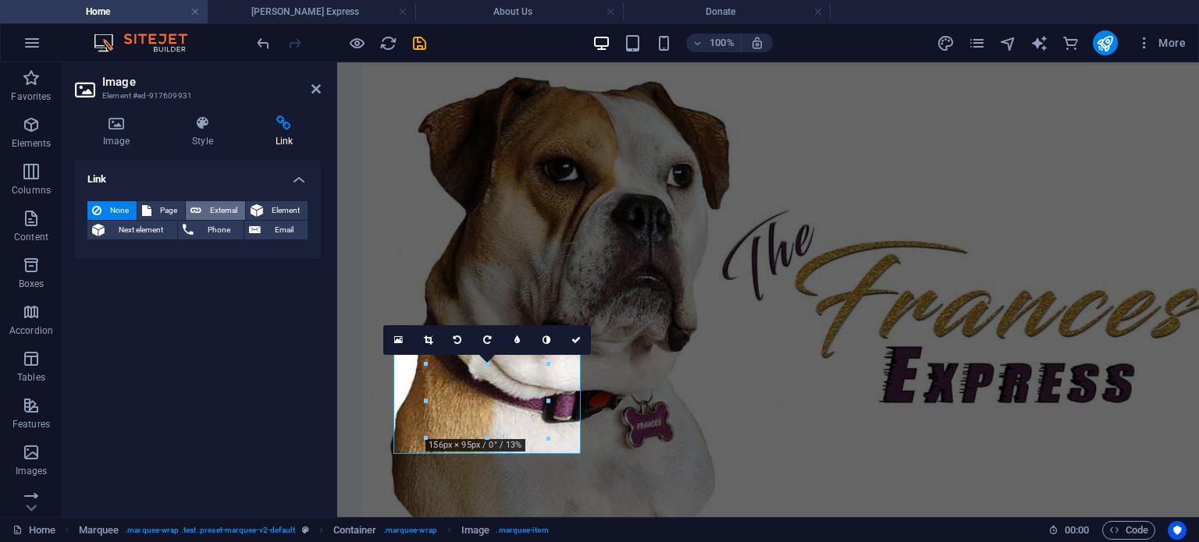
click at [201, 211] on button "External" at bounding box center [215, 210] width 59 height 19
select select "blank"
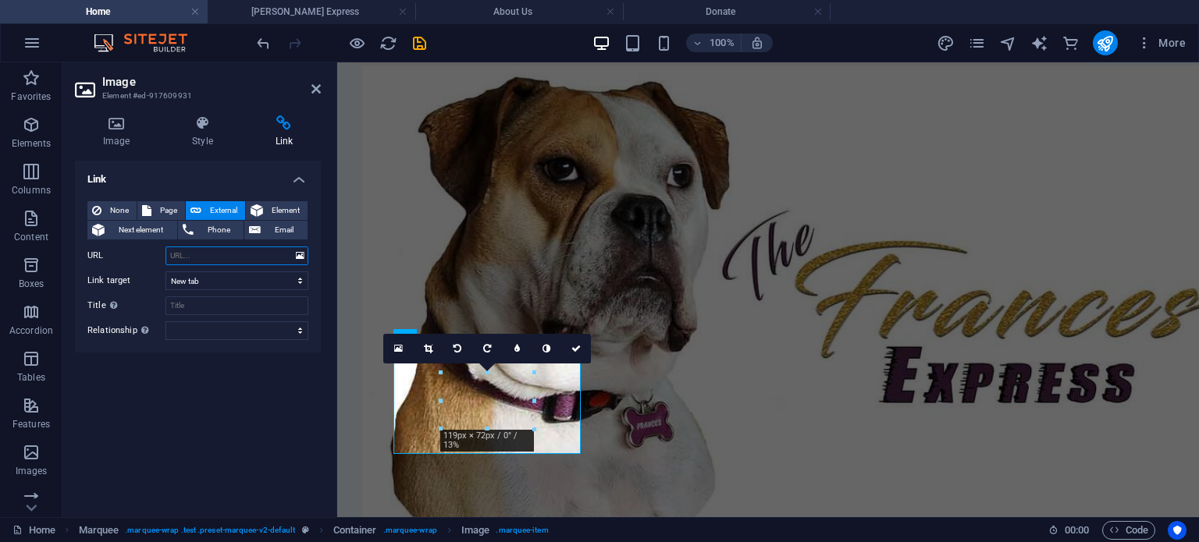
click at [175, 261] on input "URL" at bounding box center [236, 256] width 143 height 19
paste input "https://www.facebook.com/BloomerNAPA/"
type input "https://www.facebook.com/BloomerNAPA/"
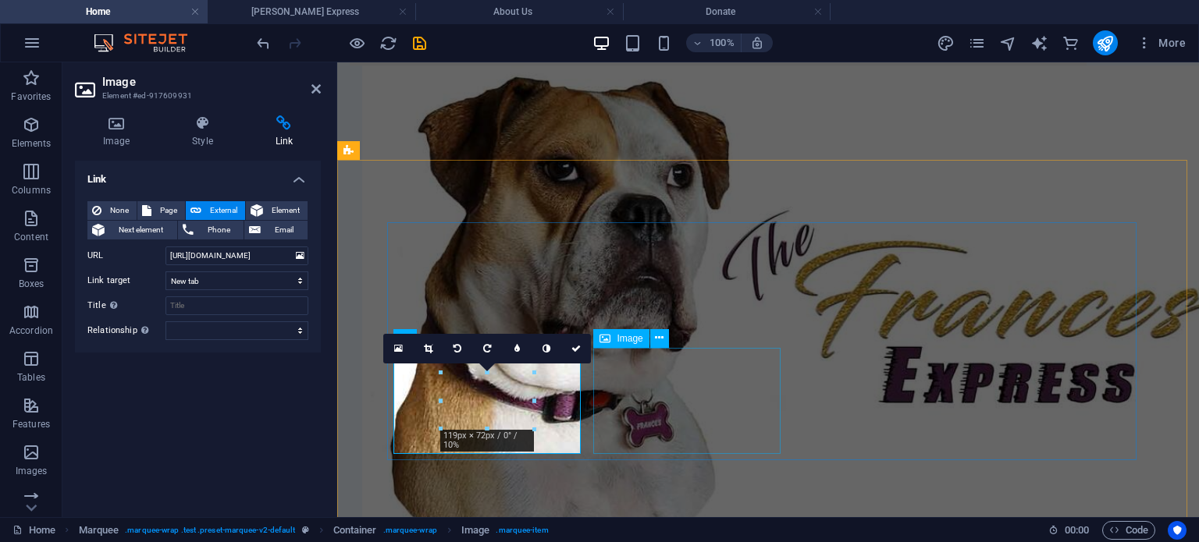
scroll to position [0, 0]
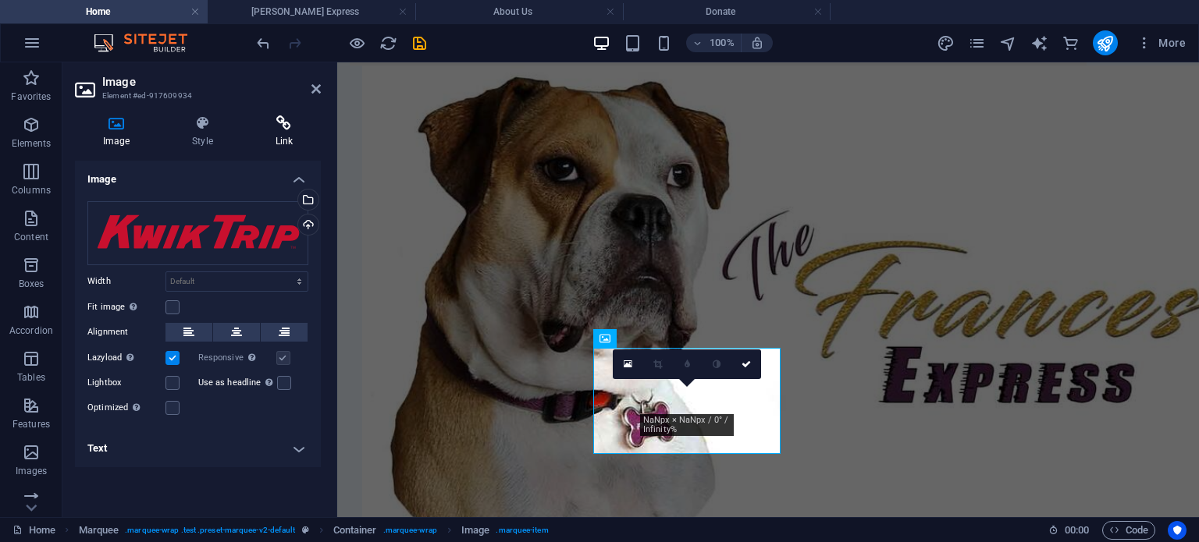
click at [278, 132] on h4 "Link" at bounding box center [283, 131] width 73 height 33
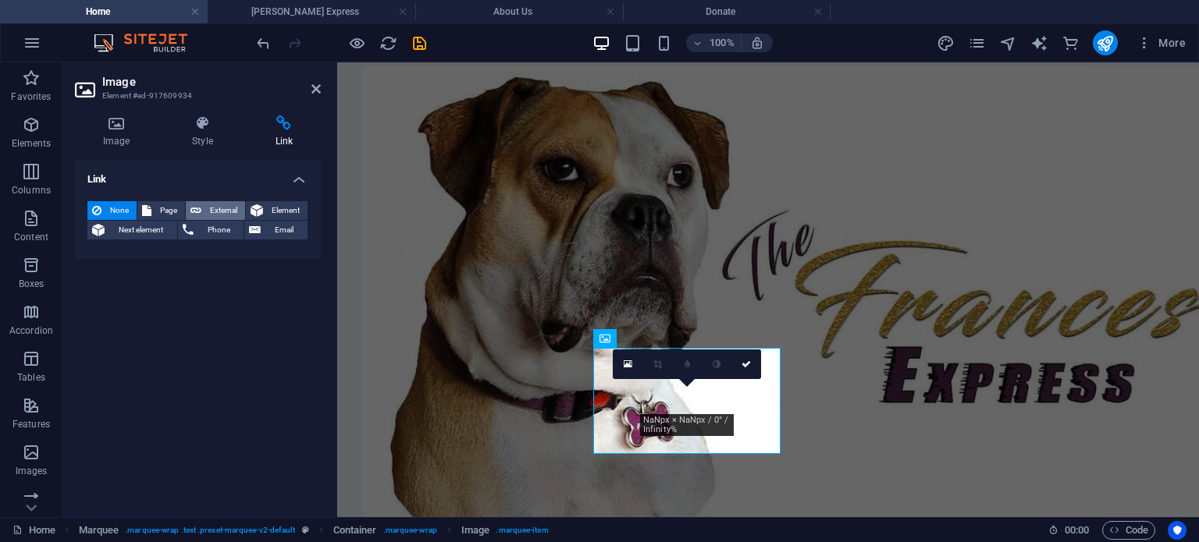
click at [208, 208] on span "External" at bounding box center [223, 210] width 34 height 19
select select "blank"
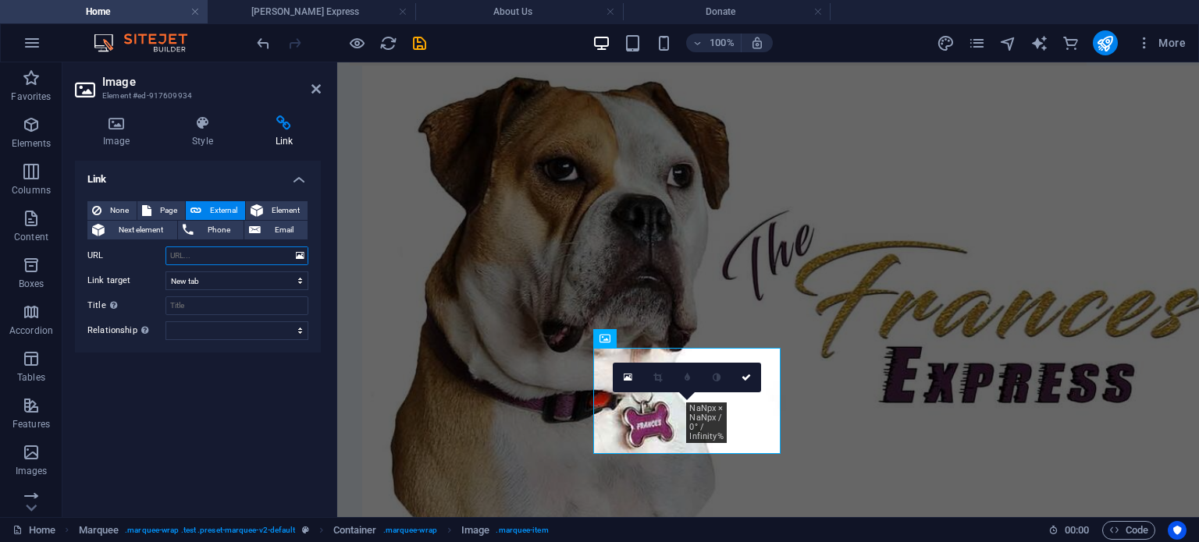
click at [181, 254] on input "URL" at bounding box center [236, 256] width 143 height 19
paste input "https://kwiktrip.com/"
type input "https://kwiktrip.com/"
click at [233, 438] on div "Link None Page External Element Next element Phone Email Page Home About Us Fra…" at bounding box center [198, 333] width 246 height 344
click at [311, 91] on icon at bounding box center [315, 89] width 9 height 12
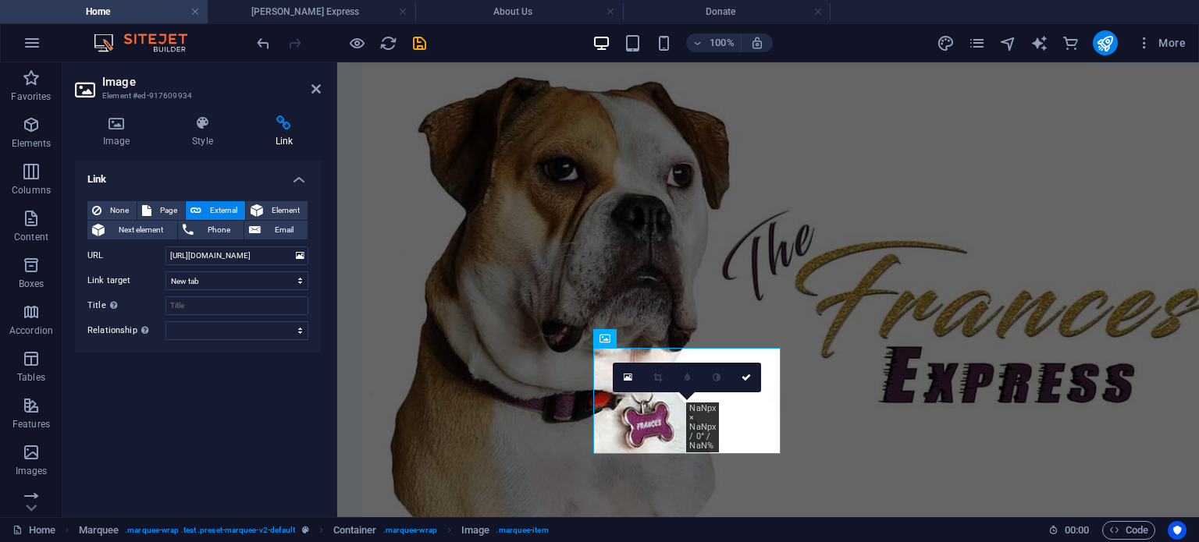
scroll to position [2653, 0]
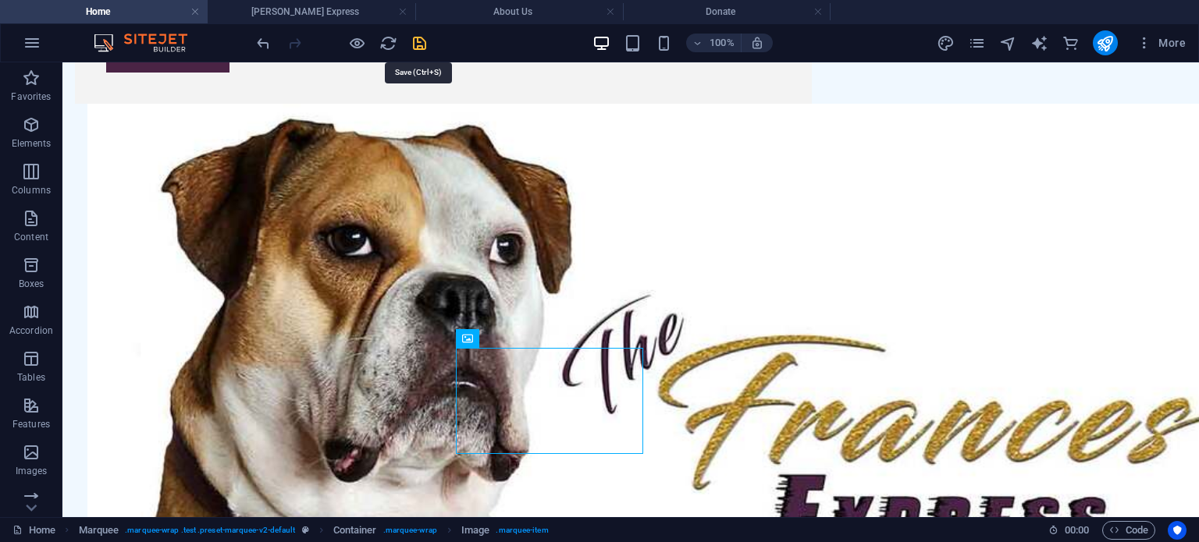
click at [411, 45] on icon "save" at bounding box center [419, 43] width 18 height 18
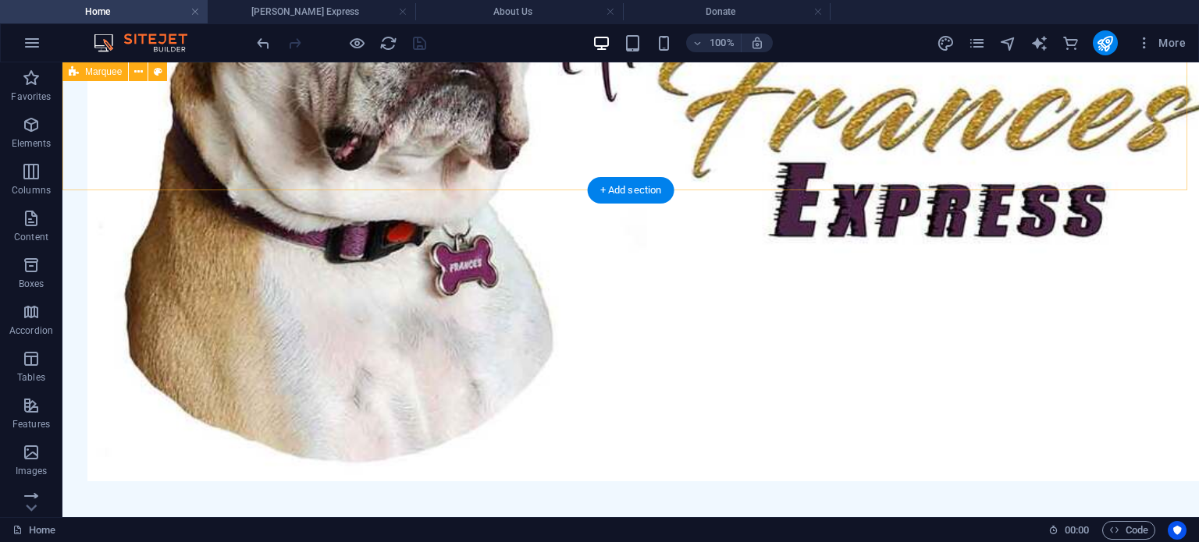
scroll to position [3010, 0]
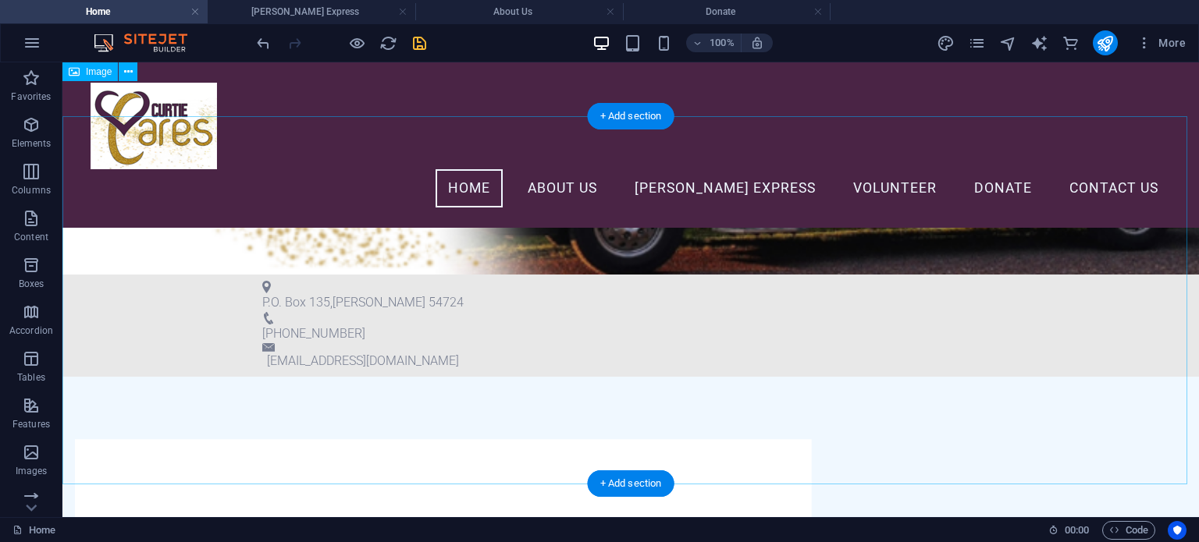
scroll to position [0, 0]
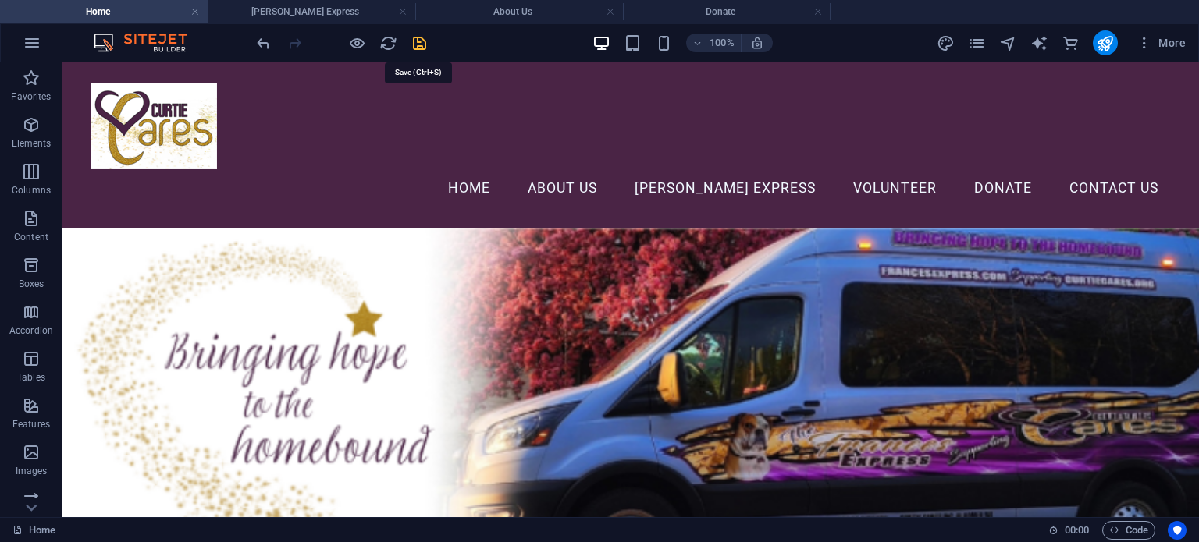
click at [415, 46] on icon "save" at bounding box center [419, 43] width 18 height 18
click at [406, 10] on link at bounding box center [402, 12] width 9 height 15
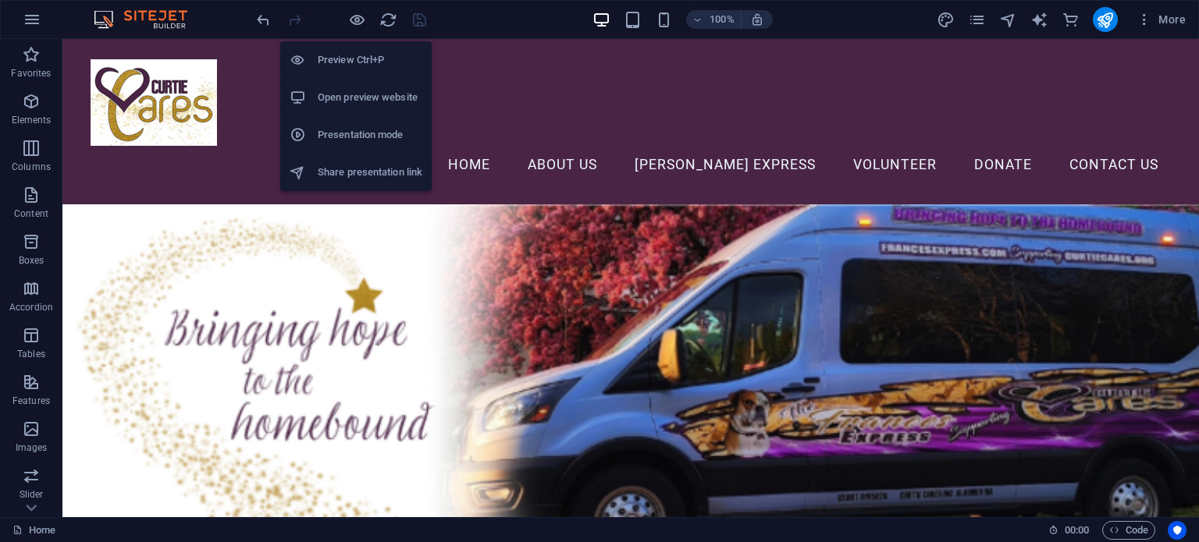
click at [348, 171] on h6 "Share presentation link" at bounding box center [370, 172] width 105 height 19
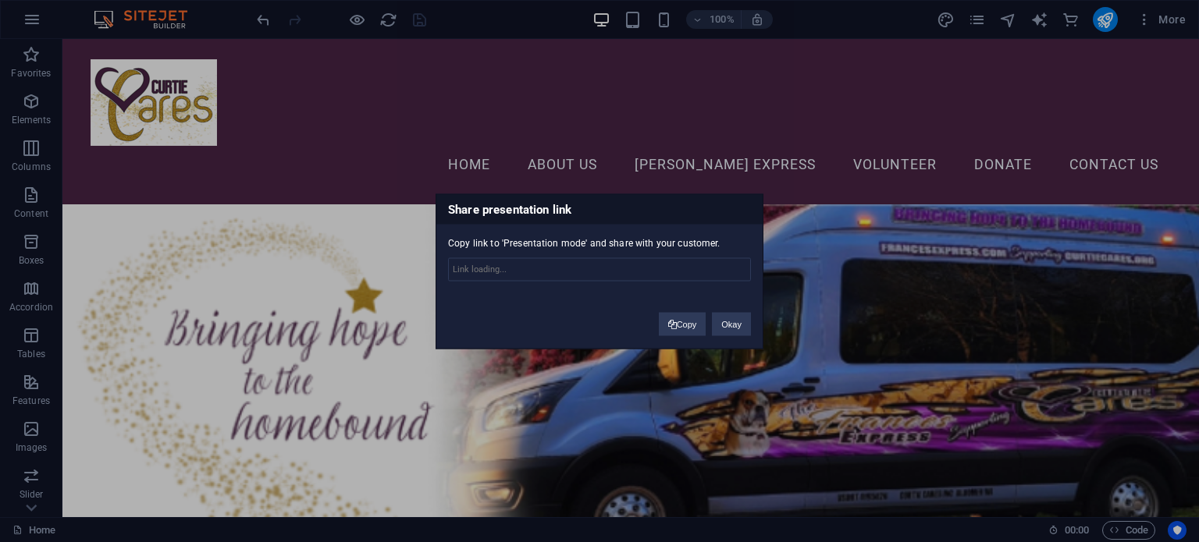
type input "https://cms.sitehub.io/presentation/2180025/3a8e9f20b7672fb2b2d5598f5152b9c6a52…"
click at [673, 320] on span at bounding box center [672, 324] width 9 height 9
click at [719, 316] on button "Okay" at bounding box center [731, 323] width 39 height 23
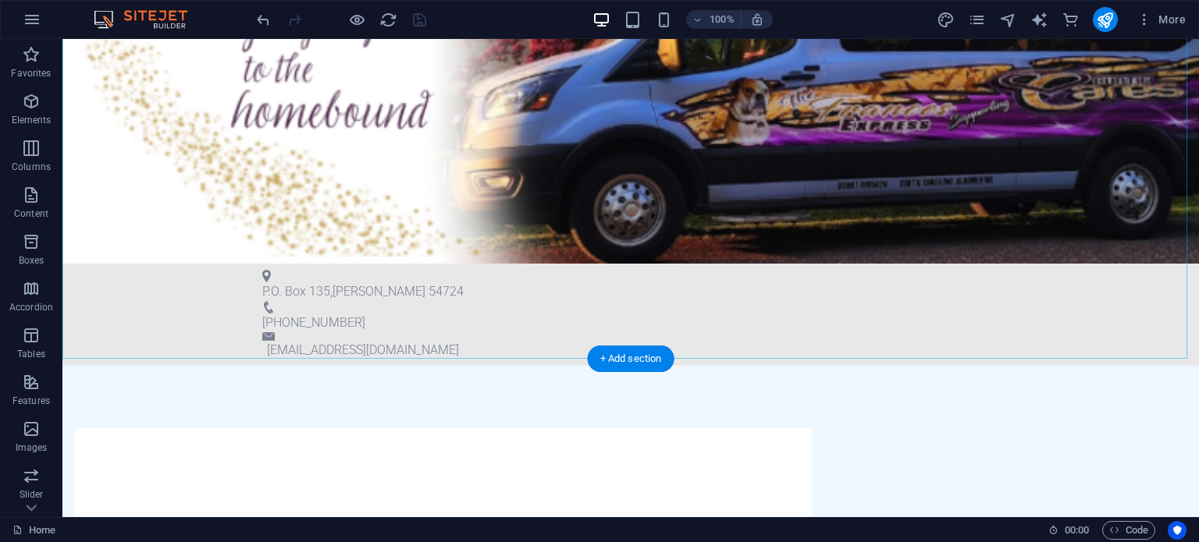
scroll to position [47, 0]
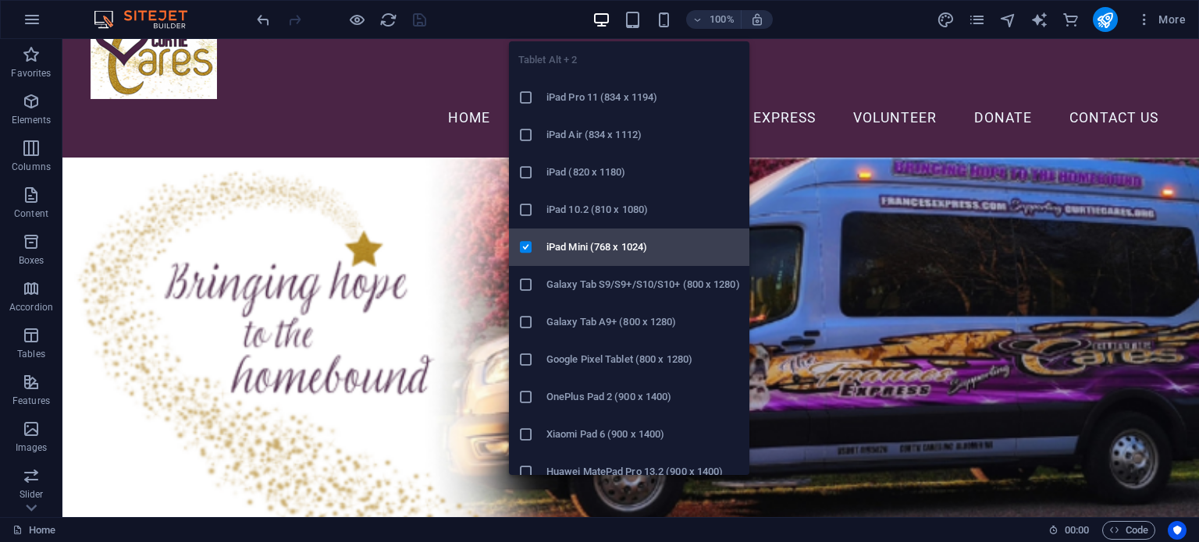
click at [616, 239] on h6 "iPad Mini (768 x 1024)" at bounding box center [643, 247] width 194 height 19
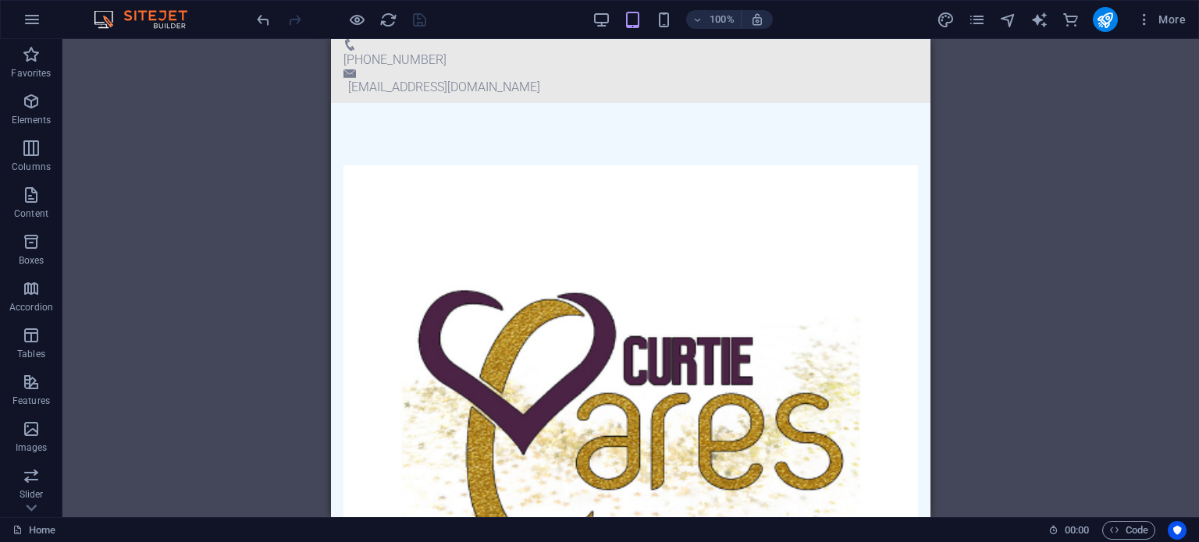
scroll to position [437, 0]
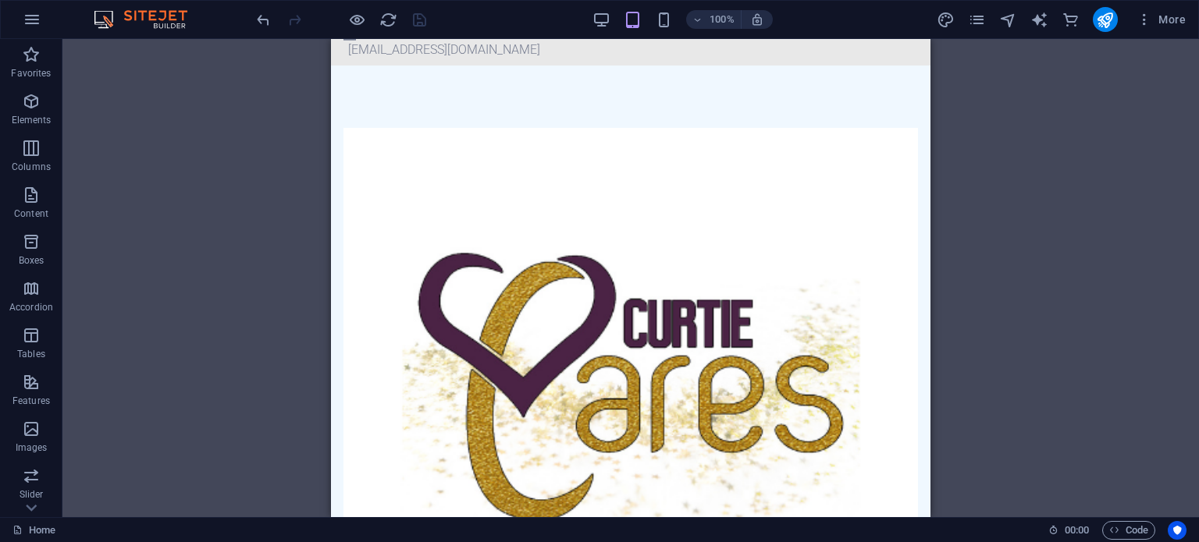
click at [548, 256] on figure at bounding box center [630, 381] width 574 height 506
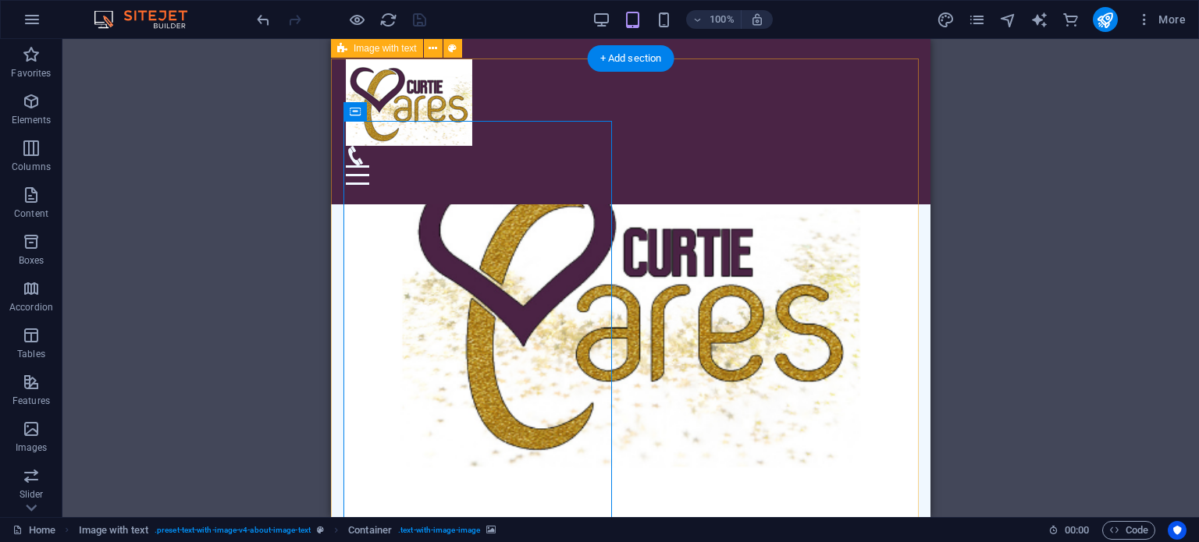
scroll to position [203, 0]
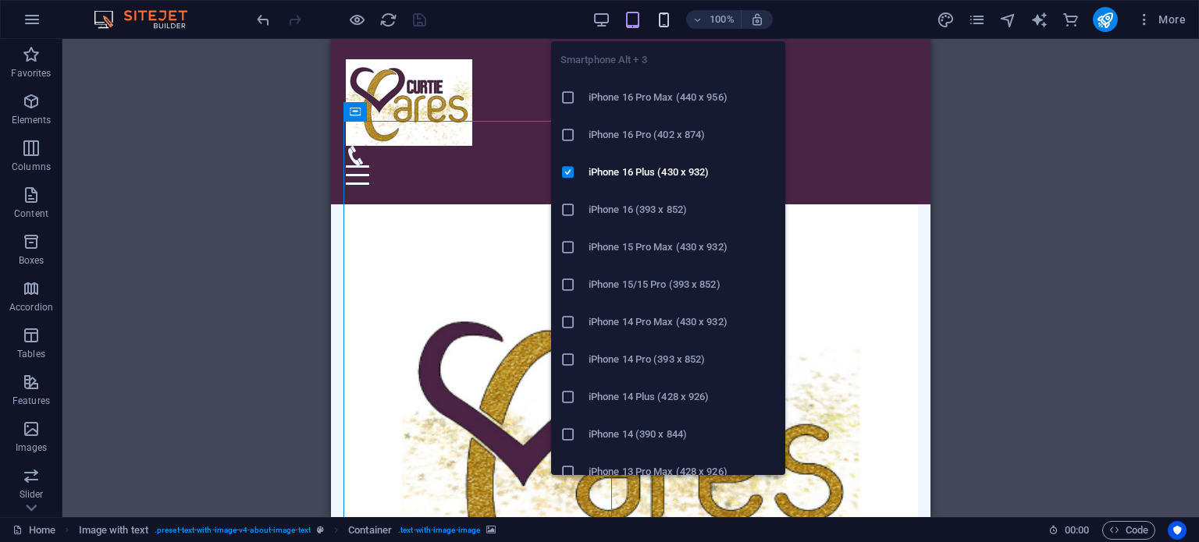
click at [660, 21] on icon "button" at bounding box center [664, 20] width 18 height 18
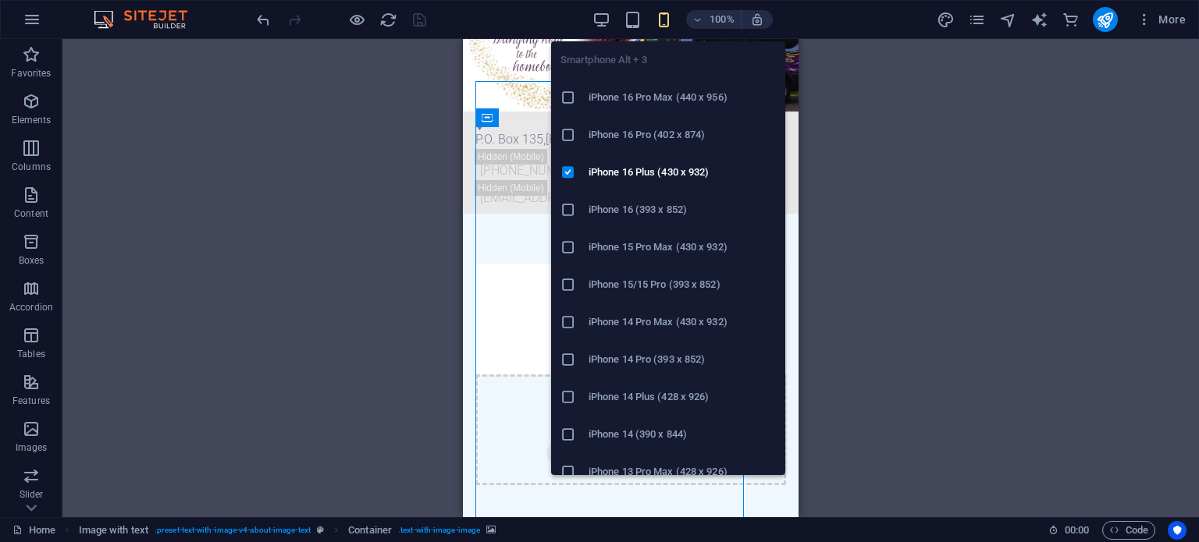
scroll to position [243, 0]
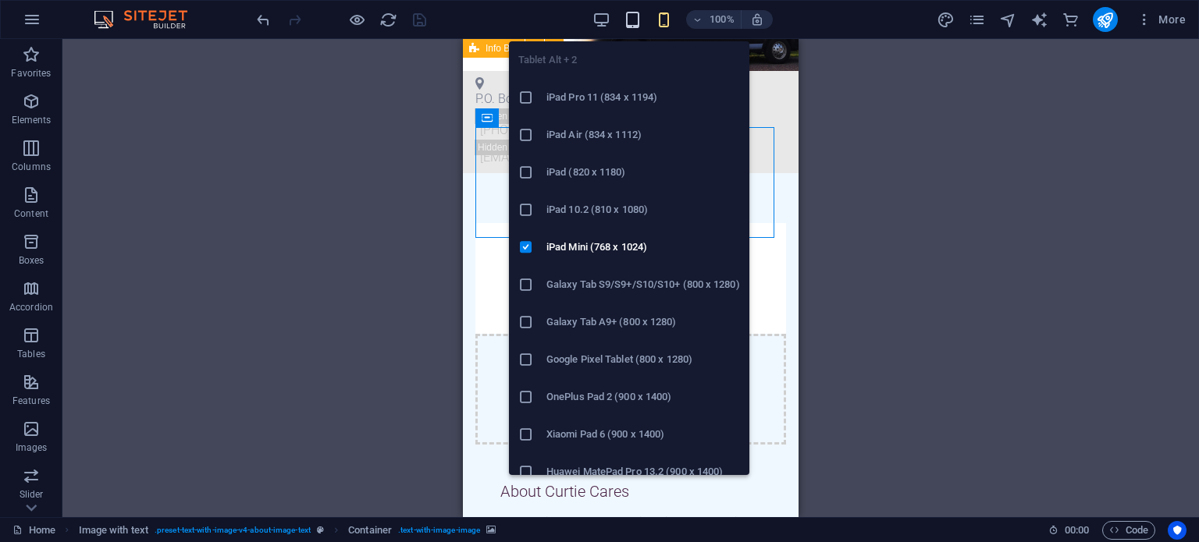
click at [630, 12] on icon "button" at bounding box center [632, 20] width 18 height 18
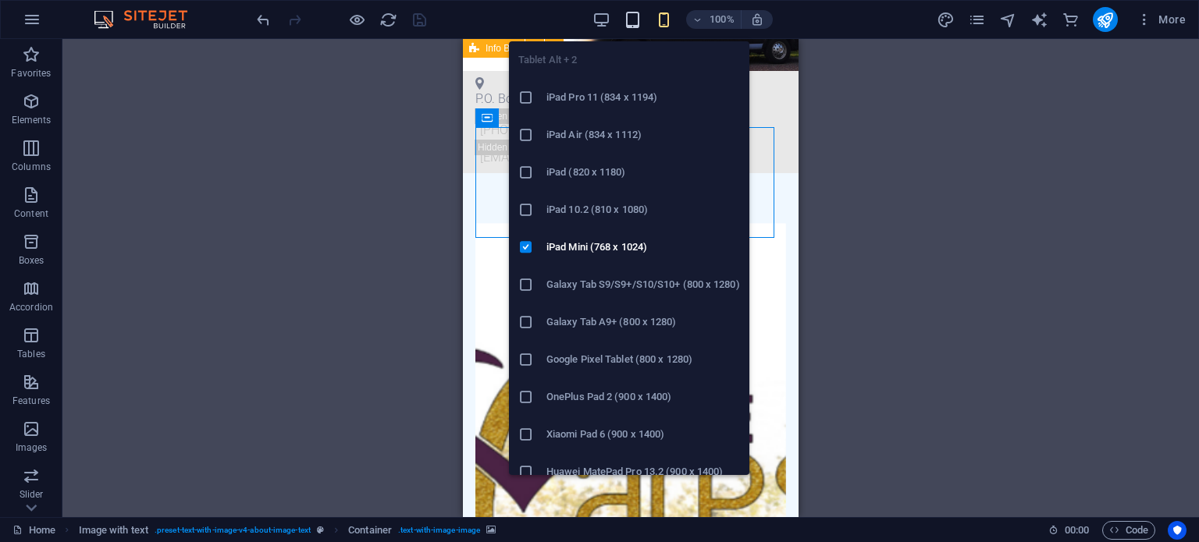
scroll to position [329, 0]
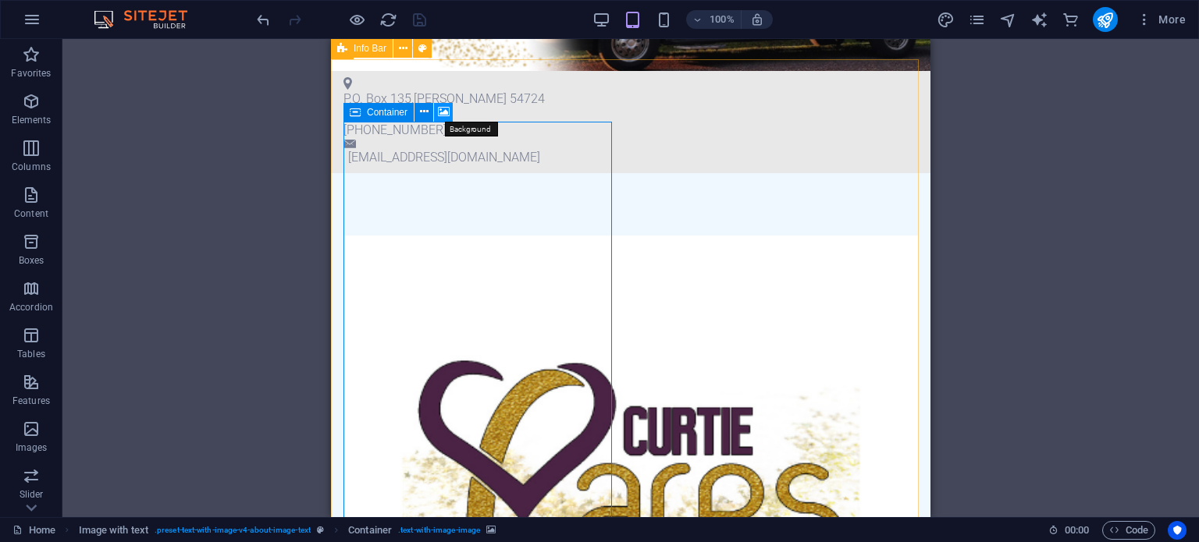
click at [447, 112] on icon at bounding box center [444, 112] width 12 height 16
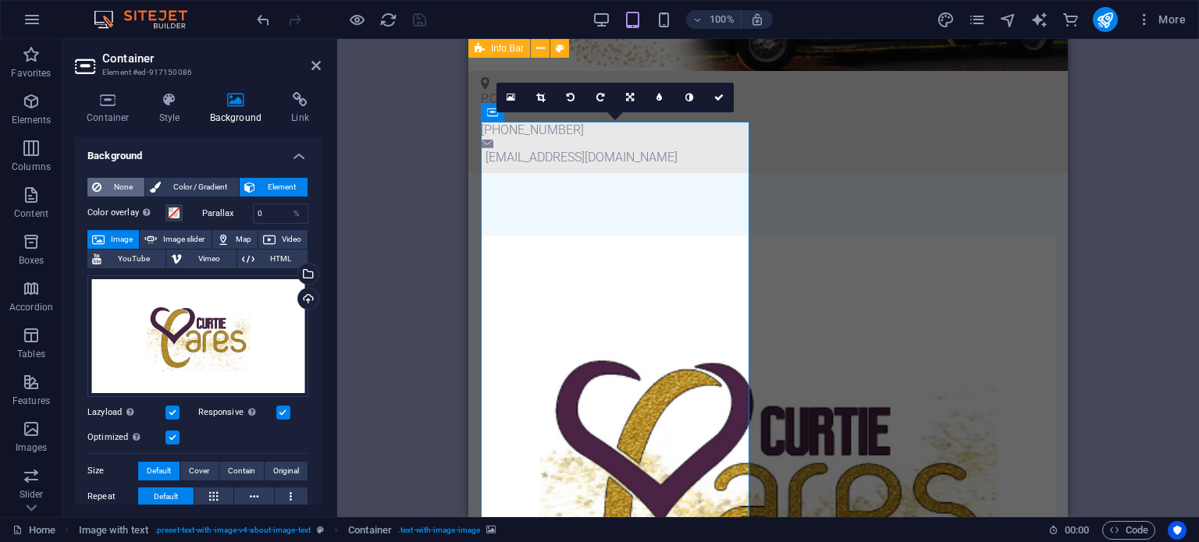
click at [110, 194] on span "None" at bounding box center [123, 187] width 34 height 19
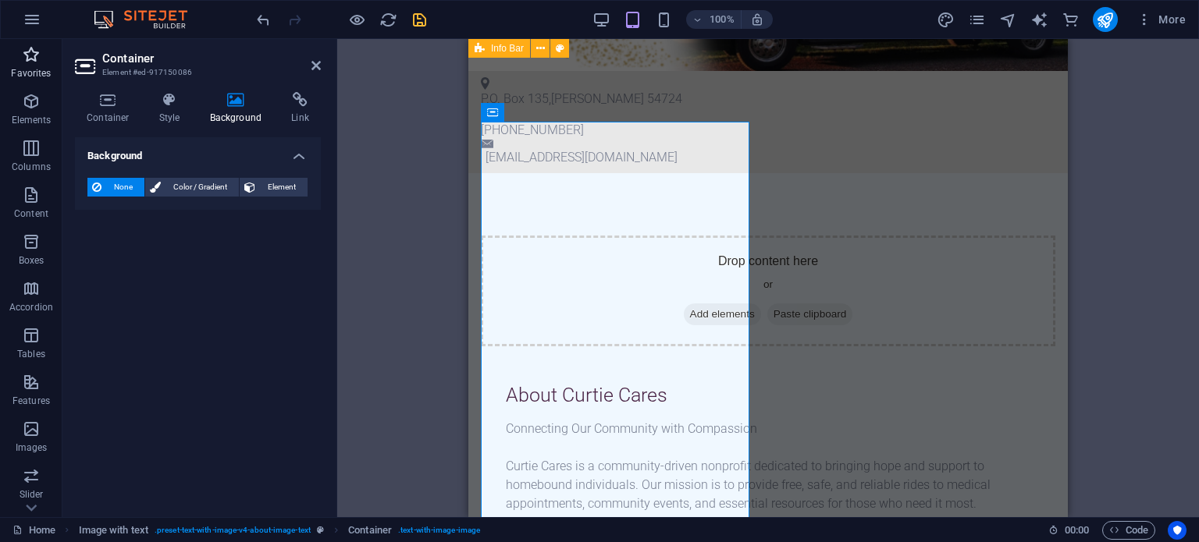
click at [36, 61] on icon "button" at bounding box center [31, 54] width 19 height 19
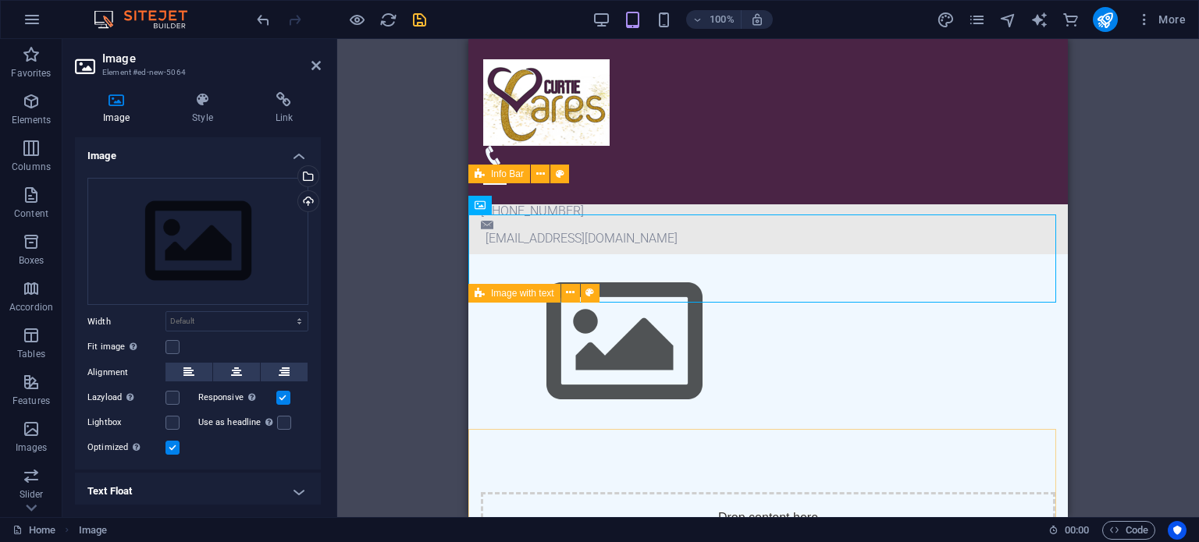
scroll to position [47, 0]
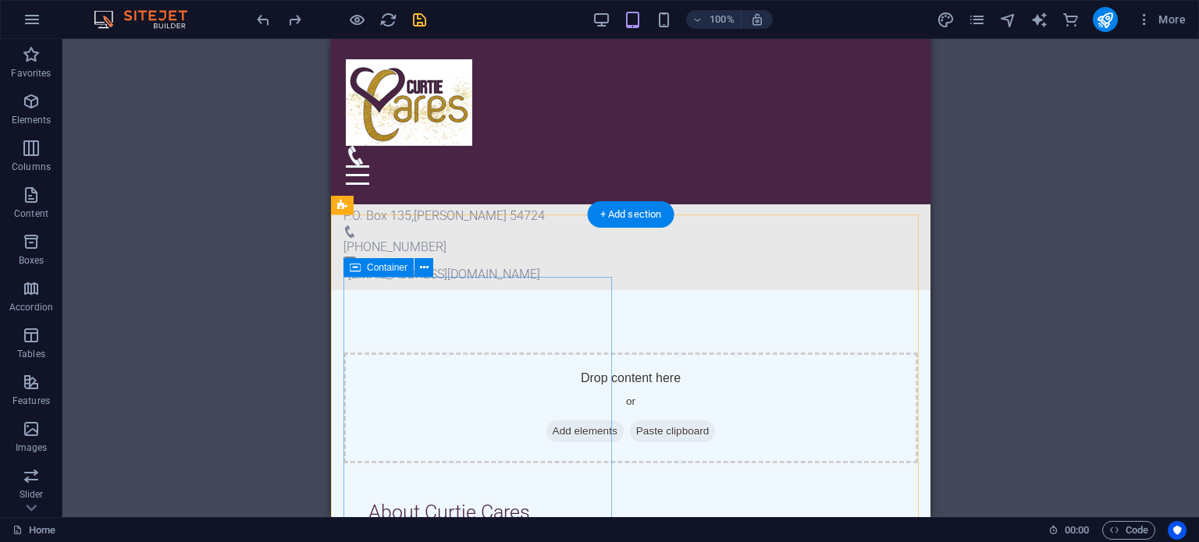
click at [516, 353] on div "Drop content here or Add elements Paste clipboard" at bounding box center [630, 408] width 574 height 111
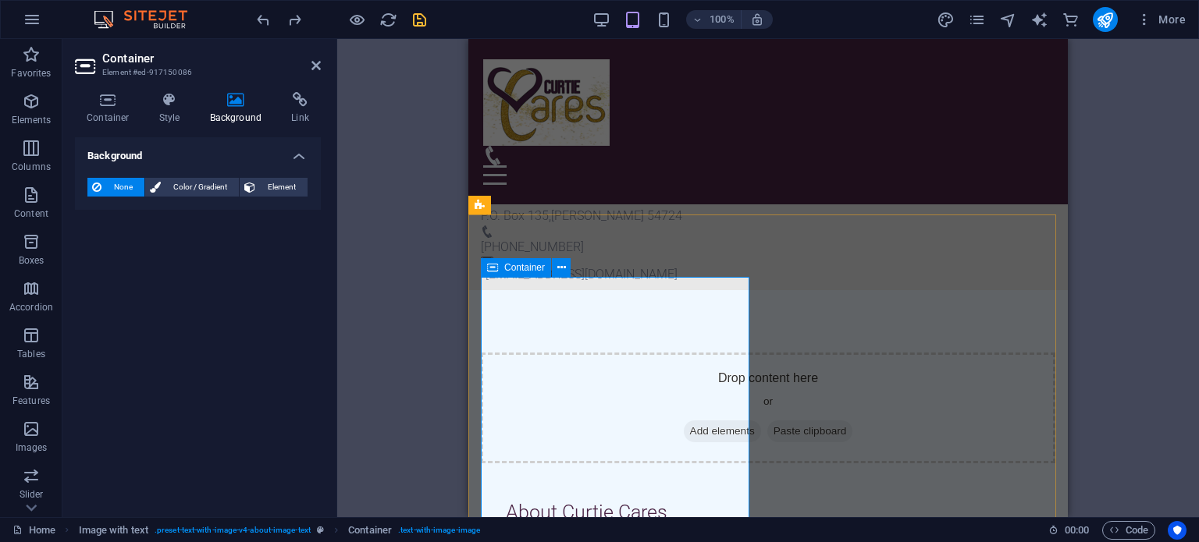
click at [684, 421] on span "Add elements" at bounding box center [722, 432] width 77 height 22
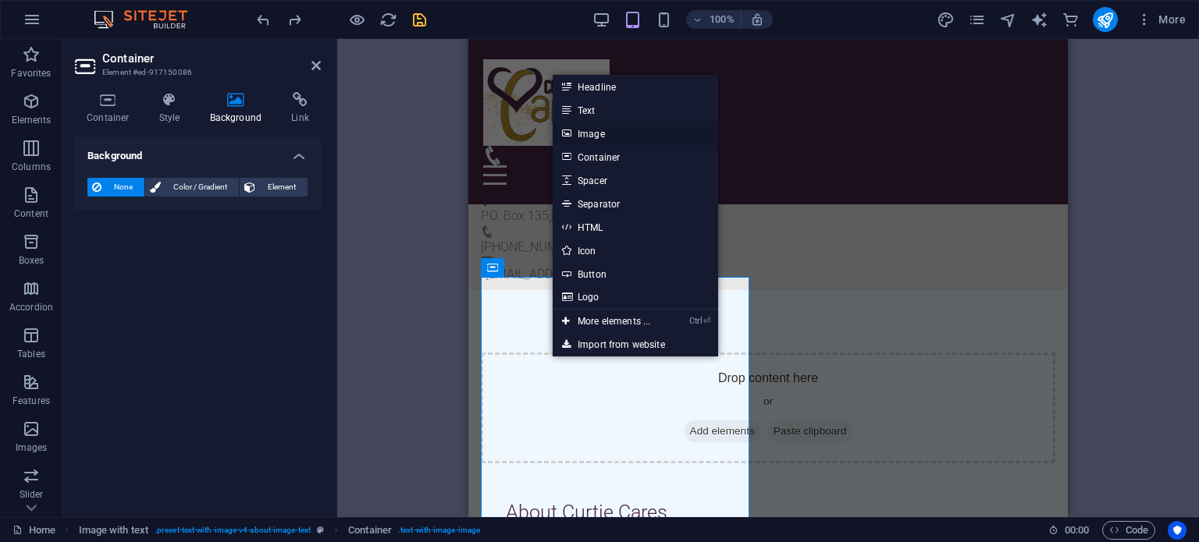
click at [589, 140] on link "Image" at bounding box center [634, 133] width 165 height 23
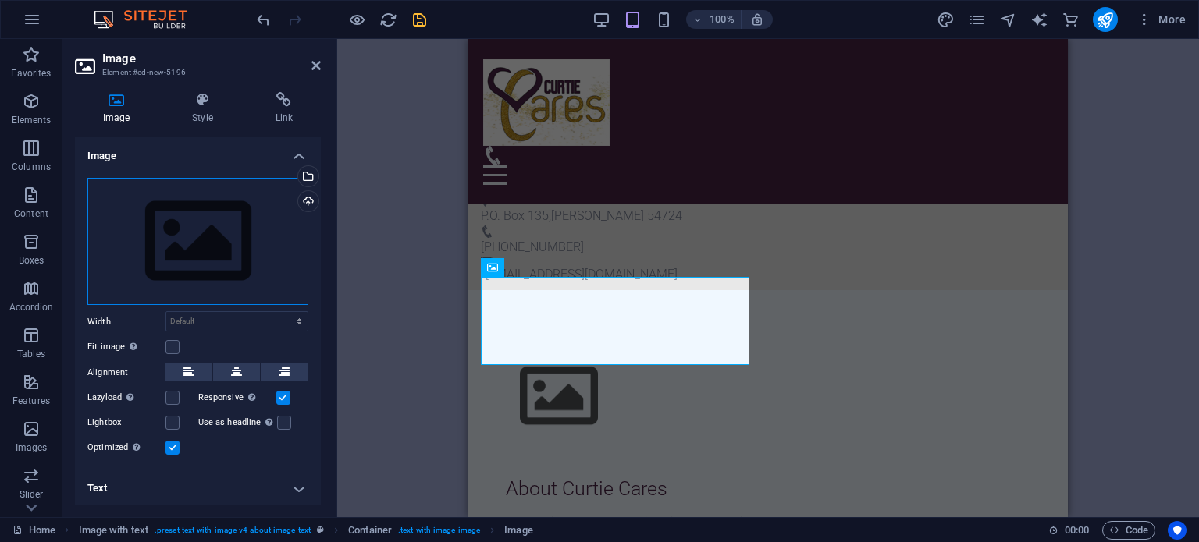
click at [175, 247] on div "Drag files here, click to choose files or select files from Files or our free s…" at bounding box center [197, 242] width 221 height 128
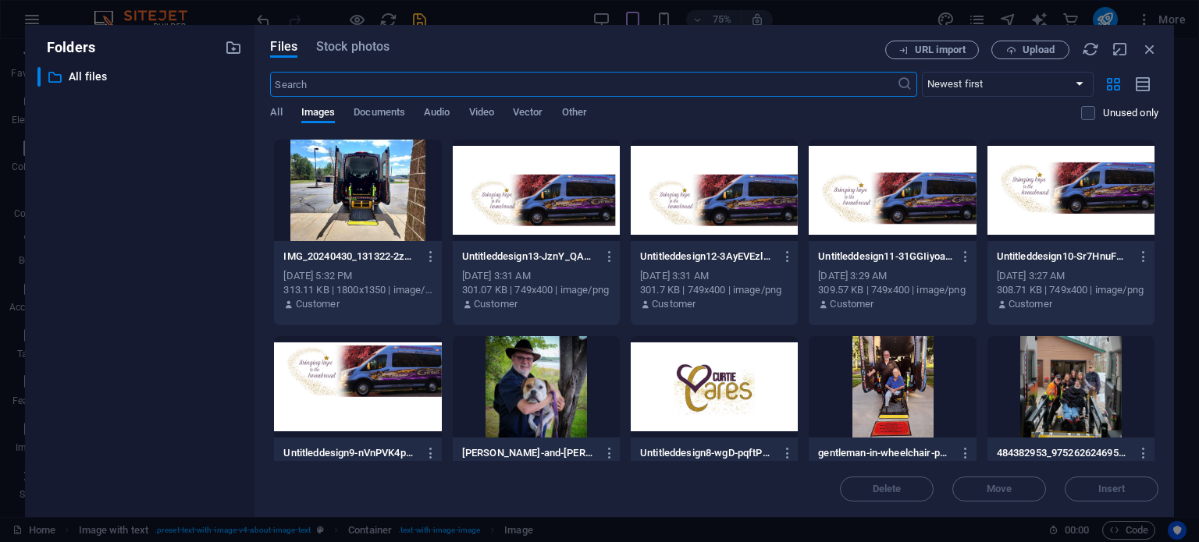
scroll to position [468, 0]
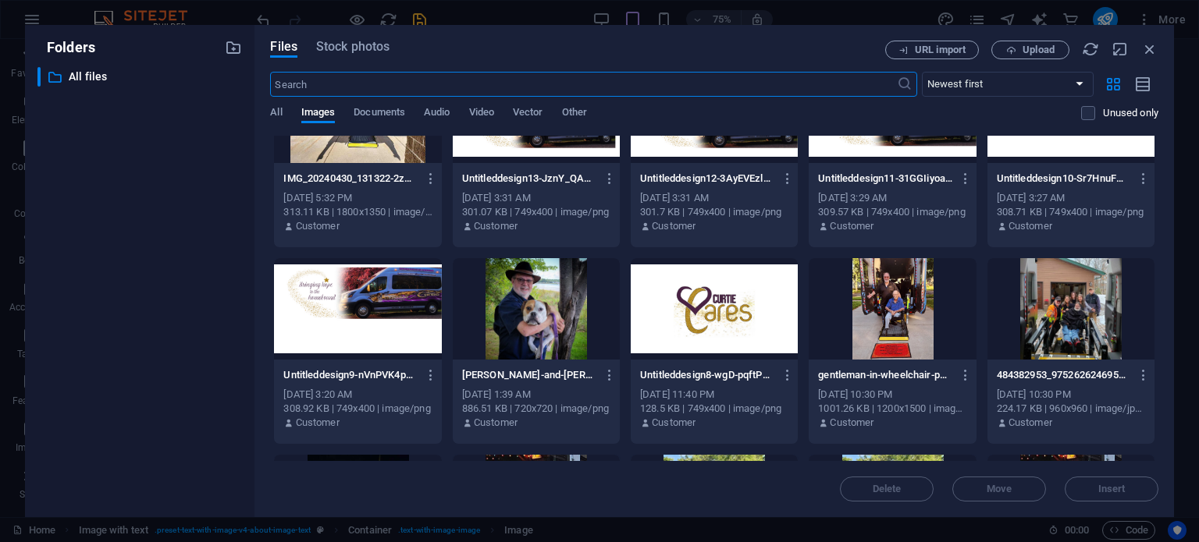
click at [713, 300] on div at bounding box center [713, 308] width 167 height 101
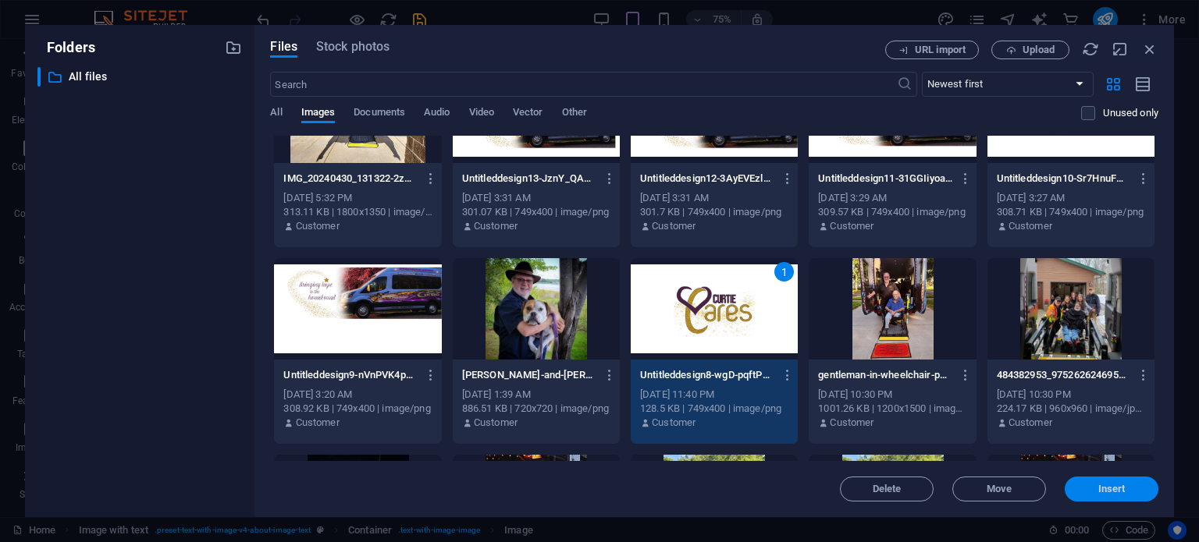
click at [1083, 485] on span "Insert" at bounding box center [1111, 489] width 81 height 9
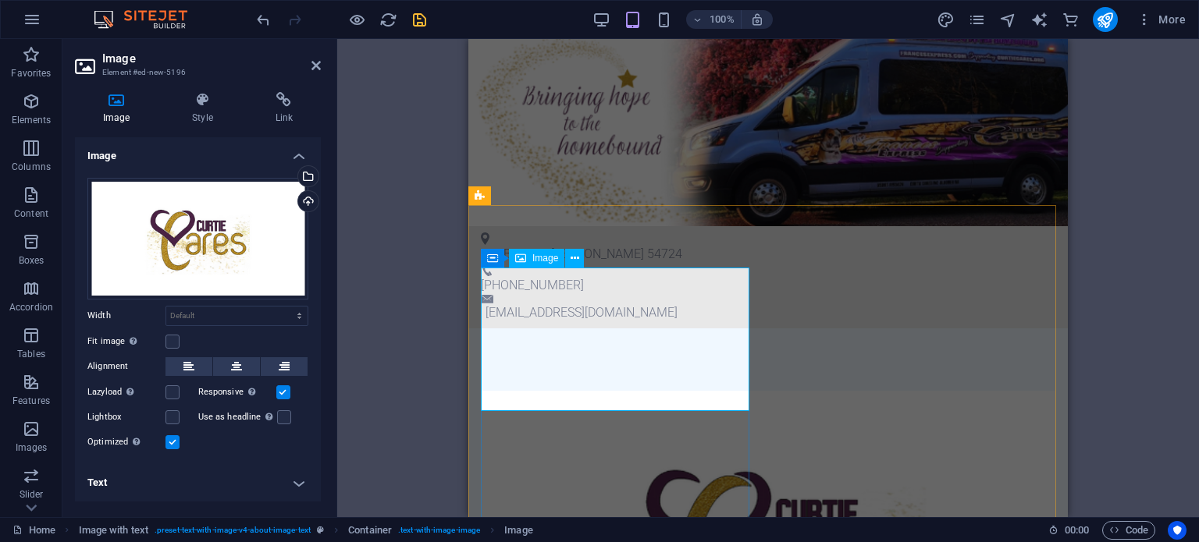
scroll to position [564, 0]
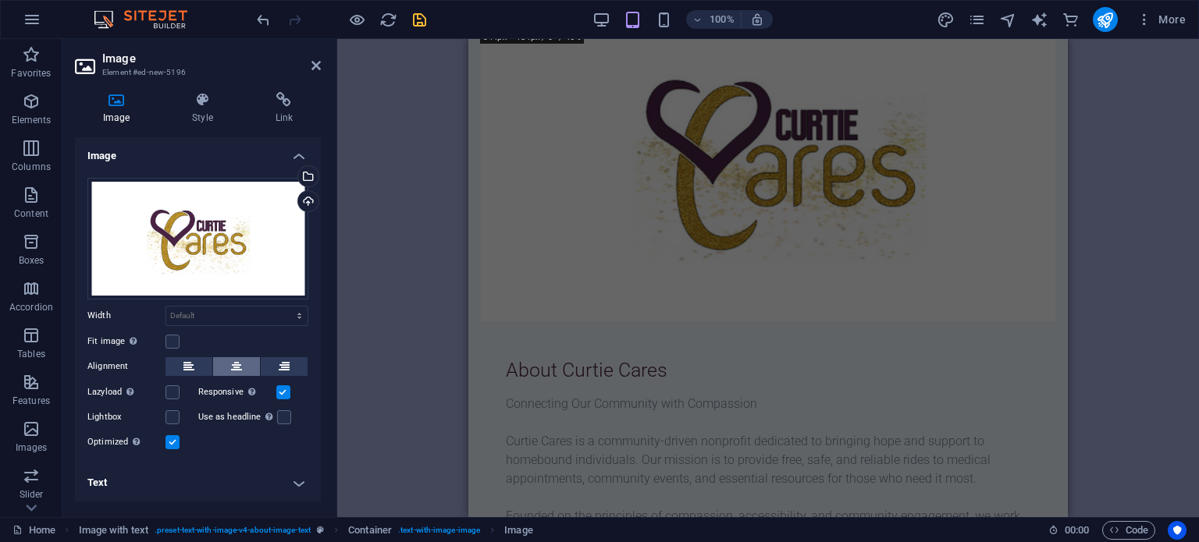
click at [234, 366] on icon at bounding box center [236, 366] width 11 height 19
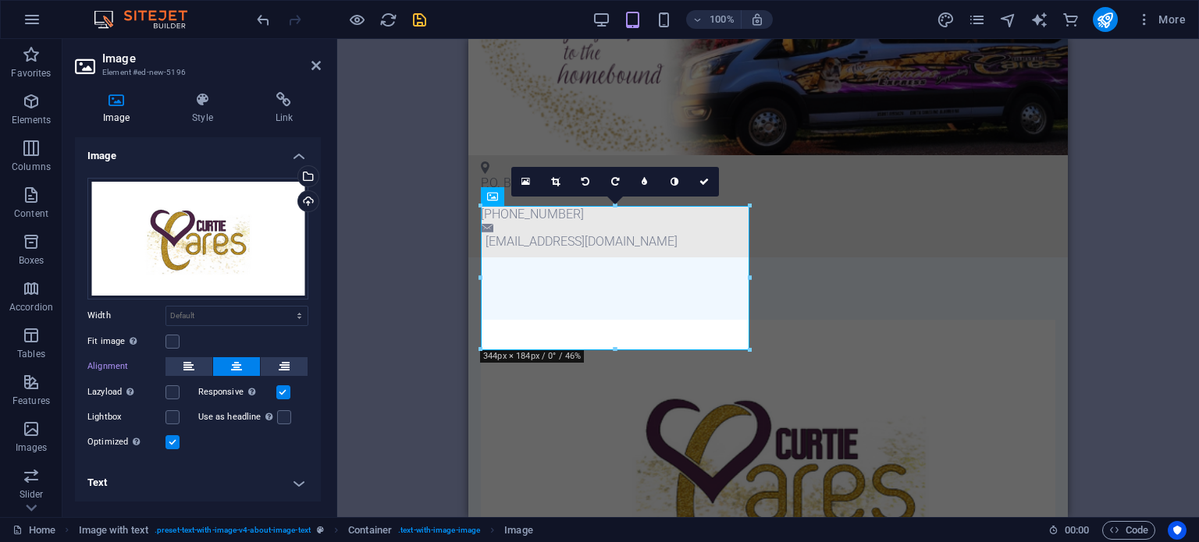
scroll to position [245, 0]
click at [311, 64] on icon at bounding box center [315, 65] width 9 height 12
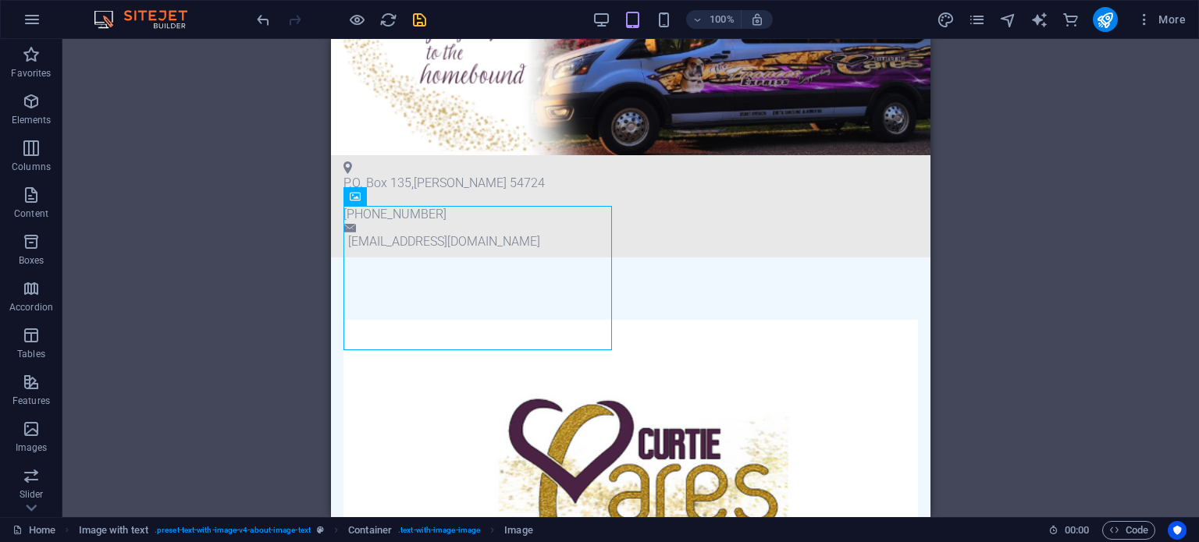
click at [424, 28] on div at bounding box center [341, 19] width 175 height 25
click at [419, 15] on icon "save" at bounding box center [419, 20] width 18 height 18
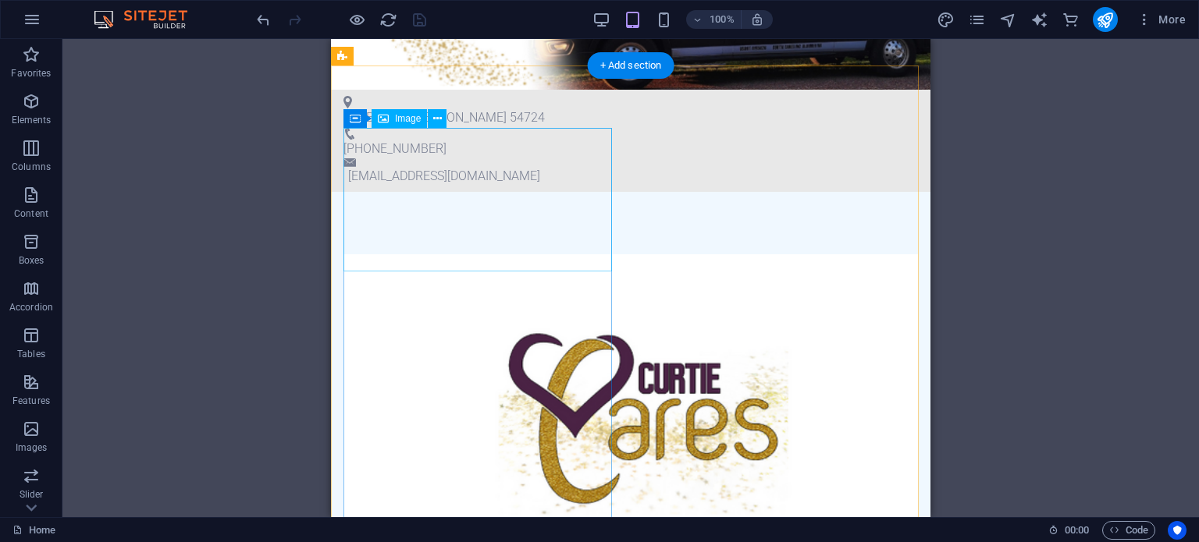
scroll to position [323, 0]
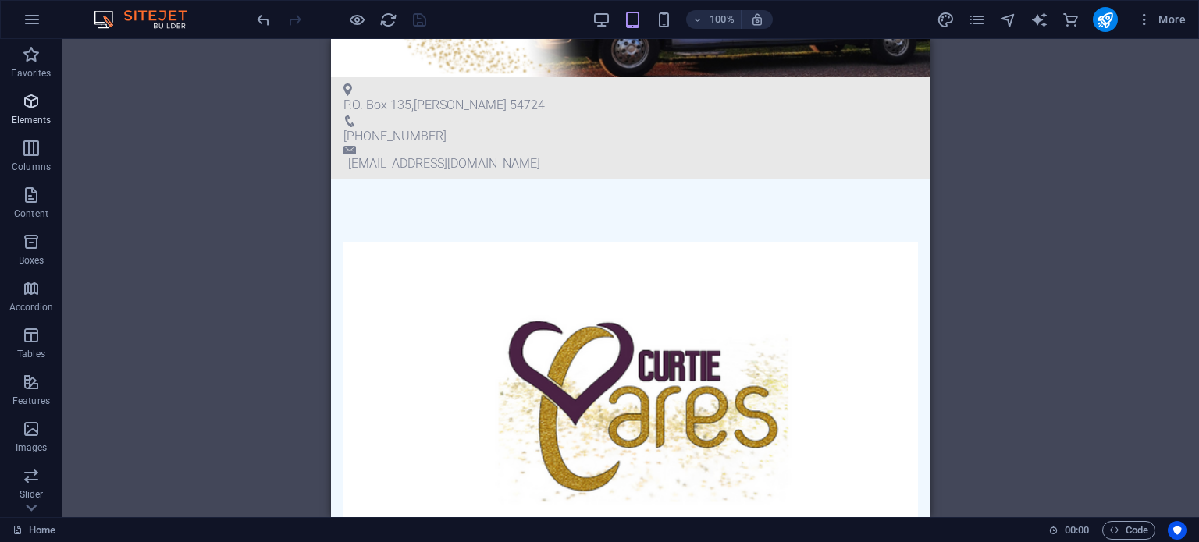
click at [33, 116] on p "Elements" at bounding box center [32, 120] width 40 height 12
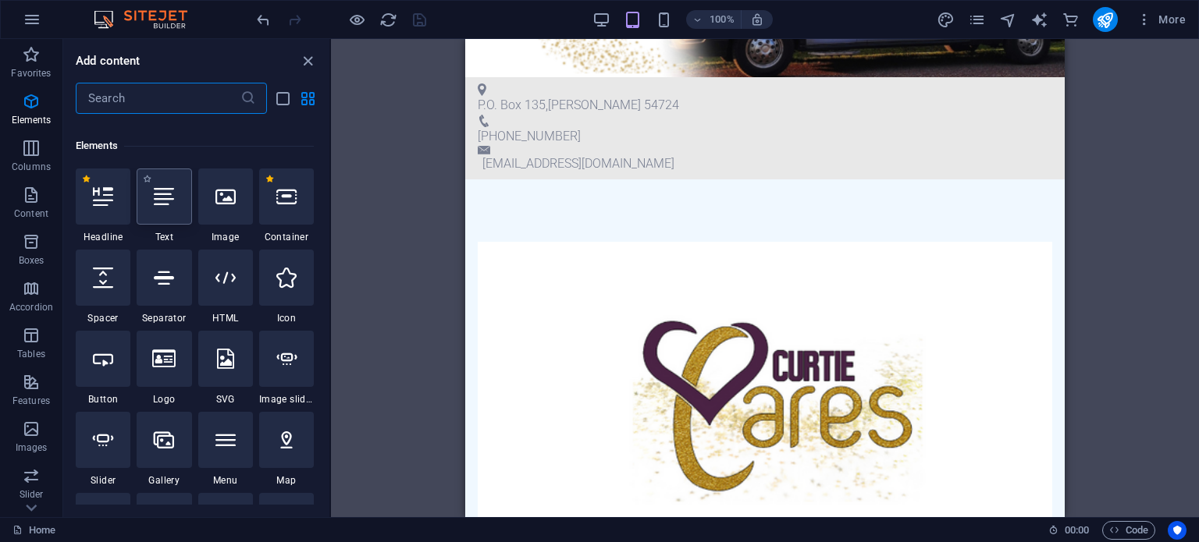
scroll to position [166, 0]
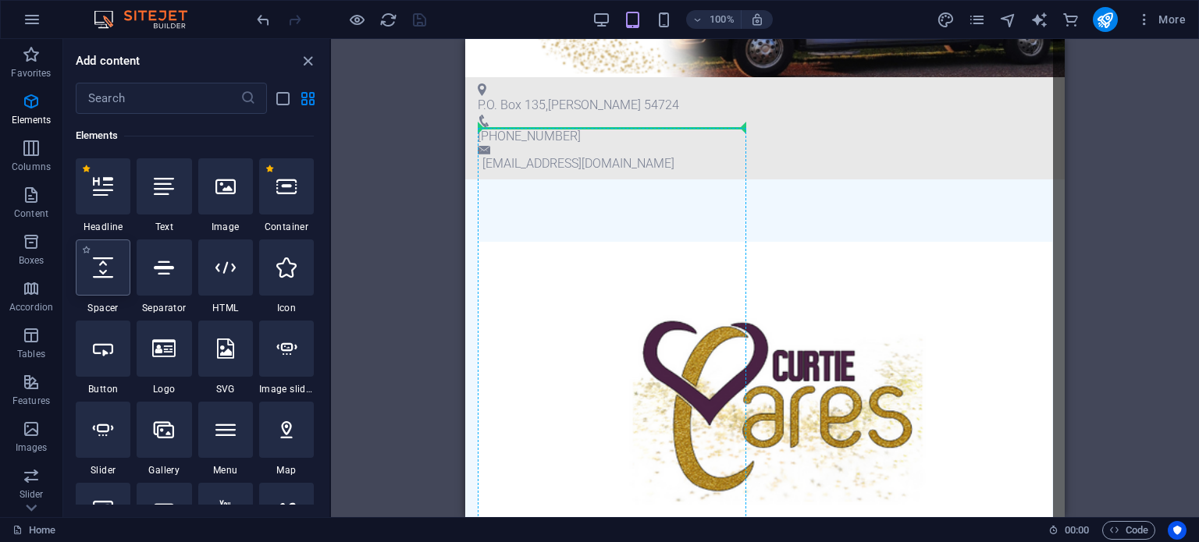
select select "px"
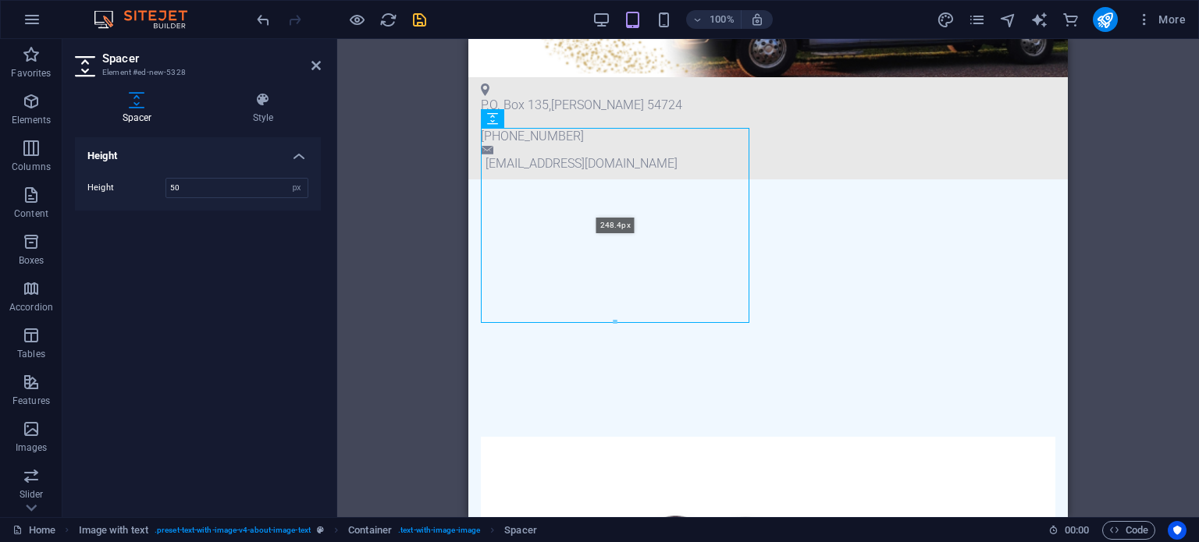
drag, startPoint x: 612, startPoint y: 165, endPoint x: 579, endPoint y: 319, distance: 157.9
click at [579, 319] on div "248.4px" at bounding box center [615, 225] width 268 height 195
type input "248"
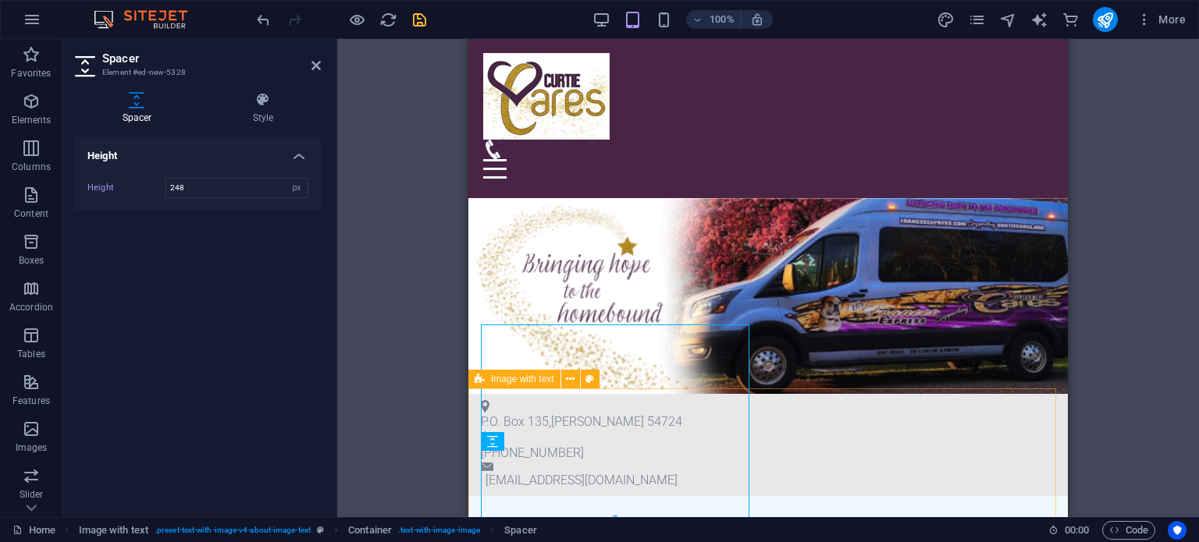
scroll to position [0, 0]
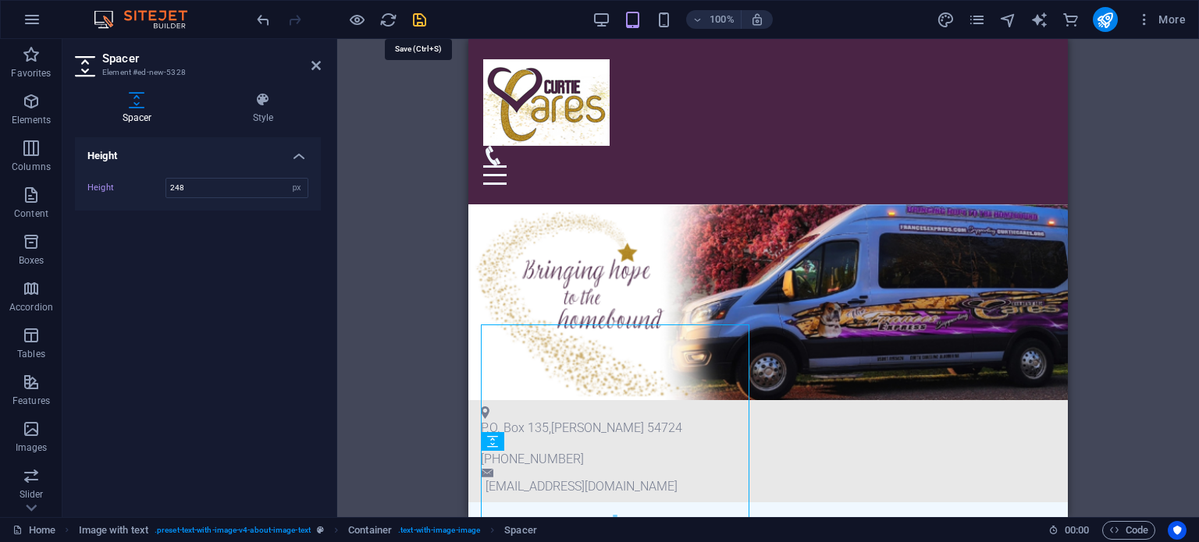
click at [419, 18] on icon "save" at bounding box center [419, 20] width 18 height 18
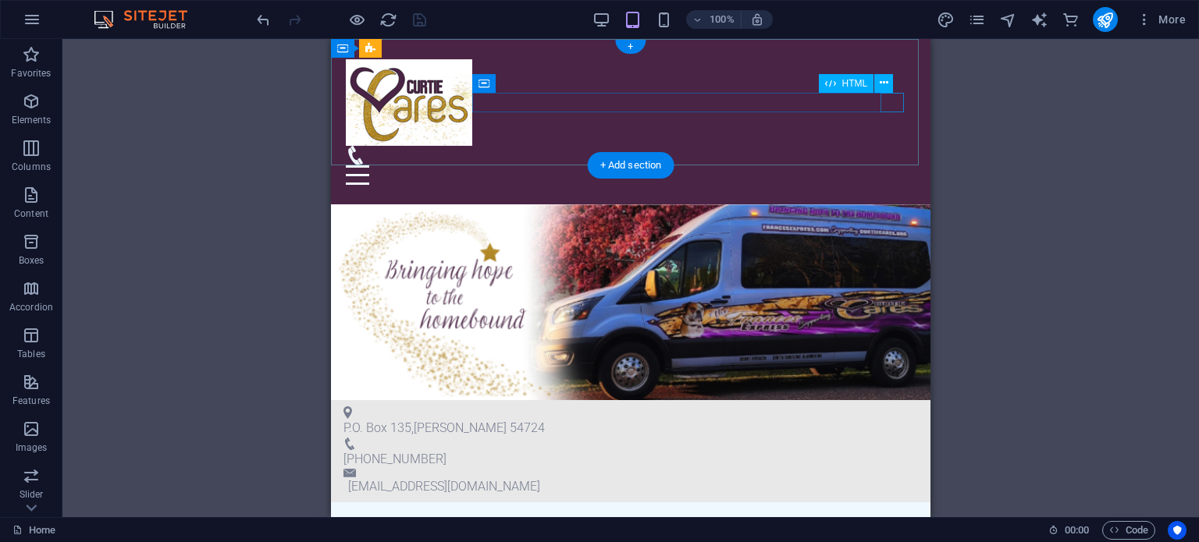
click at [889, 165] on div "Menu" at bounding box center [631, 175] width 570 height 20
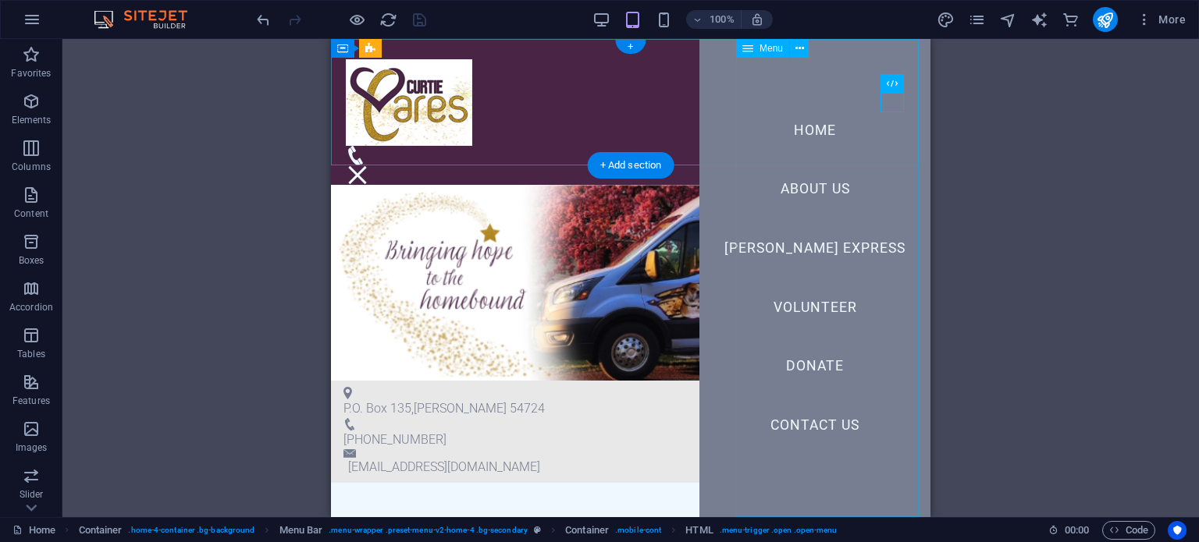
click at [828, 191] on nav "Home About Us Frances Express Volunteer Donate Contact Us" at bounding box center [814, 278] width 231 height 478
click at [812, 186] on nav "Home About Us Frances Express Volunteer Donate Contact Us" at bounding box center [814, 278] width 231 height 478
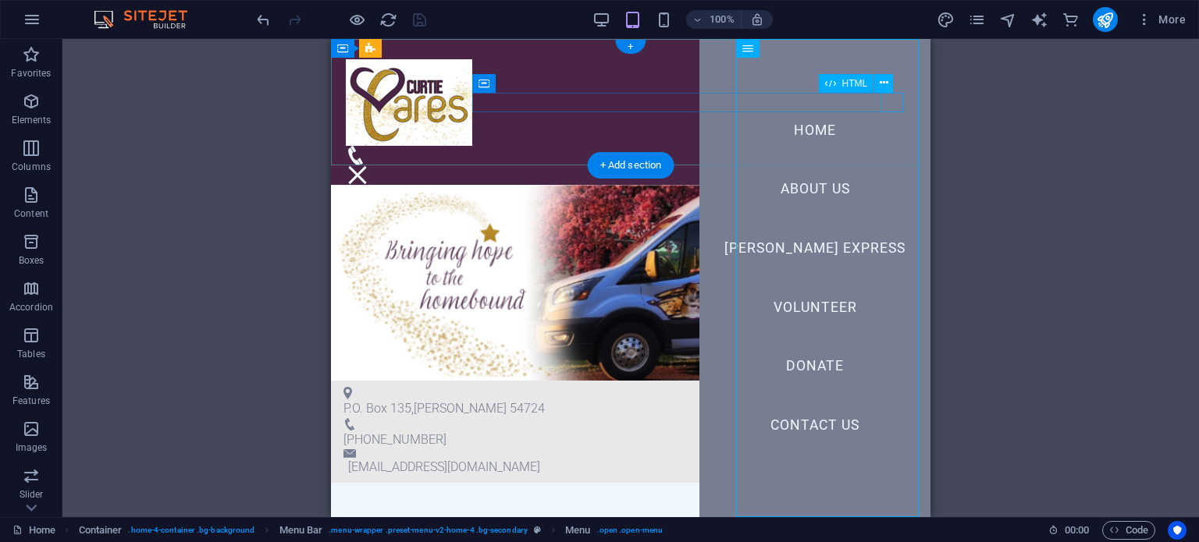
click at [369, 165] on div "Menu" at bounding box center [357, 175] width 23 height 20
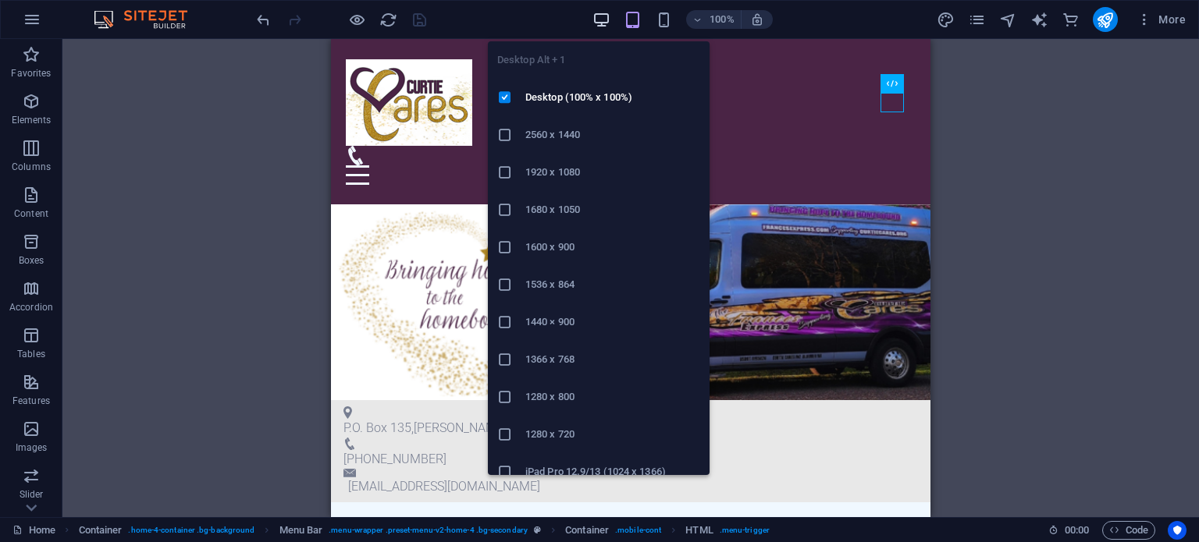
click at [603, 18] on icon "button" at bounding box center [601, 20] width 18 height 18
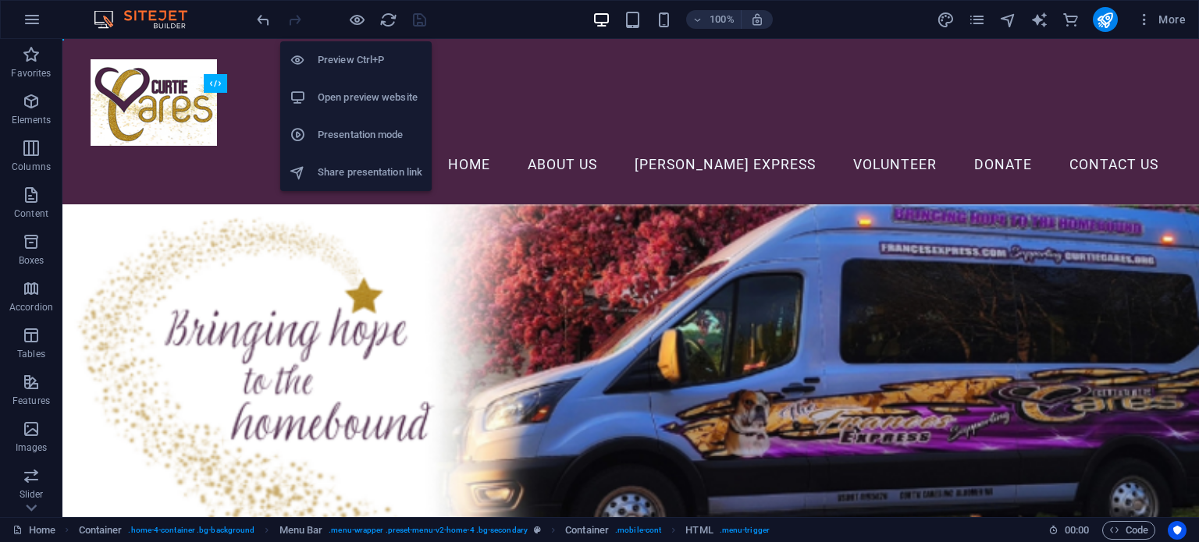
click at [379, 140] on h6 "Presentation mode" at bounding box center [370, 135] width 105 height 19
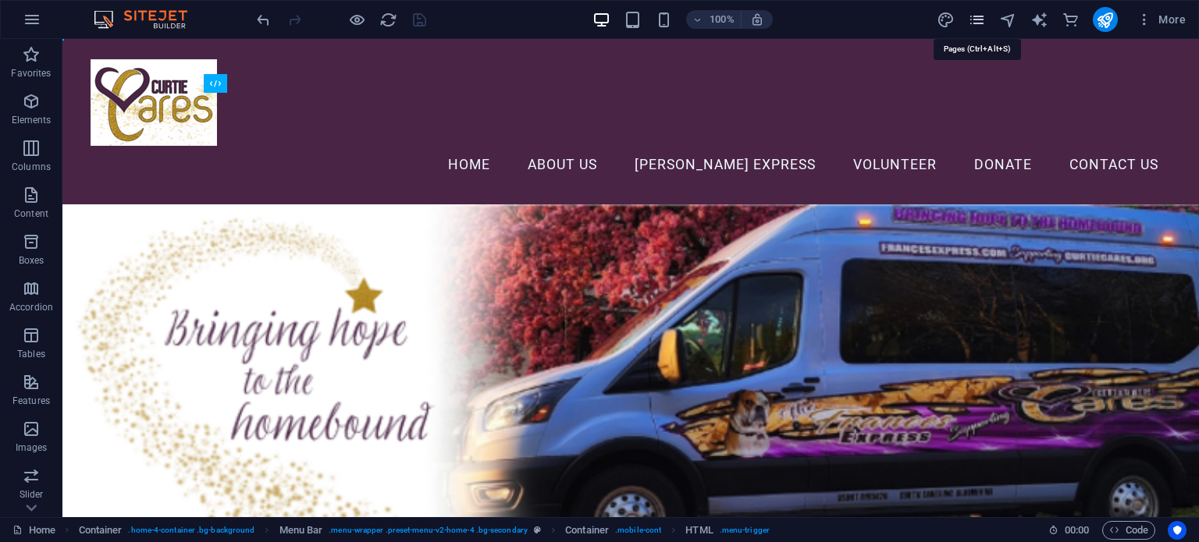
click at [976, 16] on icon "pages" at bounding box center [977, 20] width 18 height 18
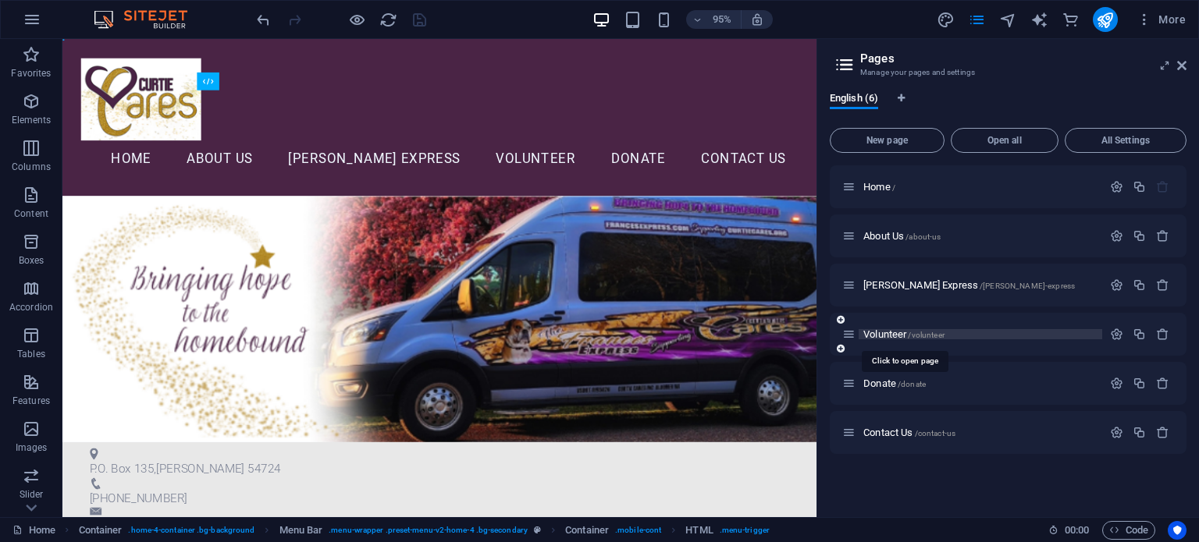
click at [895, 334] on span "Volunteer /volunteer" at bounding box center [903, 335] width 81 height 12
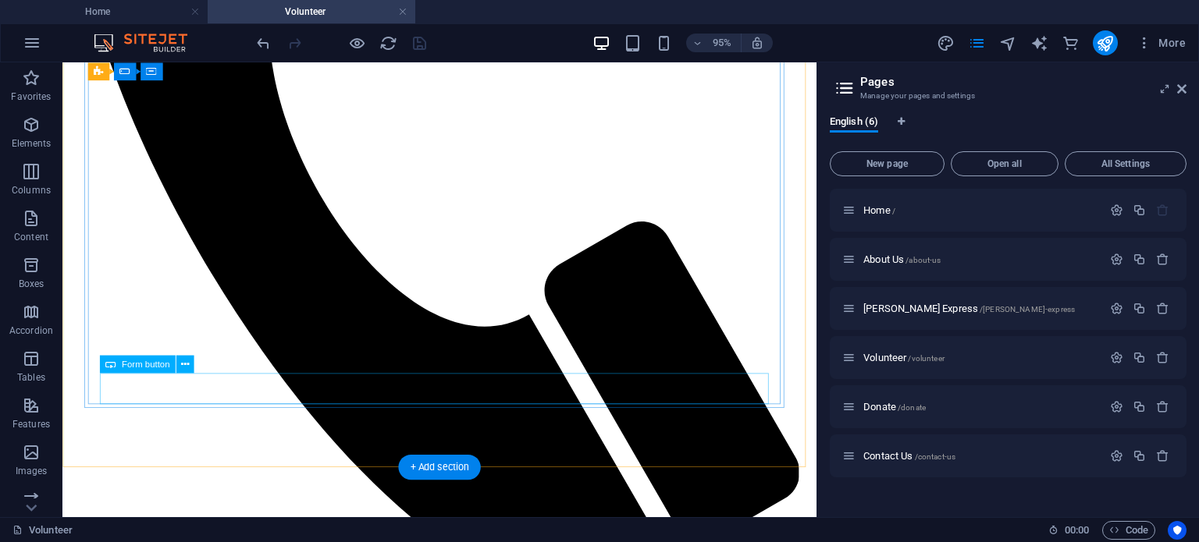
scroll to position [624, 0]
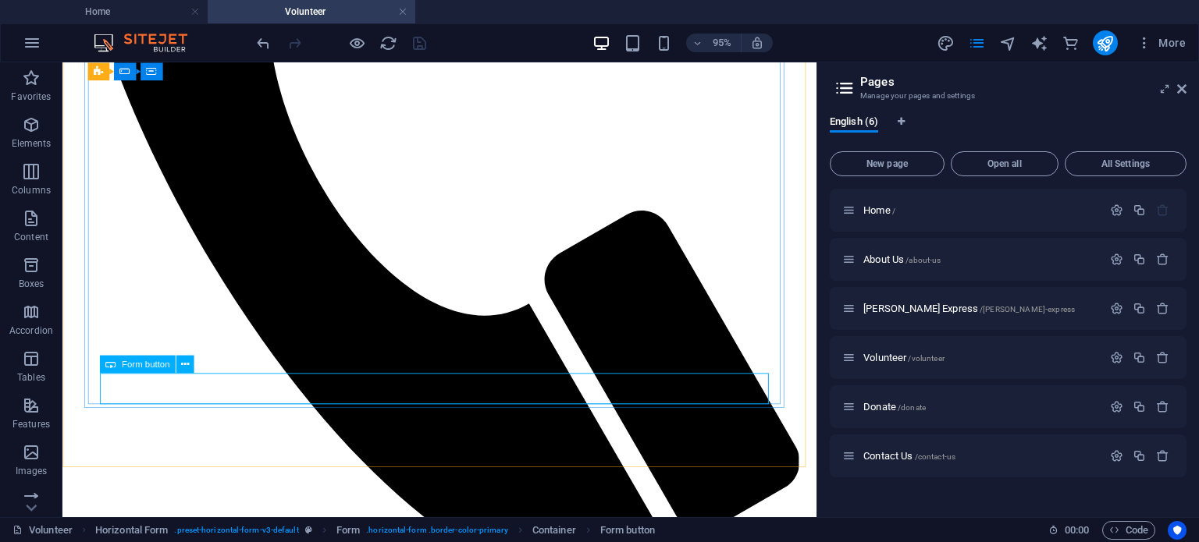
click at [158, 366] on span "Form button" at bounding box center [146, 364] width 48 height 9
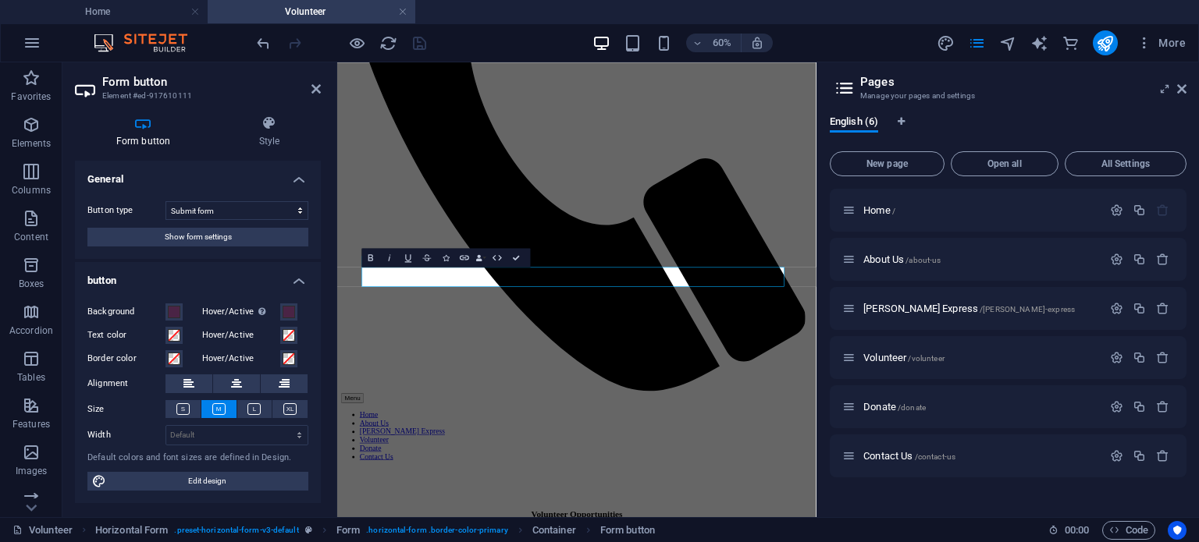
scroll to position [610, 0]
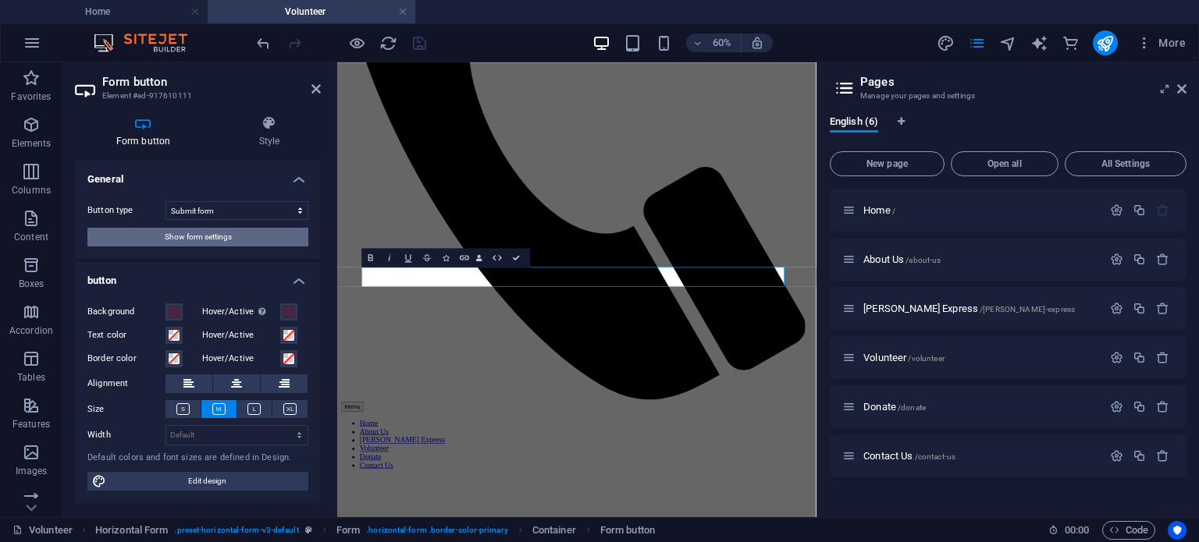
click at [235, 233] on button "Show form settings" at bounding box center [197, 237] width 221 height 19
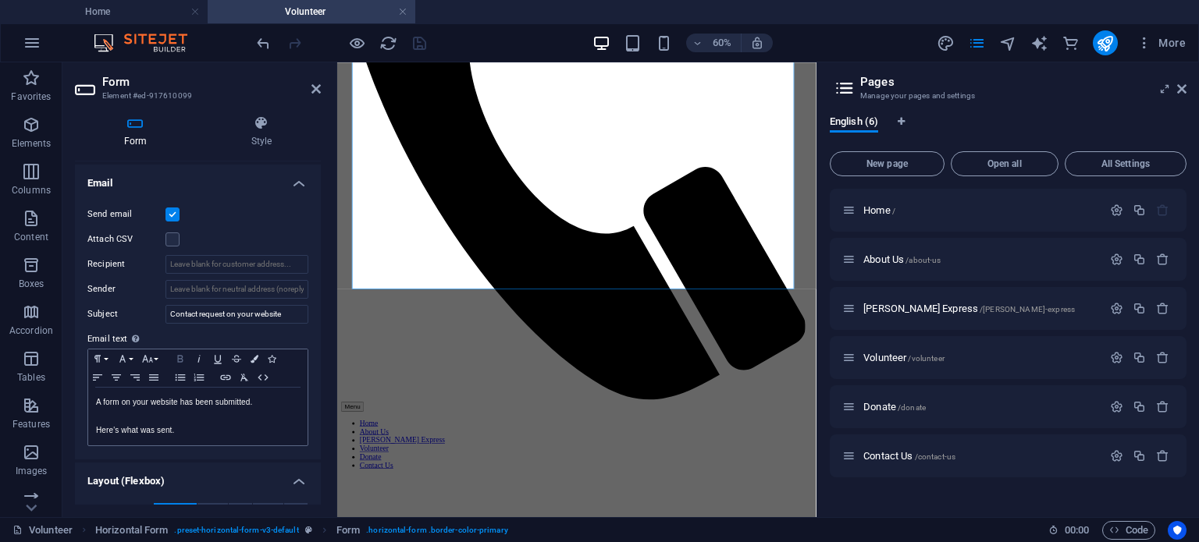
scroll to position [390, 0]
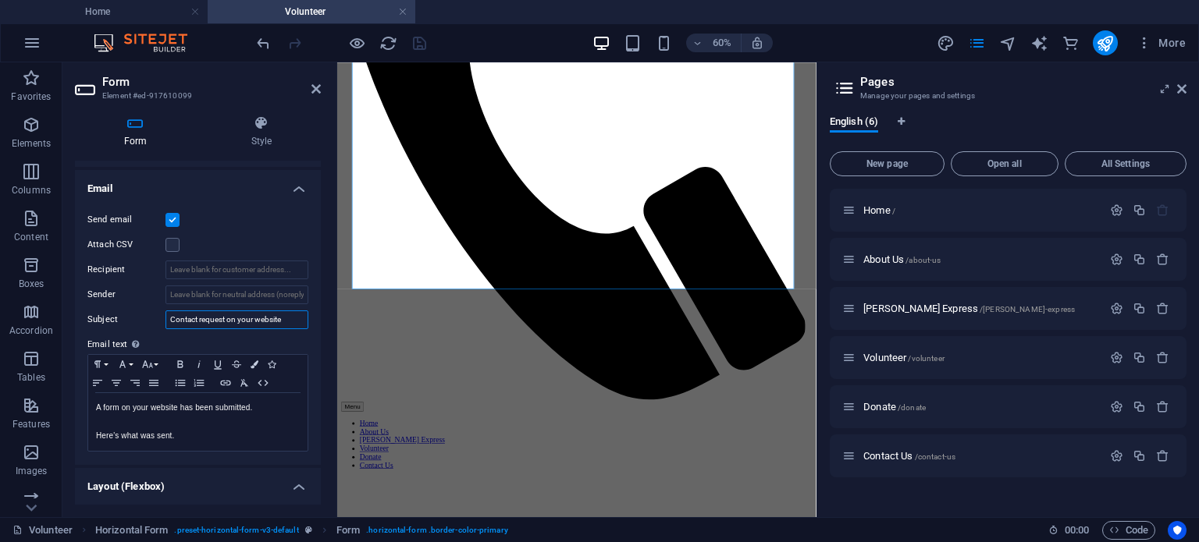
drag, startPoint x: 287, startPoint y: 316, endPoint x: 159, endPoint y: 318, distance: 128.0
click at [159, 318] on div "Subject Contact request on your website" at bounding box center [197, 320] width 221 height 19
click at [183, 316] on input "Voluntter Form Response for Curtie Cares" at bounding box center [236, 320] width 143 height 19
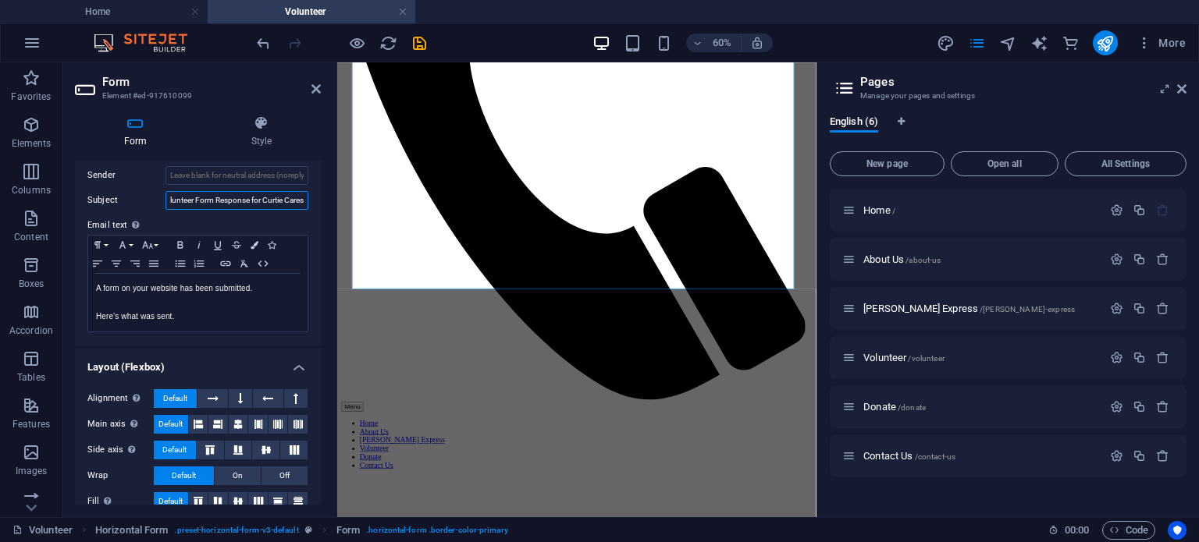
scroll to position [527, 0]
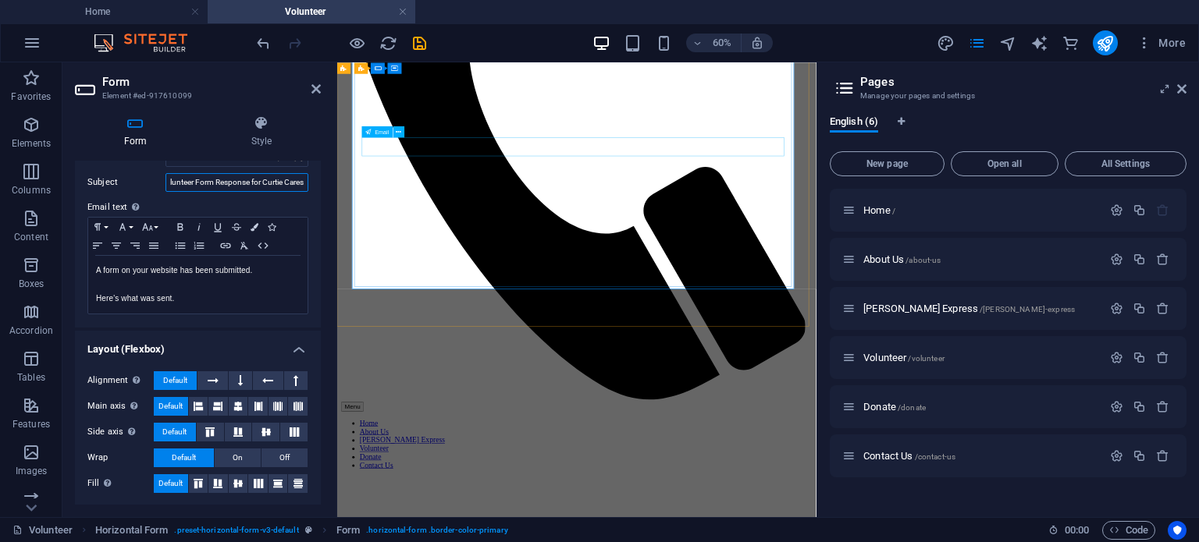
type input "Volunteer Form Response for Curtie Cares"
drag, startPoint x: 648, startPoint y: 187, endPoint x: 649, endPoint y: 198, distance: 11.0
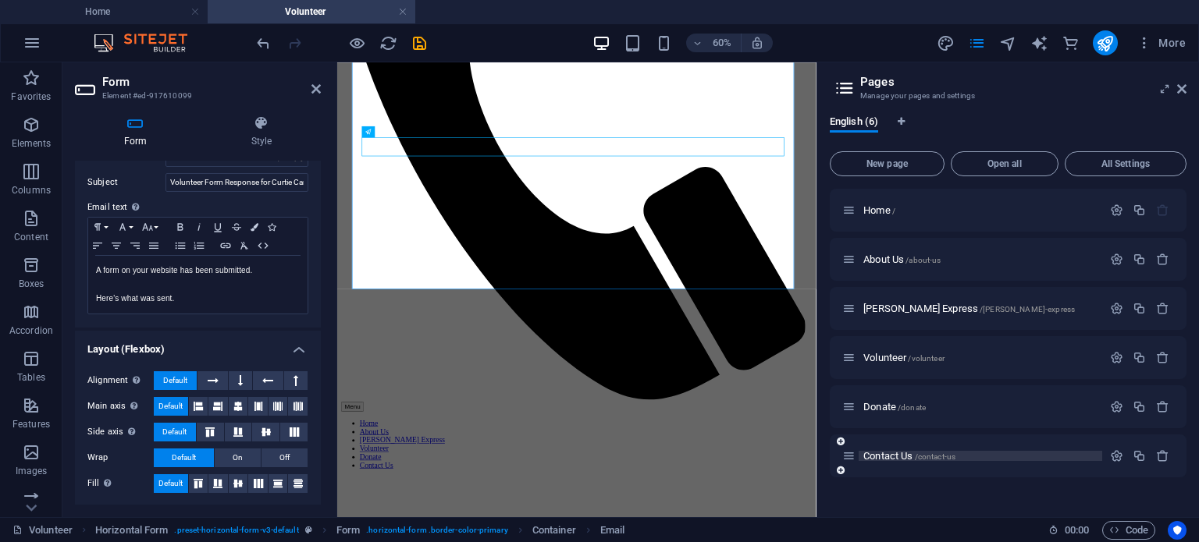
click at [880, 456] on span "Contact Us /contact-us" at bounding box center [909, 456] width 92 height 12
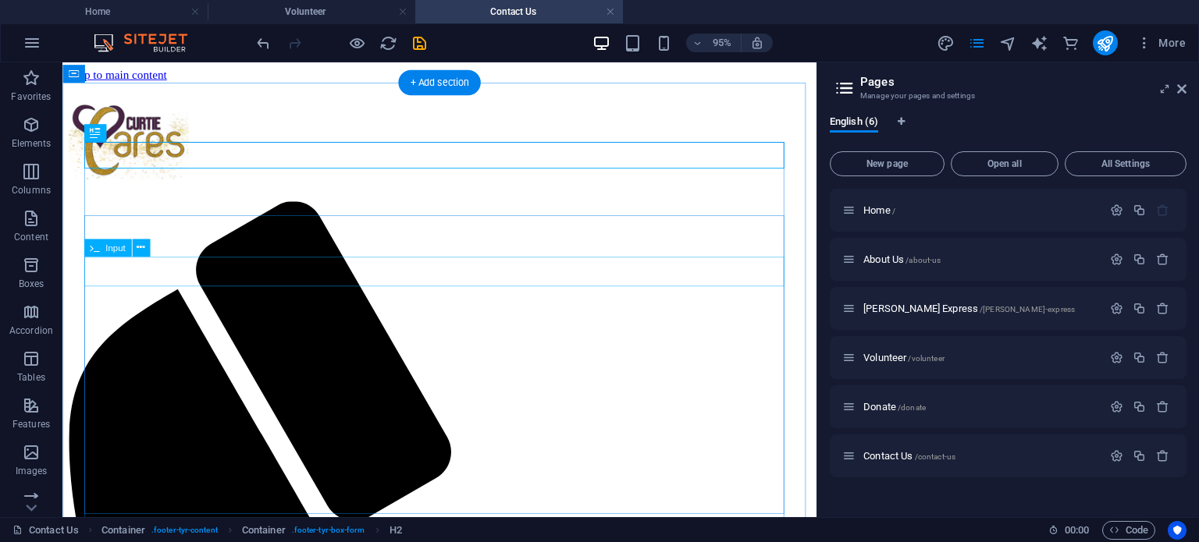
scroll to position [234, 0]
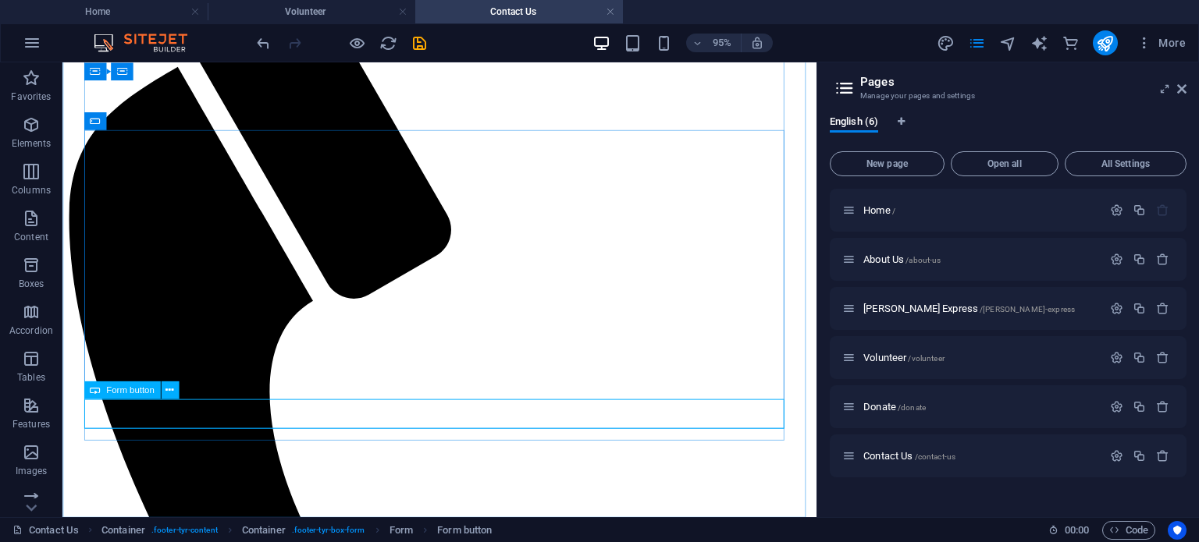
click at [130, 396] on div "Form button" at bounding box center [121, 391] width 76 height 18
click at [130, 391] on span "Form button" at bounding box center [130, 390] width 48 height 9
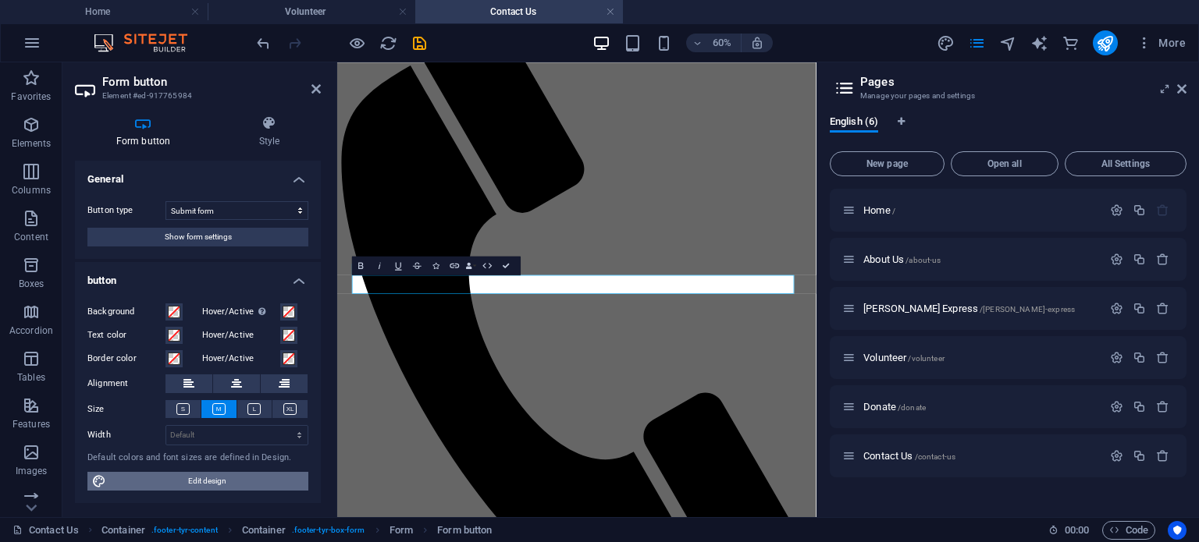
click at [167, 481] on span "Edit design" at bounding box center [207, 481] width 193 height 19
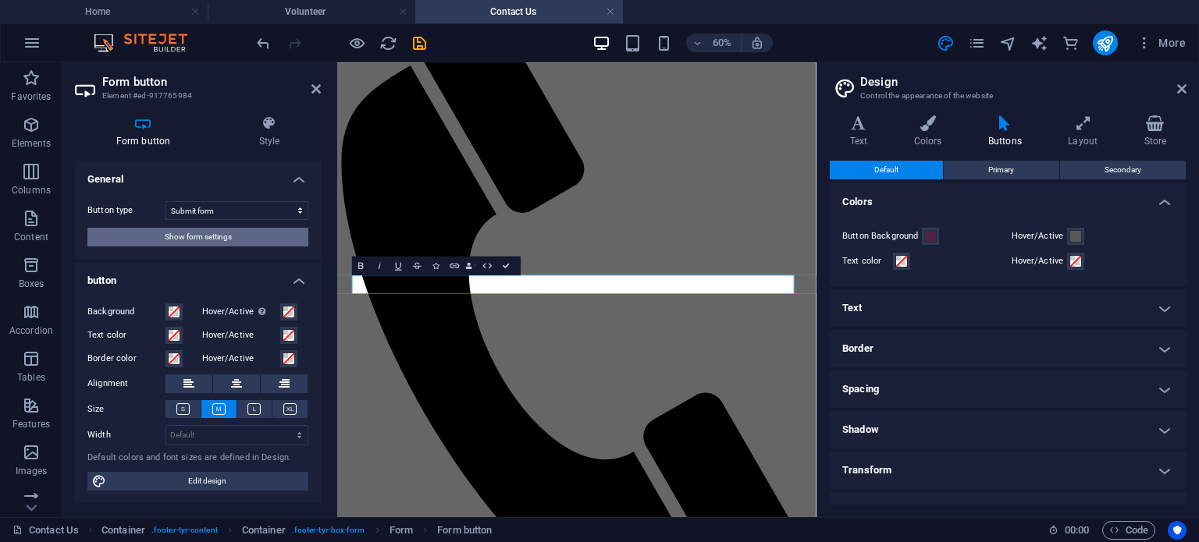
click at [233, 244] on button "Show form settings" at bounding box center [197, 237] width 221 height 19
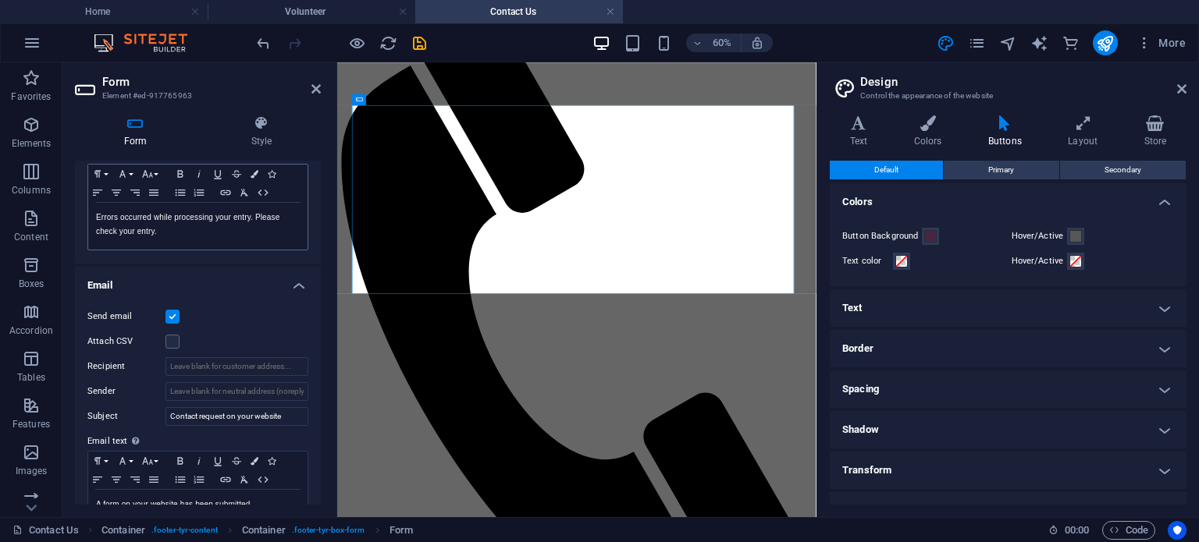
scroll to position [312, 0]
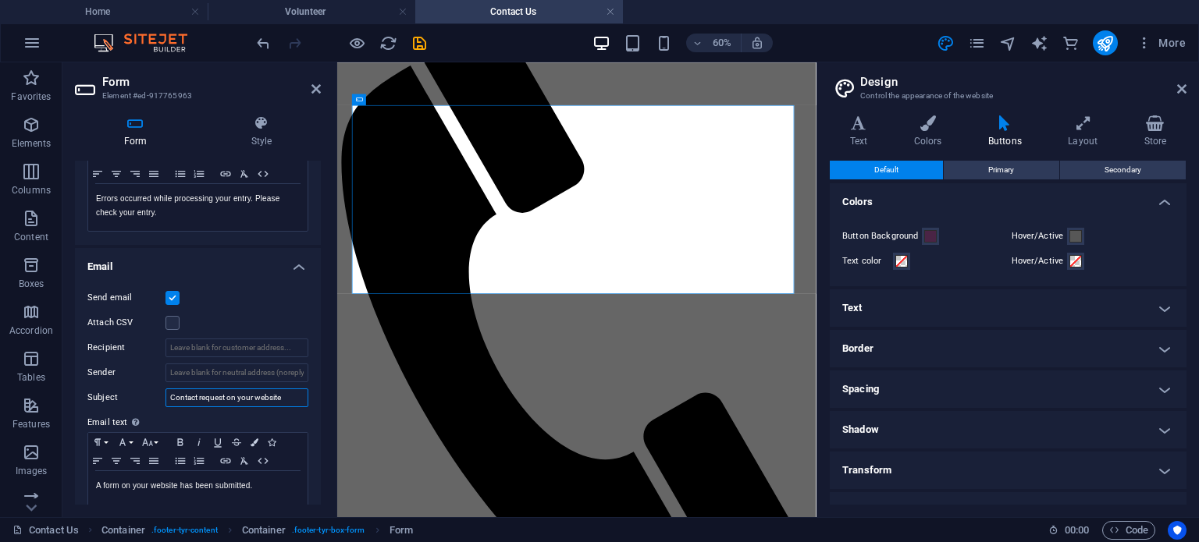
click at [234, 399] on input "Contact request on your website" at bounding box center [236, 398] width 143 height 19
click at [206, 394] on input "Contact Requst For Curtie Cares" at bounding box center [236, 398] width 143 height 19
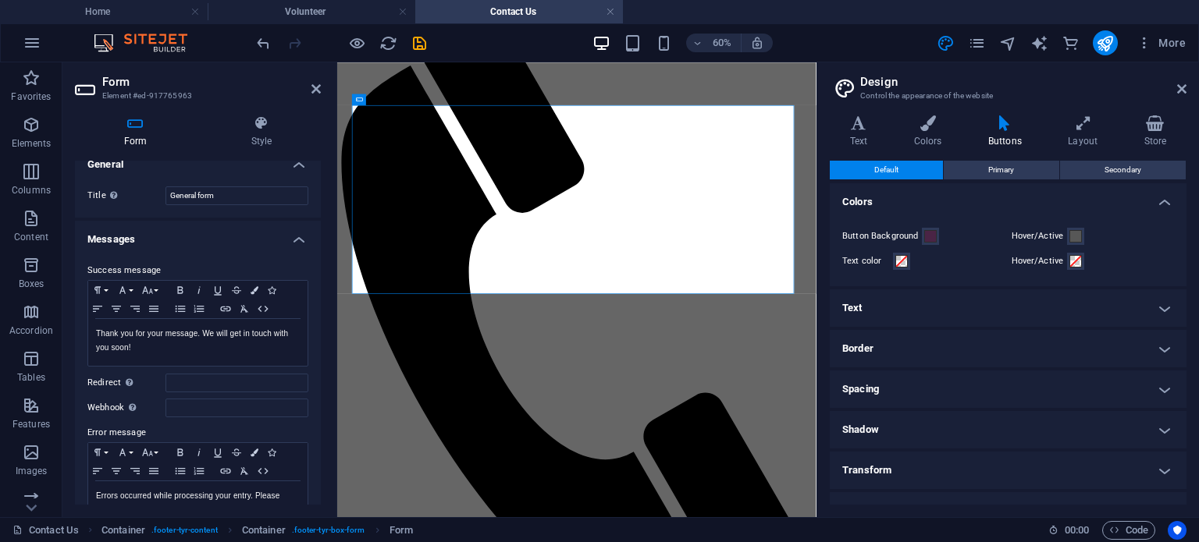
scroll to position [0, 0]
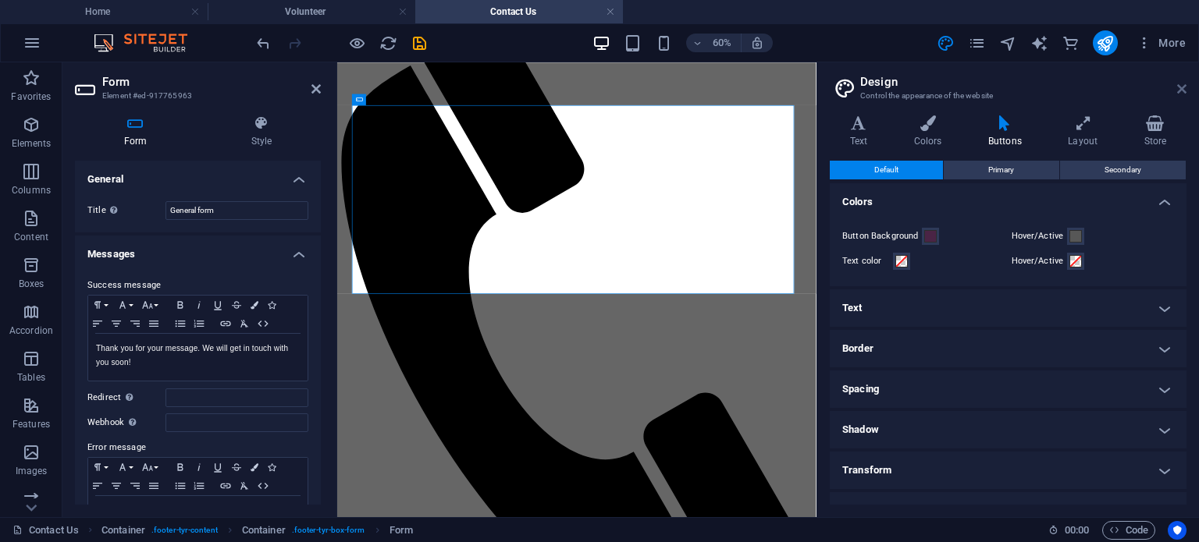
type input "Contact Request For Curtie Cares"
click at [1183, 85] on icon at bounding box center [1181, 89] width 9 height 12
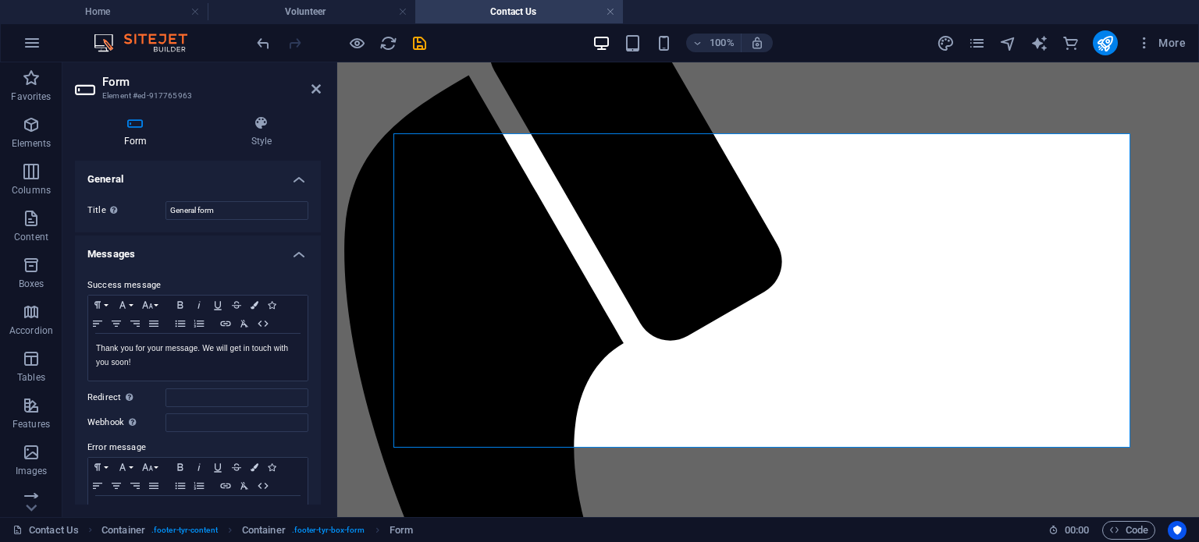
click at [319, 81] on h2 "Form" at bounding box center [211, 82] width 218 height 14
click at [318, 85] on icon at bounding box center [315, 89] width 9 height 12
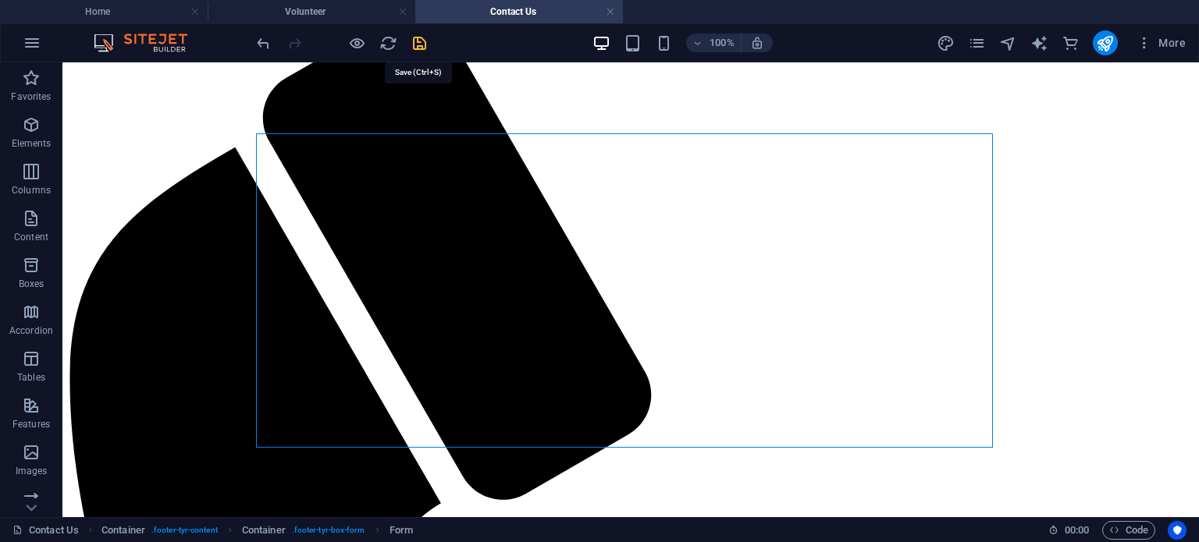
click at [421, 47] on icon "save" at bounding box center [419, 43] width 18 height 18
checkbox input "false"
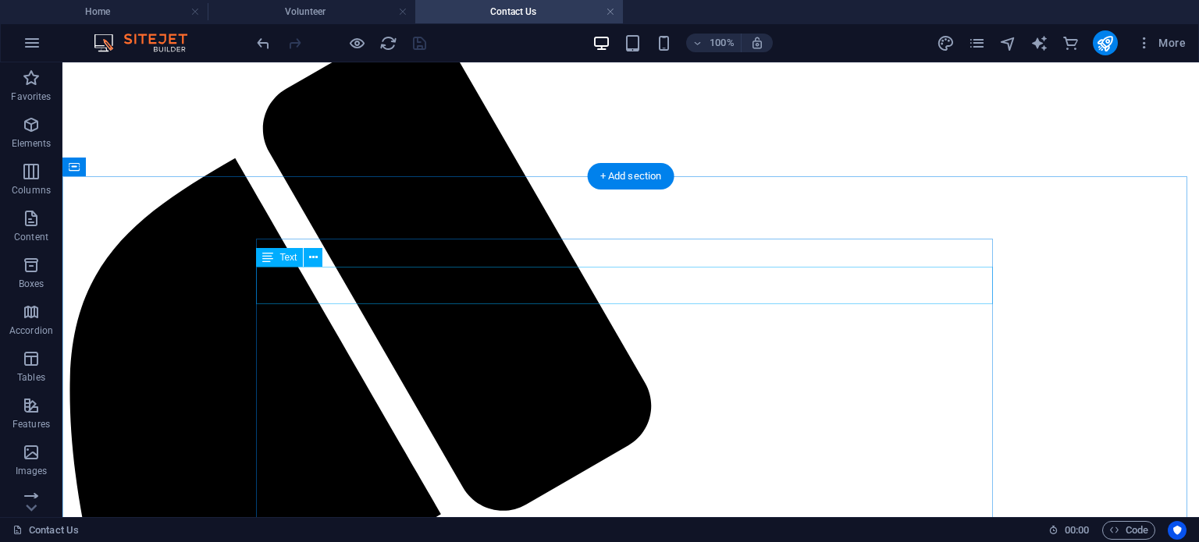
scroll to position [0, 0]
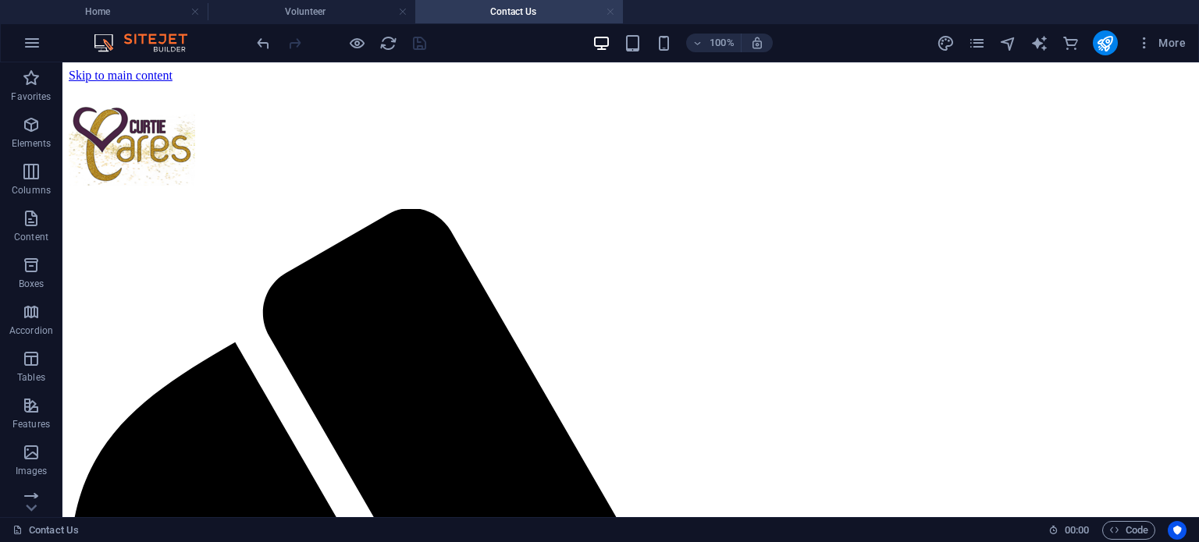
click at [609, 11] on link at bounding box center [610, 12] width 9 height 15
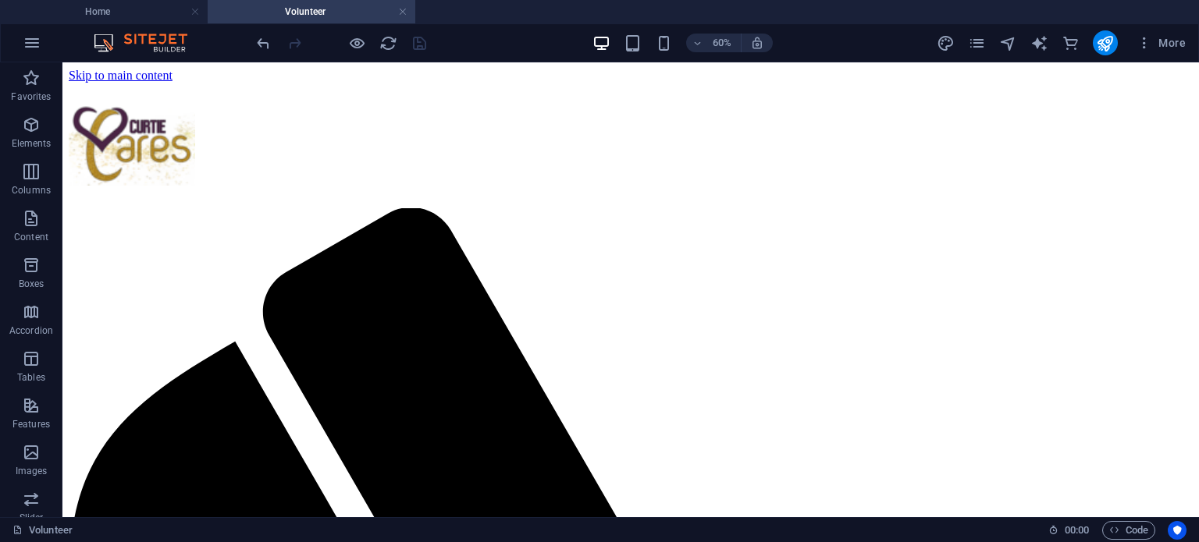
scroll to position [537, 0]
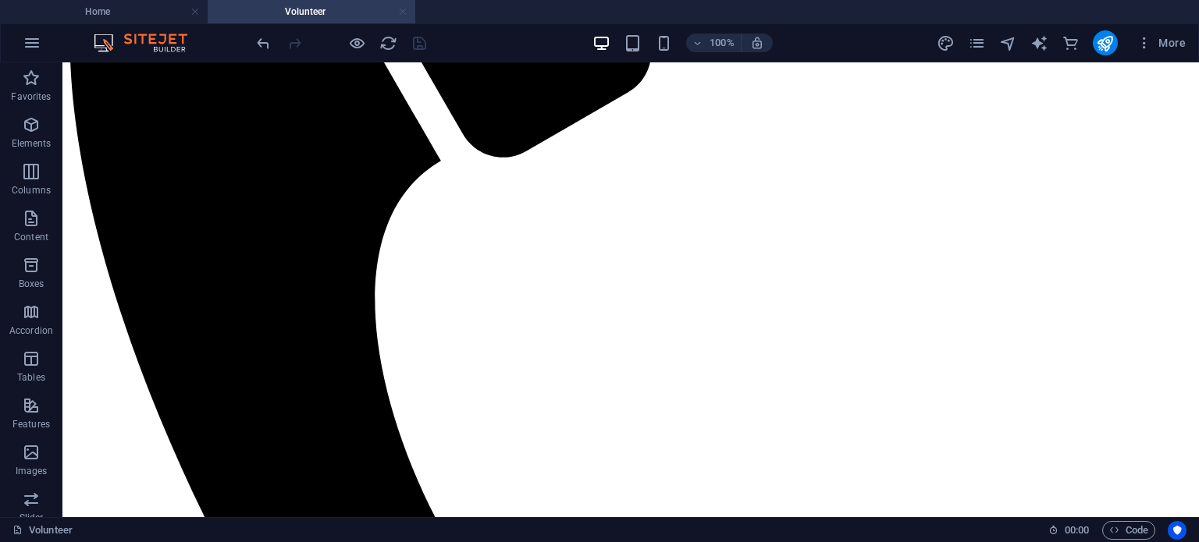
click at [400, 10] on link at bounding box center [402, 12] width 9 height 15
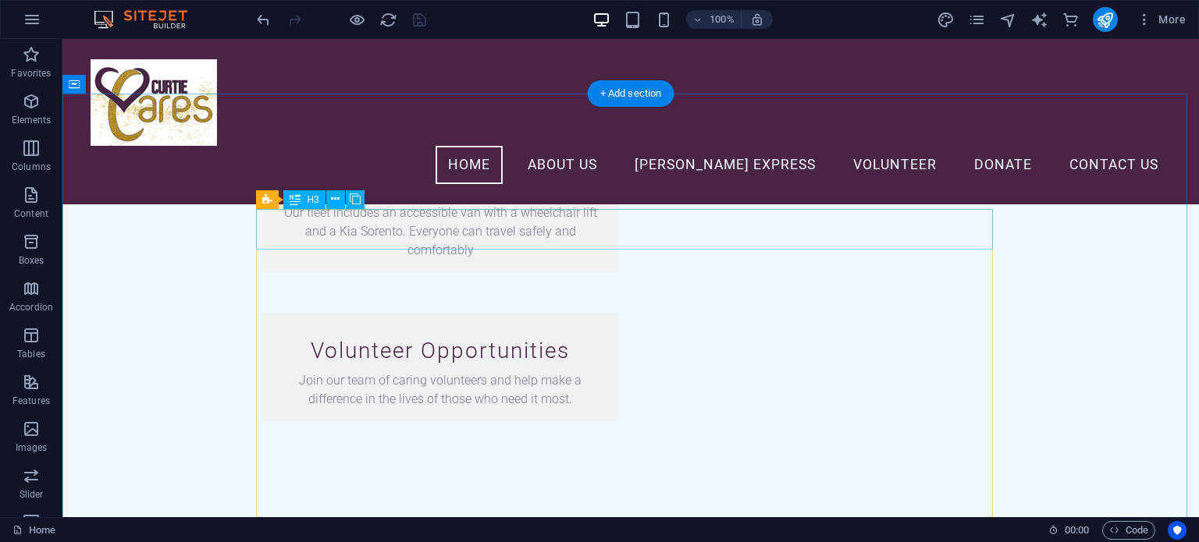
scroll to position [1824, 0]
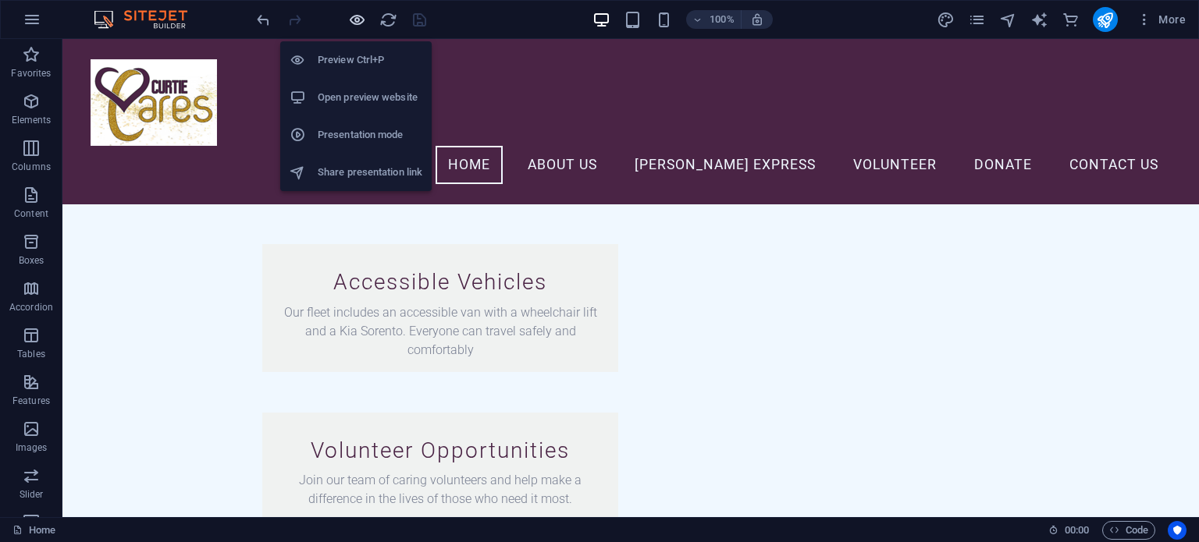
click at [350, 24] on icon "button" at bounding box center [357, 20] width 18 height 18
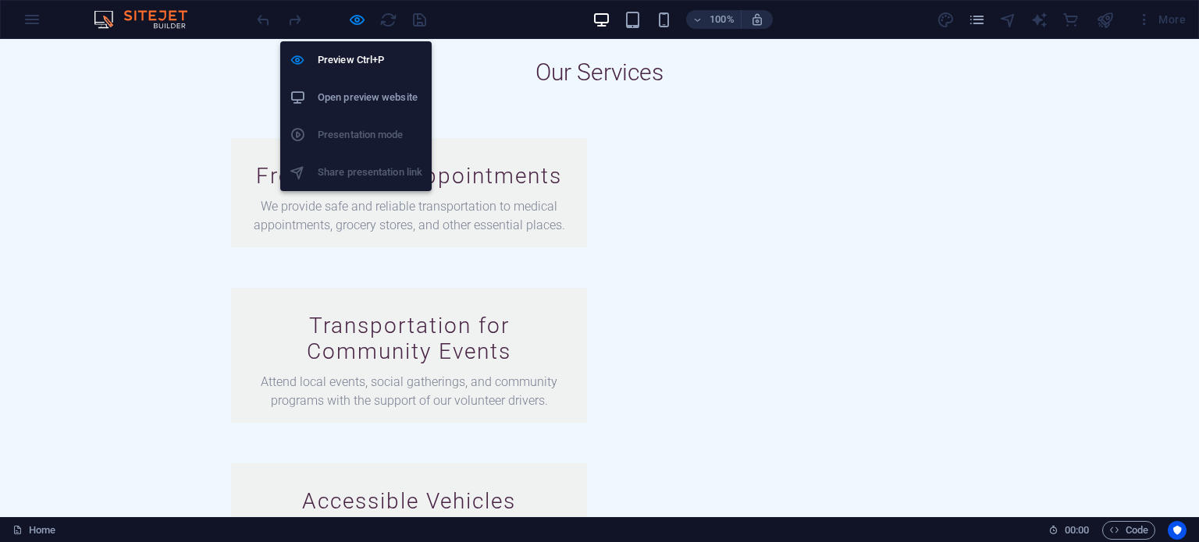
scroll to position [1971, 0]
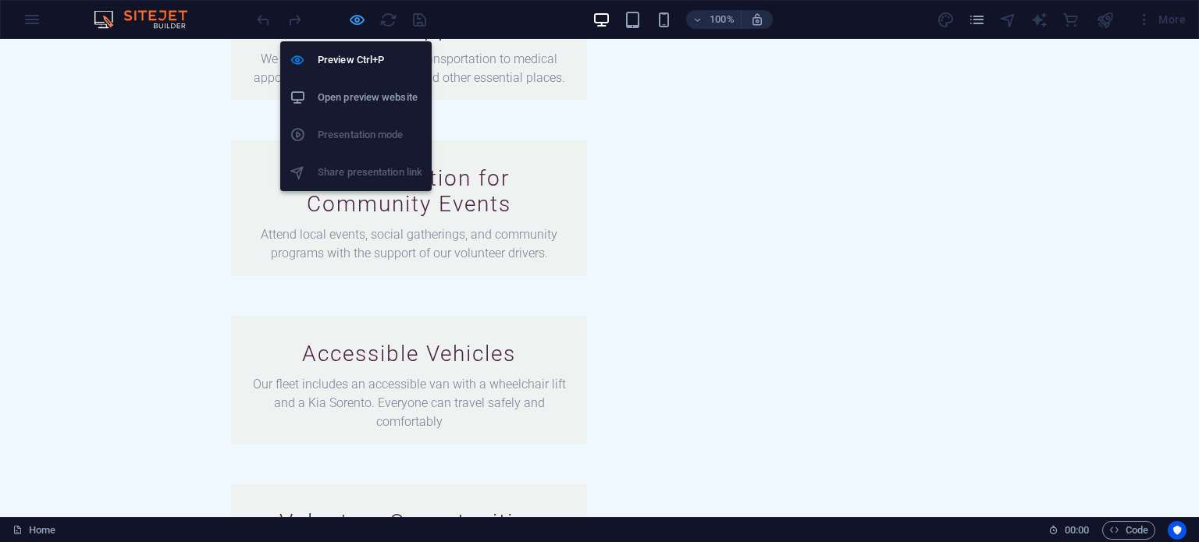
click at [354, 19] on icon "button" at bounding box center [357, 20] width 18 height 18
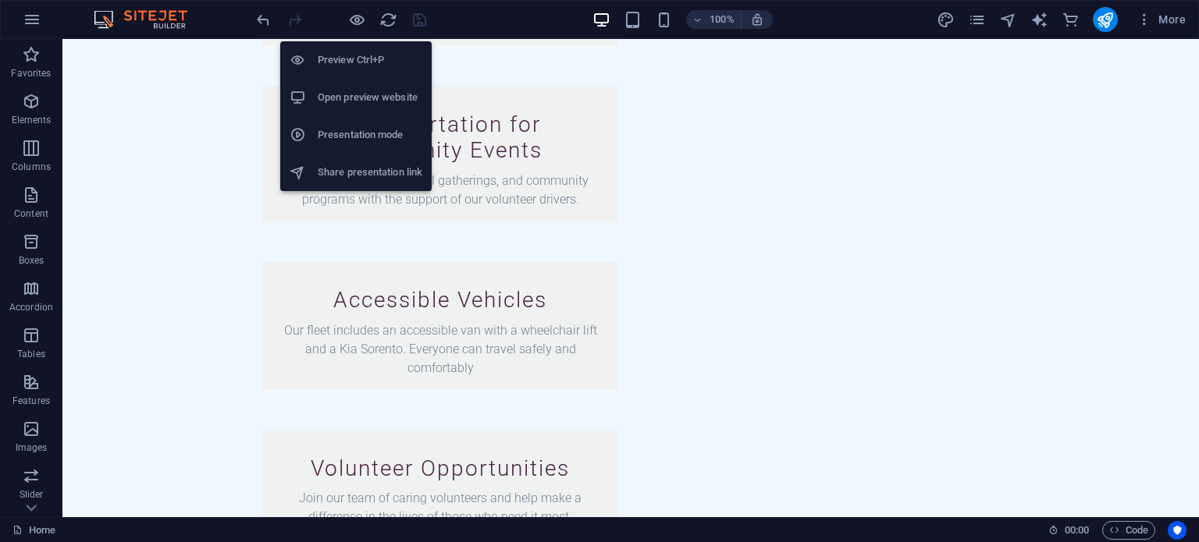
scroll to position [1951, 0]
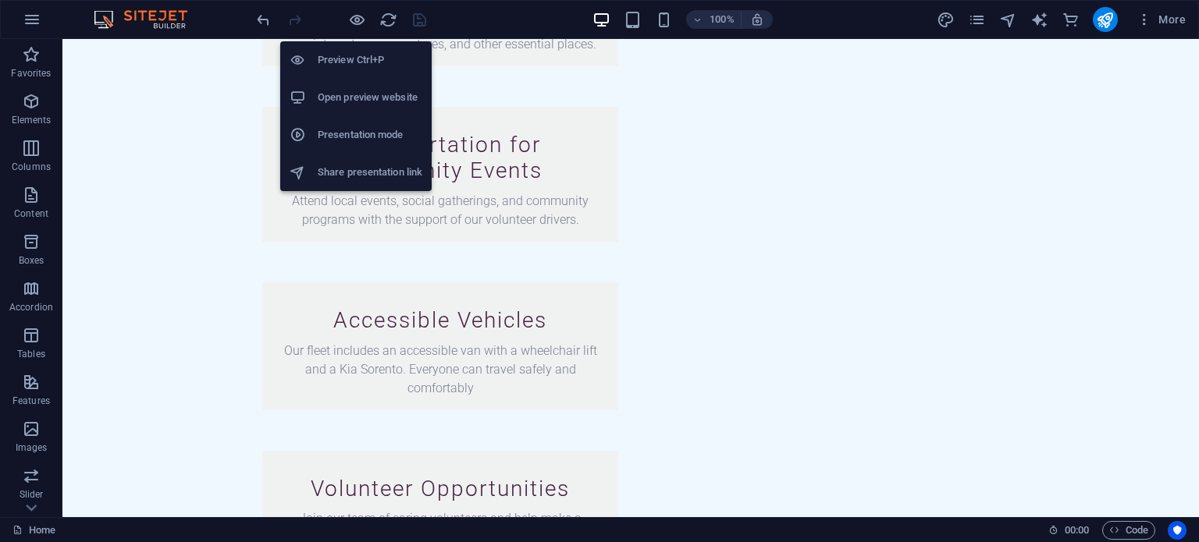
click at [385, 170] on h6 "Share presentation link" at bounding box center [370, 172] width 105 height 19
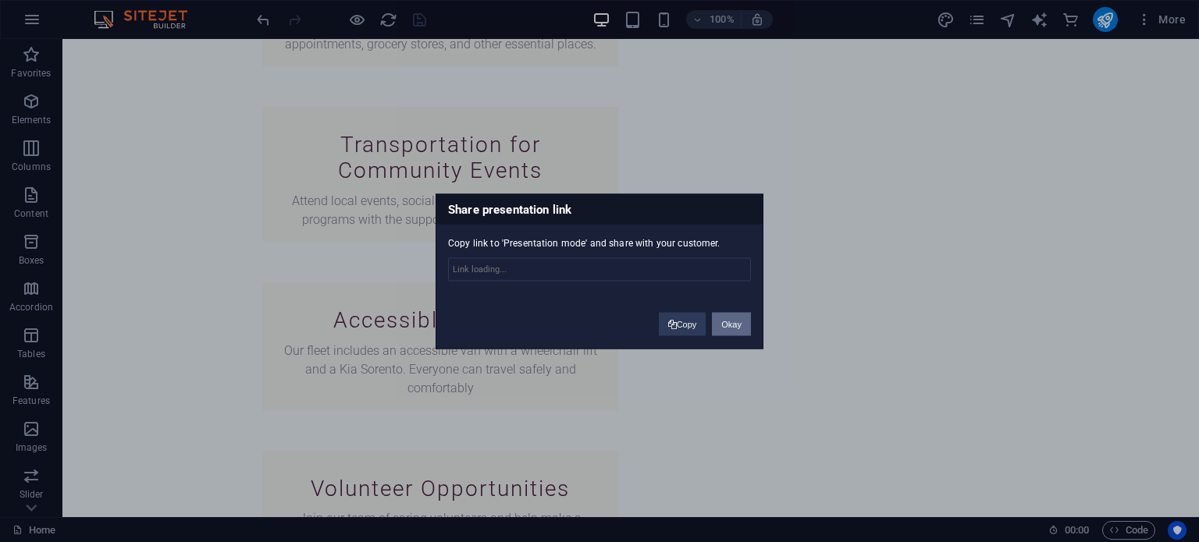
type input "https://cms.sitehub.io/presentation/2180025/3a8e9f20b7672fb2b2d5598f5152b9c6a52…"
click at [673, 318] on button "Copy" at bounding box center [683, 323] width 48 height 23
click at [717, 322] on button "Okay" at bounding box center [731, 323] width 39 height 23
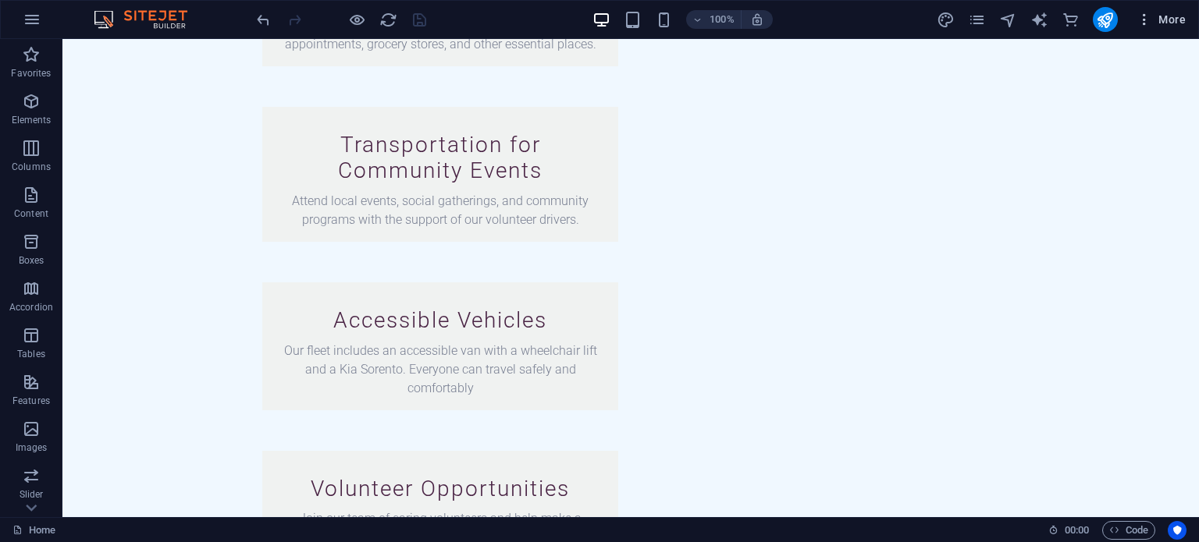
click at [1143, 23] on icon "button" at bounding box center [1144, 20] width 16 height 16
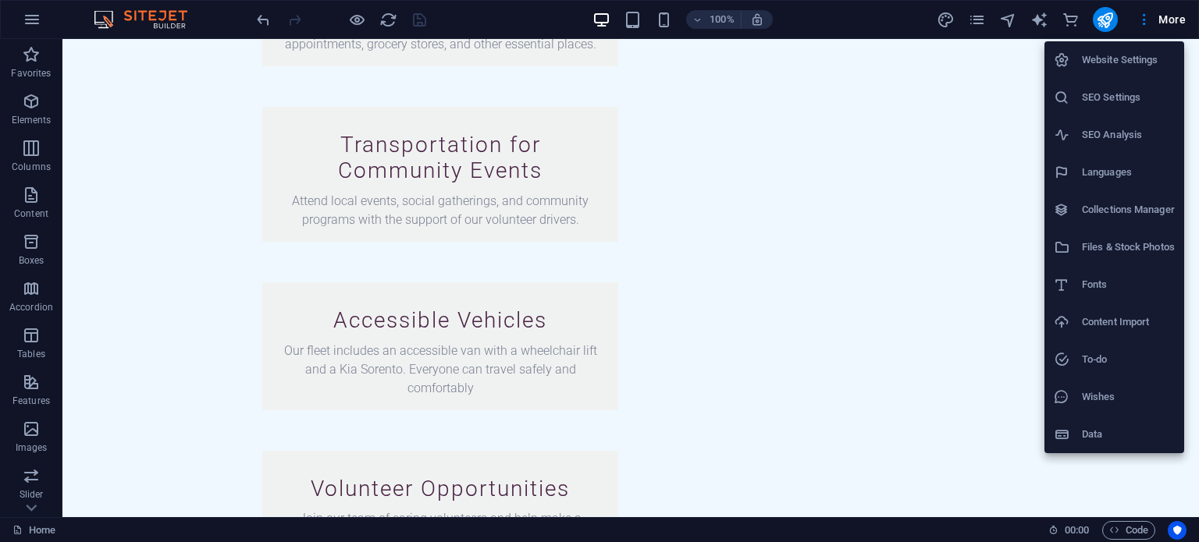
click at [31, 23] on div at bounding box center [599, 271] width 1199 height 542
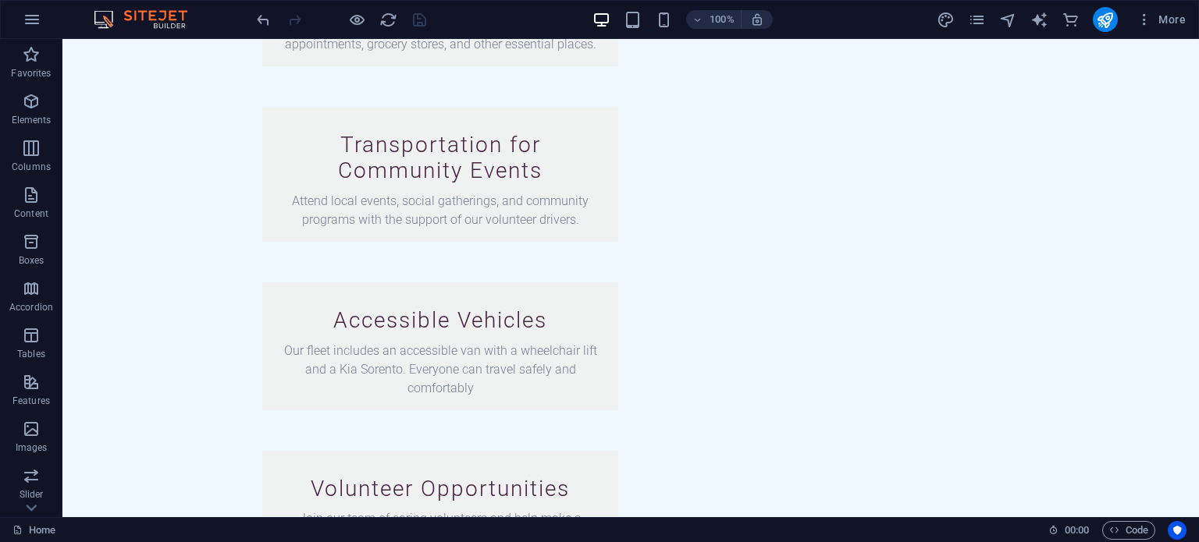
click at [31, 18] on icon "button" at bounding box center [32, 19] width 19 height 19
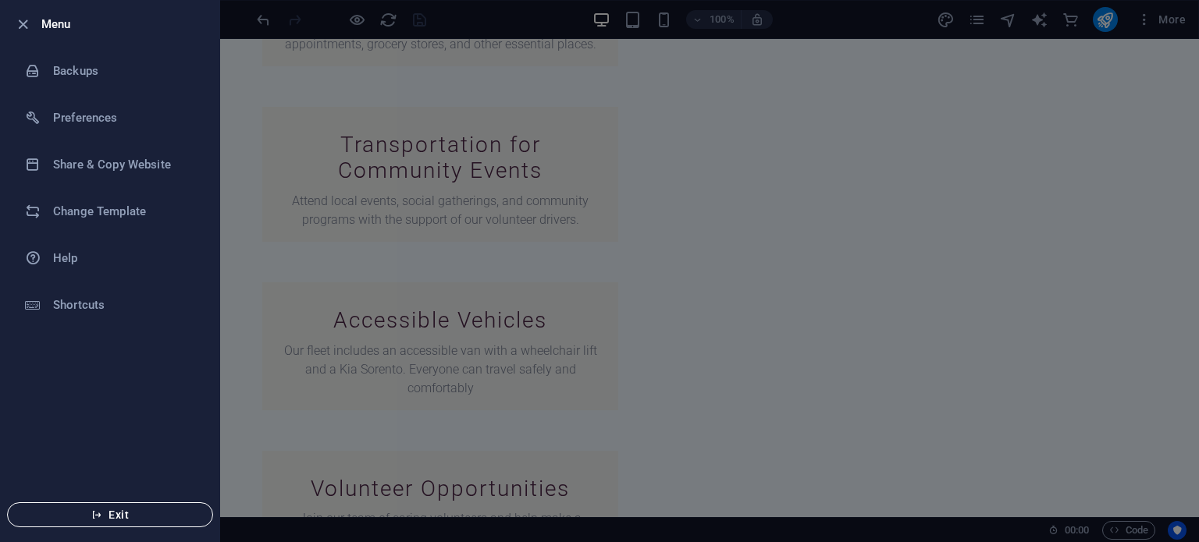
click at [80, 517] on span "Exit" at bounding box center [109, 515] width 179 height 12
click at [580, 149] on div at bounding box center [599, 271] width 1199 height 542
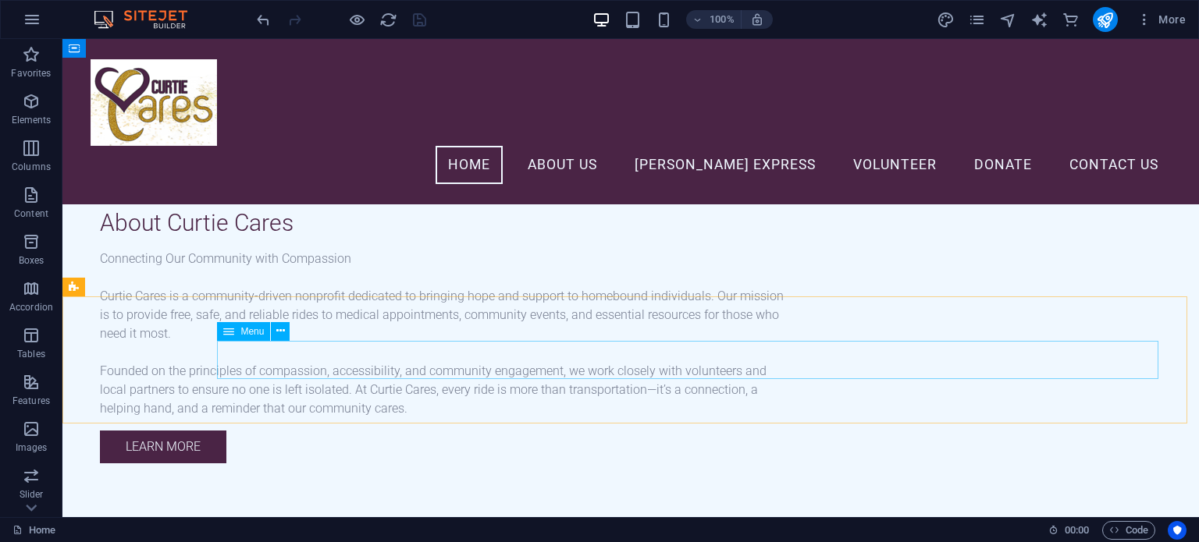
scroll to position [1043, 0]
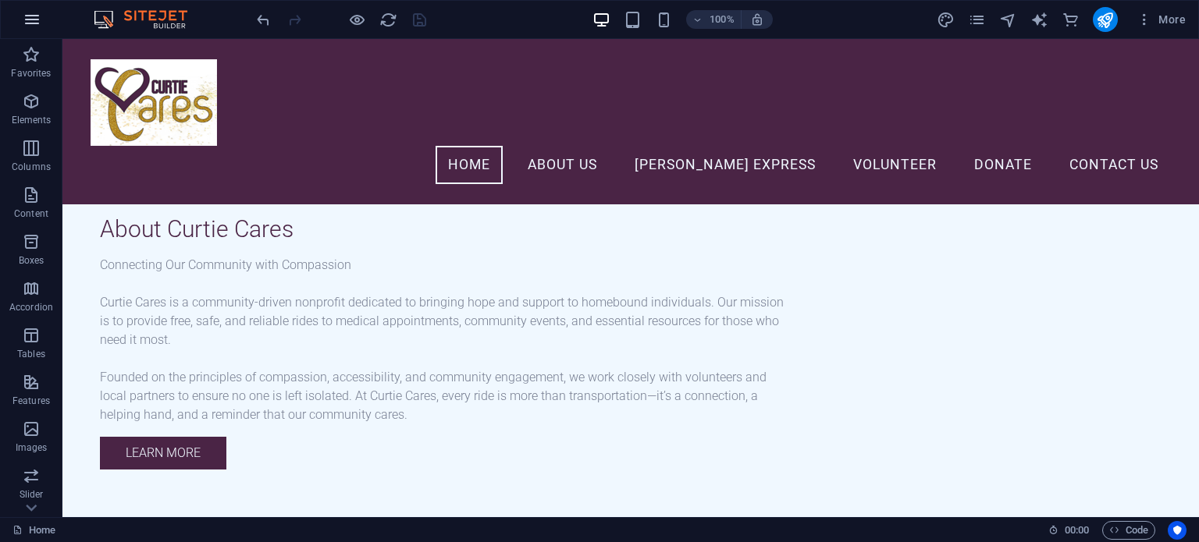
click at [27, 27] on icon "button" at bounding box center [32, 19] width 19 height 19
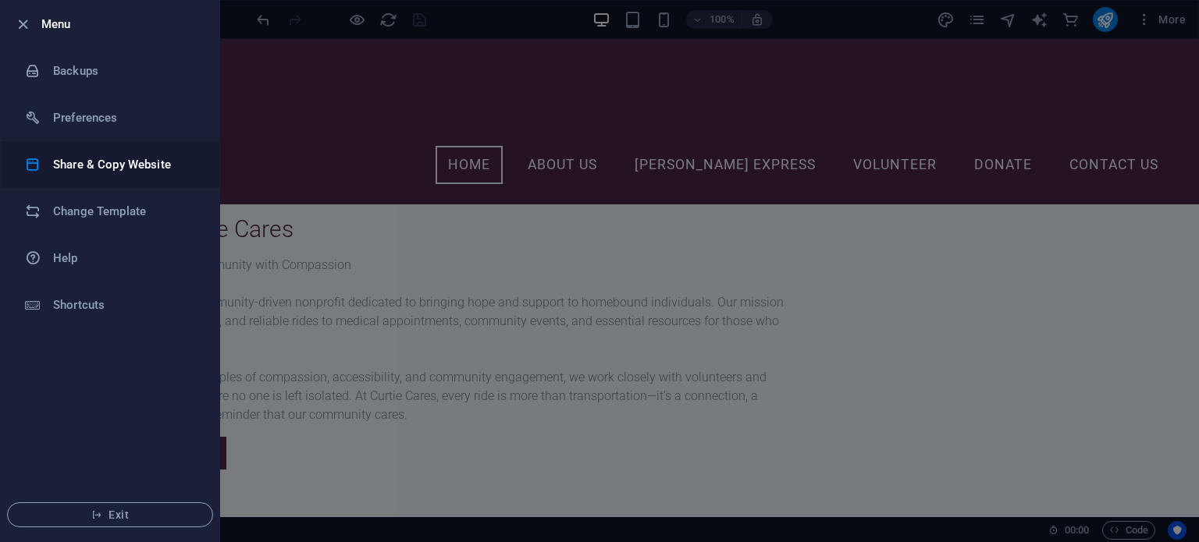
click at [71, 175] on li "Share & Copy Website" at bounding box center [110, 164] width 218 height 47
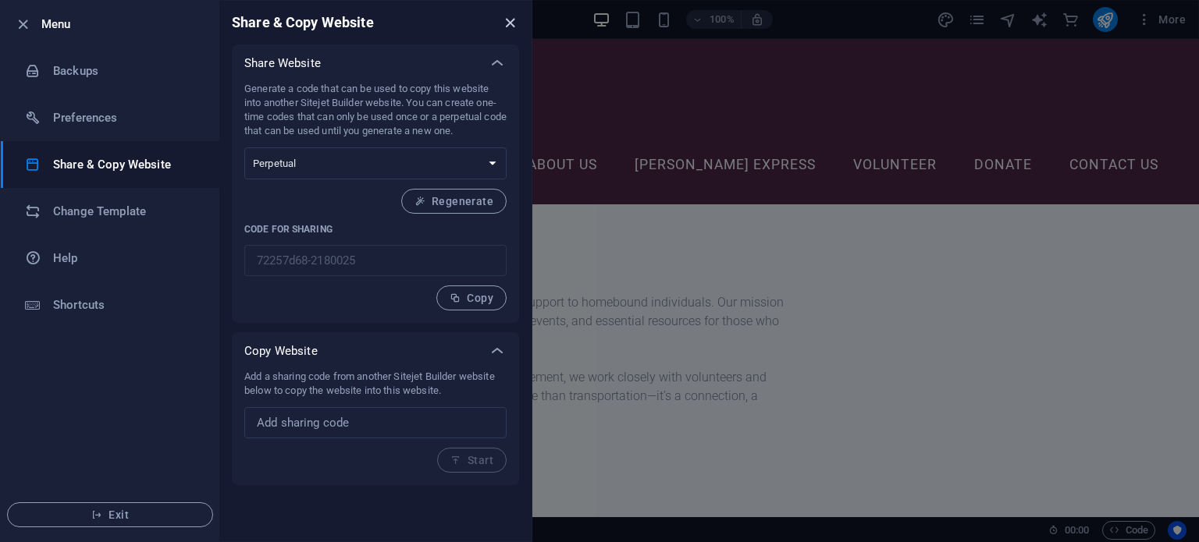
click at [507, 29] on icon "close" at bounding box center [510, 23] width 18 height 18
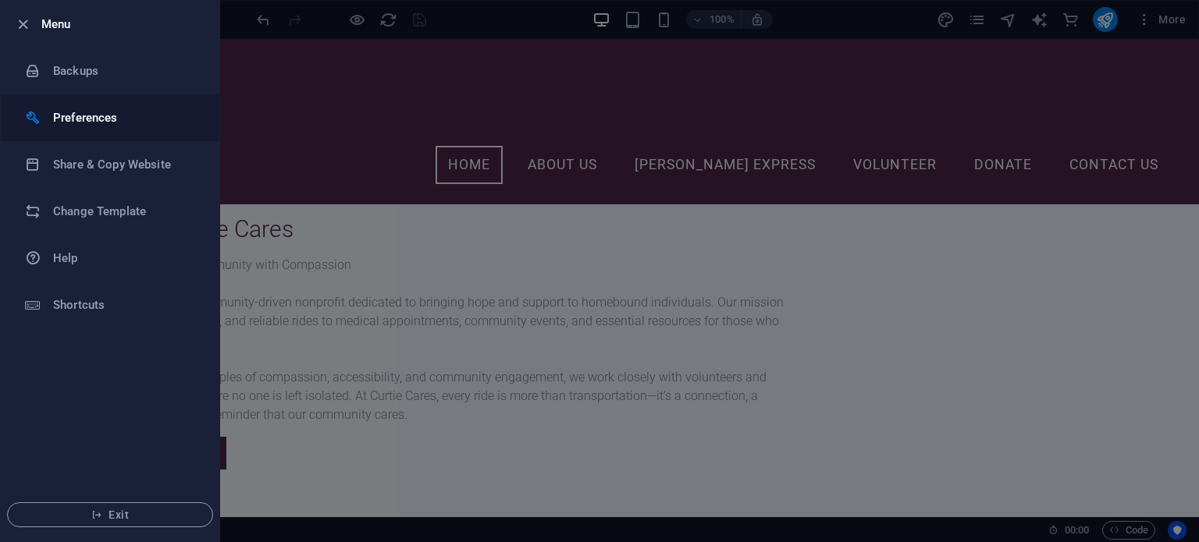
click at [123, 124] on h6 "Preferences" at bounding box center [125, 117] width 144 height 19
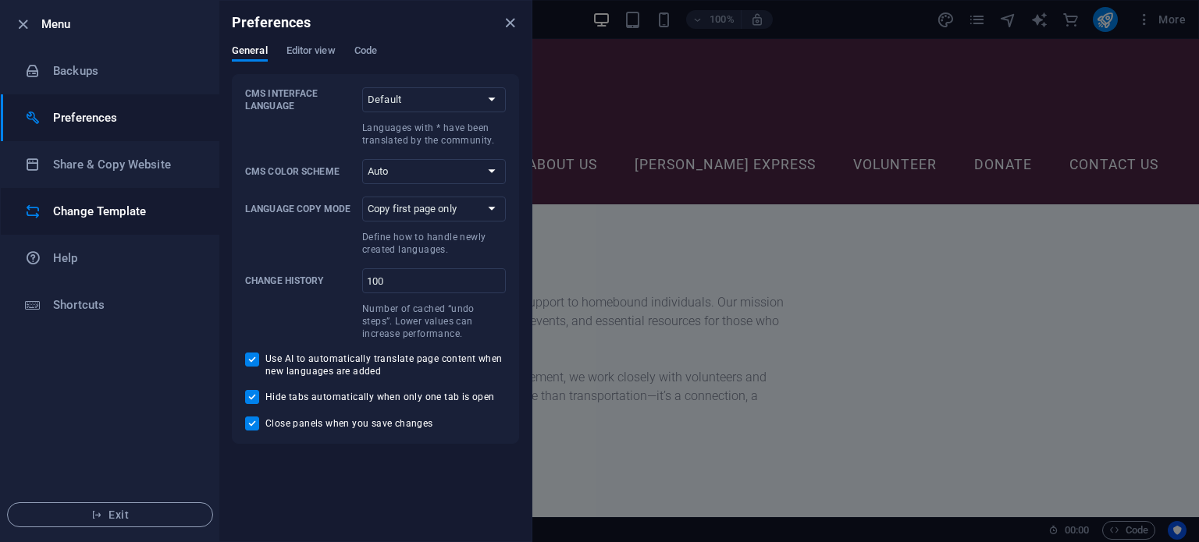
click at [144, 224] on li "Change Template" at bounding box center [110, 211] width 218 height 47
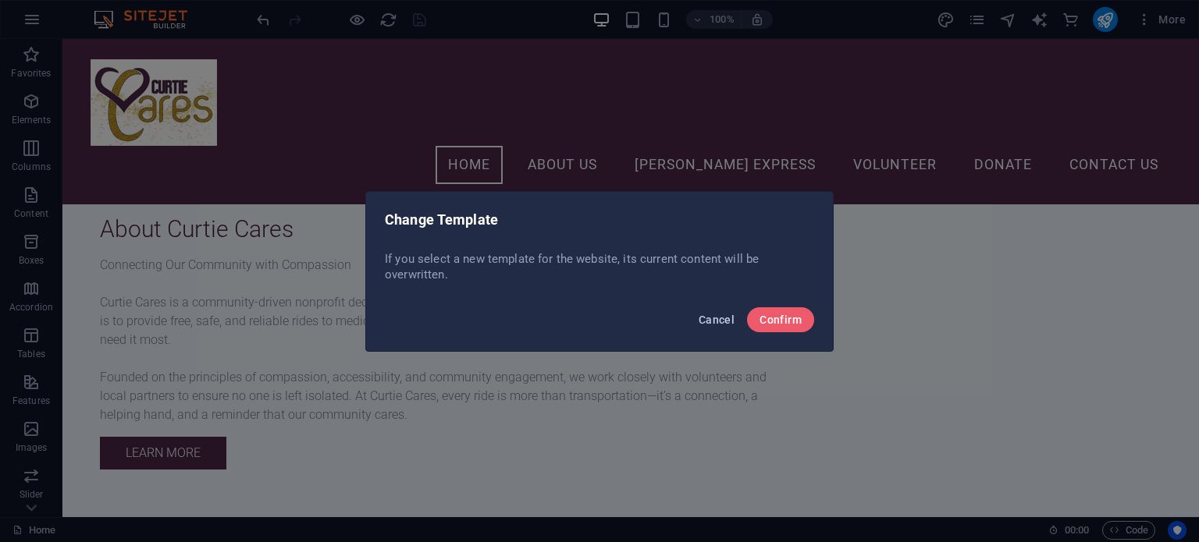
click at [707, 317] on span "Cancel" at bounding box center [716, 320] width 36 height 12
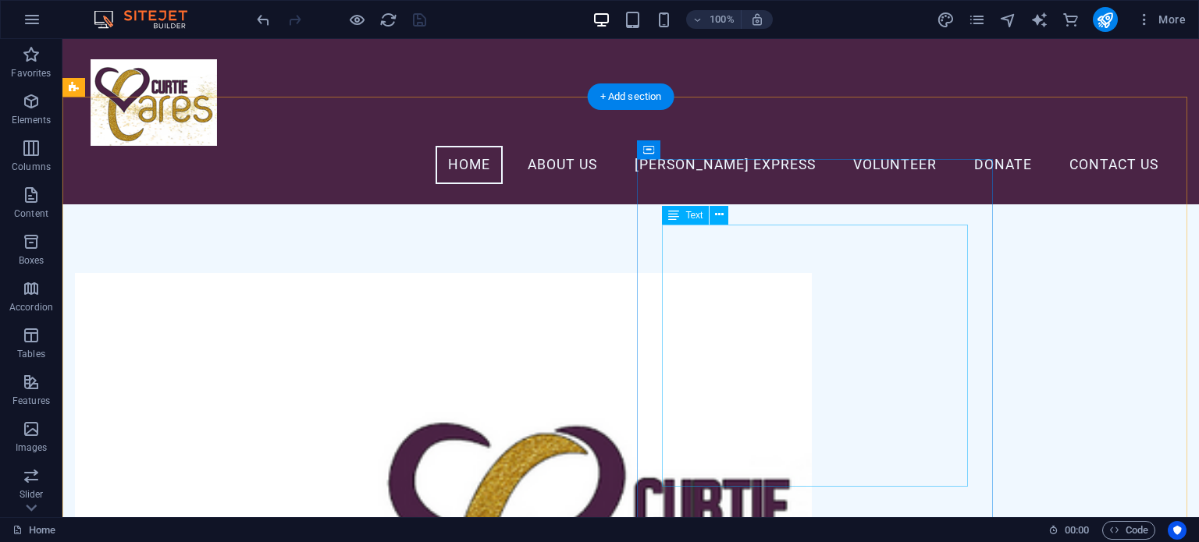
scroll to position [0, 0]
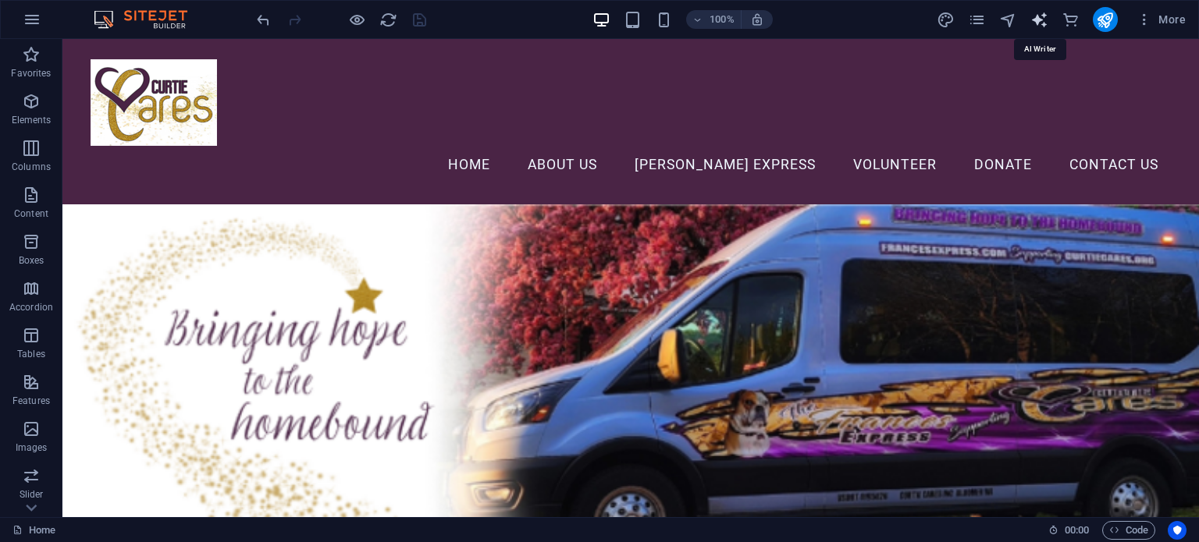
click at [1034, 12] on icon "text_generator" at bounding box center [1039, 20] width 18 height 18
select select "English"
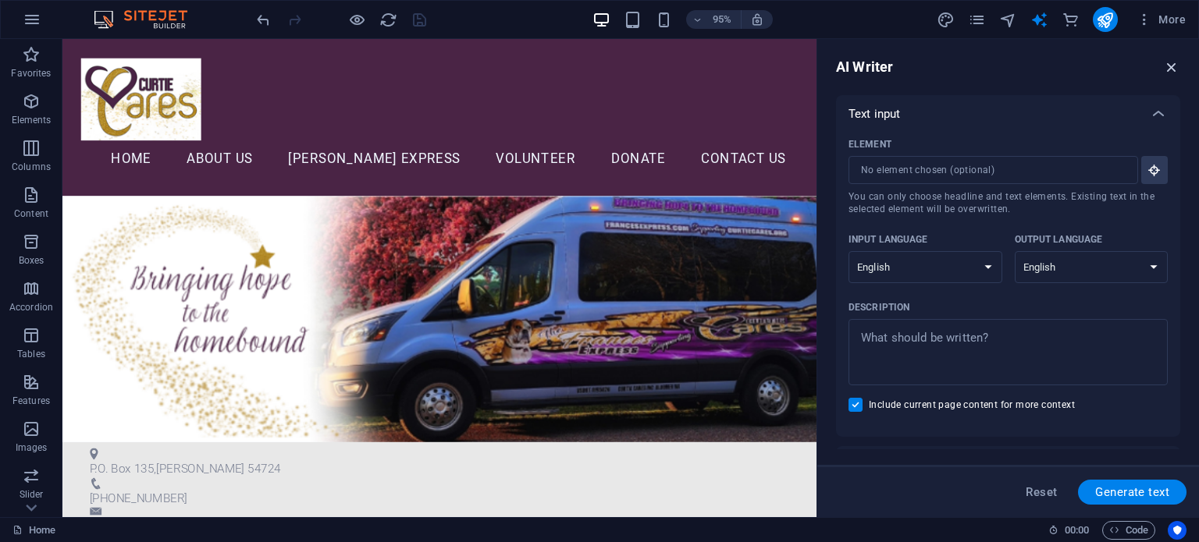
click at [1170, 64] on icon "button" at bounding box center [1171, 67] width 17 height 17
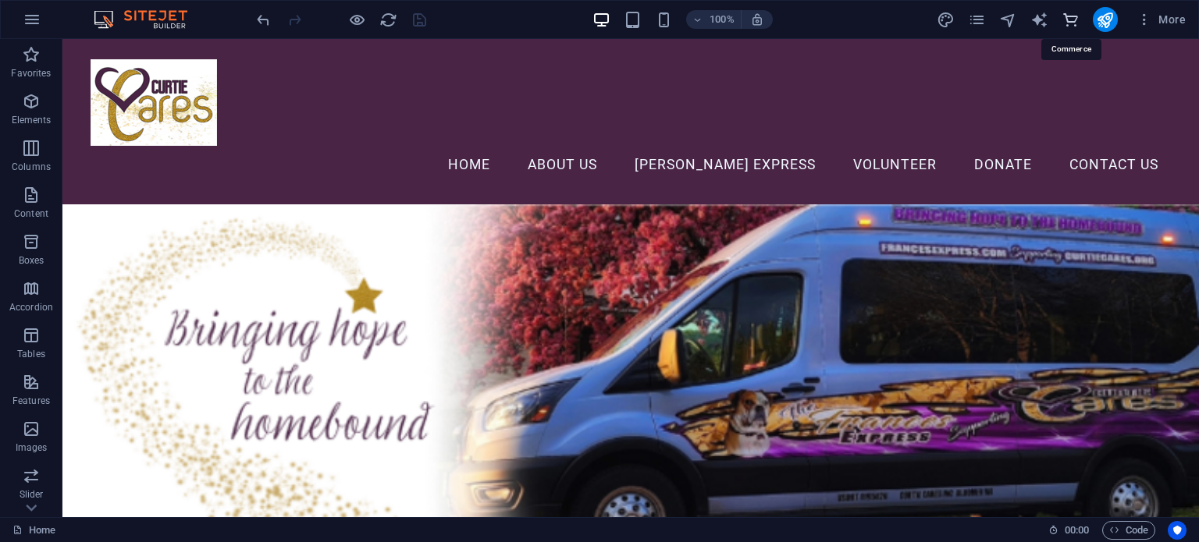
click at [1066, 20] on icon "commerce" at bounding box center [1070, 20] width 18 height 18
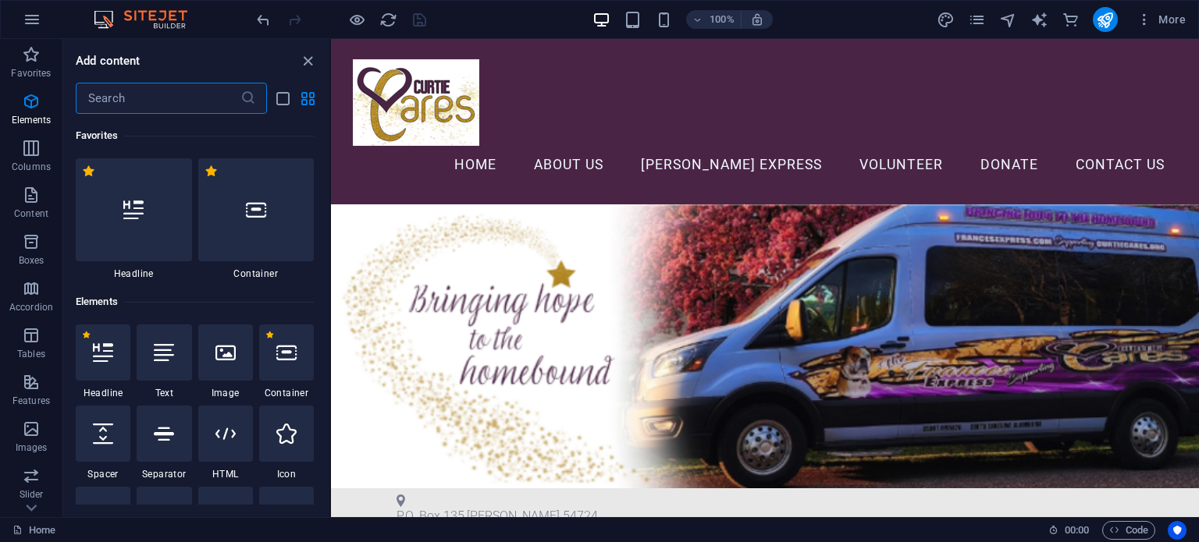
scroll to position [15037, 0]
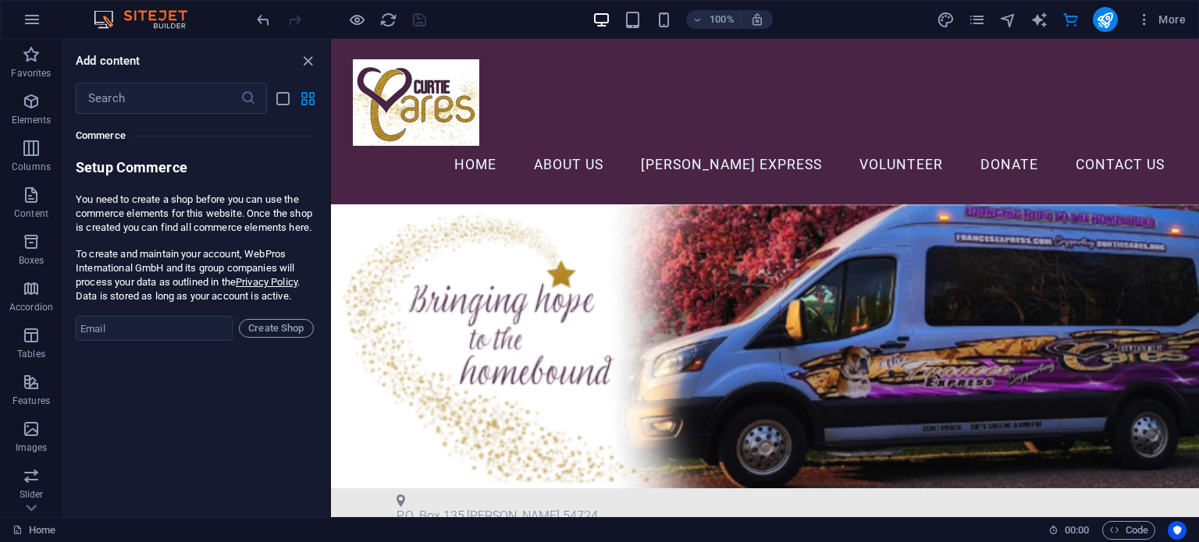
click at [309, 51] on div "Add content ​ Favorites 1 Star Headline 1 Star Container Elements 1 Star Headli…" at bounding box center [196, 278] width 266 height 478
click at [304, 62] on icon "close panel" at bounding box center [308, 61] width 18 height 18
